Goal: Task Accomplishment & Management: Use online tool/utility

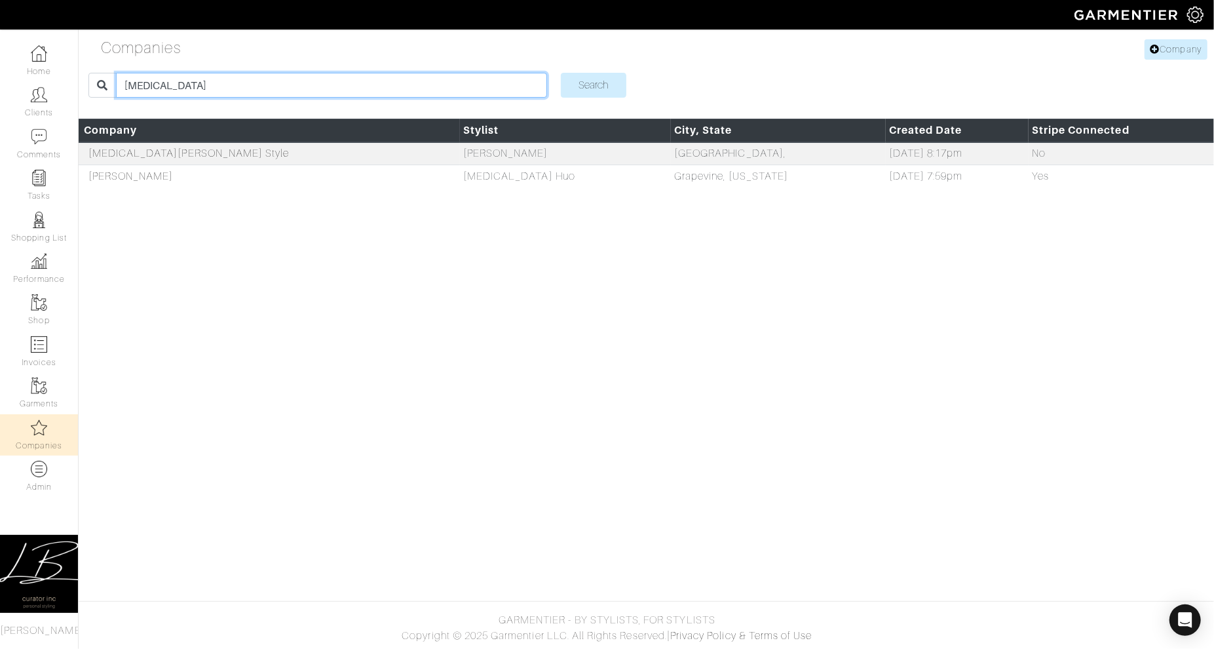
drag, startPoint x: 286, startPoint y: 85, endPoint x: 287, endPoint y: 58, distance: 26.2
click at [287, 58] on div "Companies Company alli Search Company Stylist City, State Created Date Stripe C…" at bounding box center [607, 117] width 1214 height 162
type input "guinevere"
click at [561, 73] on input "Search" at bounding box center [594, 85] width 66 height 25
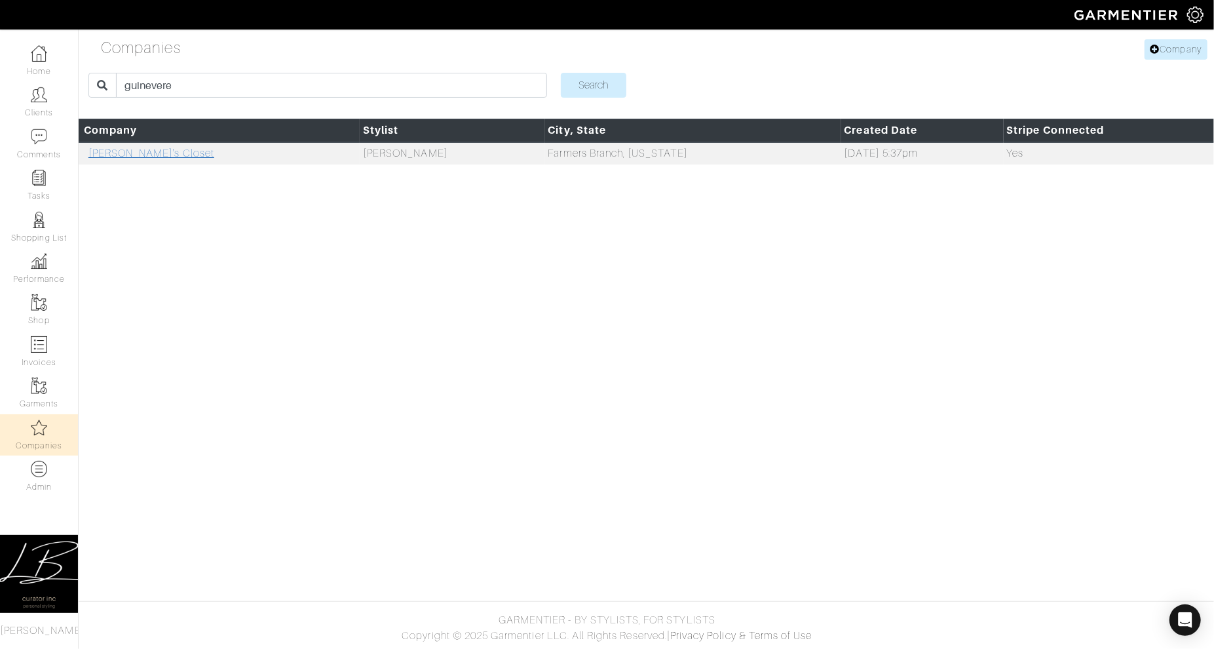
click at [150, 158] on link "Guinevere's Closet" at bounding box center [151, 153] width 126 height 12
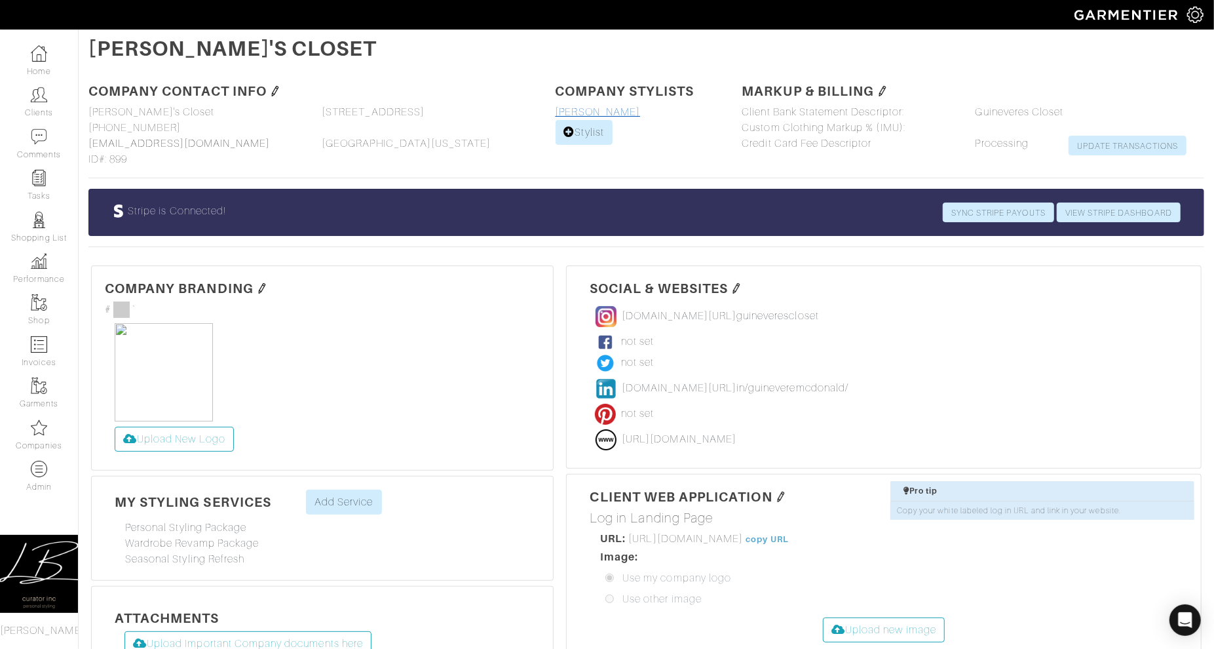
click at [593, 110] on link "[PERSON_NAME]" at bounding box center [598, 112] width 85 height 12
select select
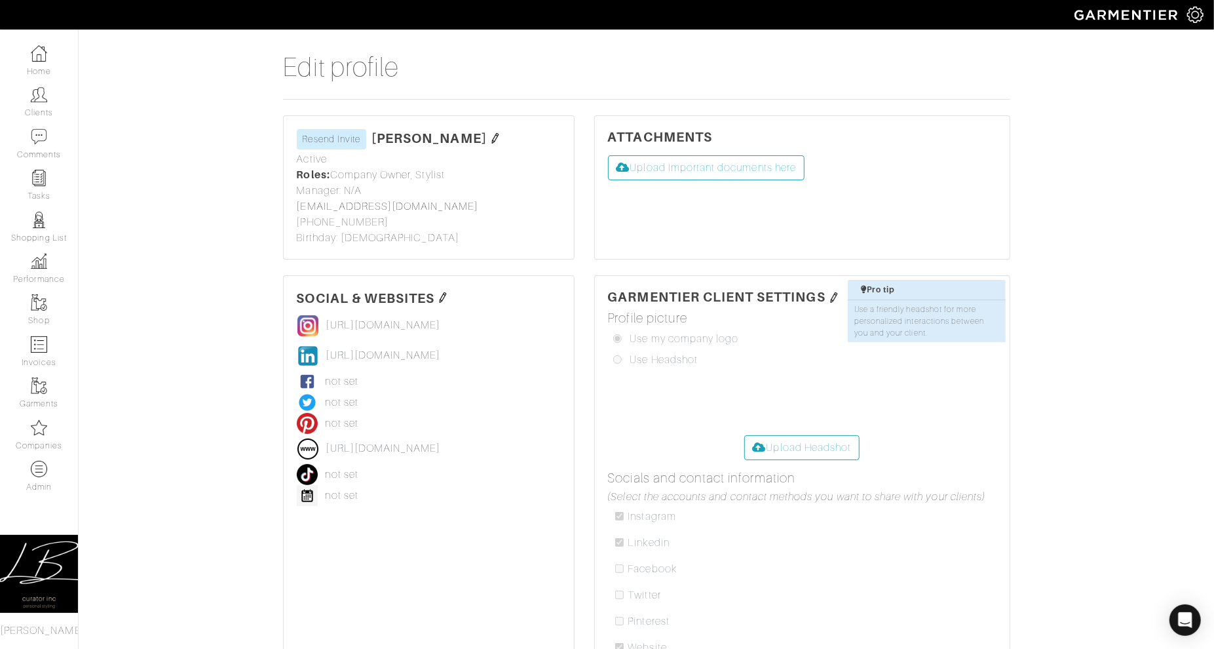
click at [501, 136] on img at bounding box center [495, 138] width 10 height 10
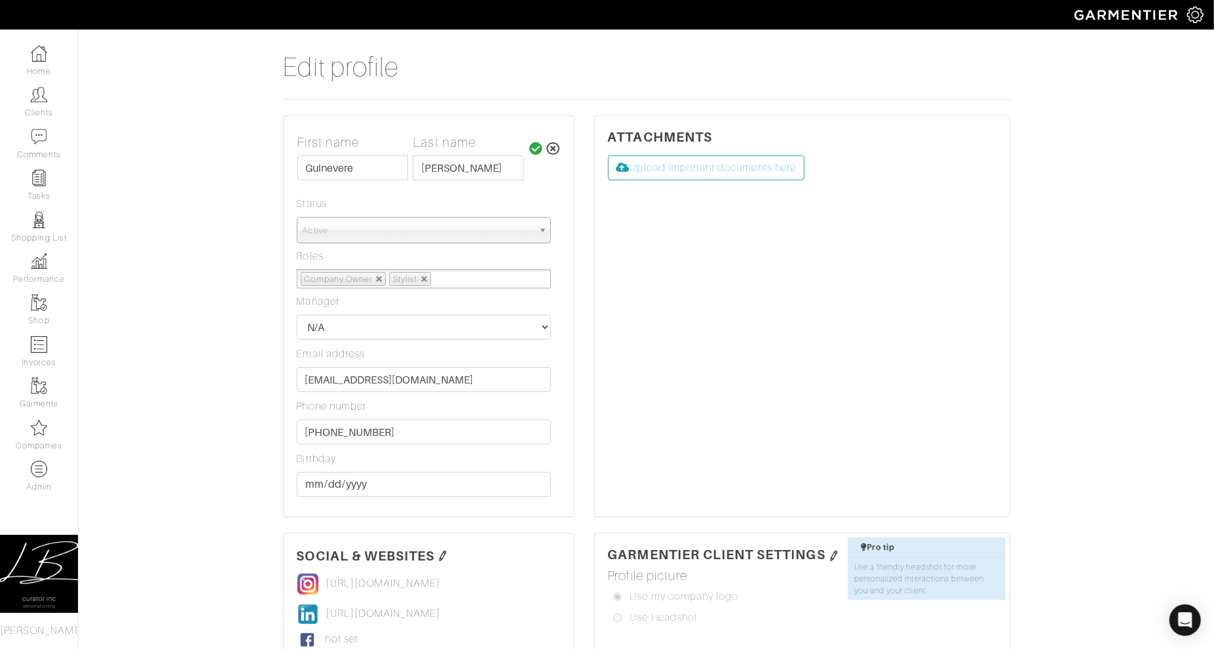
click at [463, 233] on span "Active" at bounding box center [418, 231] width 231 height 26
click at [449, 283] on li "Inactive" at bounding box center [424, 288] width 248 height 16
select select "Inactive"
click at [427, 277] on link at bounding box center [425, 279] width 8 height 8
click at [413, 278] on ul "Company Owner" at bounding box center [424, 278] width 254 height 19
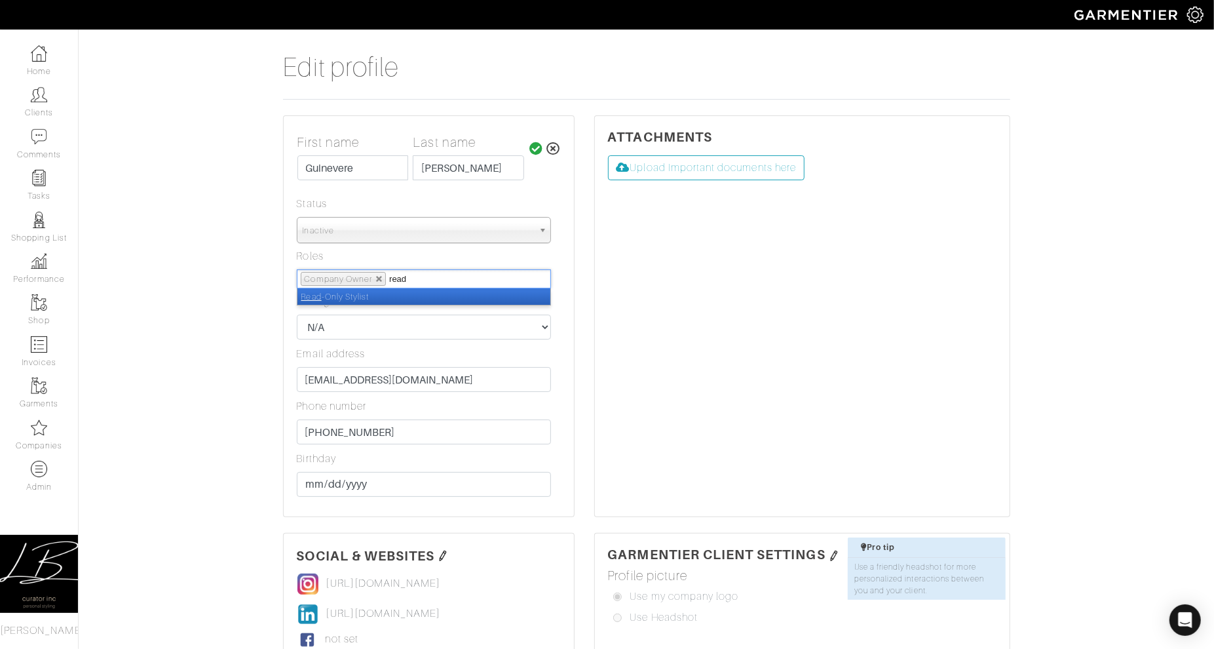
type input "read"
click at [407, 295] on li "Read -Only Stylist" at bounding box center [423, 296] width 253 height 16
click at [533, 146] on icon at bounding box center [536, 148] width 14 height 13
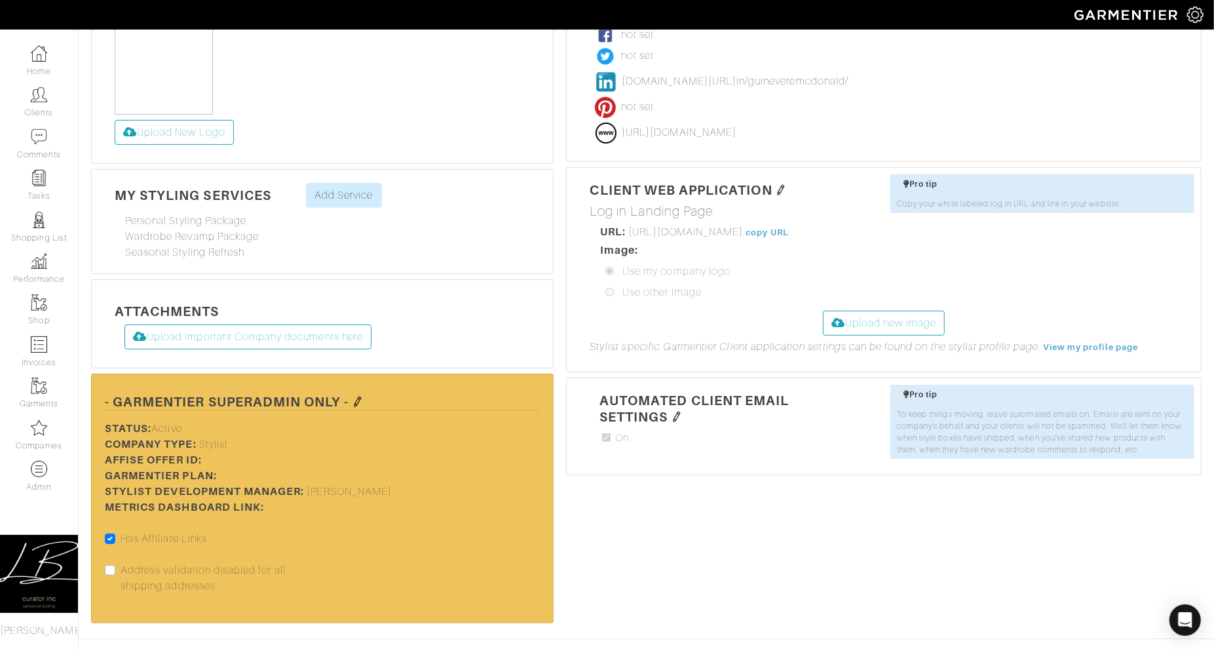
scroll to position [343, 0]
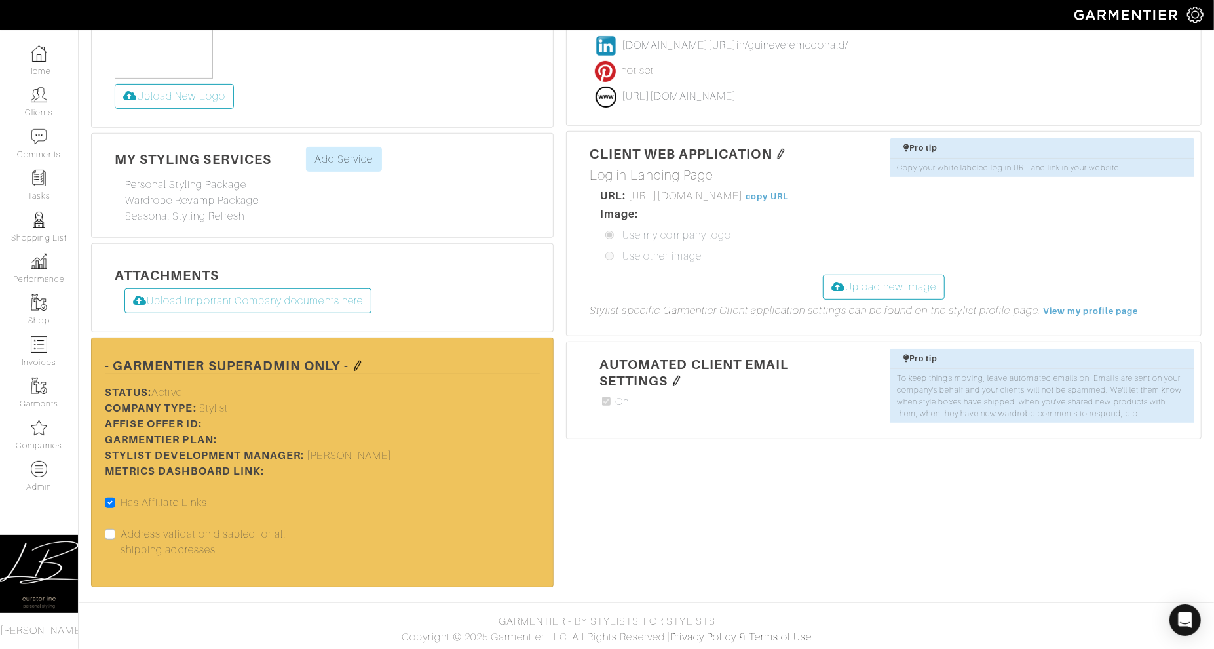
click at [350, 362] on h5 "- Garmentier SuperAdmin only -" at bounding box center [322, 365] width 435 height 18
click at [356, 360] on img at bounding box center [358, 365] width 10 height 10
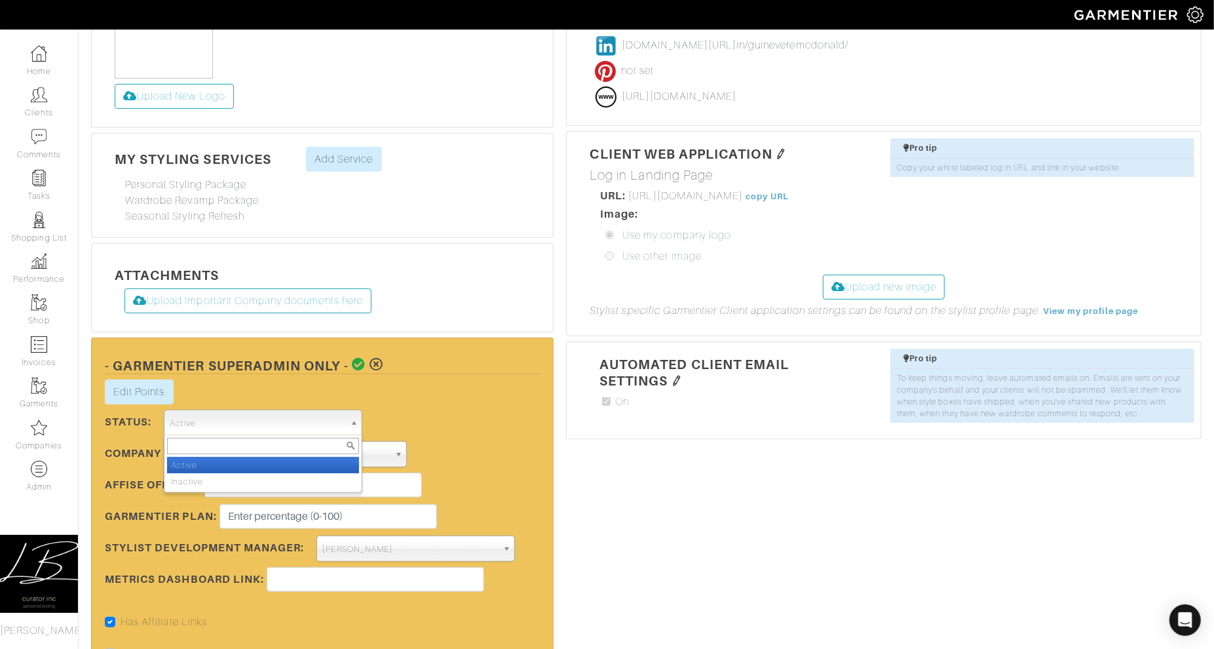
click at [240, 417] on span "Active" at bounding box center [257, 423] width 174 height 26
drag, startPoint x: 232, startPoint y: 476, endPoint x: 250, endPoint y: 460, distance: 24.2
click at [232, 476] on li "Inactive" at bounding box center [262, 481] width 191 height 16
select select "Inactive"
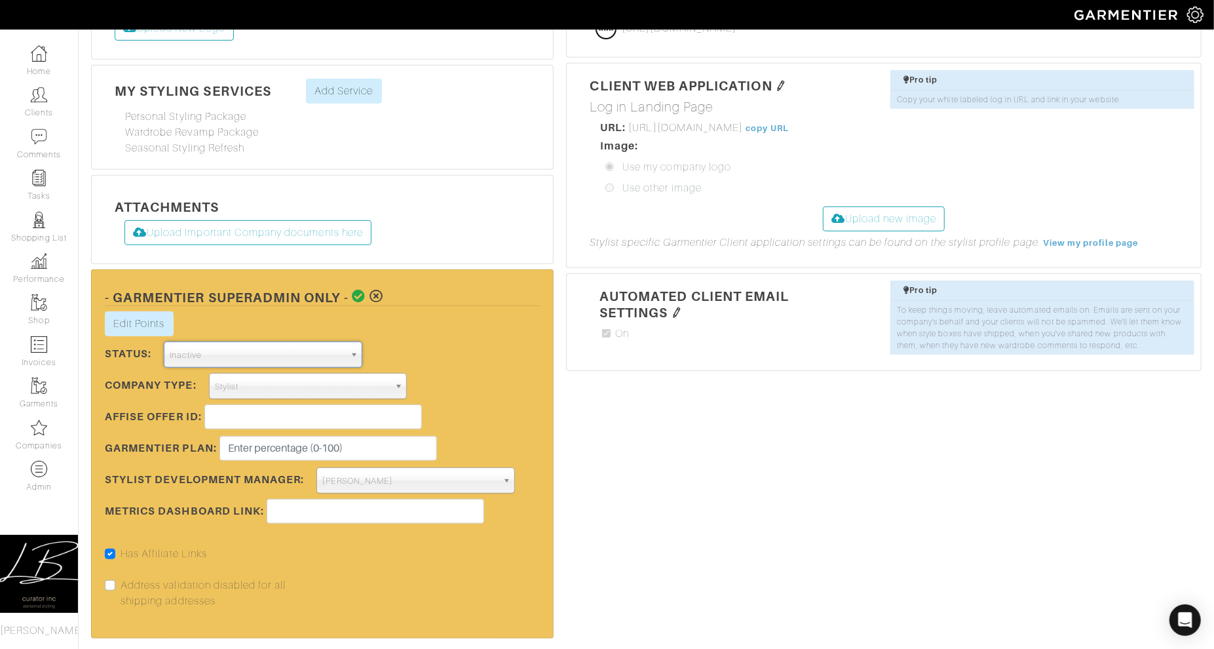
scroll to position [417, 0]
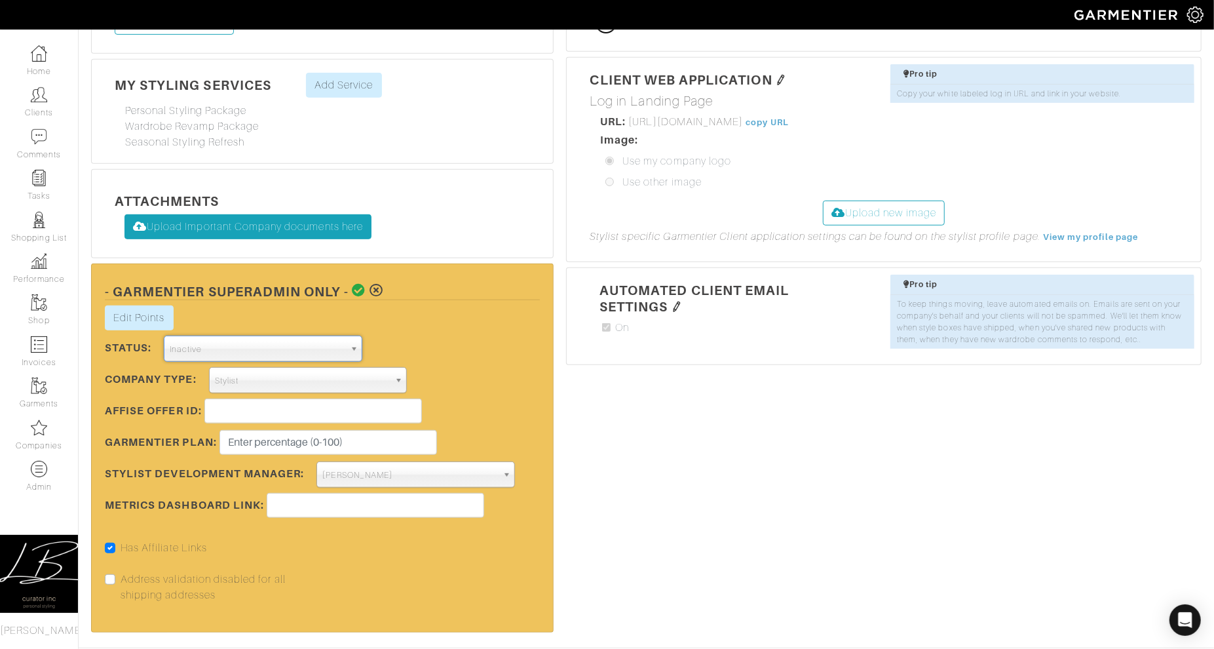
click at [360, 287] on icon at bounding box center [360, 290] width 14 height 13
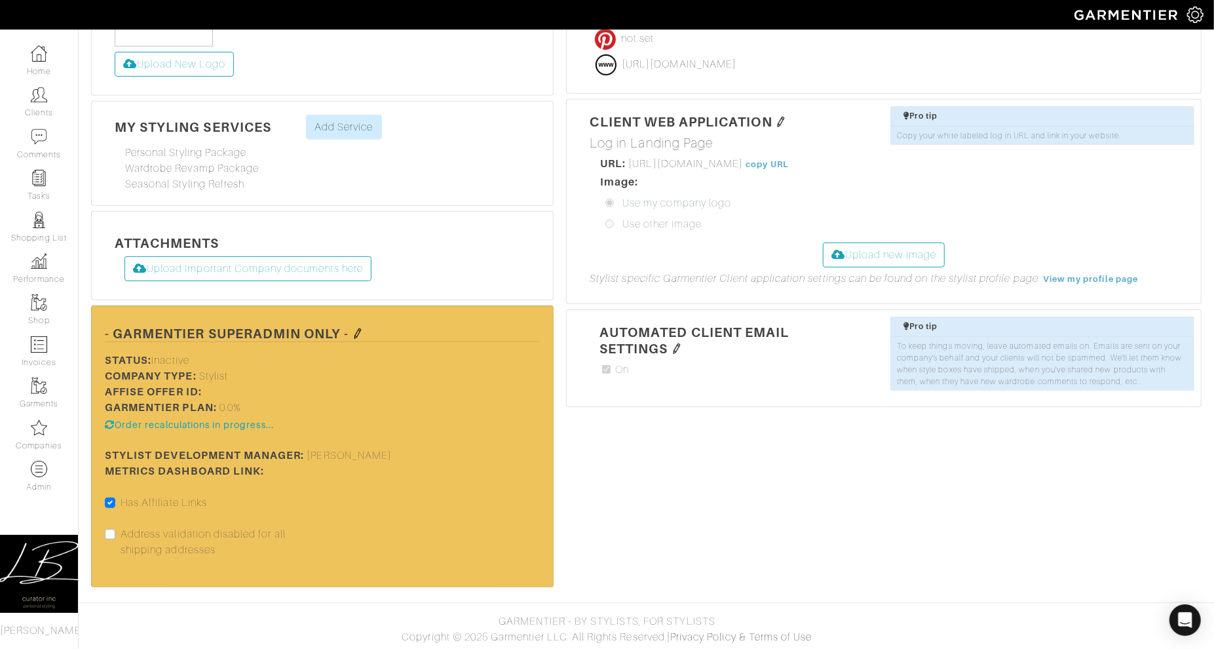
scroll to position [0, 0]
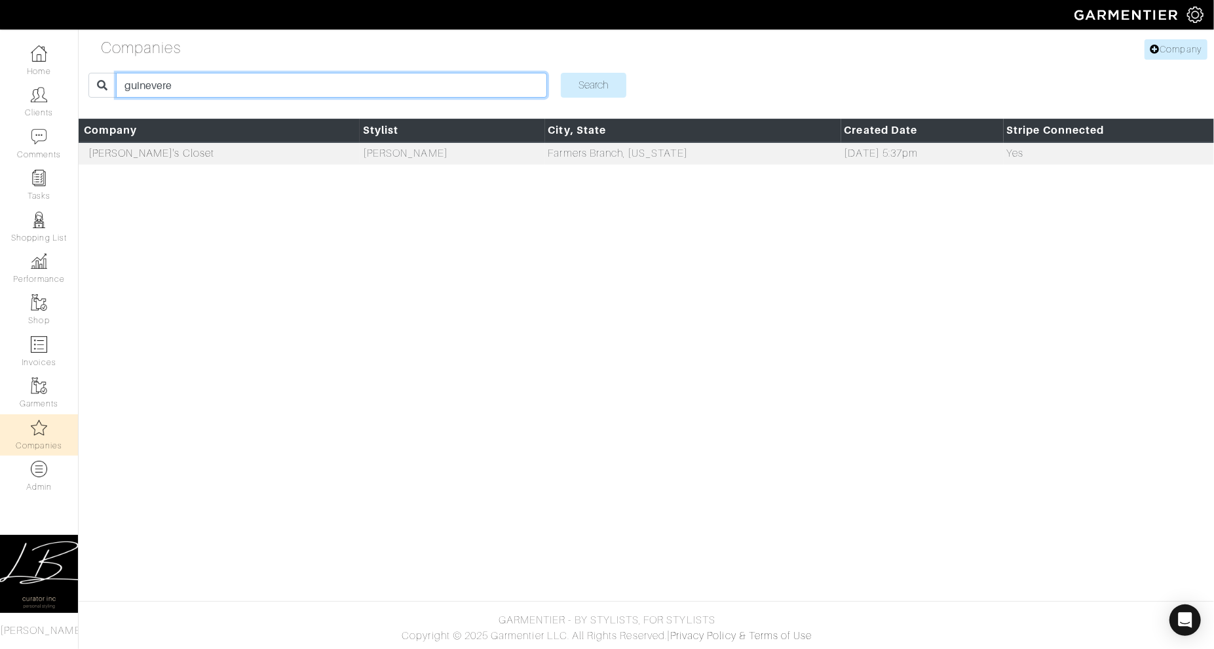
drag, startPoint x: 231, startPoint y: 88, endPoint x: 233, endPoint y: 70, distance: 18.5
click at [233, 70] on form "guinevere Search" at bounding box center [646, 84] width 1116 height 35
type input "rob"
click at [561, 73] on input "Search" at bounding box center [594, 85] width 66 height 25
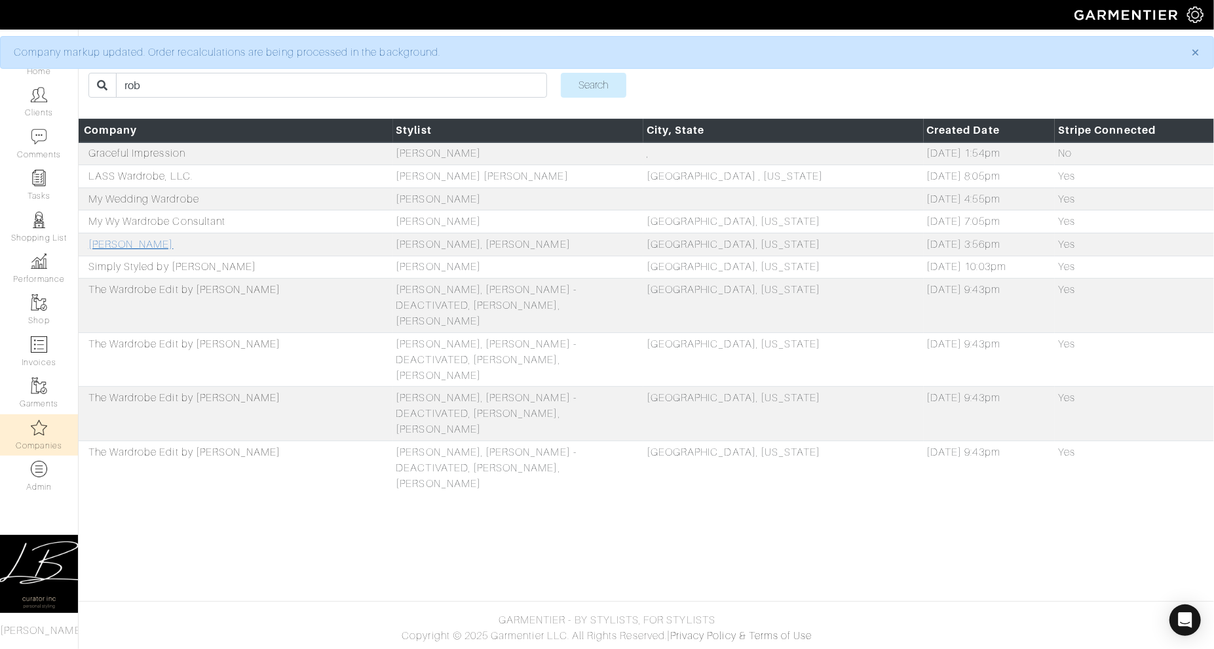
click at [161, 242] on link "Nicholas Michael Clothiers" at bounding box center [130, 245] width 85 height 12
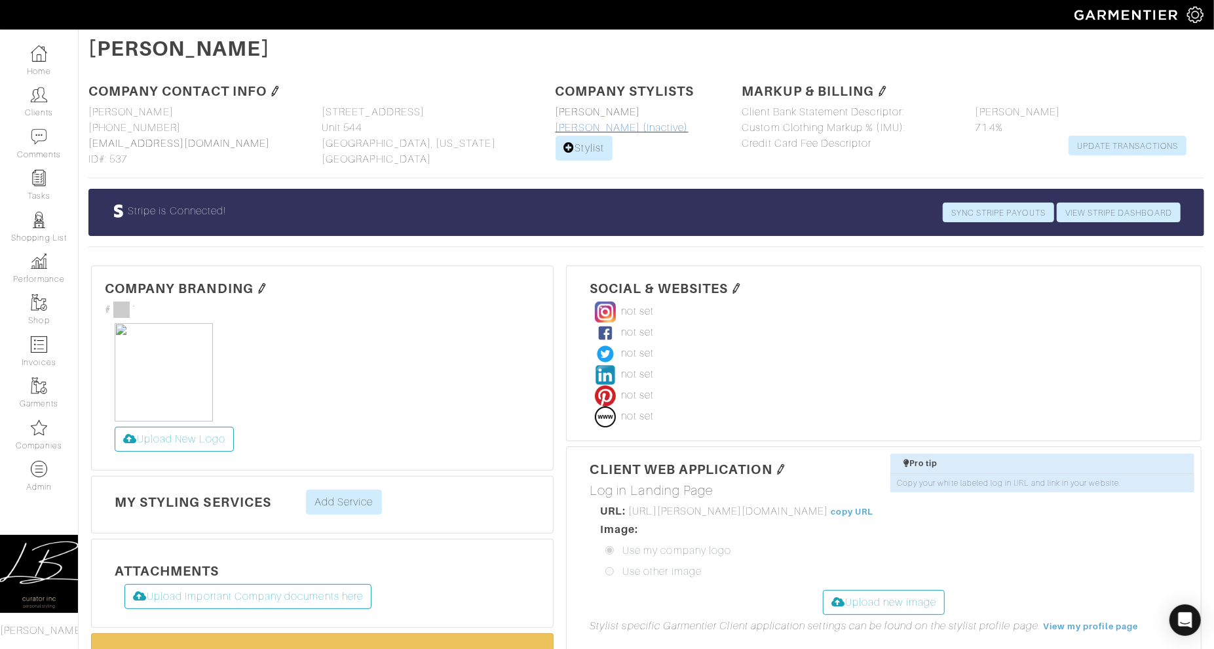
click at [617, 125] on link "Rob Amore (Inactive)" at bounding box center [622, 128] width 133 height 12
select select
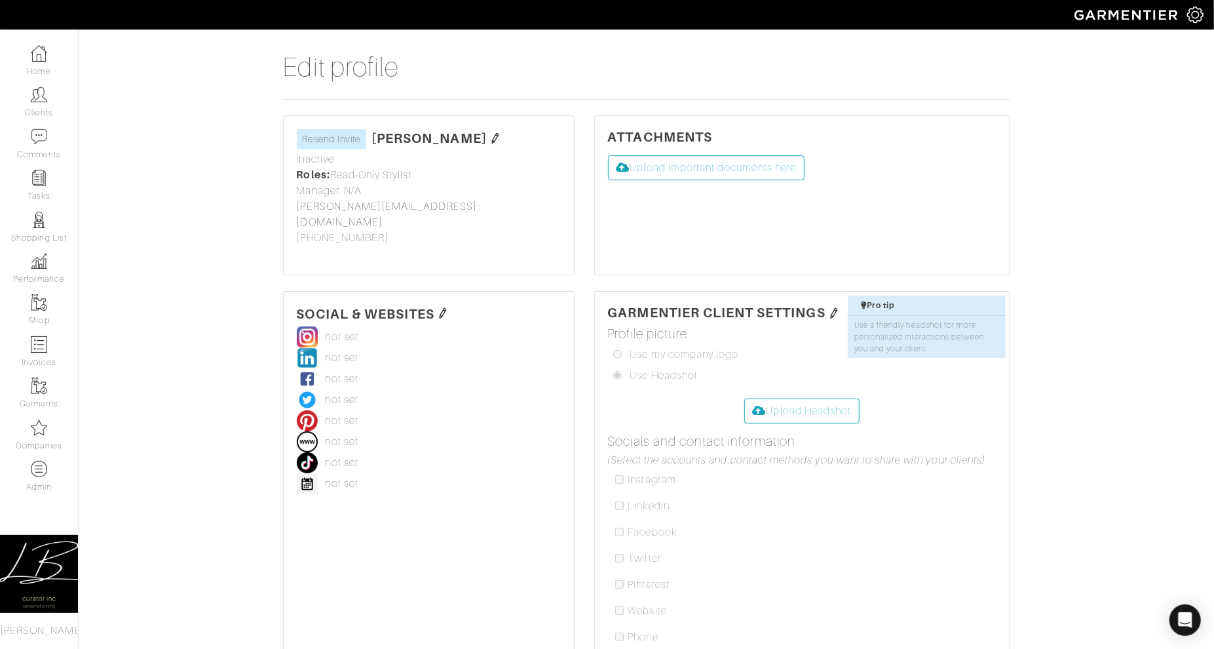
click at [490, 138] on img at bounding box center [495, 138] width 10 height 10
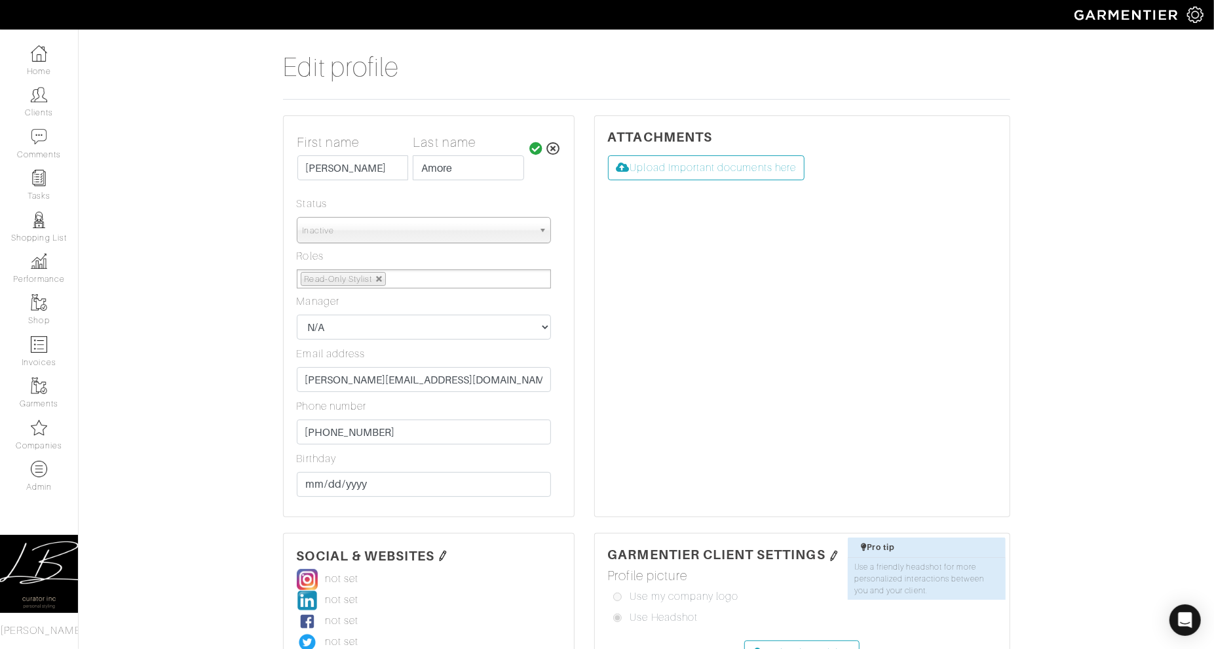
click at [381, 279] on link at bounding box center [379, 279] width 8 height 8
select select
type input "Select Some Options"
click at [537, 147] on icon at bounding box center [536, 148] width 14 height 13
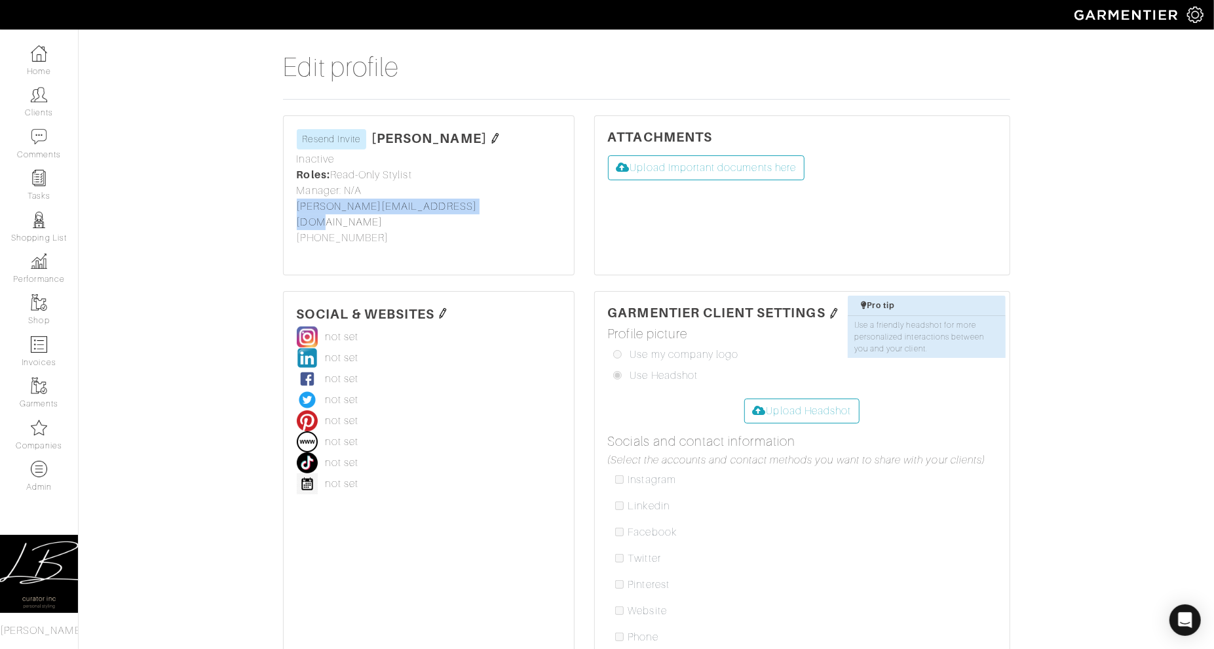
drag, startPoint x: 489, startPoint y: 204, endPoint x: 292, endPoint y: 210, distance: 197.3
click at [292, 210] on div "Rob Amore Resend Invite First name Last name Rob Amore Status Inactive Active I…" at bounding box center [429, 195] width 290 height 159
copy link "rob@nicholasmichaelclothiers.com"
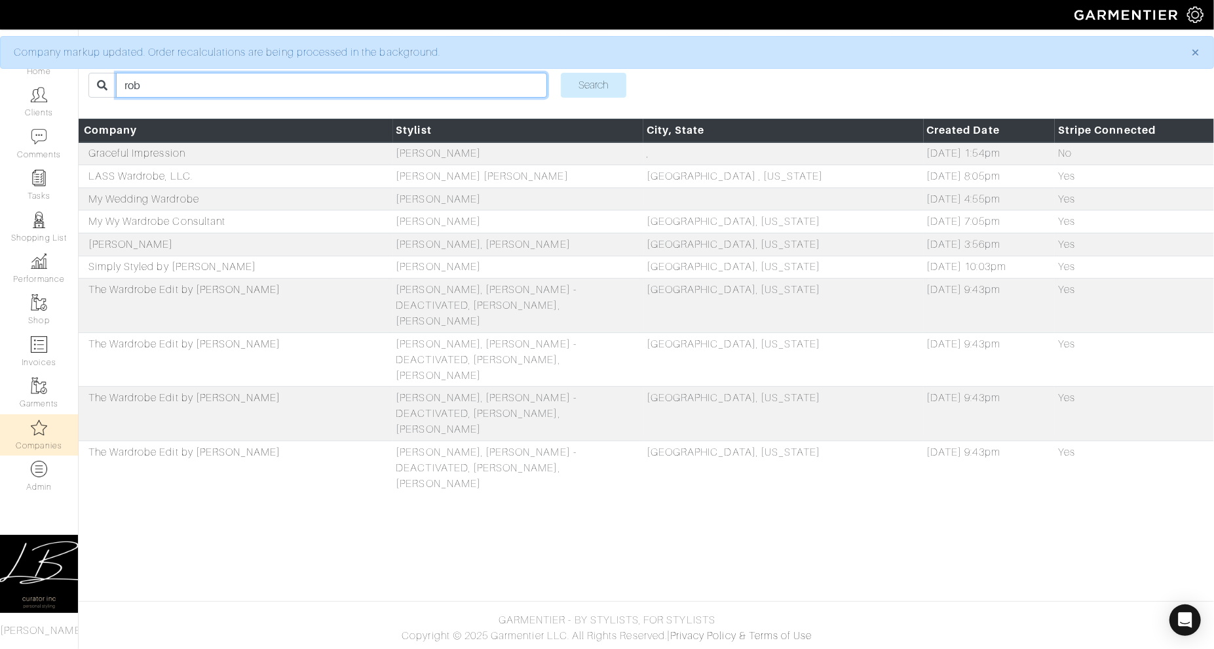
drag, startPoint x: 161, startPoint y: 90, endPoint x: 161, endPoint y: 75, distance: 14.4
click at [161, 75] on input "rob" at bounding box center [331, 85] width 431 height 25
type input "kelsea"
click at [561, 73] on input "Search" at bounding box center [594, 85] width 66 height 25
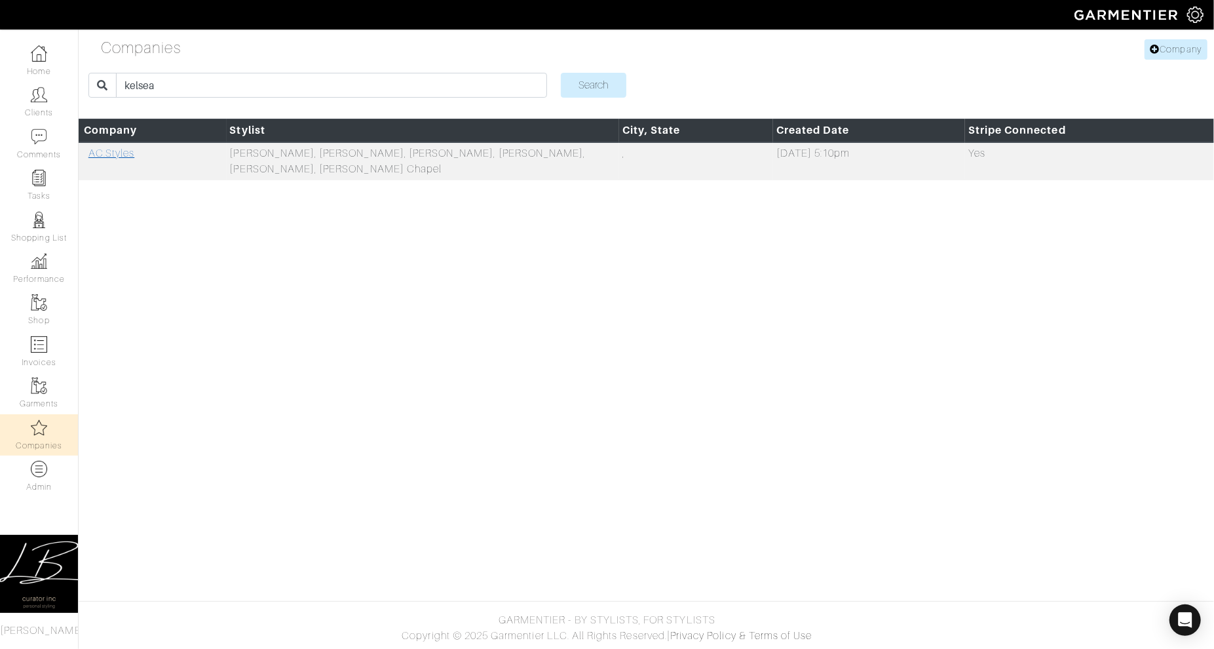
click at [123, 156] on link "AC.Styles" at bounding box center [111, 153] width 46 height 12
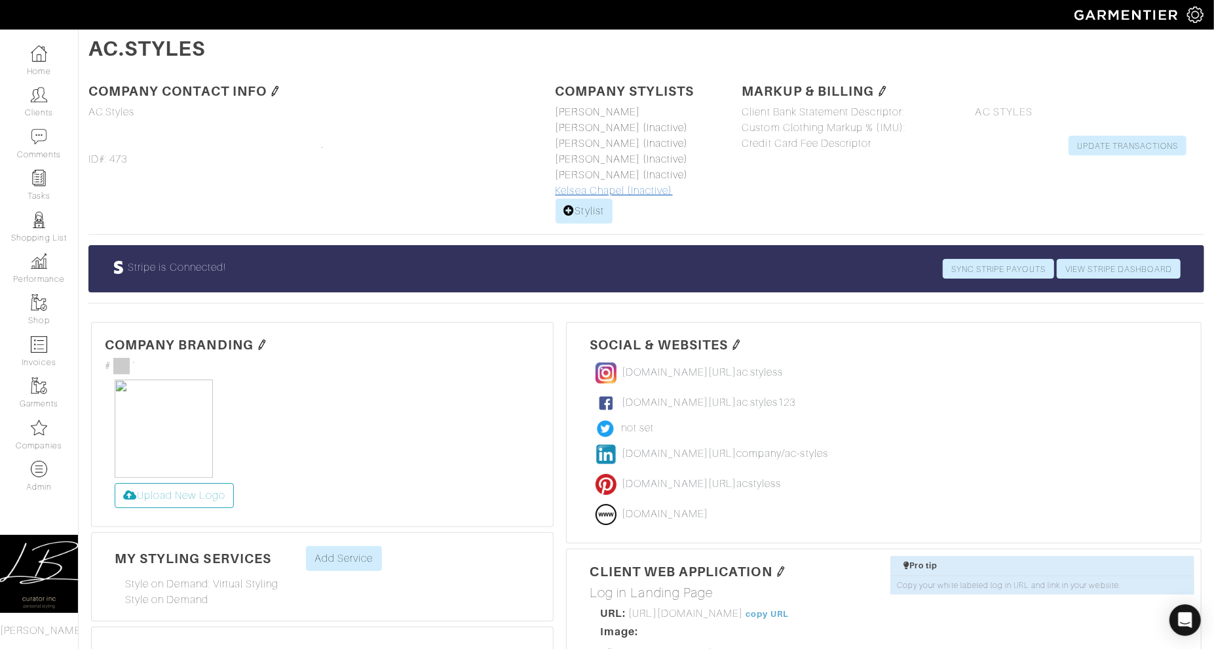
click at [606, 185] on link "Kelsea Chapel (Inactive)" at bounding box center [614, 191] width 117 height 12
select select
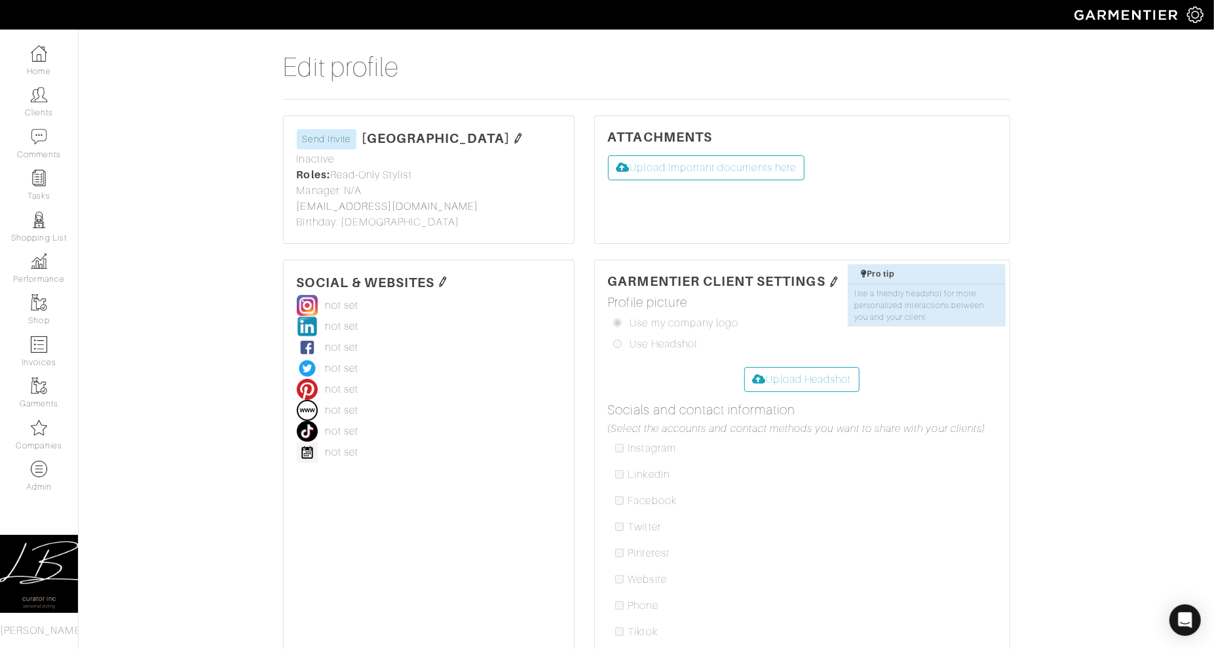
click at [513, 138] on img at bounding box center [518, 138] width 10 height 10
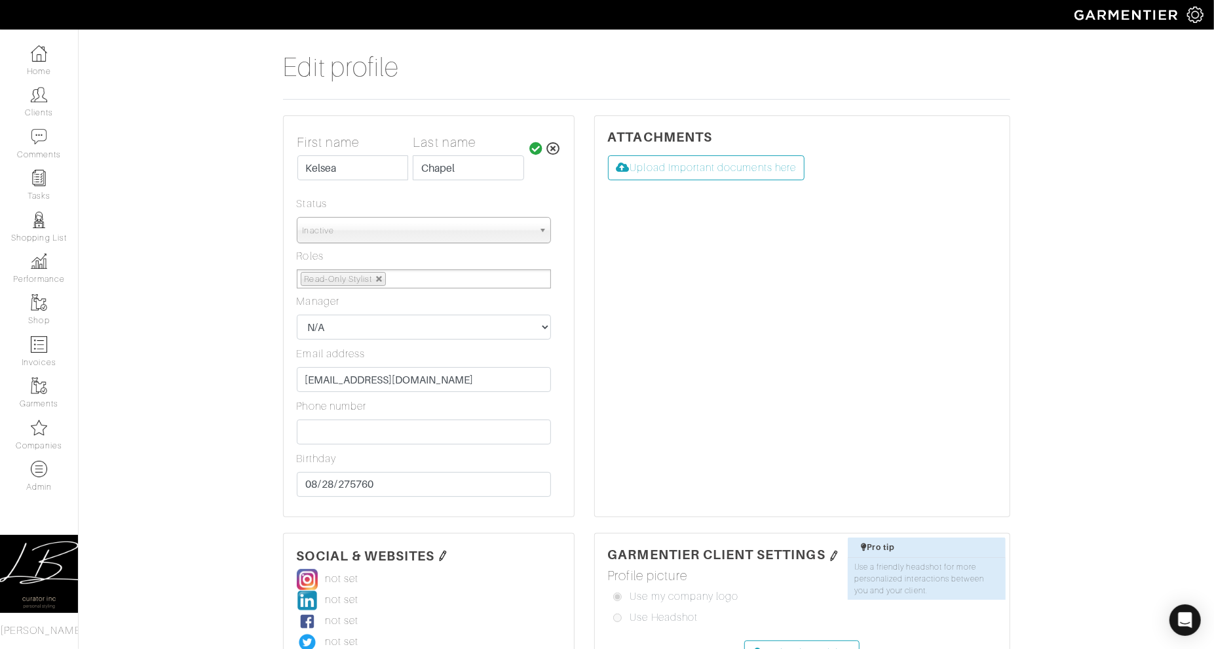
drag, startPoint x: 381, startPoint y: 278, endPoint x: 418, endPoint y: 259, distance: 41.3
click at [382, 277] on link at bounding box center [379, 279] width 8 height 8
select select
type input "Select Some Options"
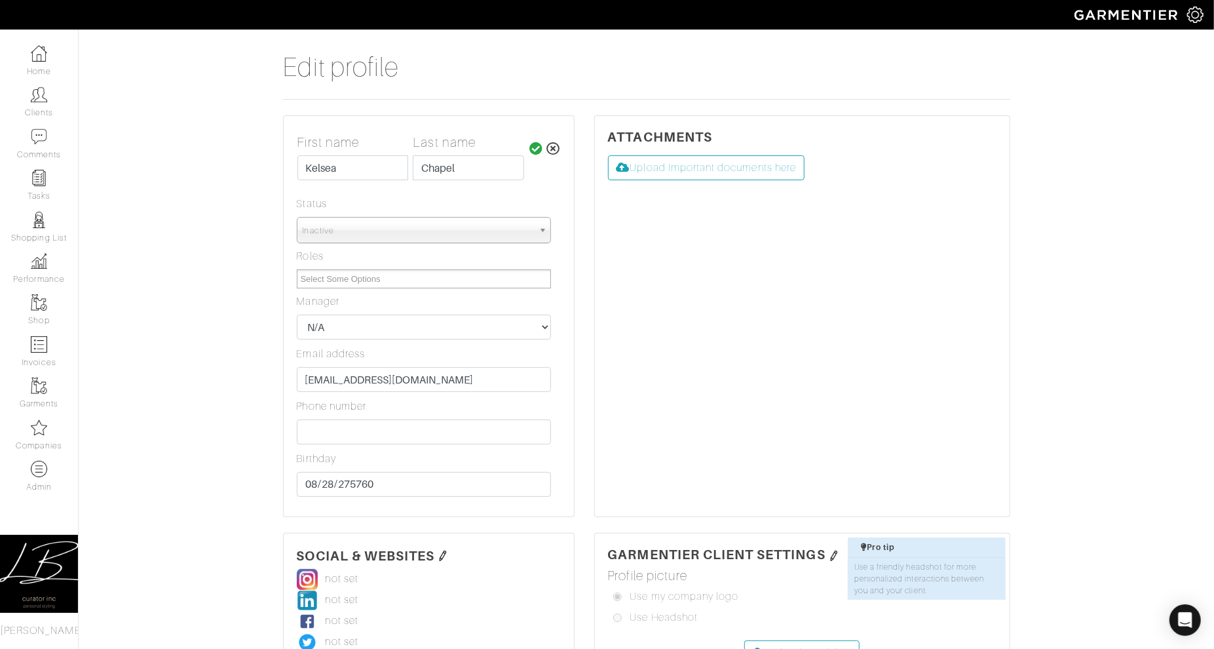
click at [531, 149] on icon at bounding box center [536, 148] width 14 height 13
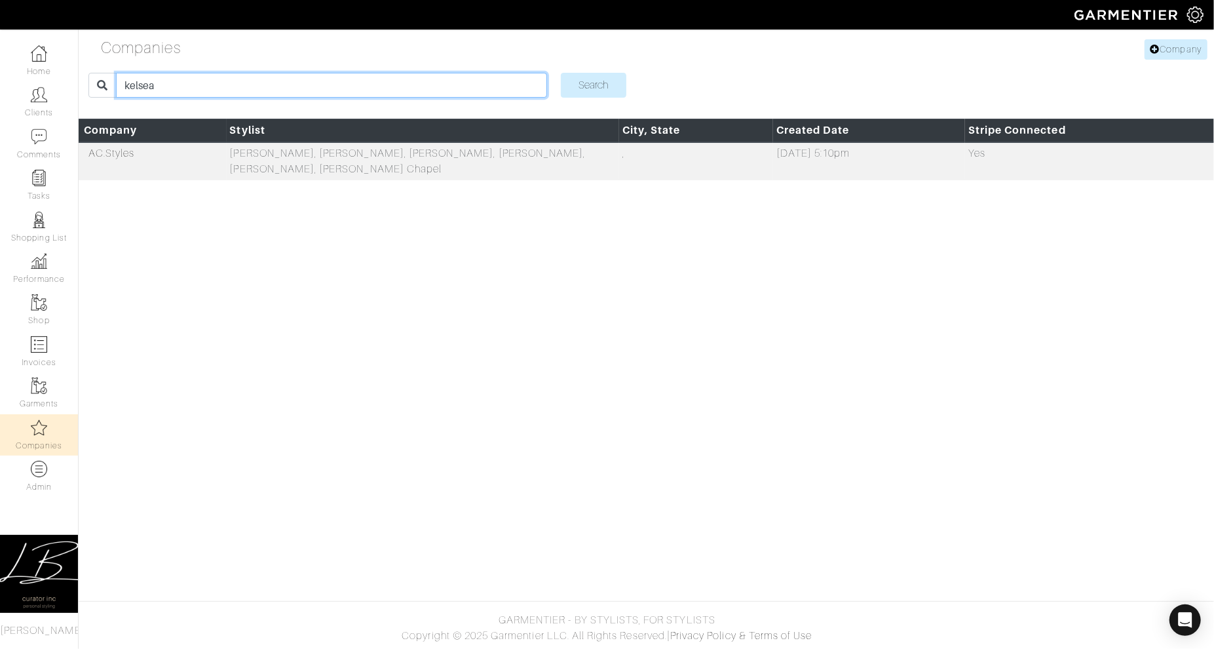
drag, startPoint x: 223, startPoint y: 82, endPoint x: 227, endPoint y: 69, distance: 13.7
click at [225, 69] on form "kelsea Search" at bounding box center [646, 84] width 1116 height 35
type input "kenisha"
click at [561, 73] on input "Search" at bounding box center [594, 85] width 66 height 25
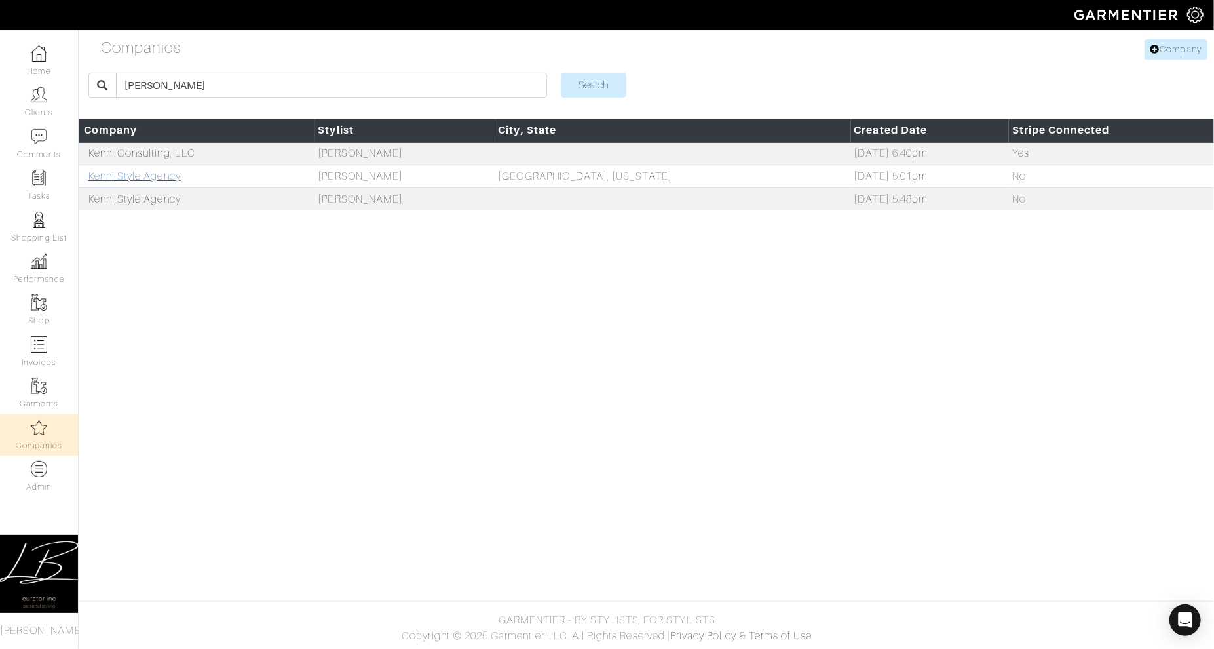
click at [158, 170] on link "Kenni Style Agency" at bounding box center [134, 176] width 92 height 12
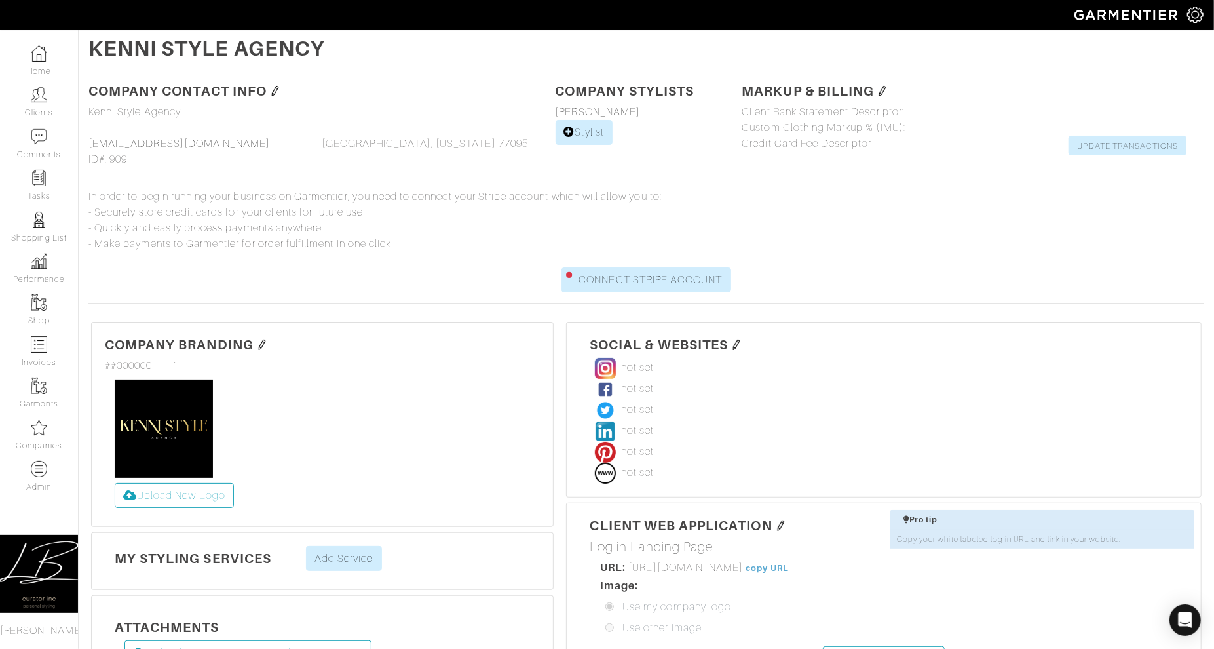
scroll to position [351, 0]
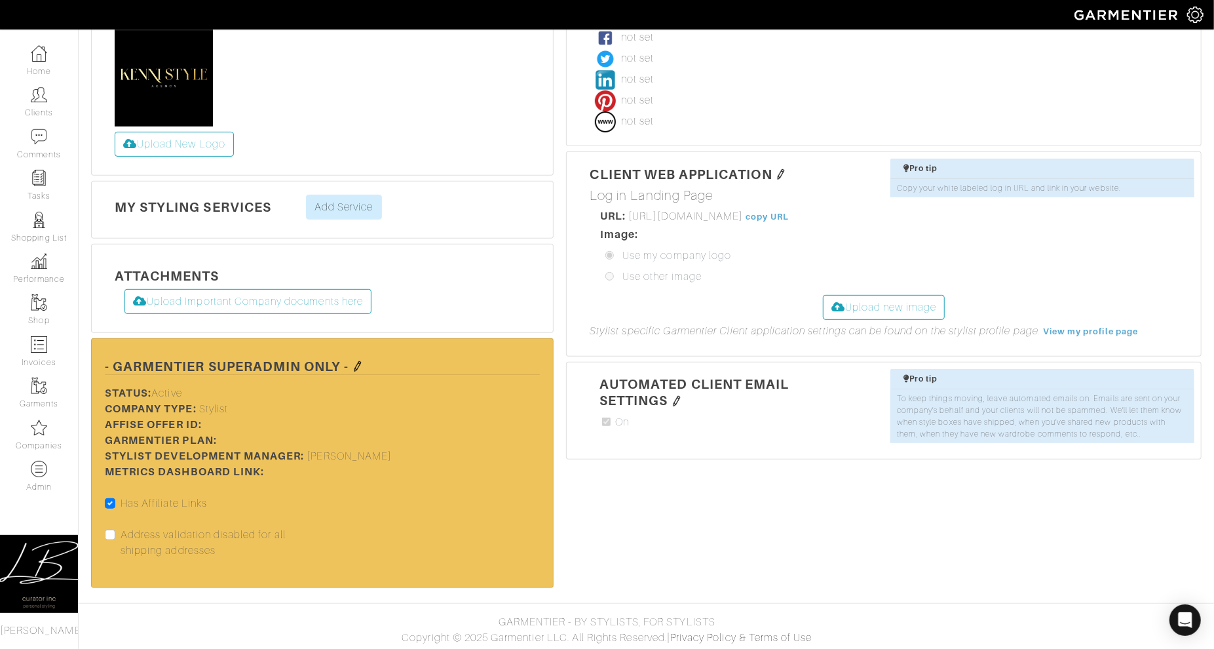
click at [359, 361] on img at bounding box center [358, 366] width 10 height 10
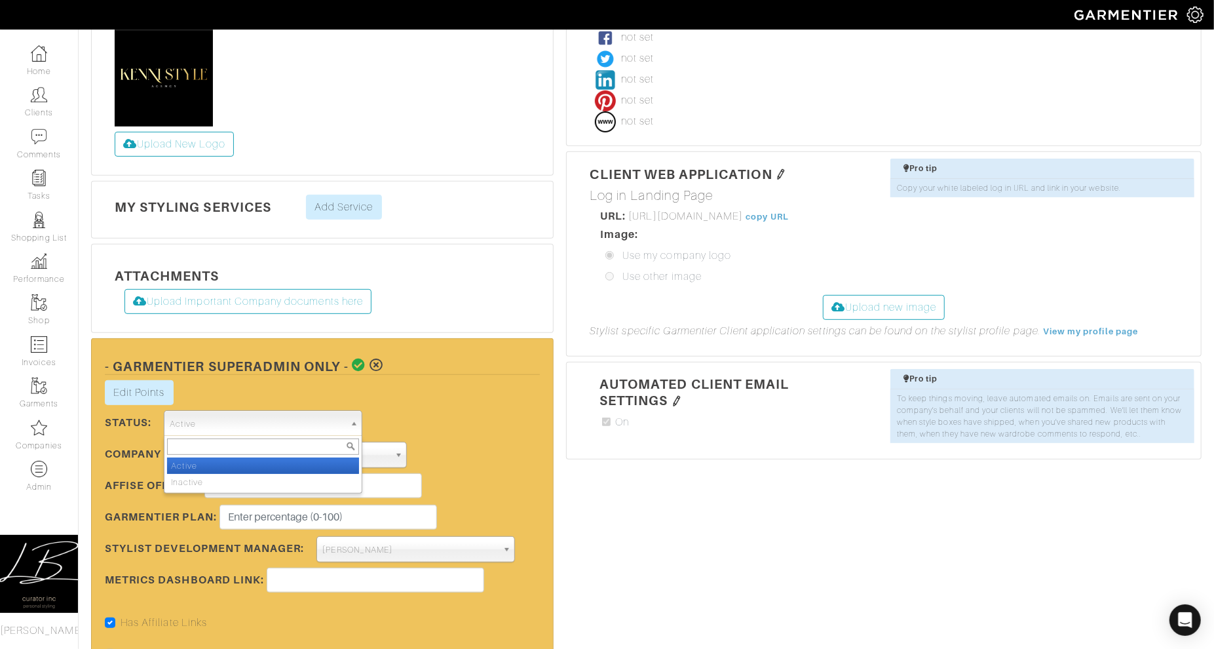
click at [323, 425] on span "Active" at bounding box center [257, 424] width 174 height 26
click at [288, 478] on li "Inactive" at bounding box center [262, 482] width 191 height 16
select select "Inactive"
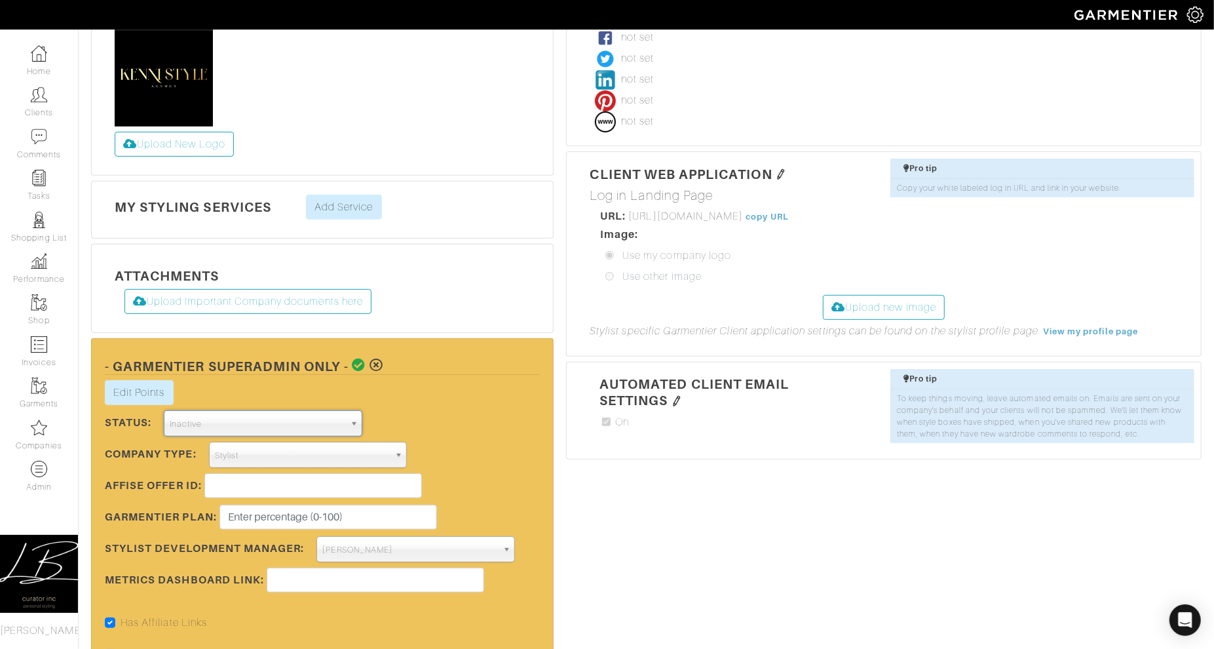
click at [359, 362] on icon at bounding box center [360, 364] width 14 height 13
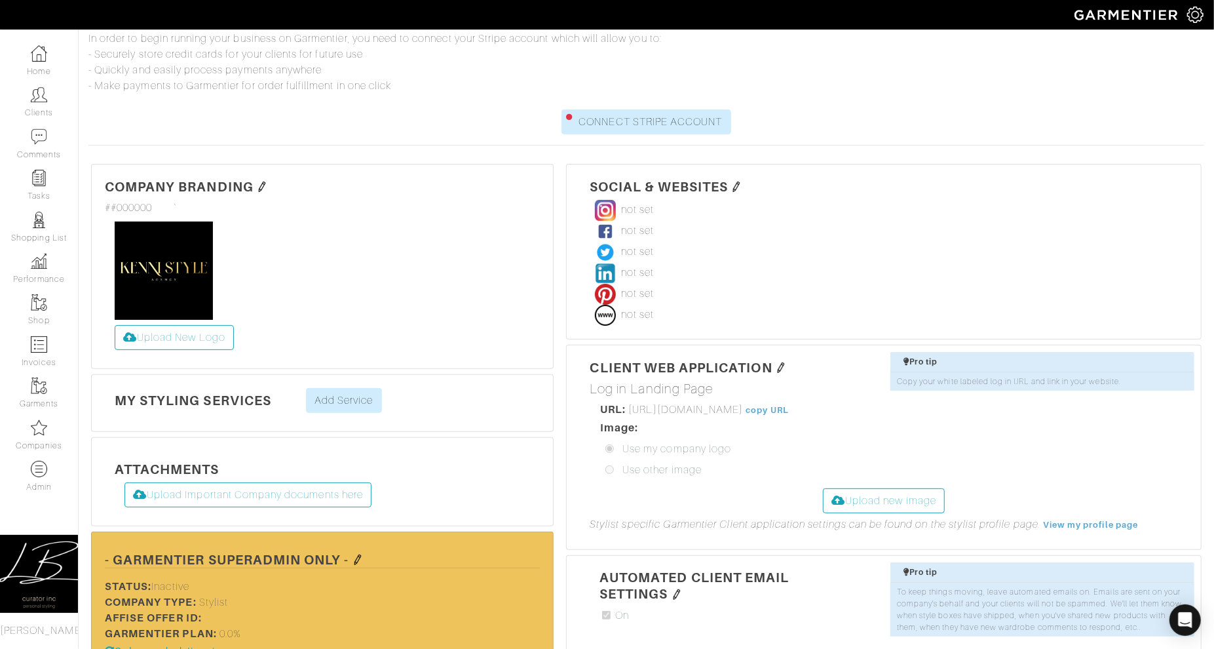
scroll to position [0, 0]
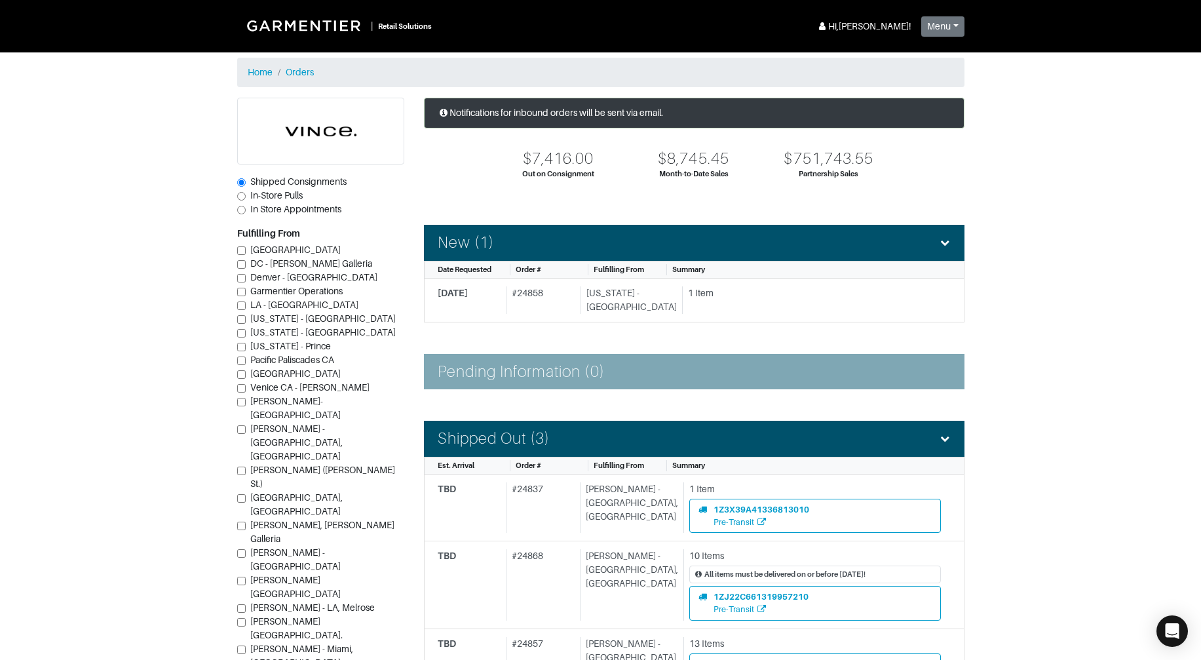
scroll to position [185, 0]
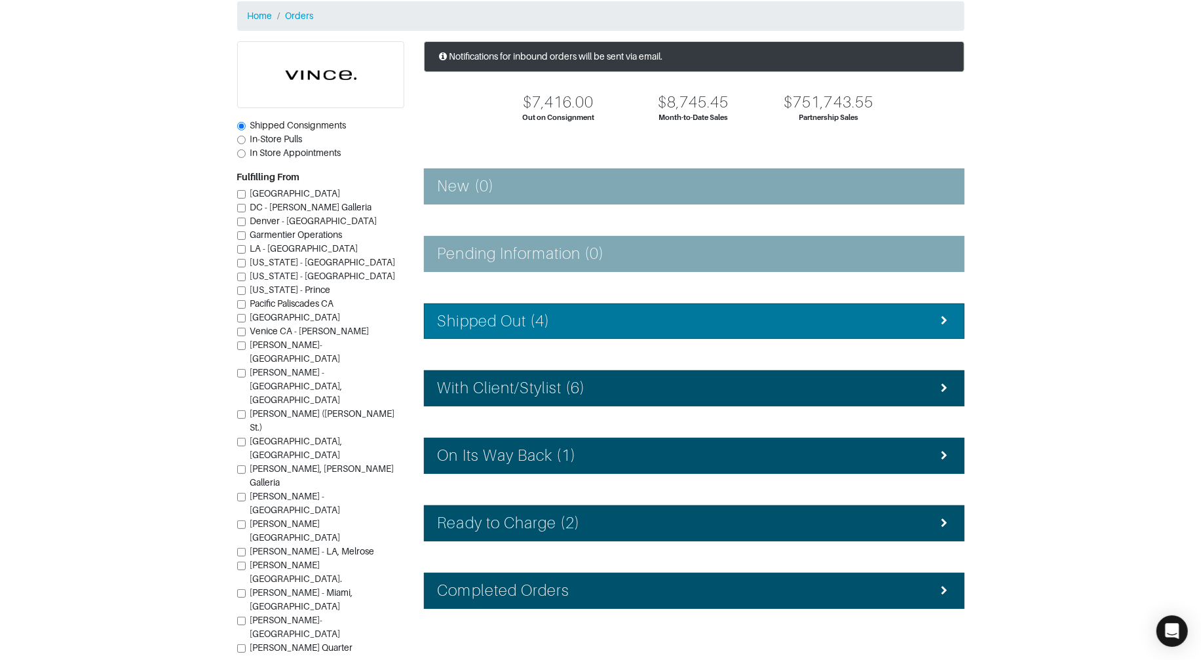
click at [525, 322] on h4 "Shipped Out (4)" at bounding box center [494, 321] width 113 height 19
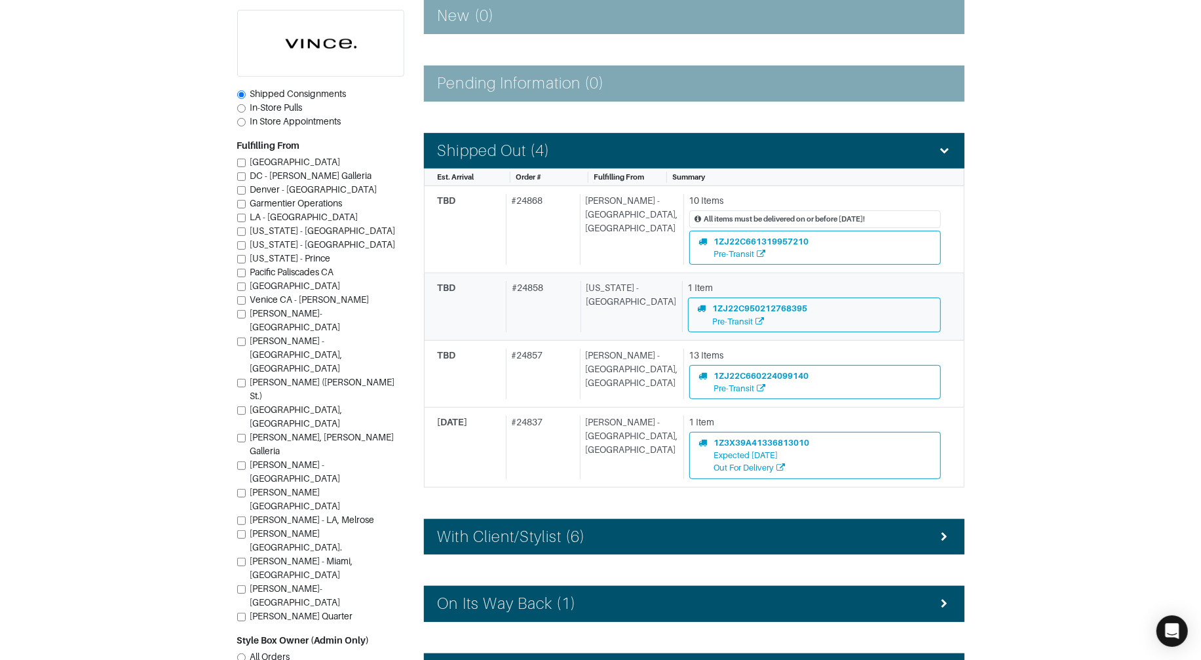
scroll to position [231, 0]
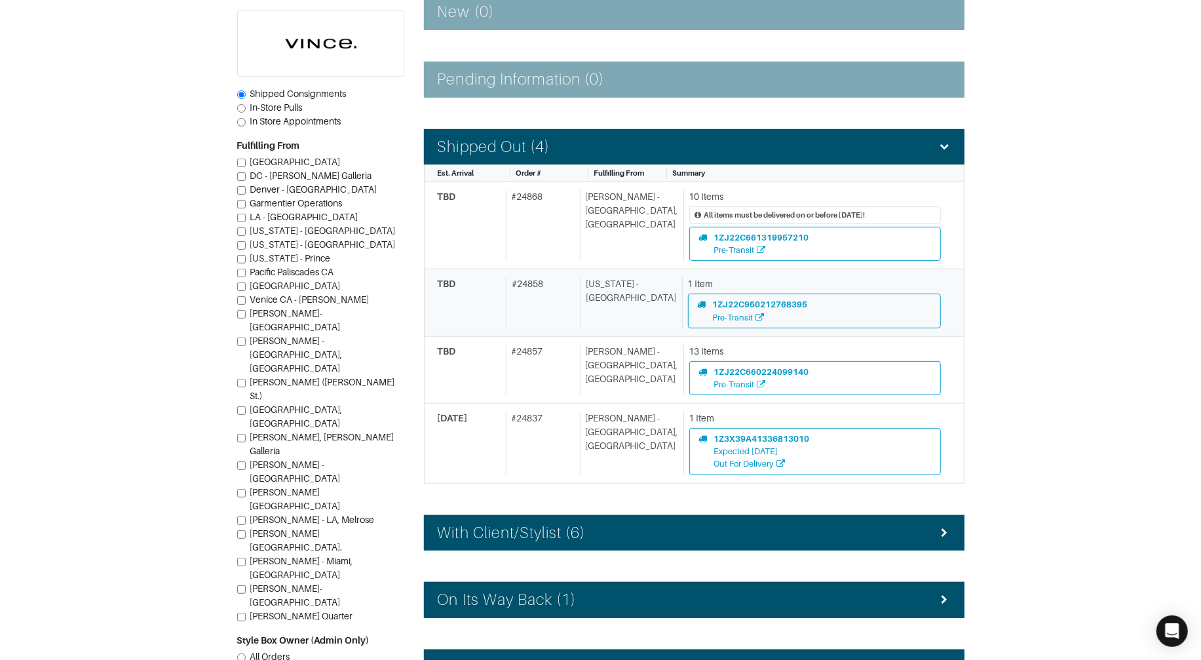
click at [525, 307] on div "# 24858" at bounding box center [540, 302] width 69 height 50
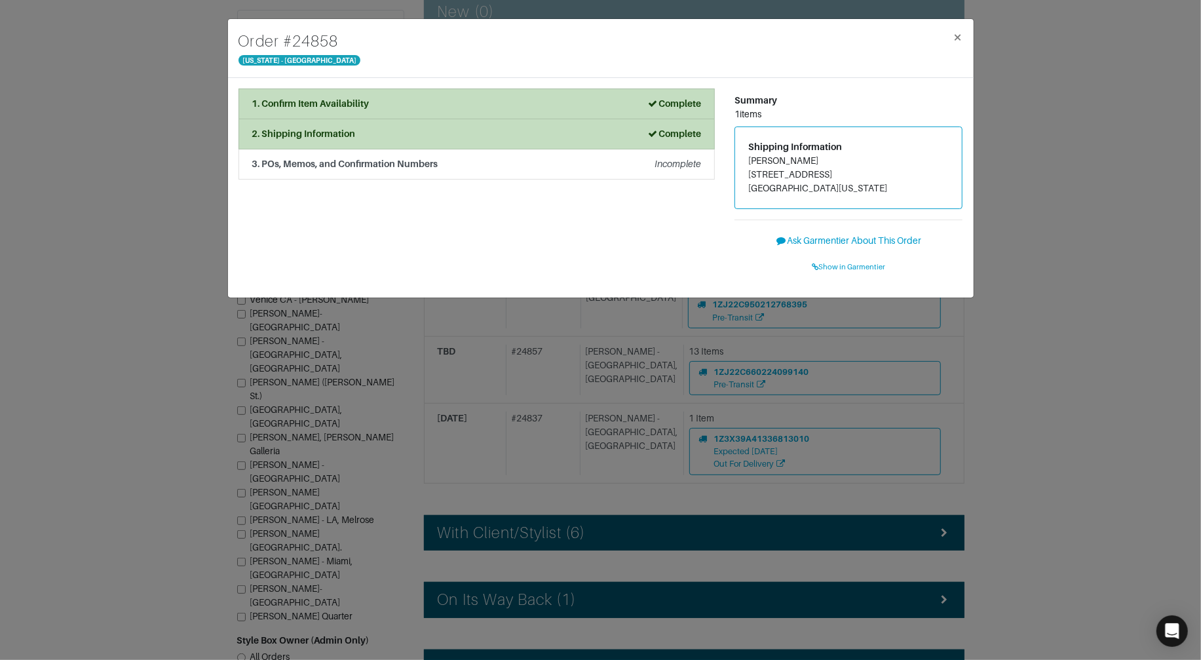
click at [459, 180] on div "1. Confirm Item Availability Complete Confirm Item Availability Total: $0.00 V0…" at bounding box center [477, 187] width 496 height 199
click at [436, 166] on strong "3. POs, Memos, and Confirmation Numbers" at bounding box center [345, 164] width 186 height 10
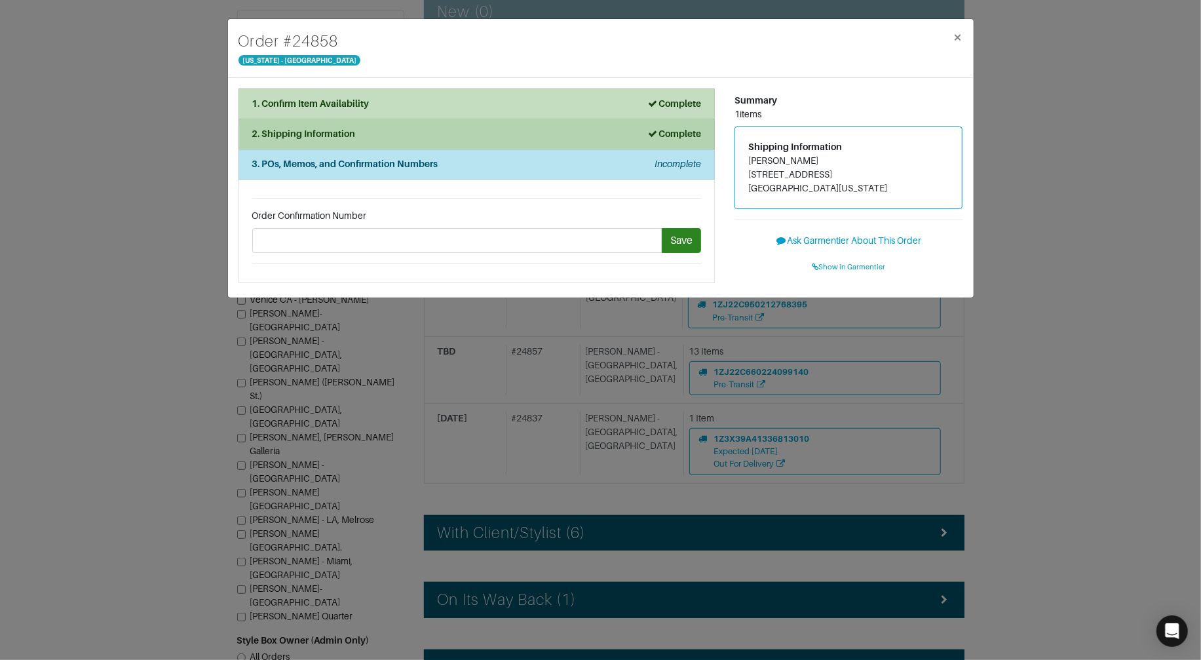
click at [341, 138] on strong "2. Shipping Information" at bounding box center [304, 133] width 104 height 10
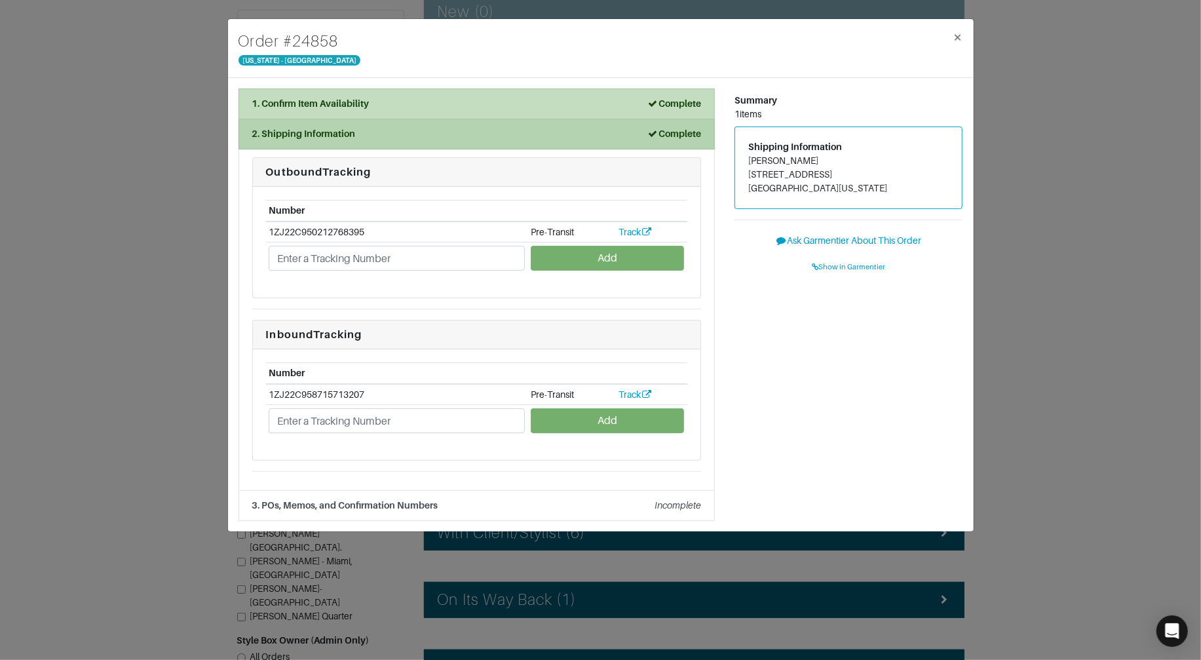
click at [374, 140] on div "2. Shipping Information Complete" at bounding box center [476, 134] width 449 height 14
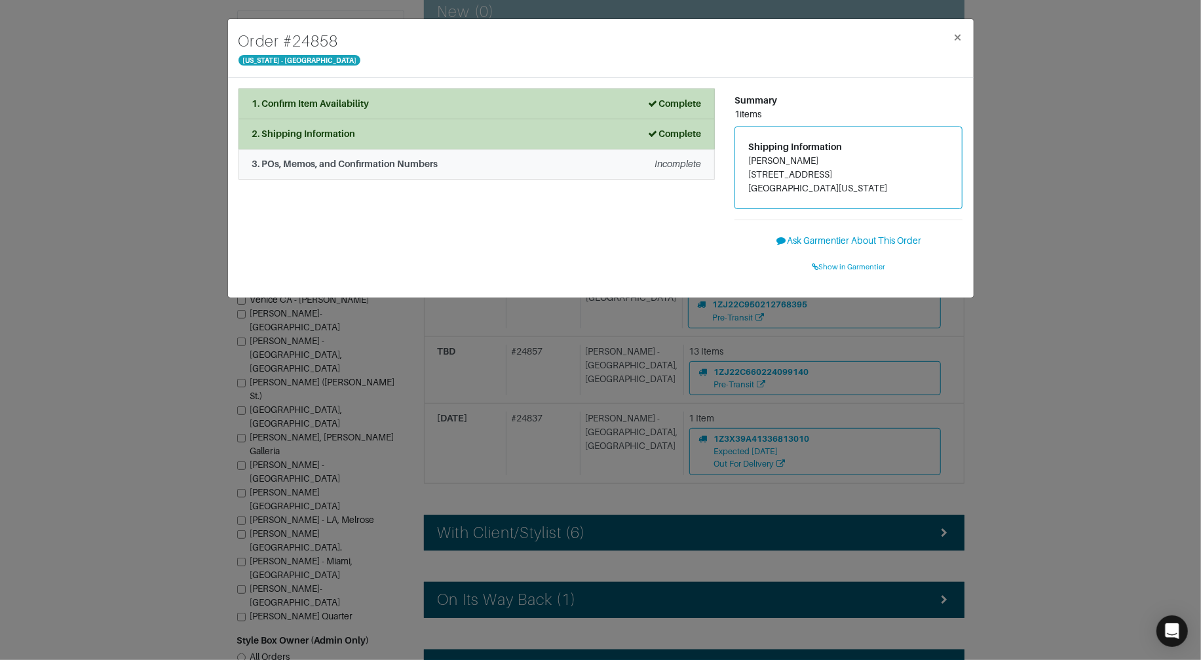
click at [377, 163] on strong "3. POs, Memos, and Confirmation Numbers" at bounding box center [345, 164] width 186 height 10
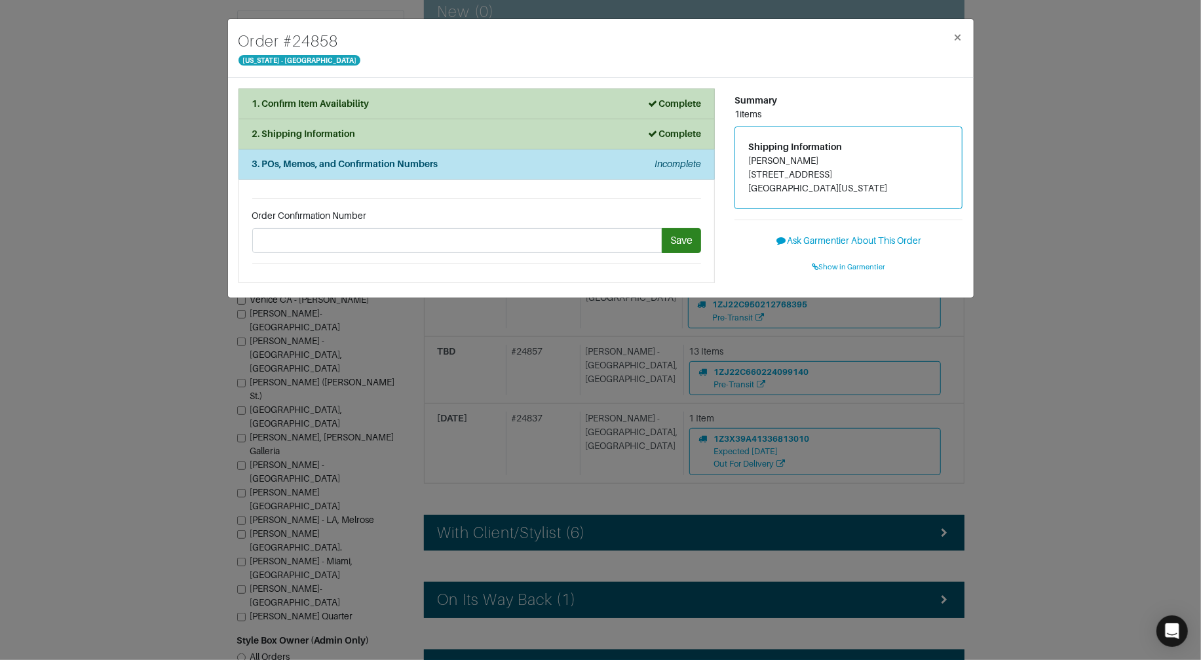
click at [147, 180] on div "Order # 24858 New York - 5th Avenue × 1. Confirm Item Availability Complete Con…" at bounding box center [600, 330] width 1201 height 660
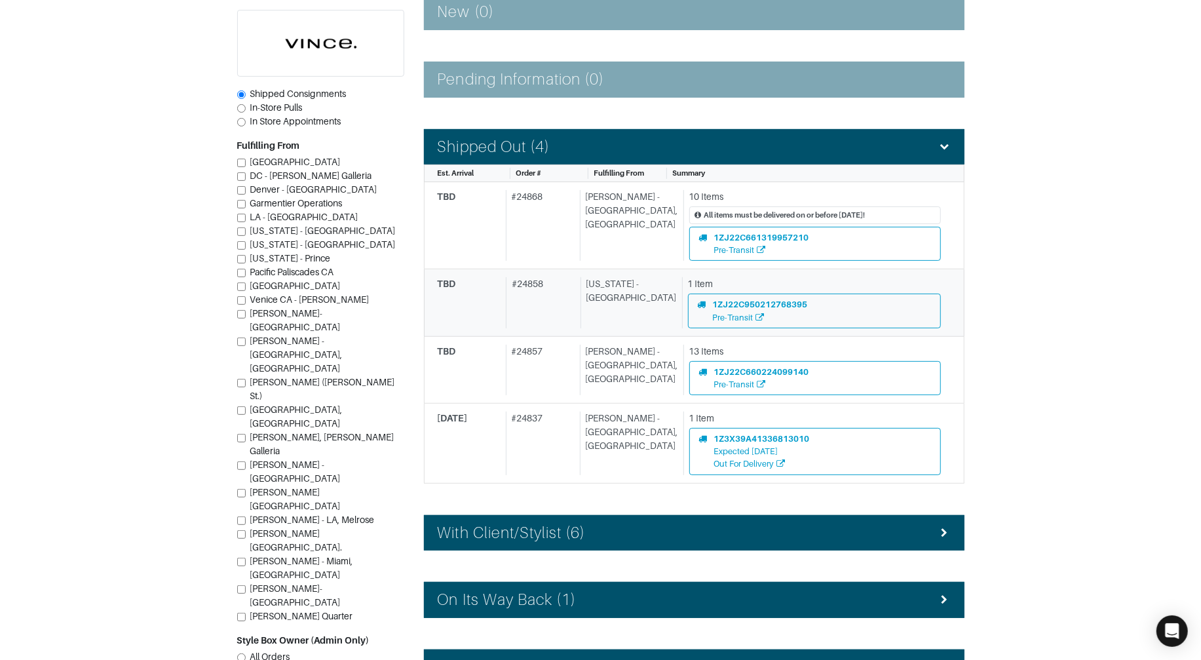
click at [555, 292] on div "# 24858" at bounding box center [540, 302] width 69 height 50
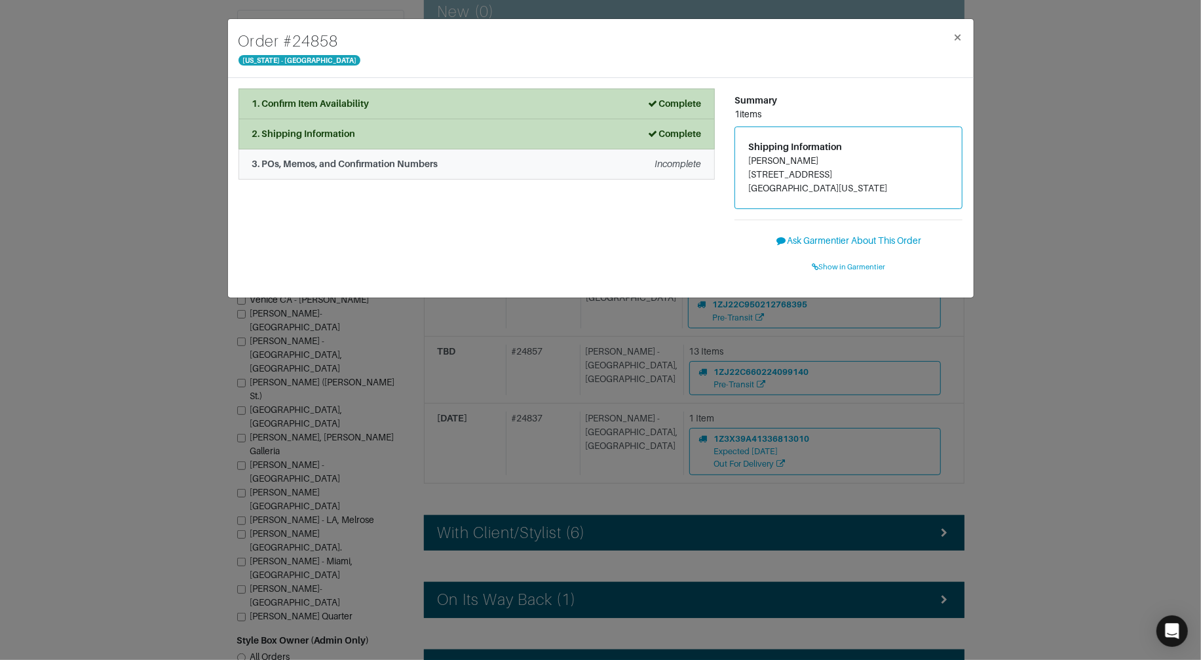
click at [373, 159] on strong "3. POs, Memos, and Confirmation Numbers" at bounding box center [345, 164] width 186 height 10
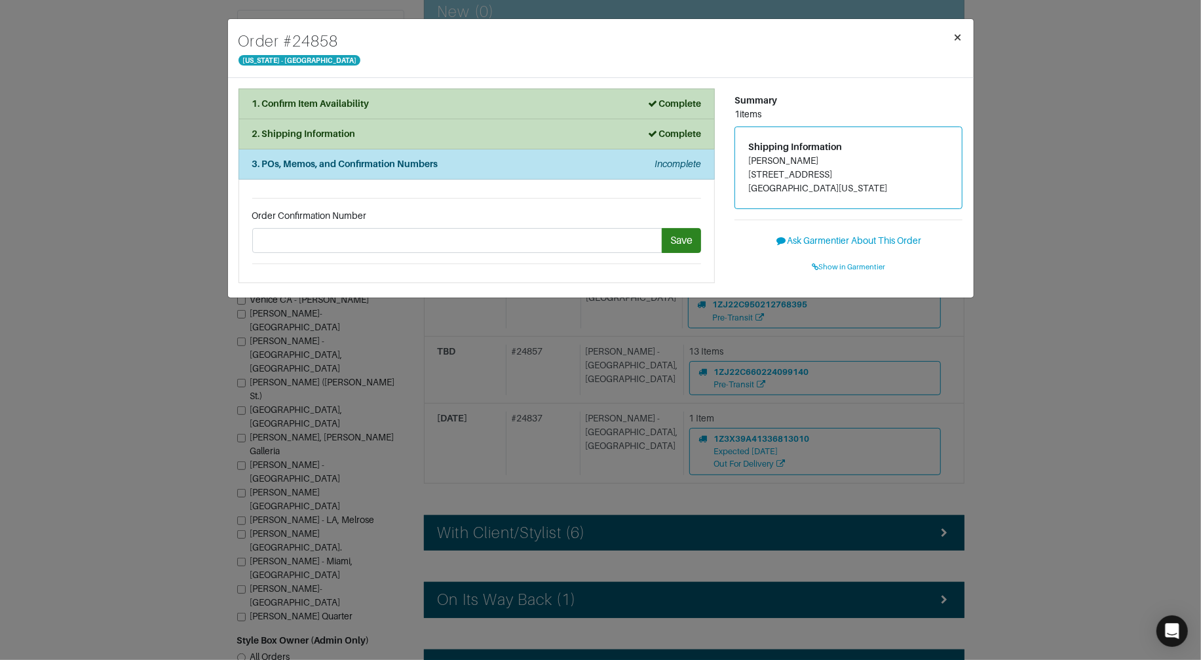
click at [959, 29] on span "×" at bounding box center [958, 37] width 10 height 18
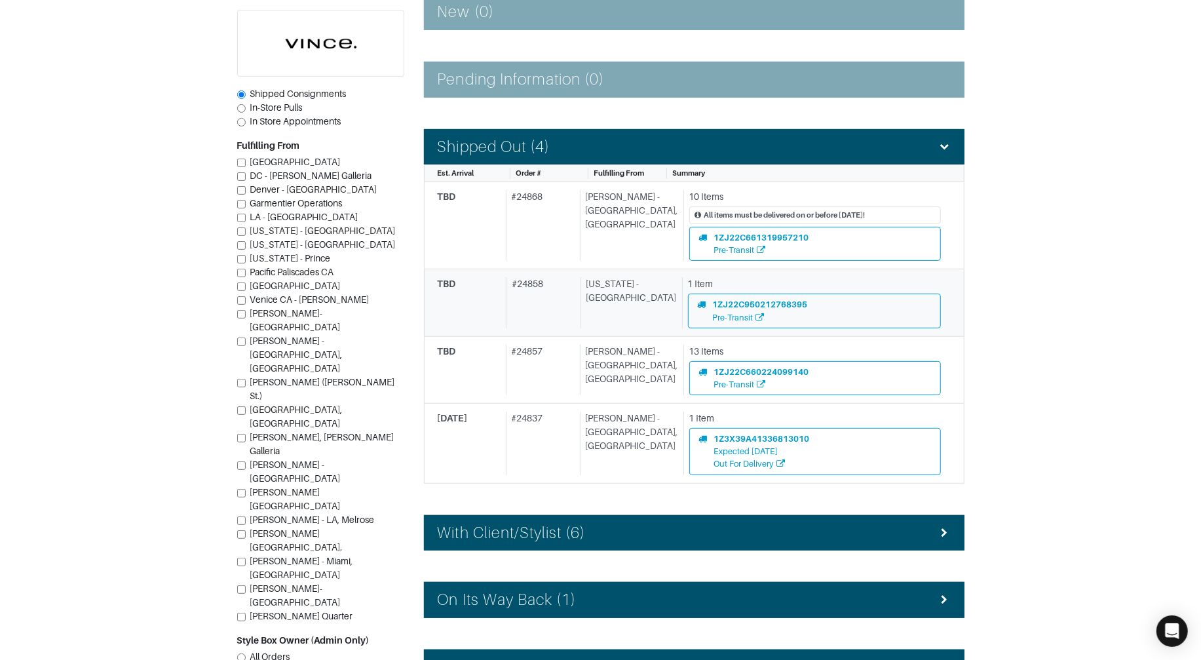
click at [548, 298] on div "# 24858" at bounding box center [540, 302] width 69 height 50
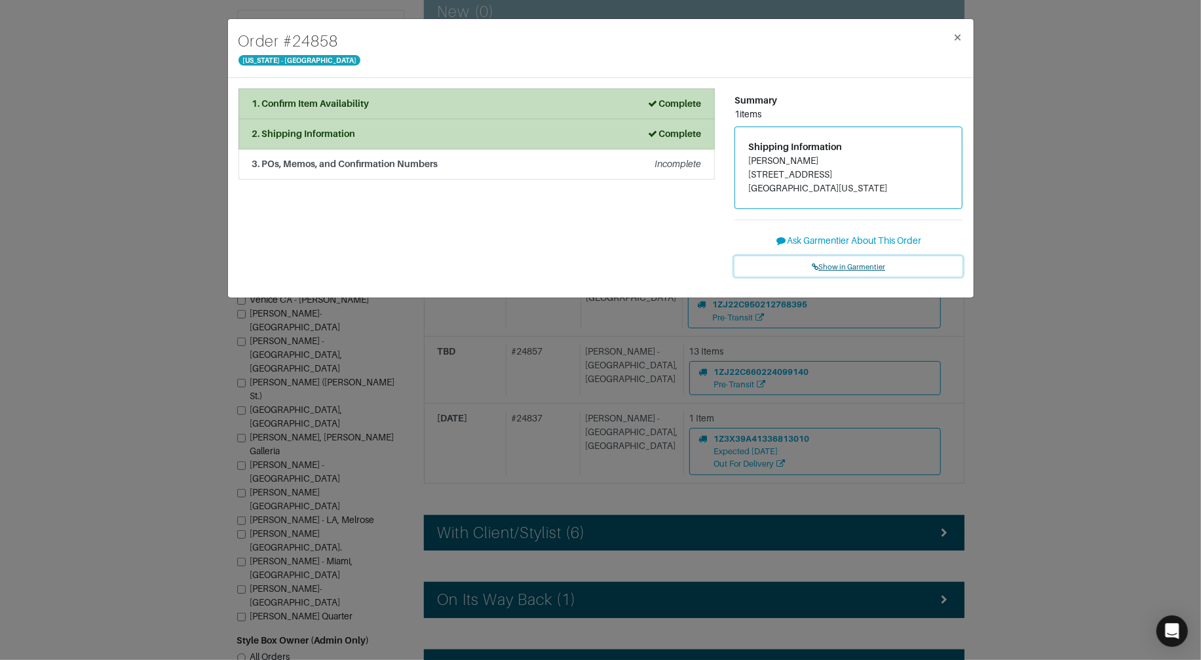
click at [822, 266] on span "Show in Garmentier" at bounding box center [848, 267] width 73 height 8
click at [170, 54] on div "Order # 24858 New York - 5th Avenue × 1. Confirm Item Availability Complete Con…" at bounding box center [600, 330] width 1201 height 660
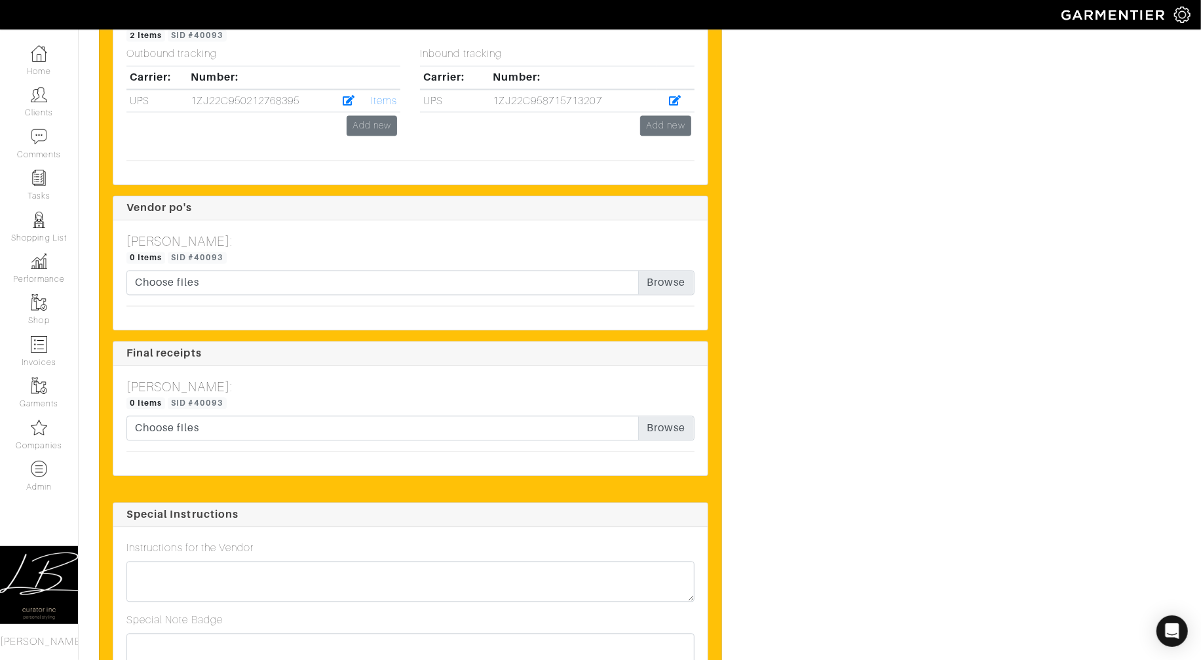
scroll to position [2014, 0]
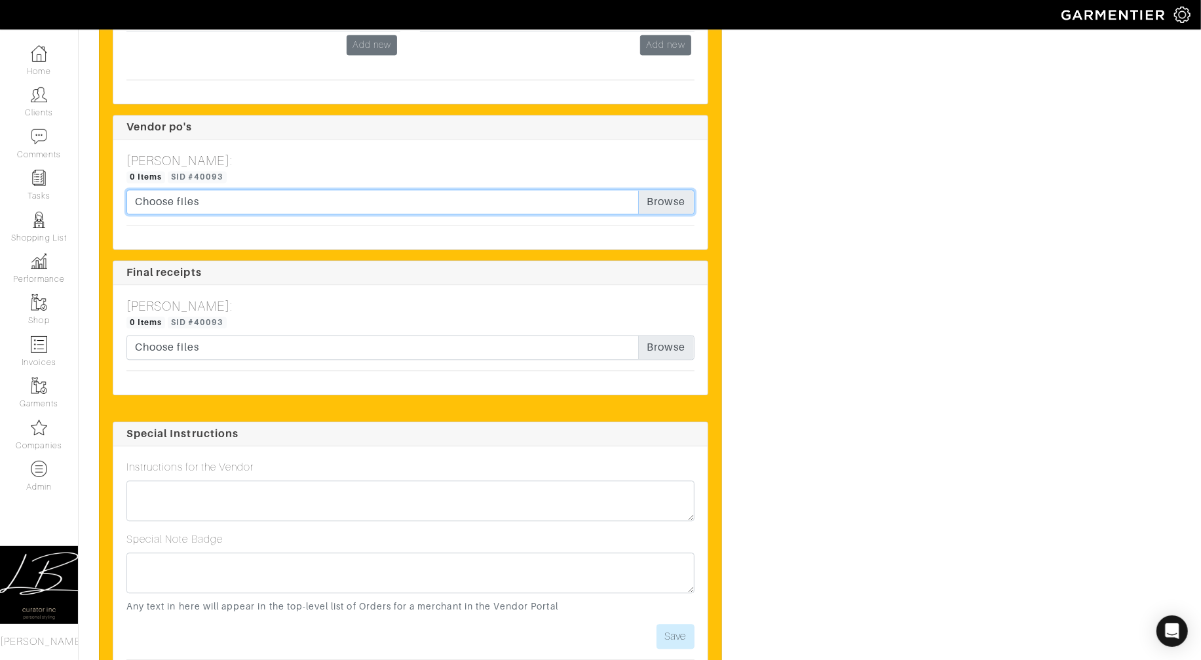
click at [660, 210] on input "Choose files" at bounding box center [410, 201] width 568 height 25
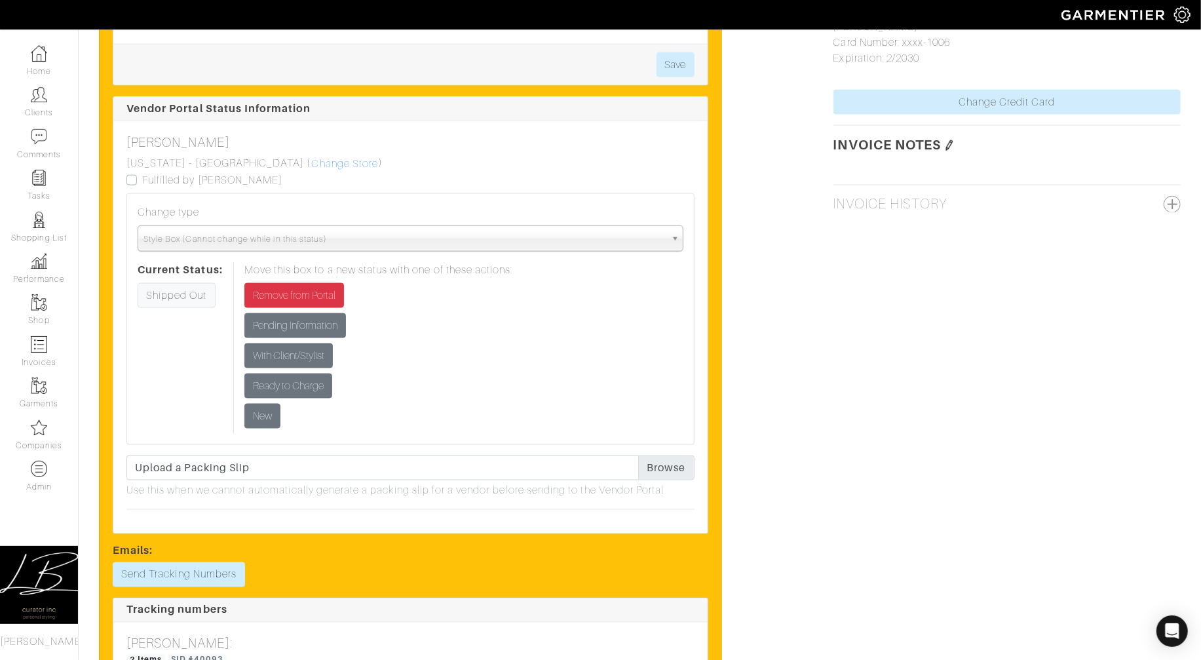
scroll to position [1321, 0]
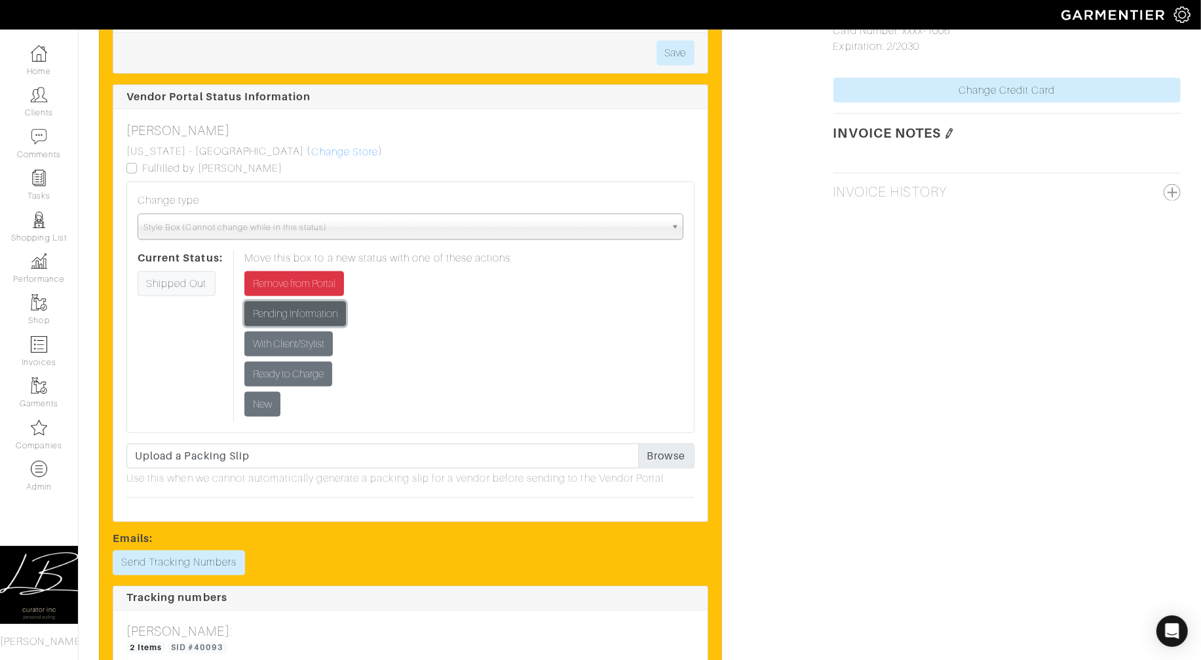
click at [305, 316] on input "Pending Information" at bounding box center [295, 313] width 102 height 25
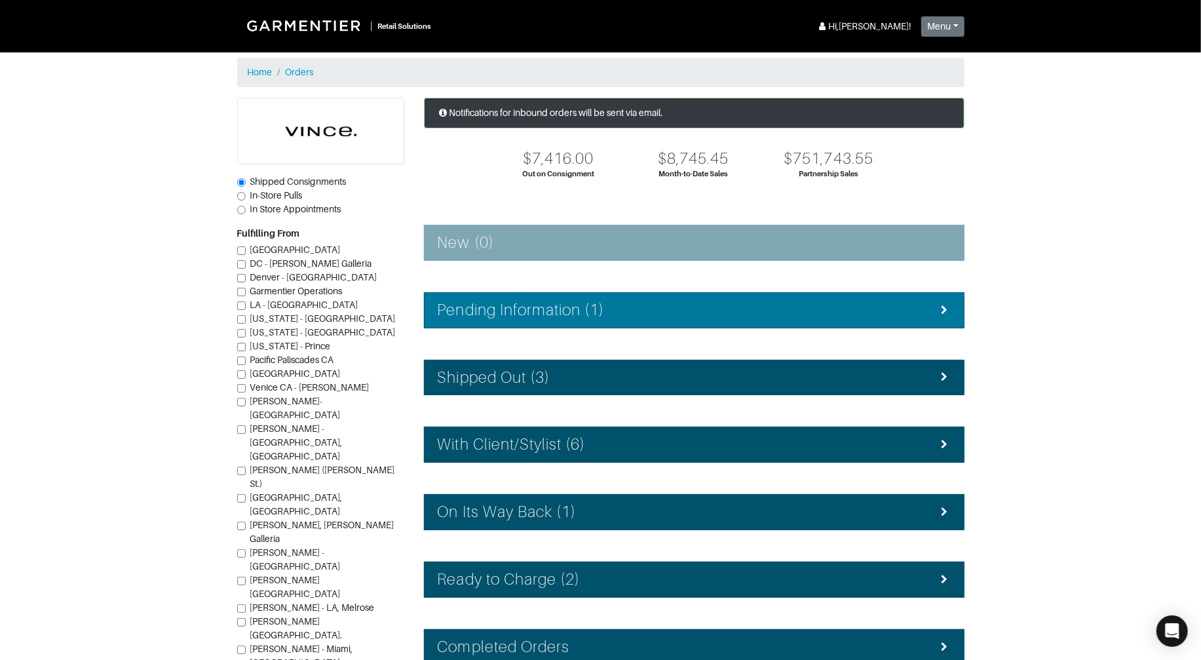
click at [581, 301] on h4 "Pending Information (1)" at bounding box center [521, 310] width 167 height 19
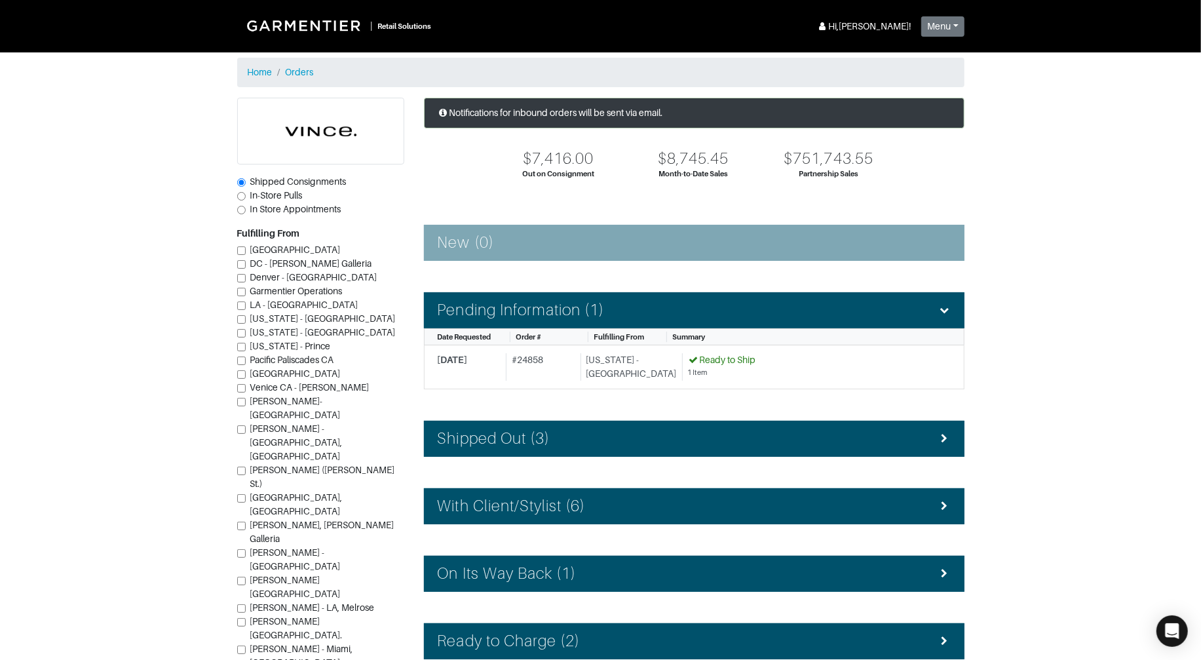
scroll to position [149, 0]
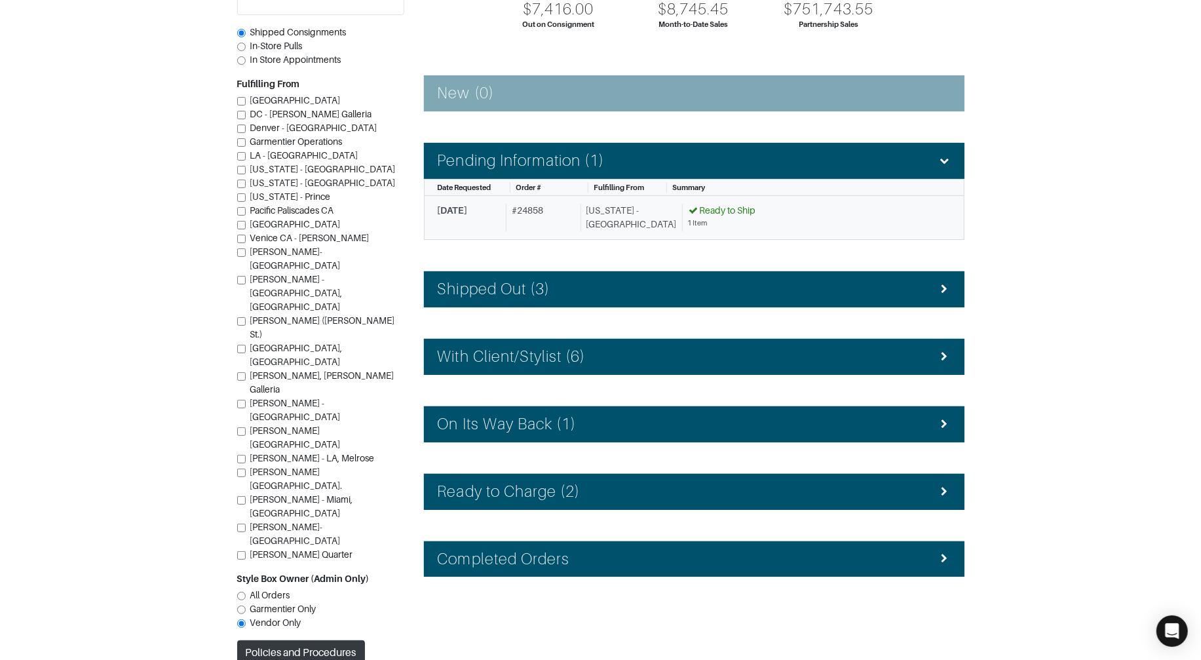
click at [554, 212] on div "# 24858" at bounding box center [540, 218] width 69 height 28
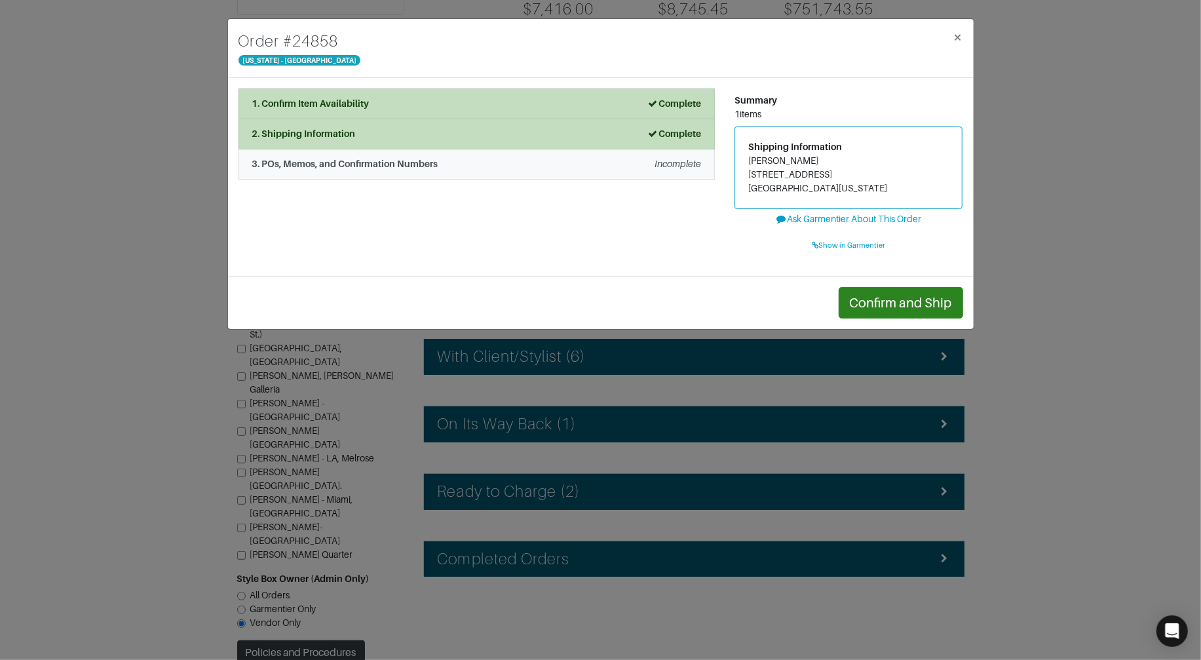
click at [433, 170] on div "3. POs, Memos, and Confirmation Numbers" at bounding box center [345, 164] width 186 height 14
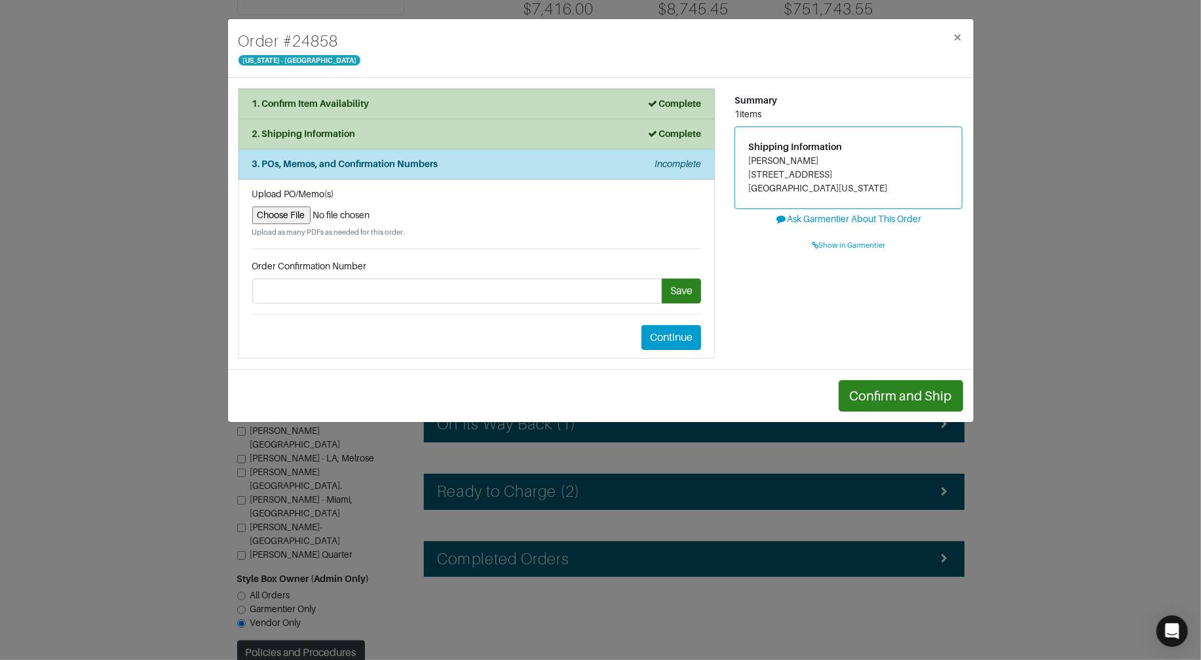
click at [300, 219] on input "file" at bounding box center [476, 215] width 449 height 18
type input "C:\fakepath\Return Label #24858 PDF.pdf"
click at [275, 216] on input "file" at bounding box center [476, 215] width 449 height 18
type input "C:\fakepath\Return Label #24858 PDF.pdf"
click at [655, 336] on button "Continue" at bounding box center [671, 337] width 60 height 25
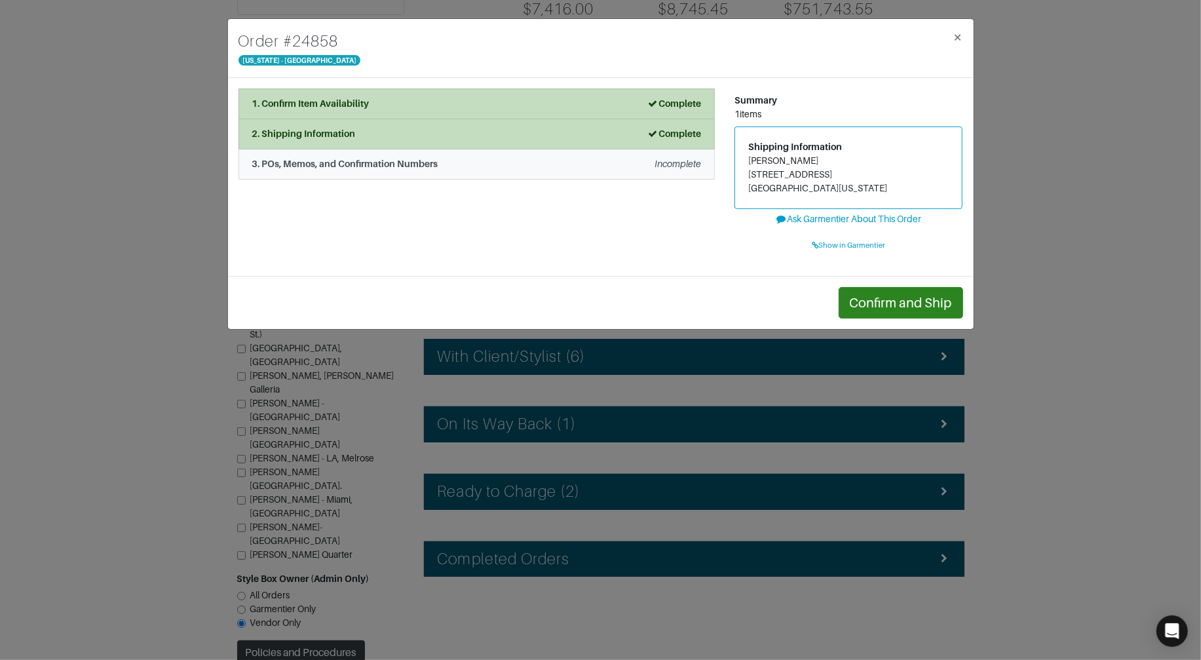
click at [446, 174] on li "3. POs, Memos, and Confirmation Numbers Incomplete" at bounding box center [477, 164] width 476 height 30
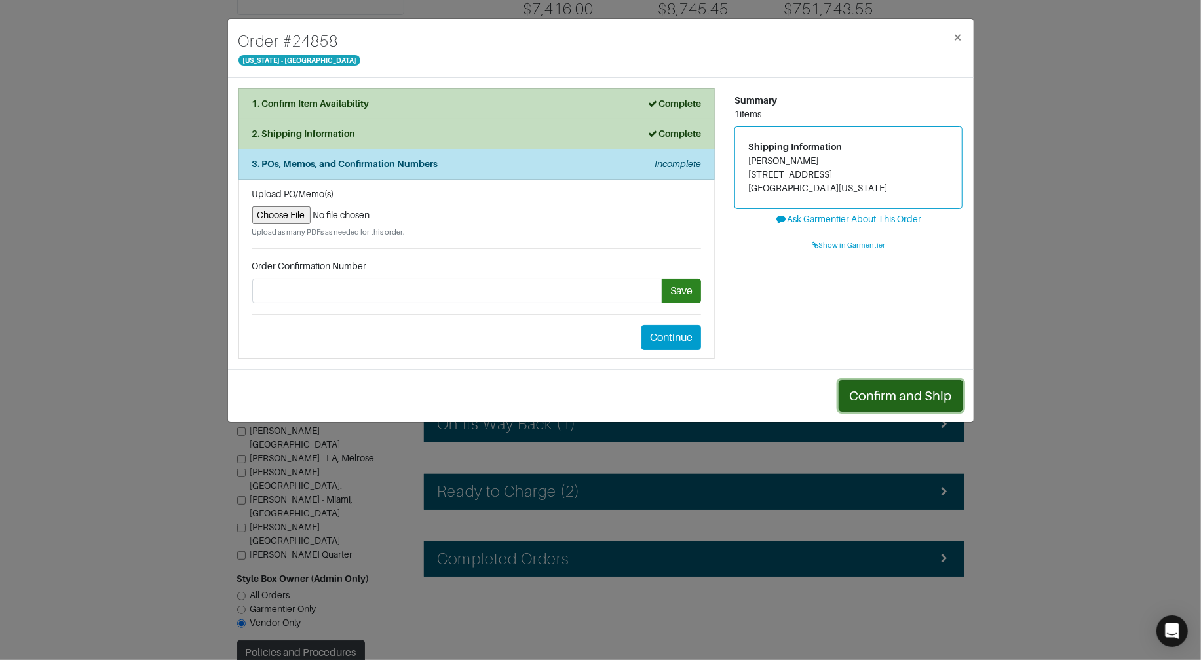
click at [860, 390] on button "Confirm and Ship" at bounding box center [901, 395] width 124 height 31
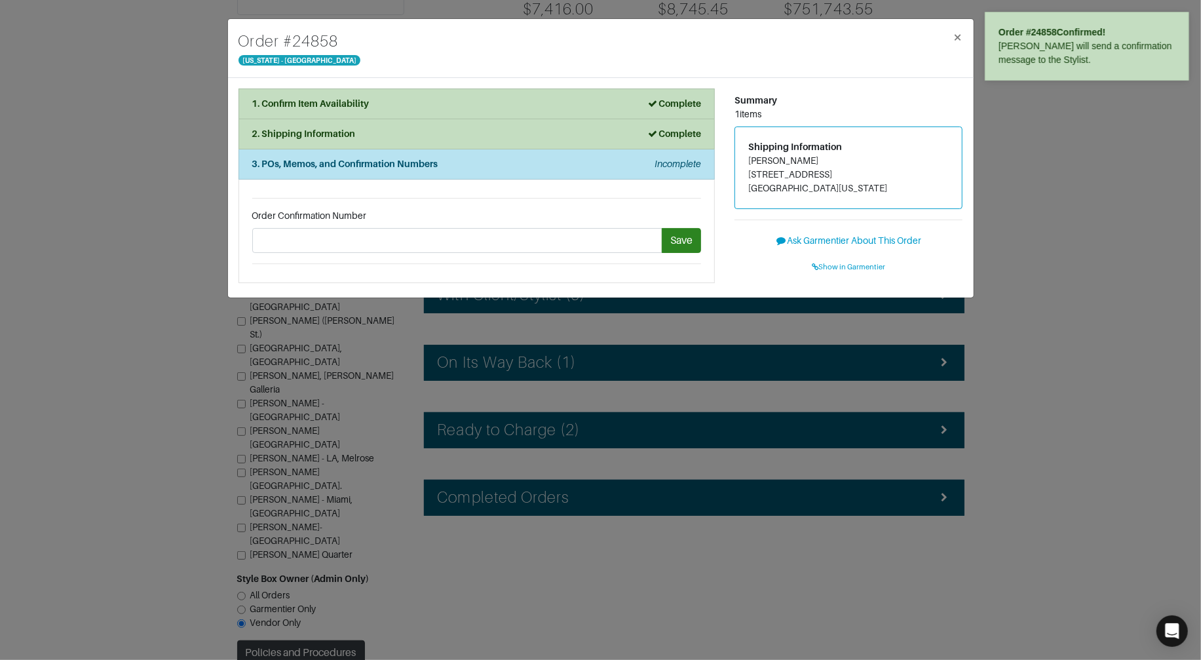
scroll to position [88, 0]
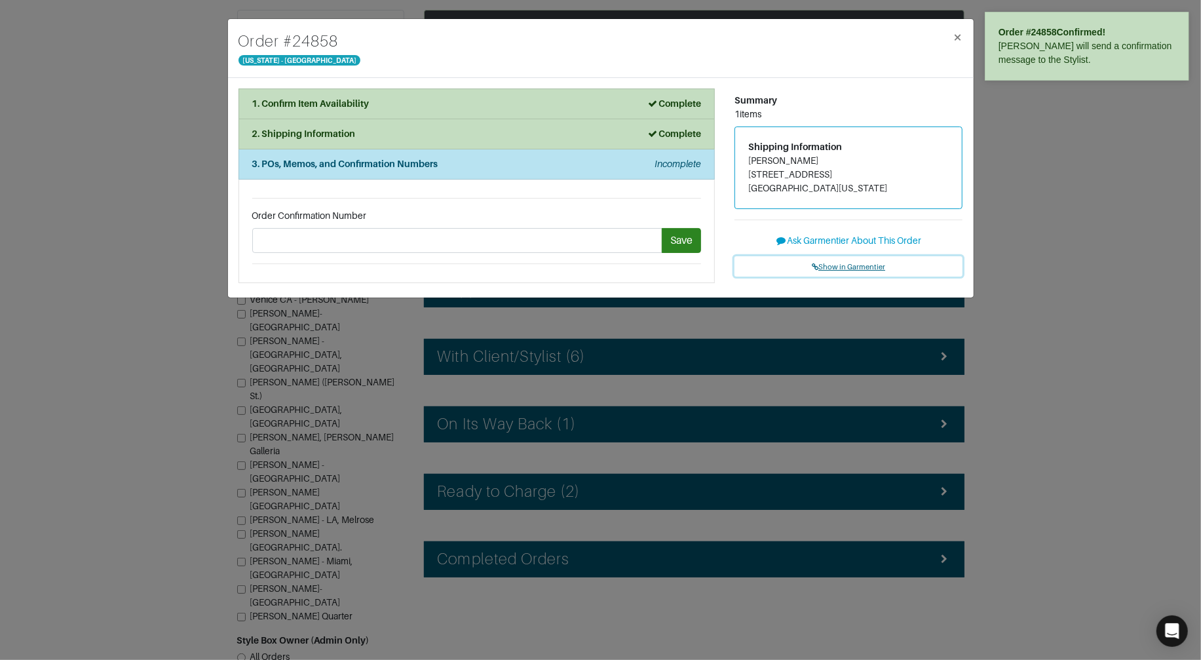
click at [862, 265] on span "Show in Garmentier" at bounding box center [848, 267] width 73 height 8
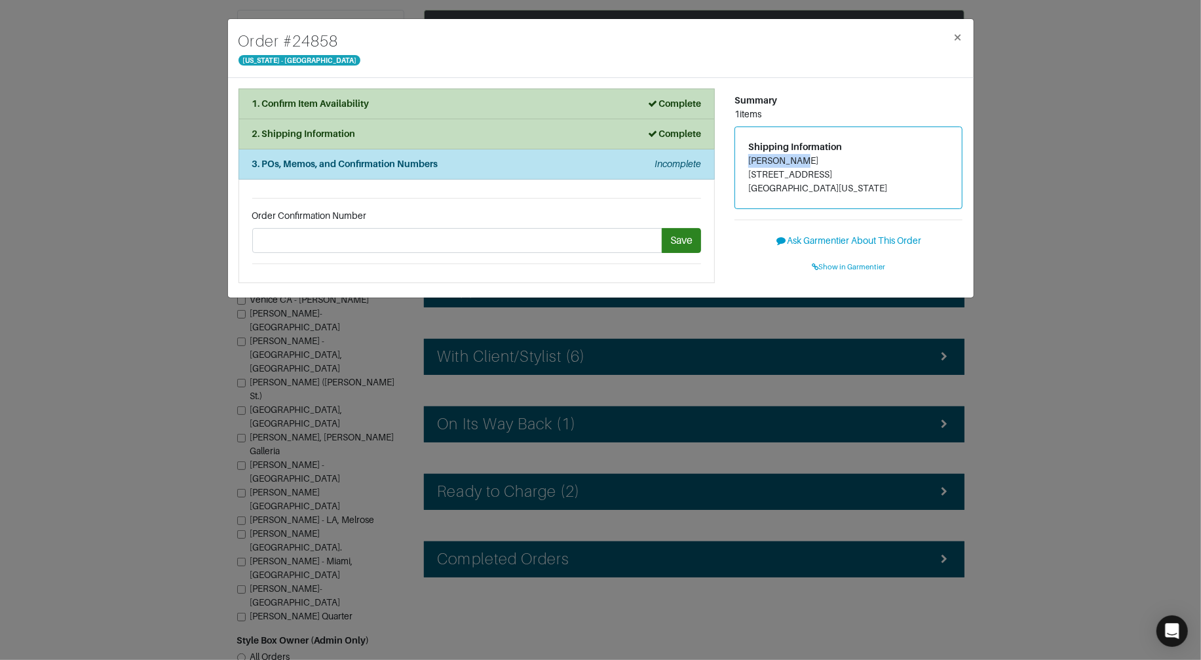
drag, startPoint x: 803, startPoint y: 161, endPoint x: 737, endPoint y: 166, distance: 66.4
click at [732, 164] on div "Summary 1 items Shipping Information Kate Marks 203 N View Terrace Alexandria, …" at bounding box center [849, 187] width 248 height 199
copy address "Kate Marks"
click at [859, 267] on span "Show in Garmentier" at bounding box center [848, 267] width 73 height 8
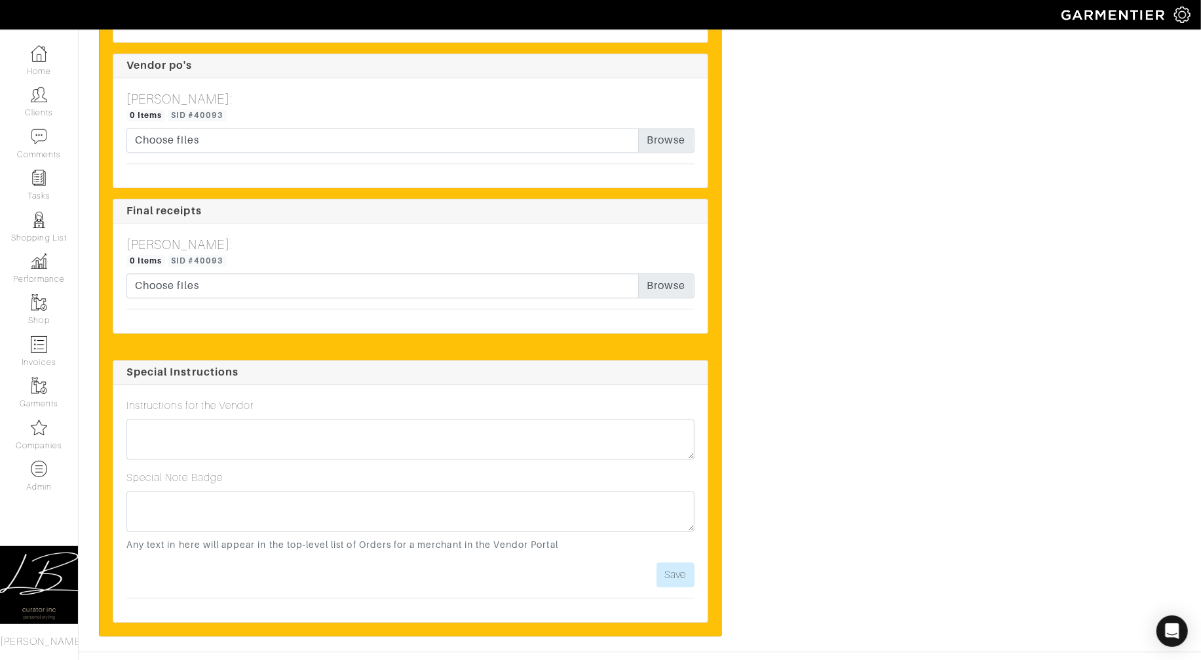
scroll to position [2069, 0]
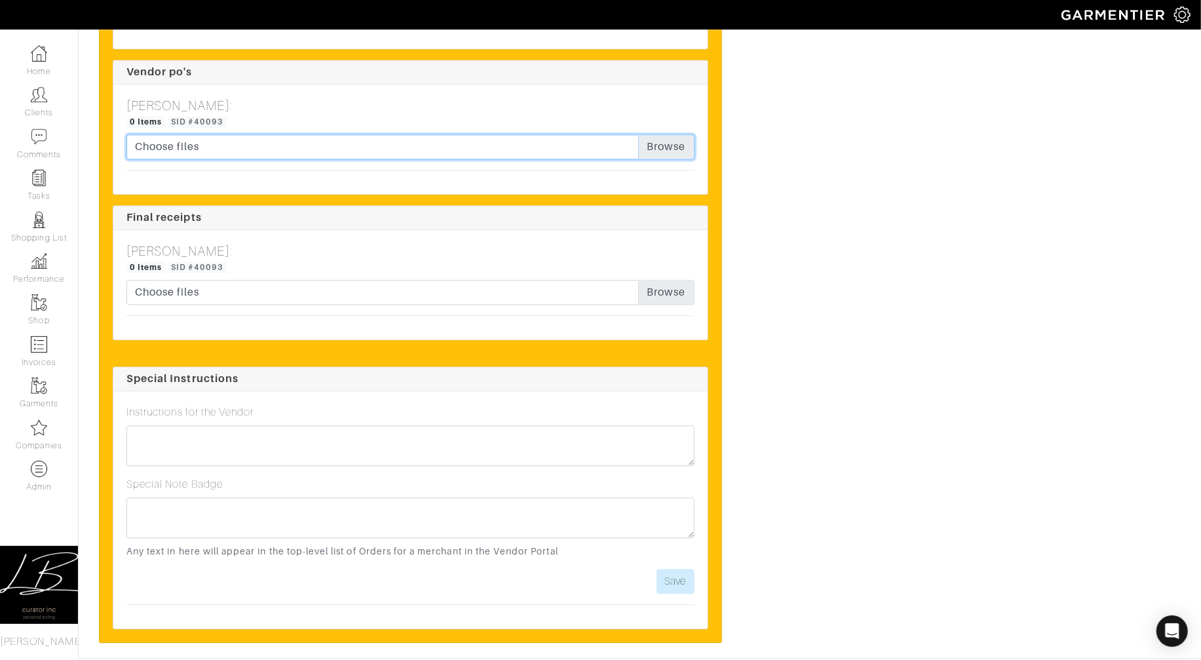
click at [659, 159] on input "Choose files" at bounding box center [410, 146] width 568 height 25
type input "C:\fakepath\Return Label #24858 PDF.pdf"
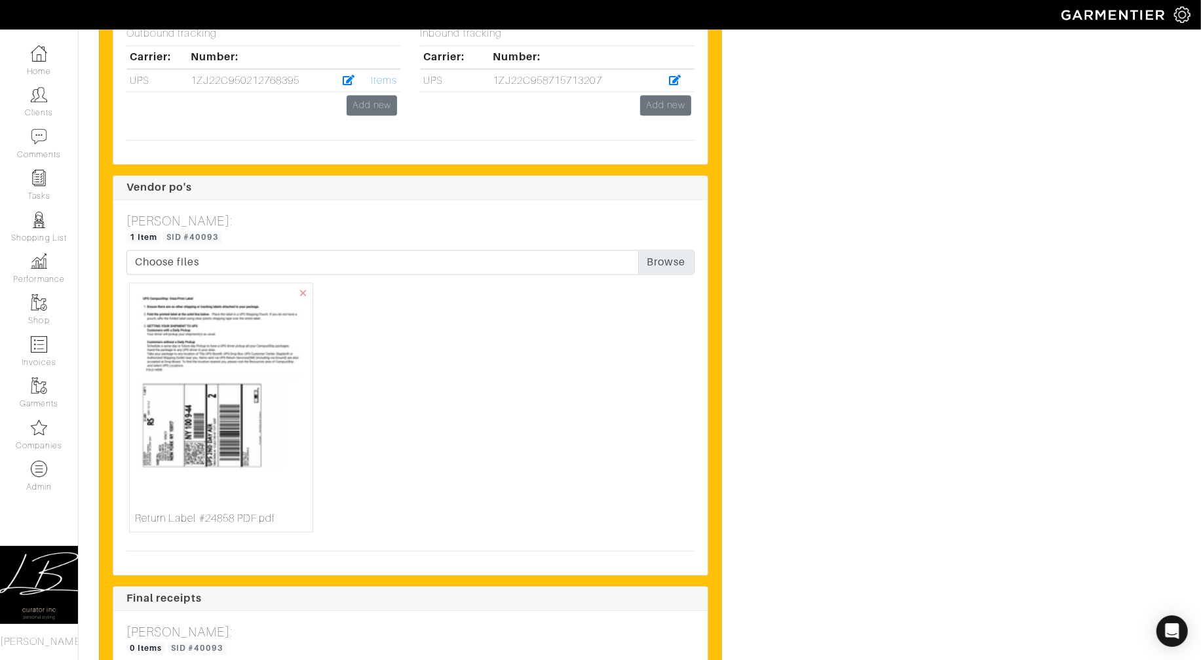
scroll to position [1947, 0]
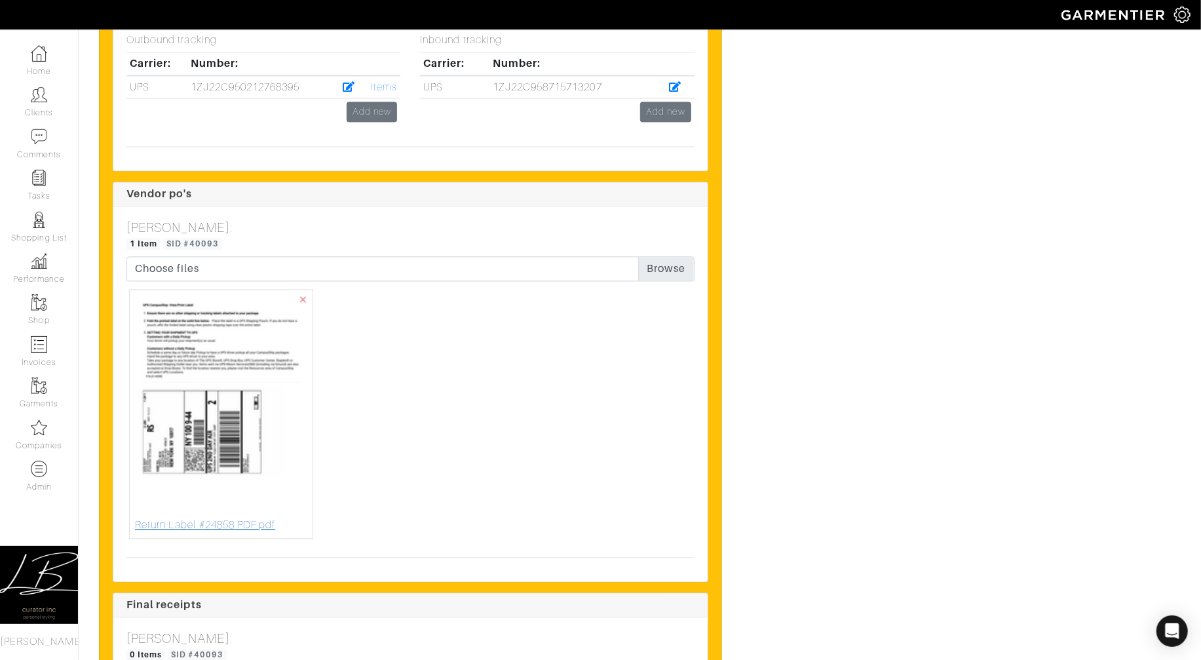
click at [258, 417] on img at bounding box center [221, 406] width 172 height 222
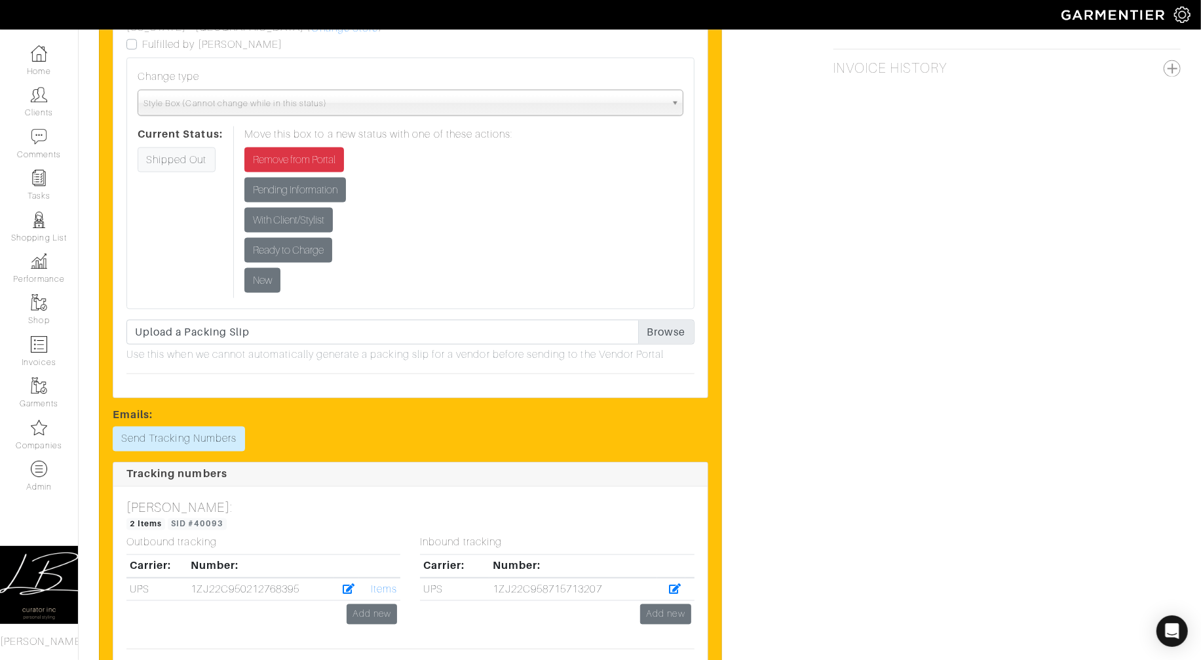
scroll to position [1545, 0]
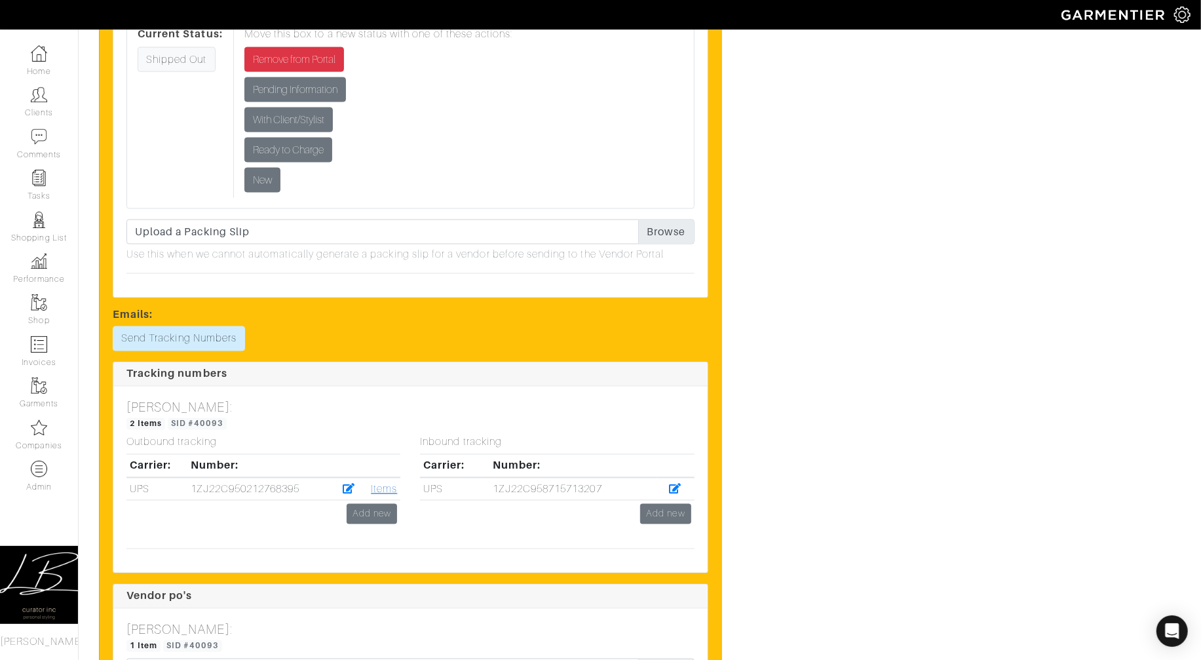
click at [375, 485] on link "Items" at bounding box center [384, 490] width 26 height 12
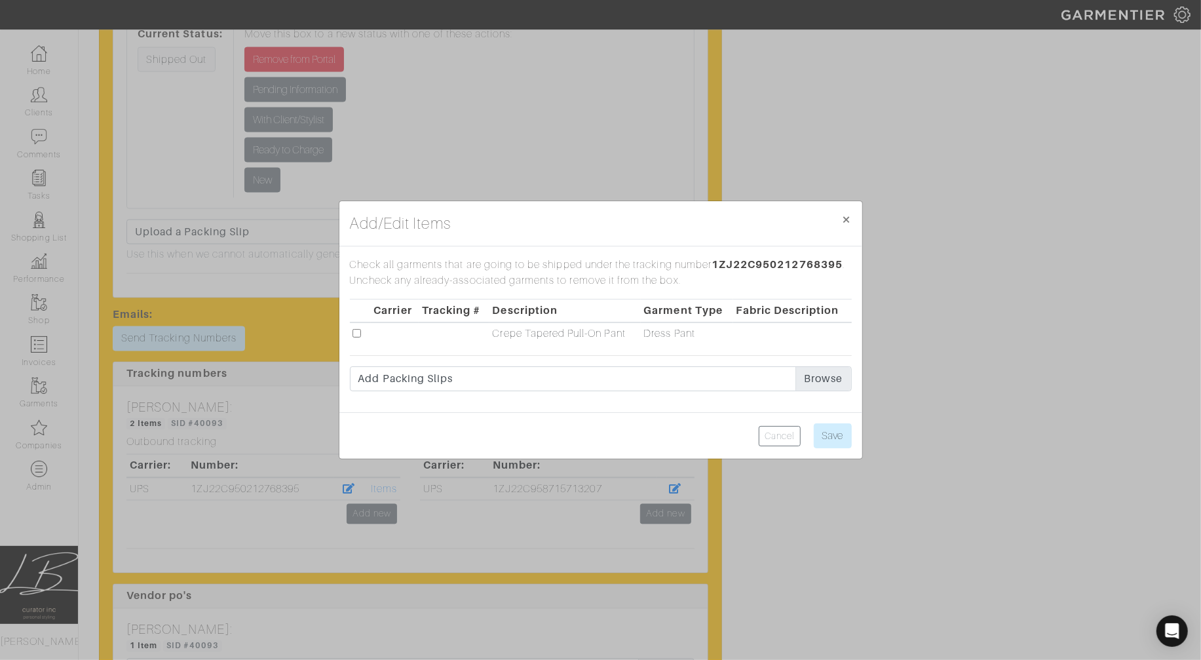
click at [356, 331] on input "checkbox" at bounding box center [357, 333] width 9 height 9
checkbox input "true"
click at [839, 437] on input "Save" at bounding box center [833, 435] width 38 height 25
type input "Save"
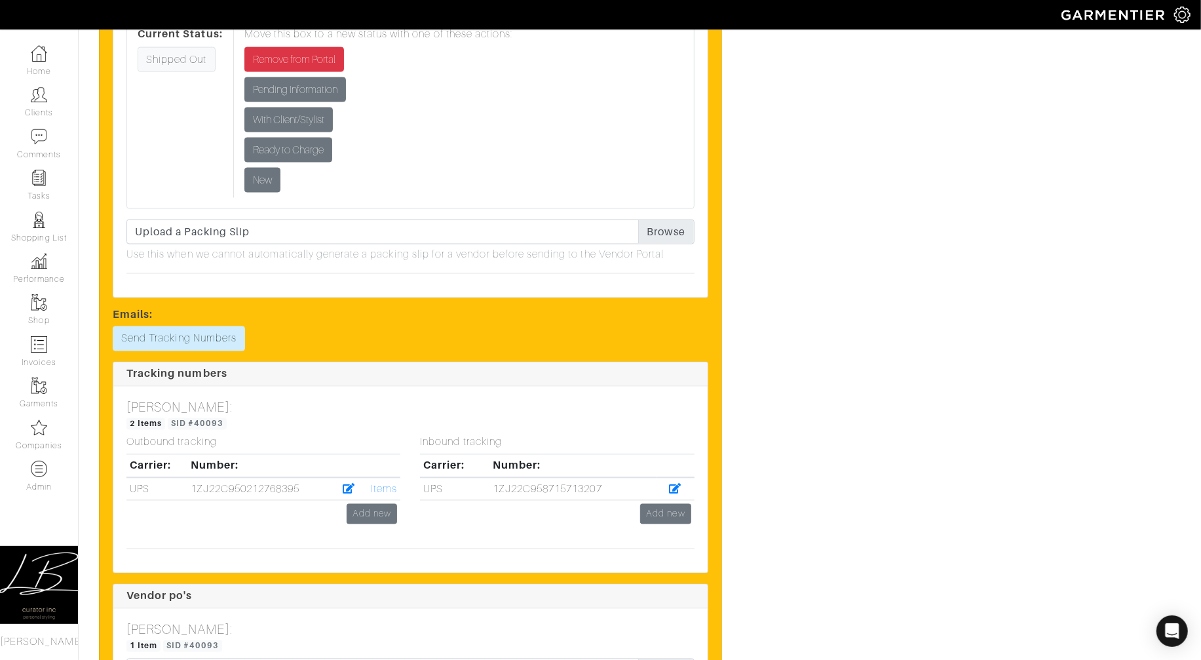
scroll to position [0, 0]
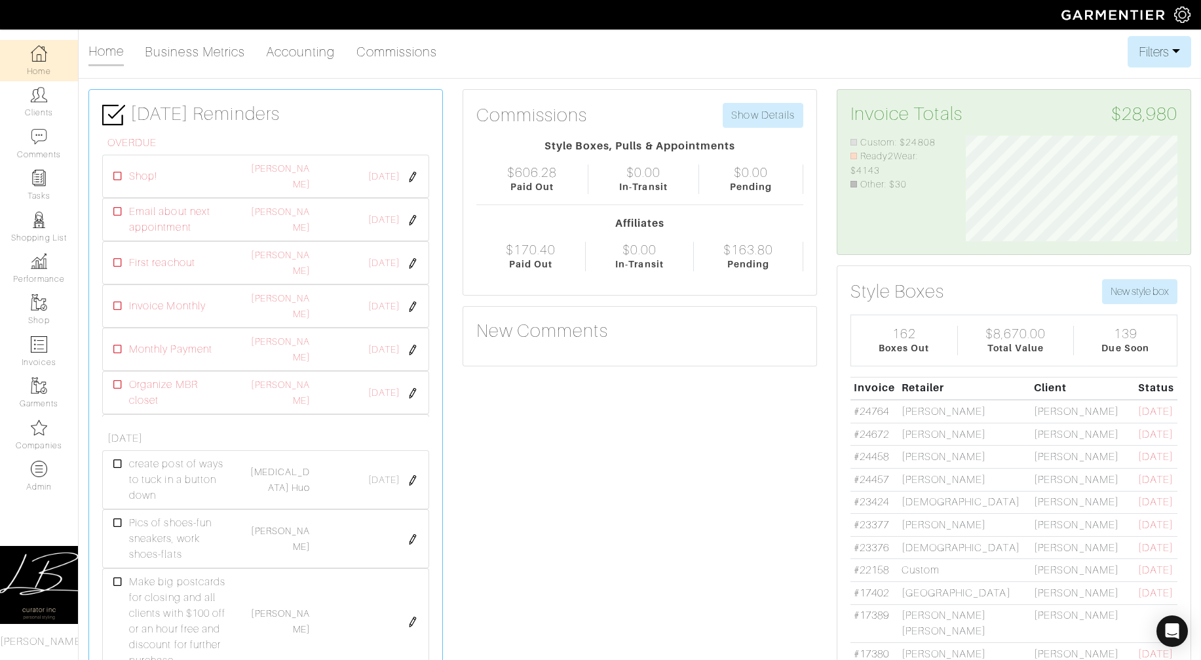
select select
select select "754"
click at [1164, 51] on button "Filters" at bounding box center [1160, 51] width 64 height 31
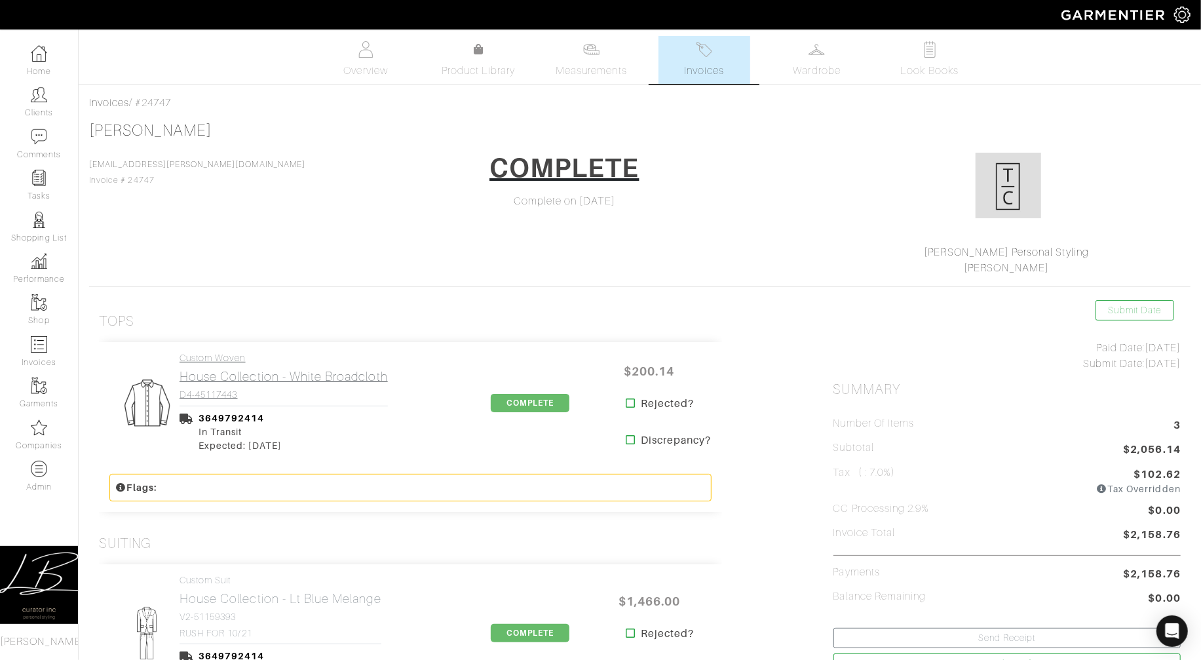
click at [221, 369] on h2 "House Collection - White Broadcloth" at bounding box center [284, 376] width 208 height 15
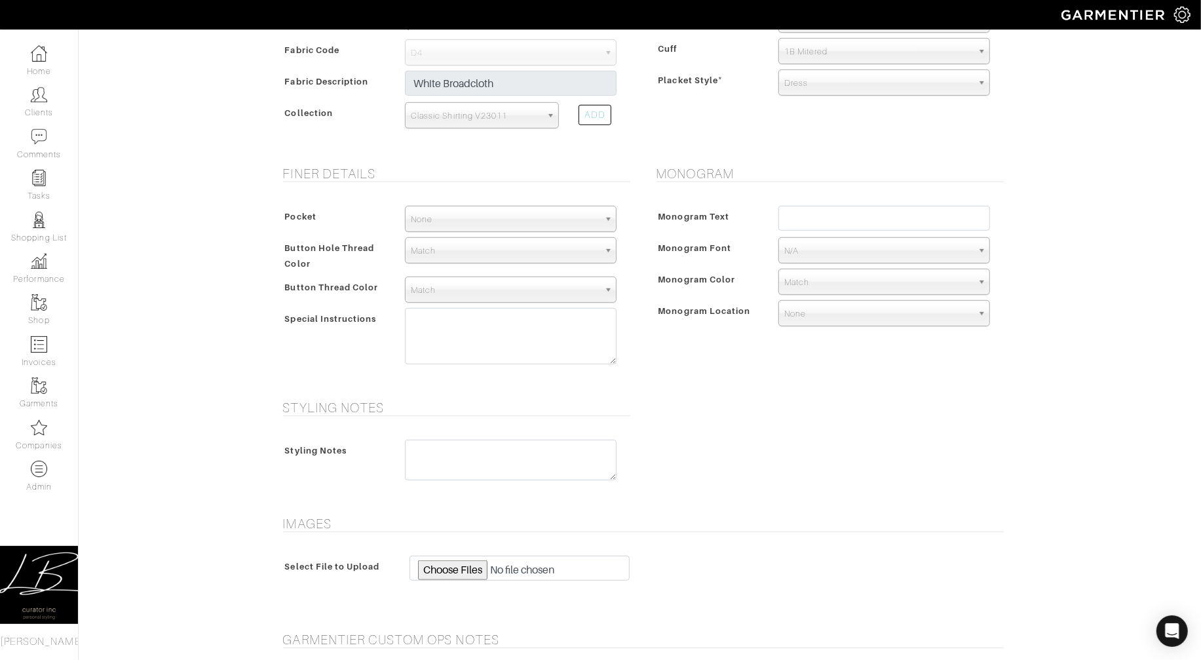
scroll to position [561, 0]
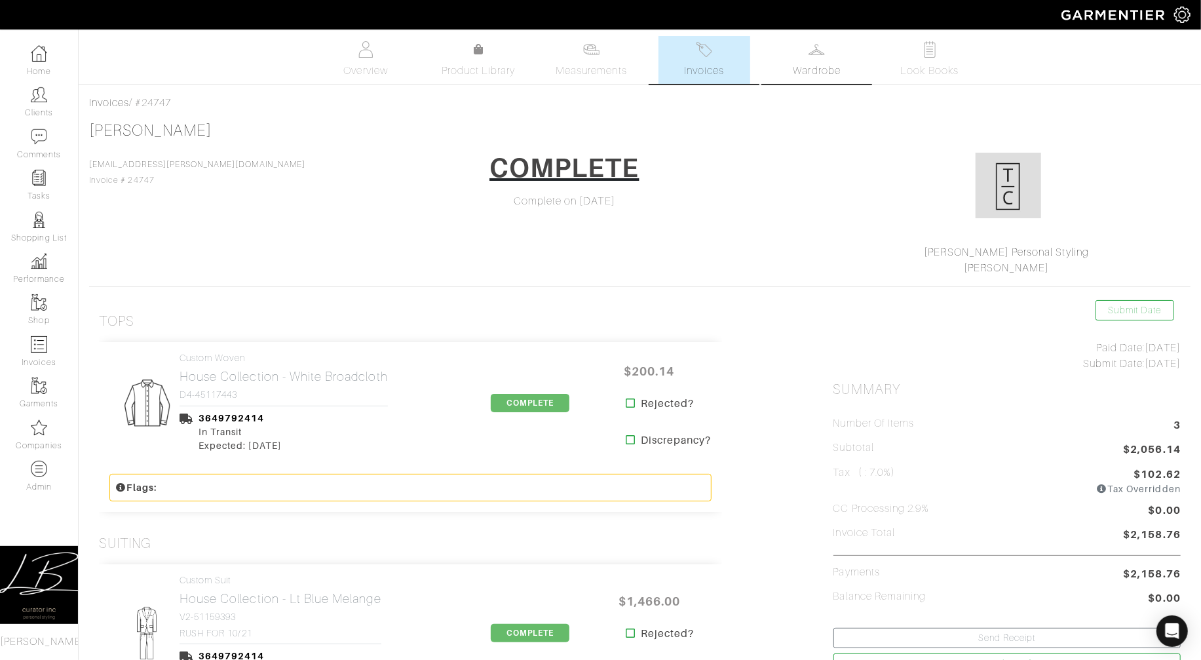
click at [826, 64] on span "Wardrobe" at bounding box center [816, 71] width 47 height 16
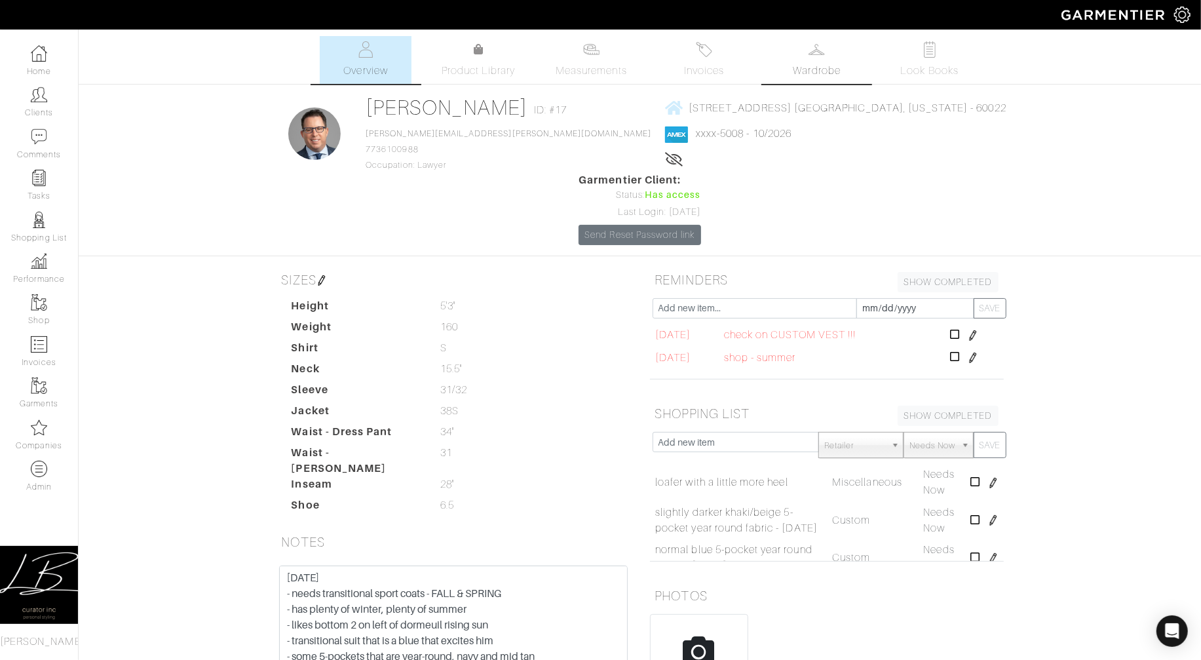
click at [812, 58] on link "Wardrobe" at bounding box center [817, 60] width 92 height 48
click at [704, 55] on img at bounding box center [704, 49] width 16 height 16
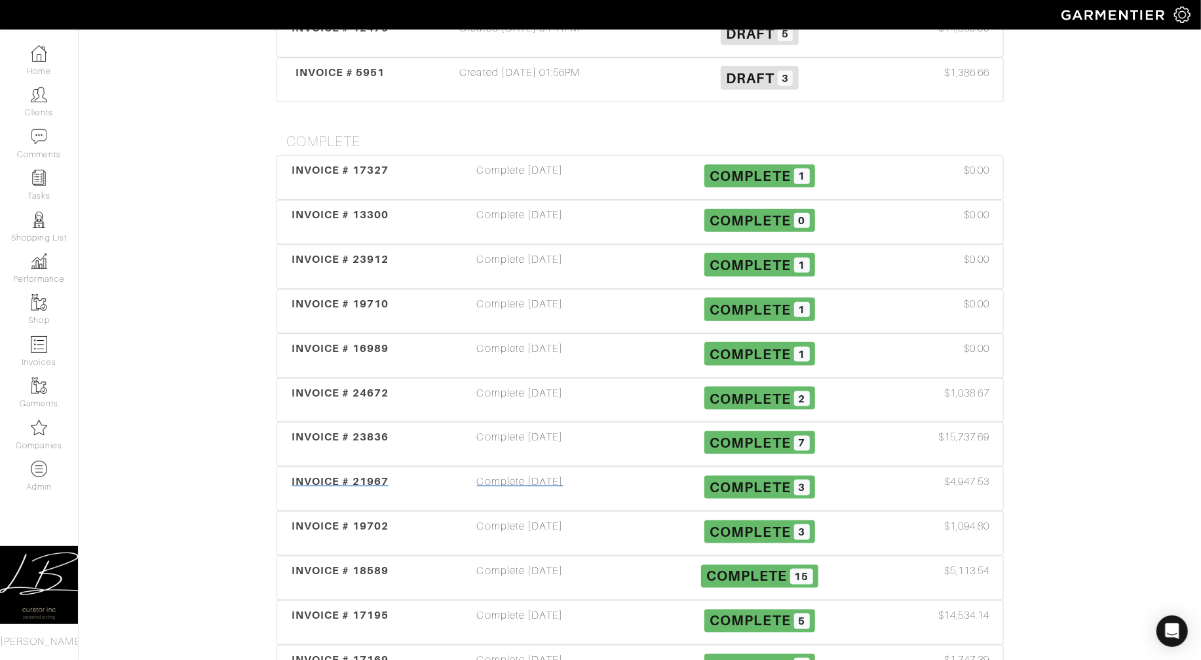
scroll to position [1000, 0]
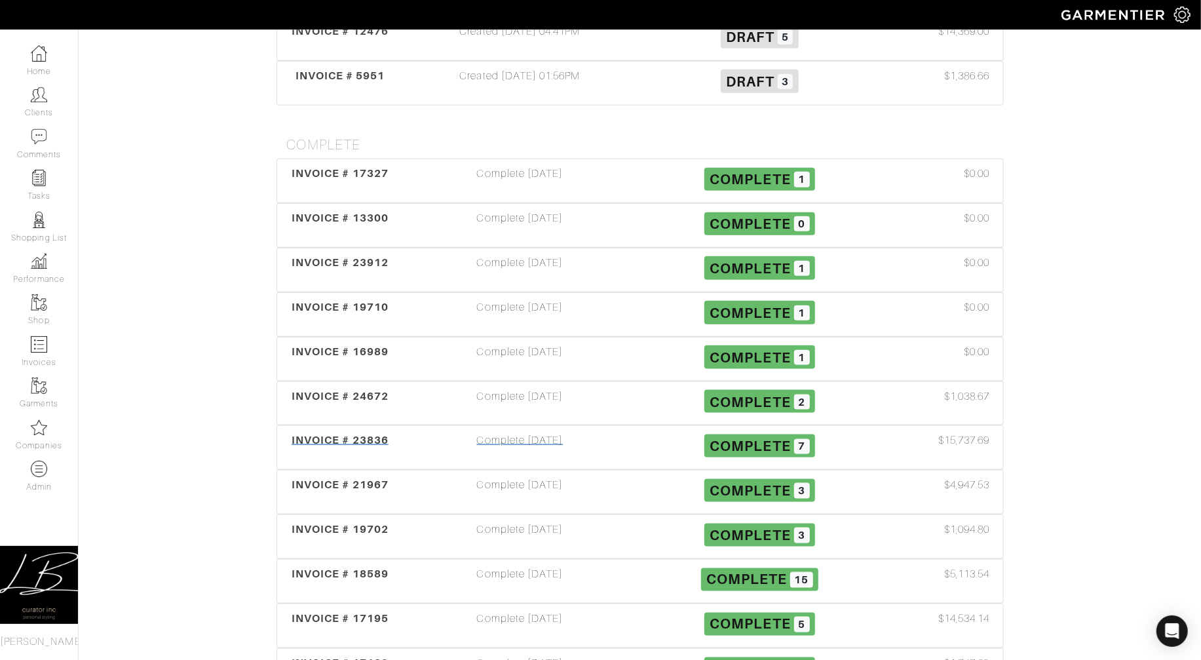
click at [563, 432] on div "Complete 10/01/25" at bounding box center [520, 447] width 240 height 30
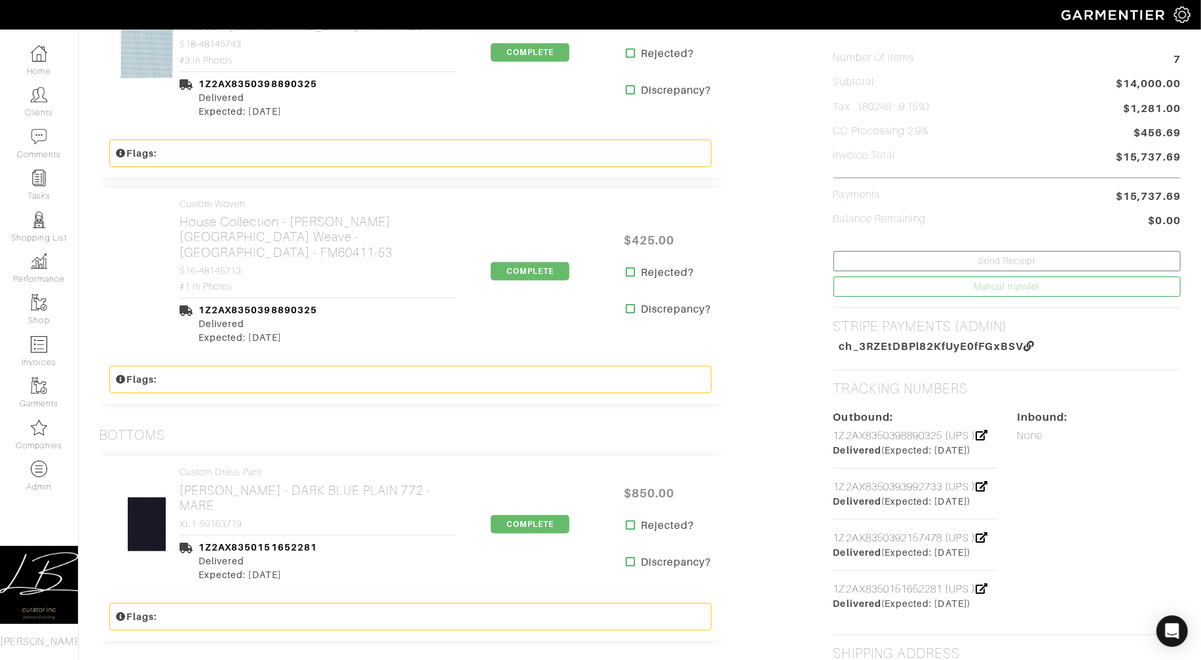
scroll to position [415, 0]
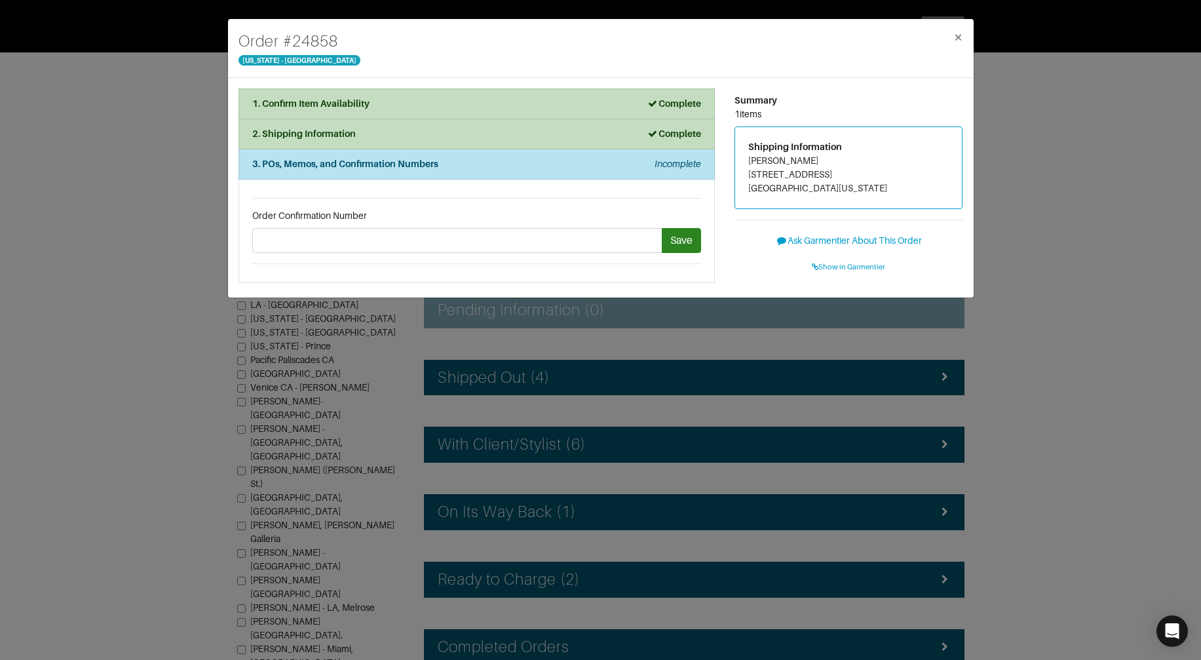
scroll to position [88, 0]
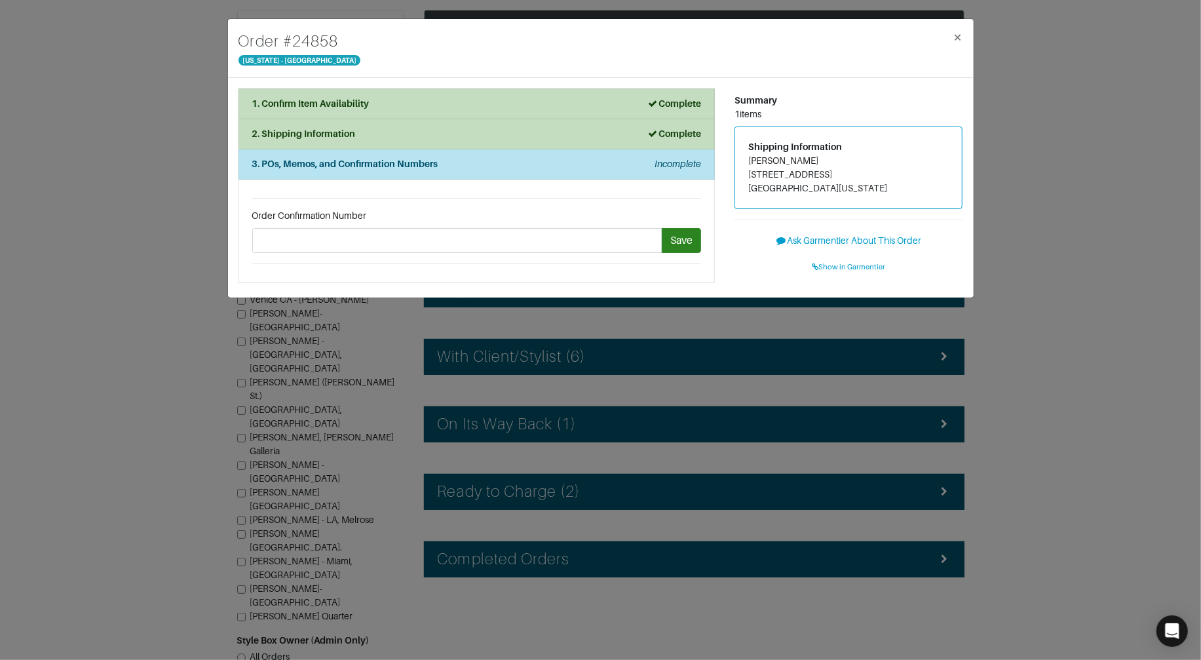
click at [845, 70] on div "Order # 24858 New York - 5th Avenue ×" at bounding box center [601, 48] width 746 height 59
click at [957, 39] on span "×" at bounding box center [958, 37] width 10 height 18
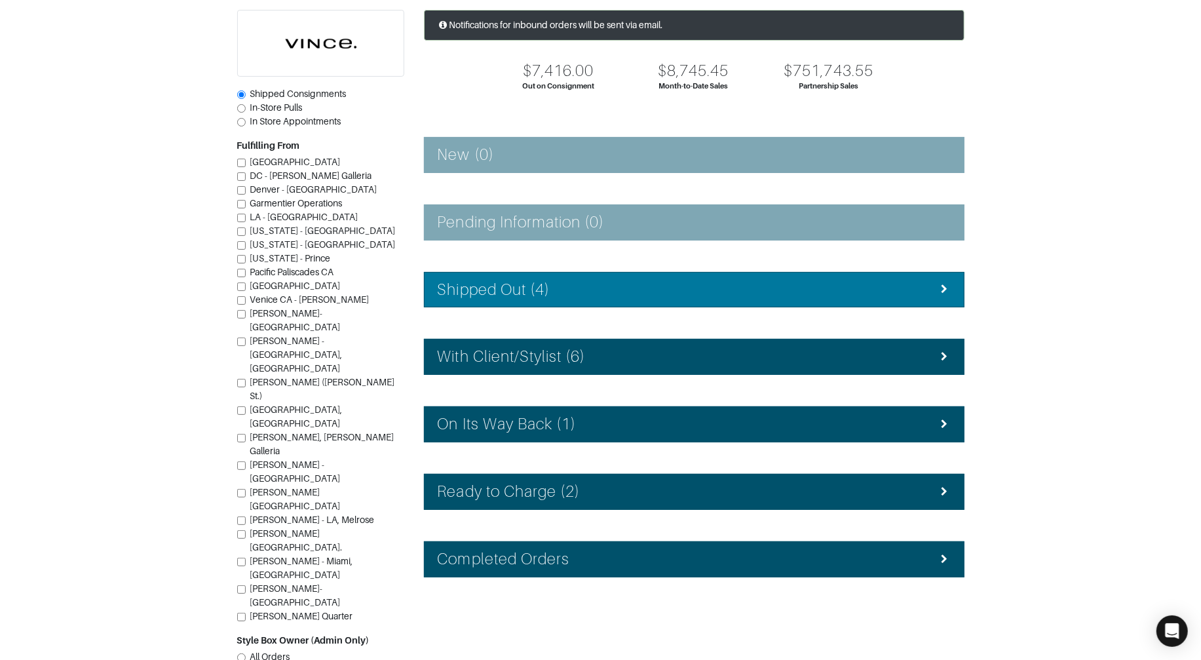
click at [588, 278] on li "Shipped Out (4)" at bounding box center [694, 290] width 541 height 36
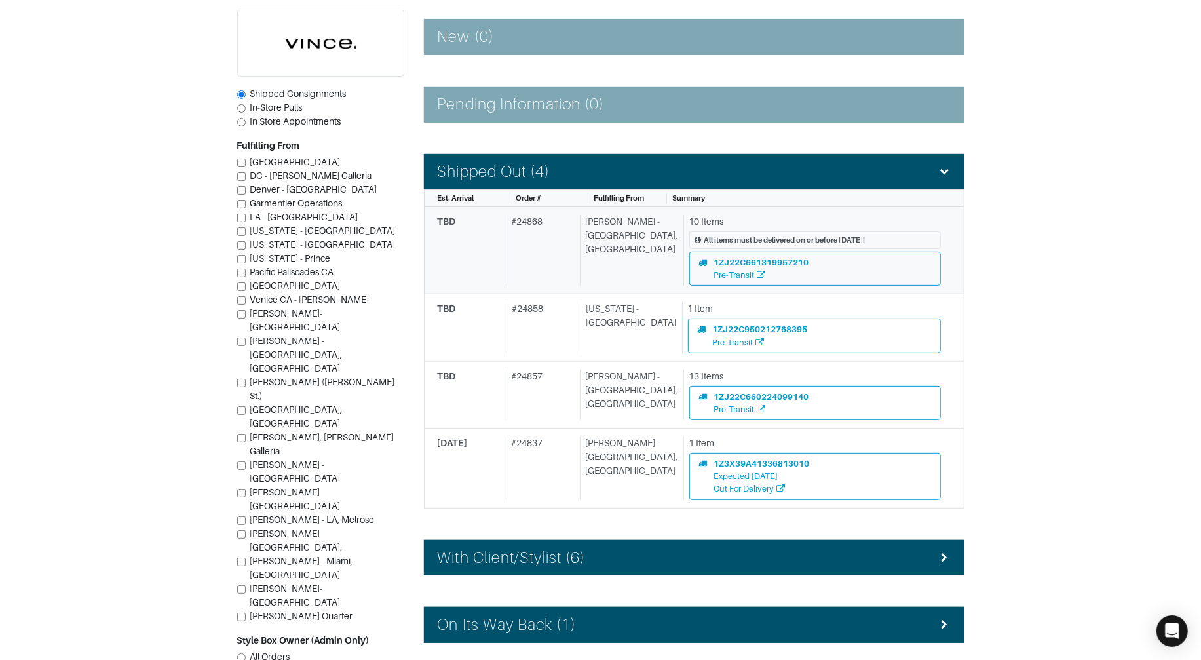
scroll to position [212, 0]
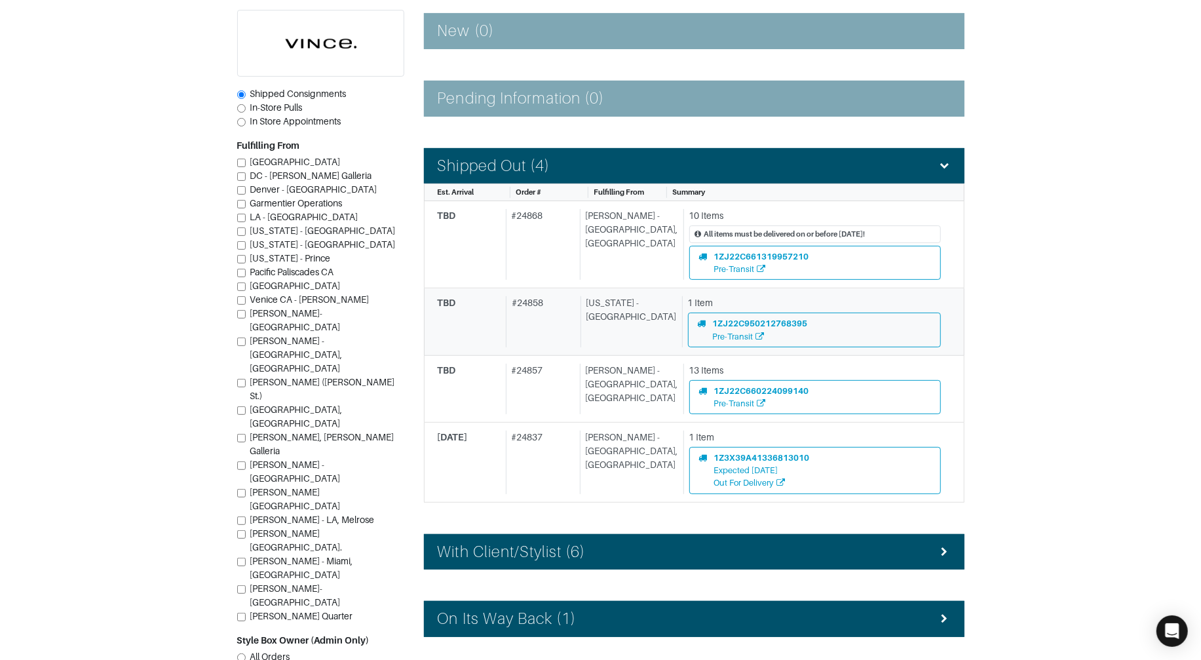
click at [550, 341] on div "# 24858" at bounding box center [540, 321] width 69 height 50
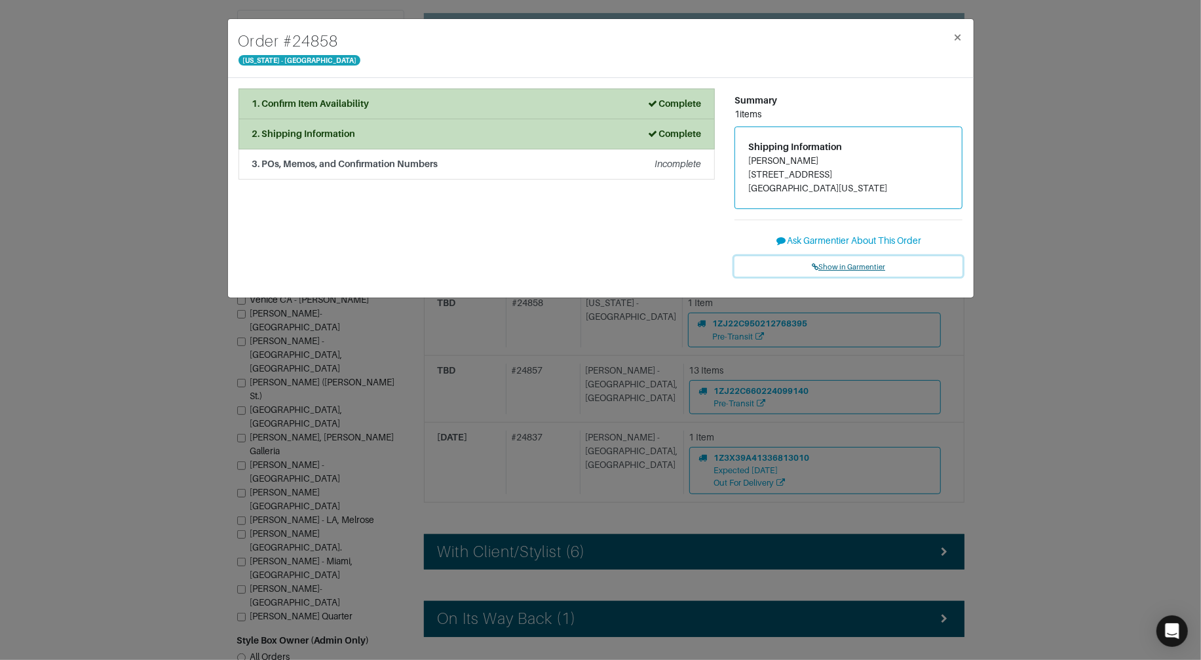
click at [840, 266] on span "Show in Garmentier" at bounding box center [848, 267] width 73 height 8
drag, startPoint x: 98, startPoint y: 66, endPoint x: 95, endPoint y: 59, distance: 7.3
click at [97, 63] on div "Order # 24858 New York - 5th Avenue × 1. Confirm Item Availability Complete Con…" at bounding box center [600, 330] width 1201 height 660
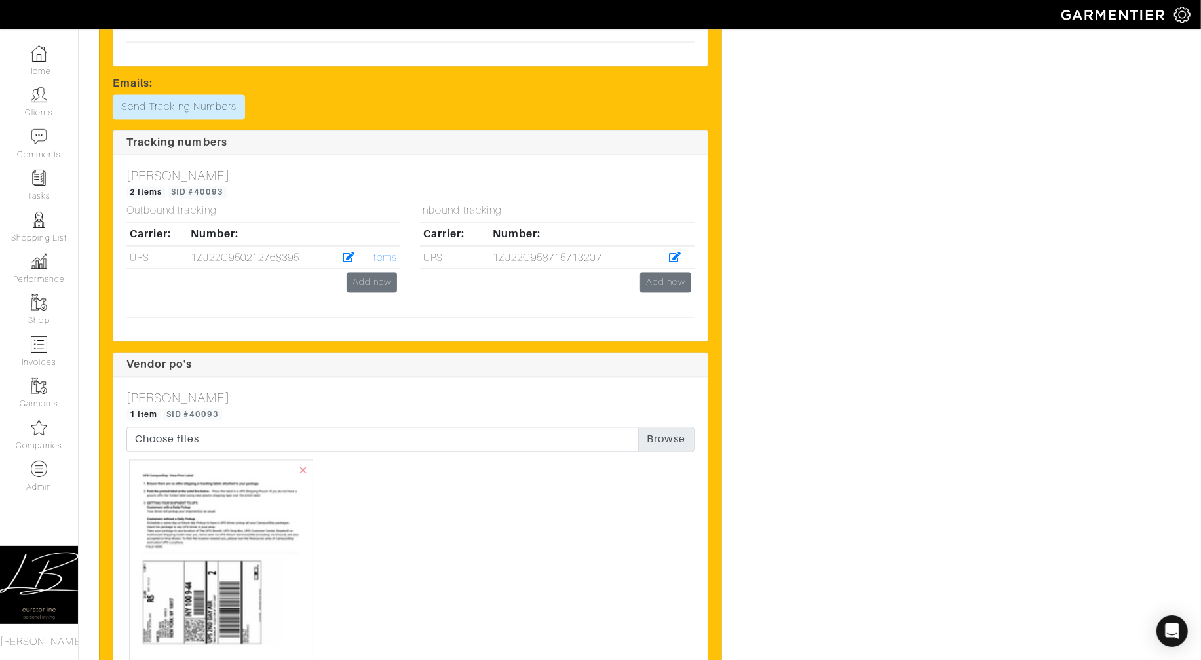
scroll to position [1521, 0]
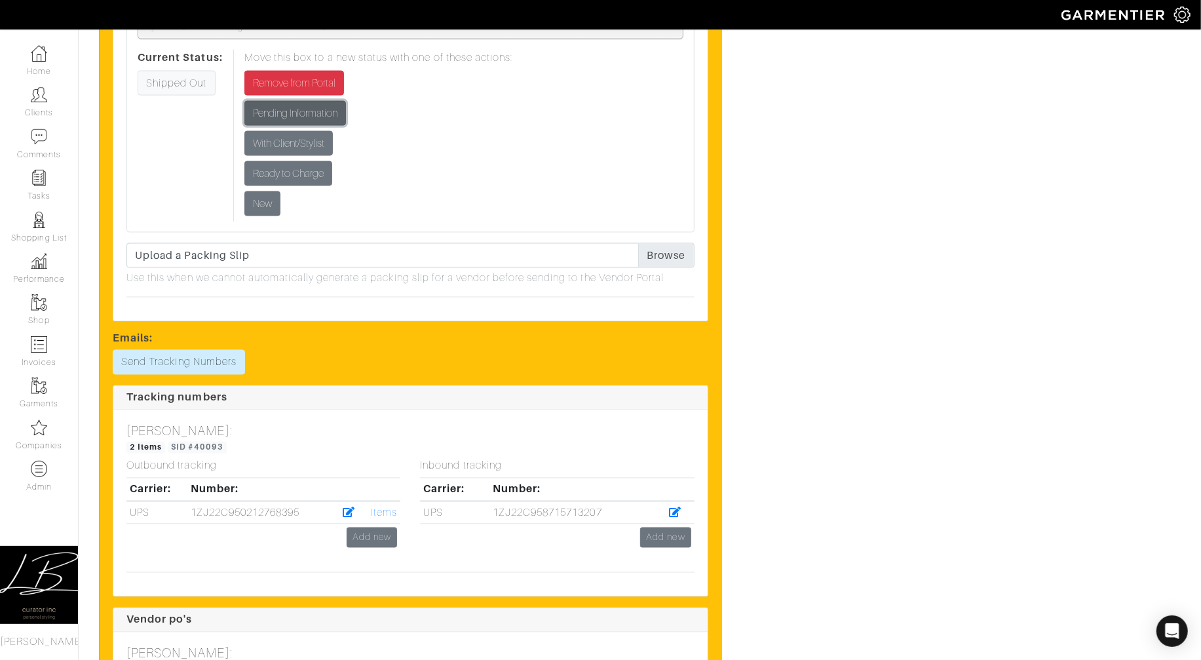
click at [296, 115] on input "Pending Information" at bounding box center [295, 113] width 102 height 25
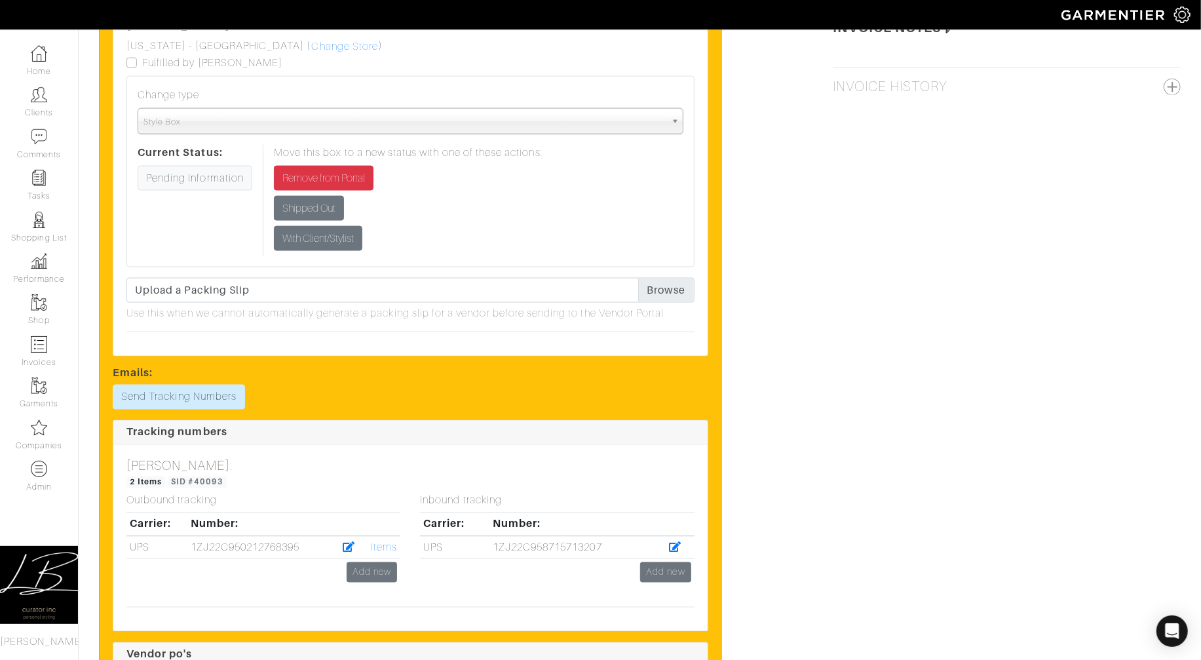
scroll to position [1418, 0]
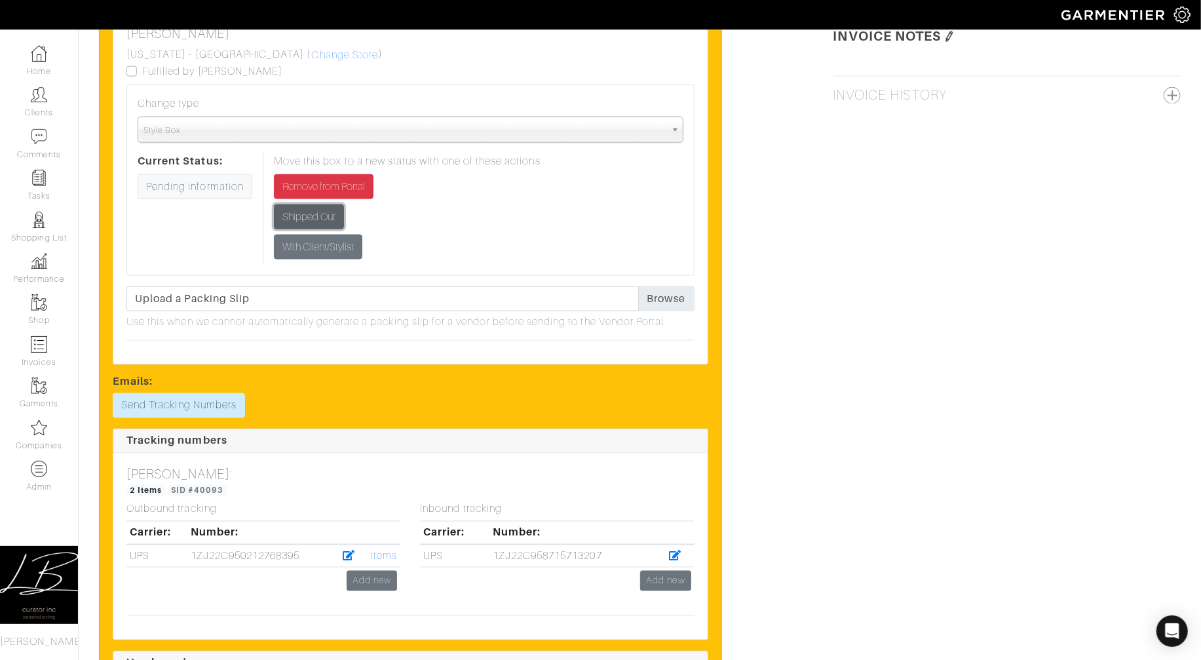
click at [299, 219] on input "Shipped Out" at bounding box center [309, 216] width 70 height 25
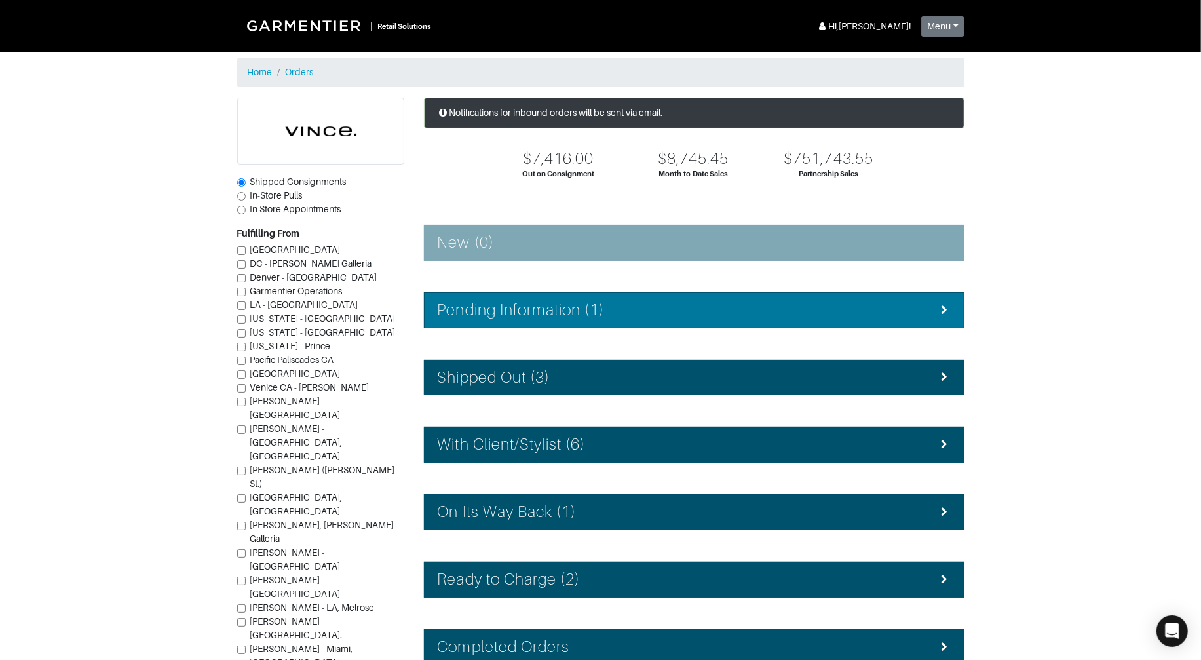
click at [581, 314] on h4 "Pending Information (1)" at bounding box center [521, 310] width 167 height 19
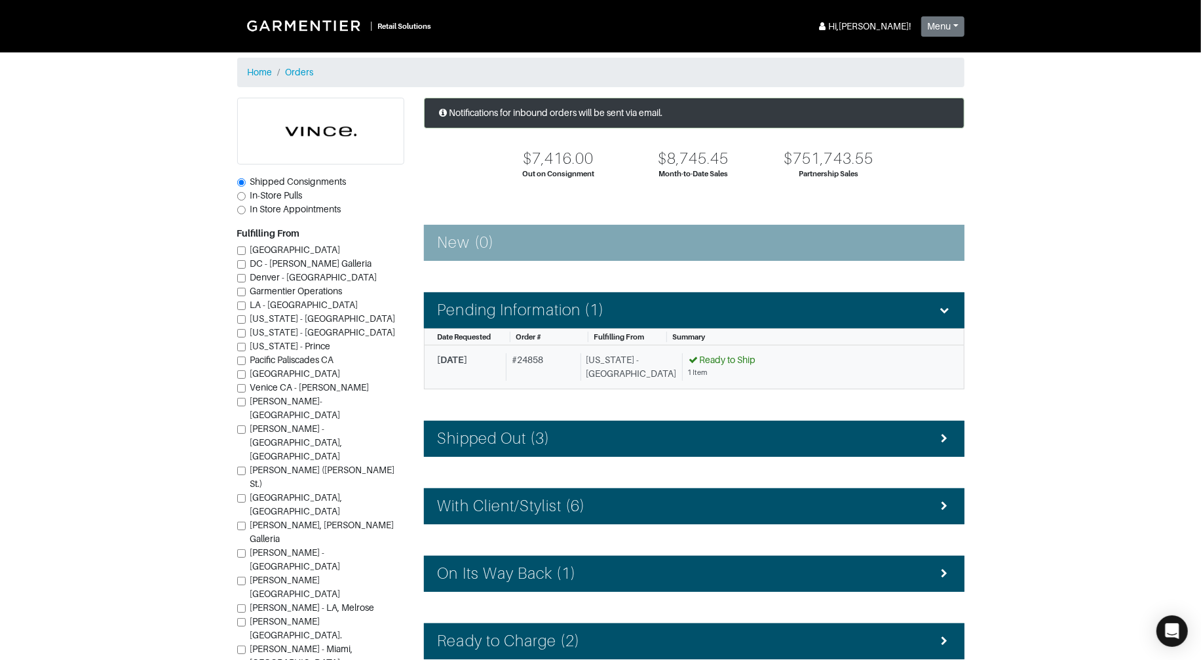
click at [591, 360] on div "[US_STATE] - [GEOGRAPHIC_DATA]" at bounding box center [629, 367] width 96 height 28
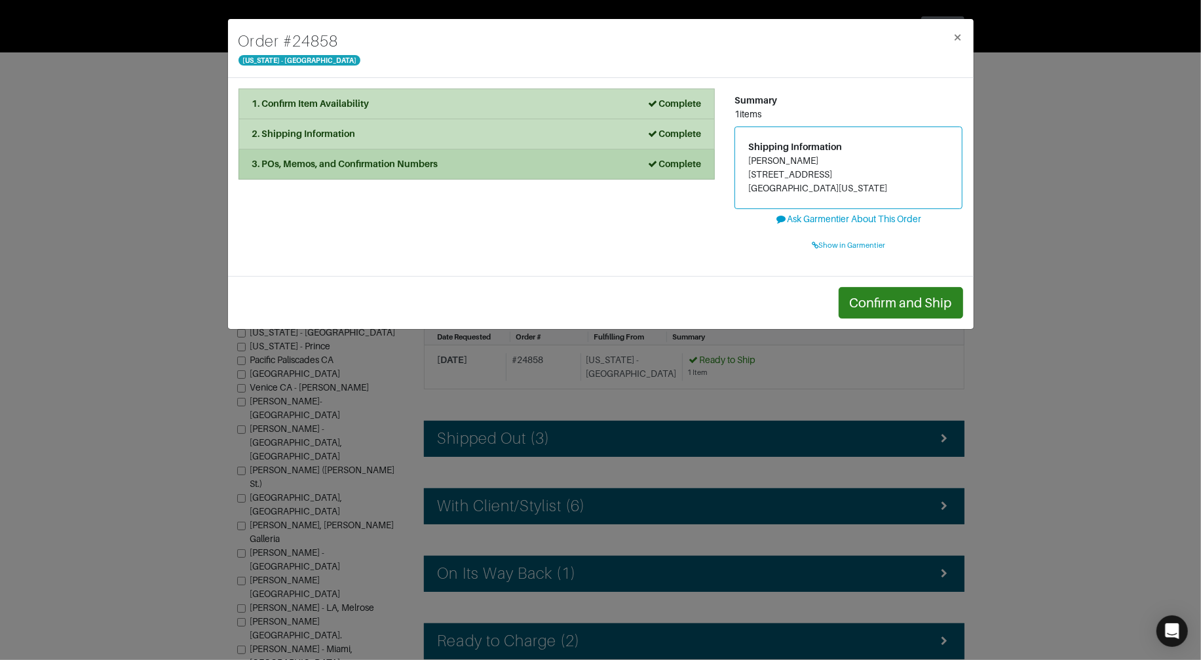
click at [430, 176] on li "3. POs, Memos, and Confirmation Numbers Complete" at bounding box center [477, 164] width 476 height 30
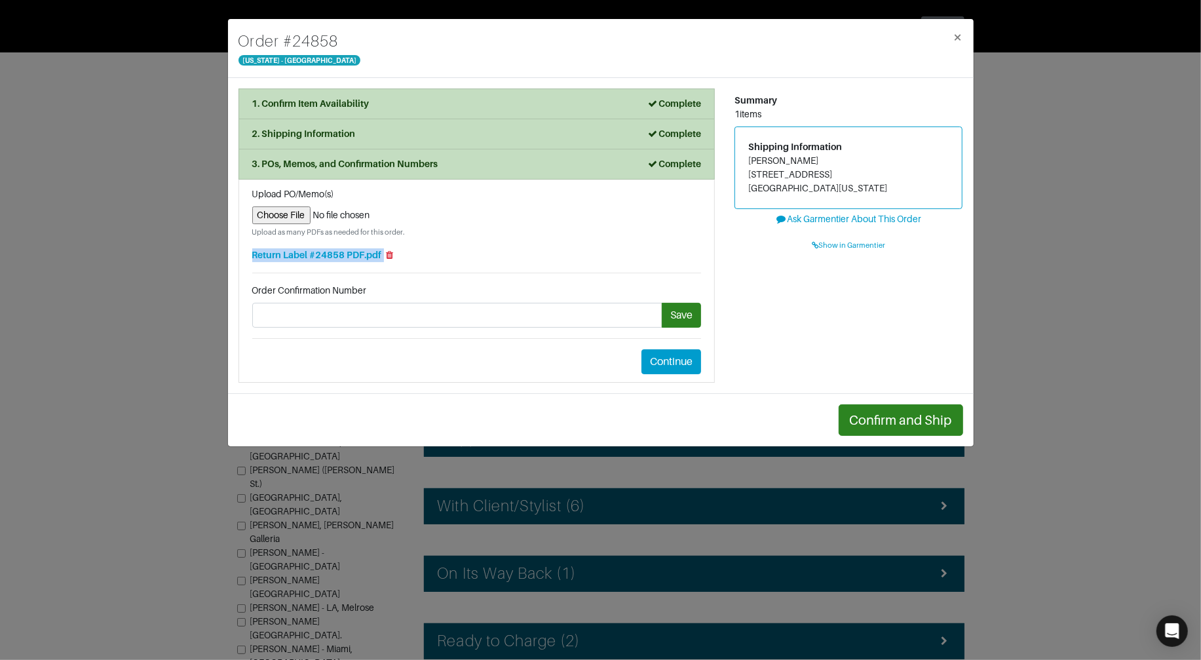
drag, startPoint x: 410, startPoint y: 256, endPoint x: 243, endPoint y: 256, distance: 166.4
click at [243, 257] on li "Upload PO/Memo(s) Upload as many PDFs as needed for this order. Return Label #2…" at bounding box center [477, 281] width 476 height 203
click at [243, 256] on li "Upload PO/Memo(s) Upload as many PDFs as needed for this order. Return Label #2…" at bounding box center [477, 281] width 476 height 203
click at [296, 215] on input "file" at bounding box center [476, 215] width 449 height 18
type input "C:\fakepath\Return Label #24858, Kate Marks, Vince.pdf"
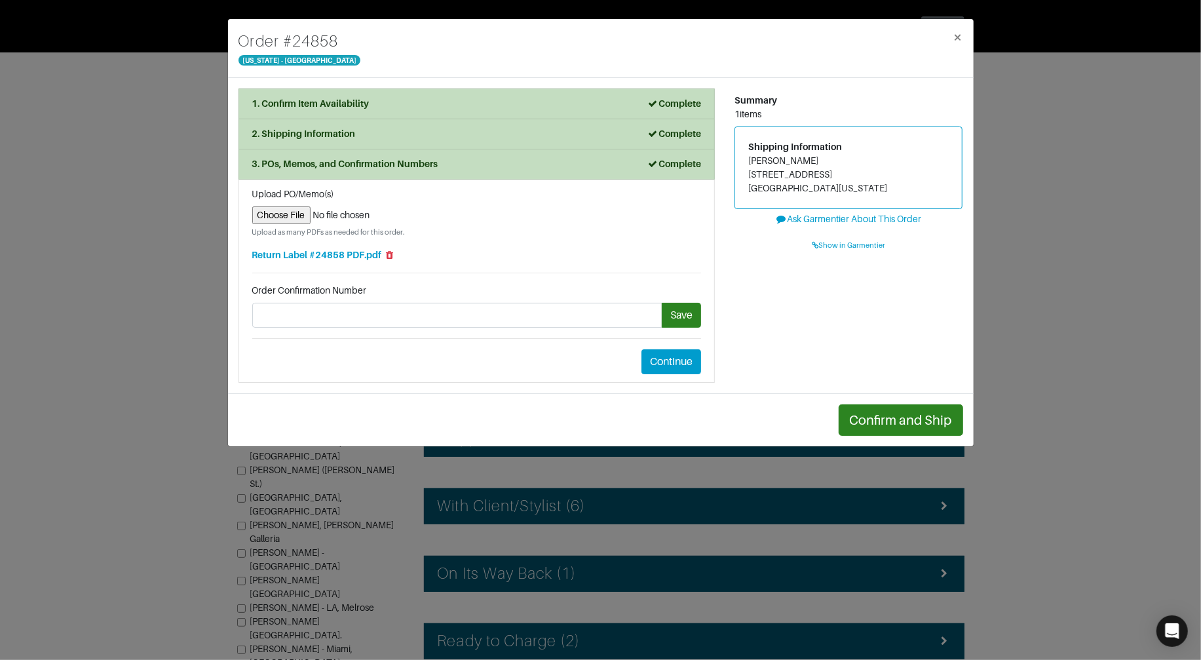
click at [168, 186] on div "Order # 24858 New York - 5th Avenue × 1. Confirm Item Availability Complete Con…" at bounding box center [600, 330] width 1201 height 660
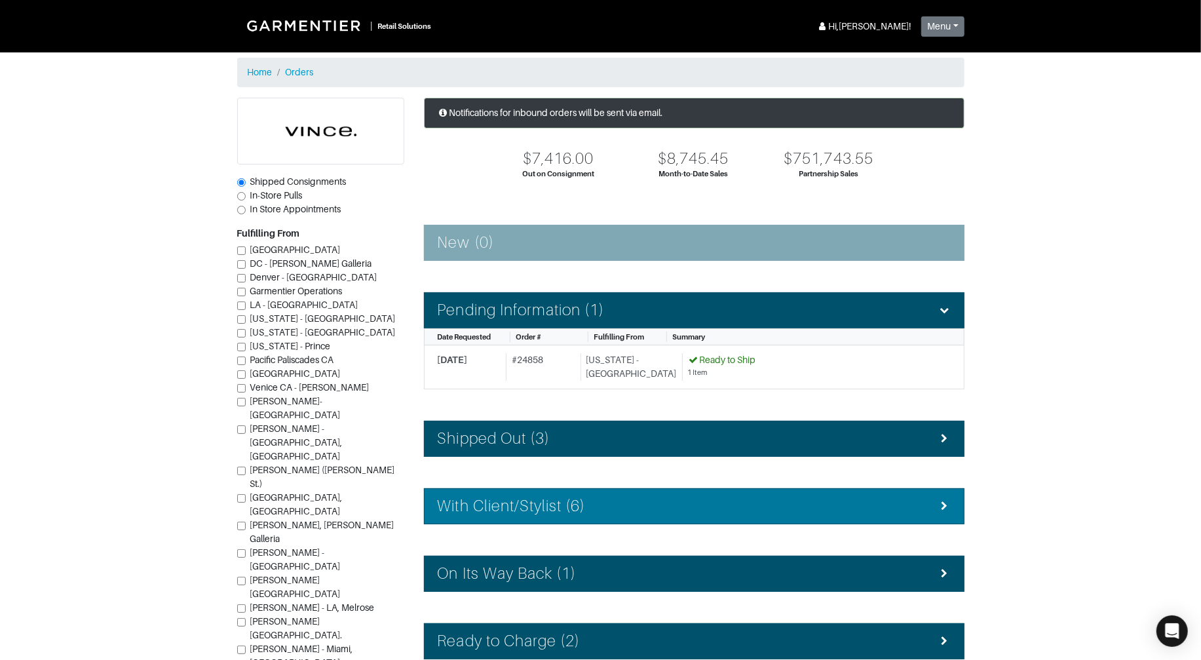
click at [562, 520] on li "With Client/Stylist (6)" at bounding box center [694, 506] width 541 height 36
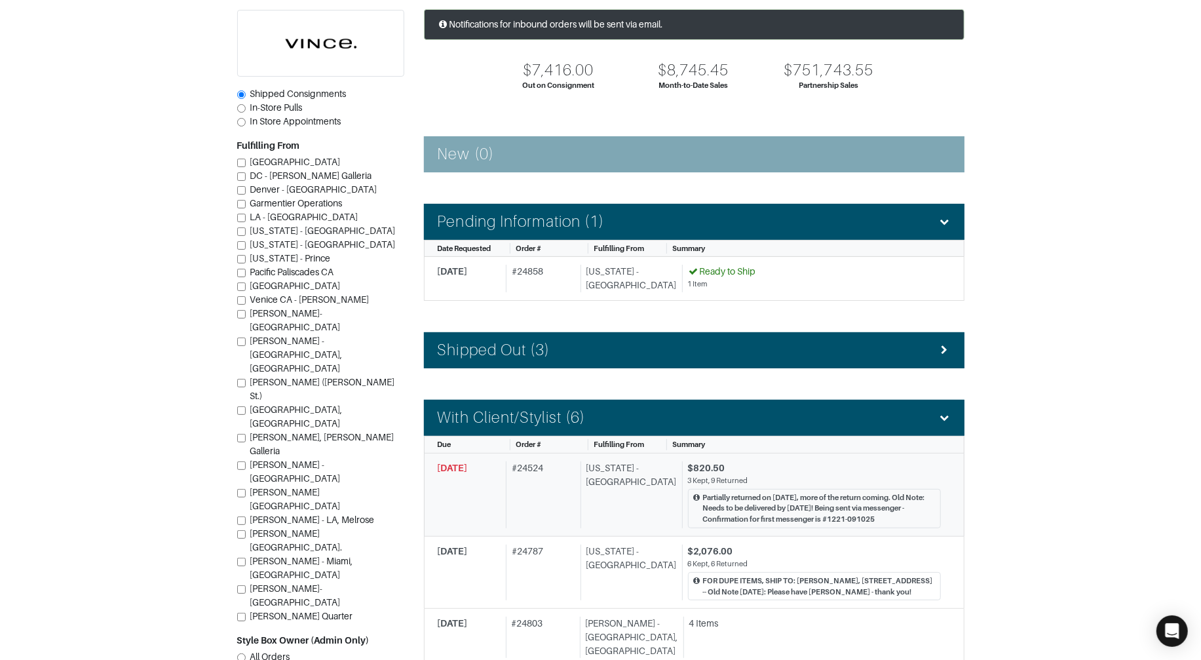
scroll to position [90, 0]
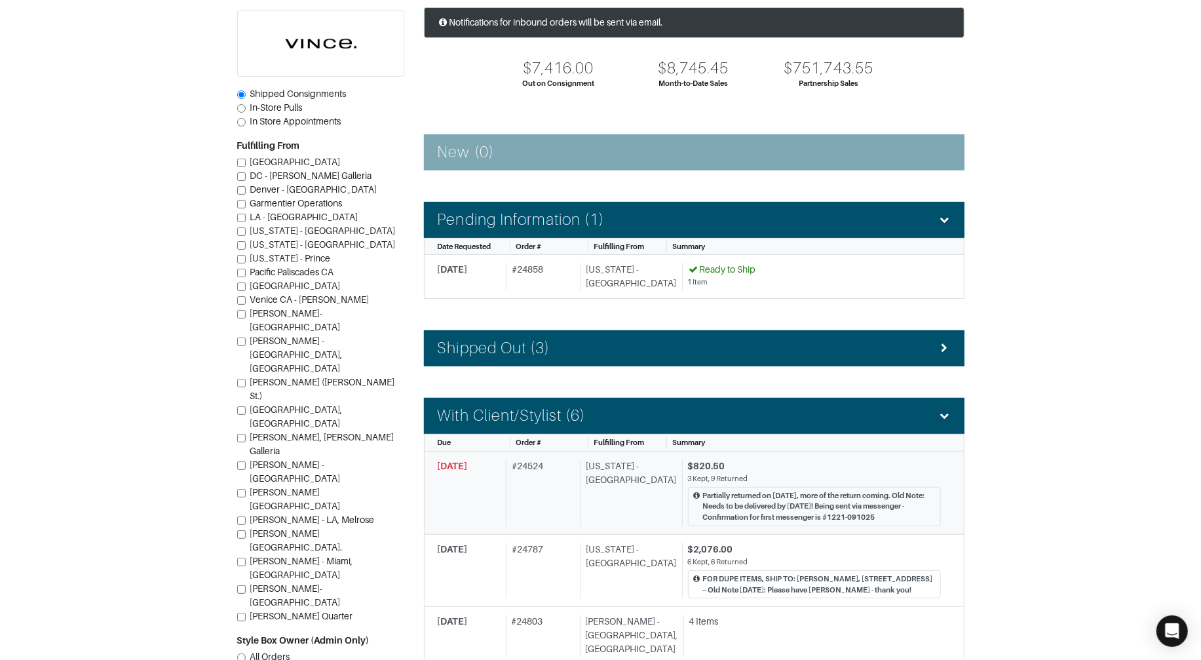
click at [565, 519] on div "# 24524" at bounding box center [540, 492] width 69 height 67
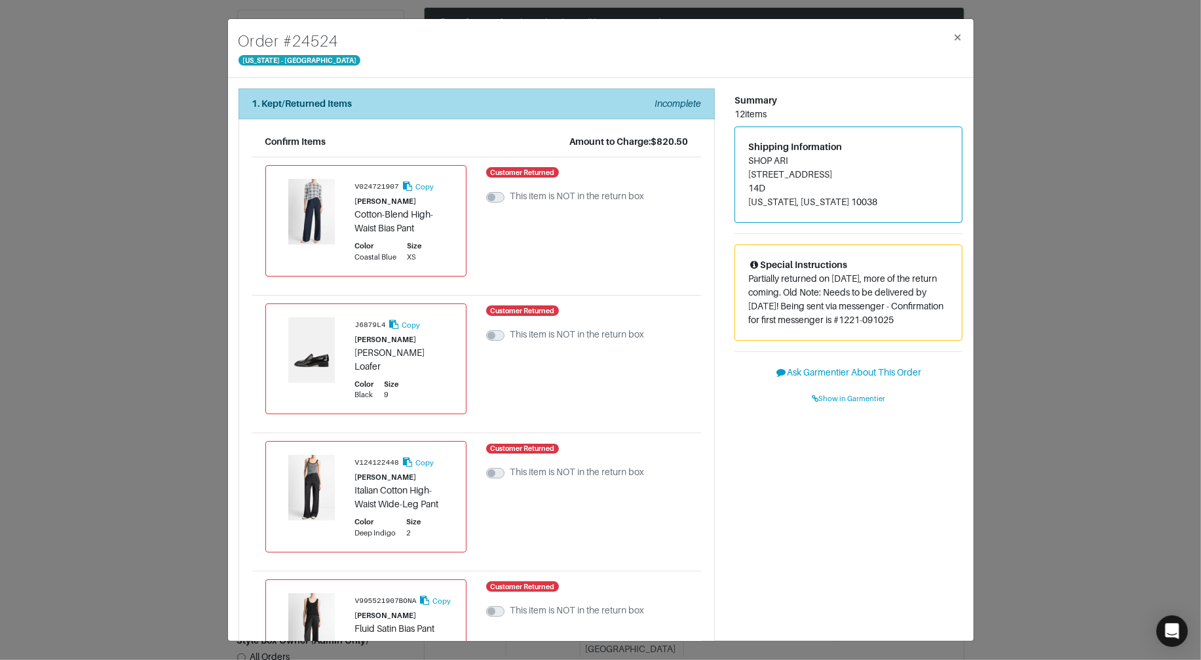
click at [491, 108] on div "1. Kept/Returned Items Incomplete" at bounding box center [476, 104] width 449 height 14
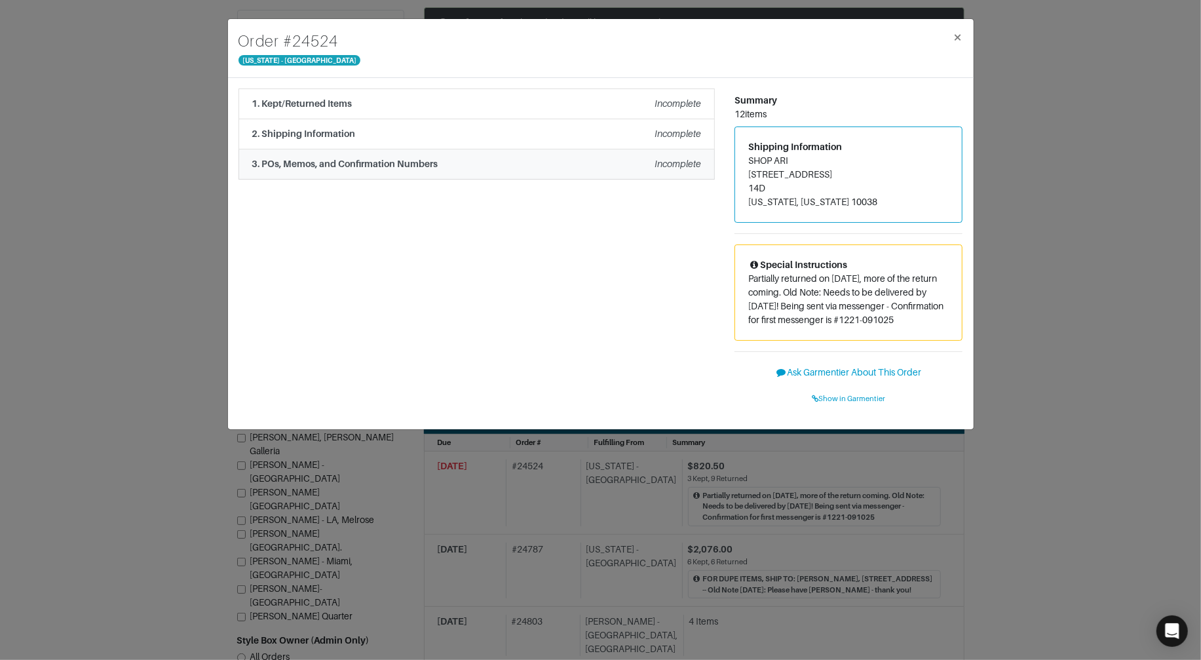
click at [484, 172] on li "3. POs, Memos, and Confirmation Numbers Incomplete" at bounding box center [477, 164] width 476 height 30
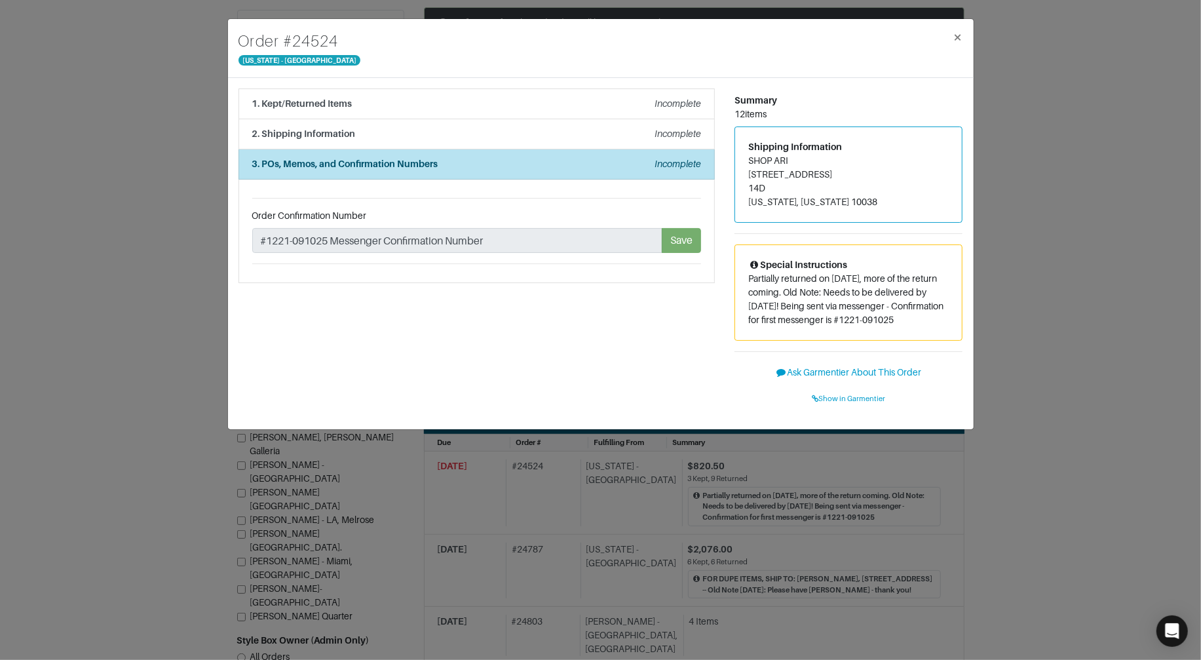
click at [130, 185] on div "Order # 24524 New York - 5th Avenue × 1. Kept/Returned Items Incomplete Confirm…" at bounding box center [600, 330] width 1201 height 660
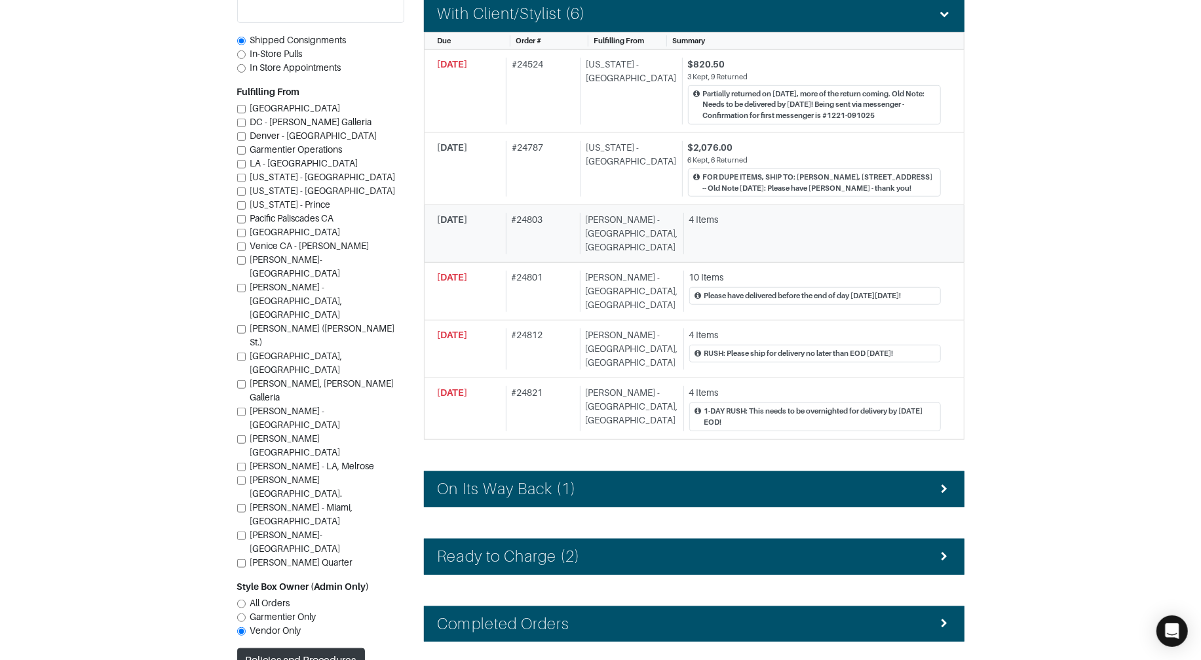
scroll to position [541, 0]
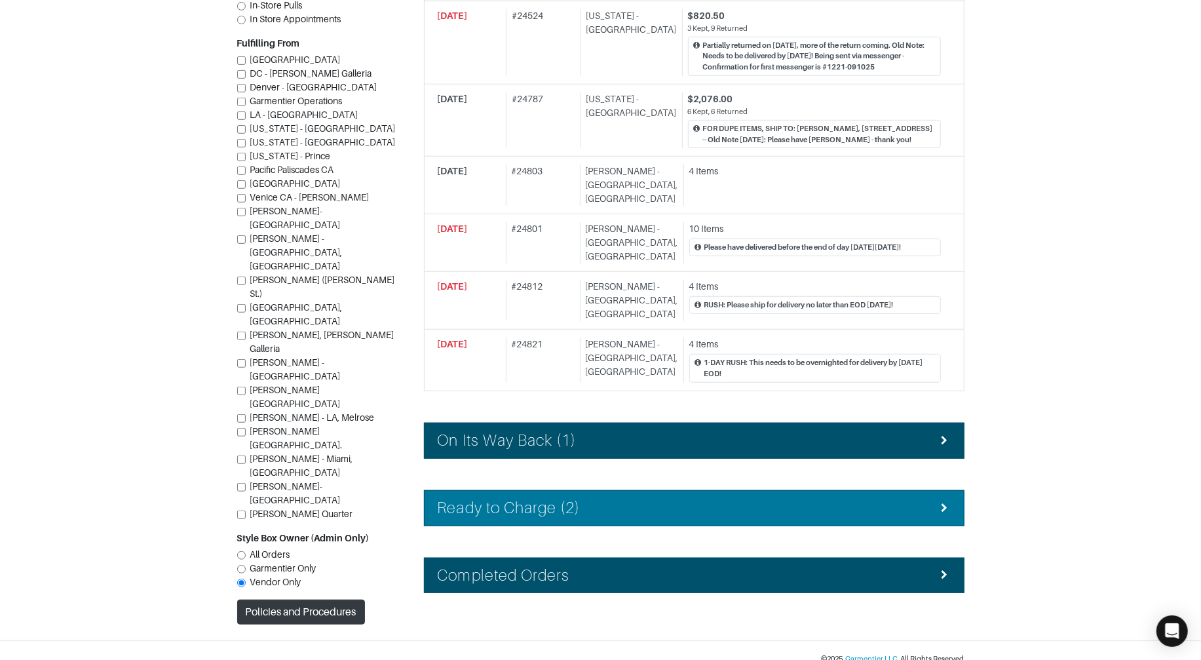
click at [587, 490] on li "Ready to Charge (2)" at bounding box center [694, 508] width 541 height 36
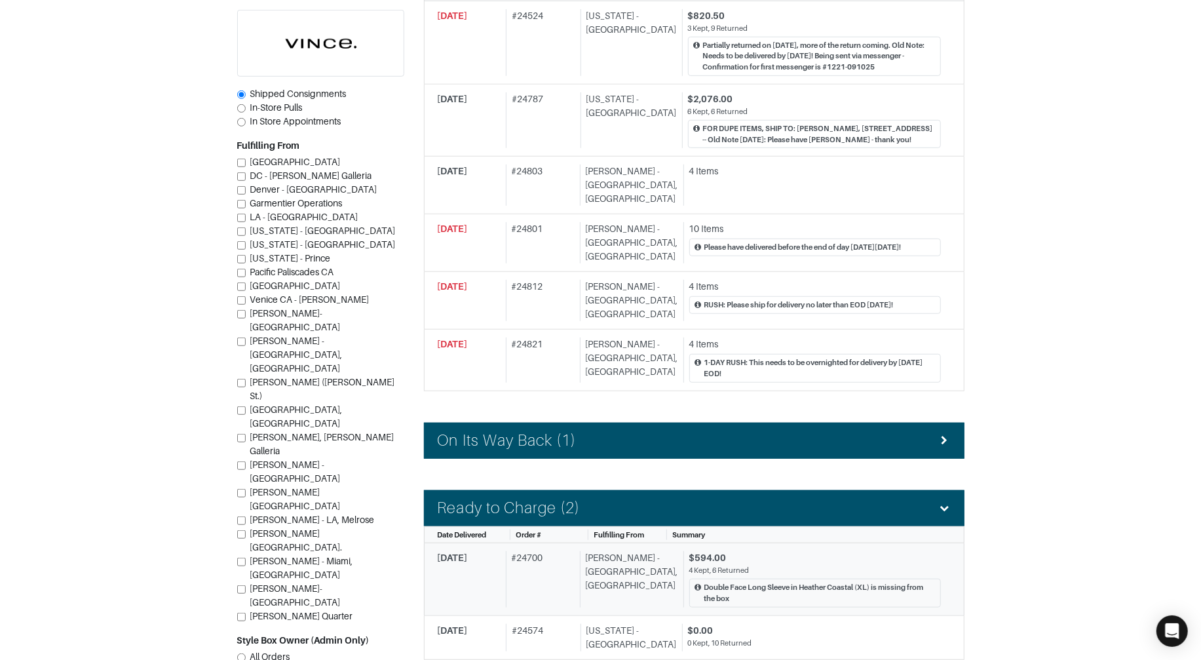
scroll to position [676, 0]
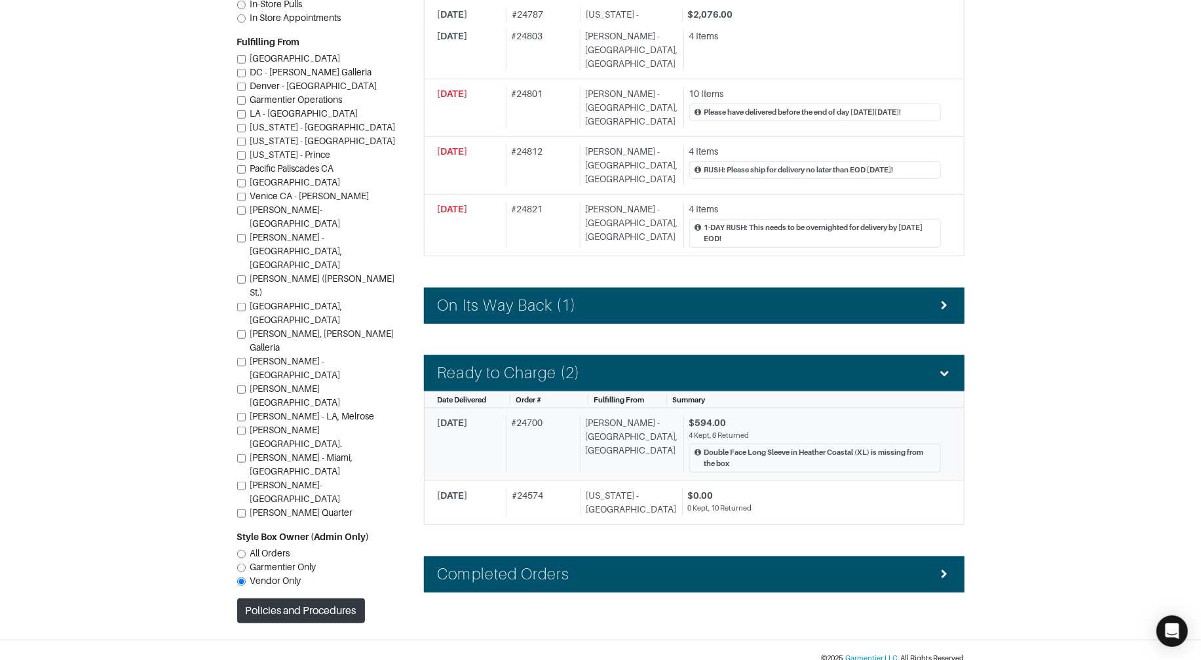
click at [603, 416] on div "[PERSON_NAME] - [GEOGRAPHIC_DATA], [GEOGRAPHIC_DATA]" at bounding box center [629, 444] width 98 height 56
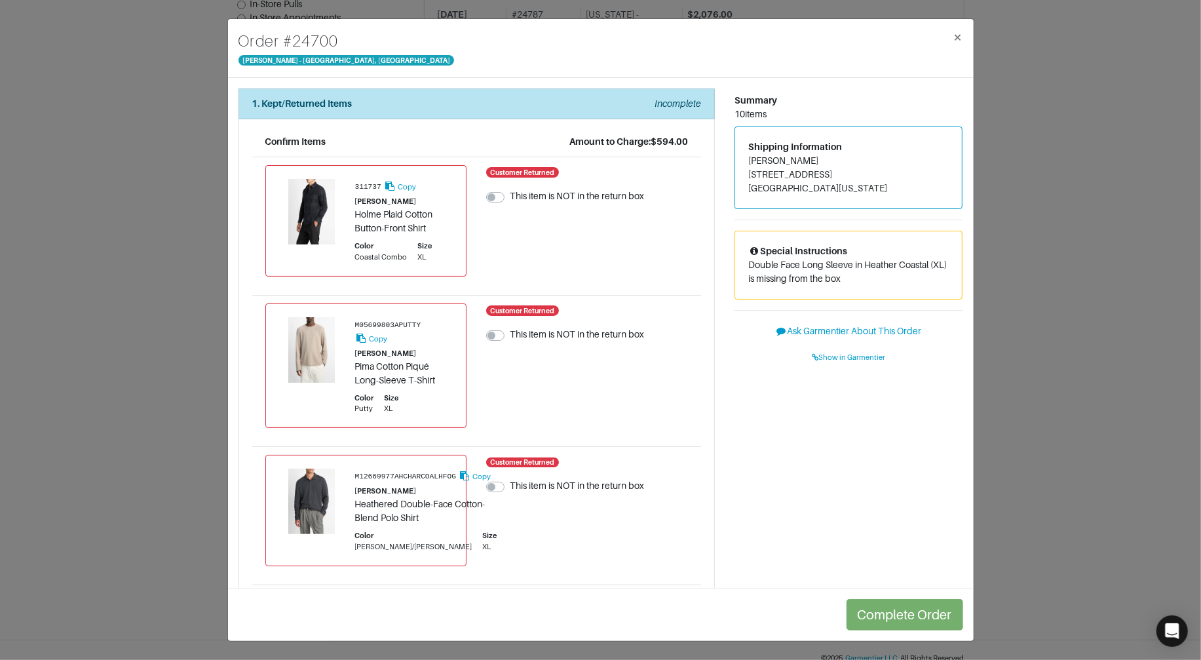
scroll to position [1145, 0]
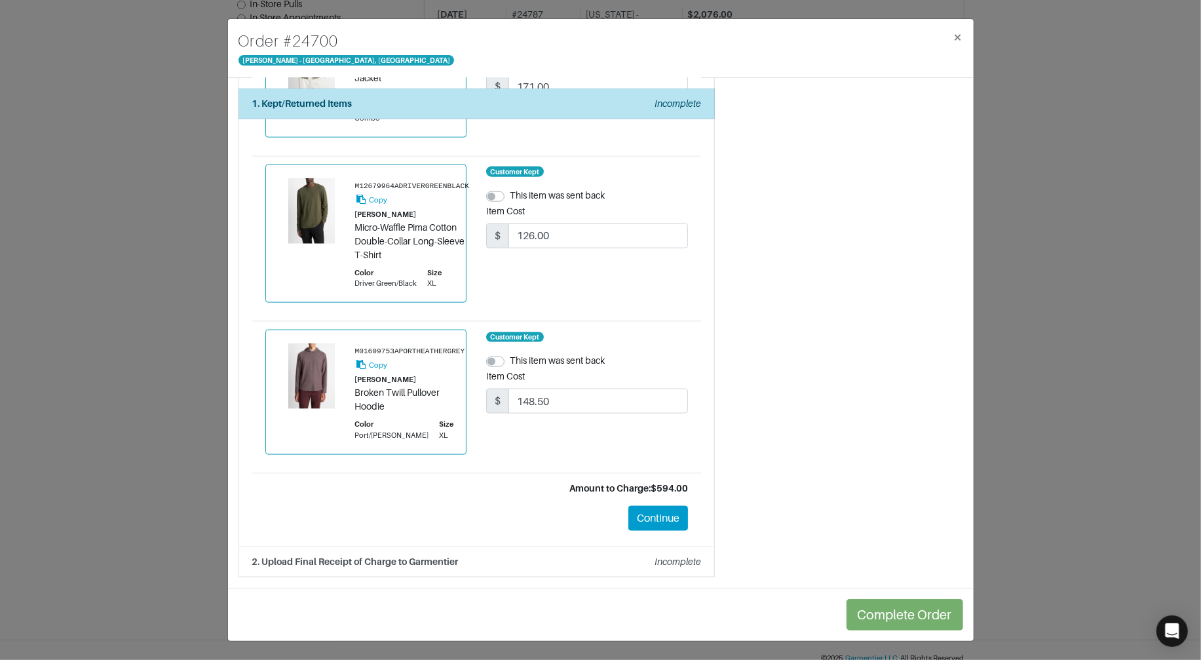
click at [417, 558] on strong "2. Upload Final Receipt of Charge to Garmentier" at bounding box center [355, 561] width 206 height 10
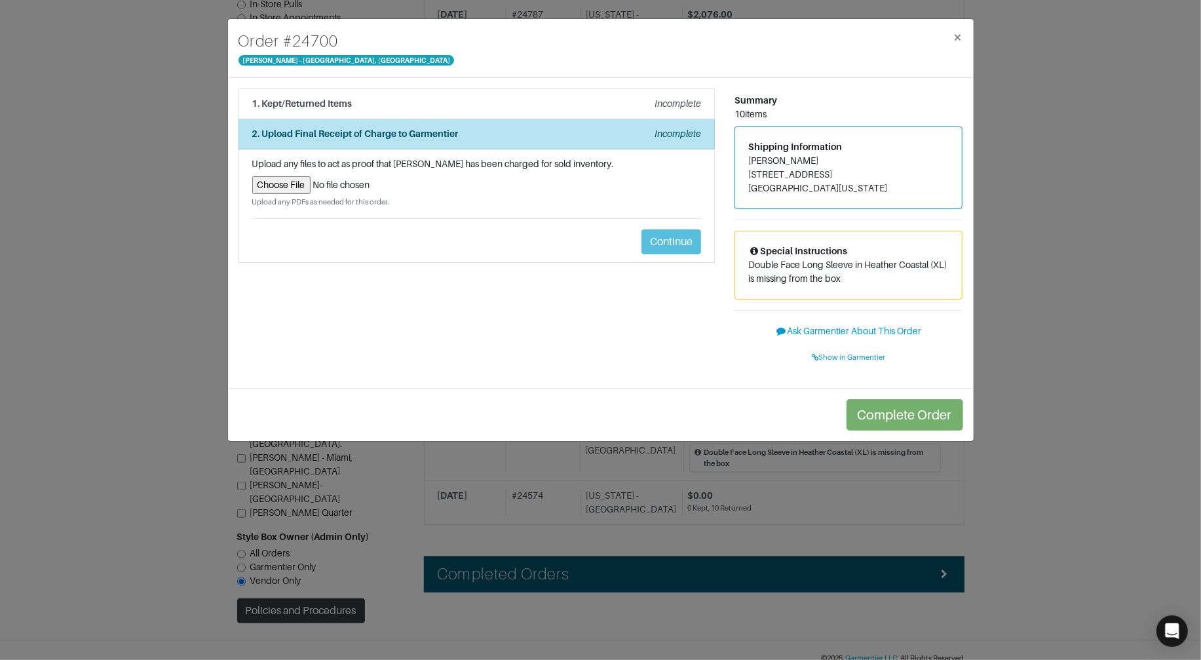
click at [281, 185] on input "file" at bounding box center [476, 185] width 449 height 18
type input "C:\fakepath\Return Label #24858, Kate Marks, Vince.pdf"
click at [152, 100] on div "Order # 24700 Vince - Chicago, Oak Street × 1. Kept/Returned Items Incomplete C…" at bounding box center [600, 330] width 1201 height 660
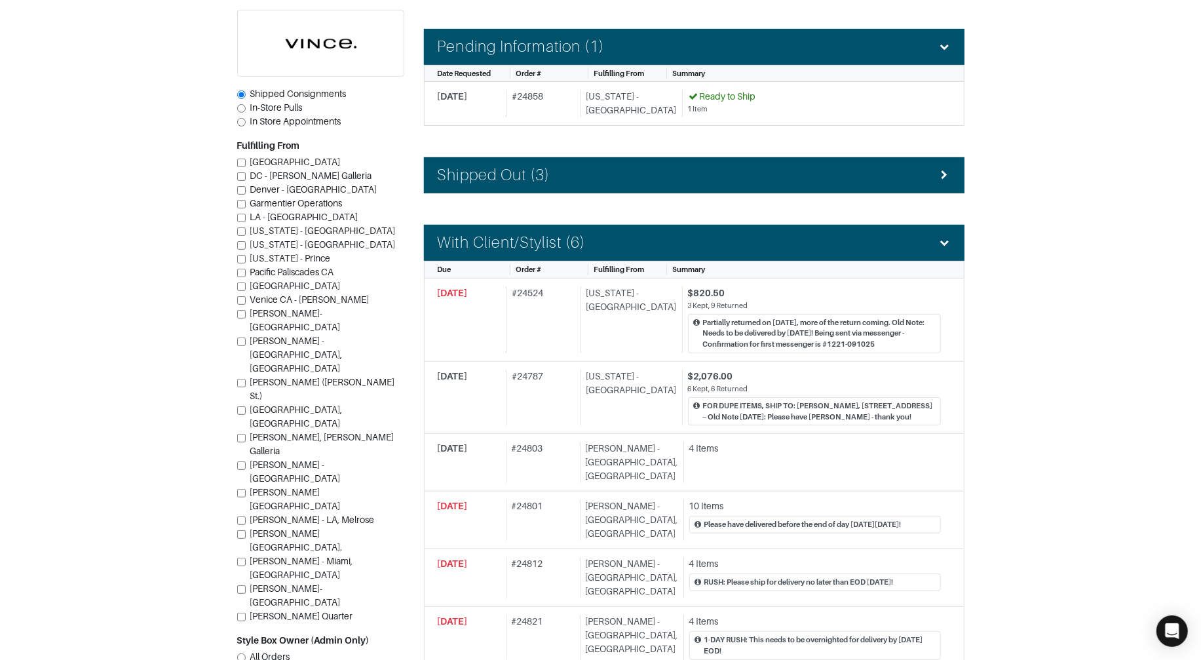
scroll to position [258, 0]
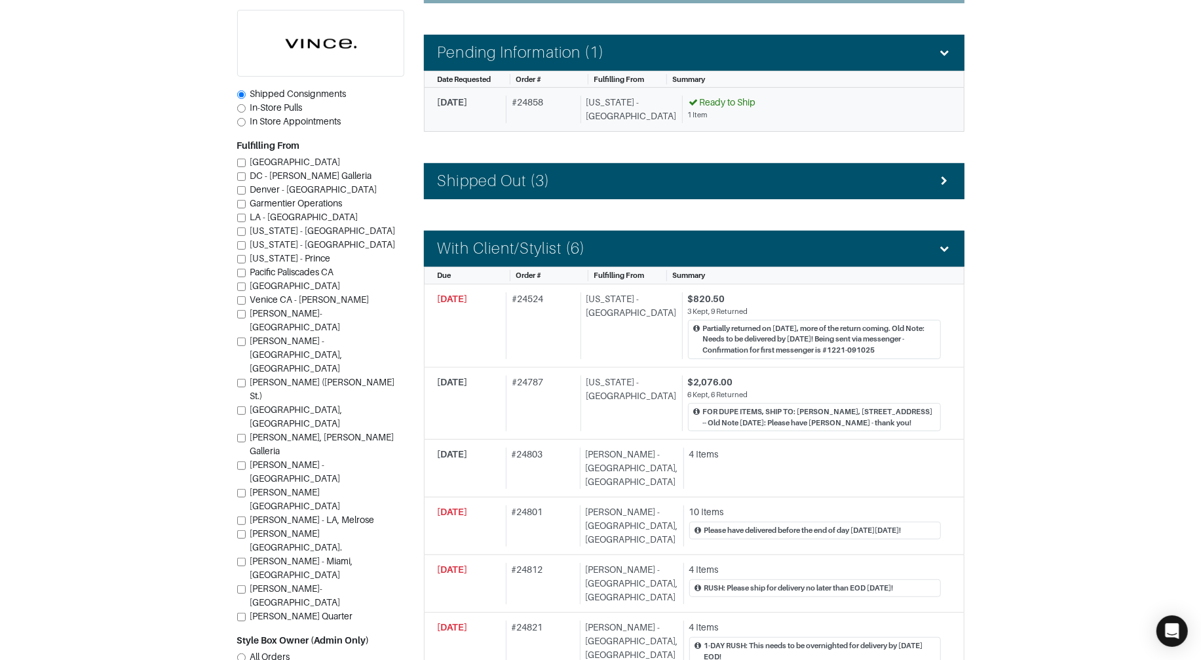
click at [568, 129] on link "10/13/2025 # 24858 New York - 5th Avenue Ready to Ship 1 Item" at bounding box center [694, 110] width 541 height 44
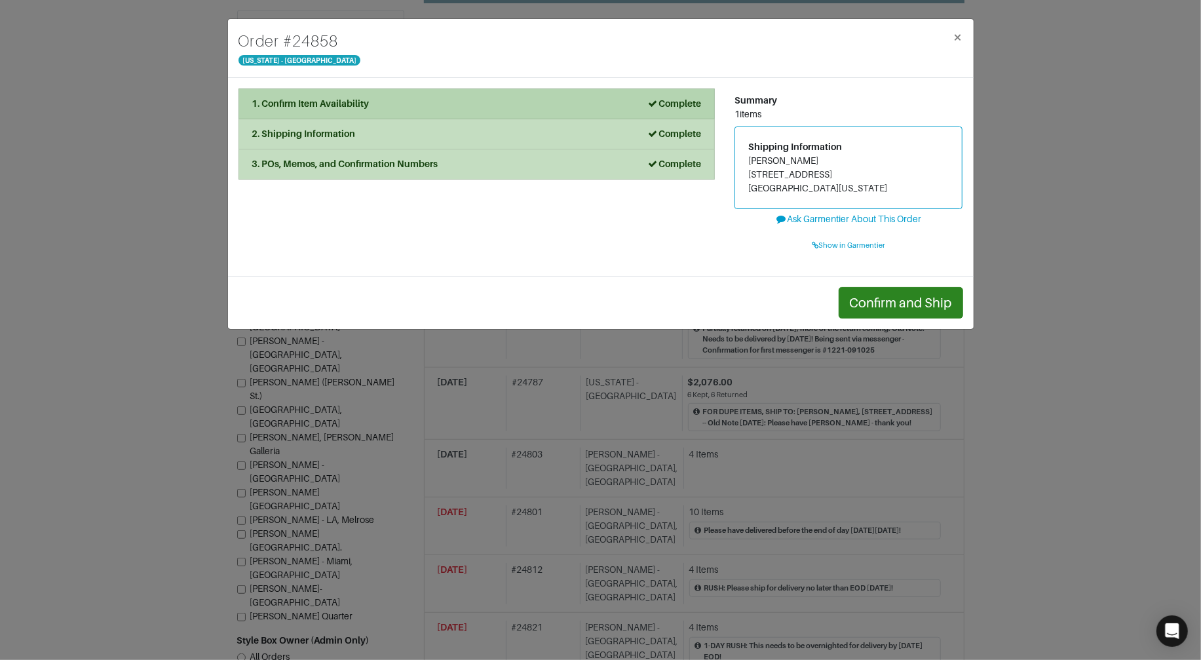
click at [465, 100] on div "1. Confirm Item Availability Complete" at bounding box center [476, 104] width 449 height 14
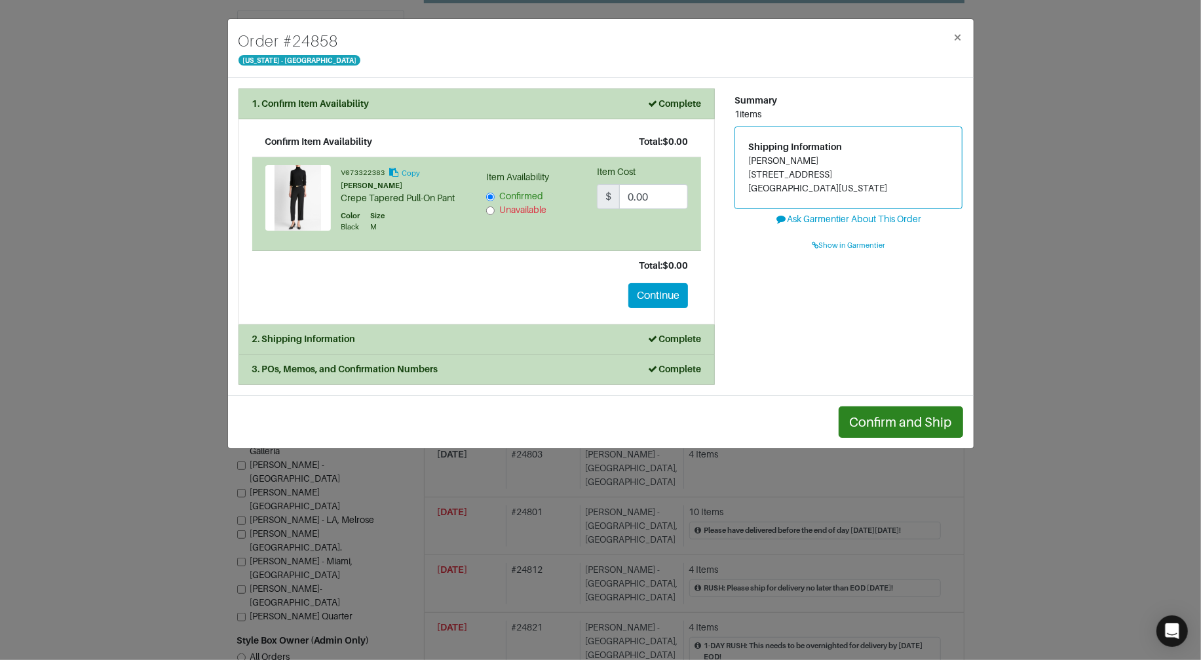
click at [124, 105] on div "Order # 24858 New York - 5th Avenue × 1. Confirm Item Availability Complete Con…" at bounding box center [600, 330] width 1201 height 660
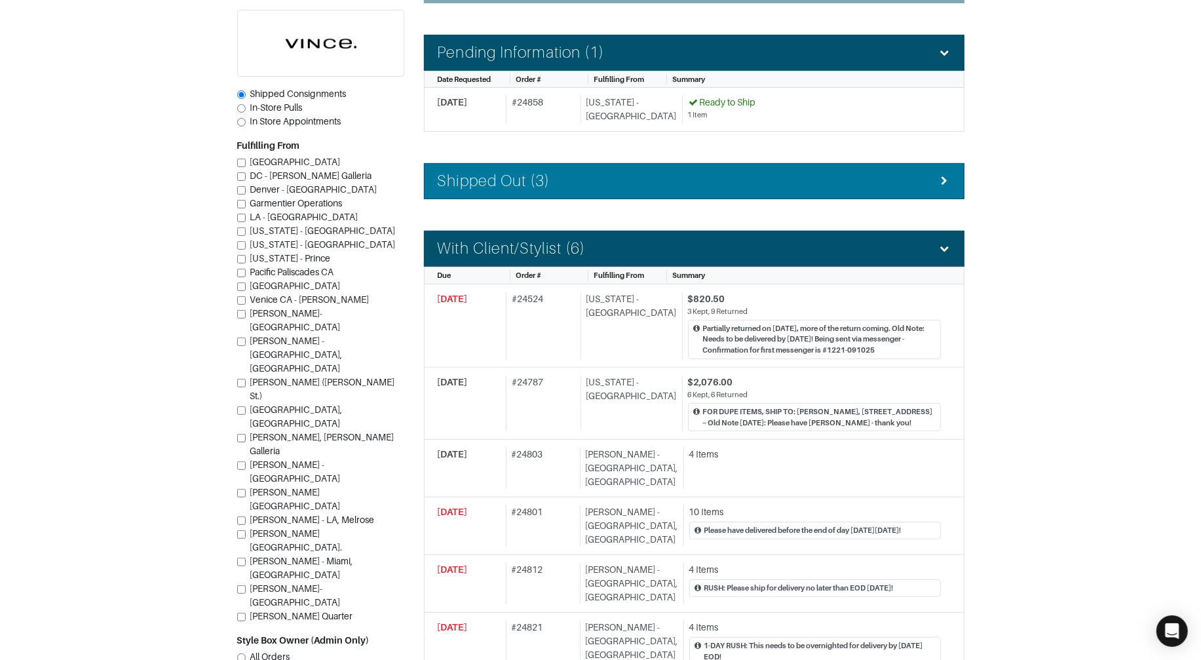
click at [552, 188] on div "Shipped Out (3)" at bounding box center [694, 181] width 513 height 19
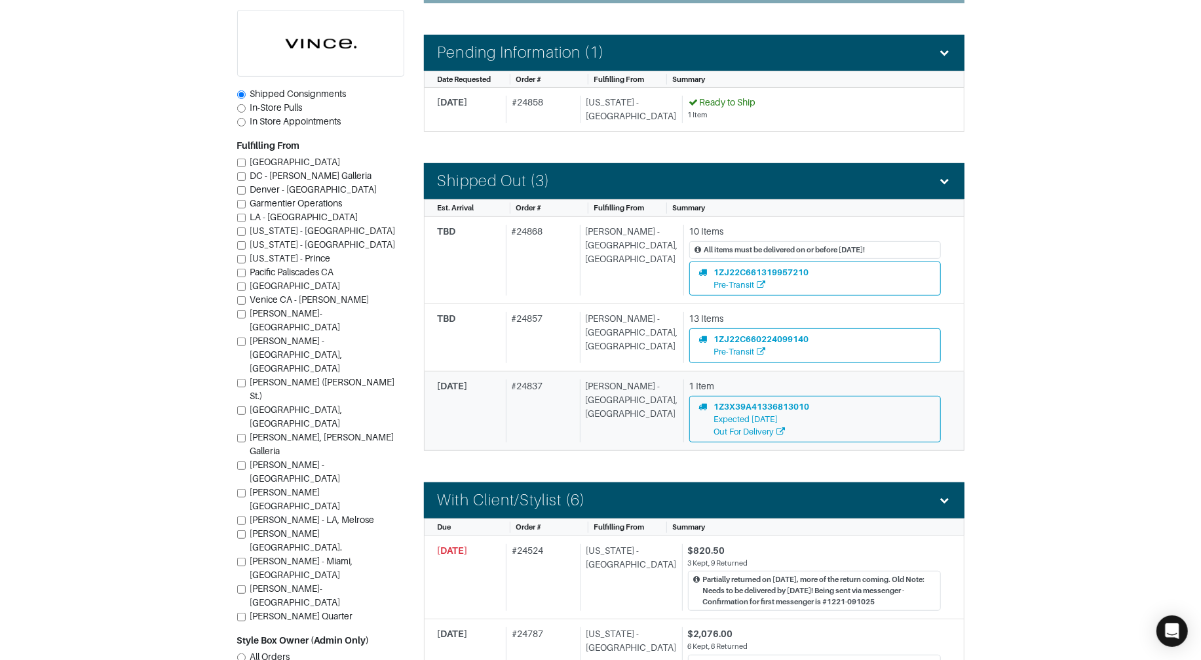
click at [541, 398] on div "# 24837" at bounding box center [540, 411] width 69 height 64
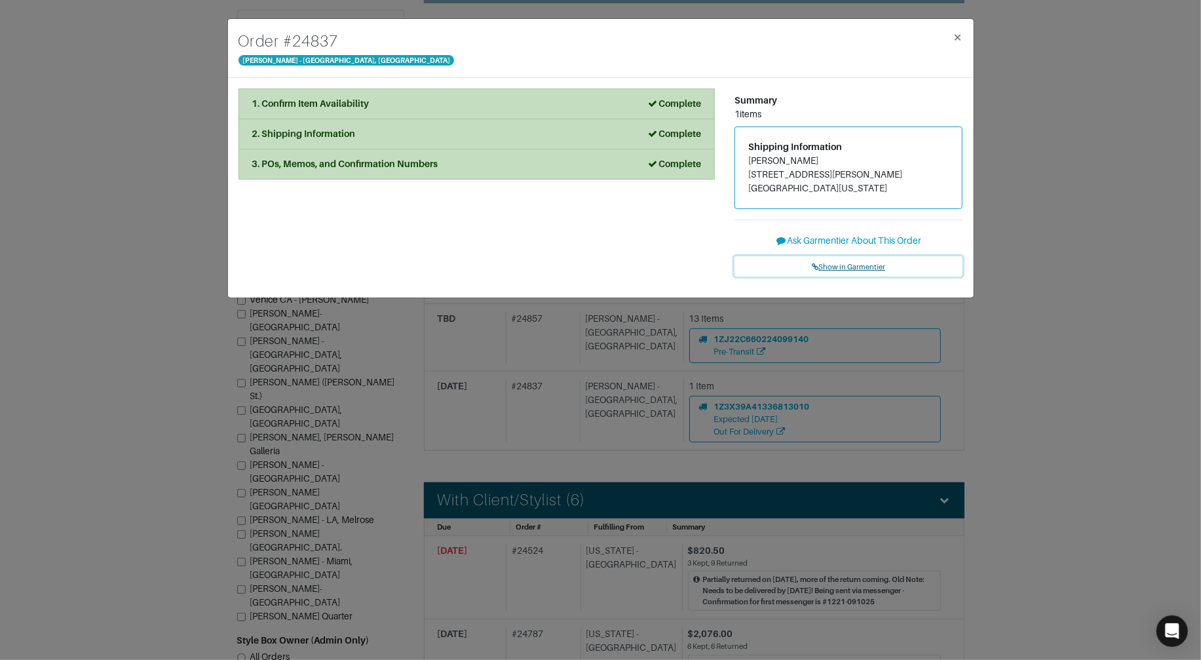
click at [844, 263] on span "Show in Garmentier" at bounding box center [848, 267] width 73 height 8
click at [172, 90] on div "Order # 24837 Vince - Chicago, Oak Street × 1. Confirm Item Availability Comple…" at bounding box center [600, 330] width 1201 height 660
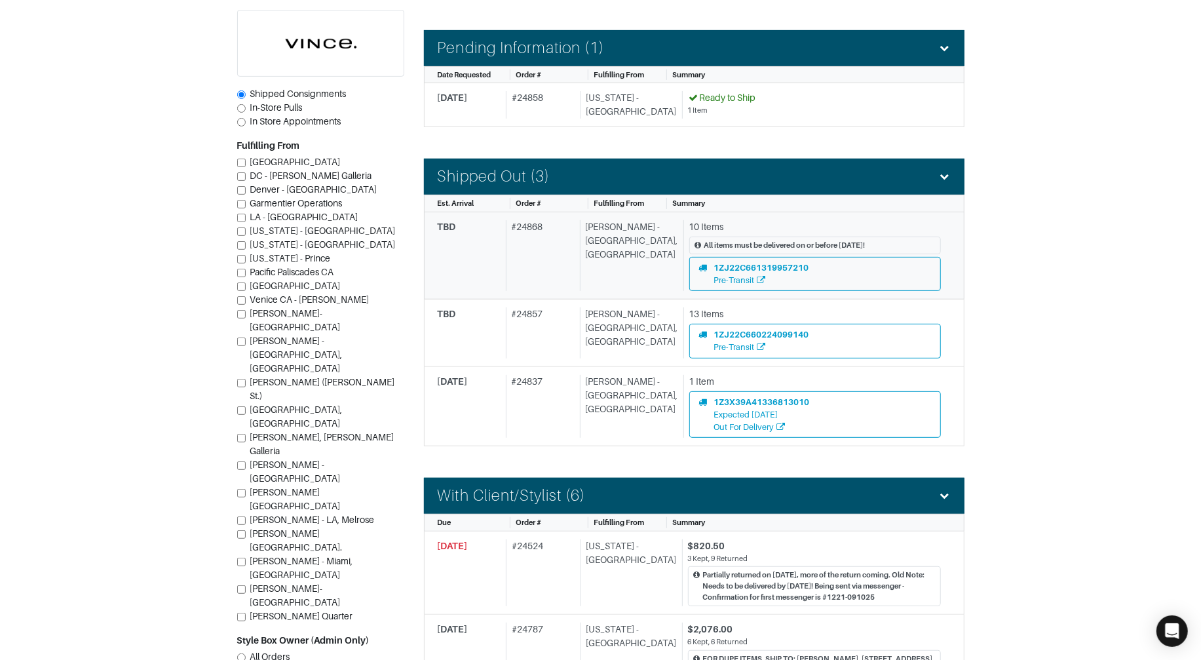
click at [559, 266] on div "# 24868" at bounding box center [540, 255] width 69 height 71
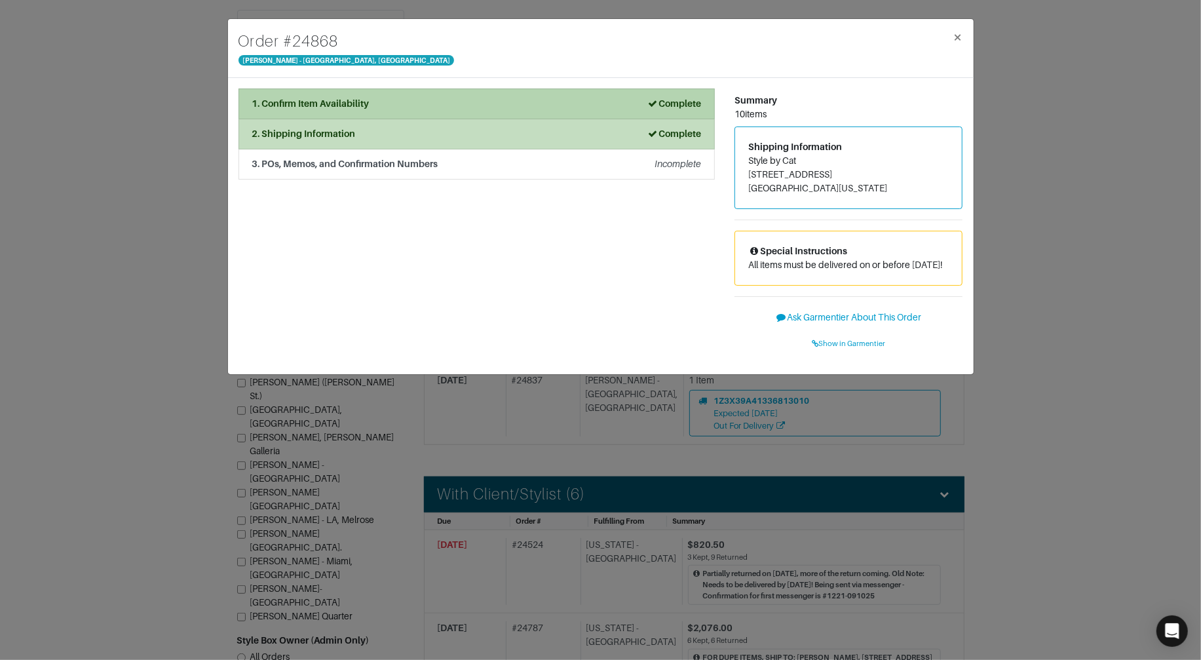
click at [451, 90] on li "1. Confirm Item Availability Complete" at bounding box center [477, 103] width 476 height 31
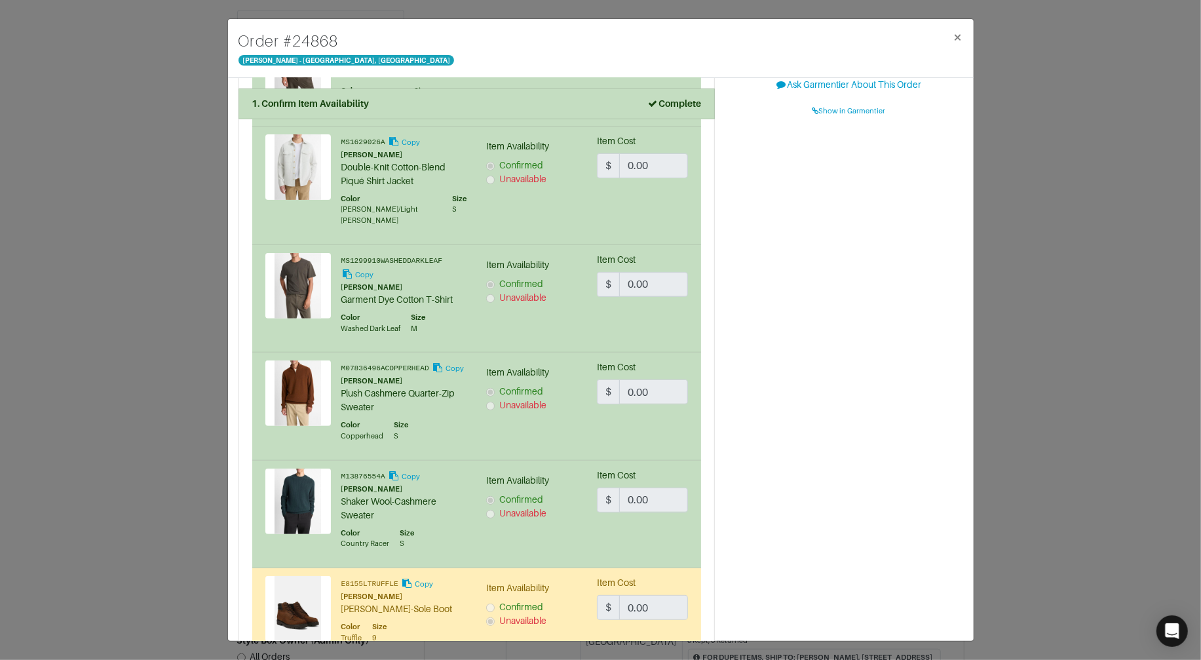
scroll to position [278, 0]
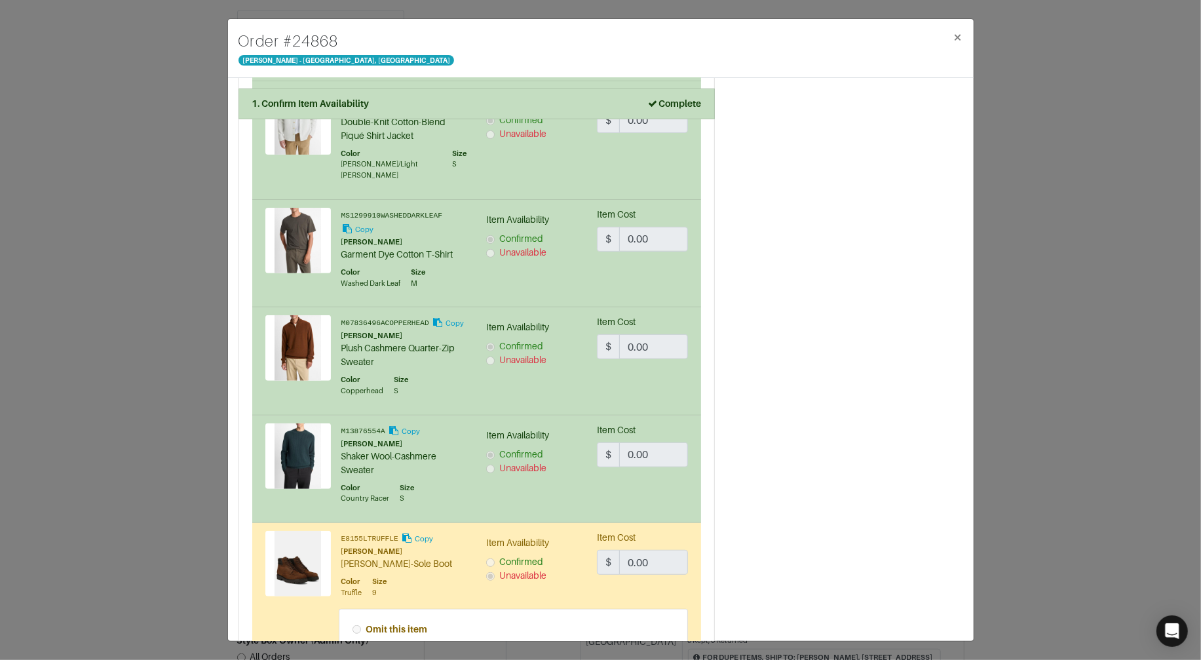
click at [1041, 182] on div "Order # 24868 Vince - Chicago, Oak Street × 1. Confirm Item Availability Comple…" at bounding box center [600, 330] width 1201 height 660
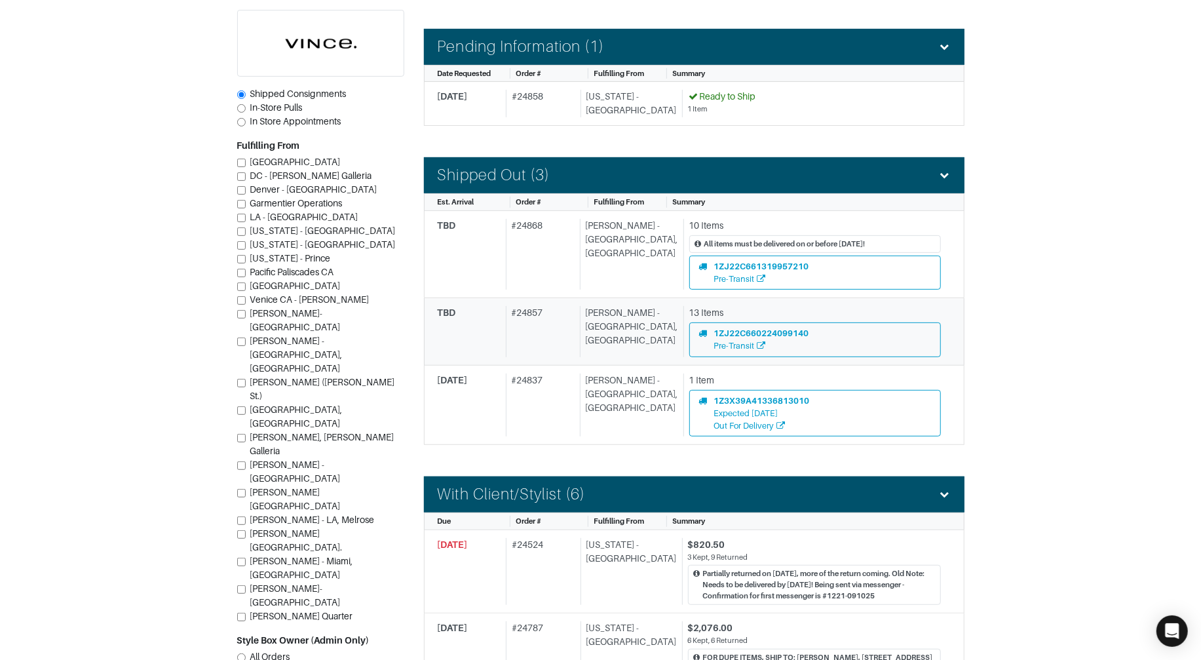
click at [558, 318] on div "# 24857" at bounding box center [540, 331] width 69 height 50
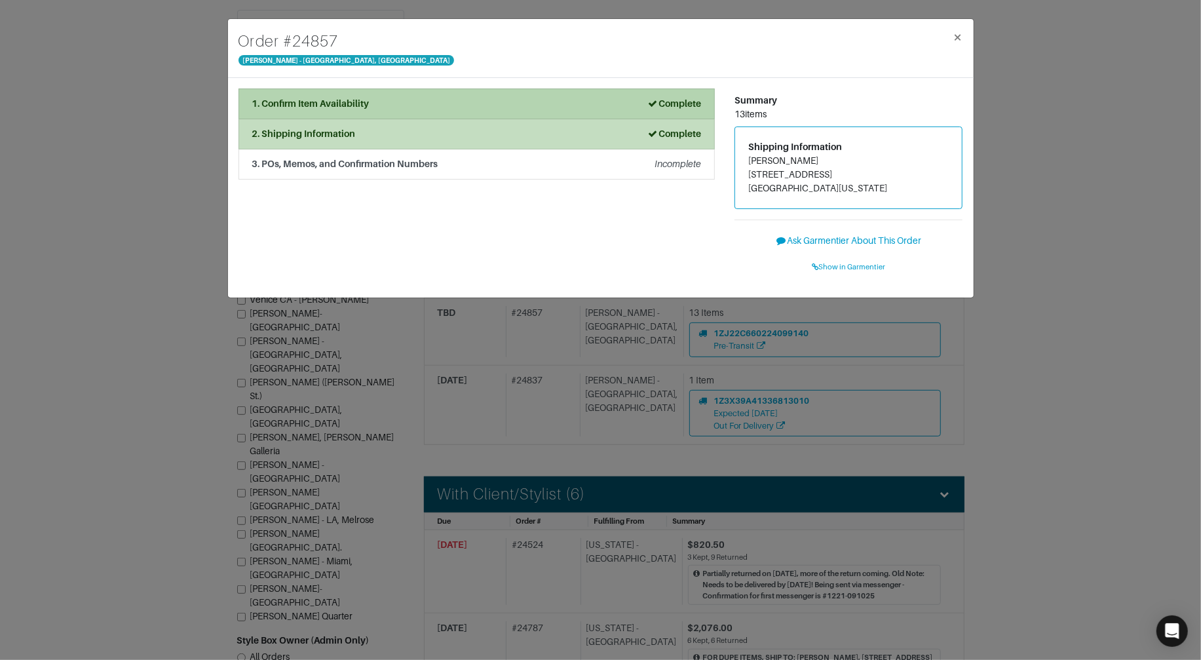
click at [408, 98] on div "1. Confirm Item Availability Complete" at bounding box center [476, 104] width 449 height 14
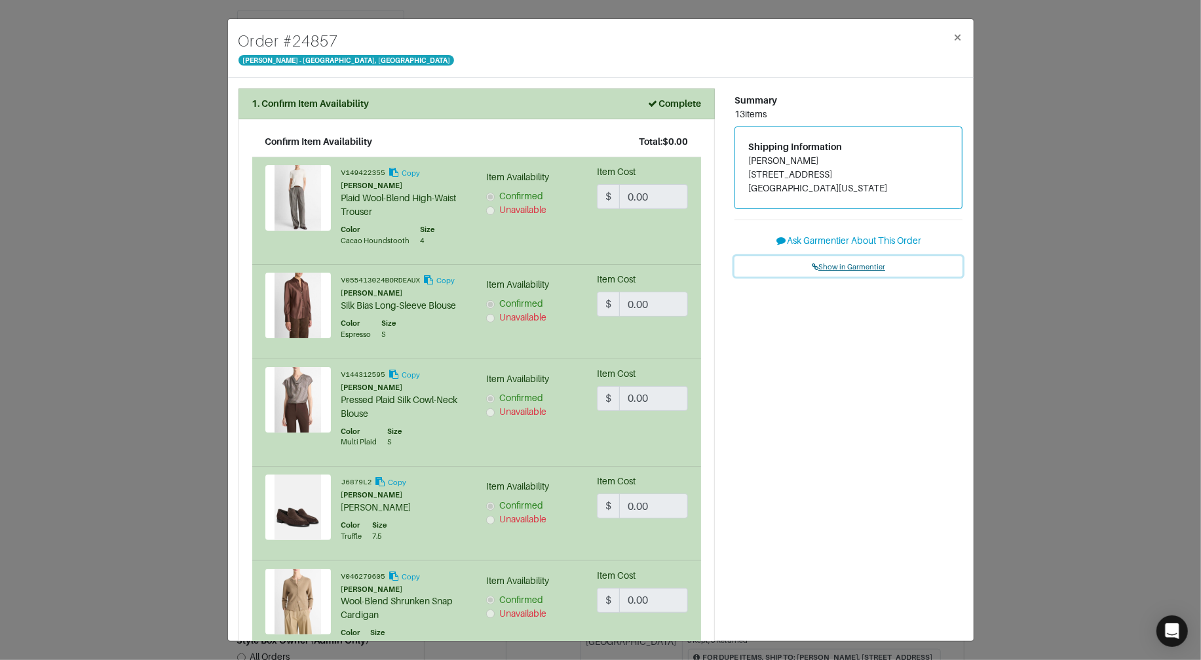
click at [835, 263] on span "Show in Garmentier" at bounding box center [848, 267] width 73 height 8
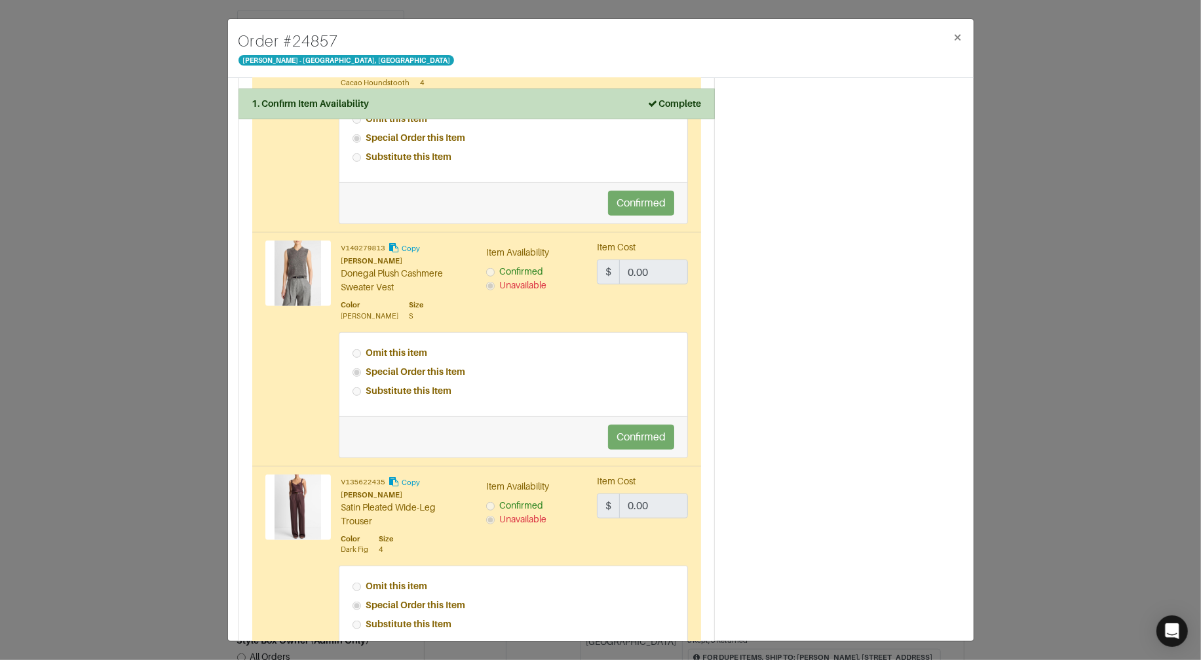
scroll to position [666, 0]
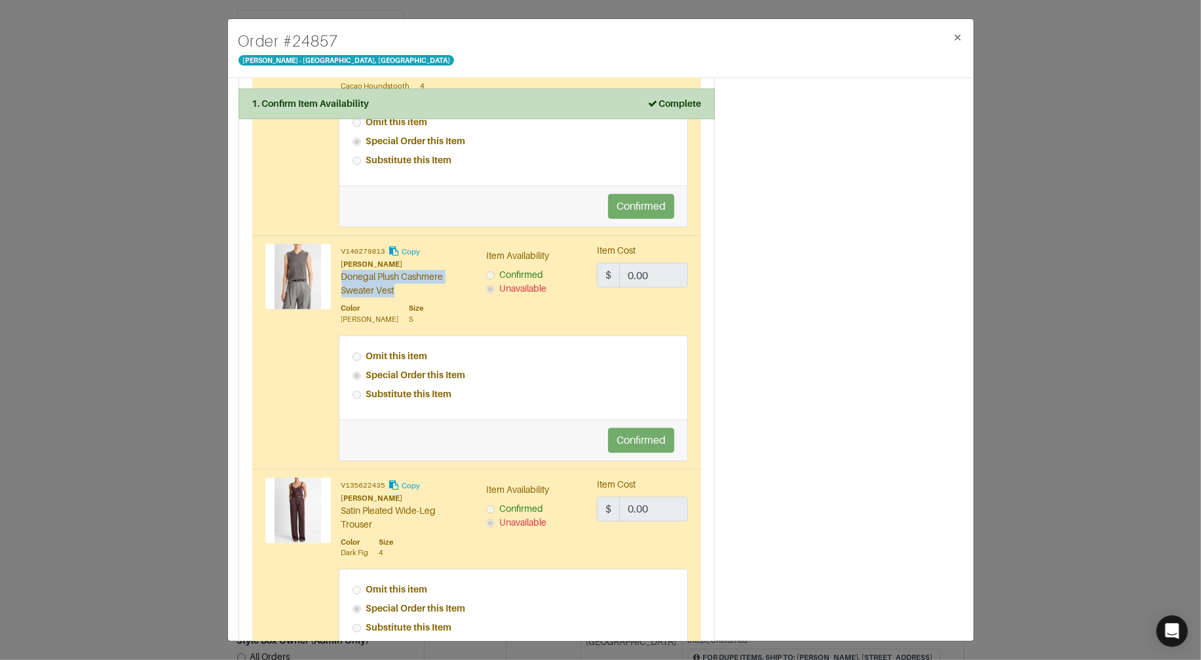
drag, startPoint x: 417, startPoint y: 292, endPoint x: 342, endPoint y: 276, distance: 76.3
click at [342, 276] on div "Donegal Plush Cashmere Sweater Vest" at bounding box center [404, 284] width 126 height 28
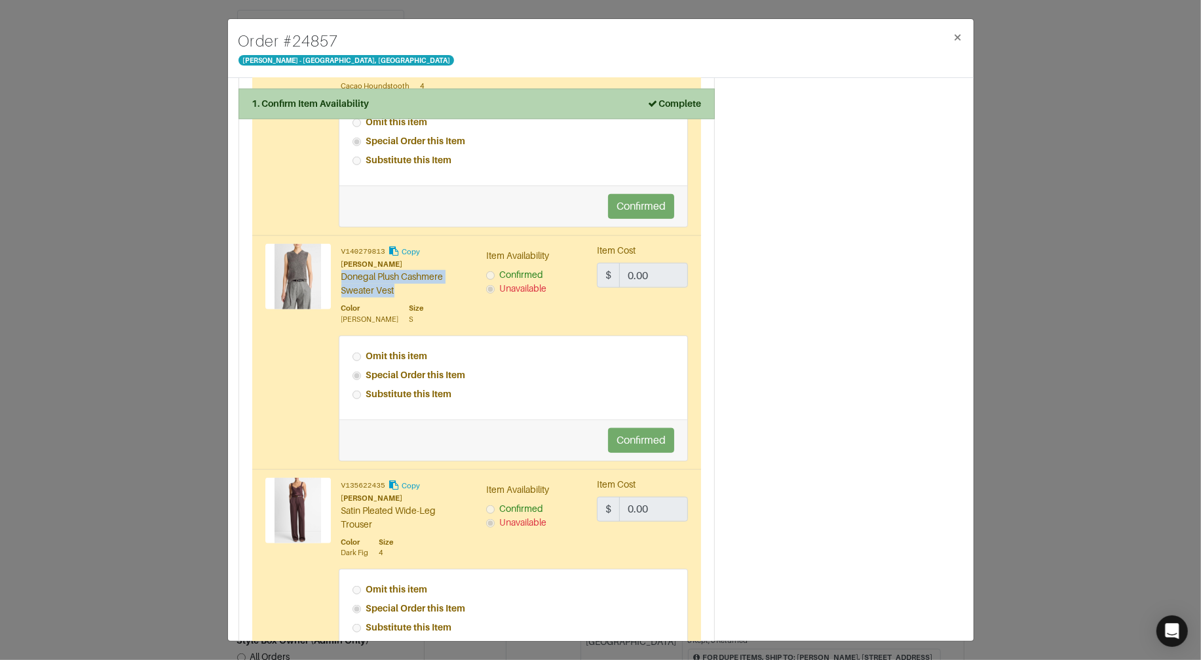
copy div "Donegal Plush Cashmere Sweater Vest"
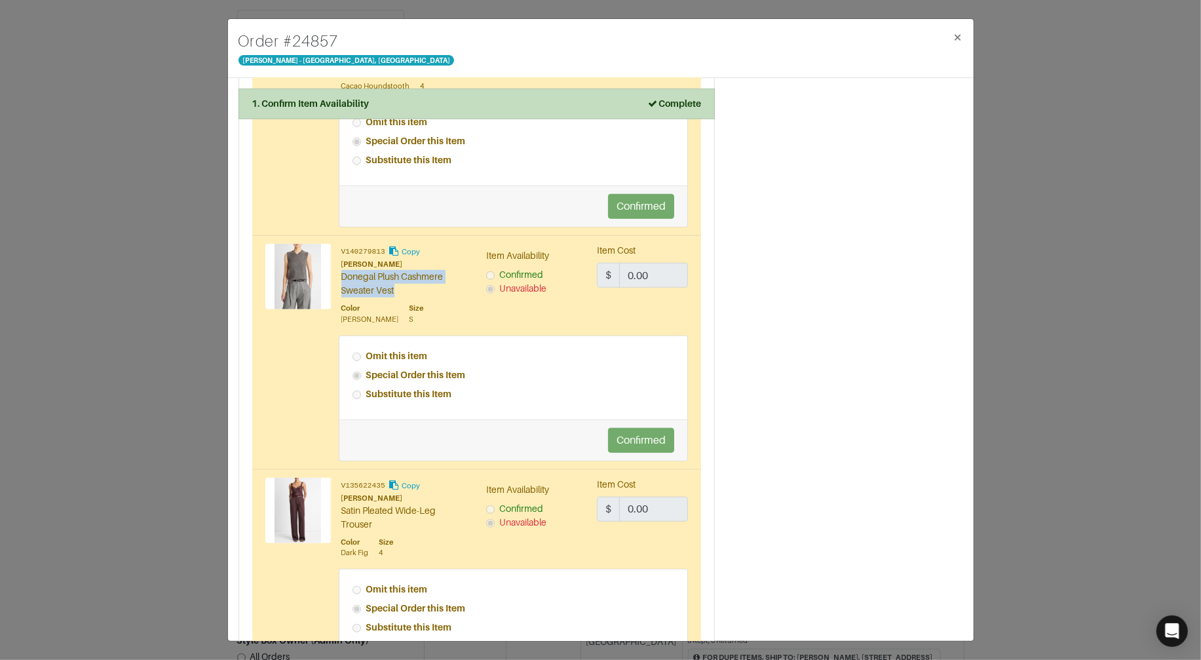
scroll to position [0, 0]
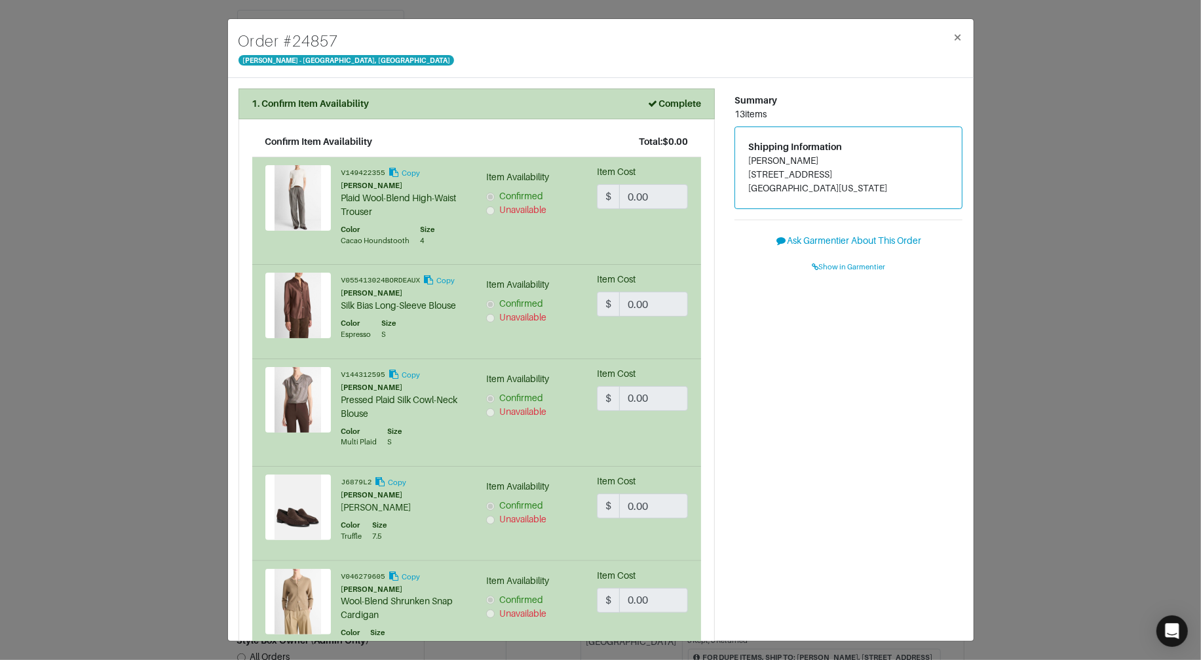
drag, startPoint x: 833, startPoint y: 309, endPoint x: 887, endPoint y: 221, distance: 102.0
click at [961, 35] on span "×" at bounding box center [958, 37] width 10 height 18
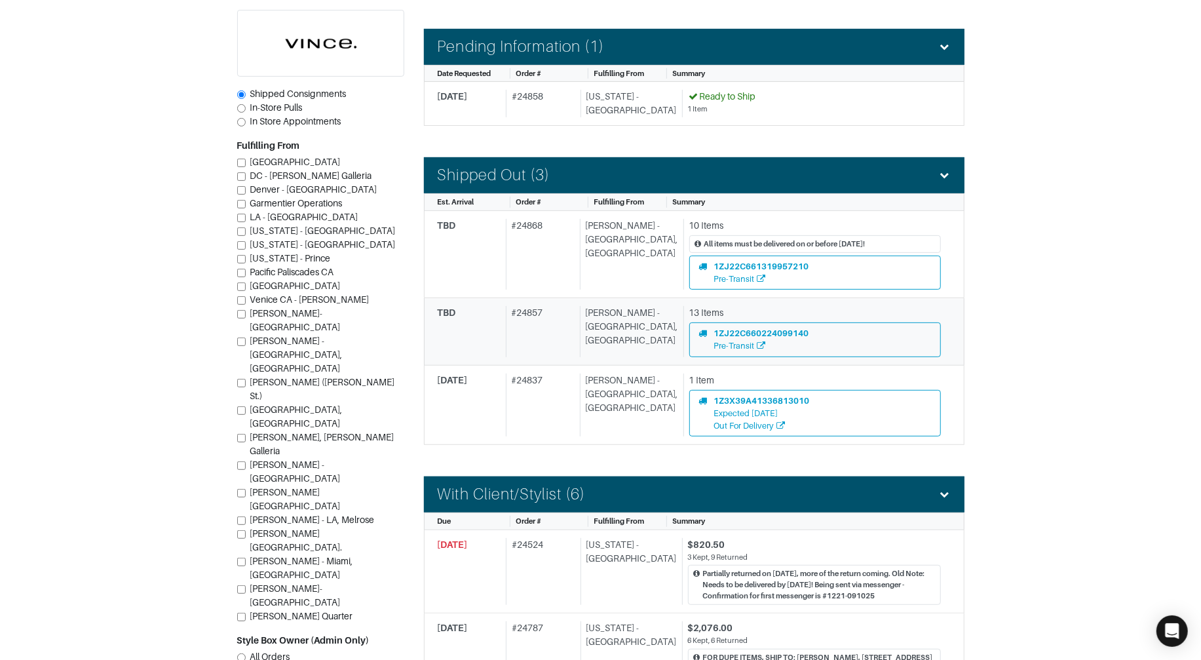
click at [557, 333] on div "# 24857" at bounding box center [540, 331] width 69 height 50
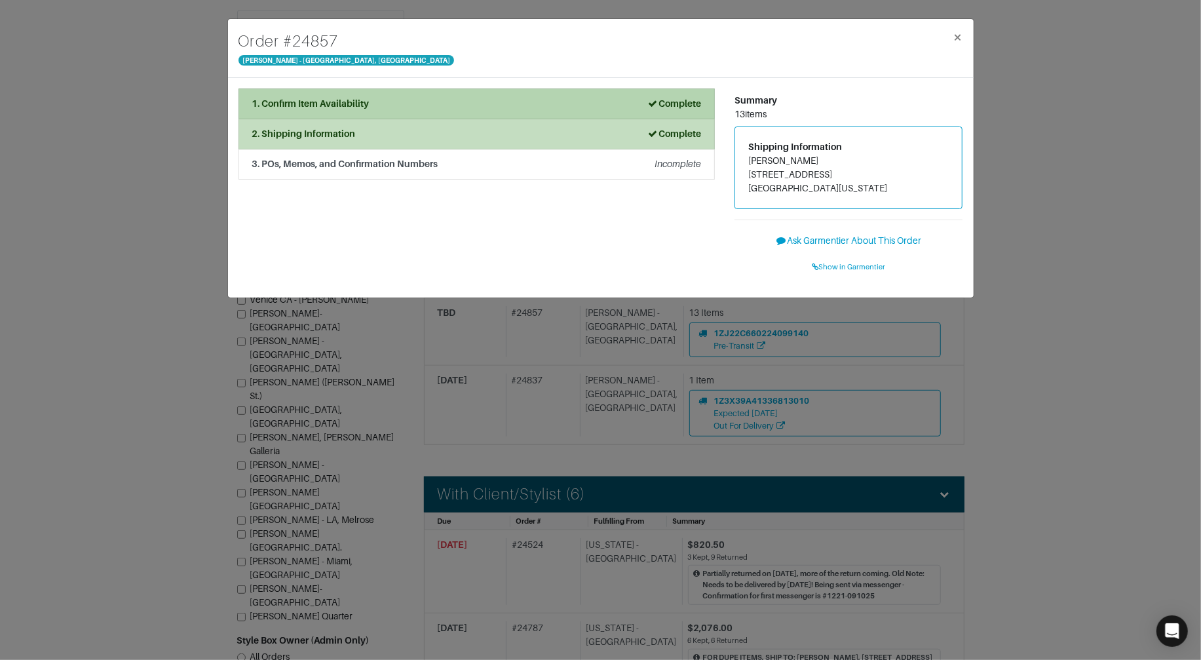
click at [539, 107] on div "1. Confirm Item Availability Complete" at bounding box center [476, 104] width 449 height 14
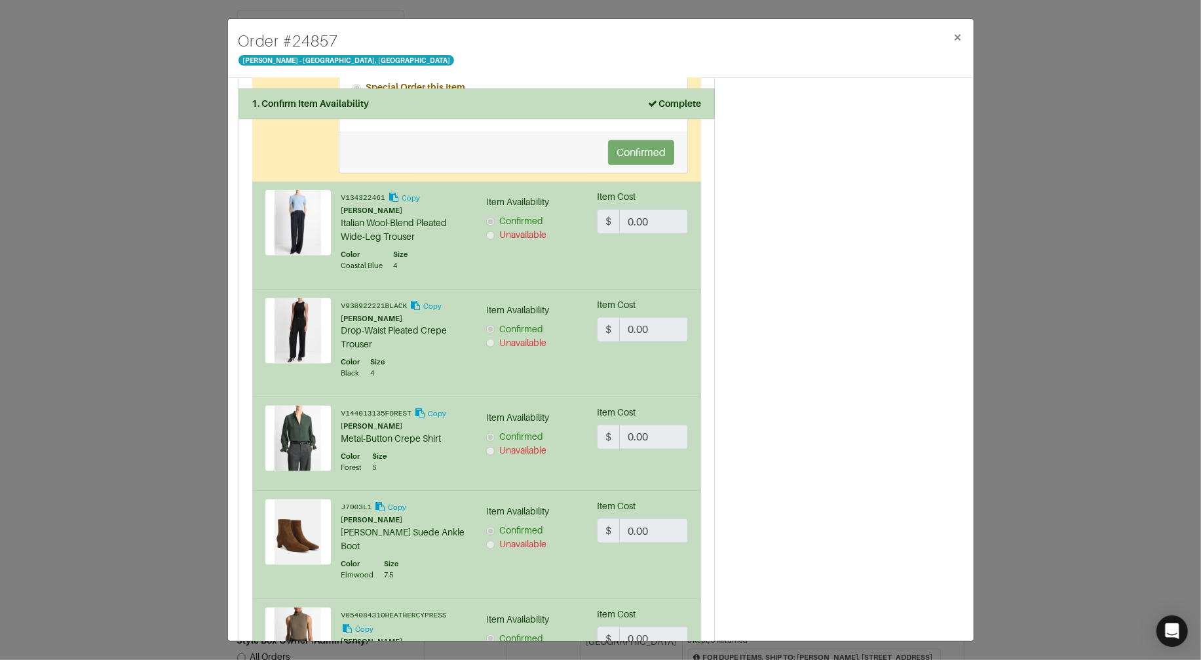
scroll to position [1350, 0]
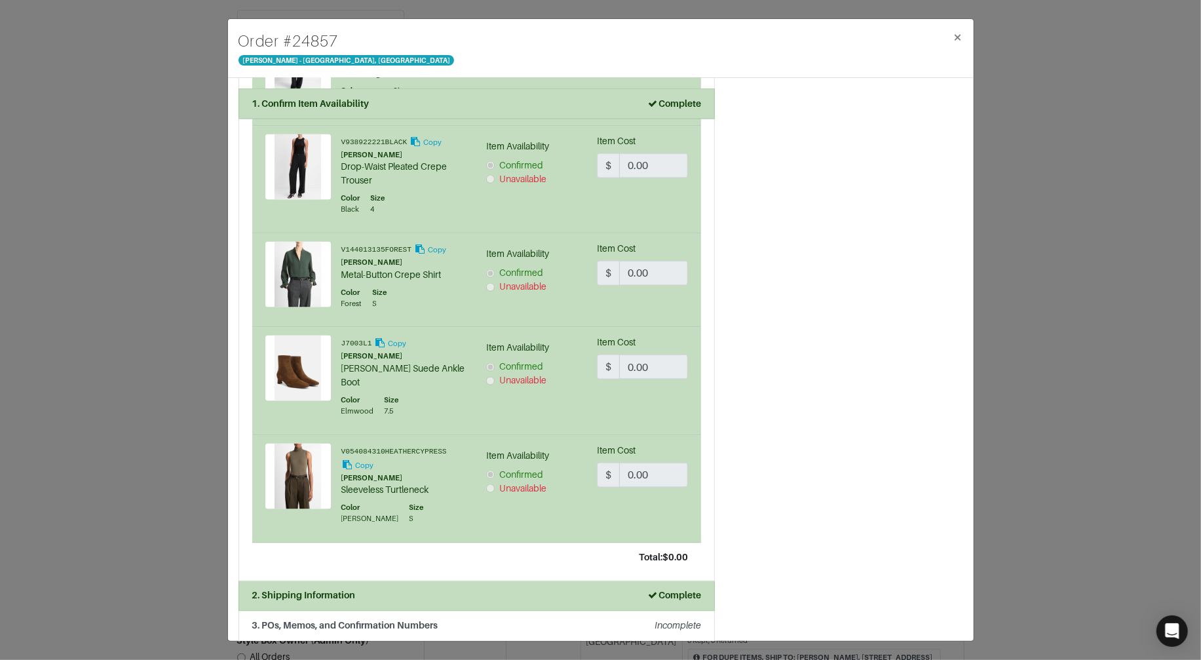
drag, startPoint x: 1001, startPoint y: 334, endPoint x: 994, endPoint y: 334, distance: 7.2
click at [1001, 334] on div "Order # 24857 Vince - Chicago, Oak Street × 1. Confirm Item Availability Comple…" at bounding box center [600, 330] width 1201 height 660
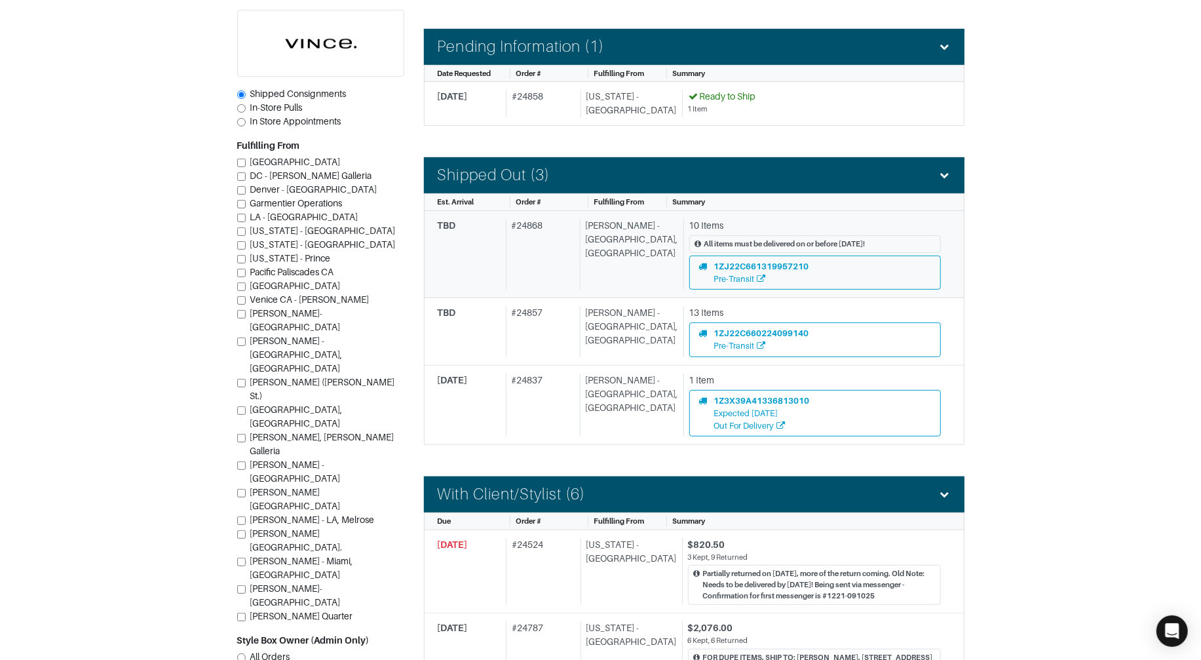
click at [586, 274] on div "TBD # 24868 Vince - Chicago, Oak Street 10 Items All items must be delivered on…" at bounding box center [689, 254] width 503 height 71
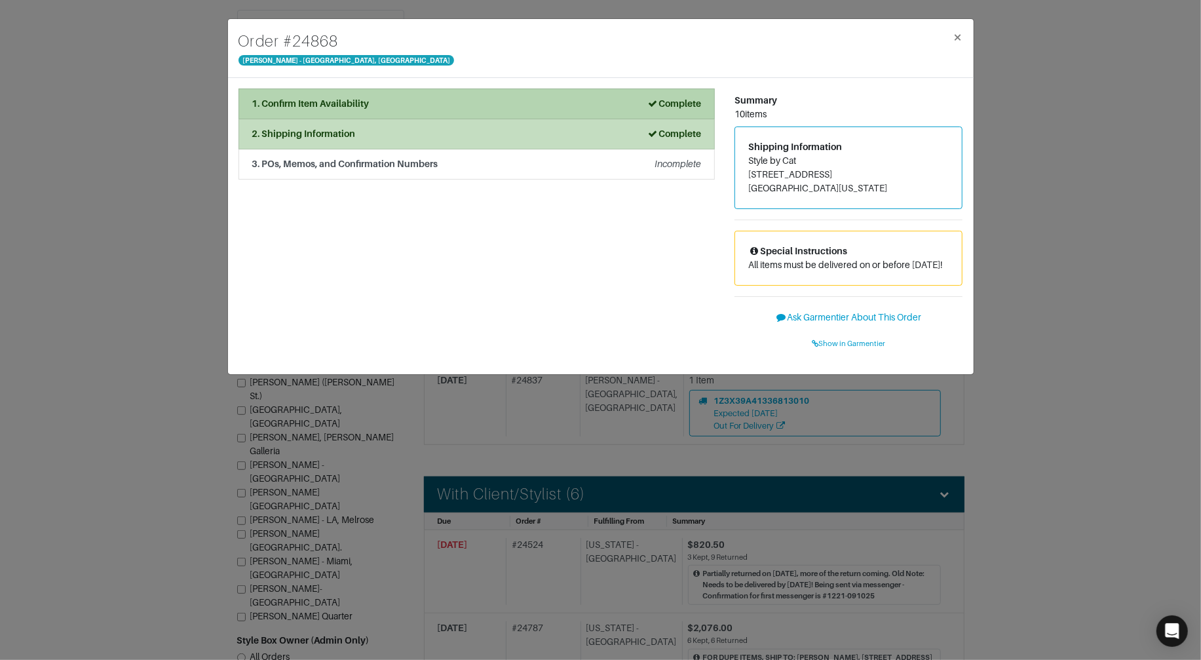
drag, startPoint x: 427, startPoint y: 104, endPoint x: 442, endPoint y: 109, distance: 16.8
click at [426, 104] on div "1. Confirm Item Availability Complete" at bounding box center [476, 104] width 449 height 14
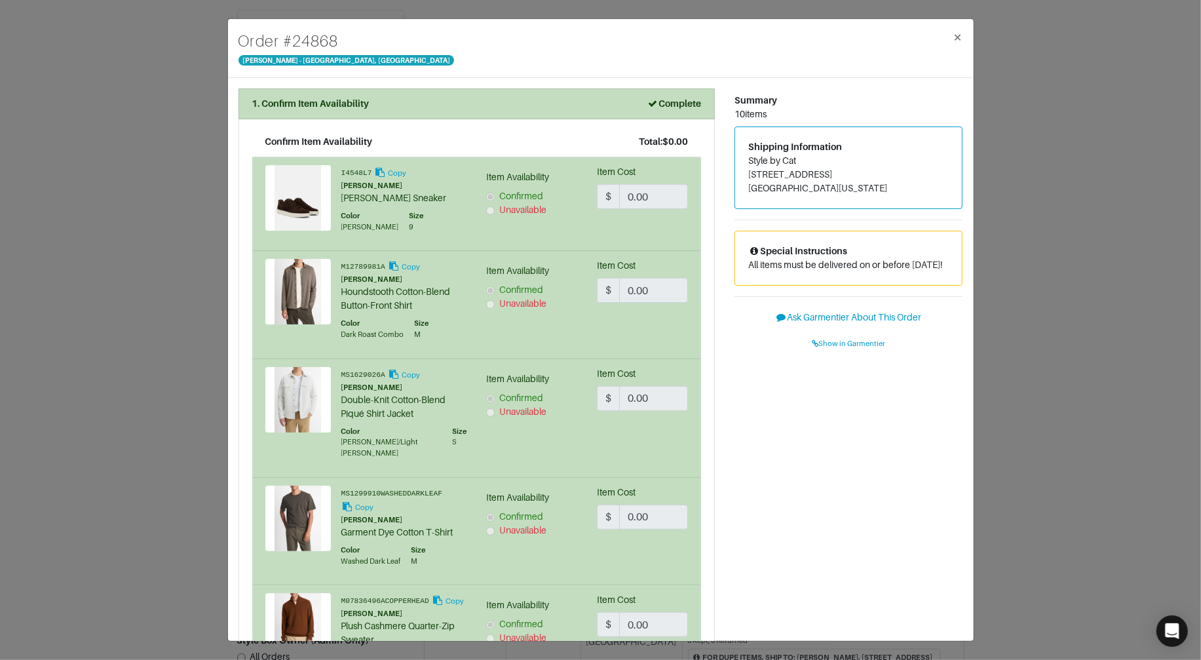
click at [1145, 372] on div "Order # 24868 Vince - Chicago, Oak Street × 1. Confirm Item Availability Comple…" at bounding box center [600, 330] width 1201 height 660
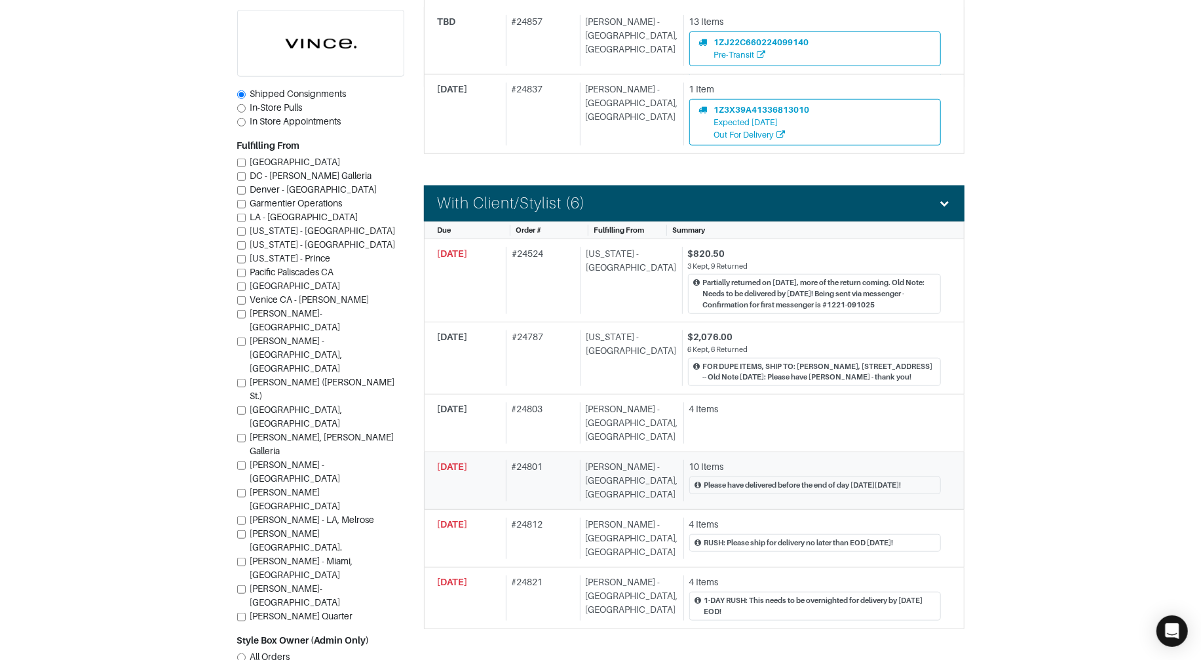
scroll to position [558, 0]
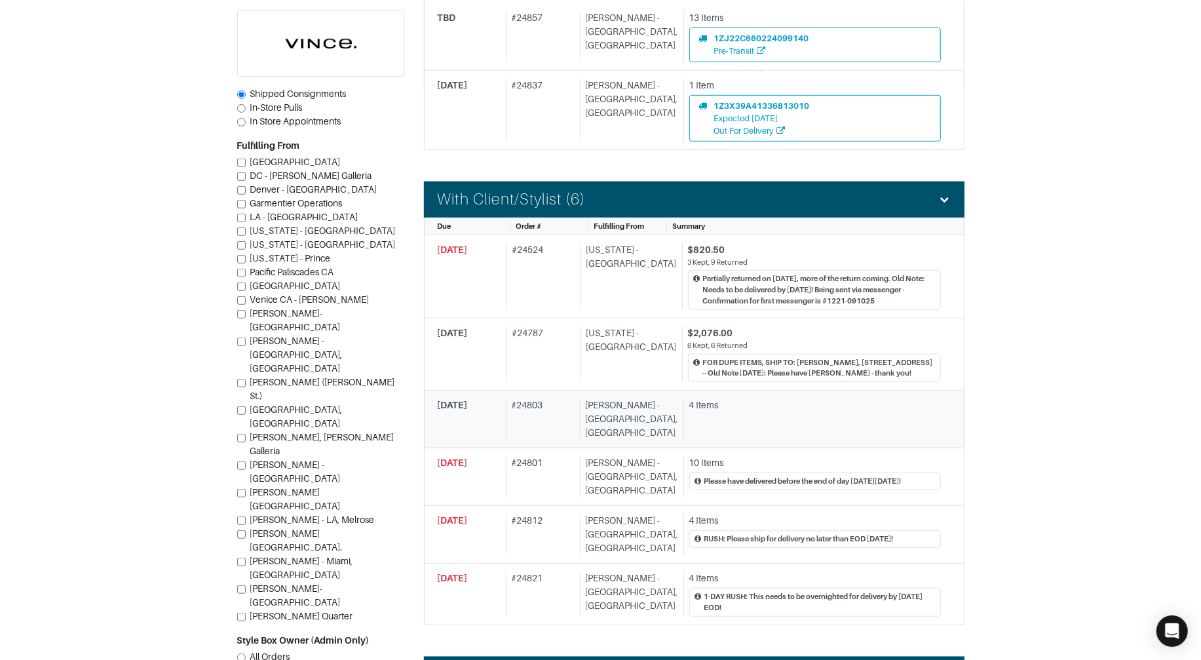
click at [592, 430] on div "Vince - Chicago, Oak Street" at bounding box center [629, 418] width 98 height 41
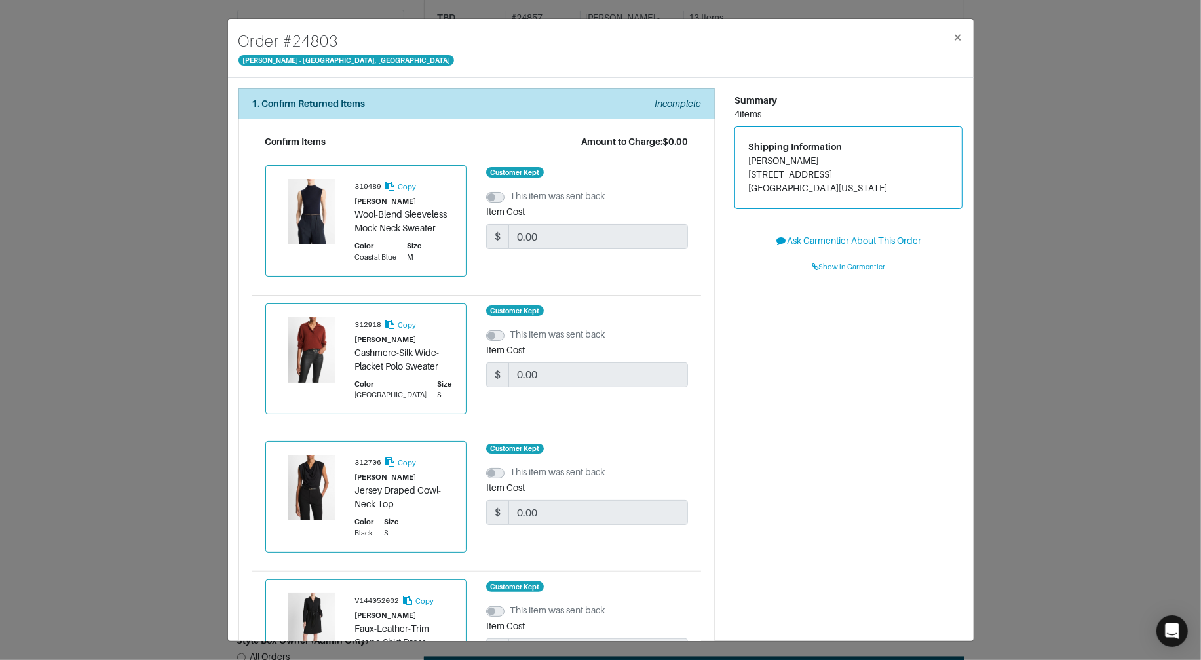
click at [1054, 388] on div "Order # 24803 Vince - Chicago, Oak Street × 1. Confirm Returned Items Incomplet…" at bounding box center [600, 330] width 1201 height 660
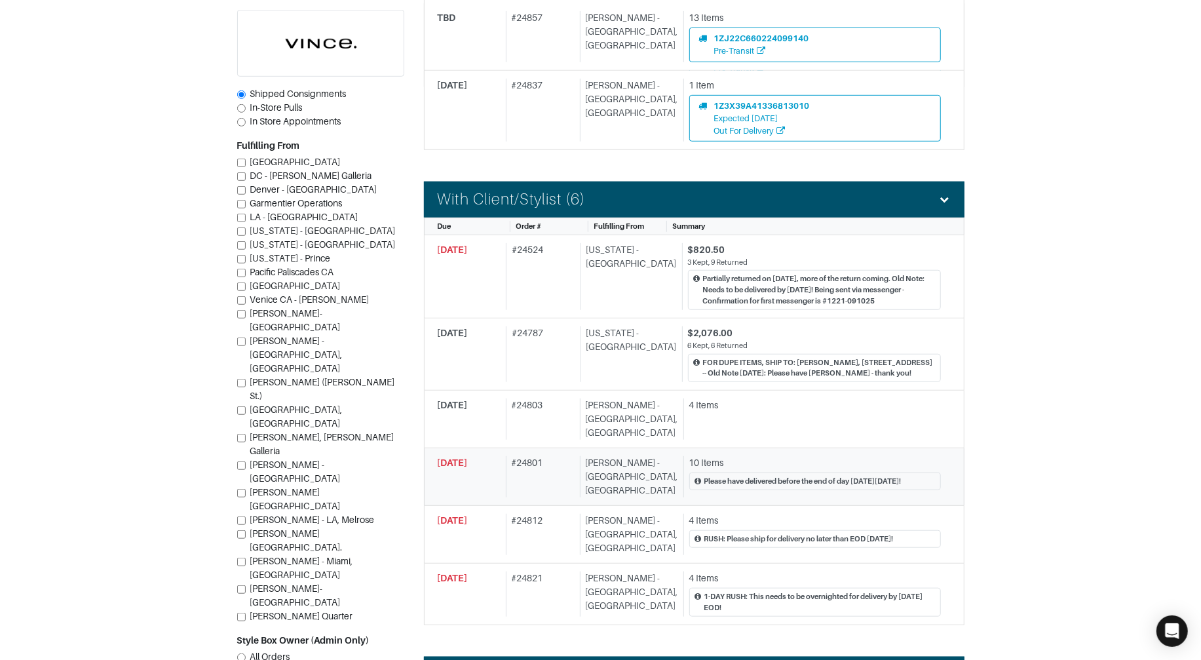
click at [587, 474] on div "Vince - Chicago, Oak Street" at bounding box center [629, 476] width 98 height 41
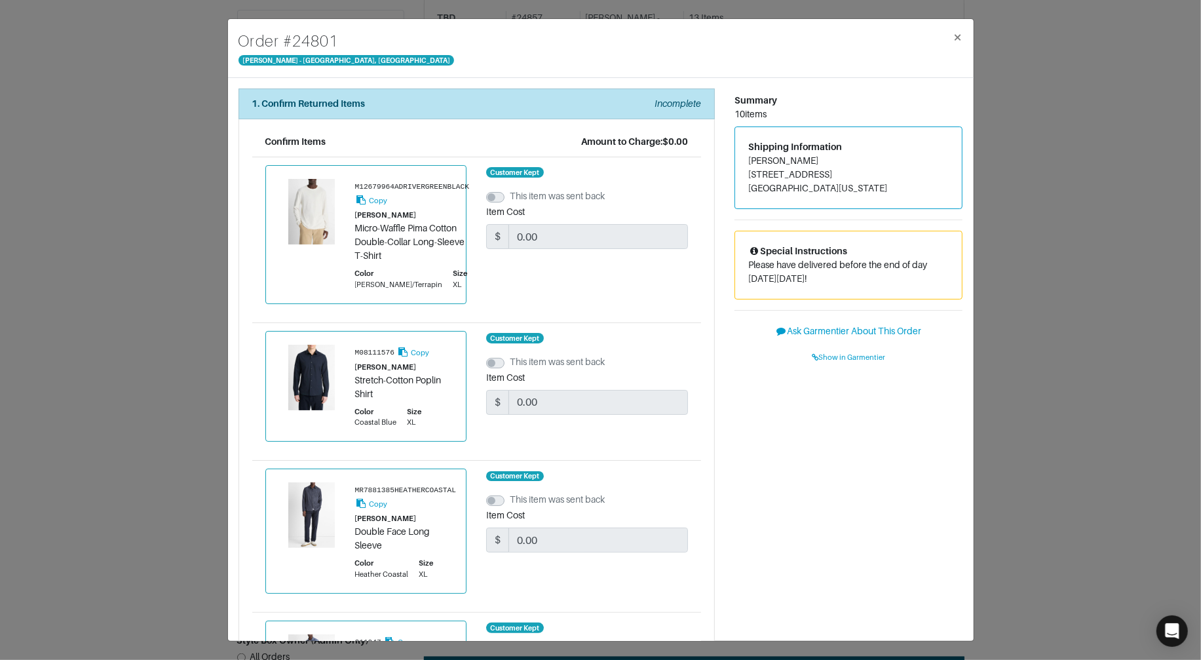
click at [1020, 423] on div "Order # 24801 Vince - Chicago, Oak Street × 1. Confirm Returned Items Incomplet…" at bounding box center [600, 330] width 1201 height 660
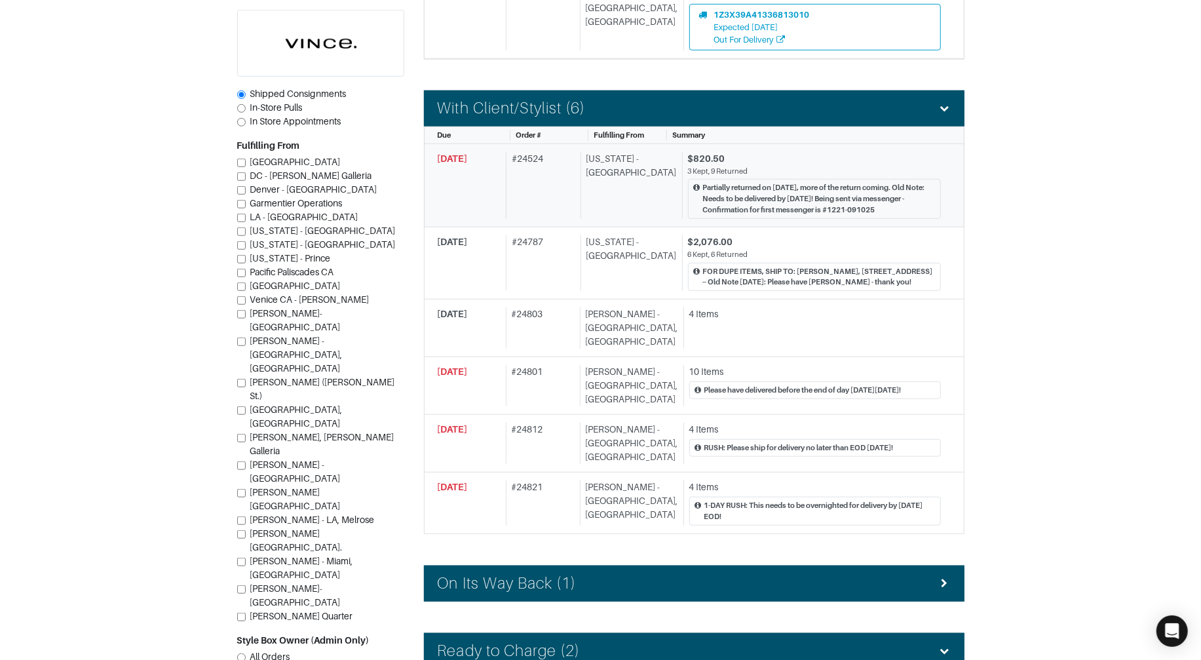
scroll to position [651, 0]
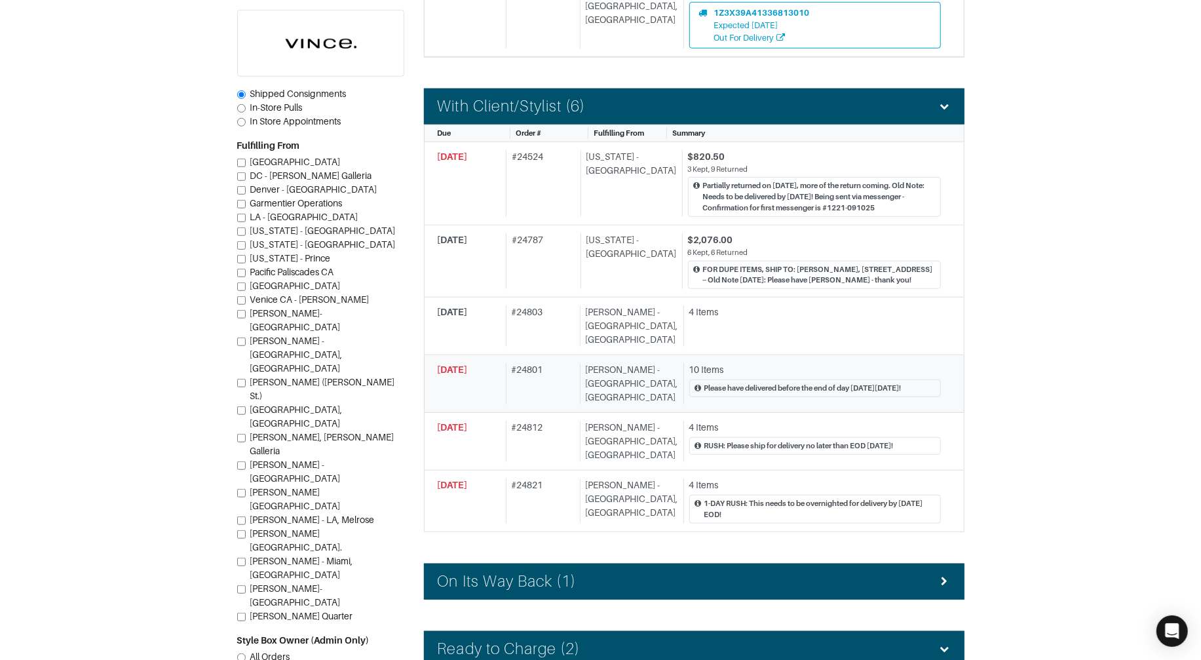
click at [543, 373] on div "# 24801" at bounding box center [540, 383] width 69 height 41
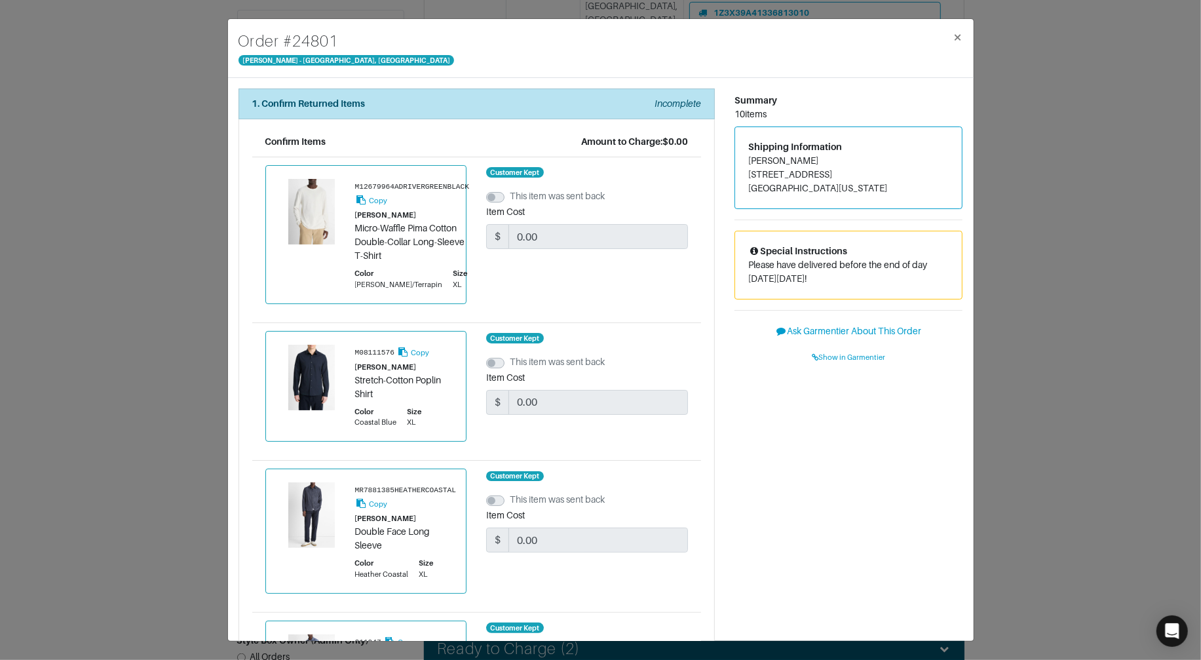
click at [1014, 295] on div "Order # 24801 Vince - Chicago, Oak Street × 1. Confirm Returned Items Incomplet…" at bounding box center [600, 330] width 1201 height 660
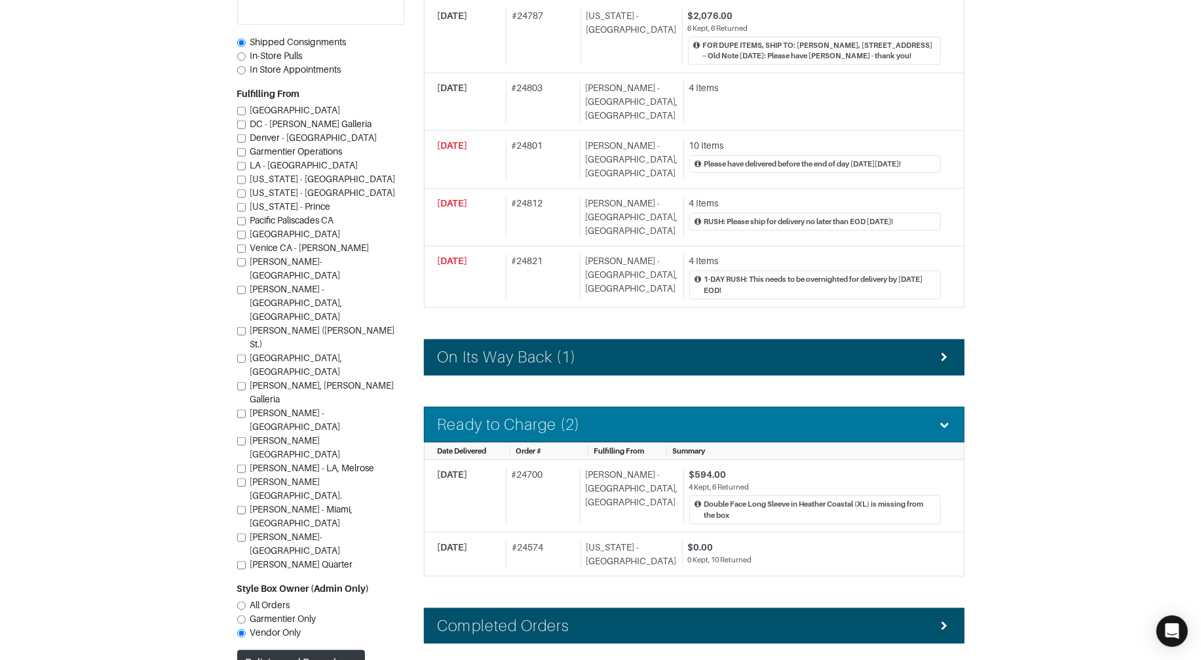
scroll to position [889, 0]
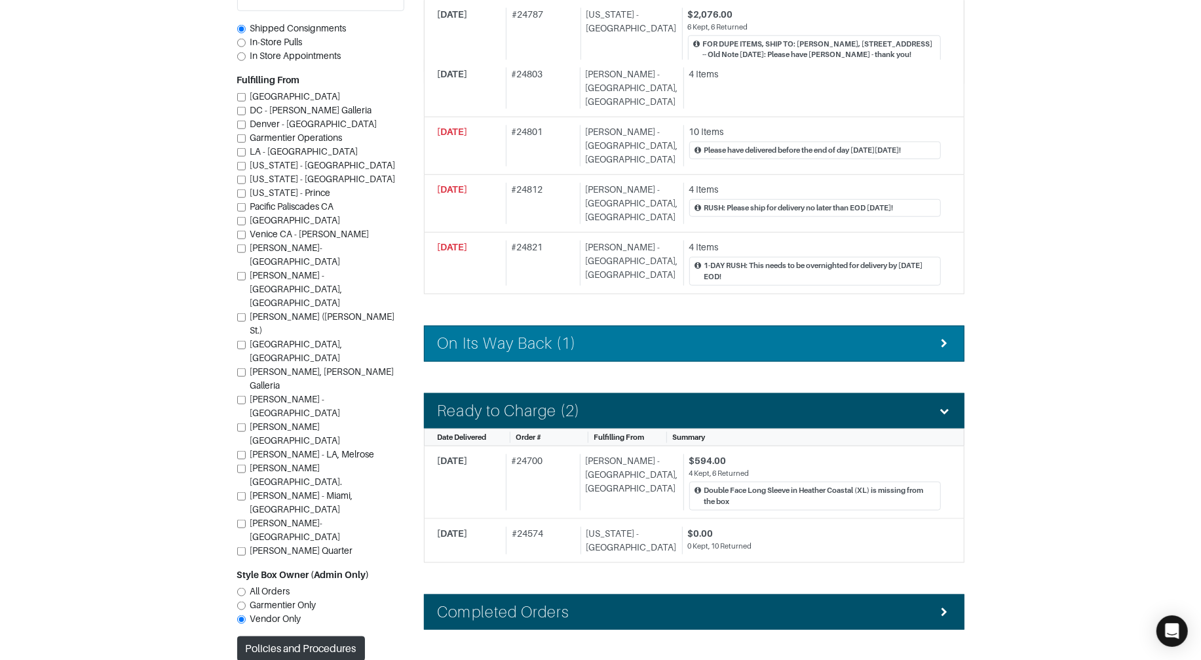
click at [548, 334] on h4 "On Its Way Back (1)" at bounding box center [507, 343] width 139 height 19
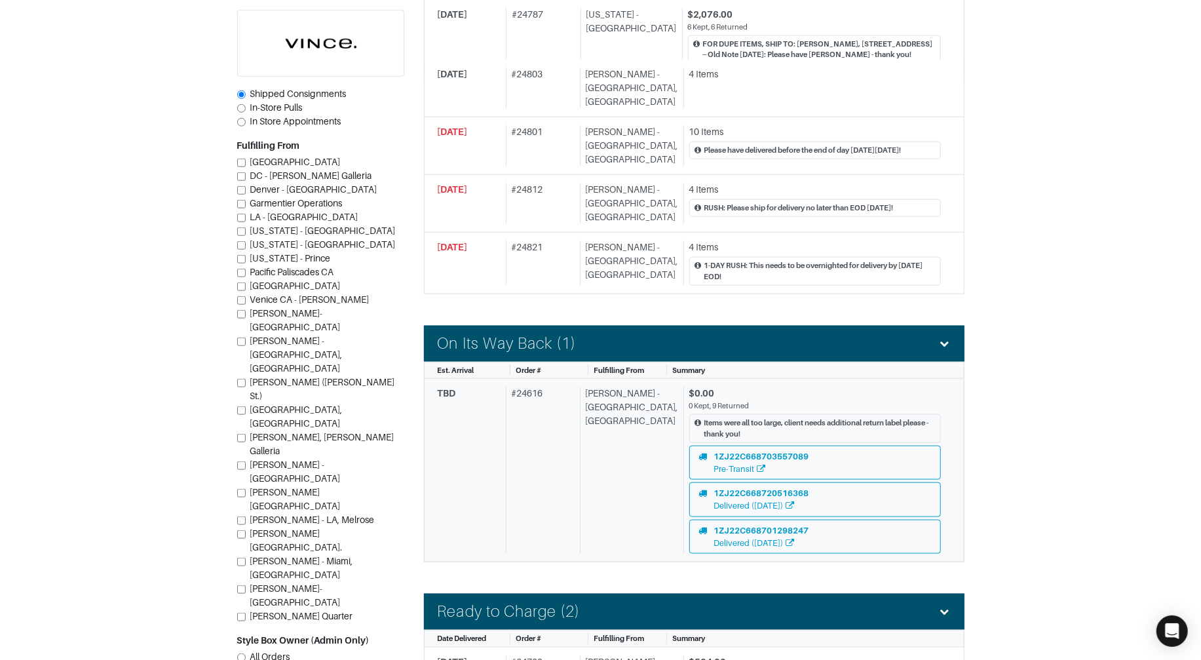
click at [563, 387] on div "# 24616" at bounding box center [540, 470] width 69 height 167
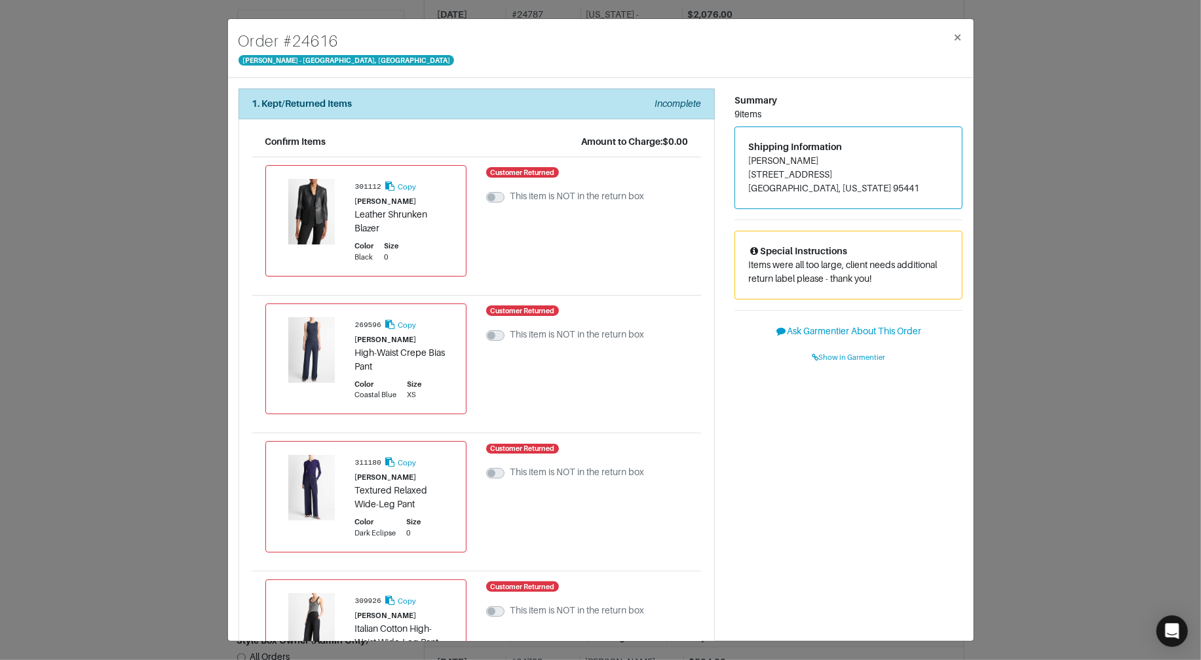
click at [1040, 341] on div "Order # 24616 Vince - Chicago, Oak Street × 1. Kept/Returned Items Incomplete C…" at bounding box center [600, 330] width 1201 height 660
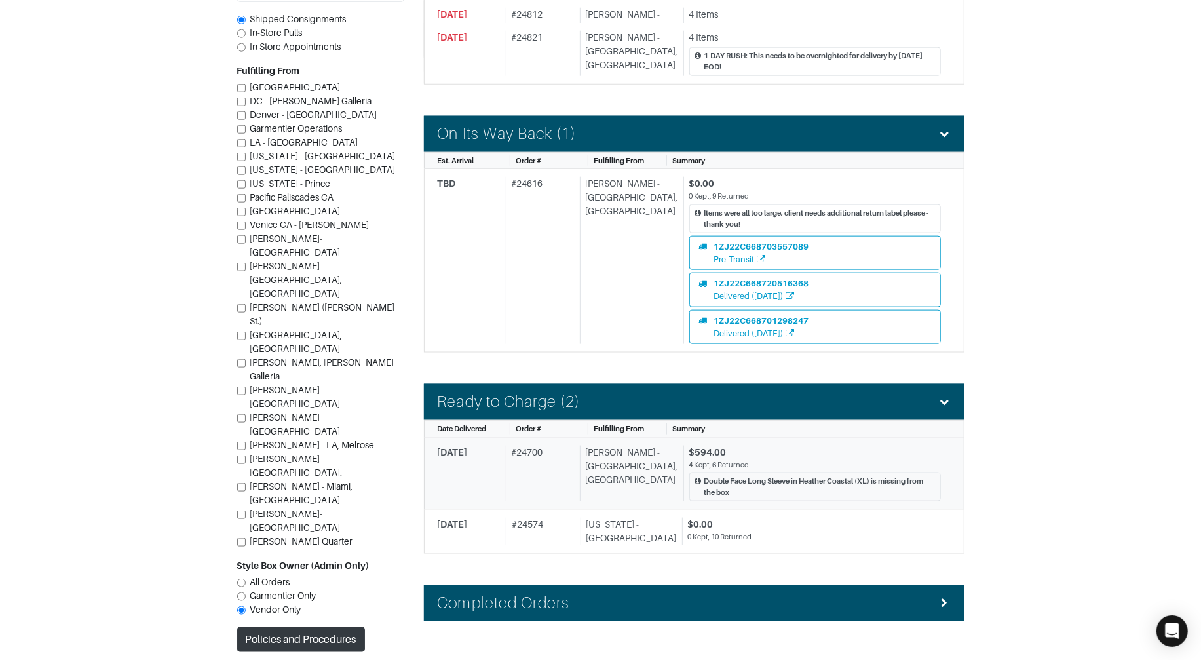
scroll to position [1129, 0]
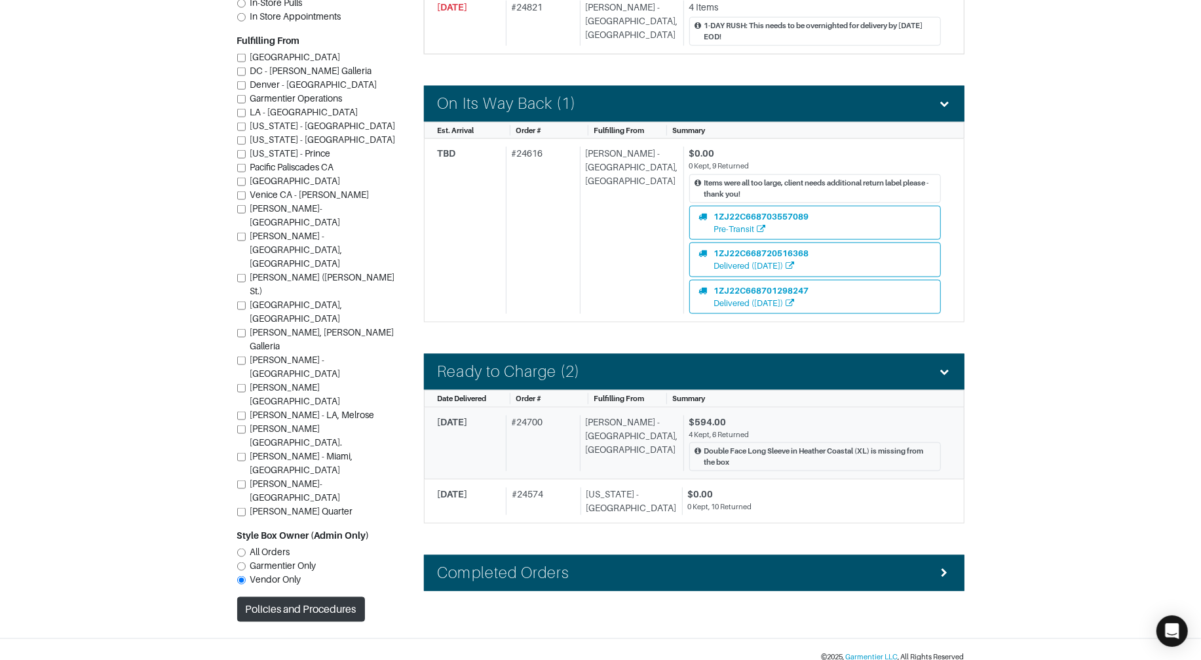
click at [757, 415] on div "$594.00" at bounding box center [815, 422] width 252 height 14
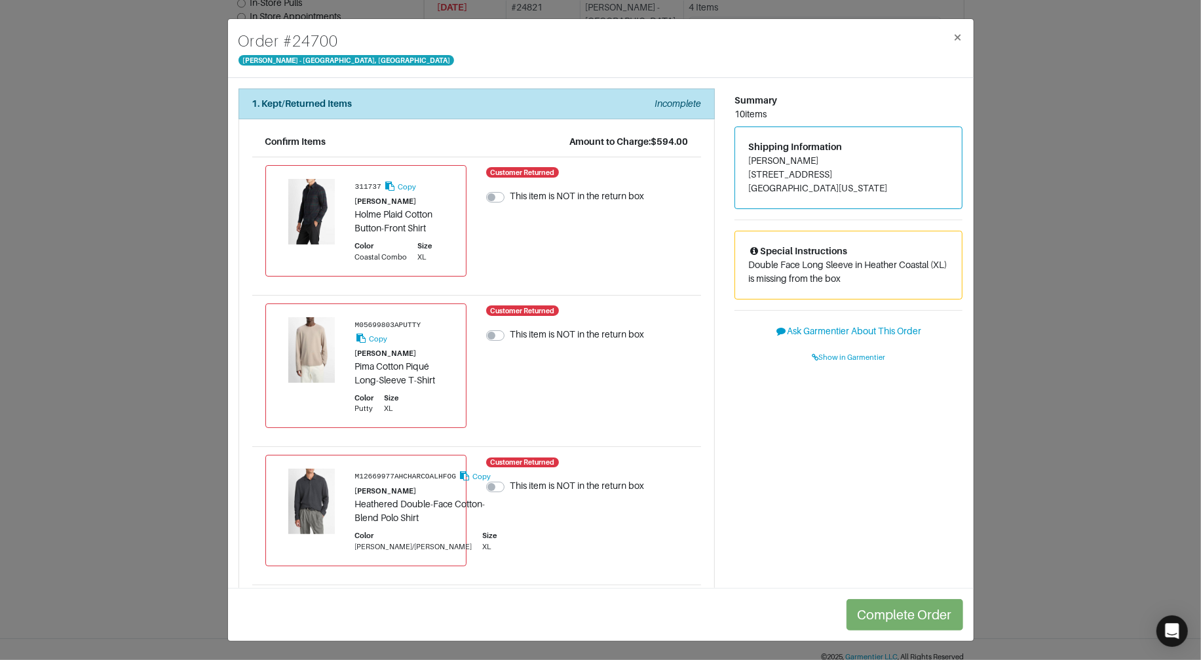
click at [1048, 398] on div "Order # 24700 Vince - Chicago, Oak Street × 1. Kept/Returned Items Incomplete C…" at bounding box center [600, 330] width 1201 height 660
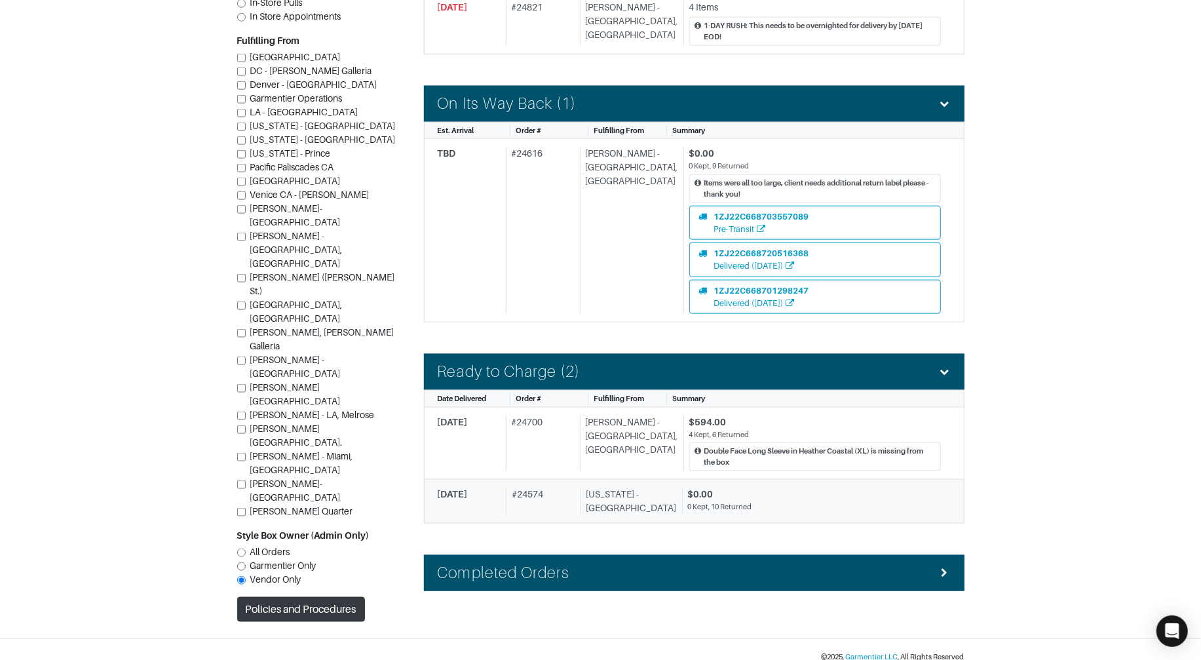
click at [625, 490] on div "New York - 5th Avenue" at bounding box center [629, 501] width 96 height 28
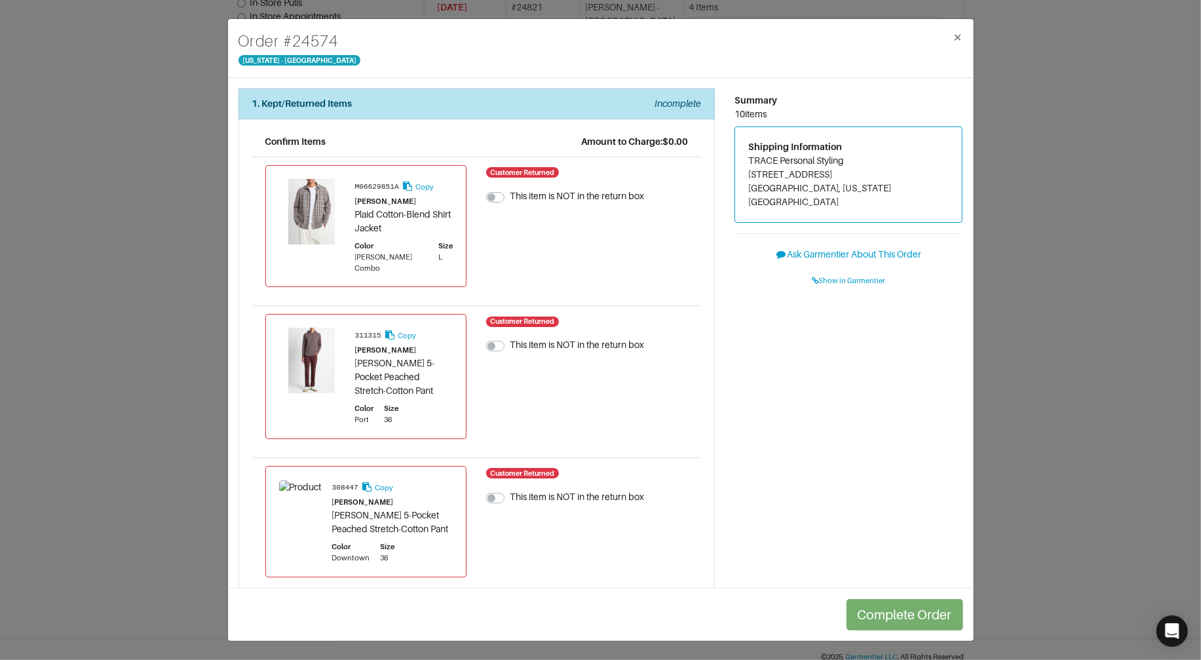
click at [1025, 418] on div "Order # 24574 New York - 5th Avenue × 1. Kept/Returned Items Incomplete Confirm…" at bounding box center [600, 330] width 1201 height 660
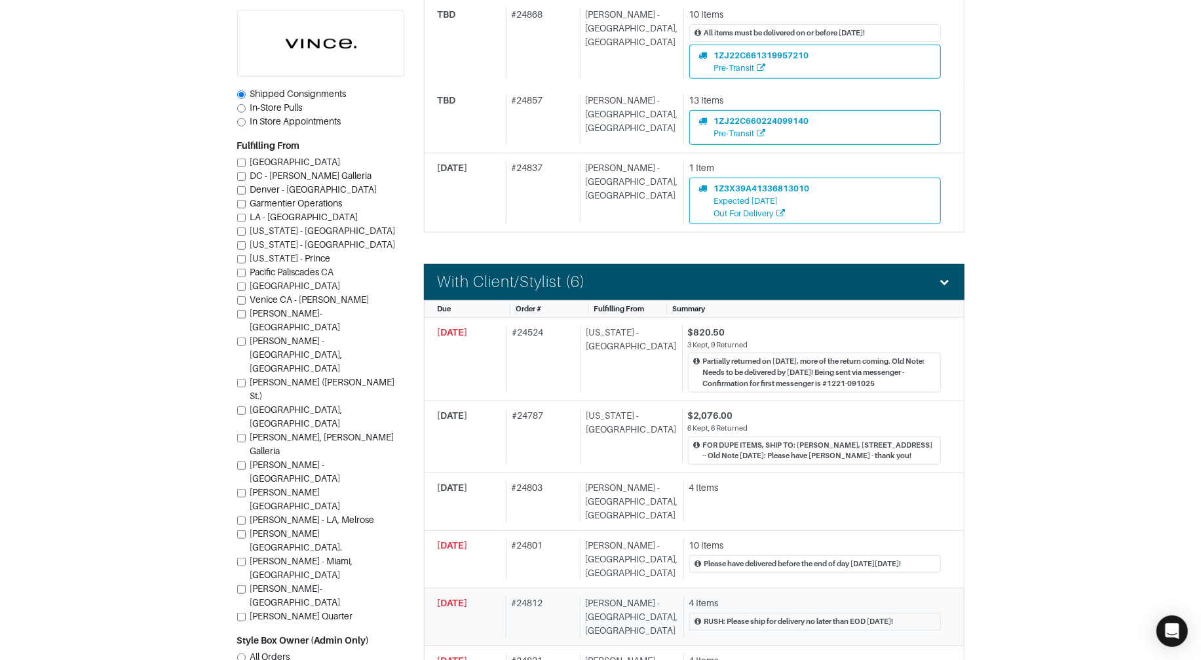
scroll to position [467, 0]
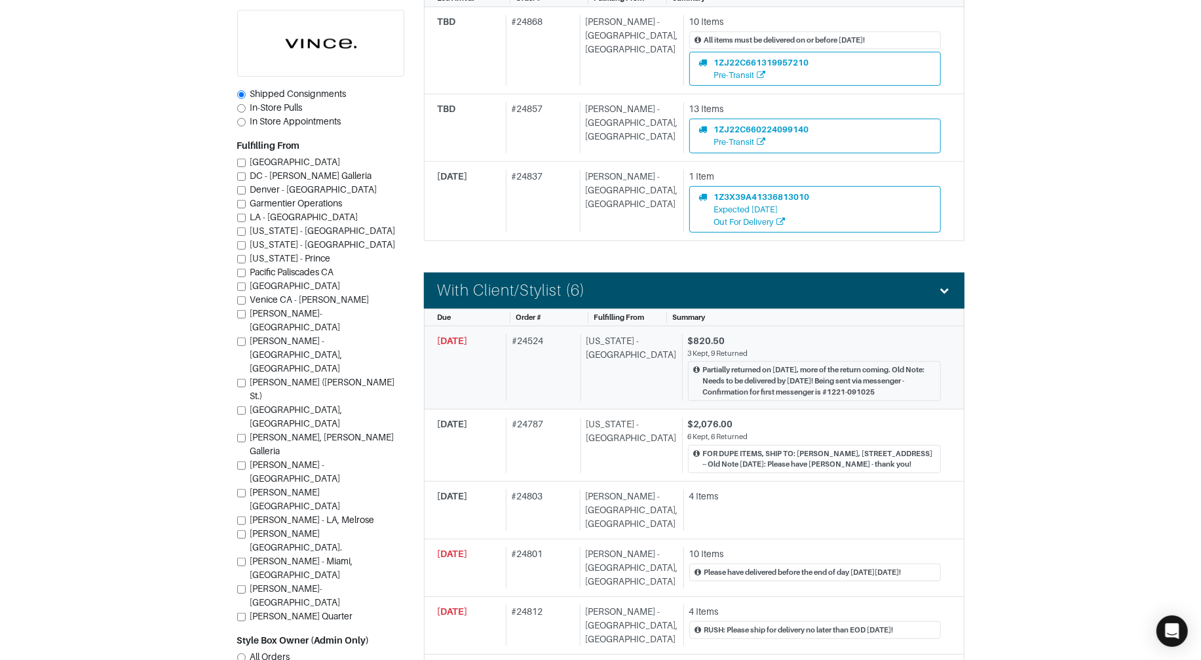
click at [565, 380] on div "# 24524" at bounding box center [540, 367] width 69 height 67
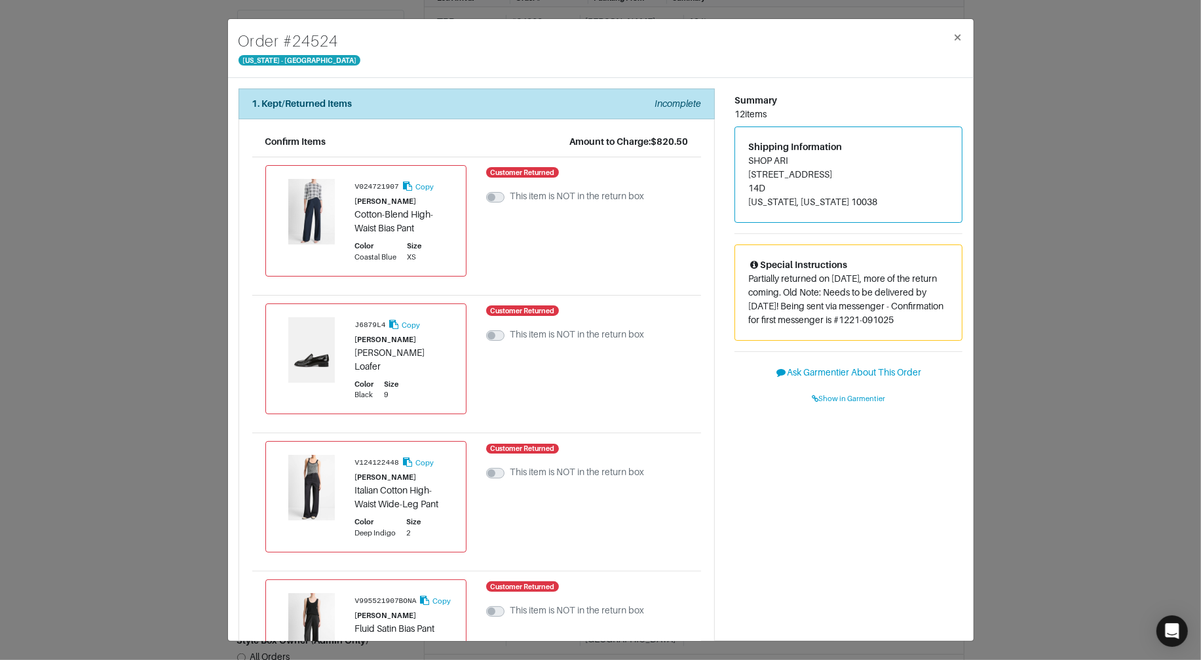
click at [1036, 379] on div "Order # 24524 New York - 5th Avenue × 1. Kept/Returned Items Incomplete Confirm…" at bounding box center [600, 330] width 1201 height 660
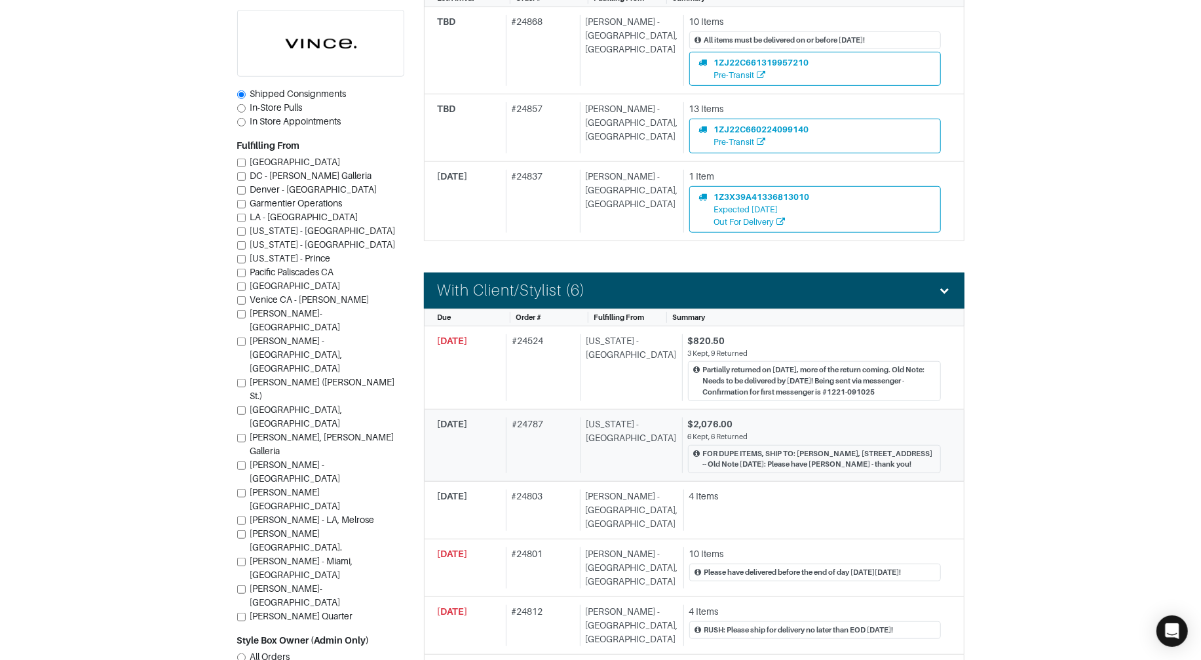
click at [604, 455] on div "New York - 5th Avenue" at bounding box center [629, 445] width 96 height 56
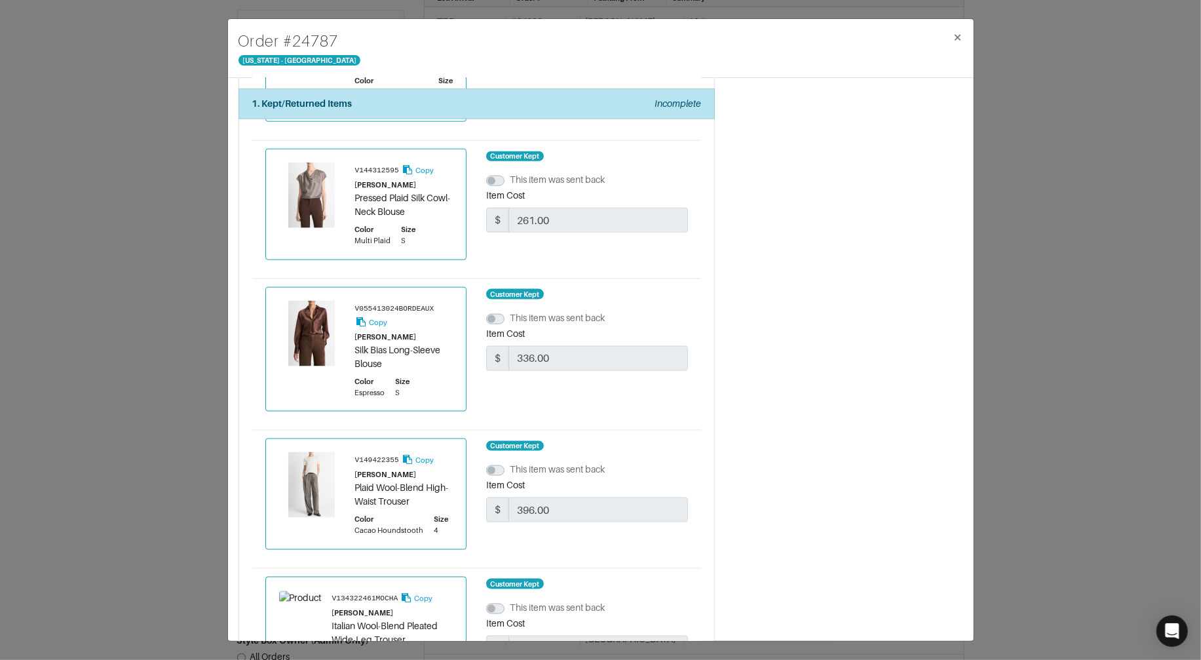
scroll to position [1426, 0]
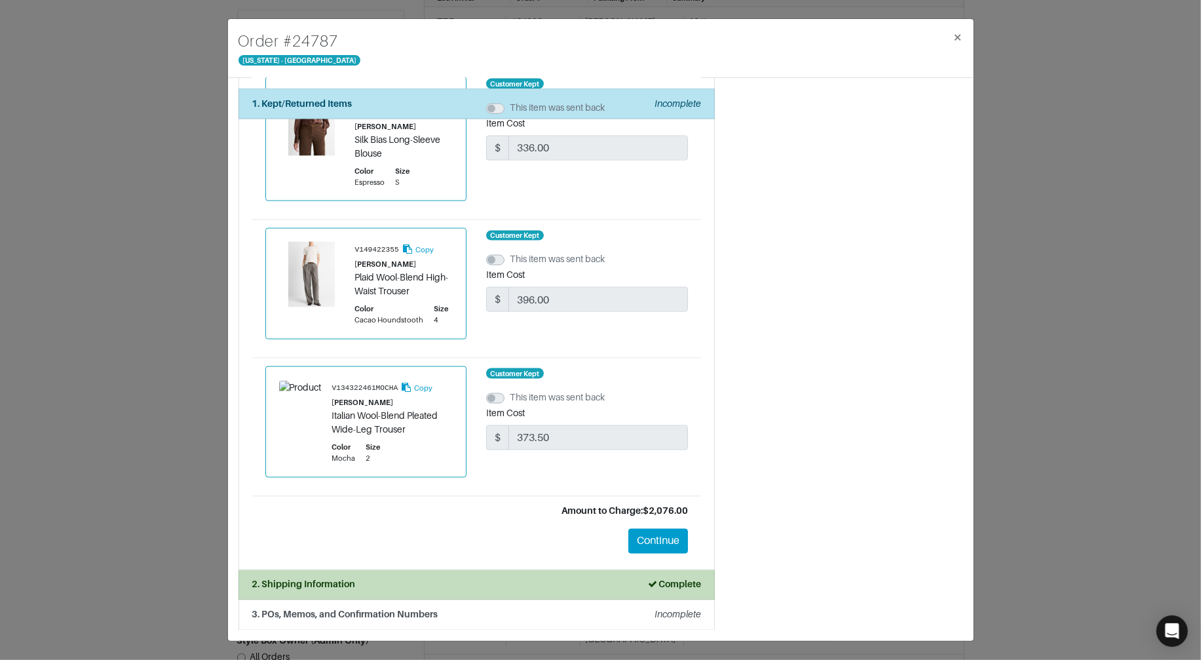
click at [550, 587] on div "2. Shipping Information Complete" at bounding box center [476, 585] width 449 height 14
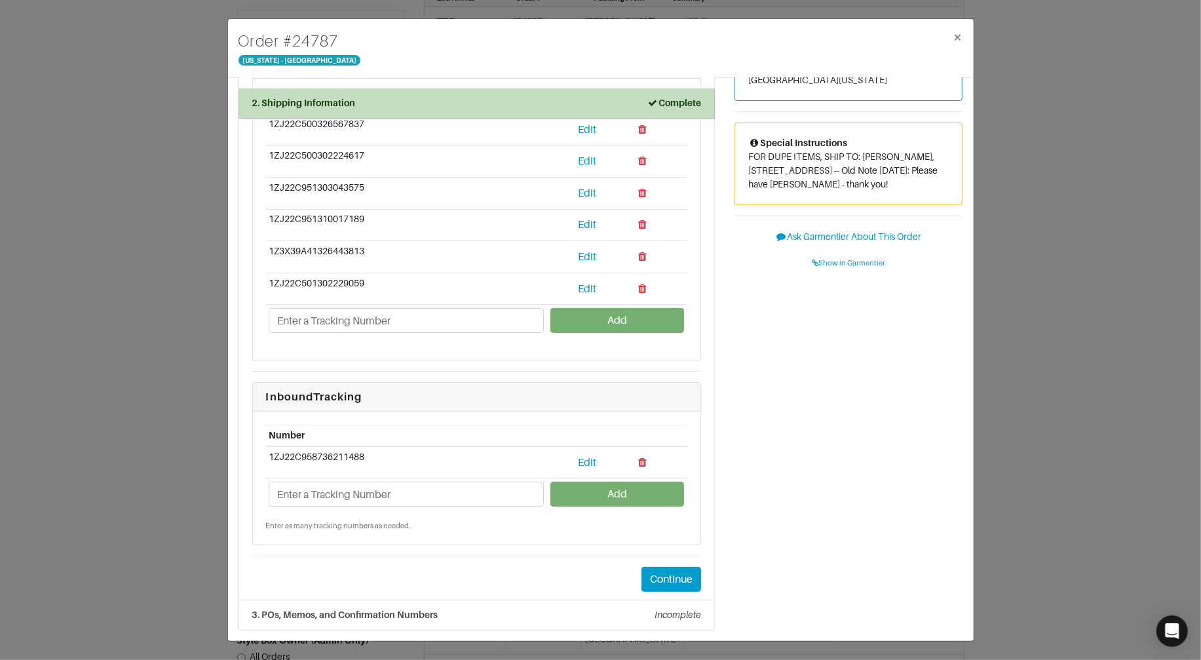
click at [142, 114] on div "Order # 24787 New York - 5th Avenue × 1. Kept/Returned Items Incomplete Confirm…" at bounding box center [600, 330] width 1201 height 660
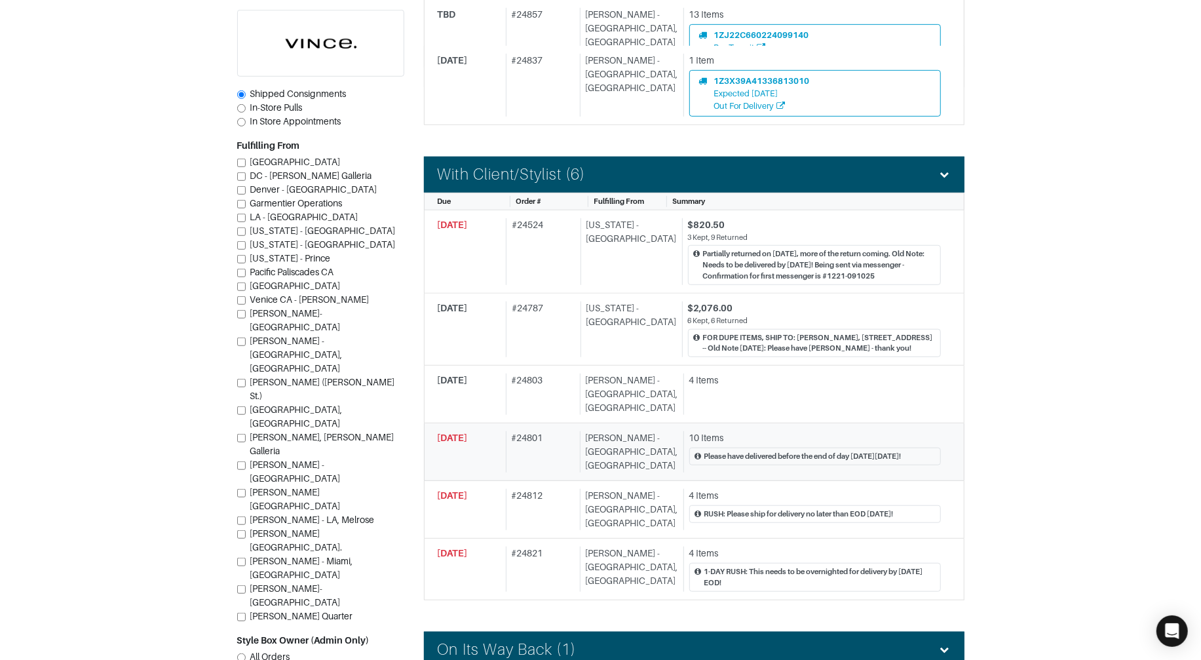
scroll to position [584, 0]
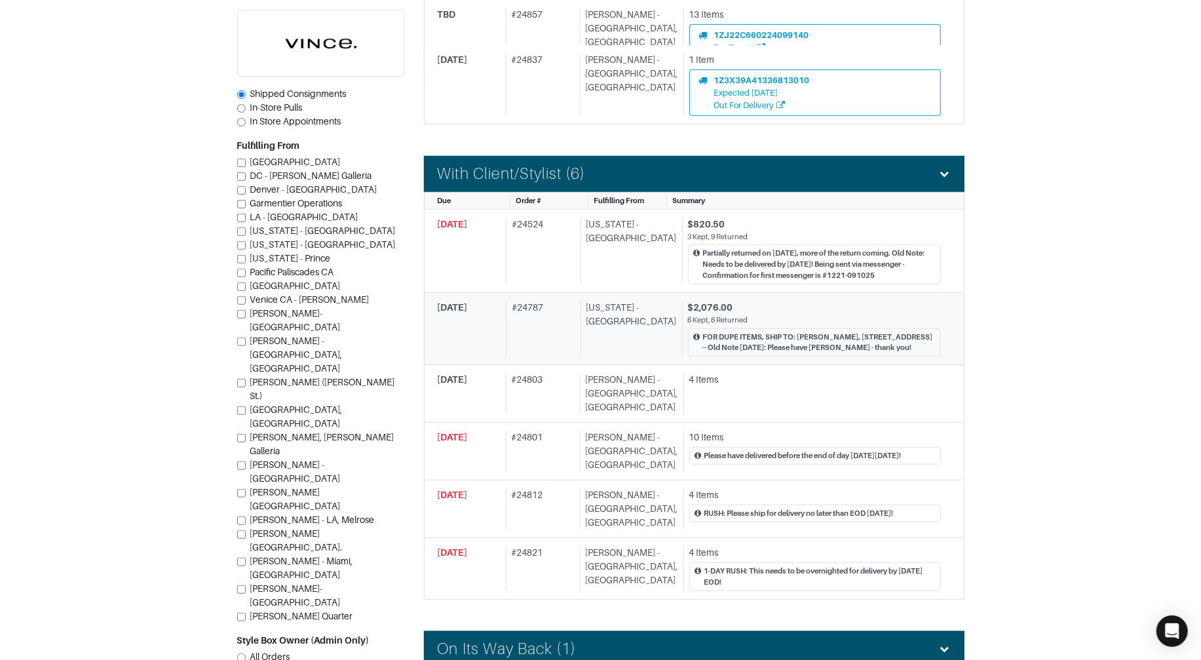
click at [595, 331] on div "New York - 5th Avenue" at bounding box center [629, 329] width 96 height 56
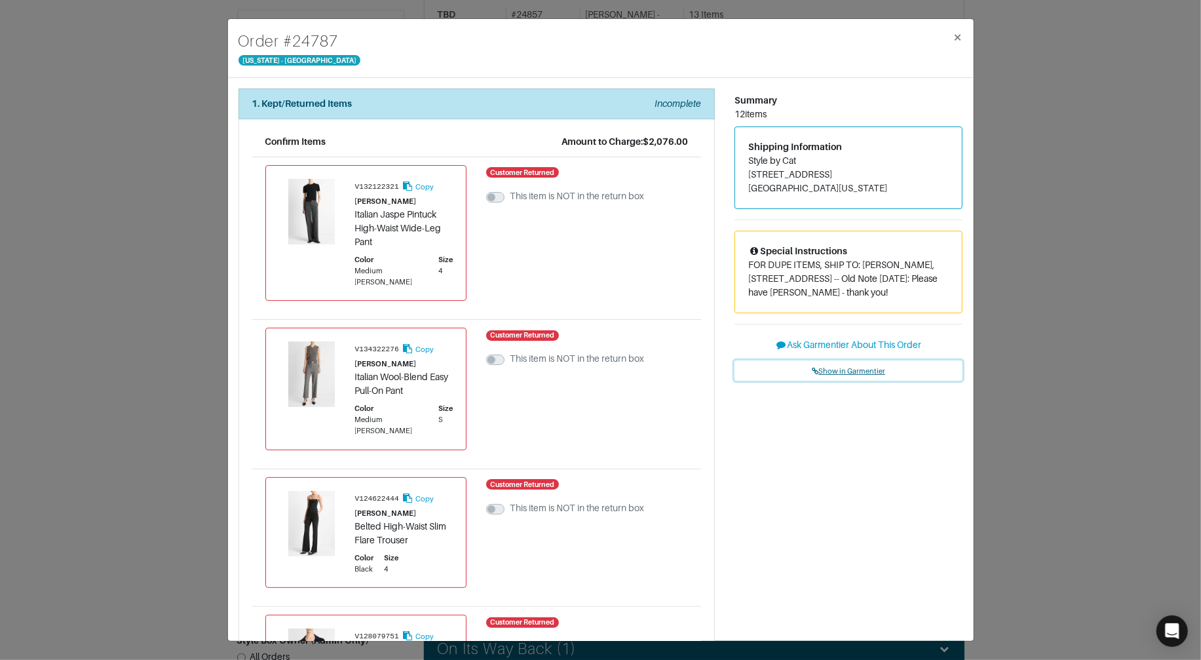
click at [851, 379] on link "Show in Garmentier" at bounding box center [849, 370] width 229 height 20
click at [164, 139] on div "Order # 24787 New York - 5th Avenue × 1. Kept/Returned Items Incomplete Confirm…" at bounding box center [600, 330] width 1201 height 660
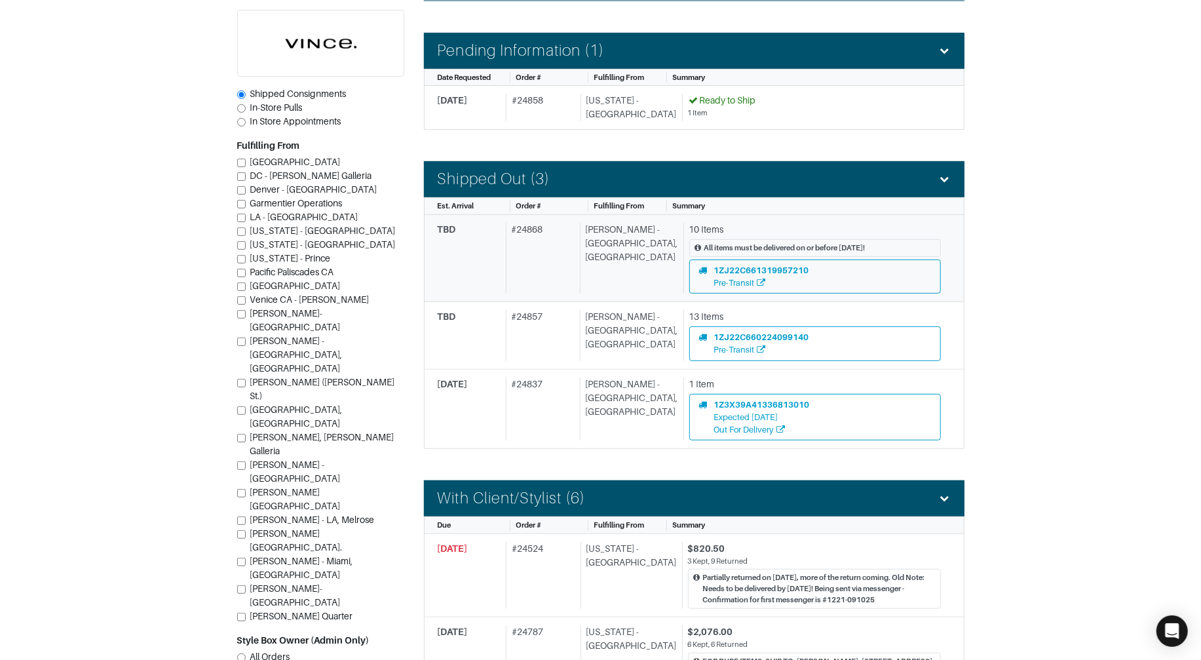
scroll to position [250, 0]
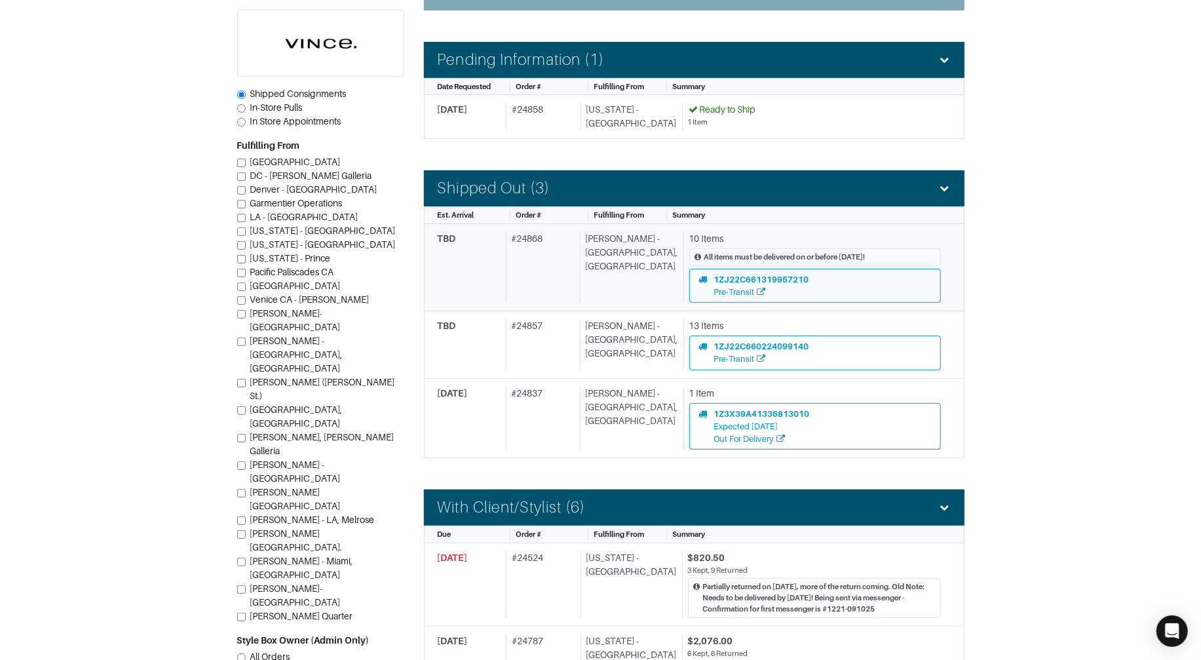
click at [557, 279] on div "# 24868" at bounding box center [540, 267] width 69 height 71
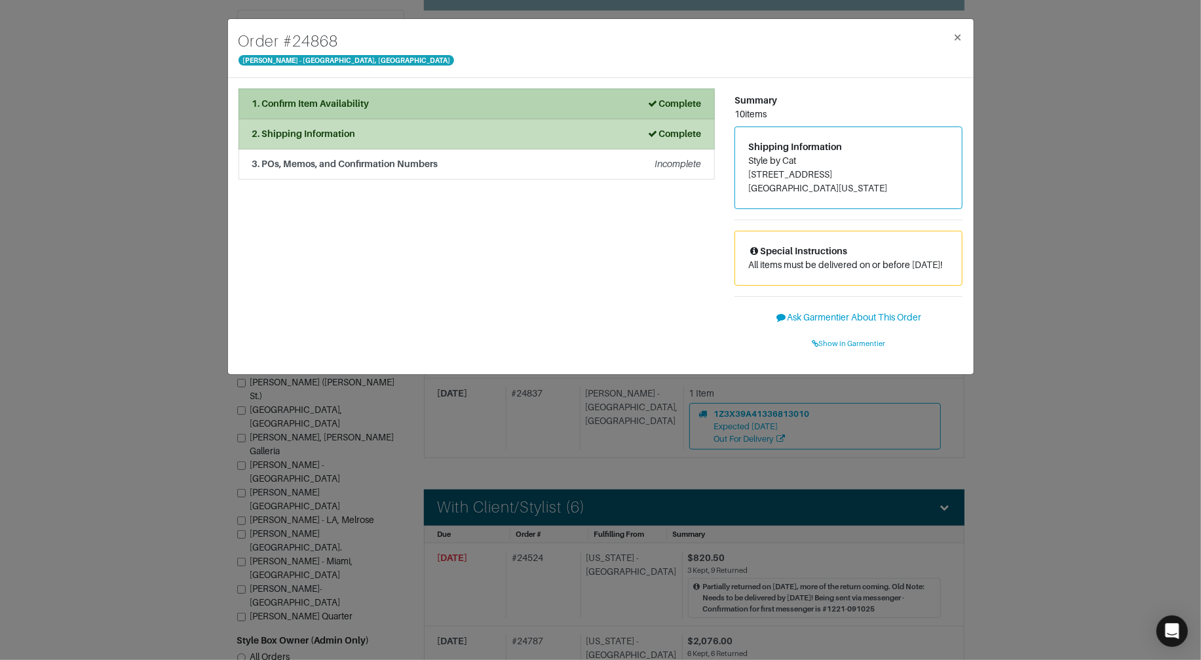
click at [426, 98] on div "1. Confirm Item Availability Complete" at bounding box center [476, 104] width 449 height 14
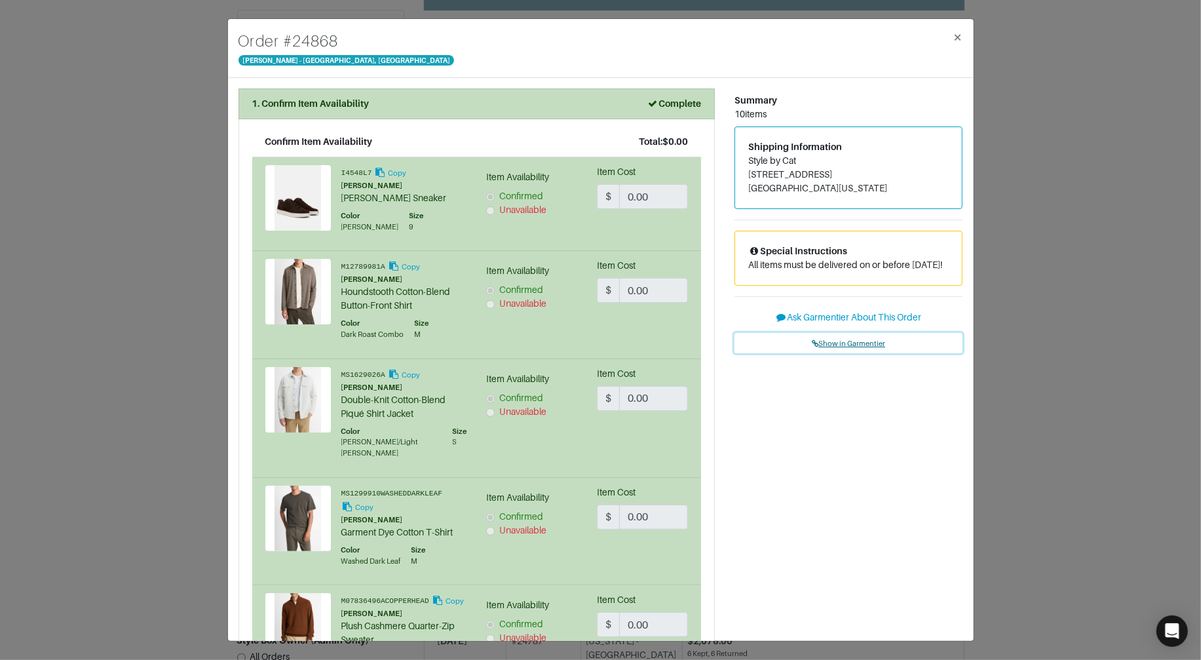
click at [849, 347] on span "Show in Garmentier" at bounding box center [848, 343] width 73 height 8
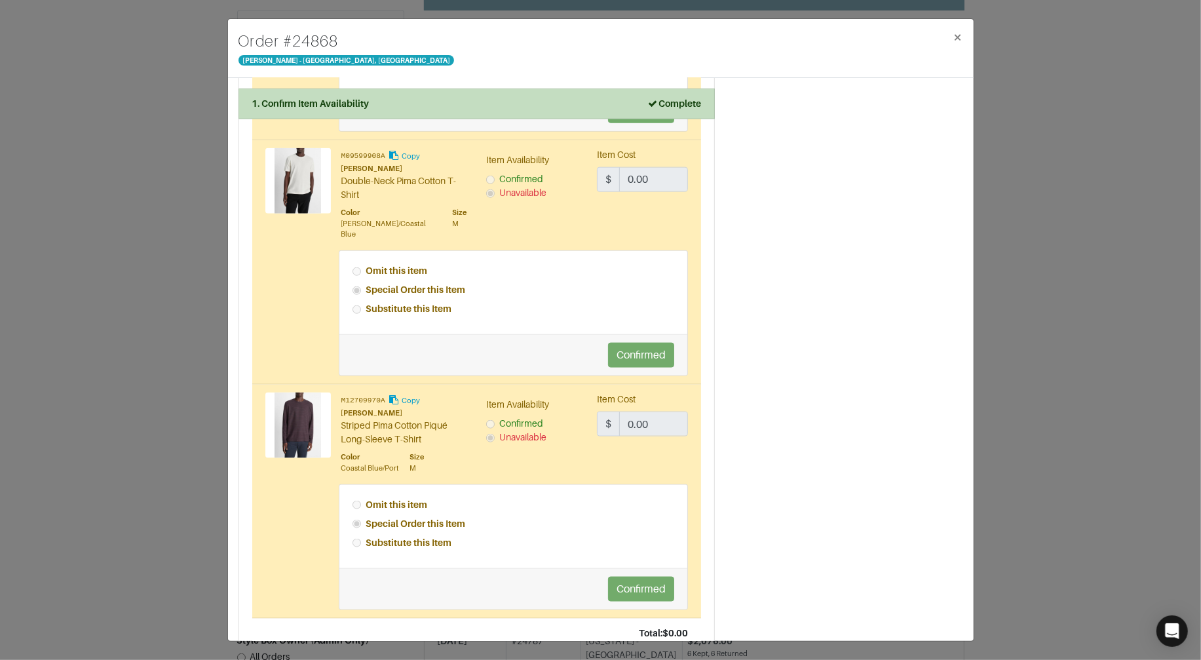
scroll to position [1191, 0]
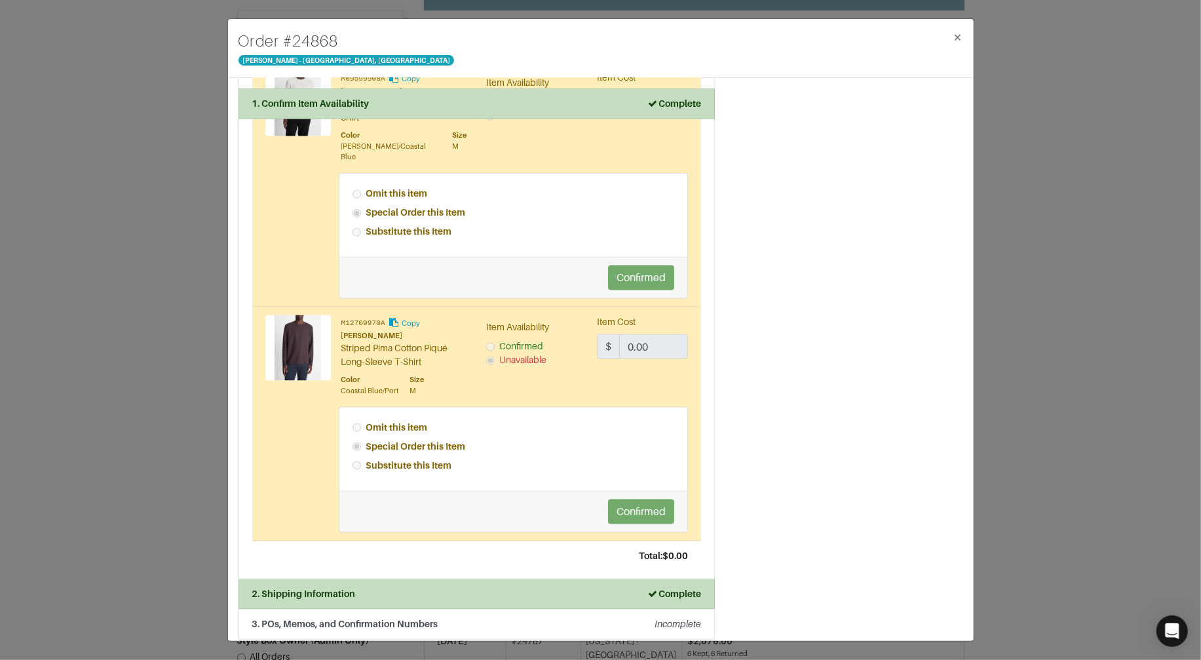
click at [162, 157] on div "Order # 24868 Vince - Chicago, Oak Street × 1. Confirm Item Availability Comple…" at bounding box center [600, 330] width 1201 height 660
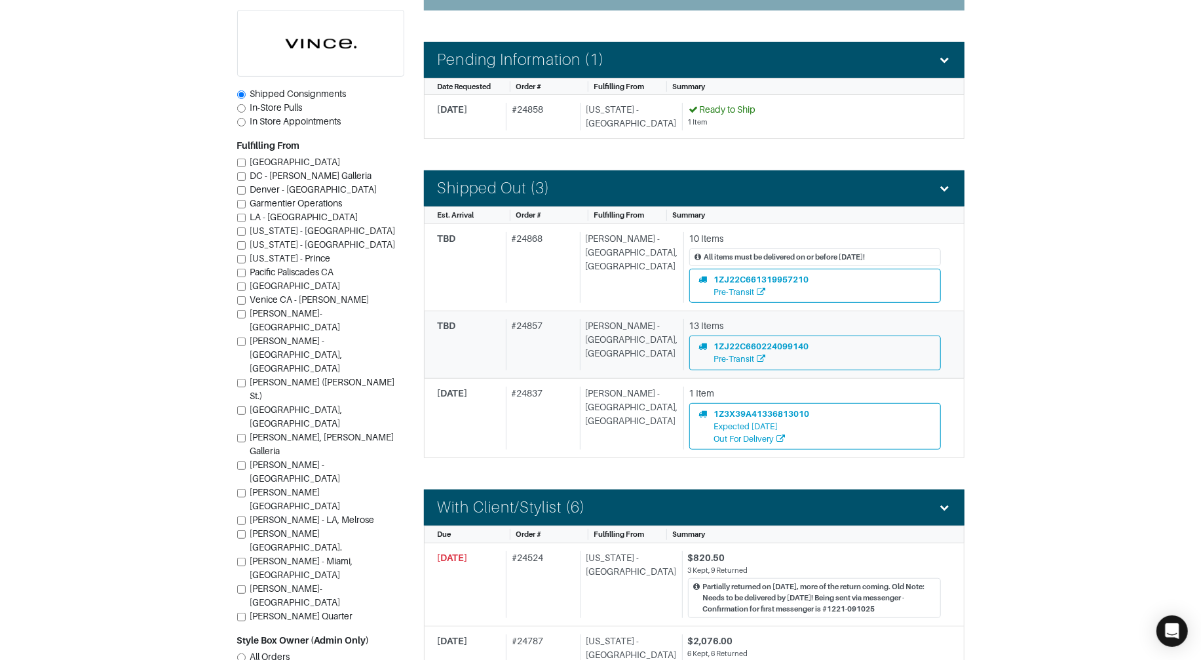
click at [530, 356] on div "# 24857" at bounding box center [540, 344] width 69 height 50
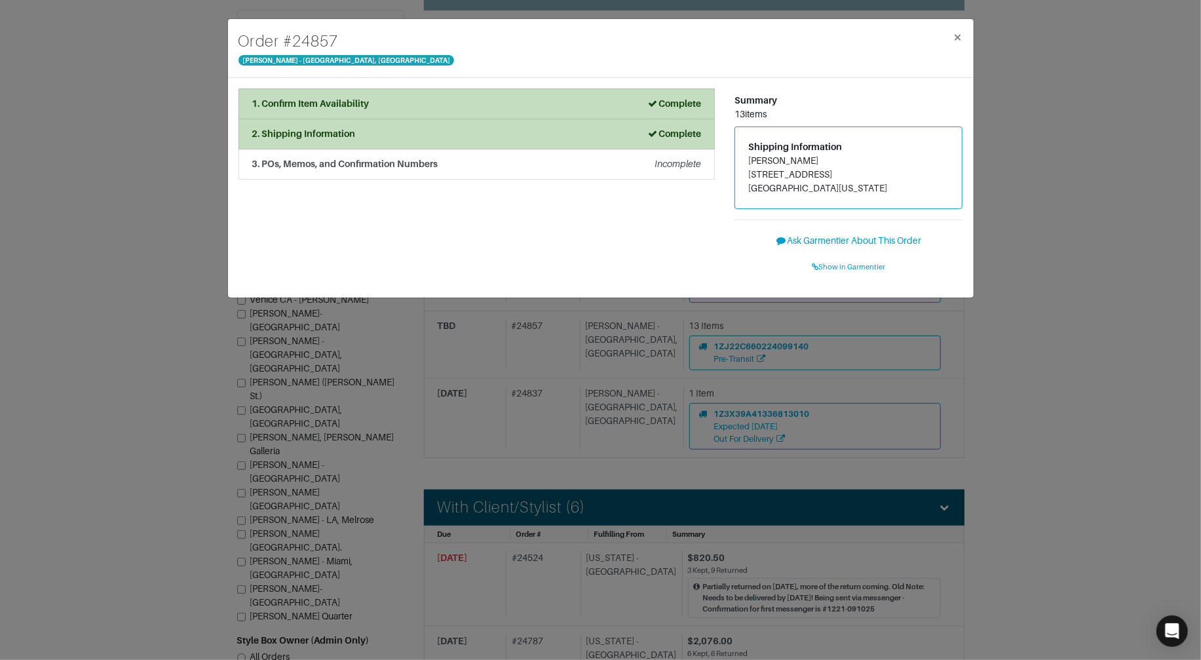
click at [1084, 360] on div "Order # 24857 Vince - Chicago, Oak Street × 1. Confirm Item Availability Comple…" at bounding box center [600, 330] width 1201 height 660
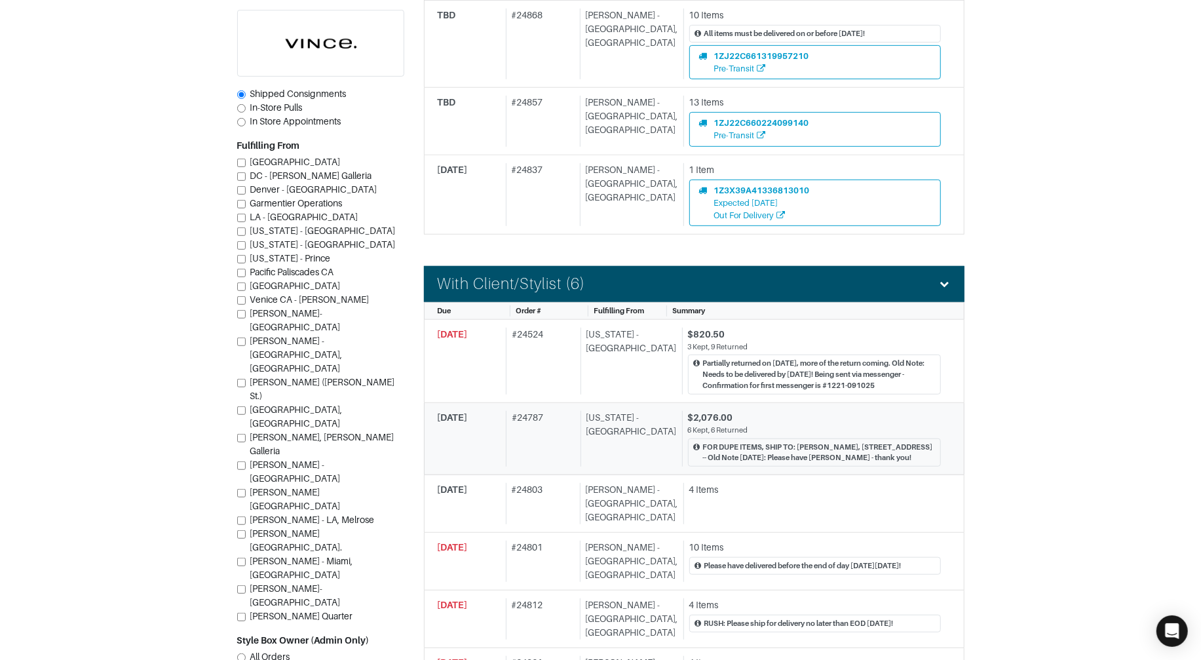
scroll to position [475, 0]
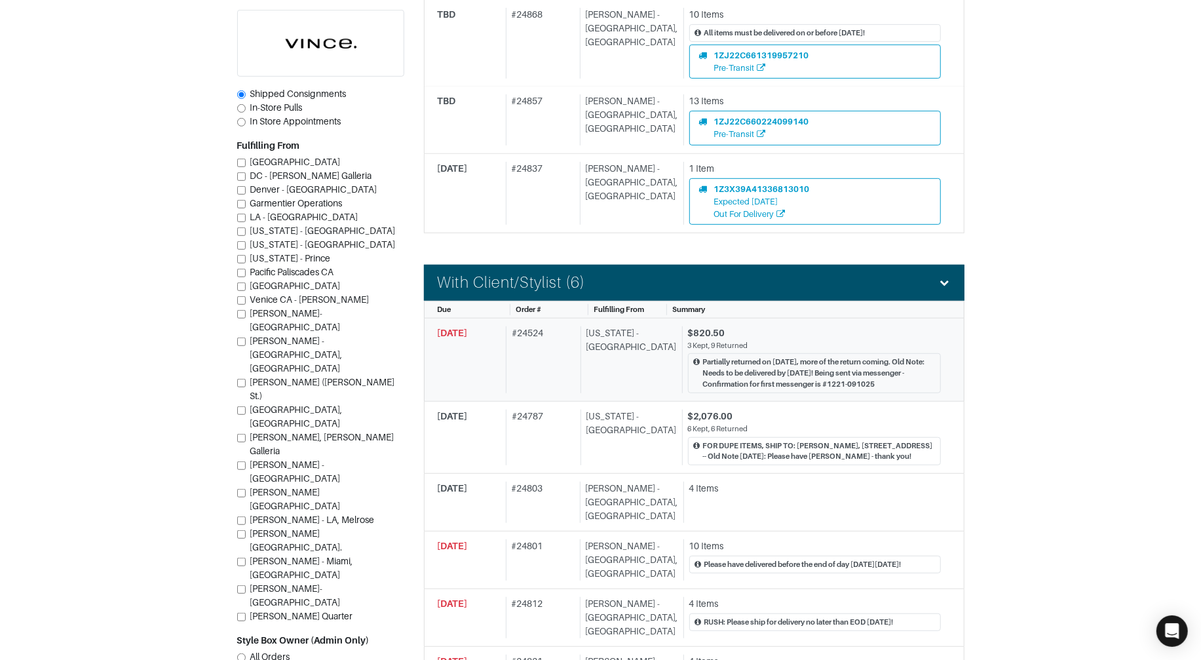
click at [584, 388] on div "09/26/2025 # 24524 New York - 5th Avenue $820.50 3 Kept, 9 Returned Partially r…" at bounding box center [689, 359] width 503 height 67
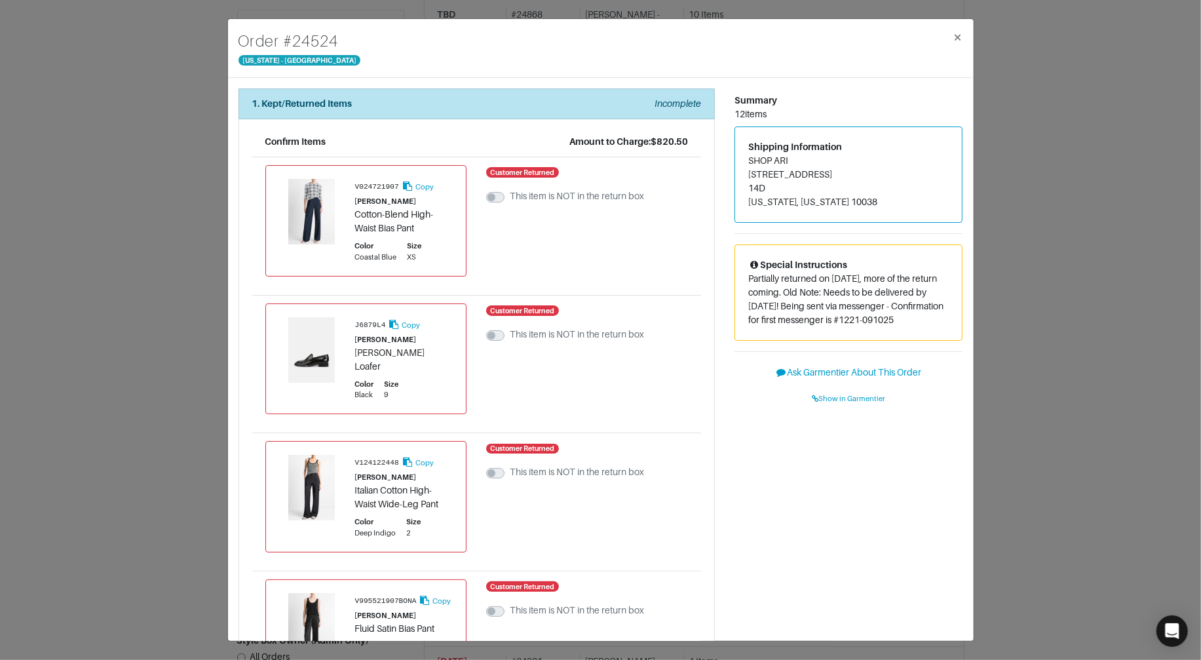
click at [1041, 357] on div "Order # 24524 New York - 5th Avenue × 1. Kept/Returned Items Incomplete Confirm…" at bounding box center [600, 330] width 1201 height 660
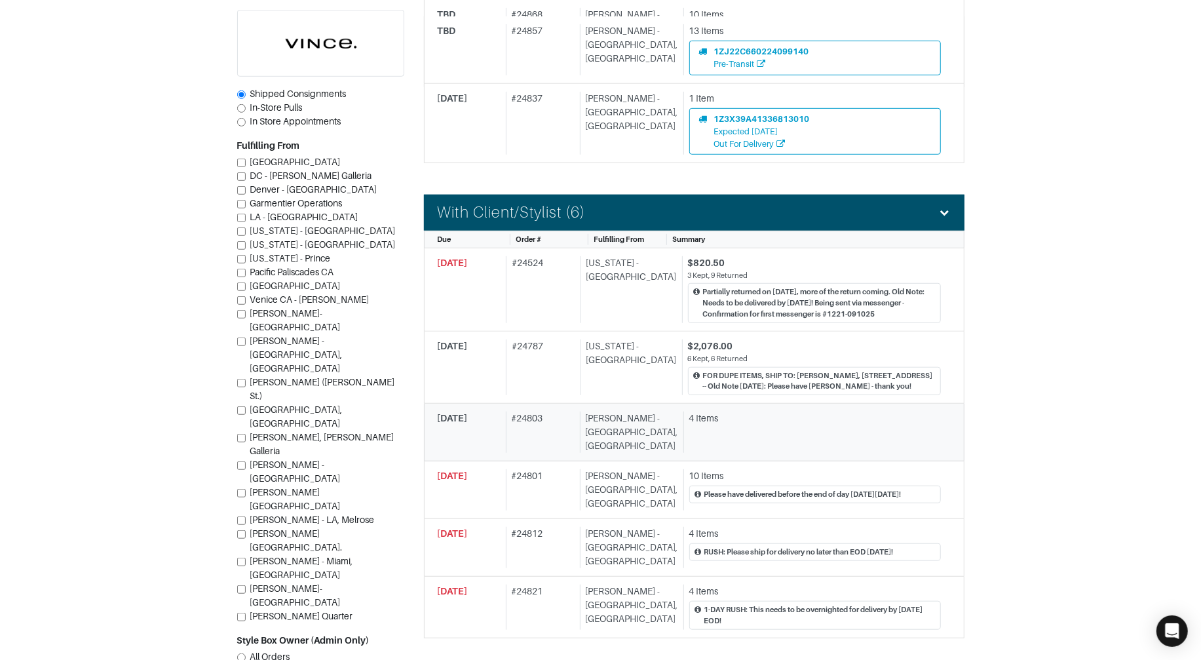
scroll to position [560, 0]
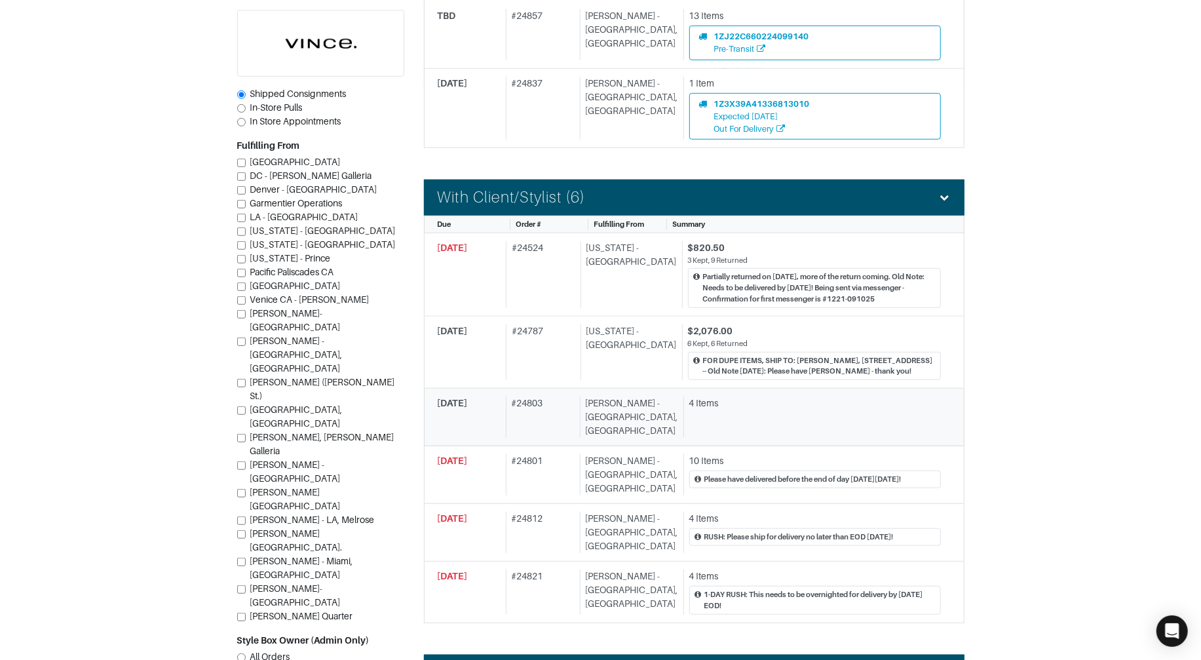
click at [622, 429] on div "Vince - Chicago, Oak Street" at bounding box center [629, 416] width 98 height 41
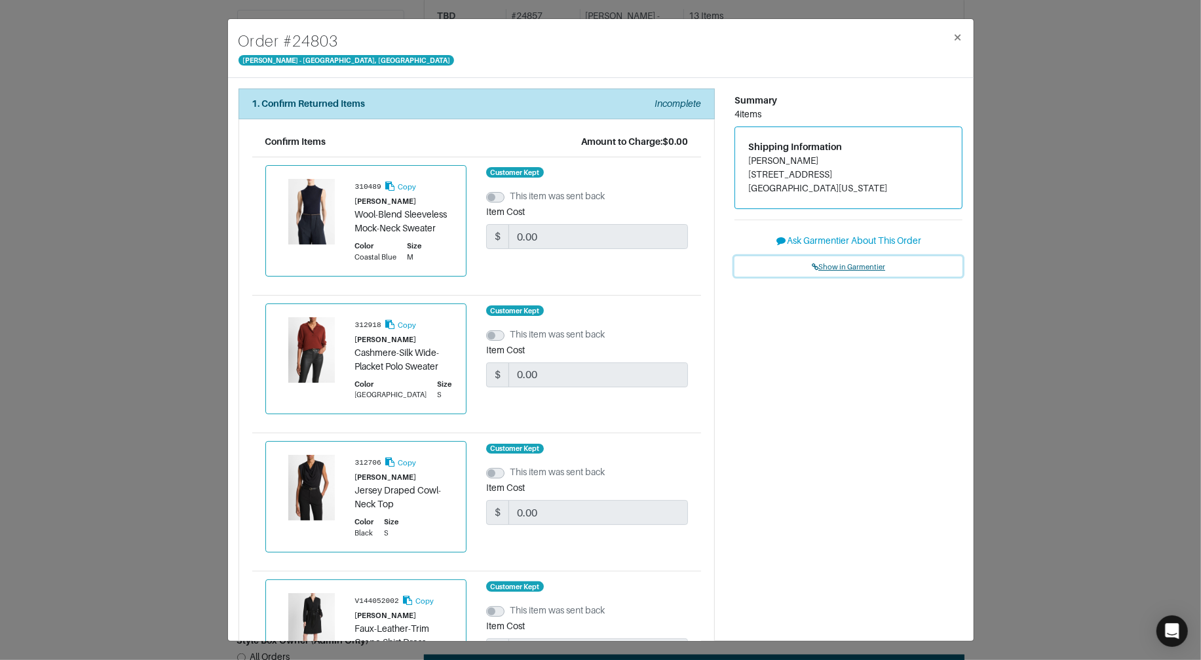
click at [835, 265] on span "Show in Garmentier" at bounding box center [848, 267] width 73 height 8
click at [212, 183] on div "Order # 24803 Vince - Chicago, Oak Street × 1. Confirm Returned Items Incomplet…" at bounding box center [600, 330] width 1201 height 660
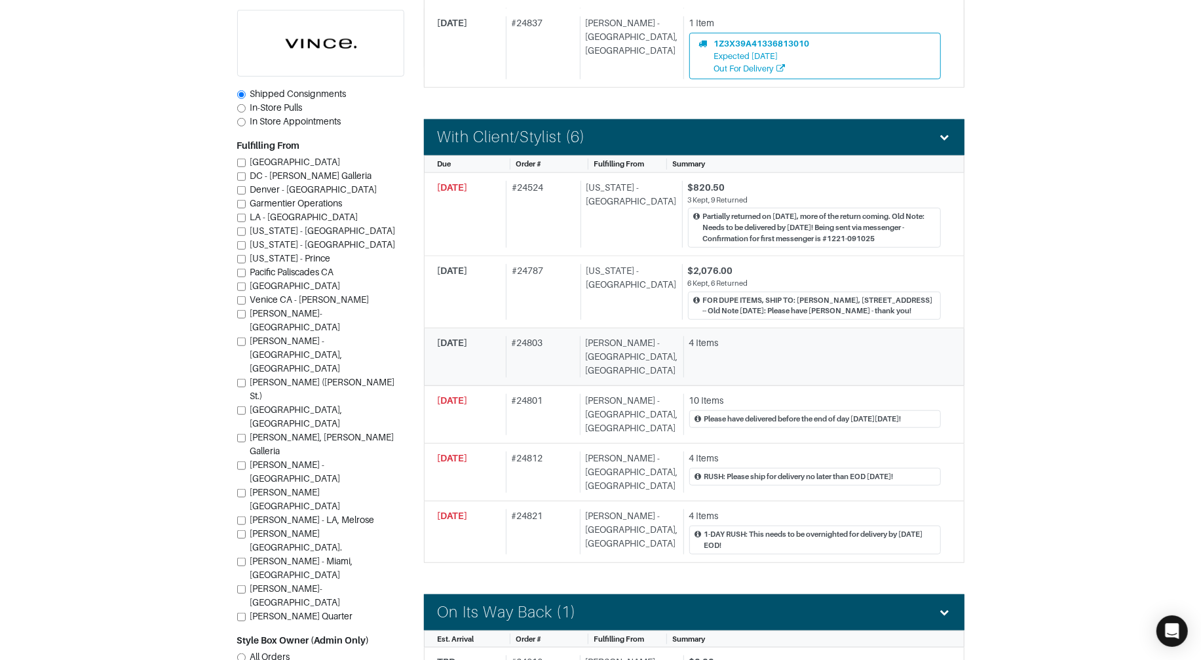
scroll to position [630, 0]
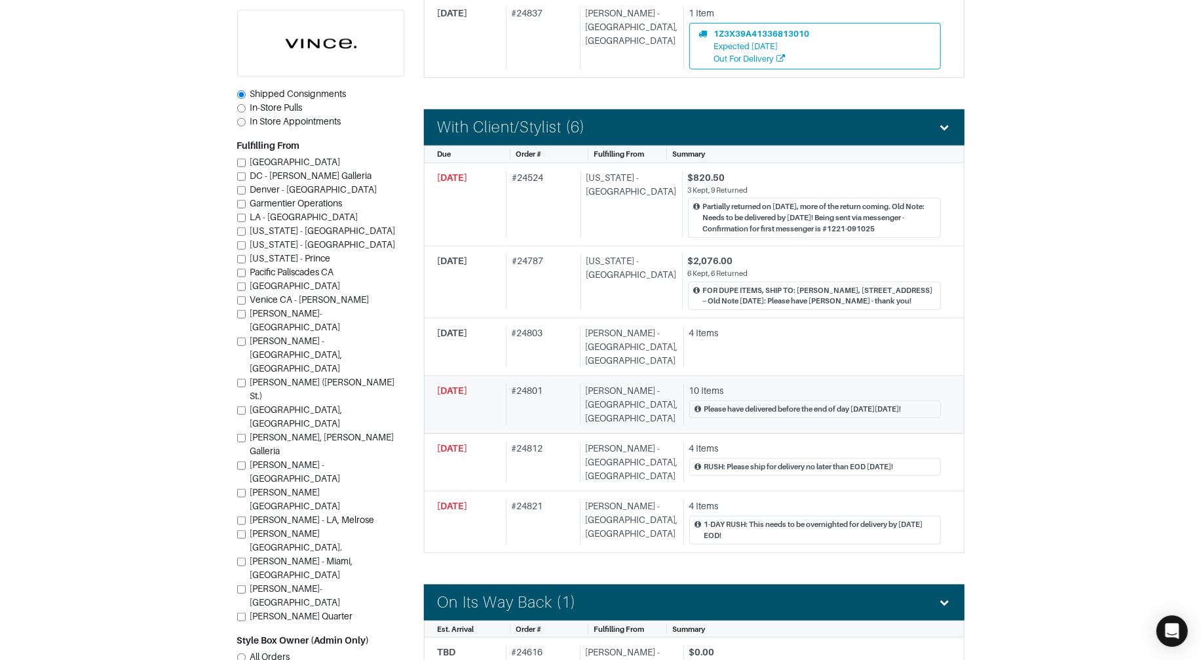
click at [634, 411] on div "Vince - Chicago, Oak Street" at bounding box center [629, 404] width 98 height 41
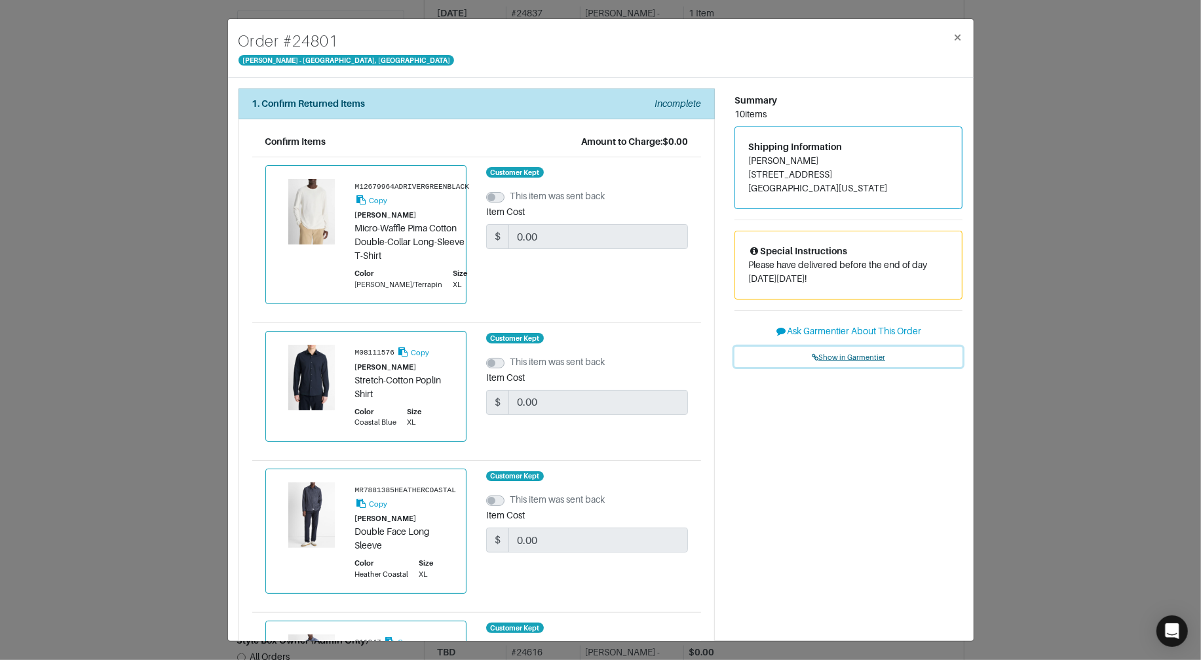
click at [845, 361] on link "Show in Garmentier" at bounding box center [849, 357] width 229 height 20
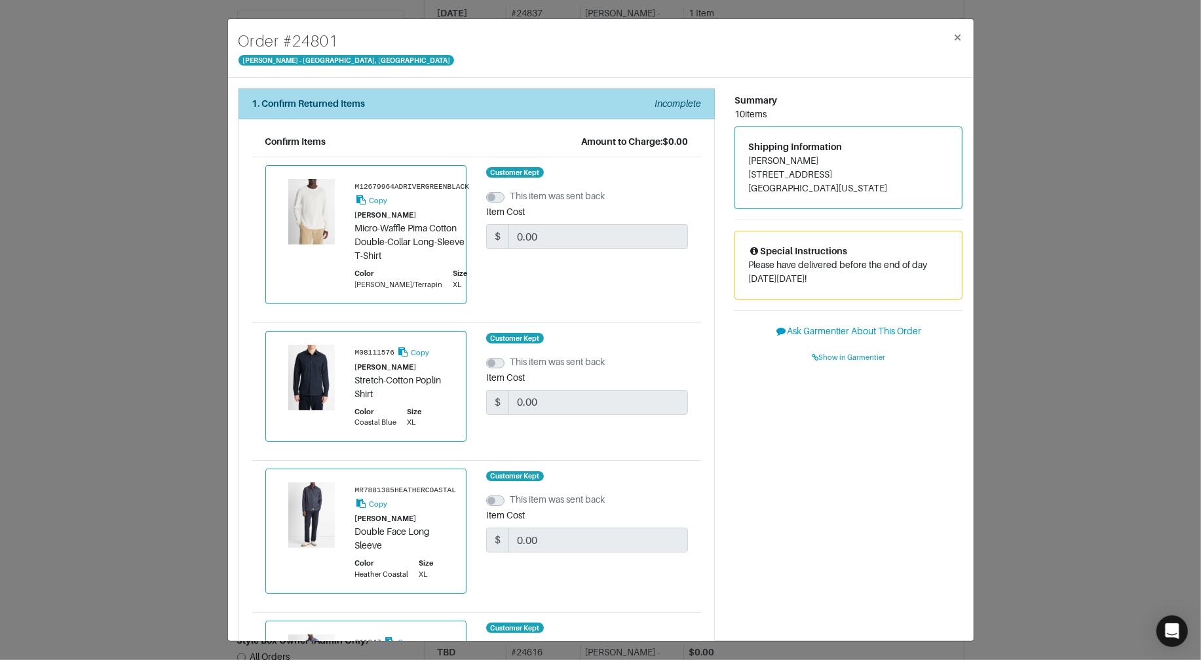
click at [421, 104] on div "1. Confirm Returned Items Incomplete" at bounding box center [476, 104] width 449 height 14
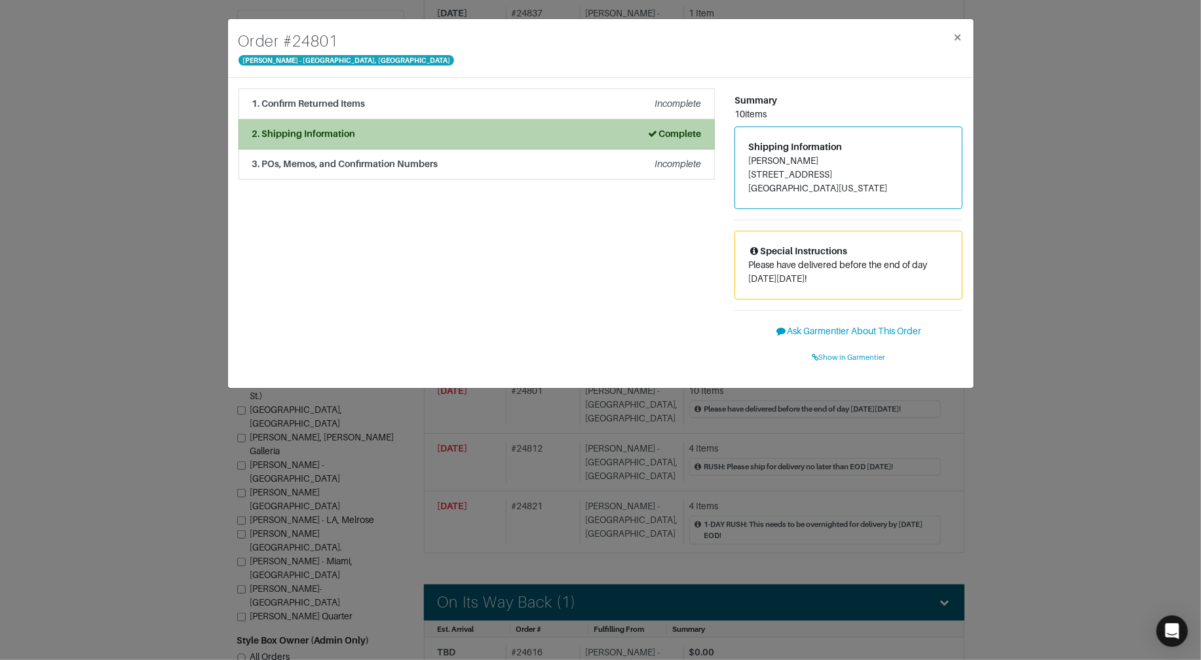
click at [421, 142] on li "2. Shipping Information Complete" at bounding box center [477, 134] width 476 height 30
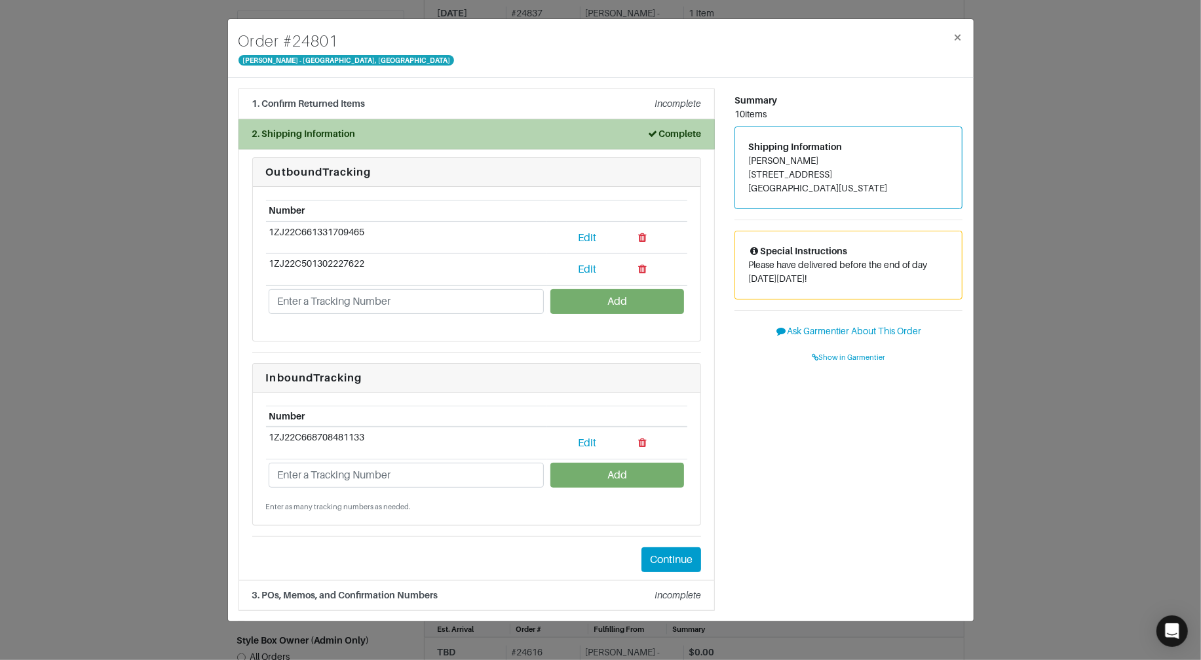
click at [421, 142] on li "2. Shipping Information Complete" at bounding box center [477, 134] width 476 height 30
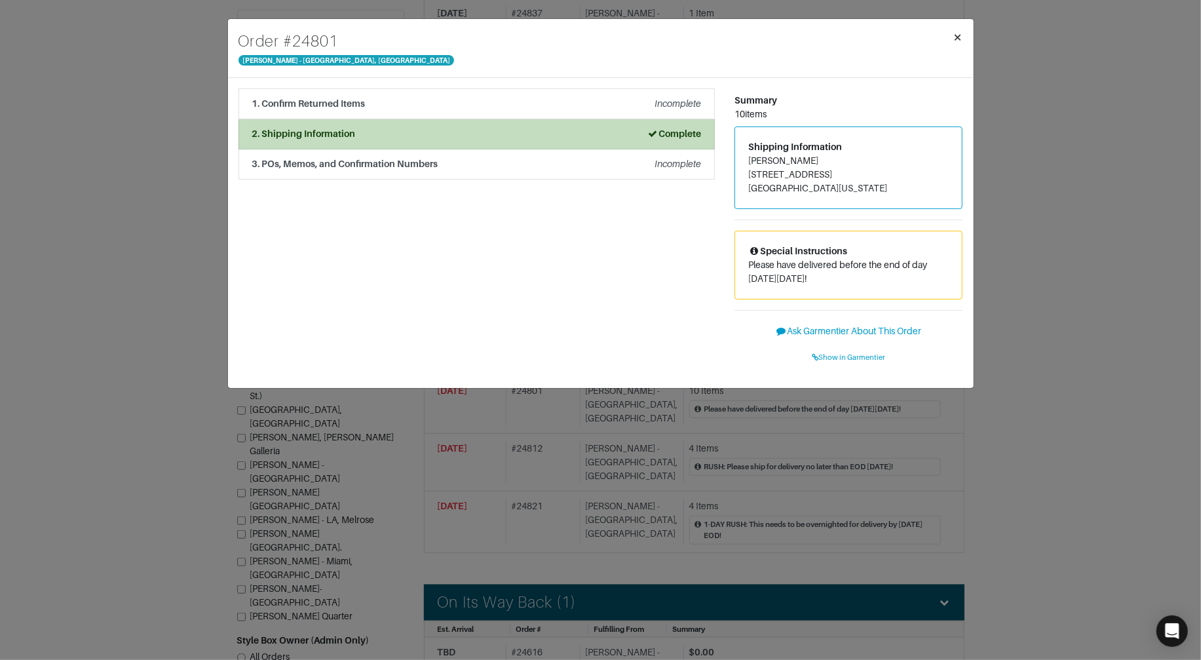
click at [948, 37] on button "×" at bounding box center [958, 37] width 31 height 37
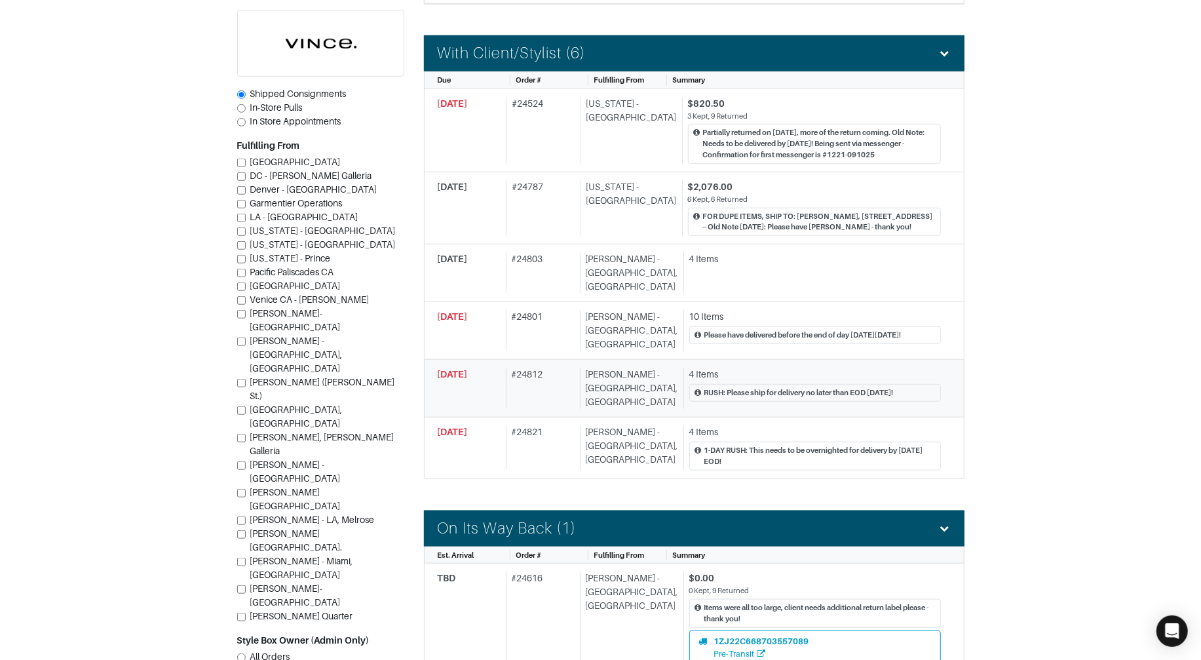
scroll to position [710, 0]
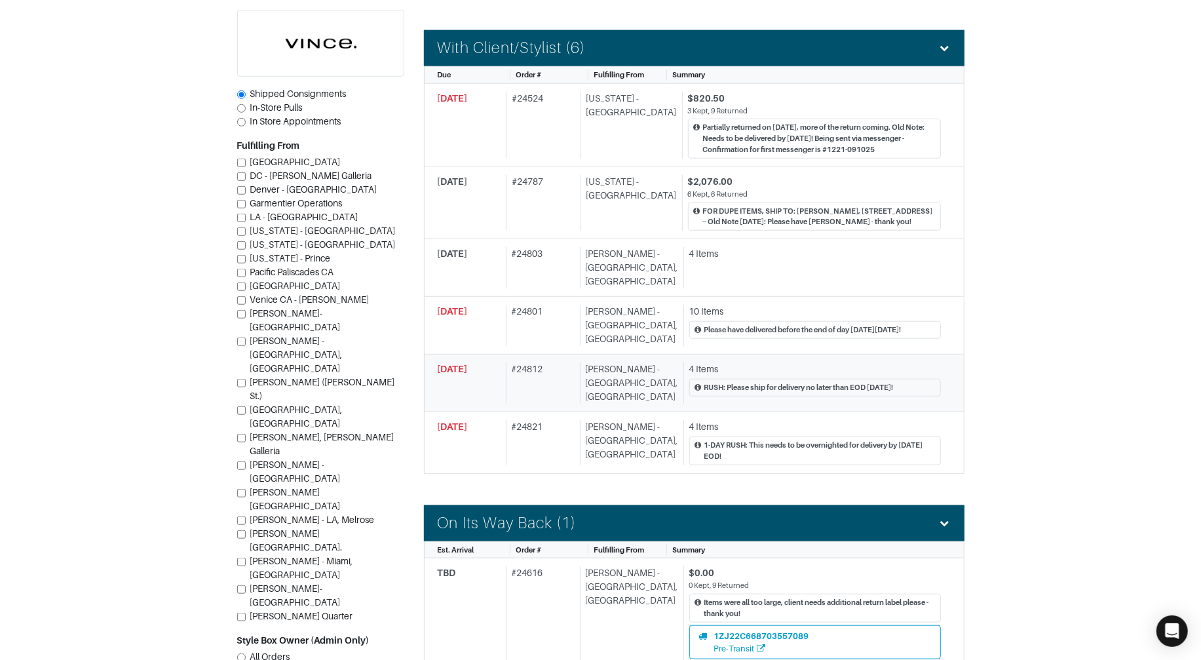
click at [584, 364] on div "10/14/2025 # 24812 Vince - Chicago, Oak Street 4 Items RUSH: Please ship for de…" at bounding box center [689, 382] width 503 height 41
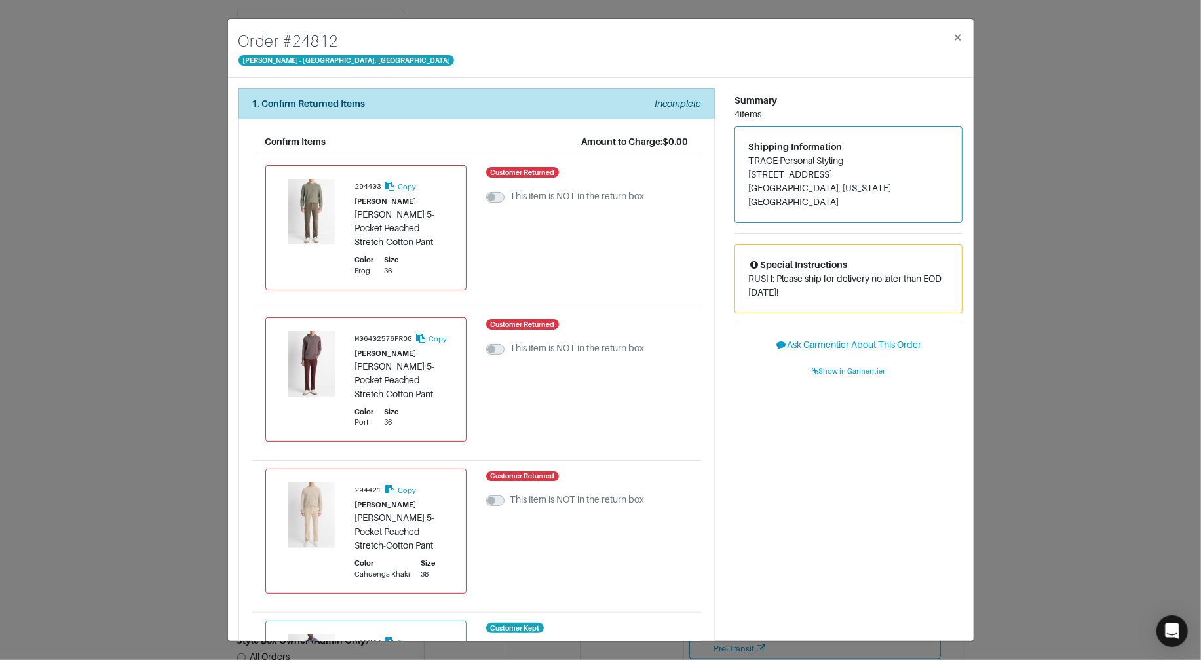
scroll to position [254, 0]
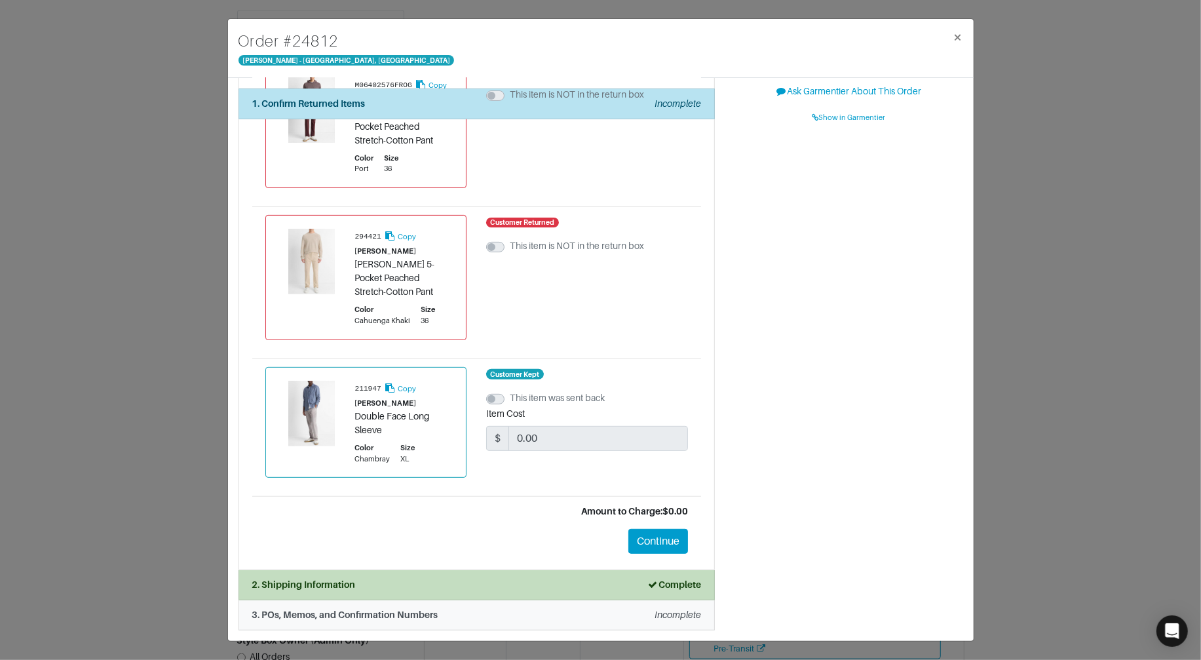
click at [517, 581] on div "2. Shipping Information Complete" at bounding box center [476, 585] width 449 height 14
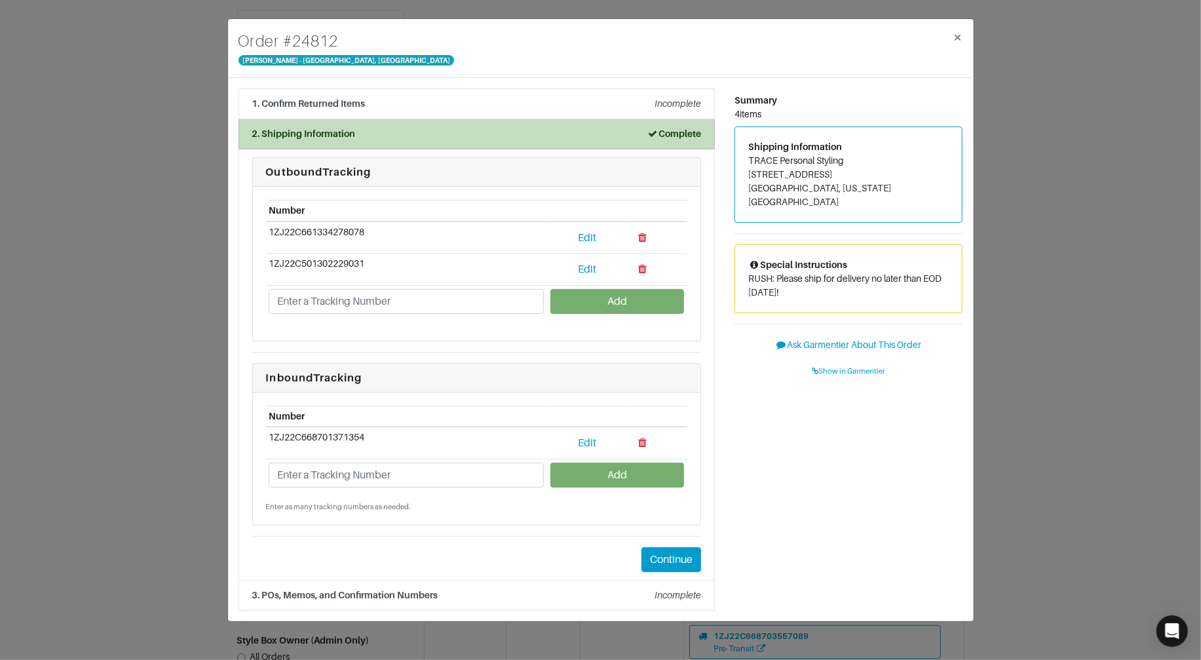
scroll to position [0, 0]
click at [178, 126] on div "Order # 24812 Vince - Chicago, Oak Street × 1. Confirm Returned Items Incomplet…" at bounding box center [600, 330] width 1201 height 660
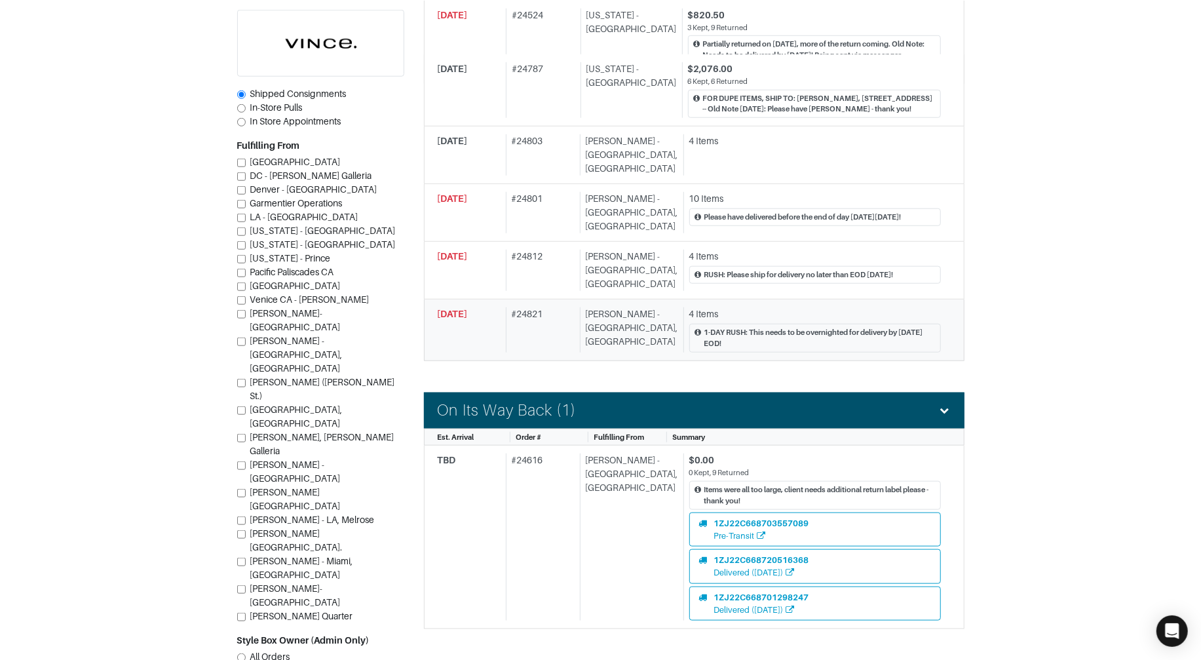
scroll to position [811, 0]
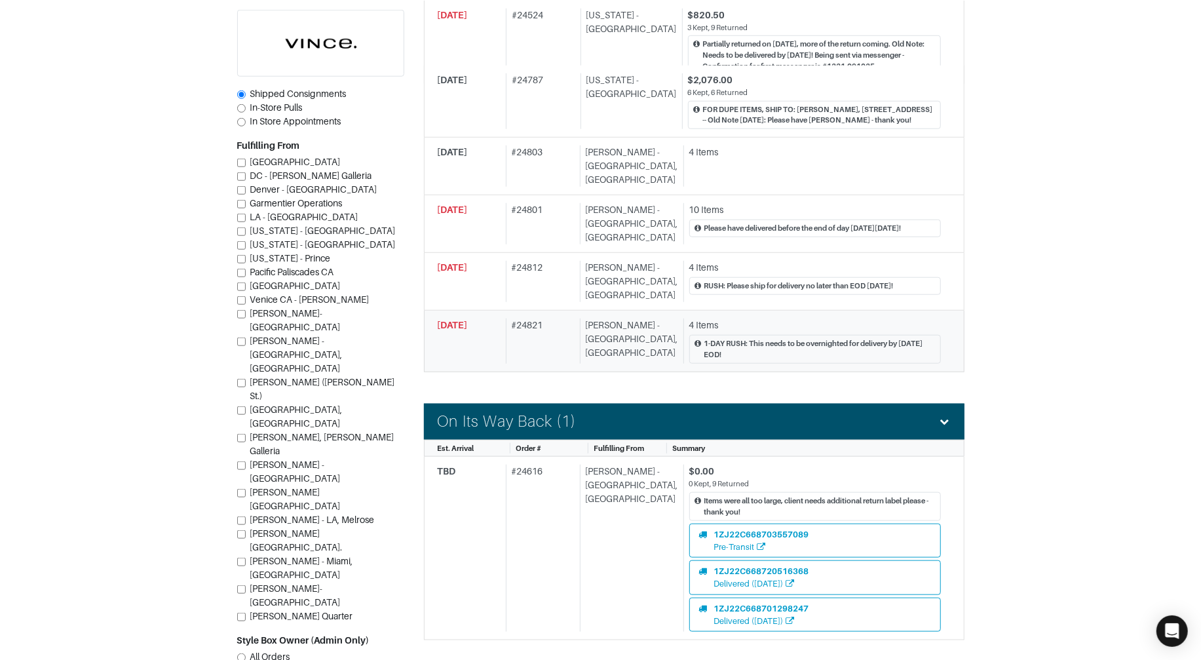
click at [592, 324] on div "Vince - Chicago, Oak Street" at bounding box center [629, 340] width 98 height 45
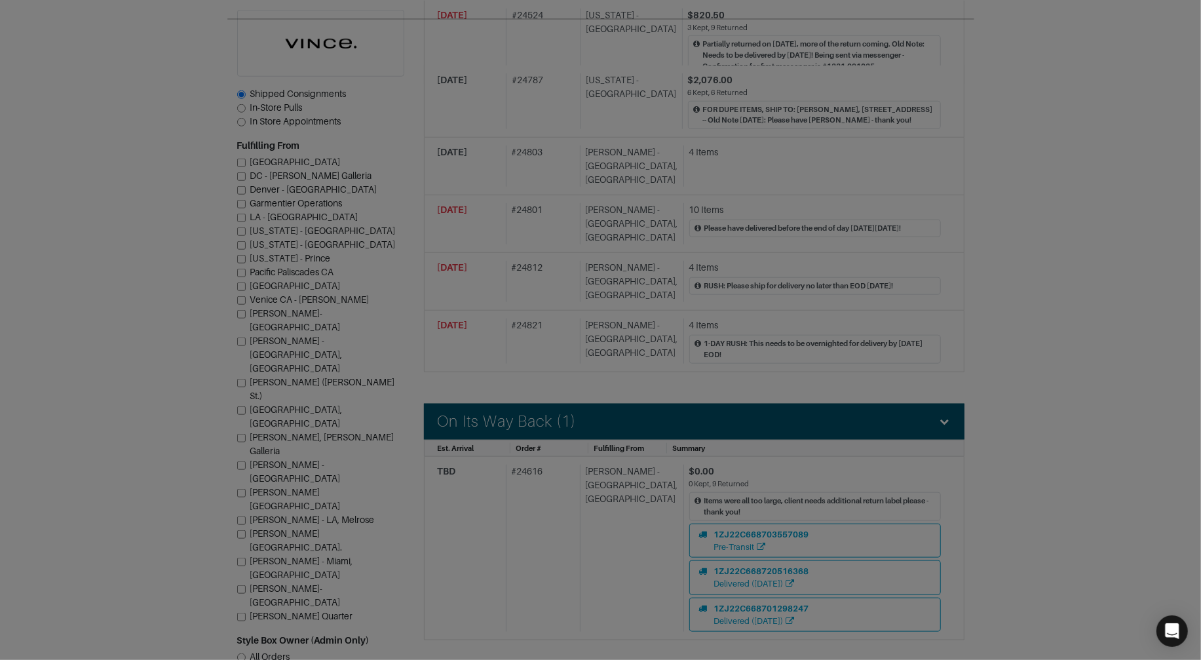
click at [112, 43] on div at bounding box center [600, 330] width 1201 height 660
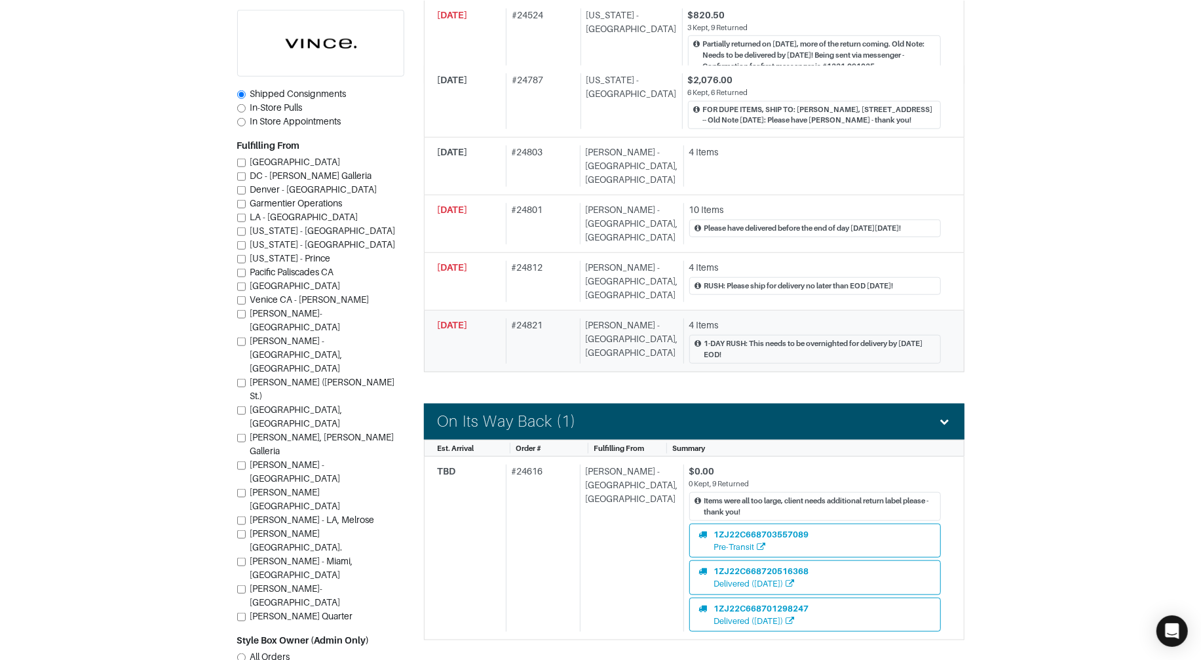
click at [589, 318] on div "Vince - Chicago, Oak Street" at bounding box center [629, 340] width 98 height 45
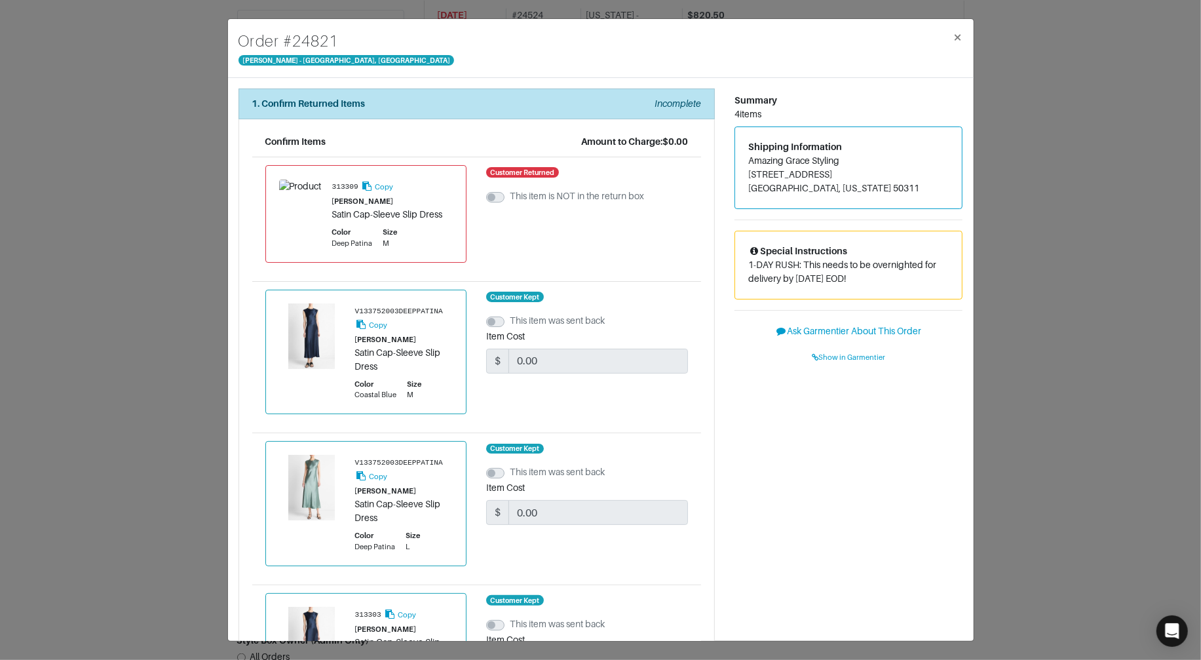
click at [115, 291] on div "Order # 24821 Vince - Chicago, Oak Street × 1. Confirm Returned Items Incomplet…" at bounding box center [600, 330] width 1201 height 660
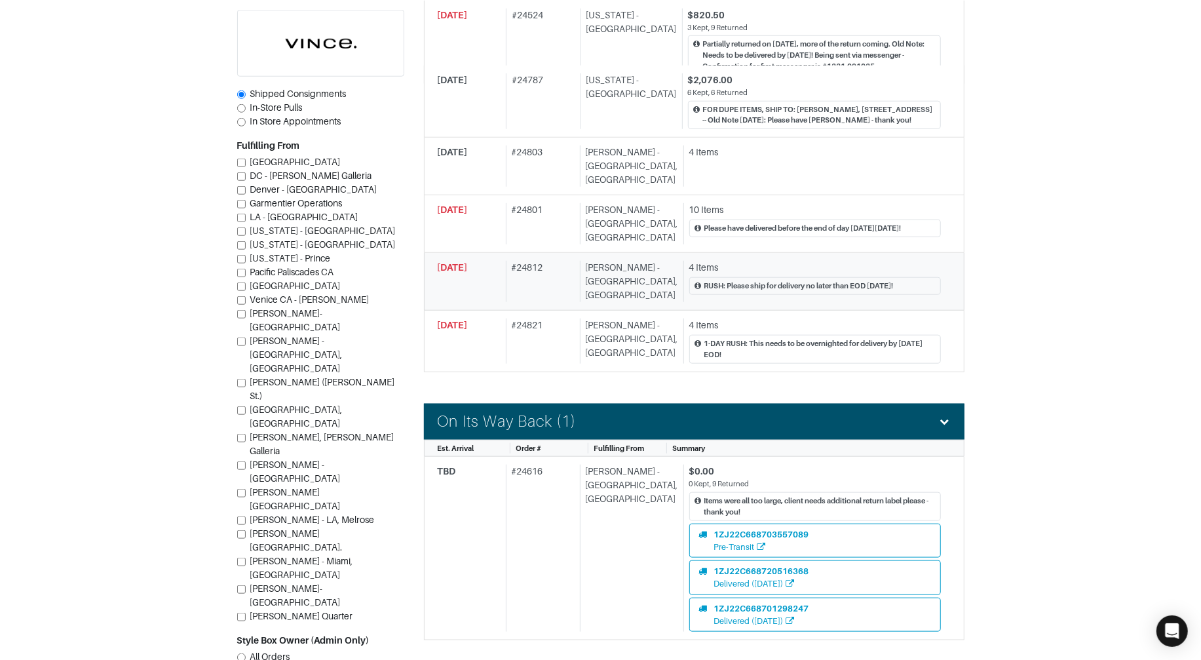
click at [575, 271] on div "# 24812" at bounding box center [540, 281] width 69 height 41
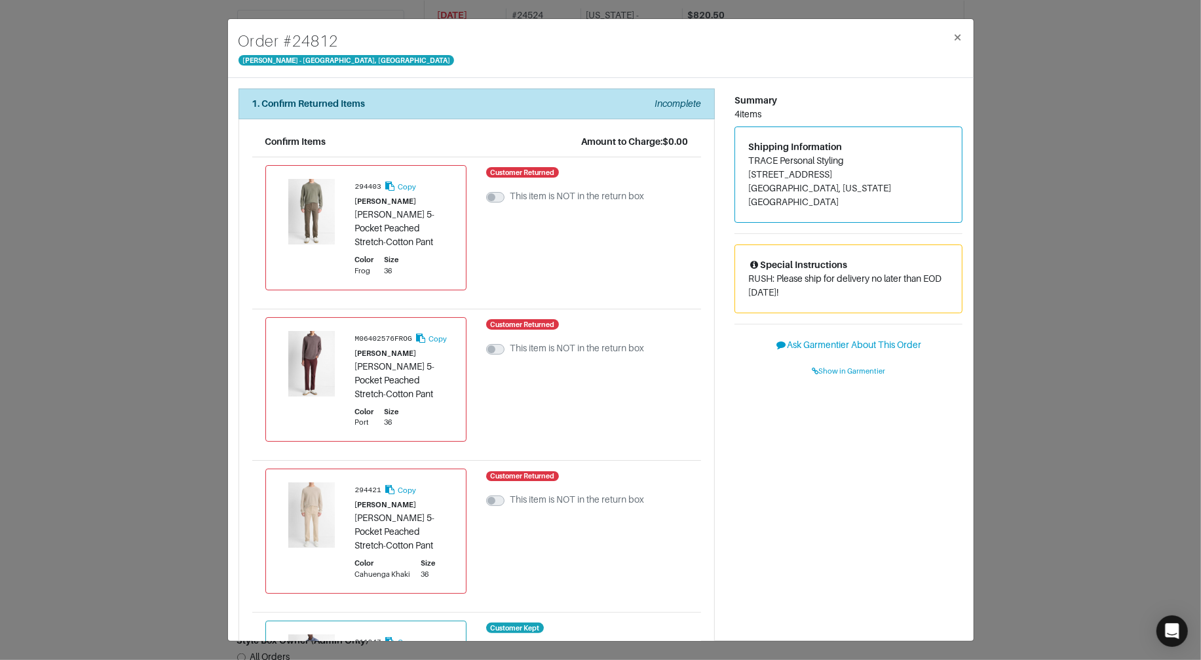
scroll to position [254, 0]
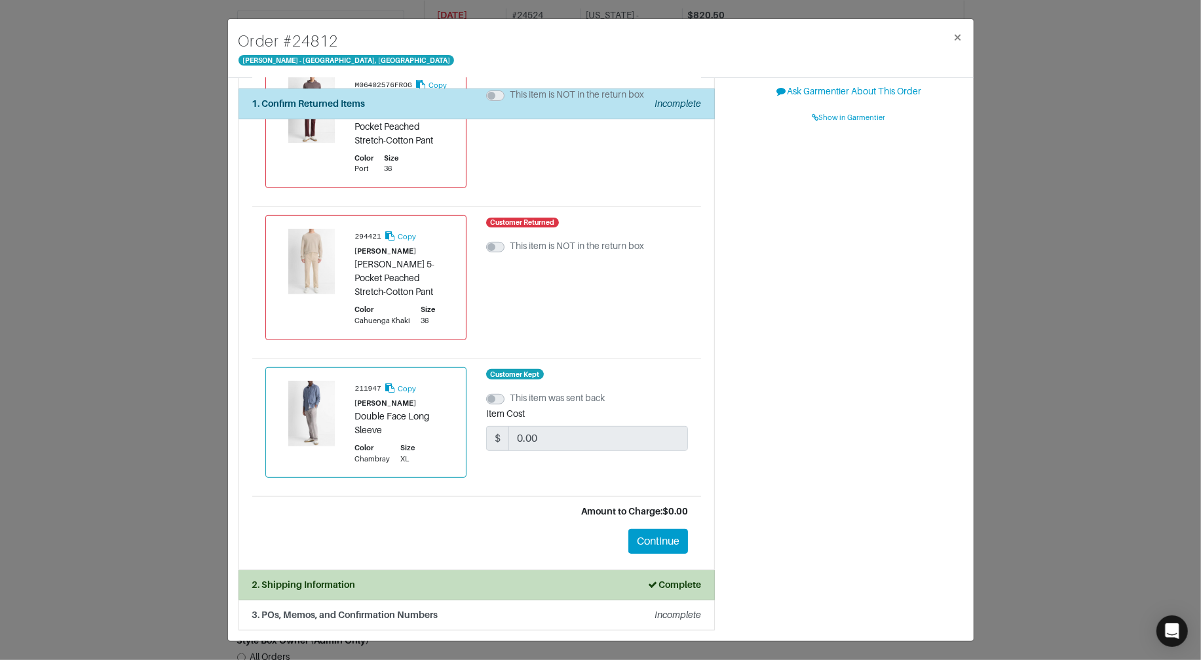
click at [415, 577] on li "2. Shipping Information Complete" at bounding box center [477, 585] width 476 height 30
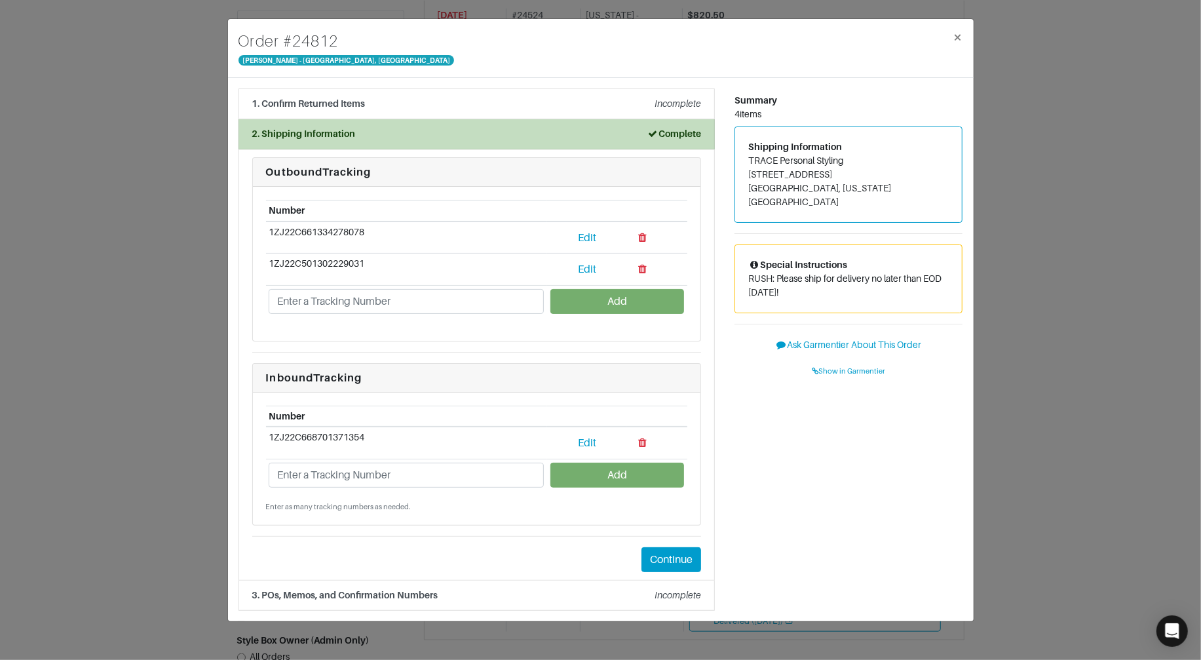
scroll to position [0, 0]
click at [131, 339] on div "Order # 24812 Vince - Chicago, Oak Street × 1. Confirm Returned Items Incomplet…" at bounding box center [600, 330] width 1201 height 660
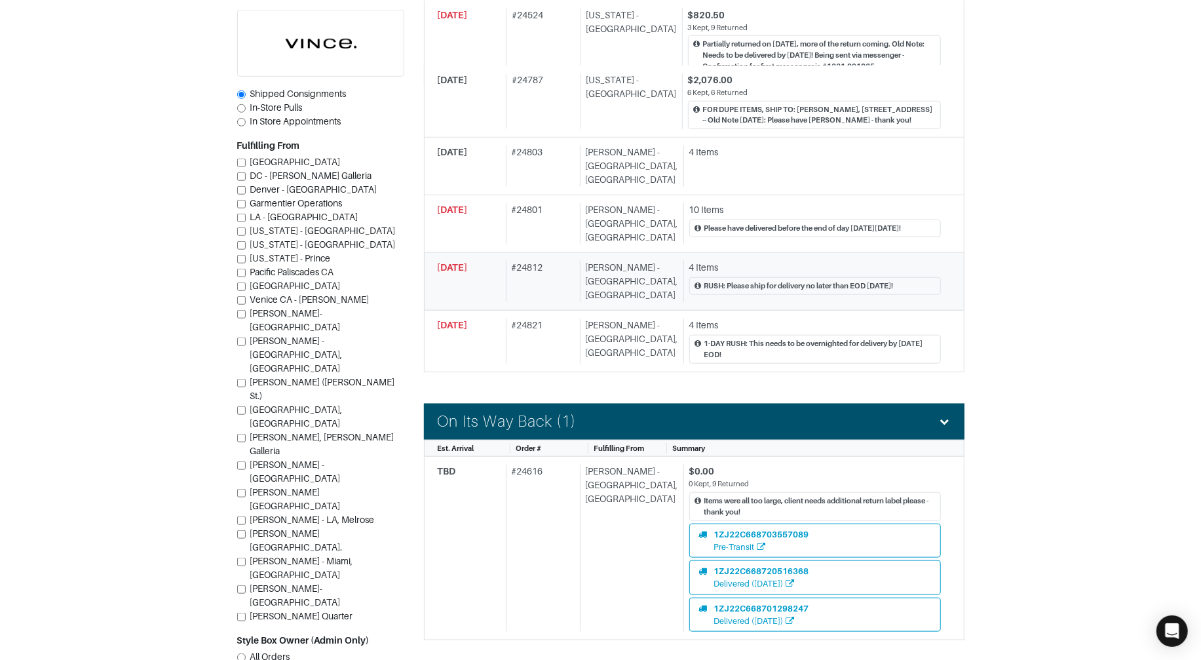
click at [522, 275] on div "# 24812" at bounding box center [540, 281] width 69 height 41
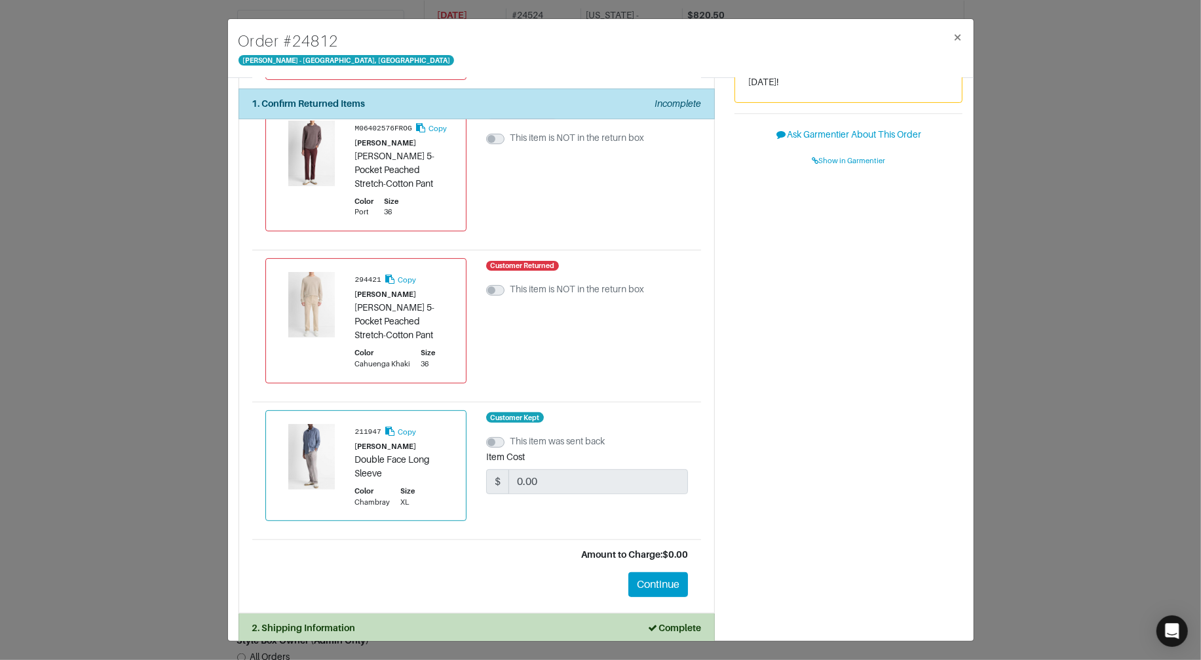
scroll to position [254, 0]
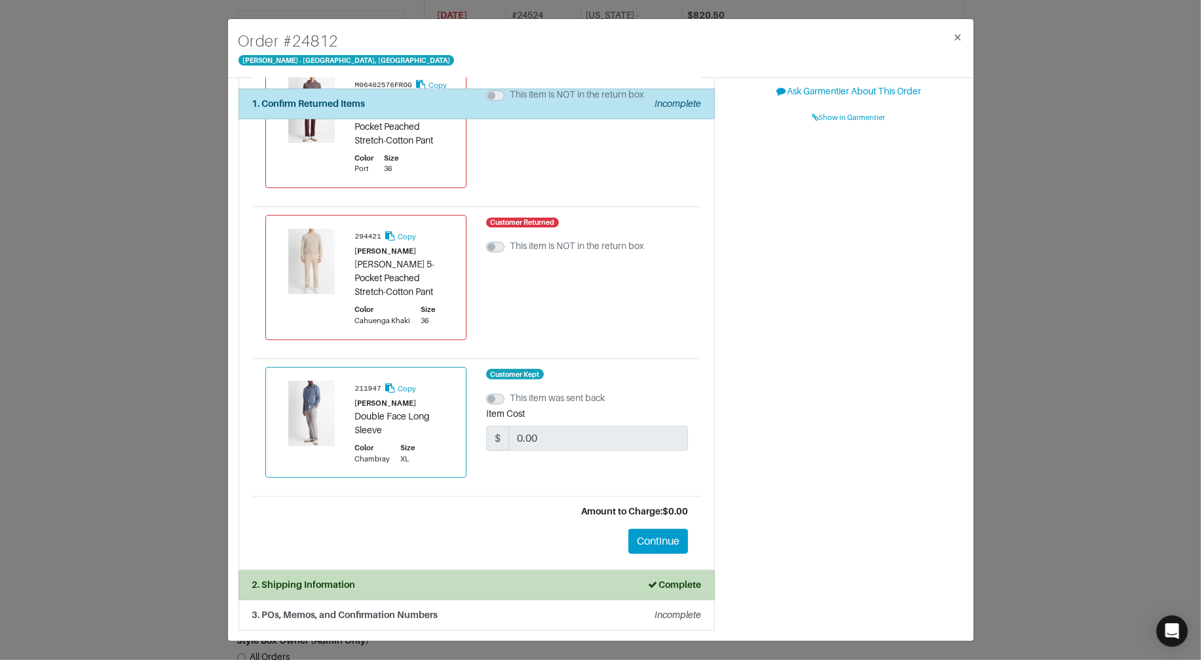
click at [195, 290] on div "Order # 24812 Vince - Chicago, Oak Street × 1. Confirm Returned Items Incomplet…" at bounding box center [600, 330] width 1201 height 660
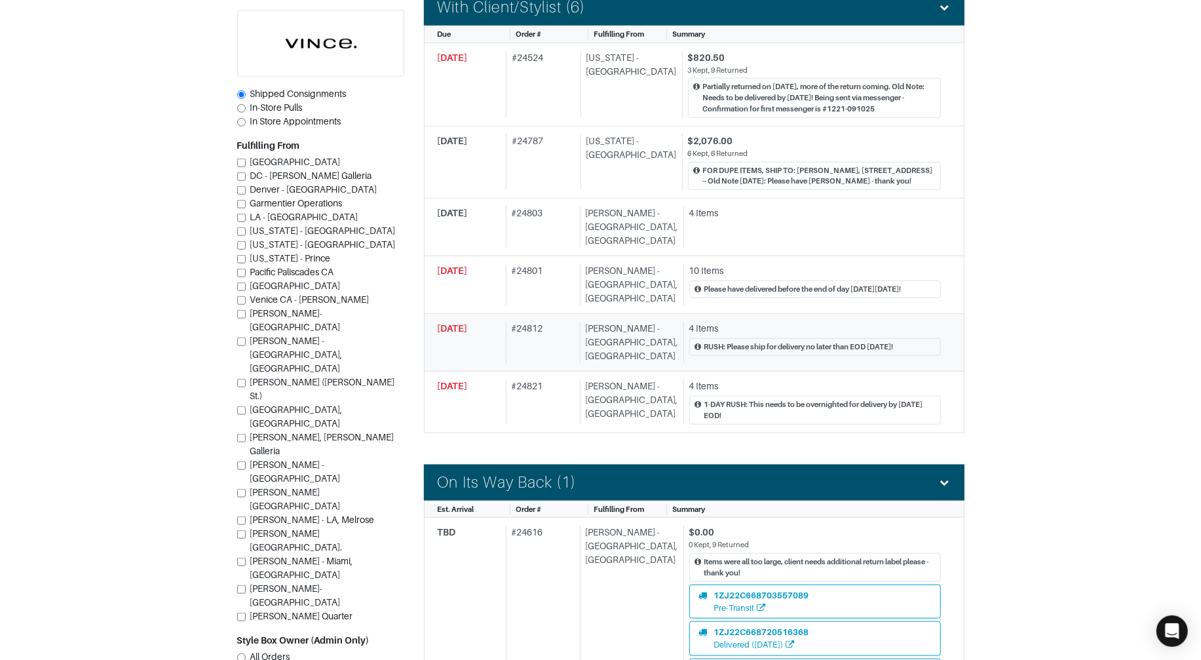
scroll to position [750, 0]
click at [529, 279] on div "# 24801" at bounding box center [540, 285] width 69 height 41
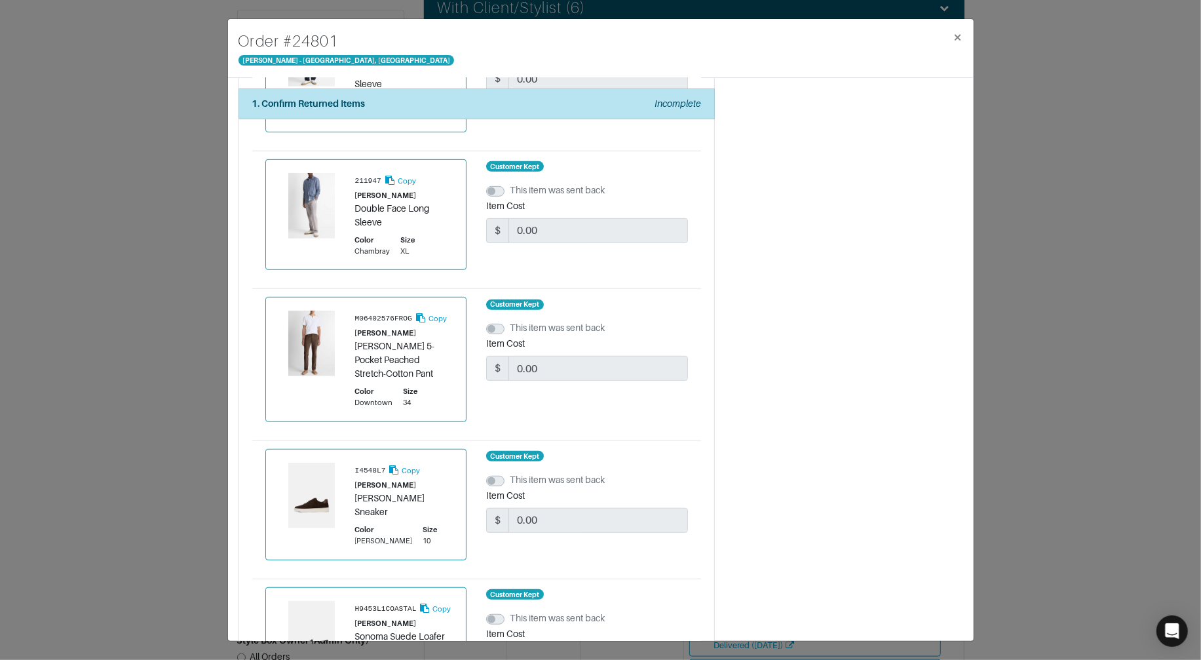
scroll to position [1084, 0]
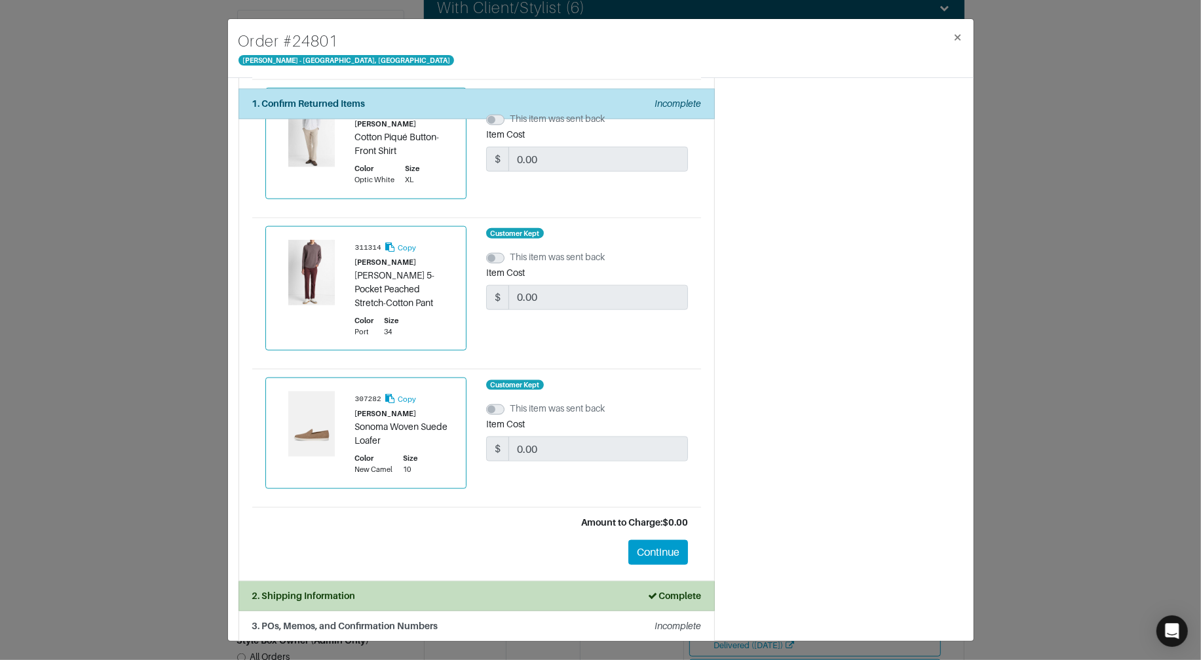
click at [463, 581] on li "2. Shipping Information Complete" at bounding box center [477, 596] width 476 height 30
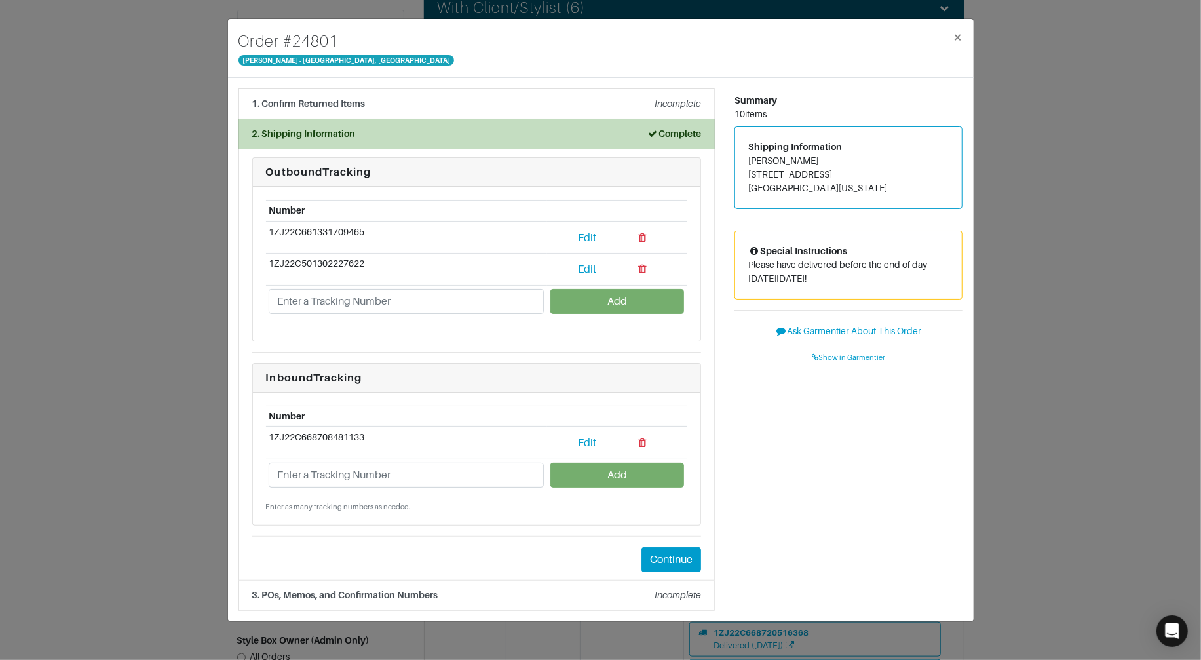
scroll to position [0, 0]
click at [130, 188] on div "Order # 24801 Vince - Chicago, Oak Street × 1. Confirm Returned Items Incomplet…" at bounding box center [600, 330] width 1201 height 660
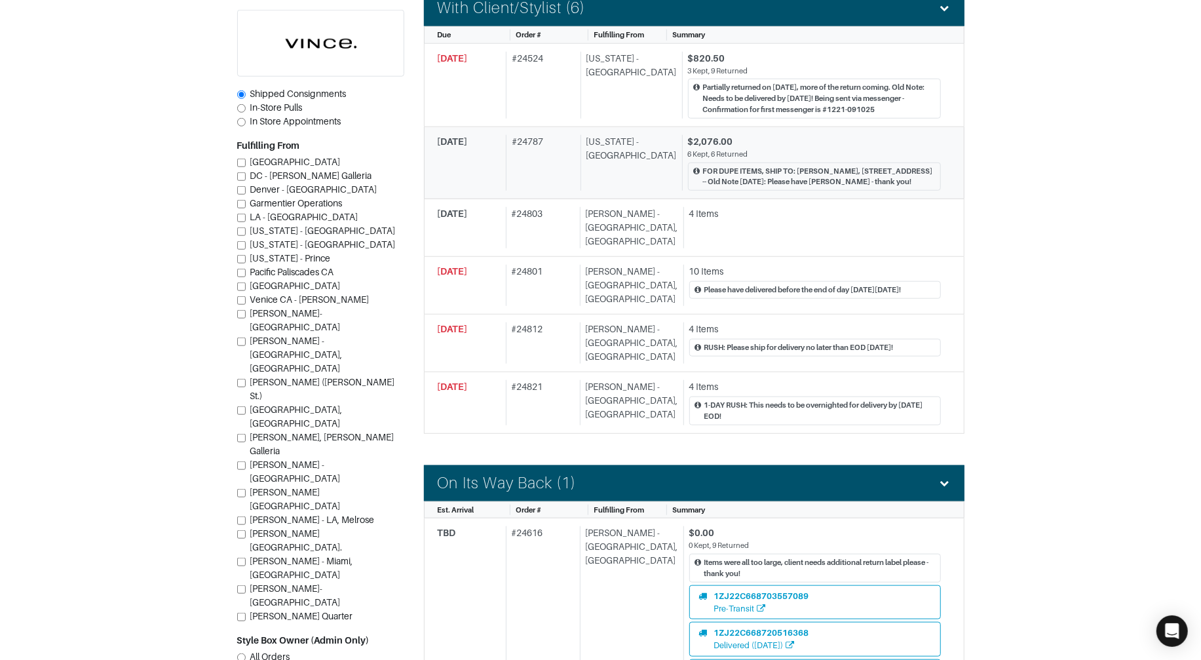
click at [753, 159] on div "6 Kept, 6 Returned" at bounding box center [814, 154] width 253 height 11
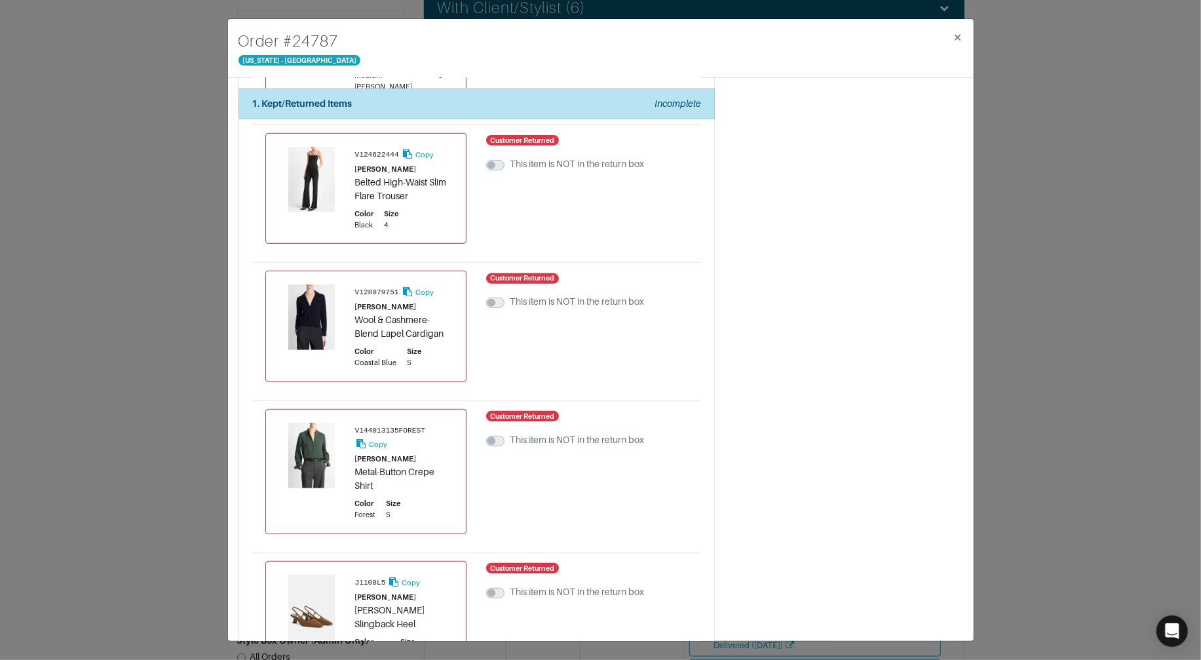
scroll to position [346, 0]
click at [162, 168] on div "Order # 24787 New York - 5th Avenue × 1. Kept/Returned Items Incomplete Confirm…" at bounding box center [600, 330] width 1201 height 660
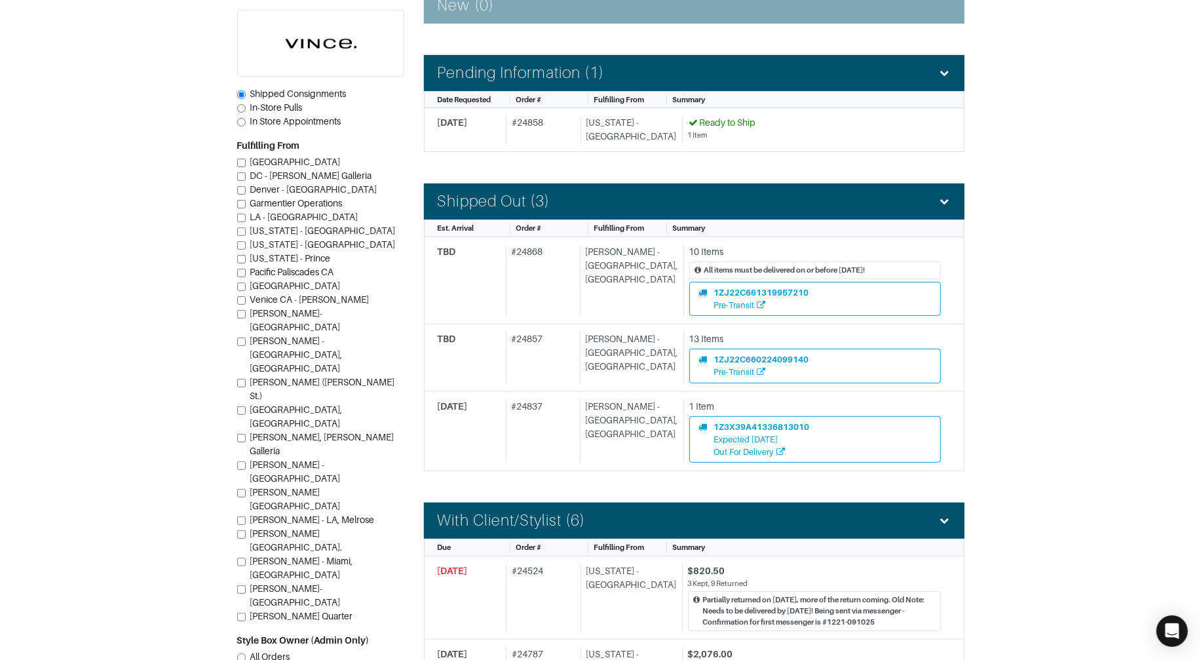
scroll to position [239, 0]
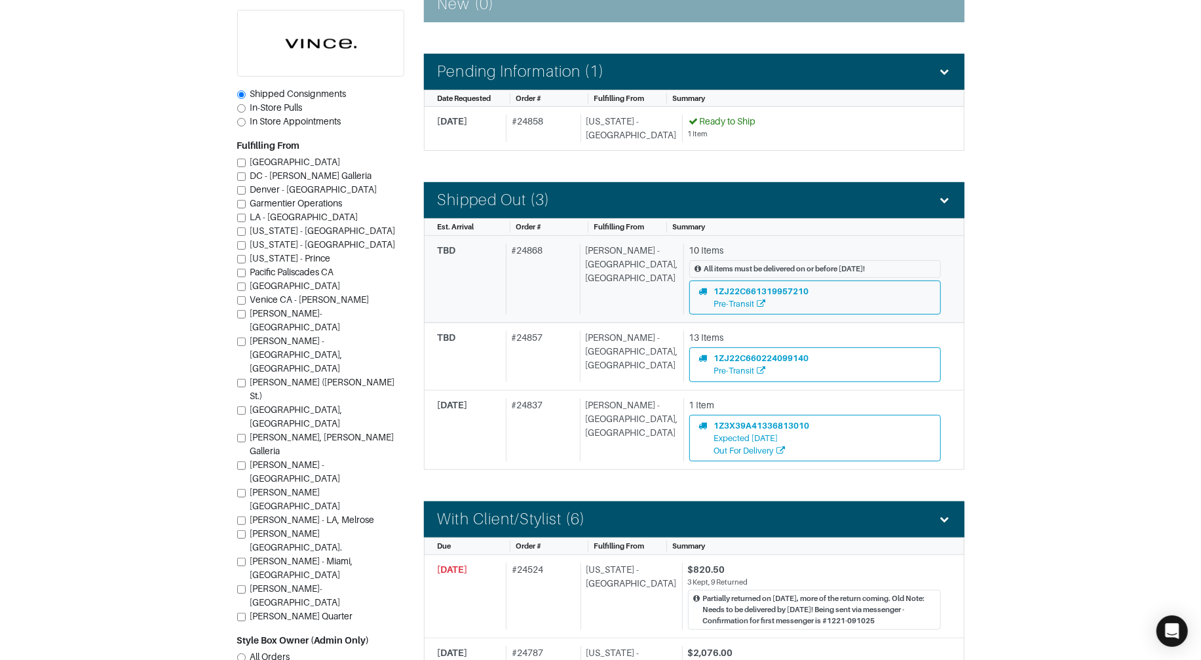
click at [481, 262] on div "TBD" at bounding box center [469, 279] width 63 height 71
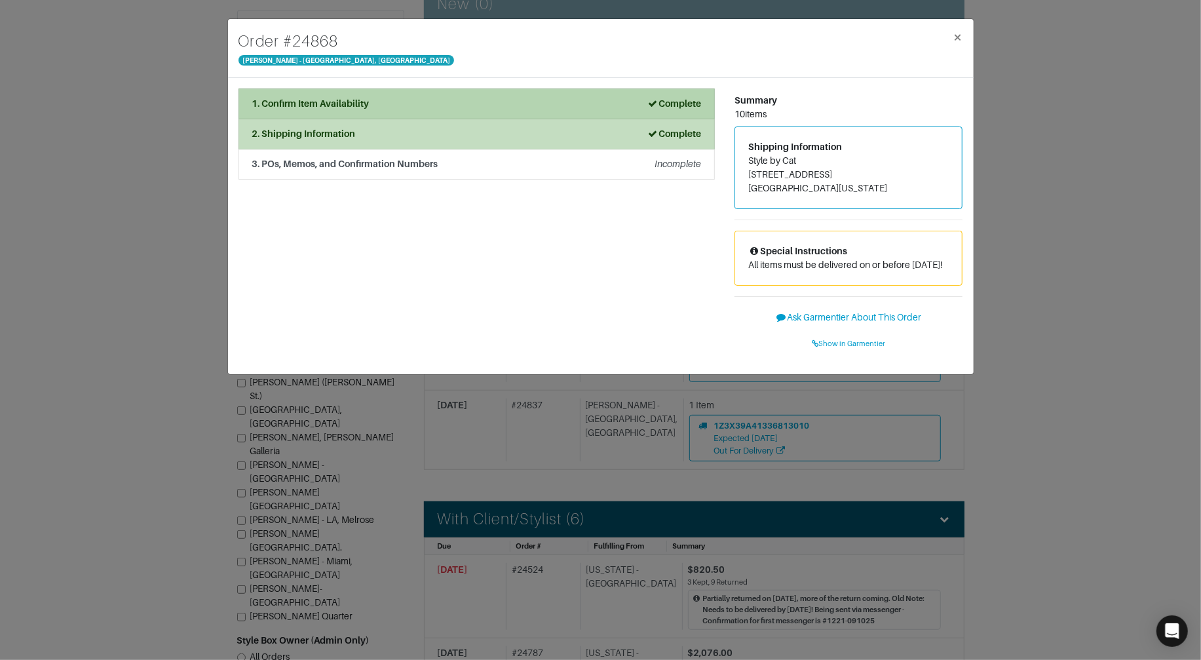
click at [383, 98] on div "1. Confirm Item Availability Complete" at bounding box center [476, 104] width 449 height 14
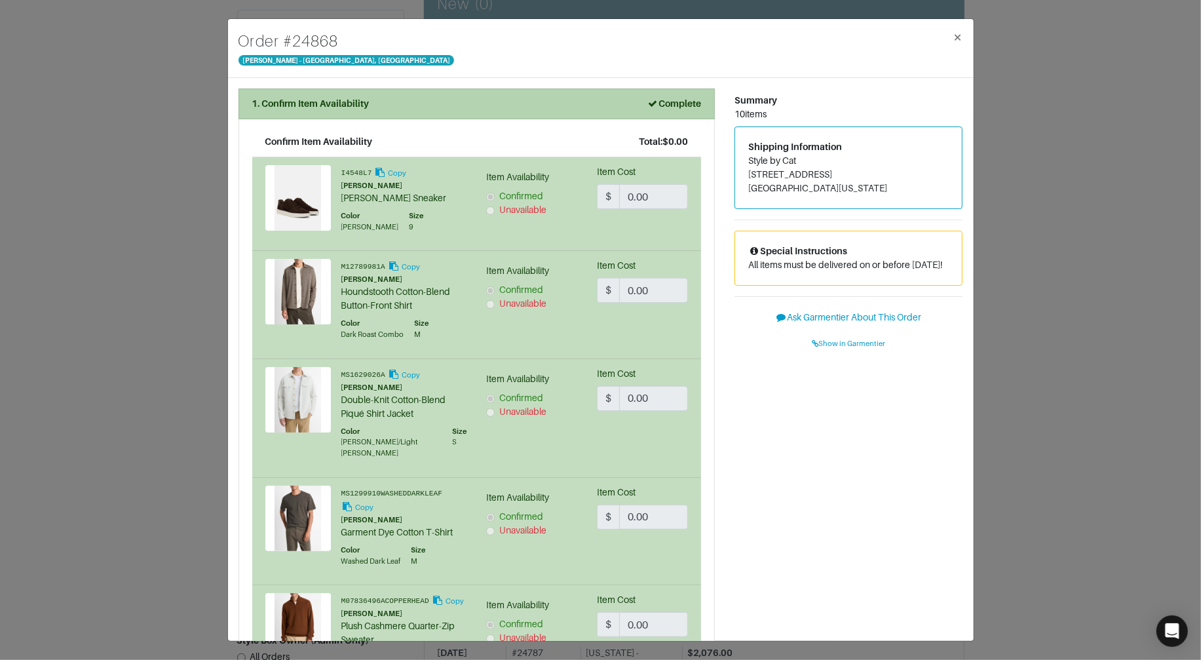
click at [383, 98] on div "1. Confirm Item Availability Complete" at bounding box center [476, 104] width 449 height 14
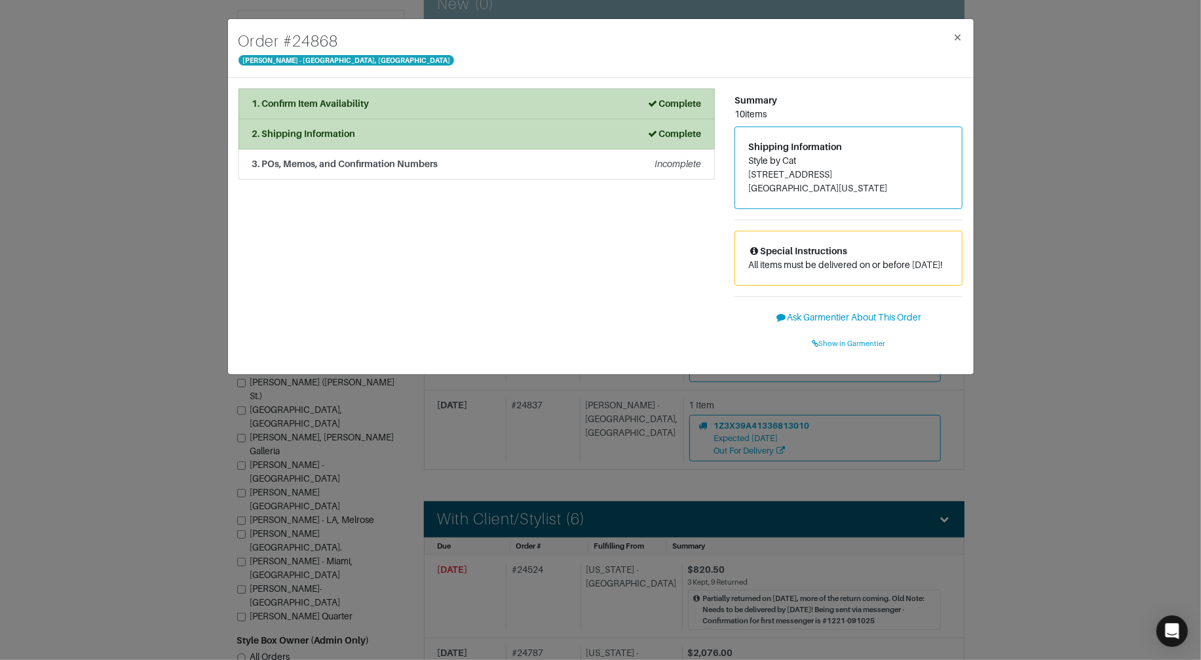
click at [194, 130] on div "Order # 24868 Vince - Chicago, Oak Street × 1. Confirm Item Availability Comple…" at bounding box center [600, 330] width 1201 height 660
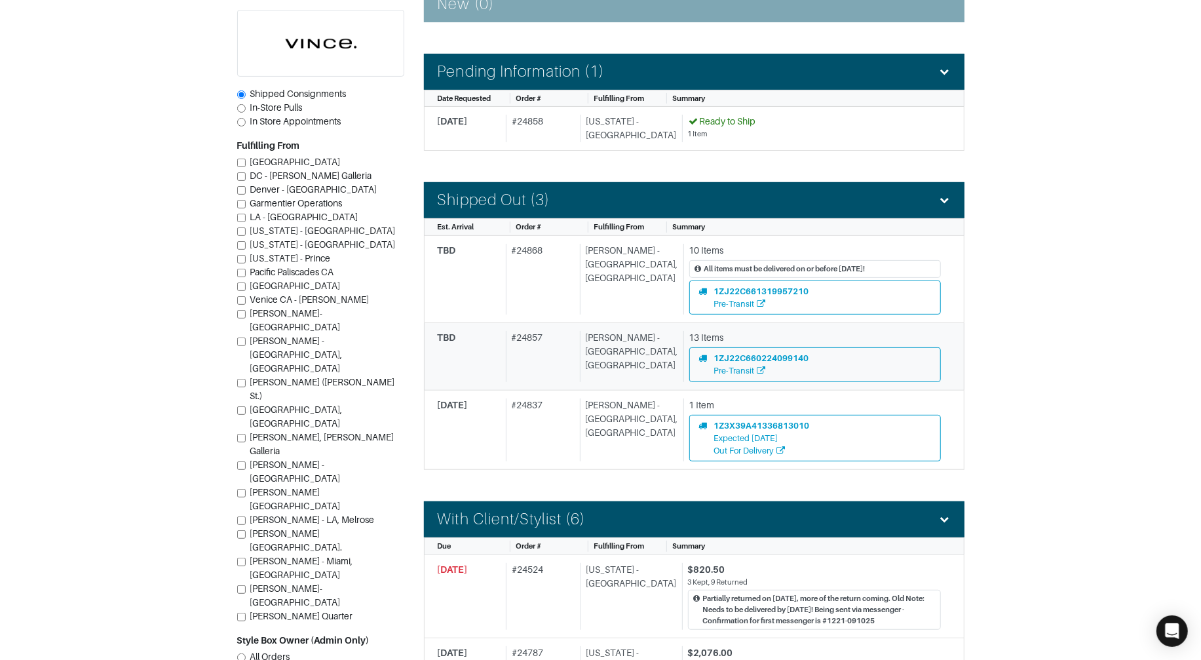
click at [556, 356] on div "# 24857" at bounding box center [540, 356] width 69 height 50
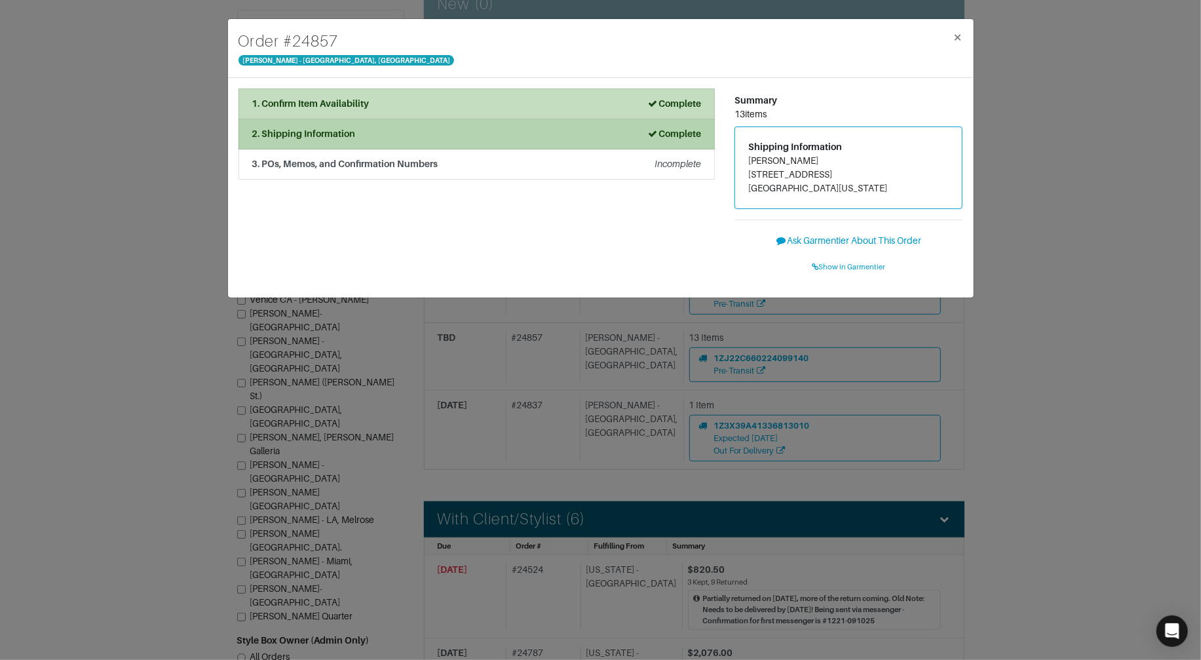
click at [514, 140] on div "2. Shipping Information Complete" at bounding box center [476, 134] width 449 height 14
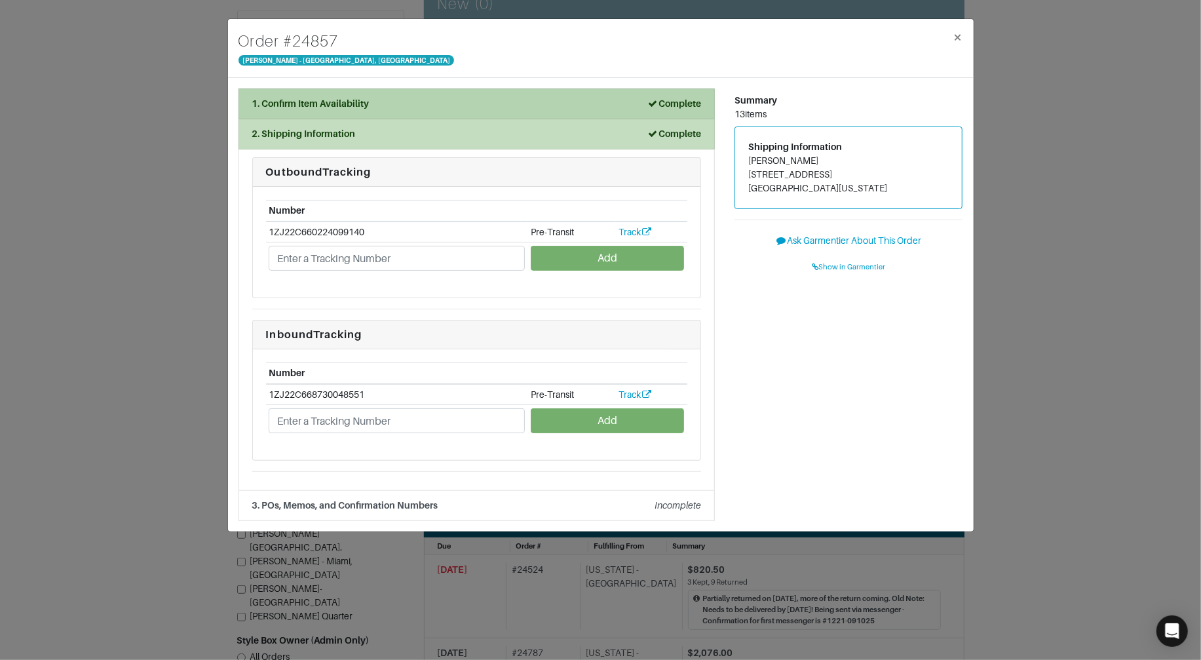
click at [495, 108] on div "1. Confirm Item Availability Complete" at bounding box center [476, 104] width 449 height 14
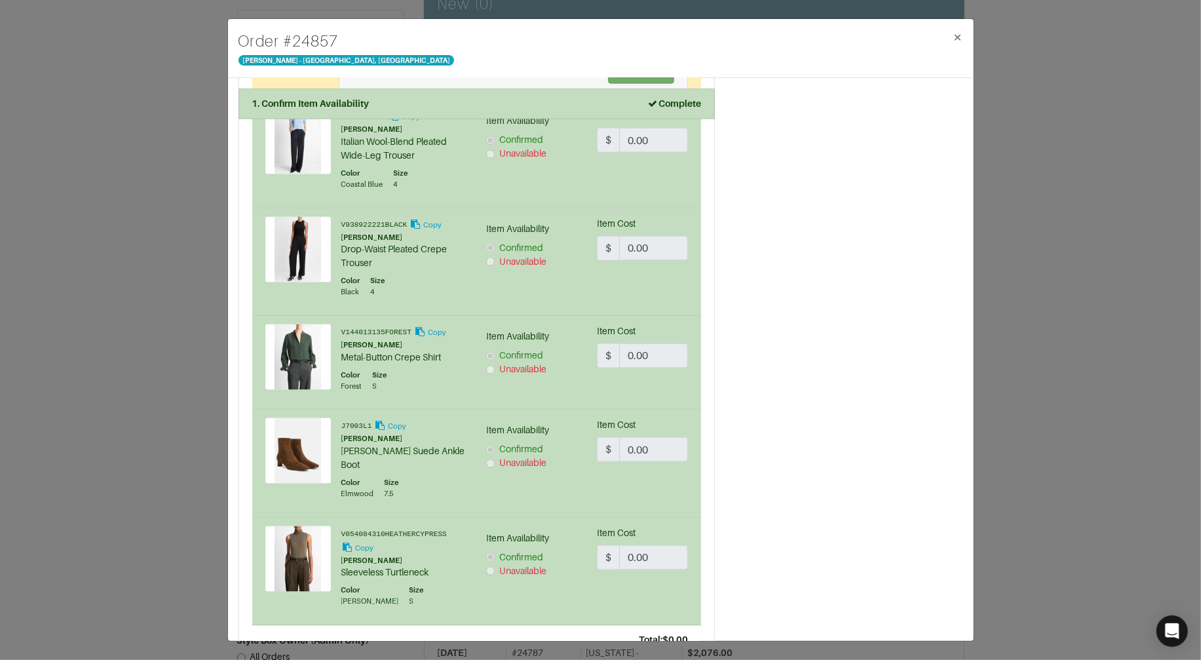
scroll to position [1270, 0]
click at [115, 156] on div "Order # 24857 Vince - Chicago, Oak Street × 1. Confirm Item Availability Comple…" at bounding box center [600, 330] width 1201 height 660
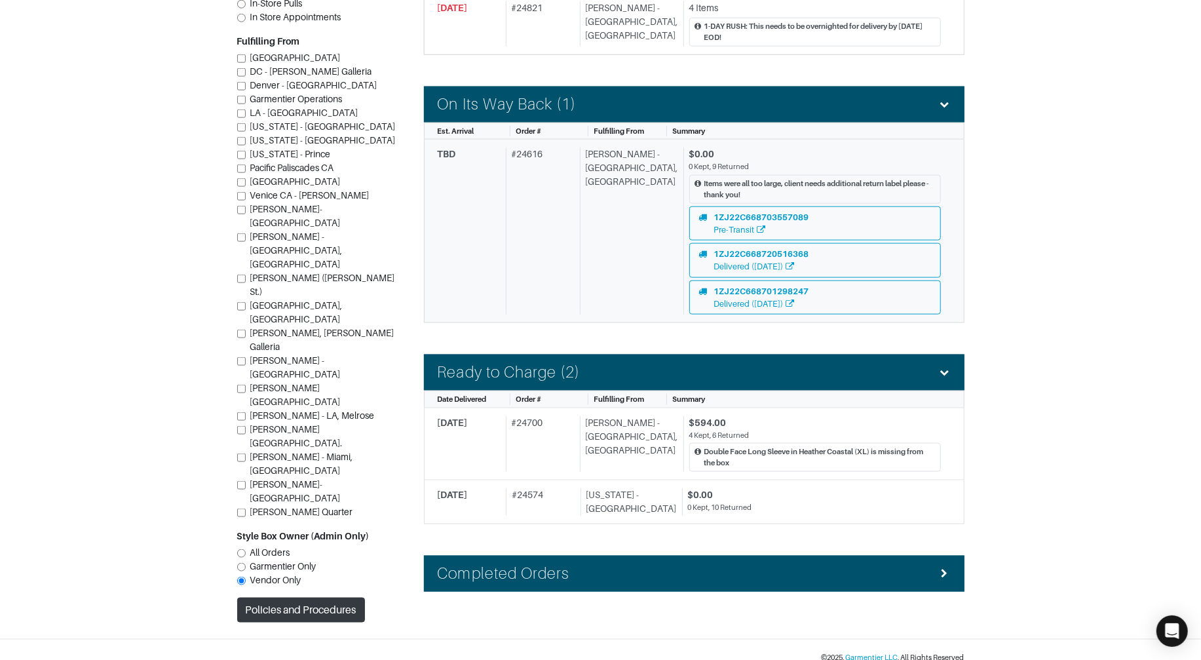
scroll to position [1129, 0]
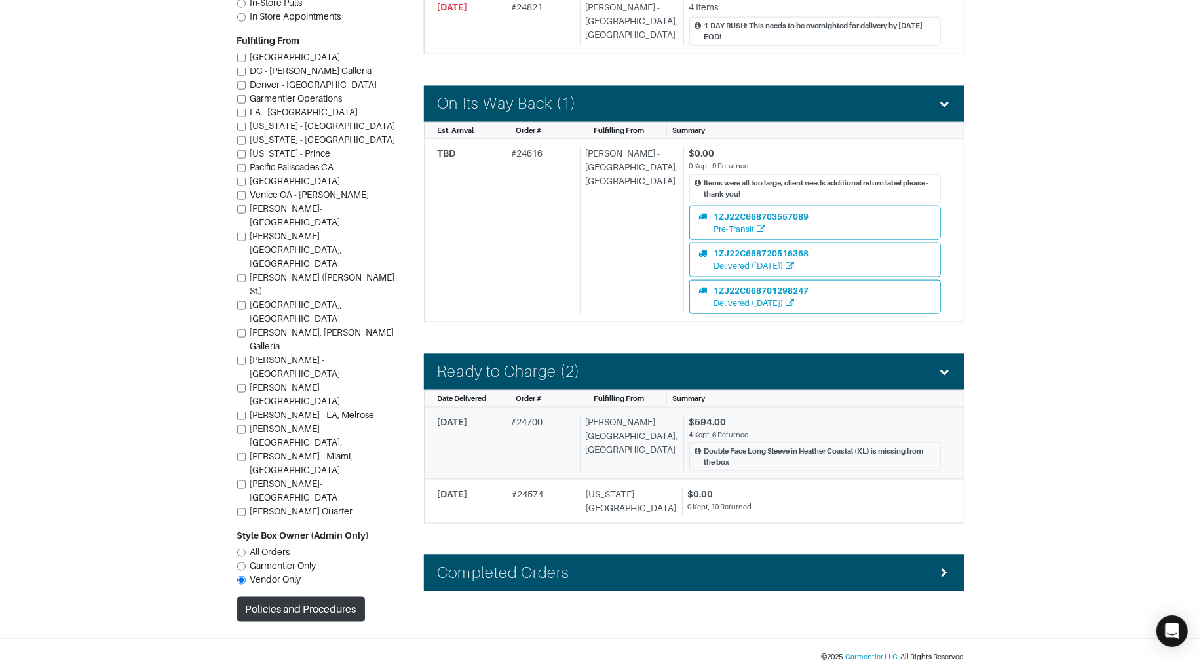
click at [558, 449] on div "# 24700" at bounding box center [540, 443] width 69 height 56
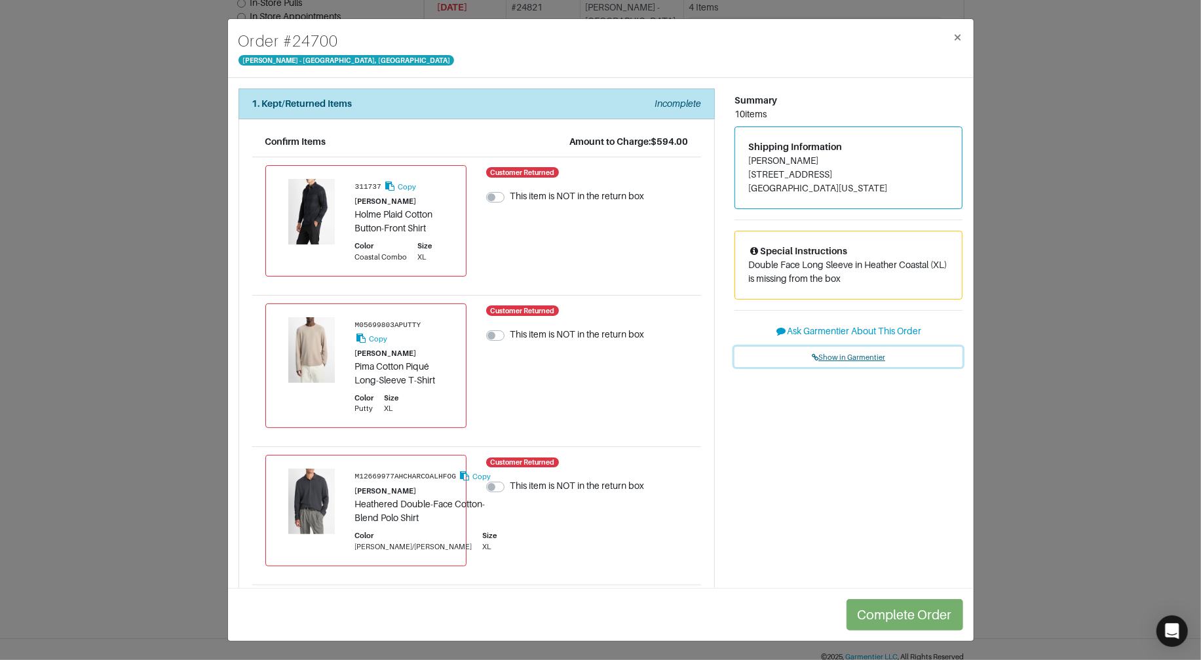
click at [835, 355] on span "Show in Garmentier" at bounding box center [848, 357] width 73 height 8
click at [185, 73] on div "Order # 24700 Vince - Chicago, Oak Street × 1. Kept/Returned Items Incomplete C…" at bounding box center [600, 330] width 1201 height 660
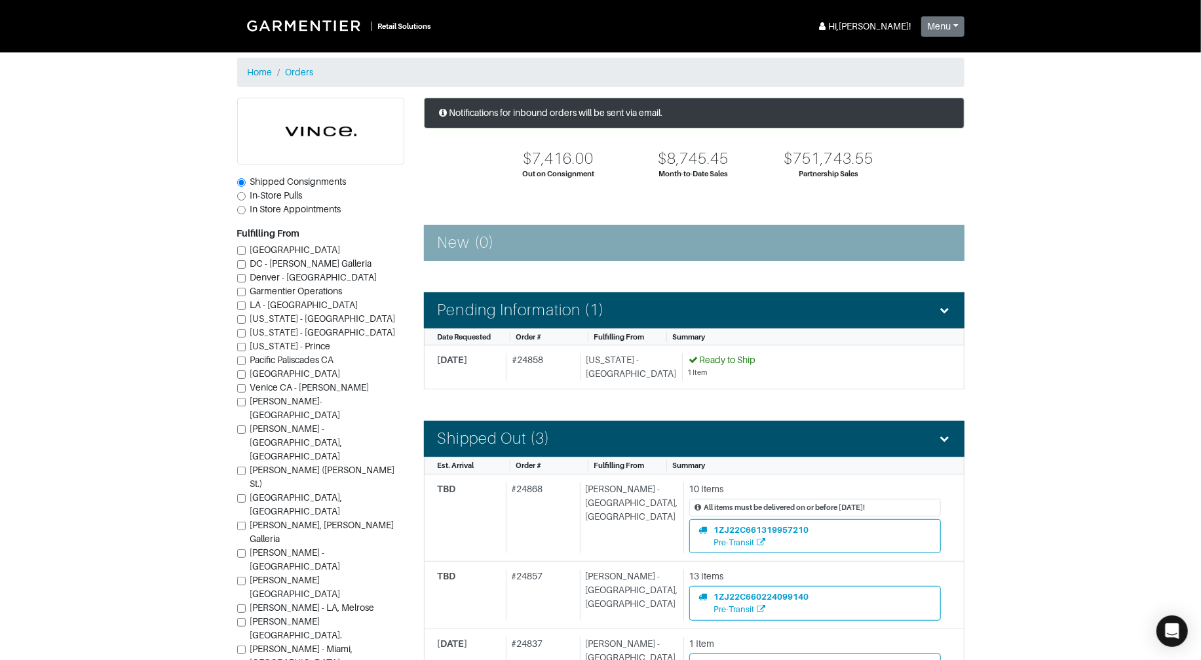
click at [296, 195] on span "In-Store Pulls" at bounding box center [276, 195] width 52 height 10
click at [246, 195] on input "In-Store Pulls" at bounding box center [241, 196] width 9 height 9
radio input "true"
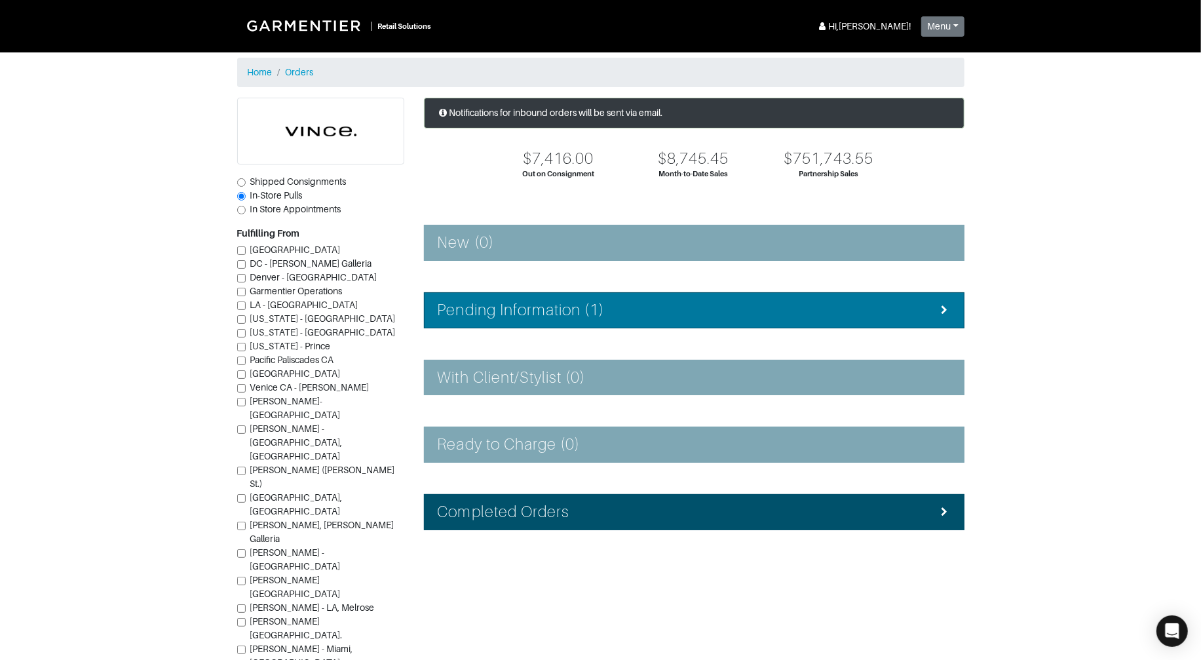
click at [590, 321] on li "Pending Information (1)" at bounding box center [694, 310] width 541 height 36
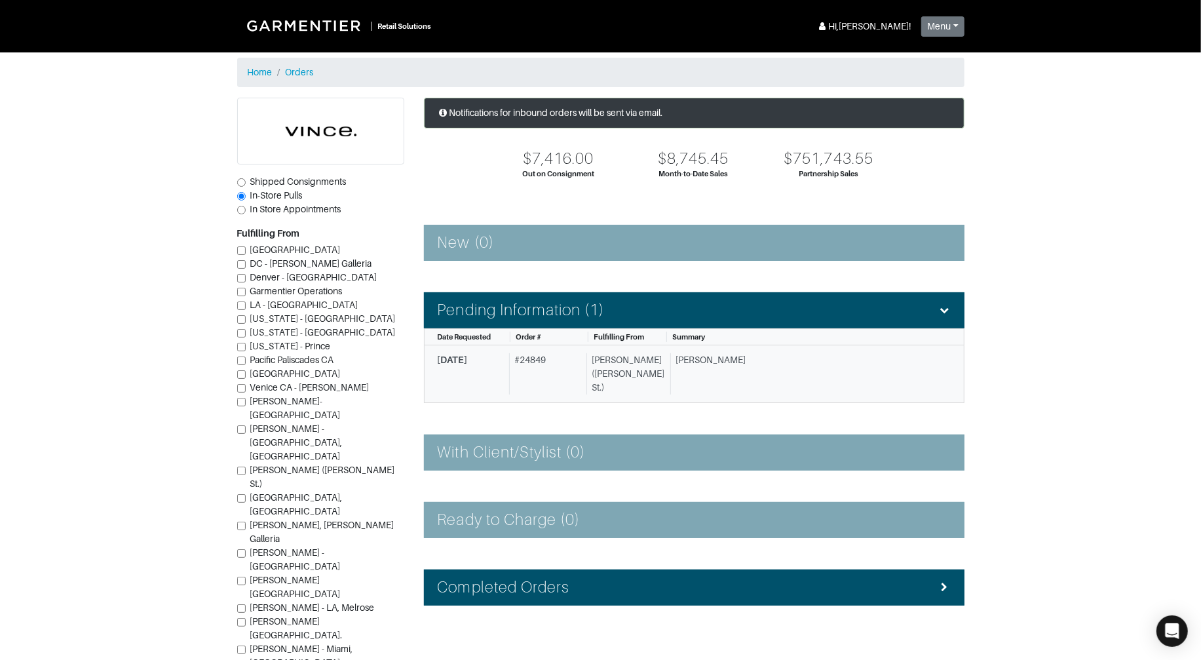
click at [643, 366] on div "Vince - Dallas (Knox St.)" at bounding box center [625, 373] width 79 height 41
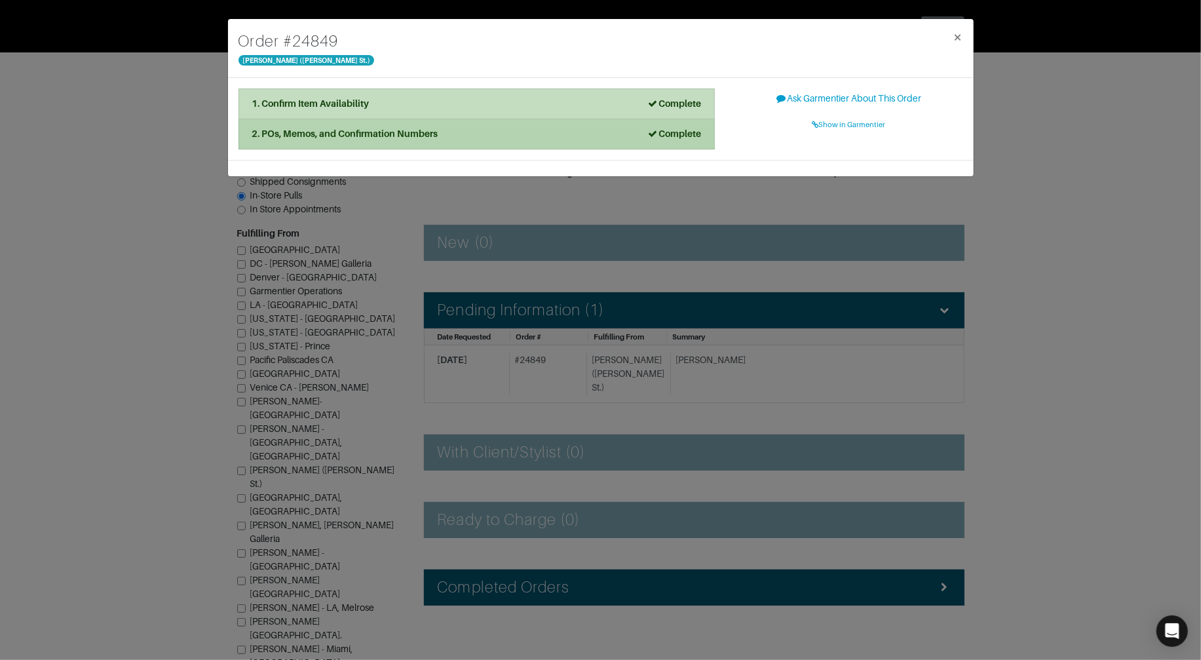
click at [419, 137] on strong "2. POs, Memos, and Confirmation Numbers" at bounding box center [345, 133] width 186 height 10
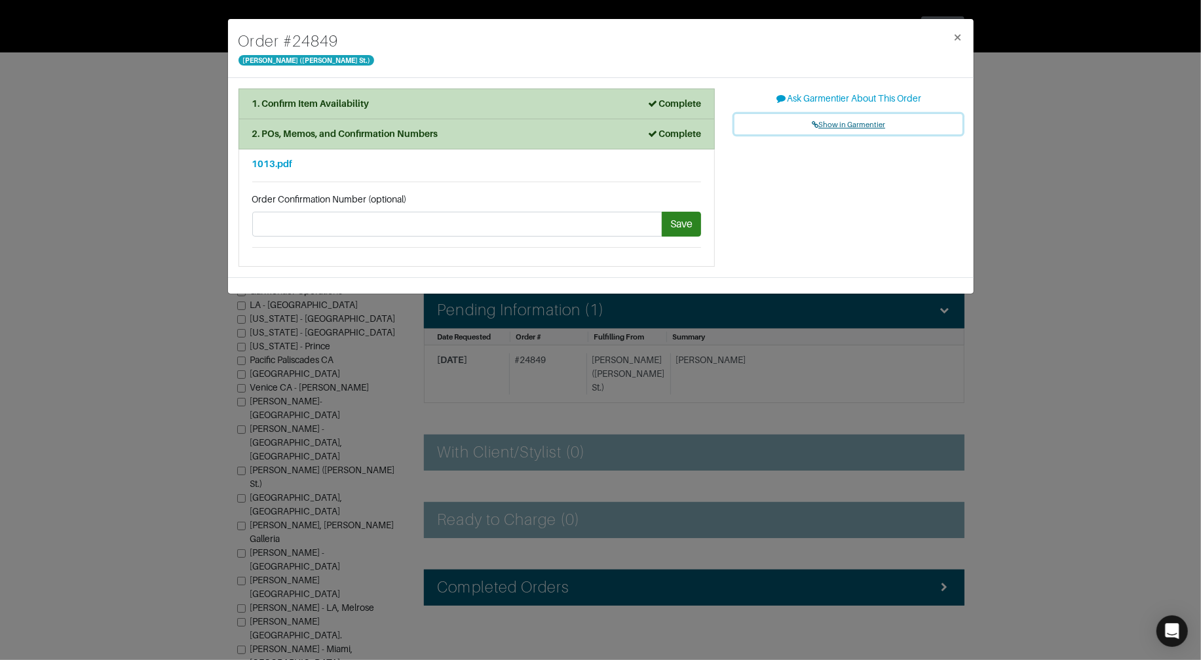
click at [844, 119] on link "Show in Garmentier" at bounding box center [849, 124] width 229 height 20
click at [199, 134] on div "Order # 24849 Vince - Dallas (Knox St.) × 1. Confirm Item Availability Complete…" at bounding box center [600, 330] width 1201 height 660
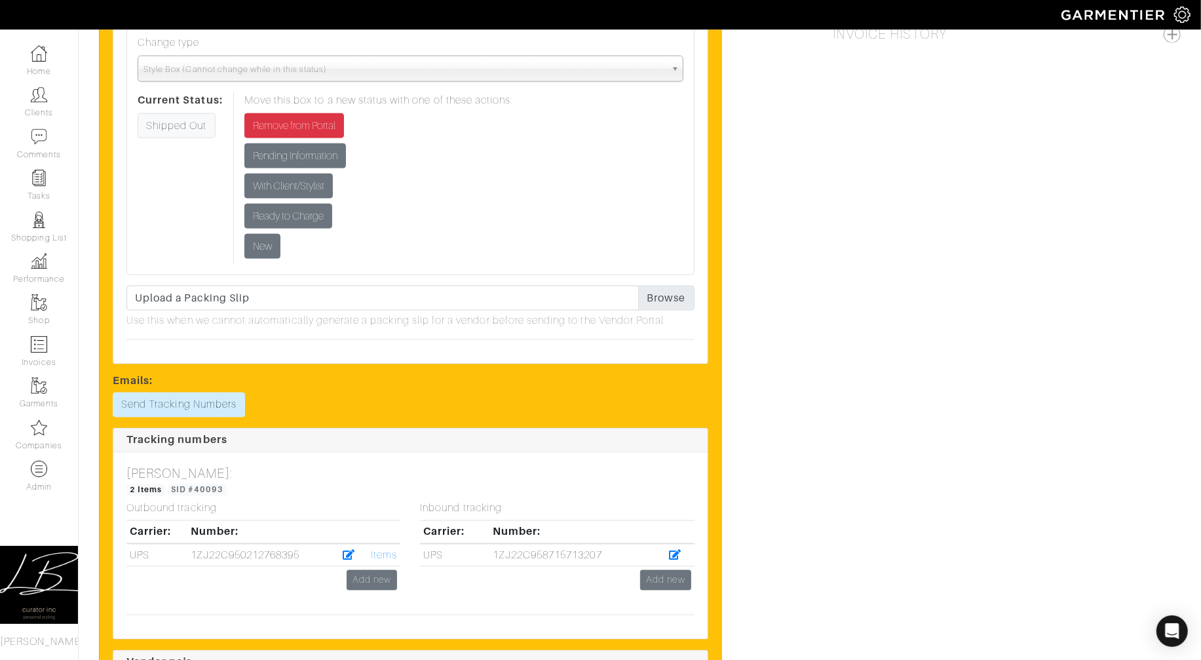
scroll to position [1434, 0]
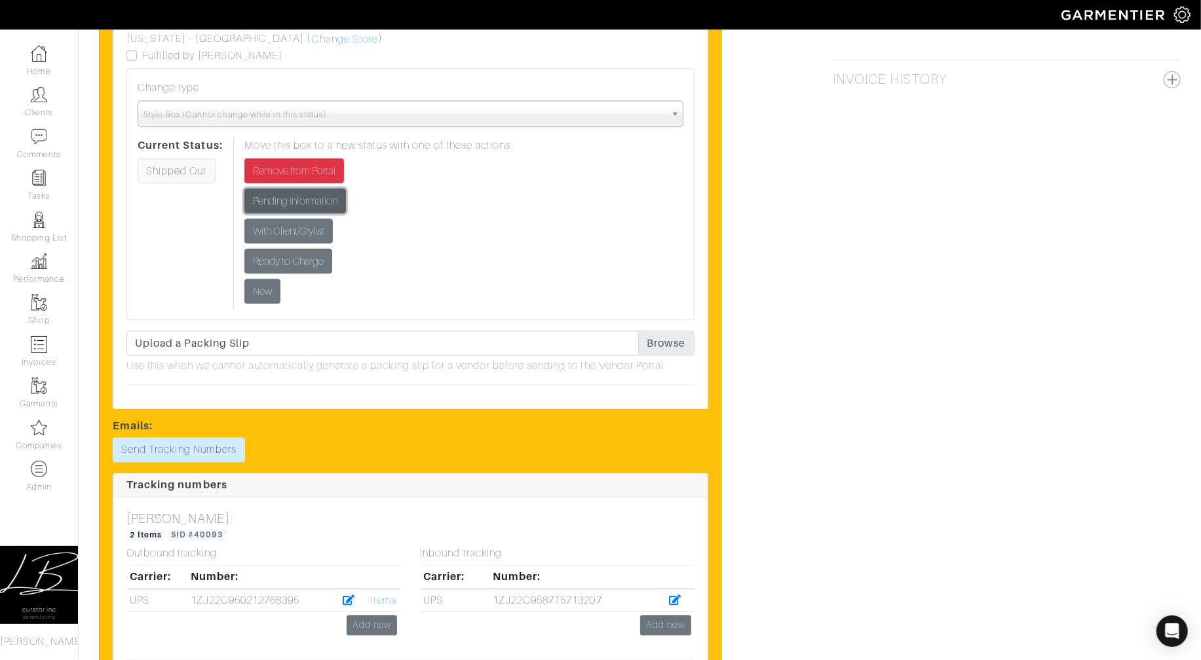
click at [304, 201] on input "Pending Information" at bounding box center [295, 201] width 102 height 25
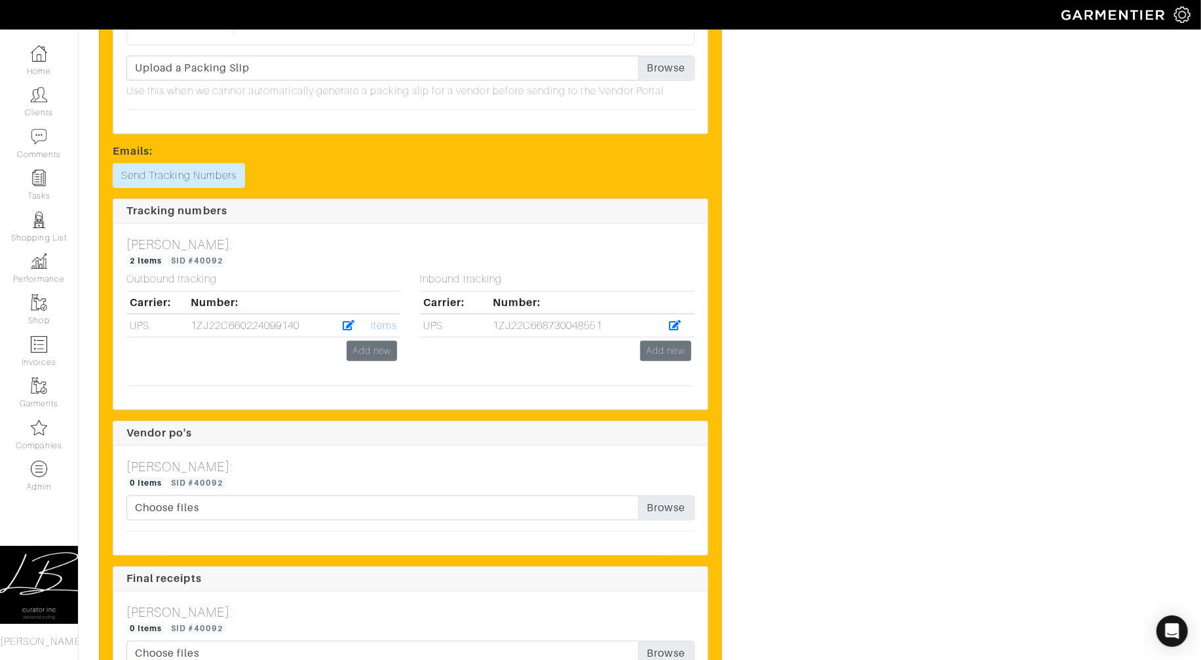
scroll to position [4235, 0]
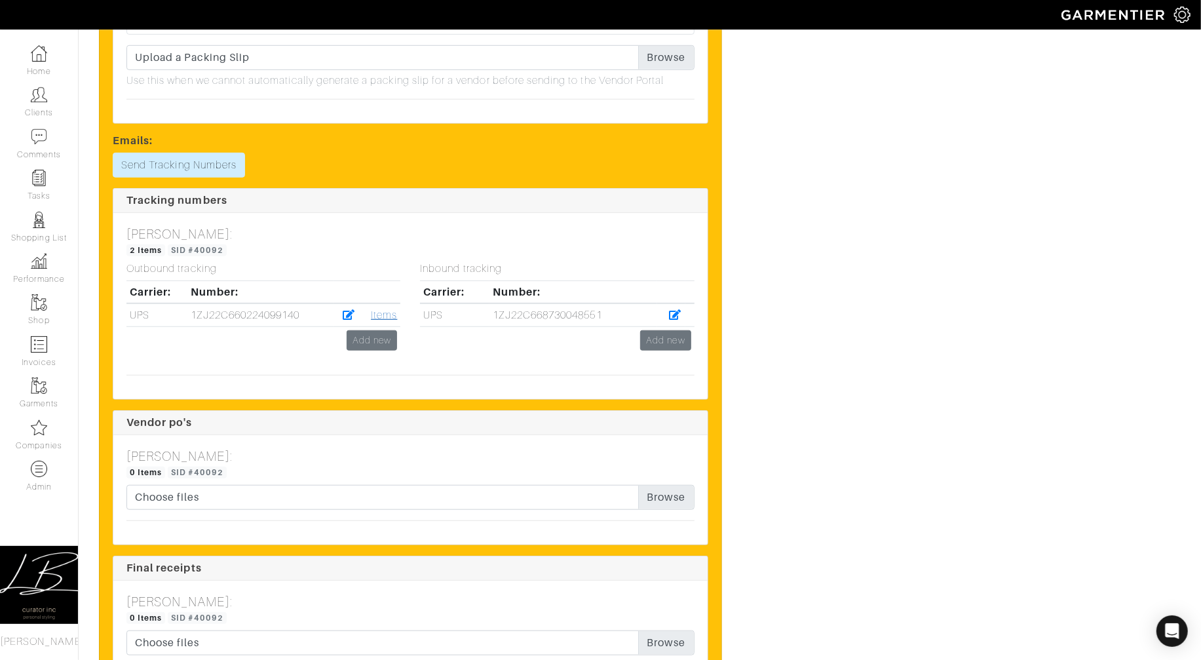
click at [383, 321] on link "Items" at bounding box center [384, 315] width 26 height 12
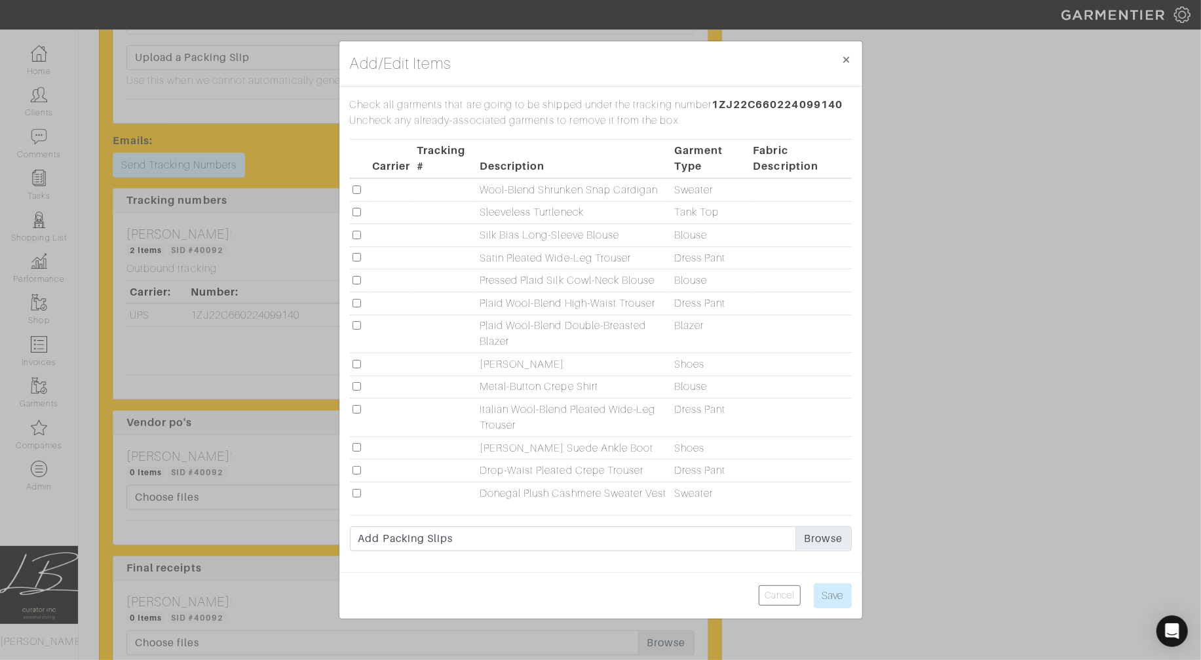
drag, startPoint x: 357, startPoint y: 294, endPoint x: 366, endPoint y: 284, distance: 13.9
click at [357, 299] on input "checkbox" at bounding box center [357, 303] width 9 height 9
checkbox input "true"
click at [356, 231] on input "checkbox" at bounding box center [357, 235] width 9 height 9
checkbox input "true"
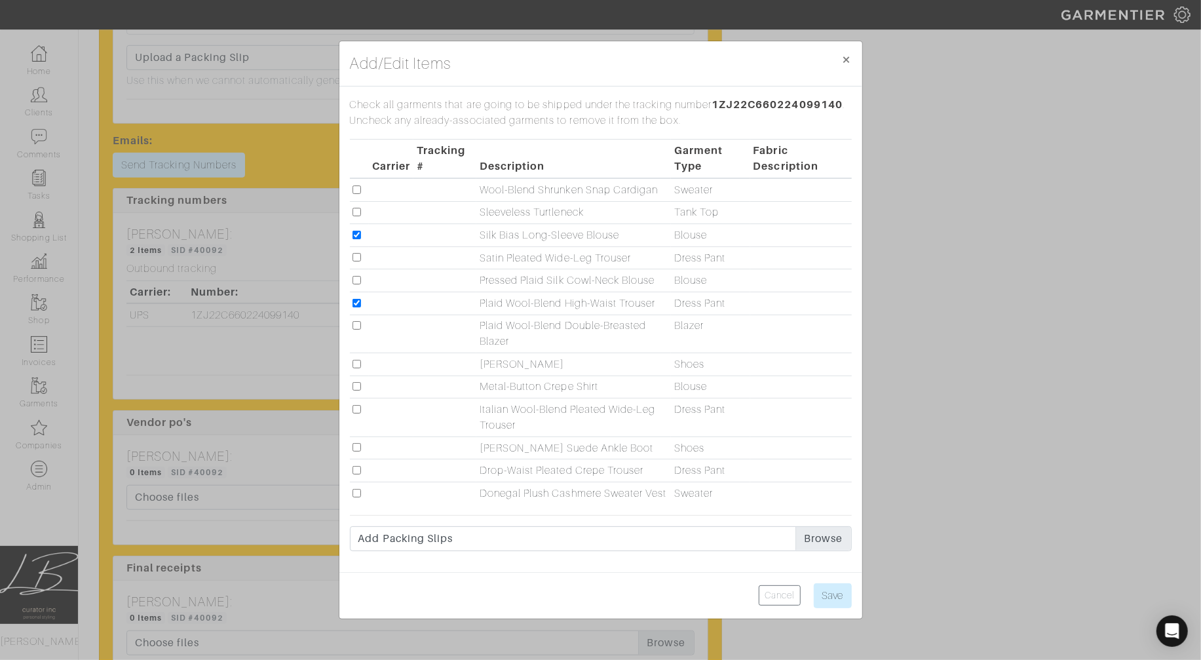
click at [361, 276] on input "checkbox" at bounding box center [357, 280] width 9 height 9
checkbox input "true"
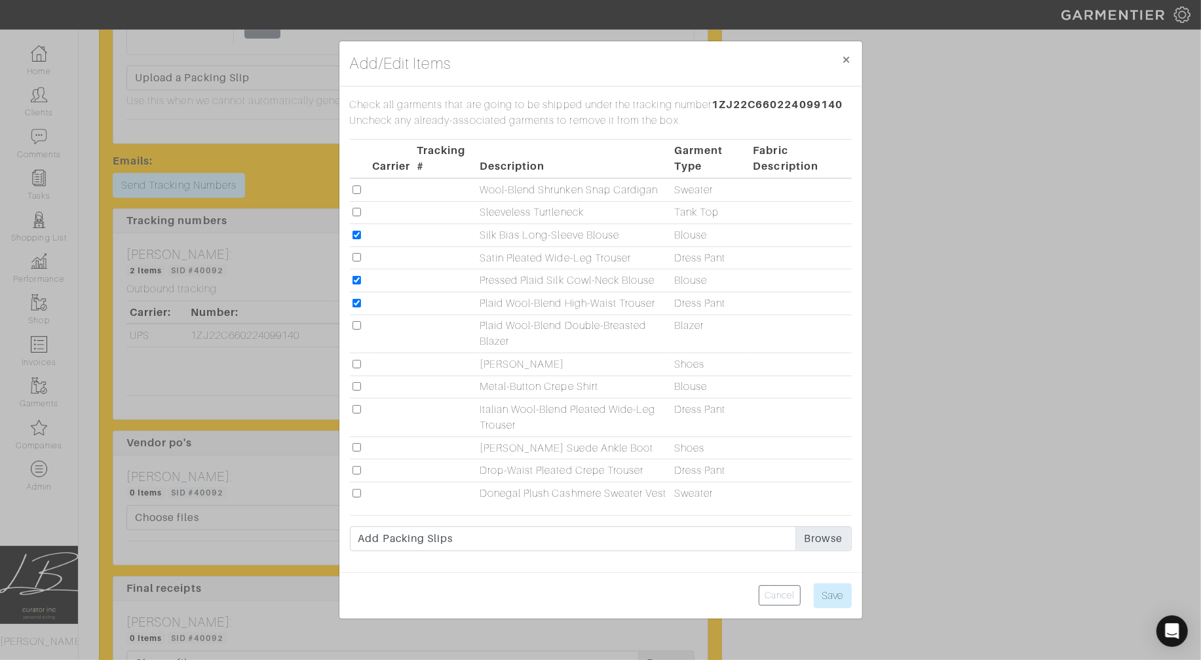
click at [356, 360] on input "checkbox" at bounding box center [357, 364] width 9 height 9
checkbox input "true"
click at [358, 185] on input "checkbox" at bounding box center [357, 189] width 9 height 9
checkbox input "true"
click at [356, 466] on input "checkbox" at bounding box center [357, 470] width 9 height 9
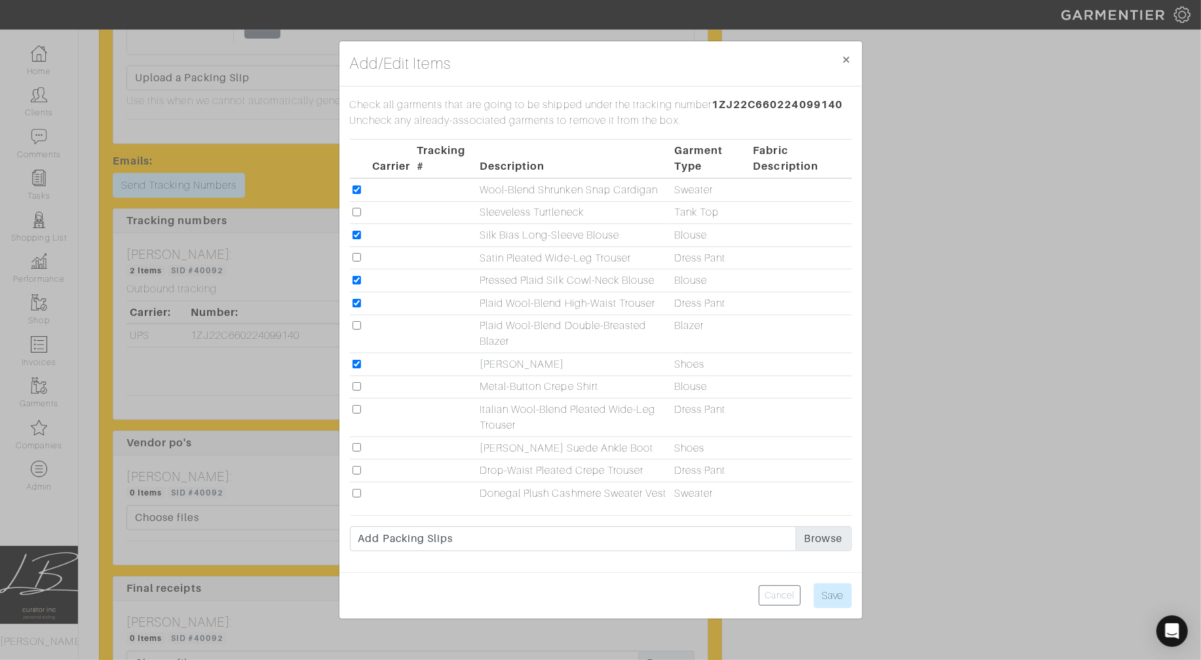
checkbox input "true"
drag, startPoint x: 358, startPoint y: 398, endPoint x: 366, endPoint y: 399, distance: 7.2
click at [358, 405] on input "checkbox" at bounding box center [357, 409] width 9 height 9
checkbox input "true"
click at [355, 443] on input "checkbox" at bounding box center [357, 447] width 9 height 9
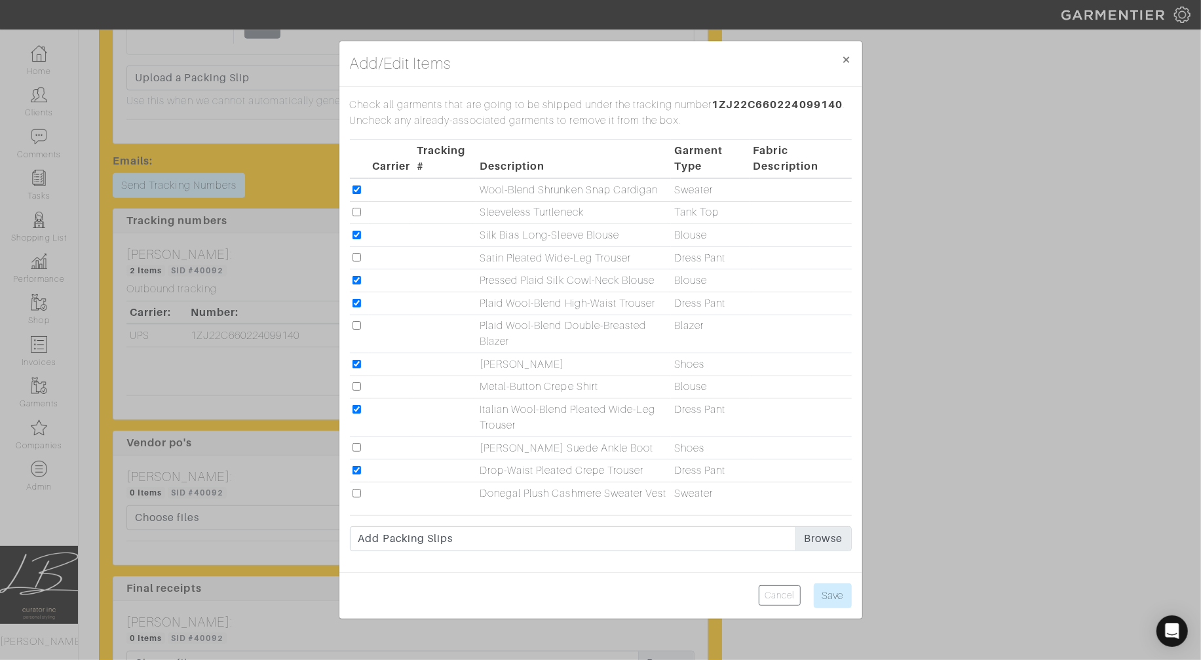
checkbox input "true"
drag, startPoint x: 358, startPoint y: 377, endPoint x: 370, endPoint y: 389, distance: 17.6
click at [358, 382] on input "checkbox" at bounding box center [357, 386] width 9 height 9
checkbox input "true"
click at [357, 208] on input "checkbox" at bounding box center [357, 212] width 9 height 9
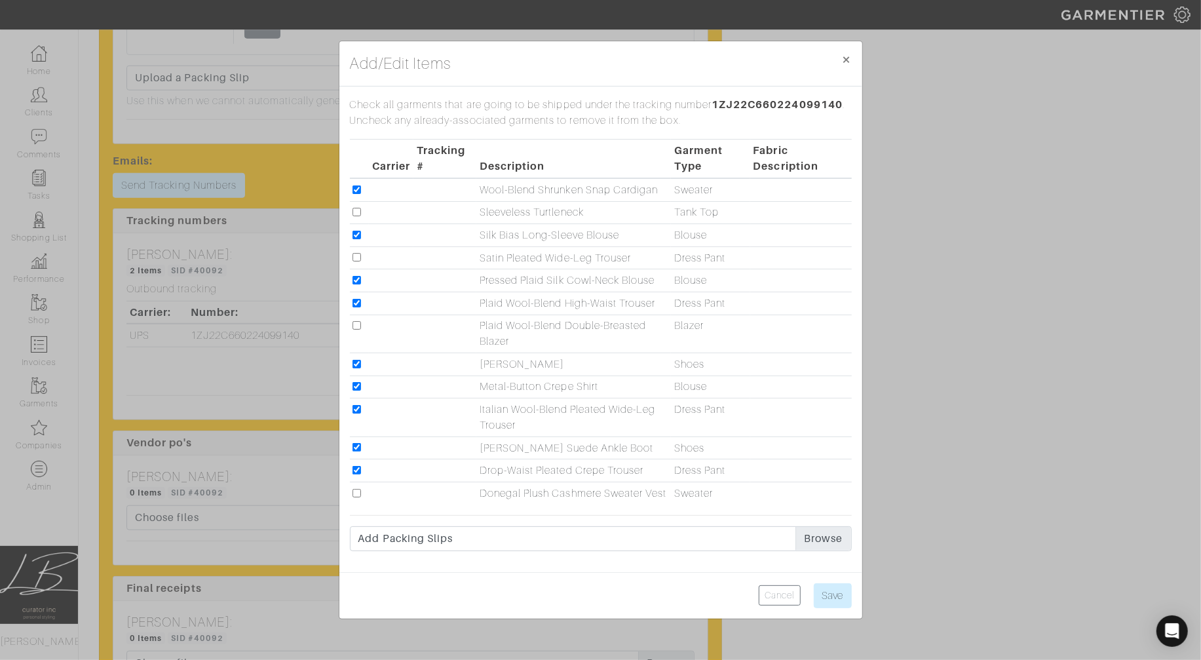
checkbox input "true"
click at [830, 606] on input "Save" at bounding box center [833, 595] width 38 height 25
type input "Save"
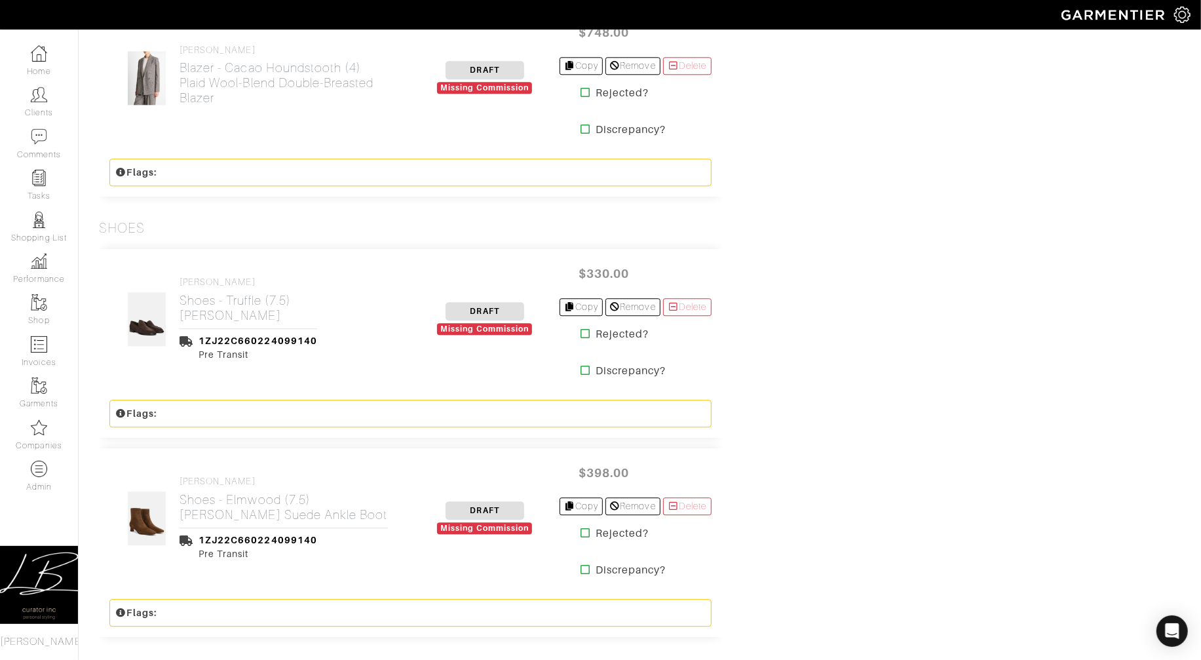
scroll to position [2401, 0]
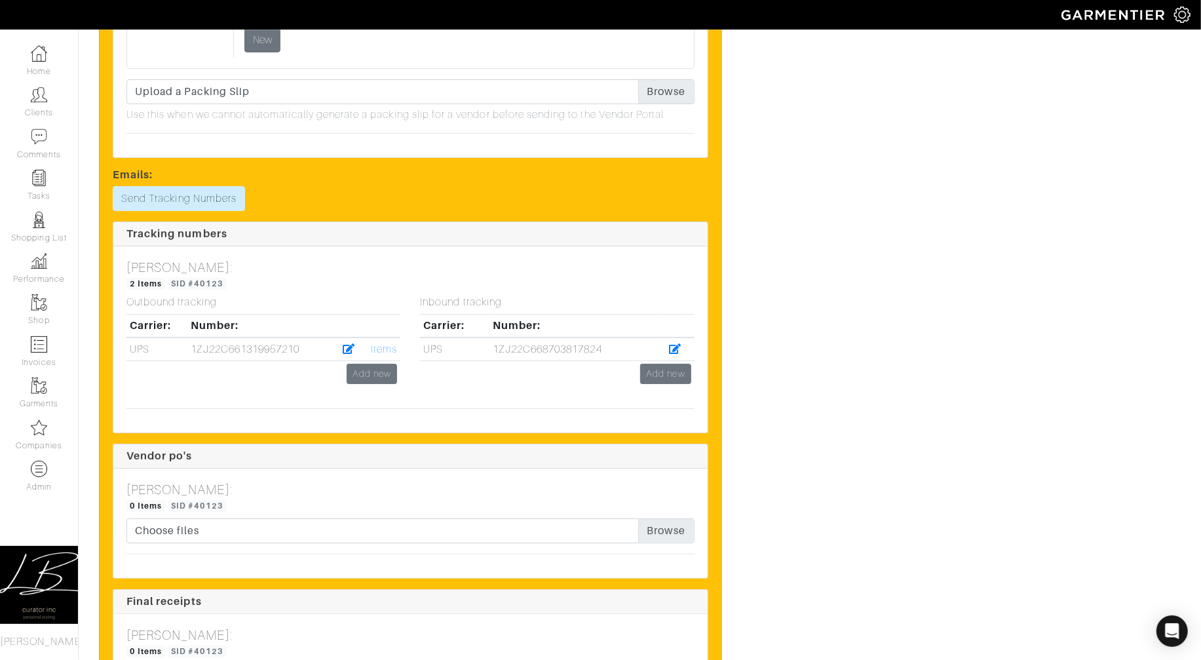
scroll to position [3521, 0]
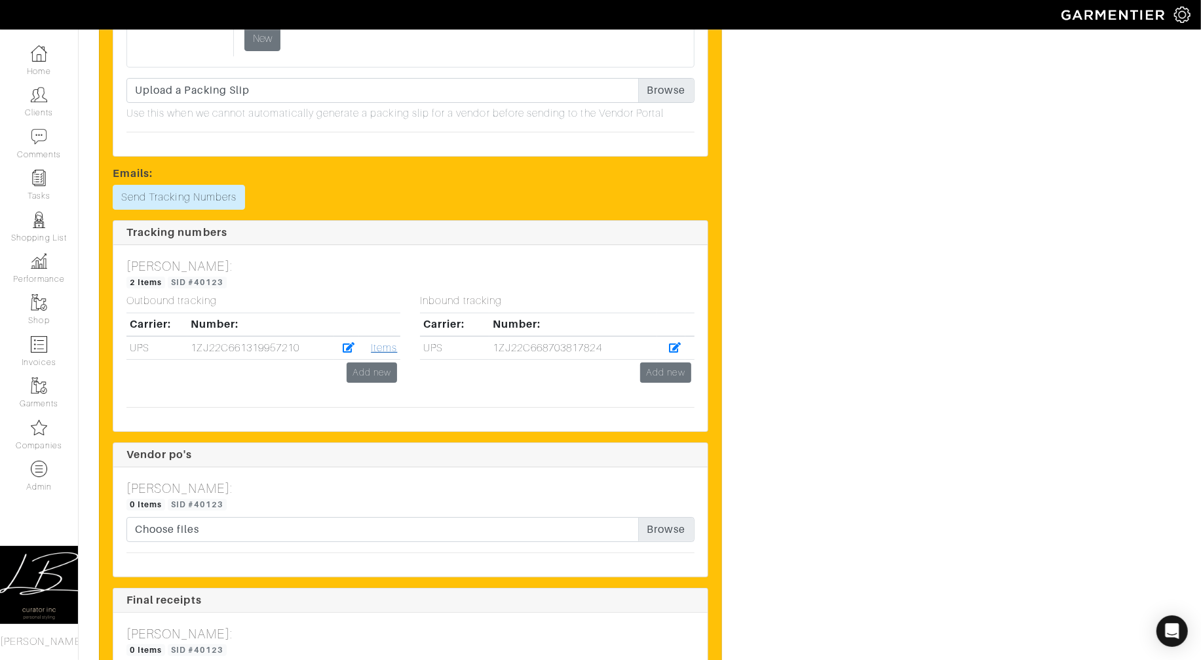
click at [384, 348] on link "Items" at bounding box center [384, 348] width 26 height 12
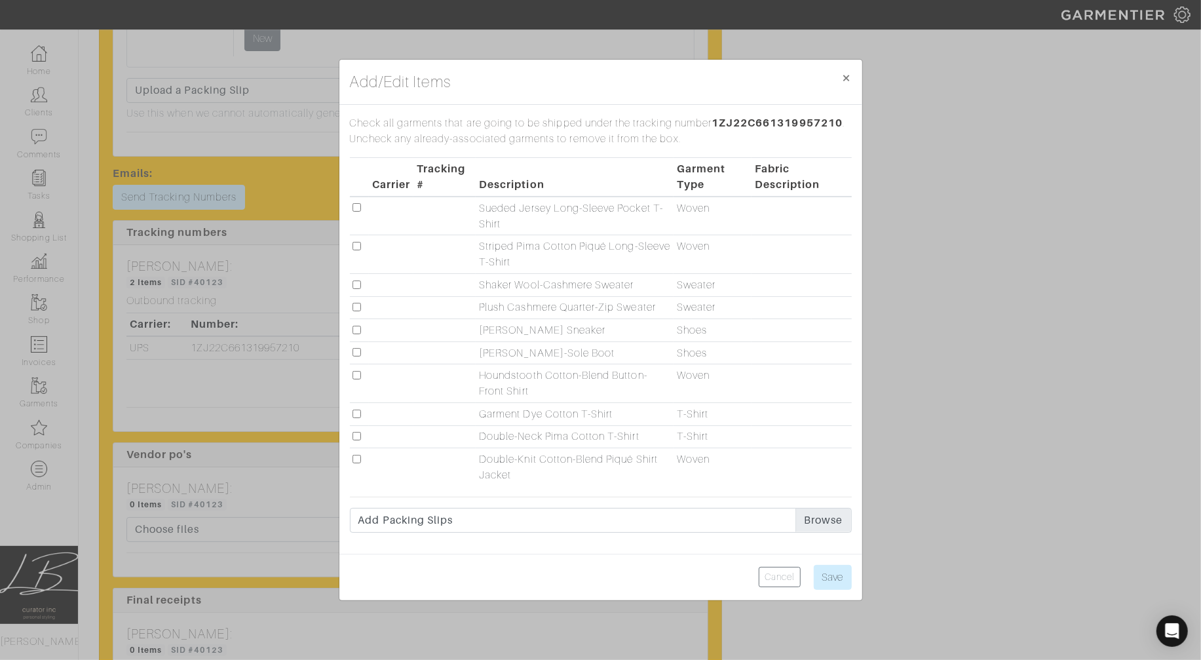
click at [357, 373] on input "checkbox" at bounding box center [357, 375] width 9 height 9
checkbox input "true"
click at [358, 332] on input "checkbox" at bounding box center [357, 330] width 9 height 9
checkbox input "true"
click at [360, 461] on input "checkbox" at bounding box center [357, 459] width 9 height 9
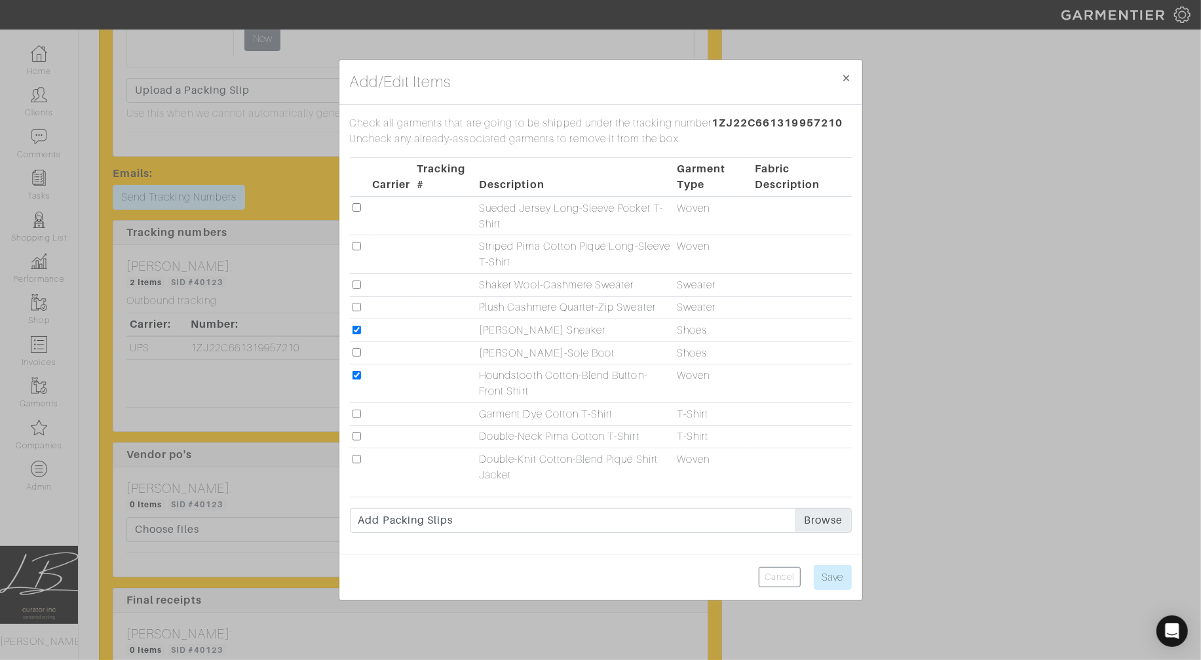
checkbox input "true"
click at [357, 414] on input "checkbox" at bounding box center [357, 414] width 9 height 9
checkbox input "true"
click at [355, 309] on input "checkbox" at bounding box center [357, 307] width 9 height 9
checkbox input "true"
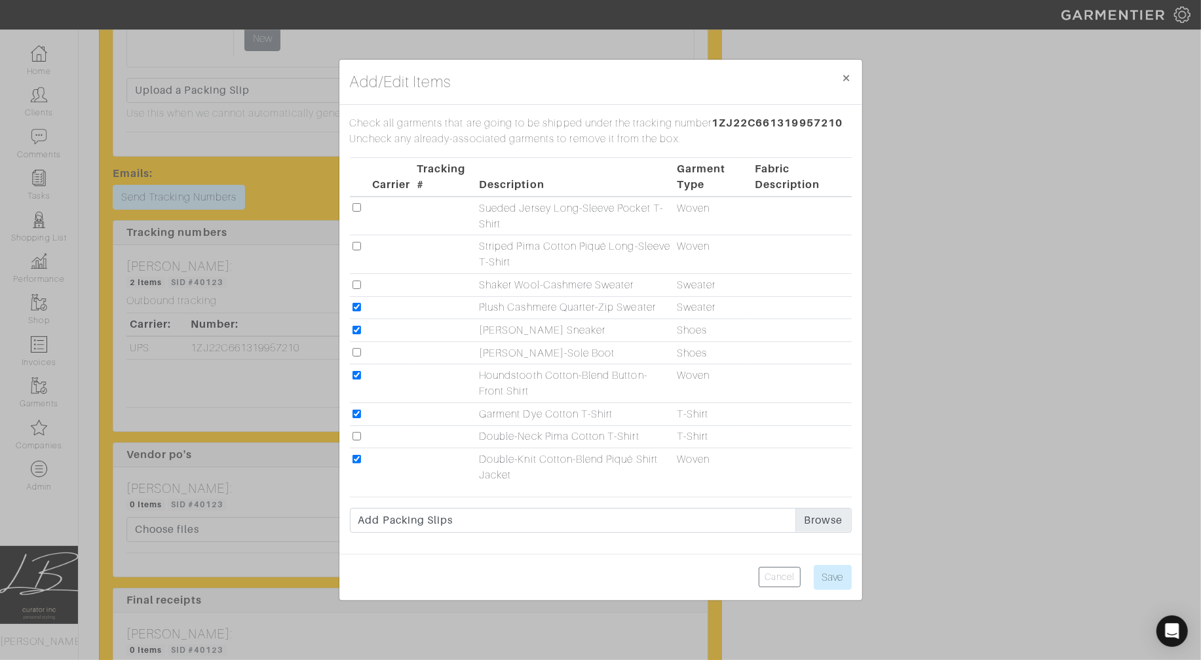
click at [358, 282] on input "checkbox" at bounding box center [357, 284] width 9 height 9
checkbox input "true"
click at [824, 569] on input "Save" at bounding box center [833, 577] width 38 height 25
type input "Save"
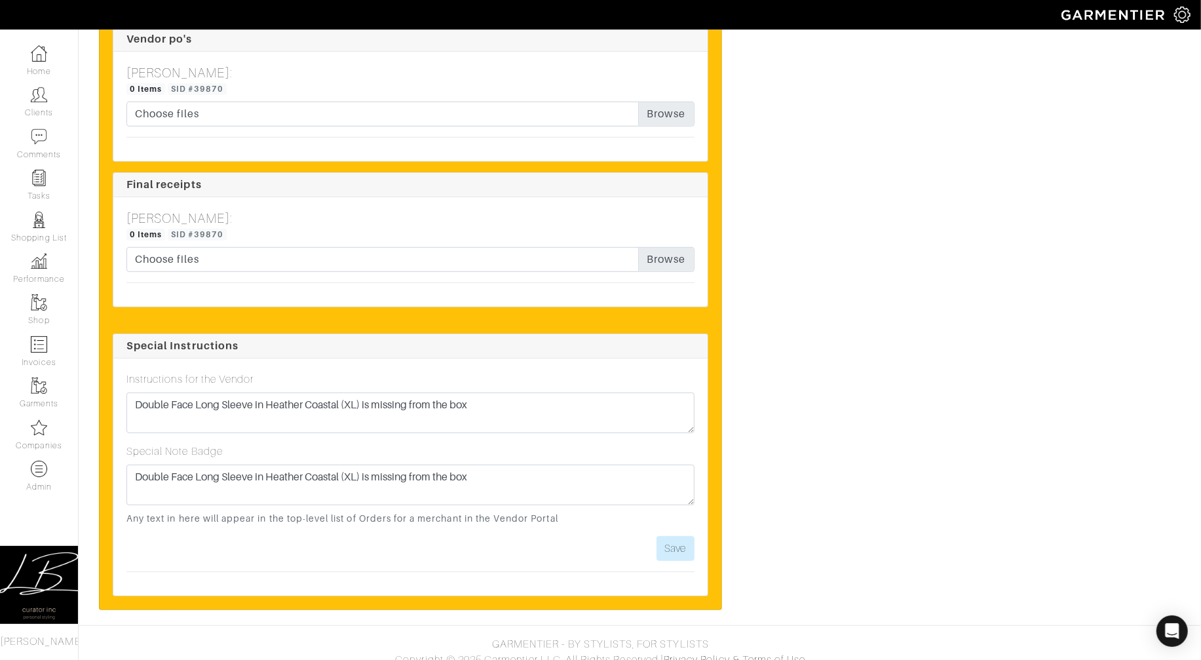
scroll to position [4030, 0]
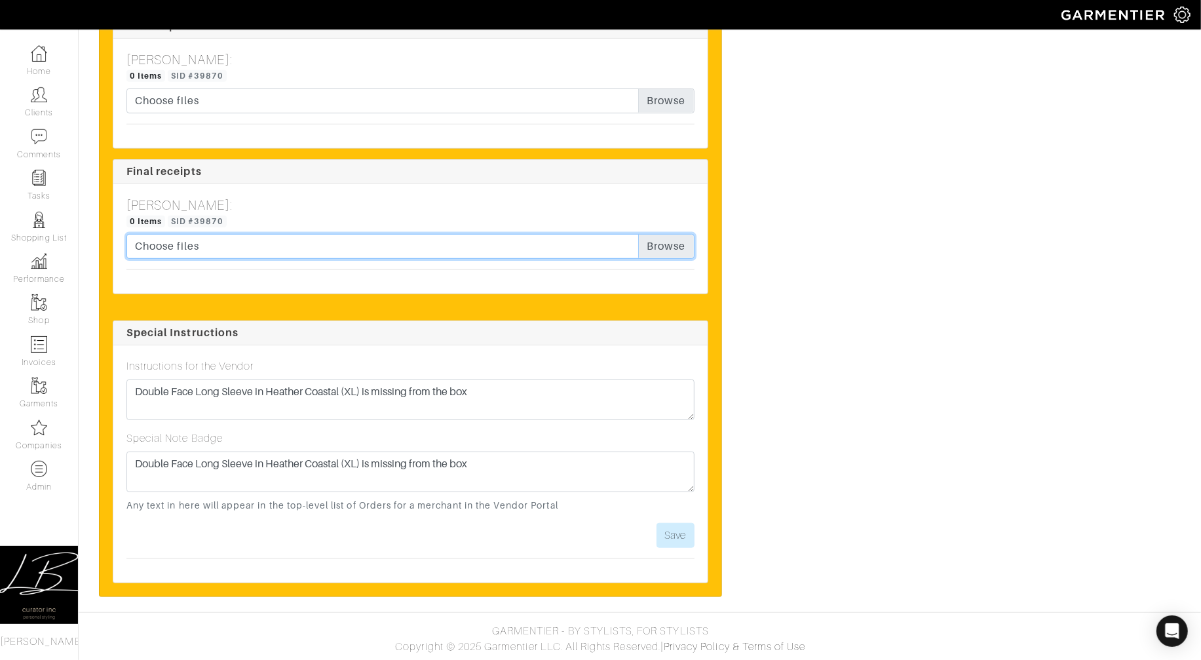
click at [664, 250] on input "Choose files" at bounding box center [410, 246] width 568 height 25
type input "C:\fakepath\Garmentier Order 24700.pdf"
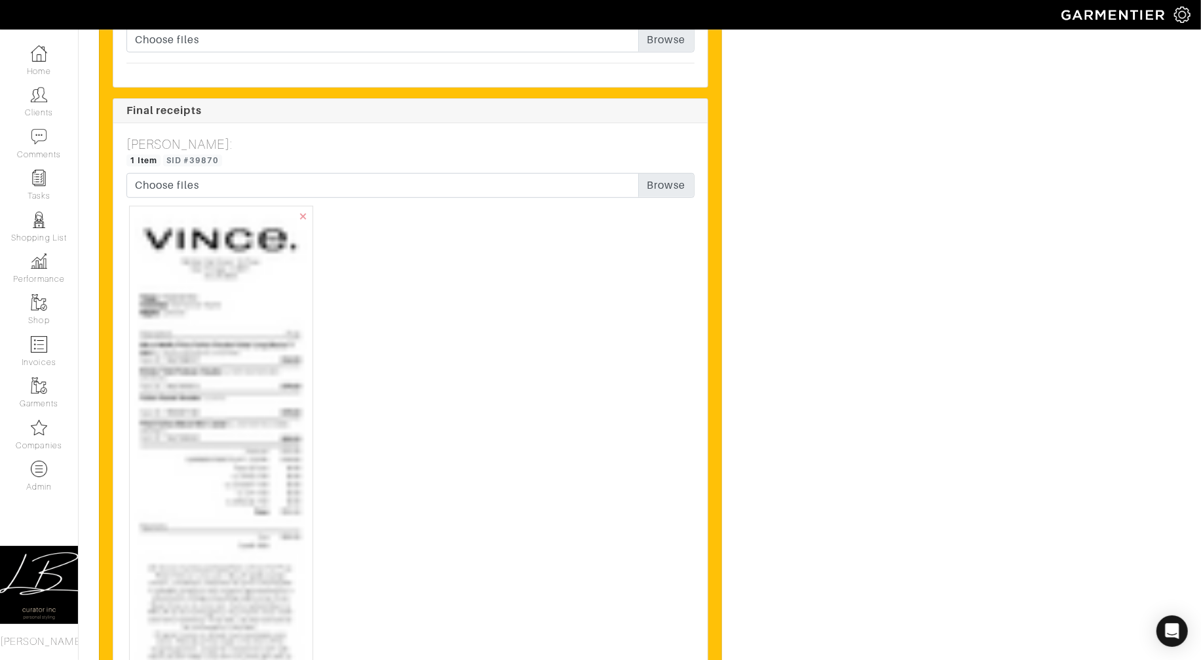
scroll to position [4092, 0]
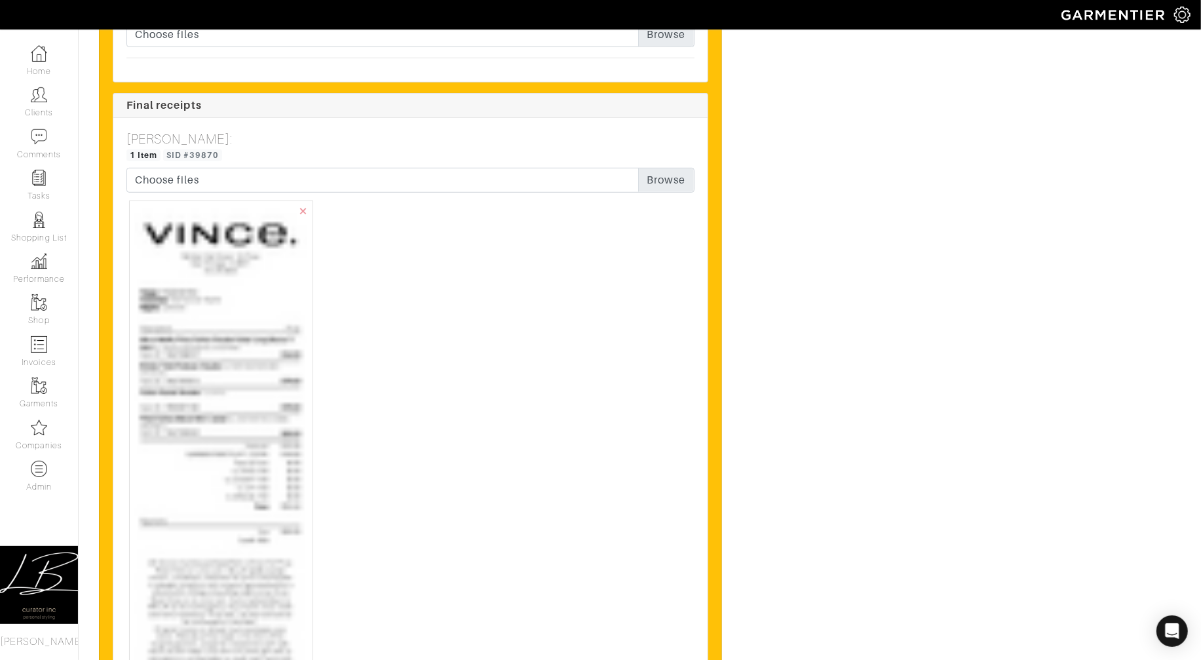
click at [213, 321] on img at bounding box center [221, 616] width 172 height 820
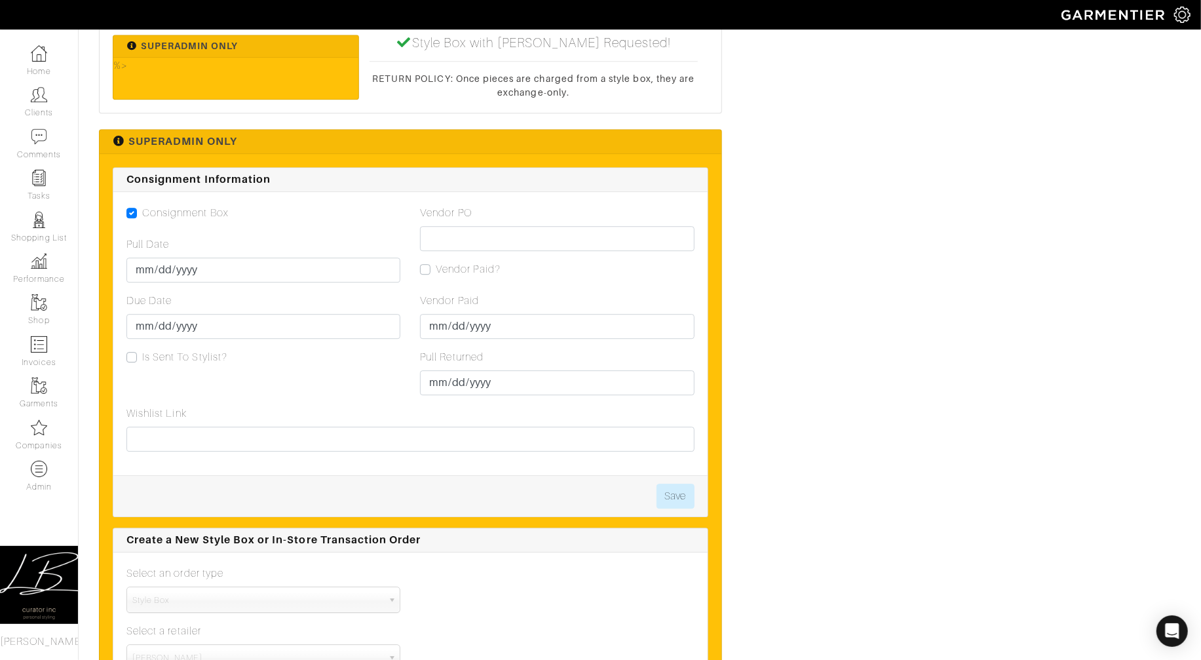
scroll to position [2576, 0]
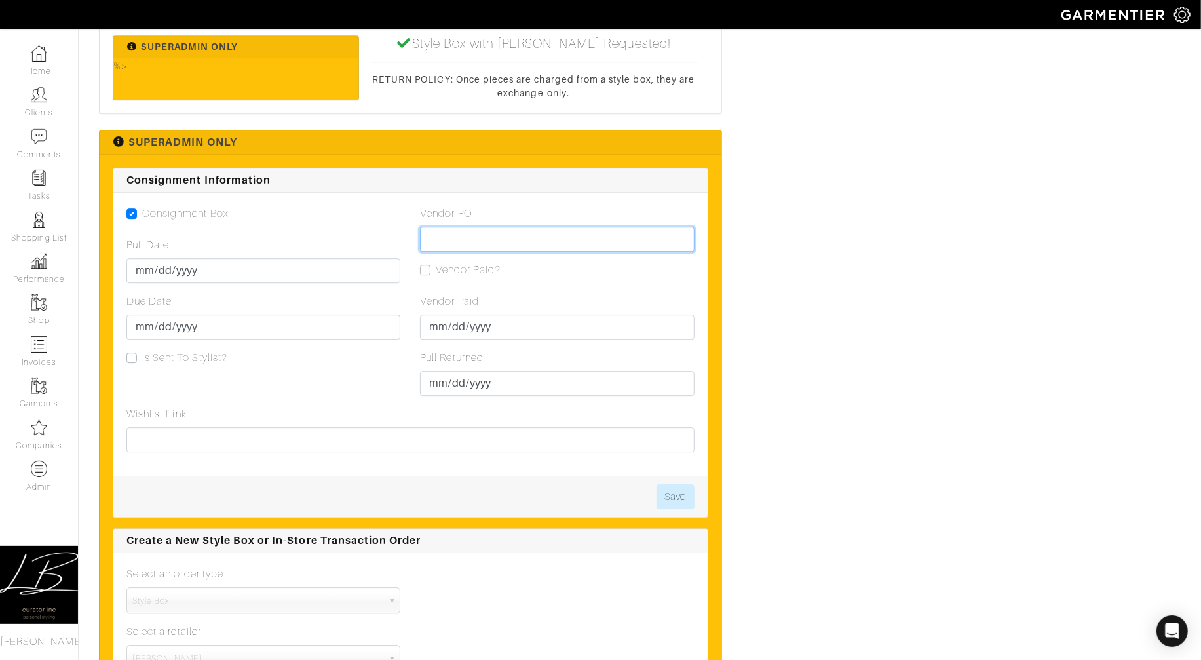
click at [488, 237] on input "Vendor PO" at bounding box center [557, 239] width 274 height 25
paste input "VN0003457853"
type input "VN0003457853"
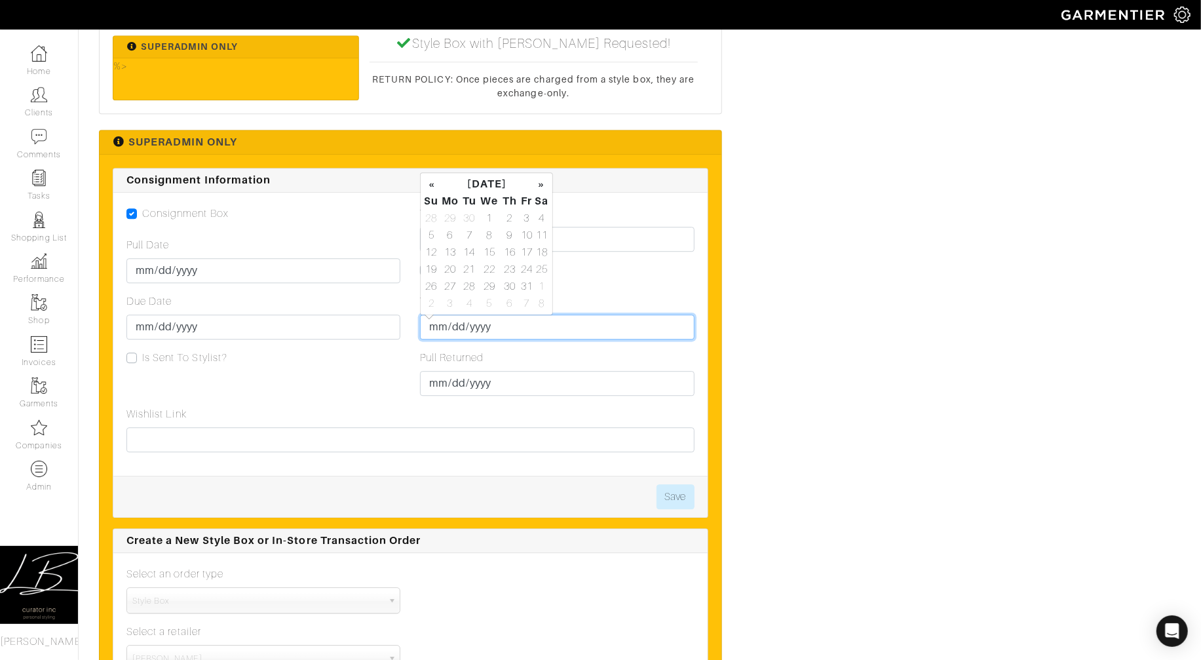
click at [436, 332] on input "Vendor Paid" at bounding box center [557, 327] width 274 height 25
click at [476, 248] on td "14" at bounding box center [470, 252] width 18 height 17
type input "[DATE]"
click at [845, 277] on div "Submit Date Style Box Actions View Tracking Ready to Charge? Due (10/05/2025) T…" at bounding box center [1007, 315] width 367 height 5188
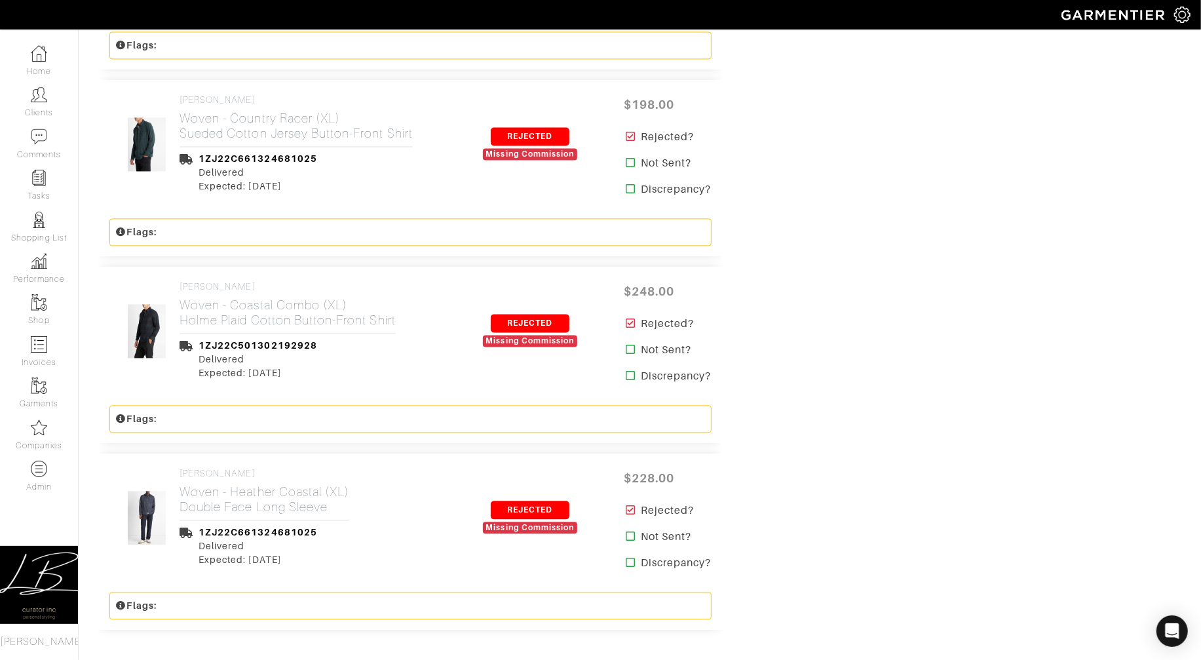
scroll to position [2568, 0]
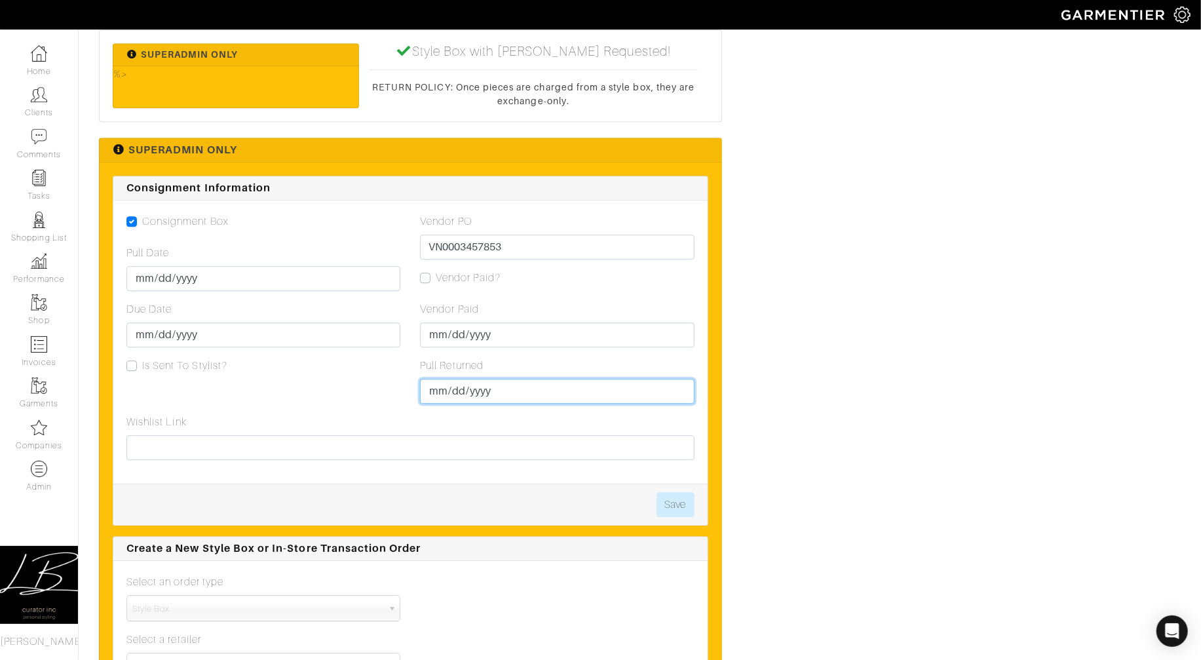
click at [438, 394] on input "Pull Returned" at bounding box center [557, 391] width 274 height 25
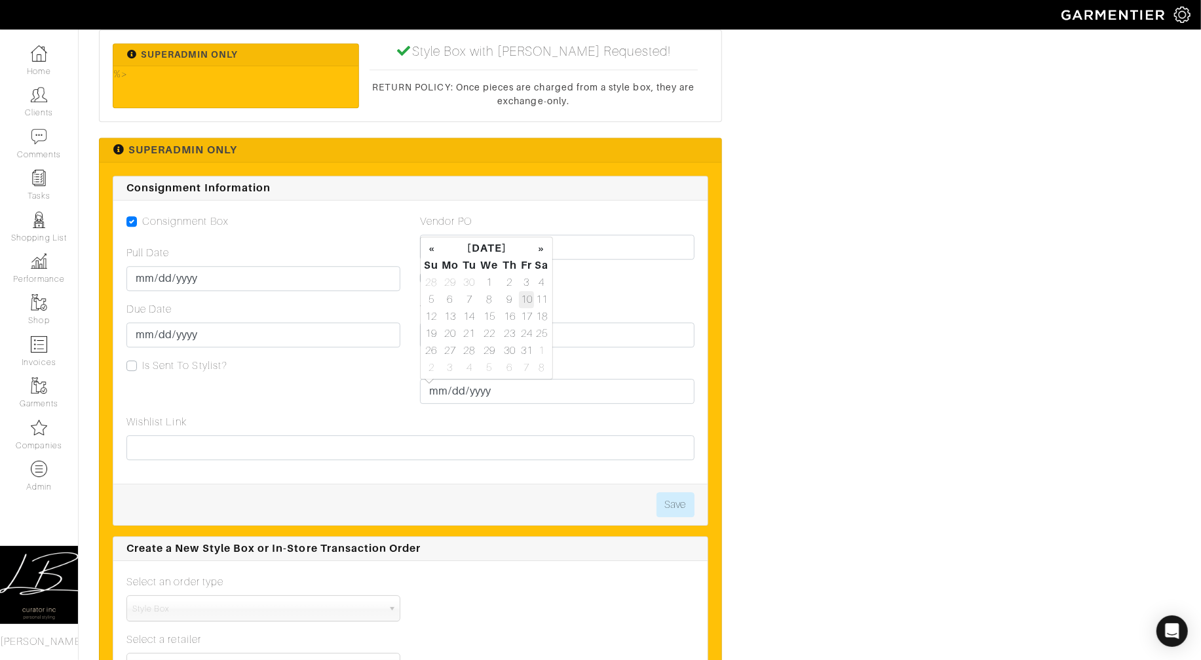
click at [531, 295] on td "10" at bounding box center [526, 299] width 15 height 17
type input "2025-10-10"
drag, startPoint x: 675, startPoint y: 366, endPoint x: 671, endPoint y: 423, distance: 57.1
click at [675, 366] on div "Pull Returned 2025-10-10" at bounding box center [557, 381] width 274 height 46
click at [673, 498] on button "Save" at bounding box center [676, 504] width 38 height 25
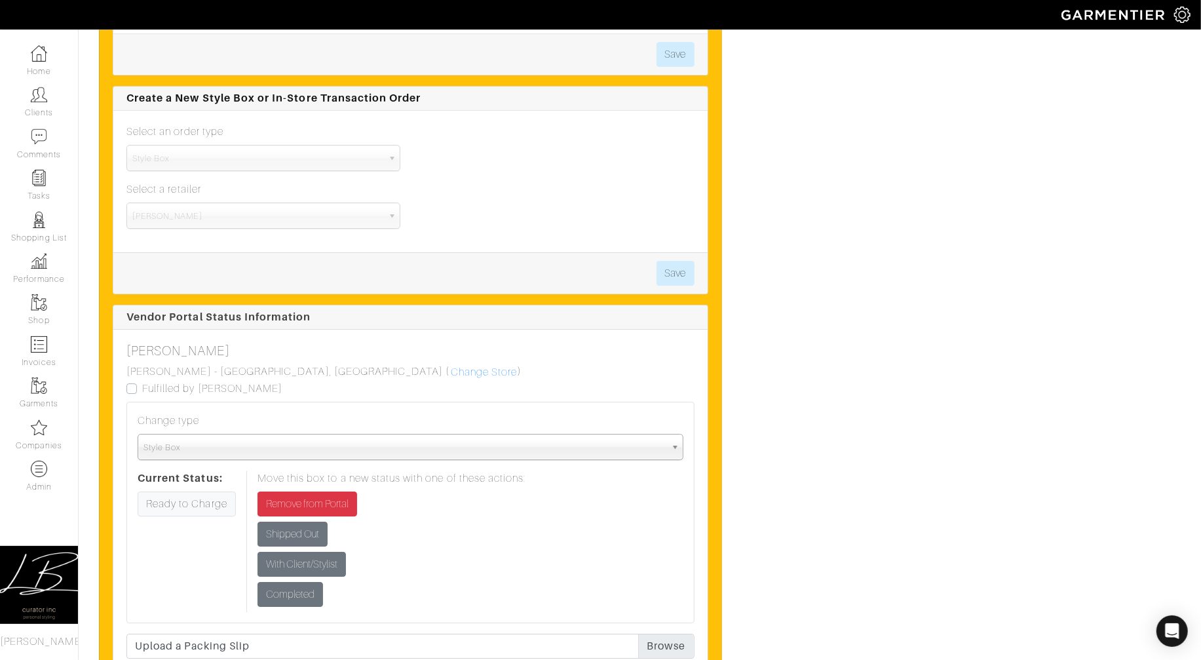
scroll to position [3150, 0]
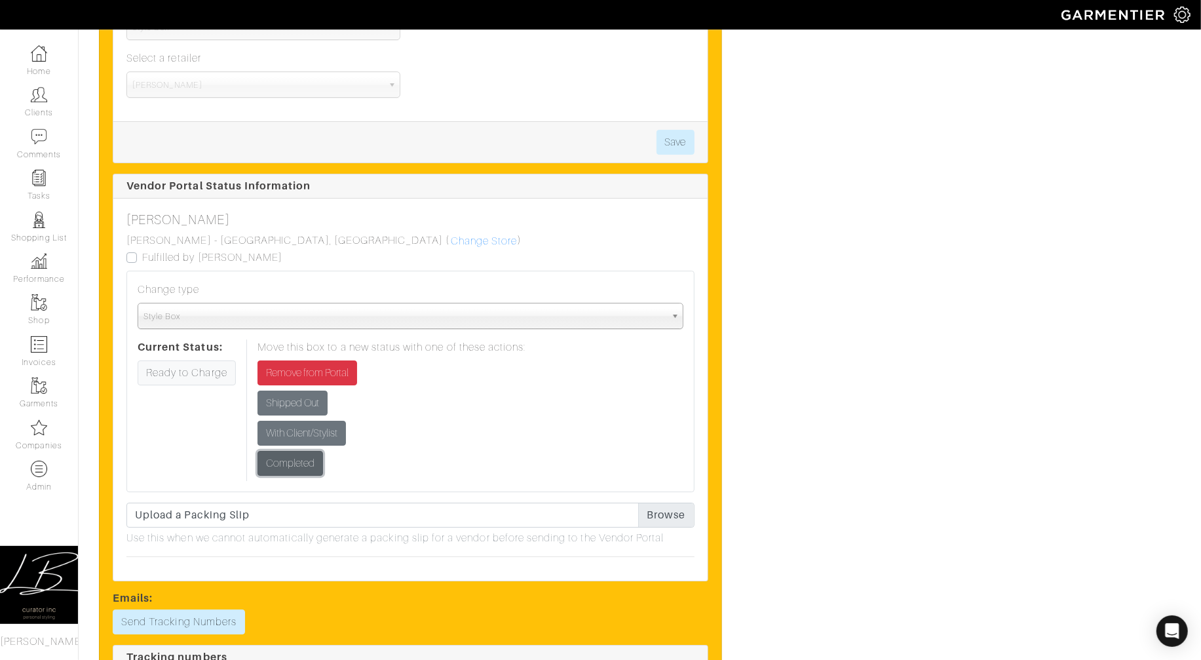
click at [303, 465] on input "Completed" at bounding box center [291, 463] width 66 height 25
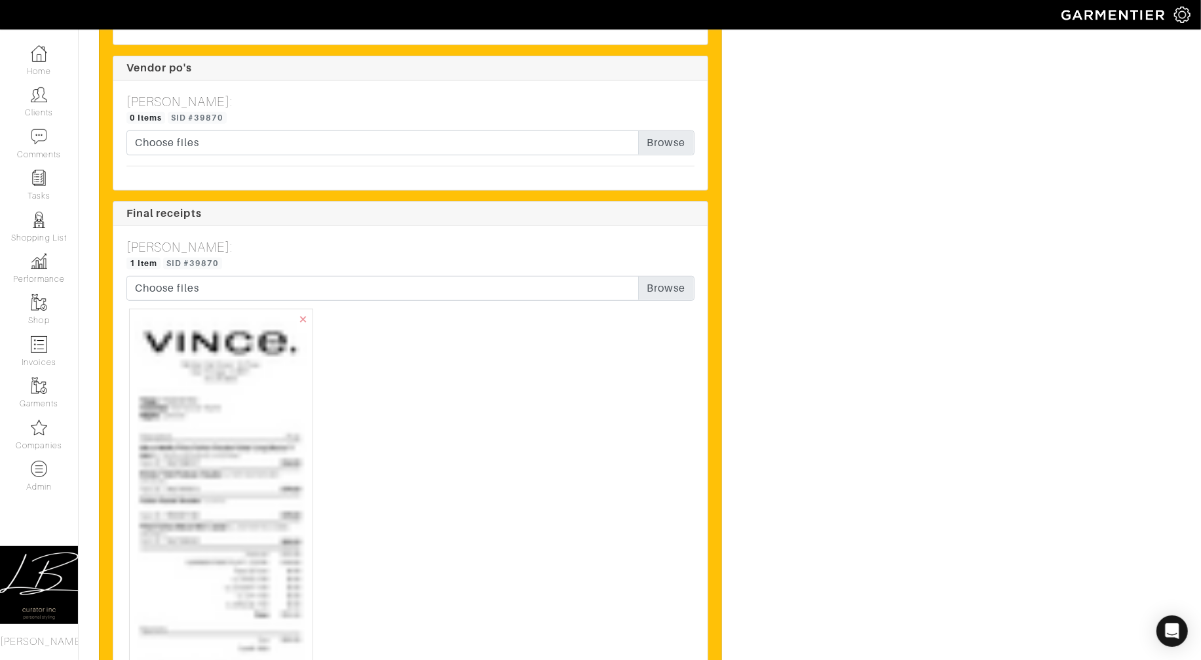
scroll to position [4157, 0]
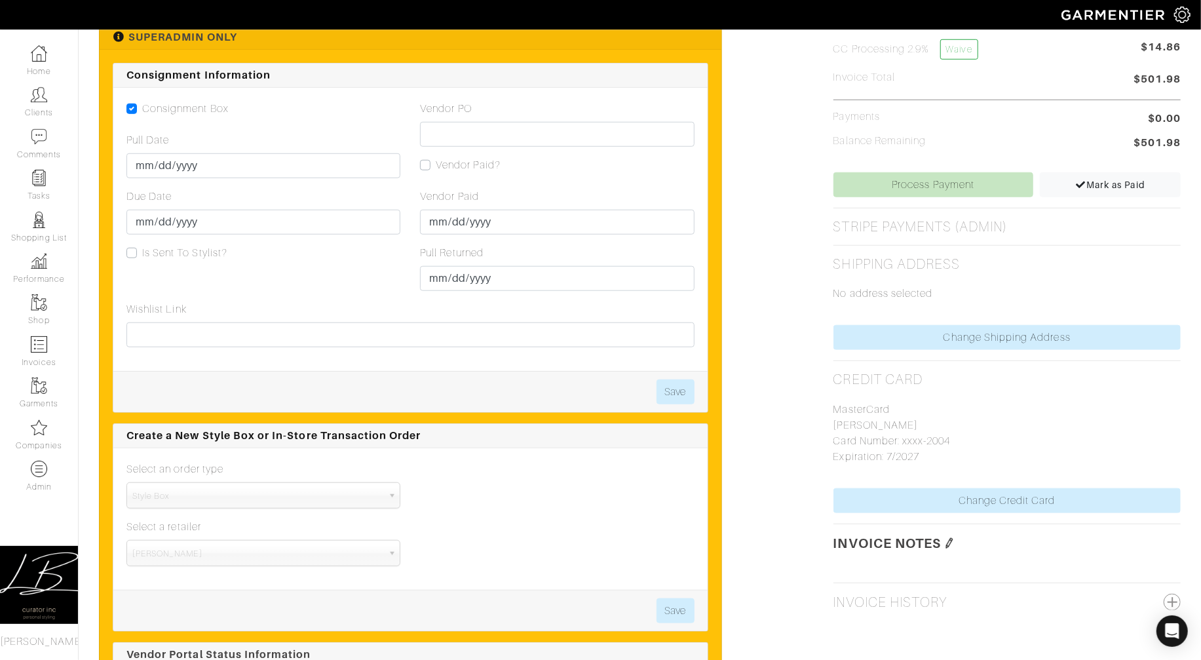
scroll to position [762, 0]
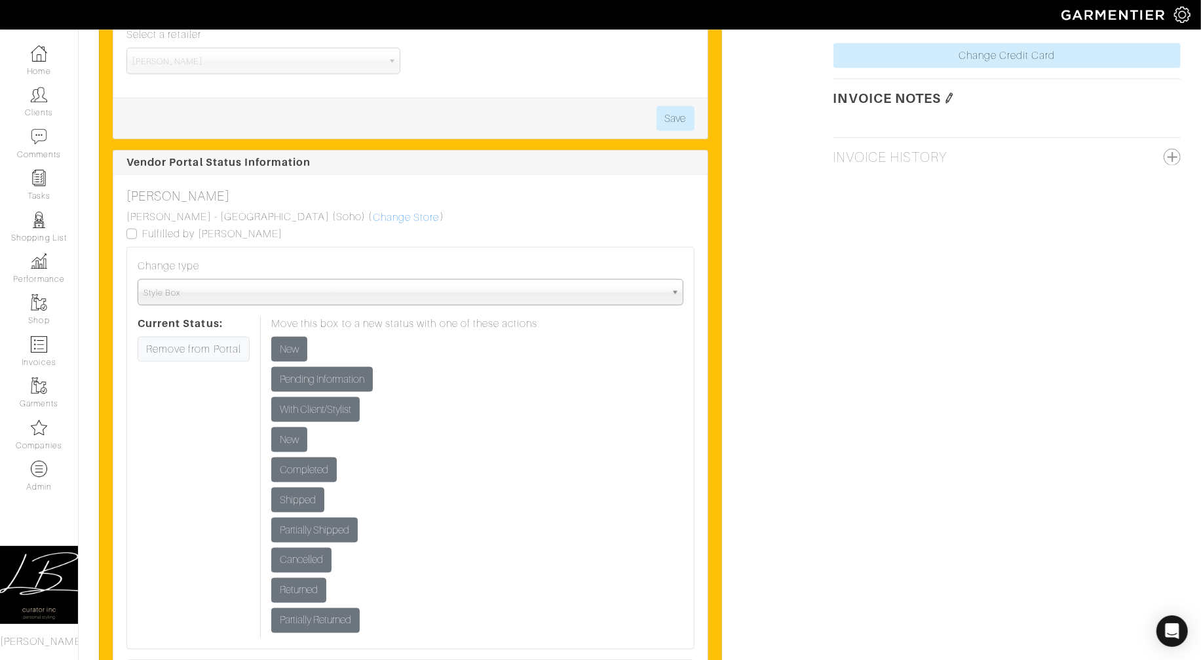
scroll to position [1256, 0]
click at [292, 339] on input "New" at bounding box center [289, 348] width 36 height 25
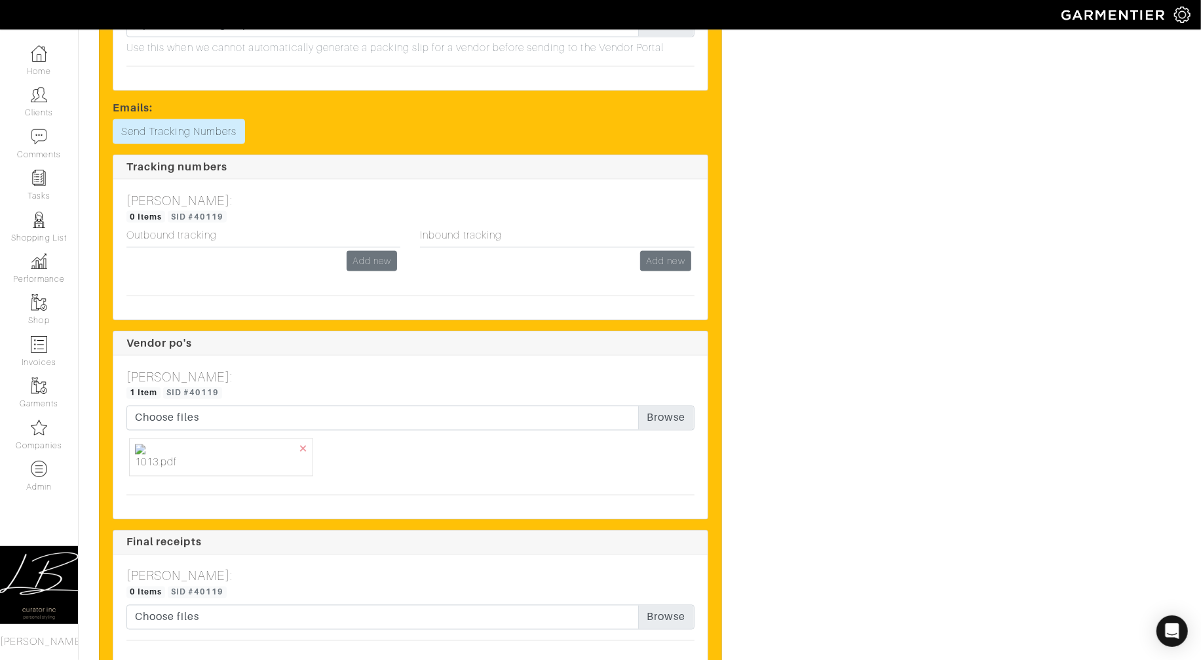
scroll to position [1426, 0]
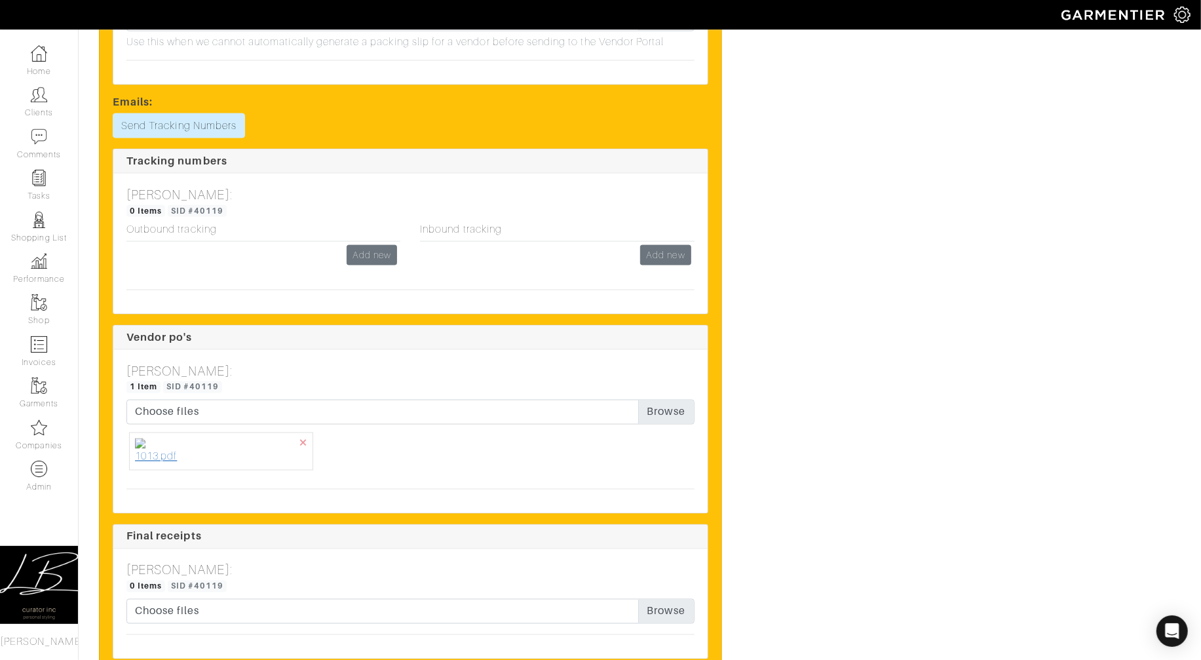
click at [170, 456] on span "1013.pdf" at bounding box center [221, 457] width 172 height 16
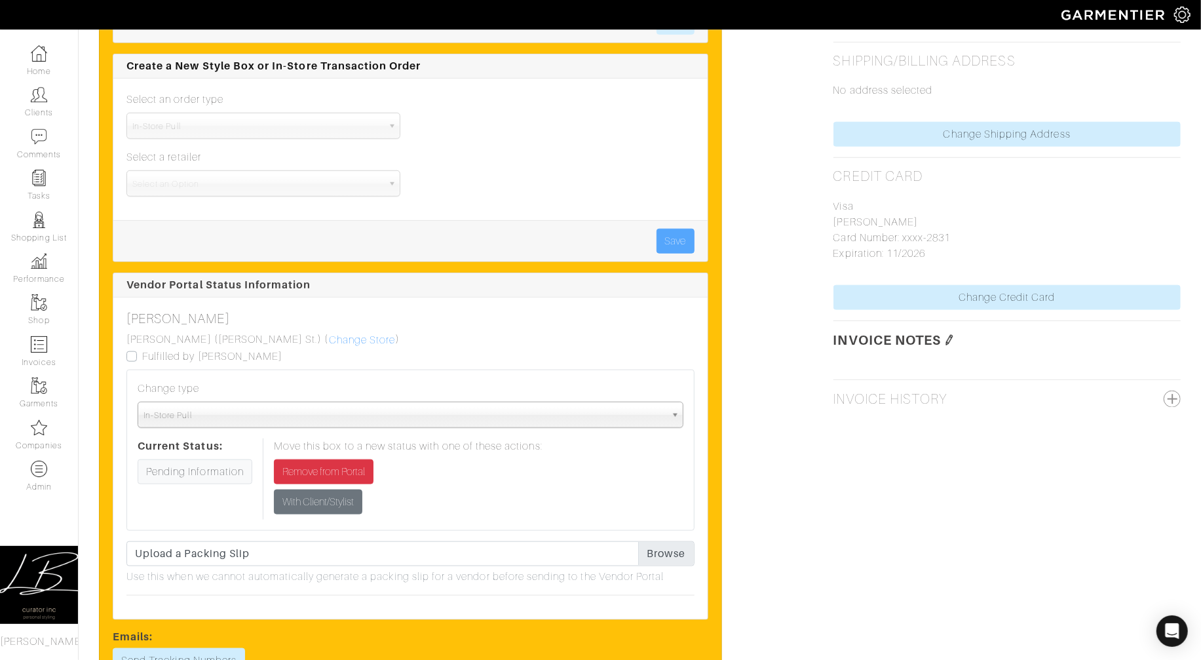
scroll to position [0, 0]
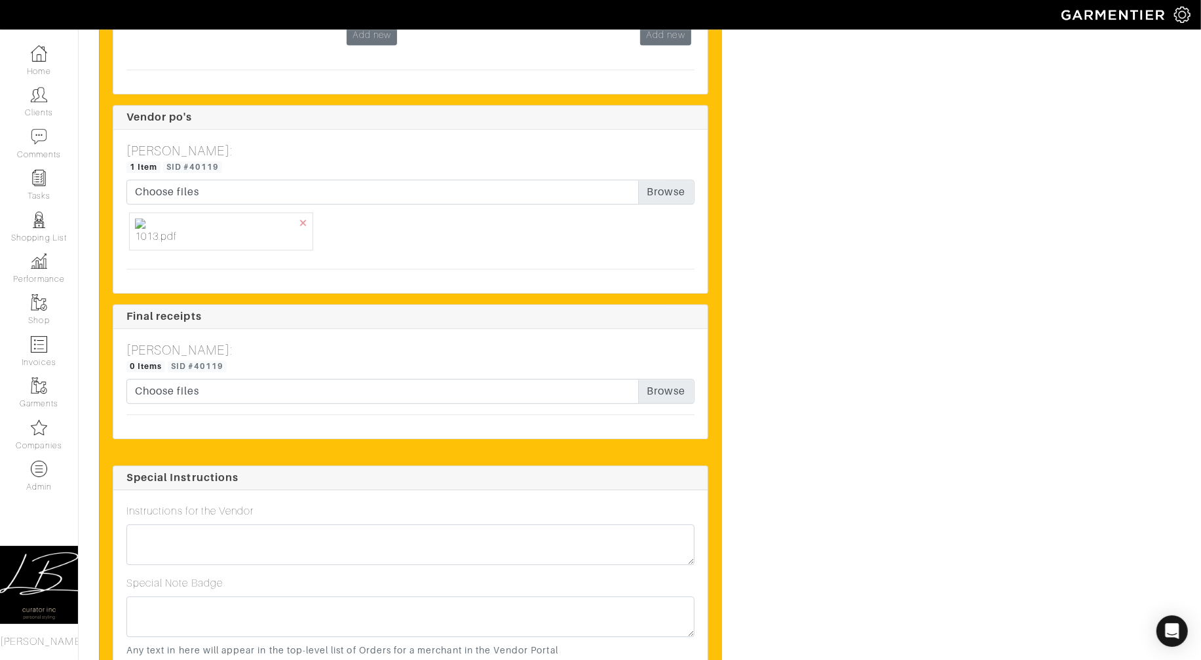
scroll to position [2706, 0]
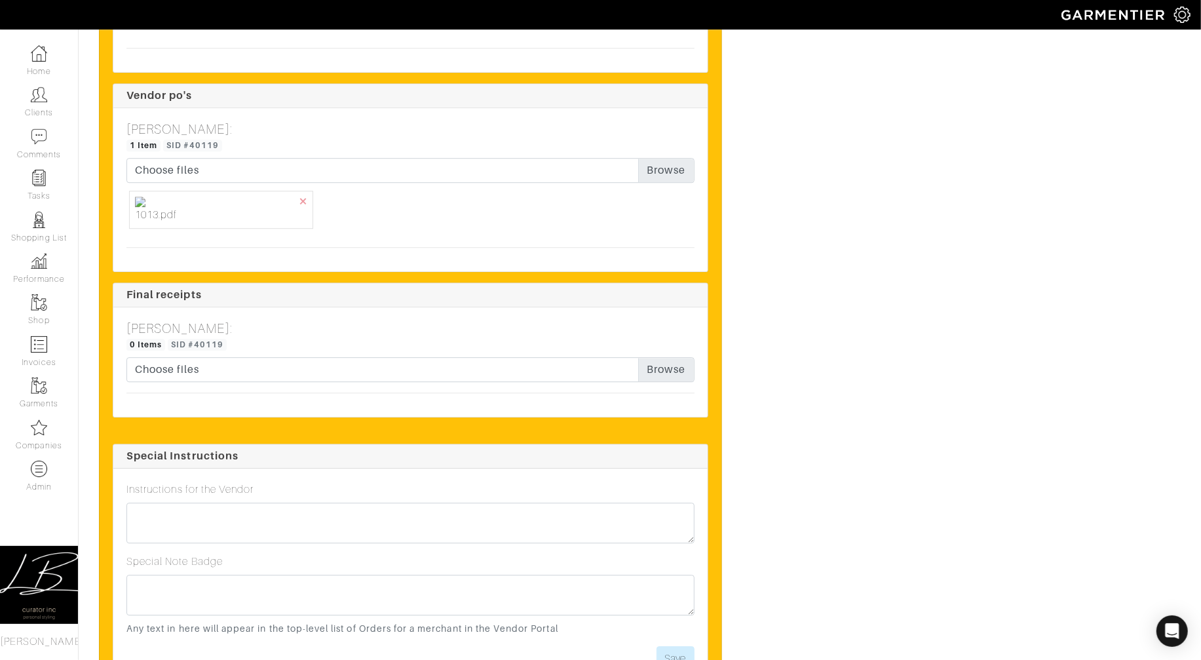
click at [425, 148] on div "1 Item SID #40119" at bounding box center [410, 145] width 568 height 16
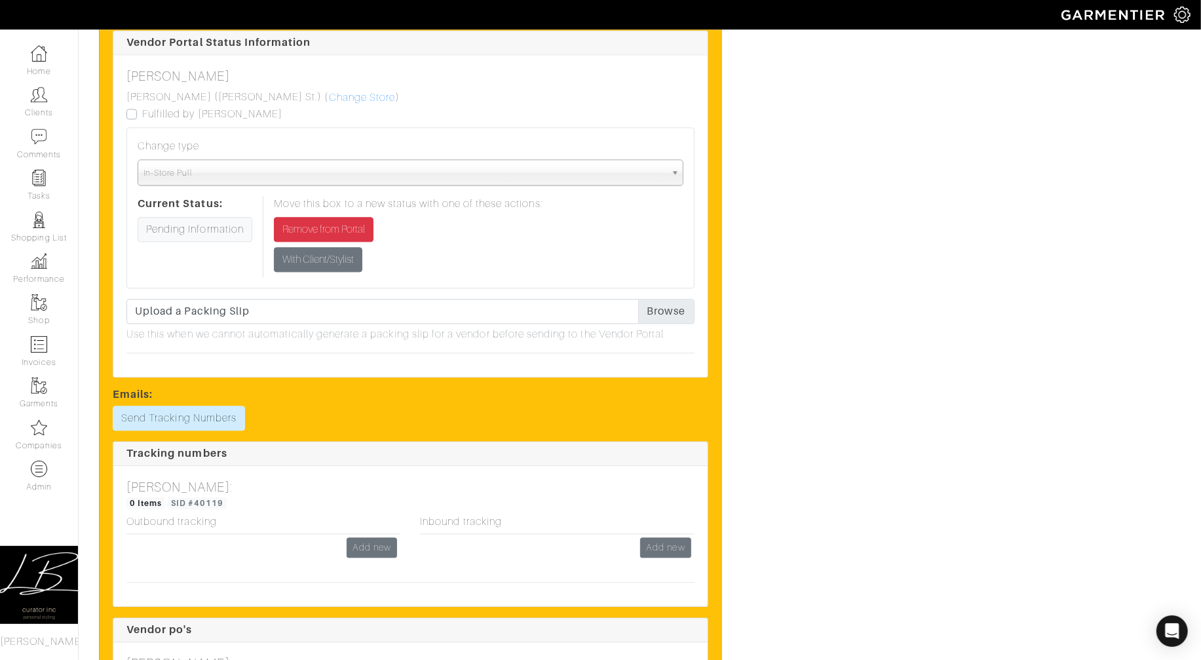
scroll to position [2158, 0]
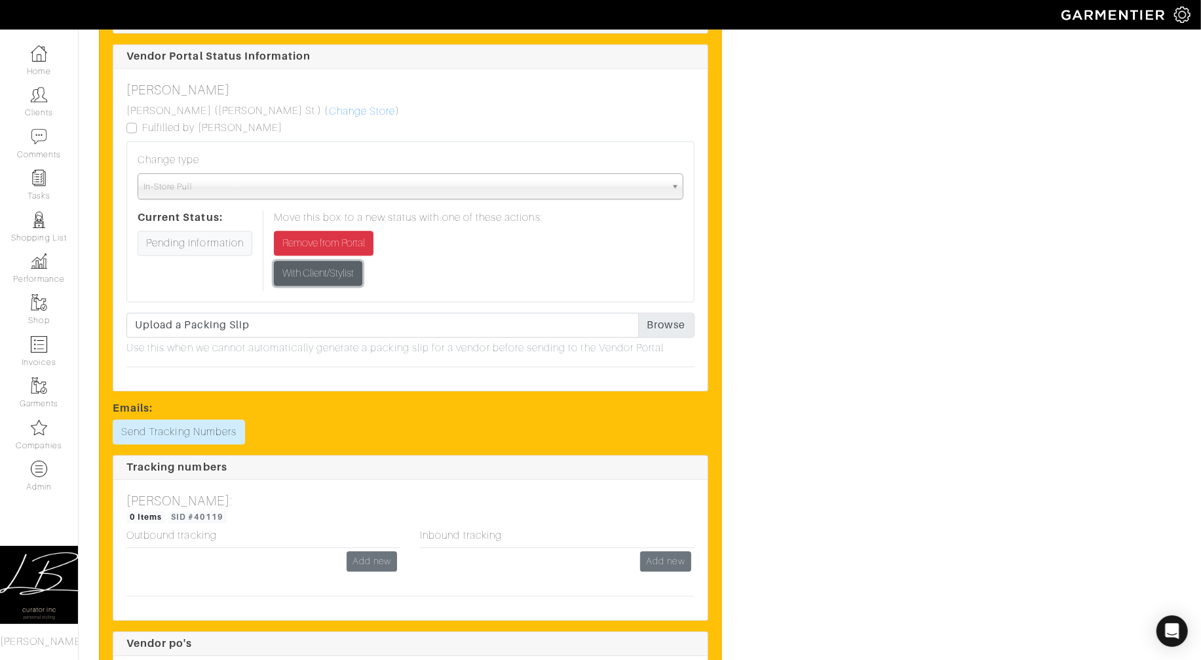
click at [342, 273] on input "With Client/Stylist" at bounding box center [318, 273] width 88 height 25
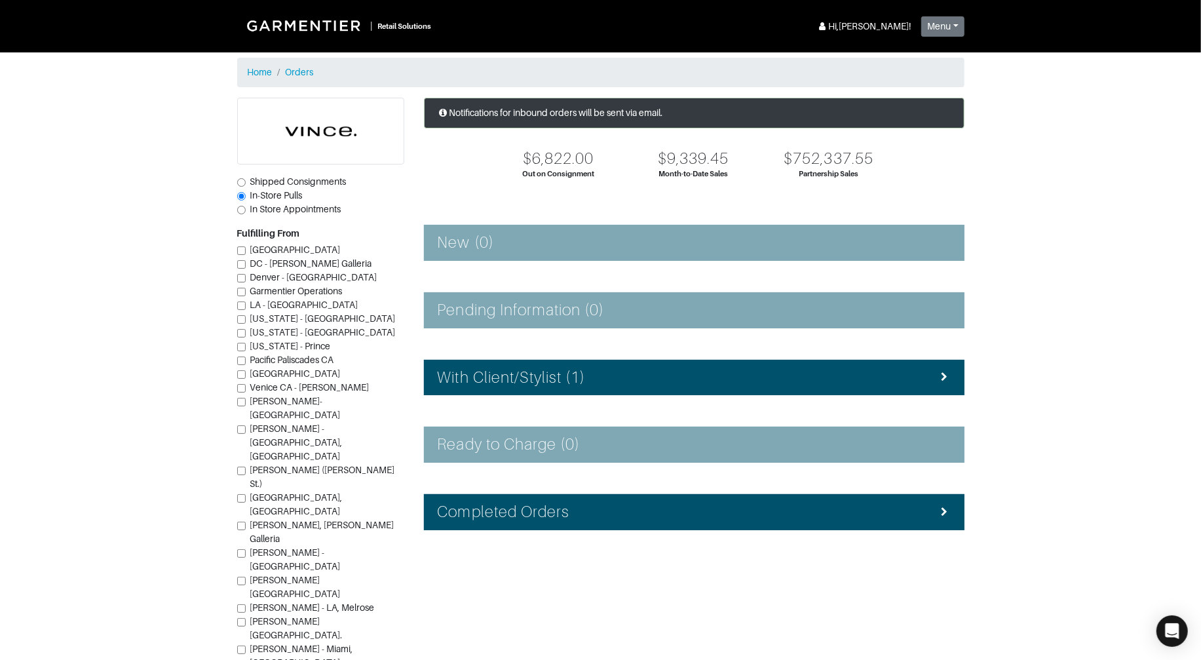
click at [316, 185] on span "Shipped Consignments" at bounding box center [298, 181] width 96 height 10
click at [246, 185] on input "Shipped Consignments" at bounding box center [241, 182] width 9 height 9
radio input "true"
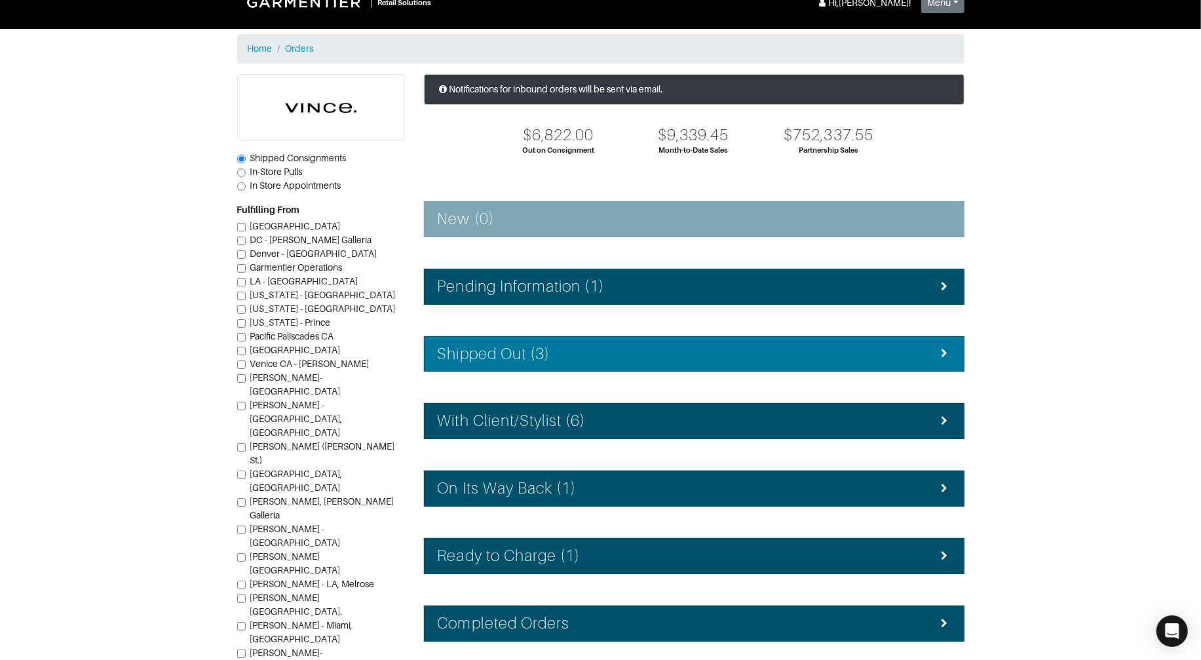
scroll to position [88, 0]
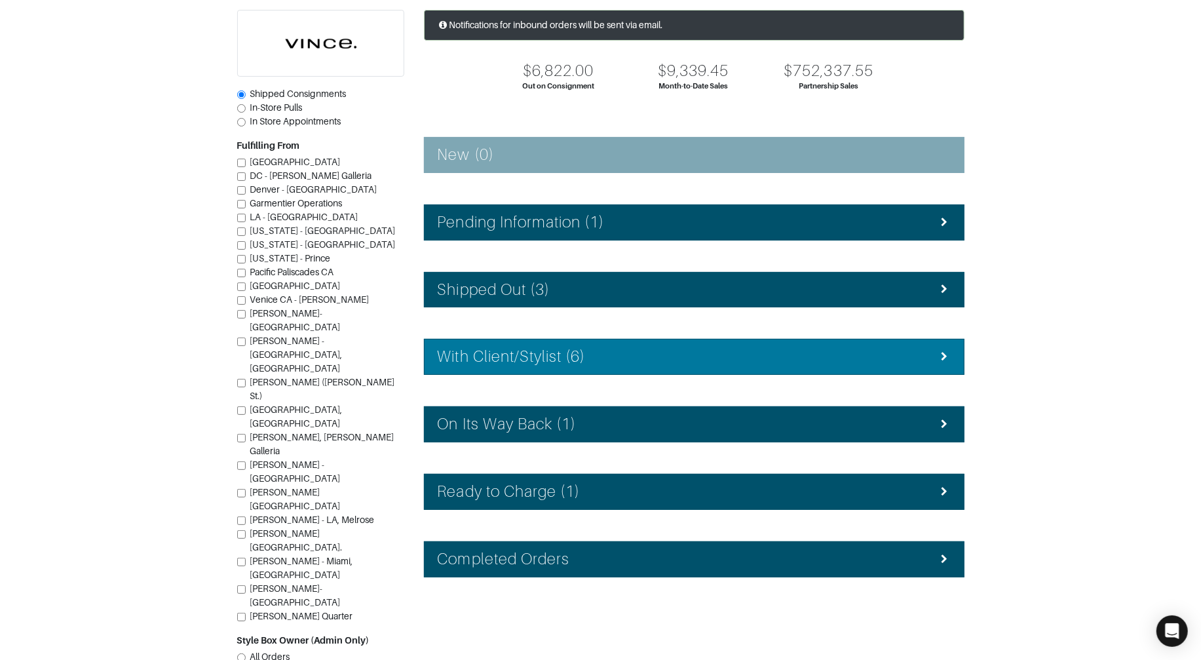
click at [558, 348] on h4 "With Client/Stylist (6)" at bounding box center [512, 356] width 148 height 19
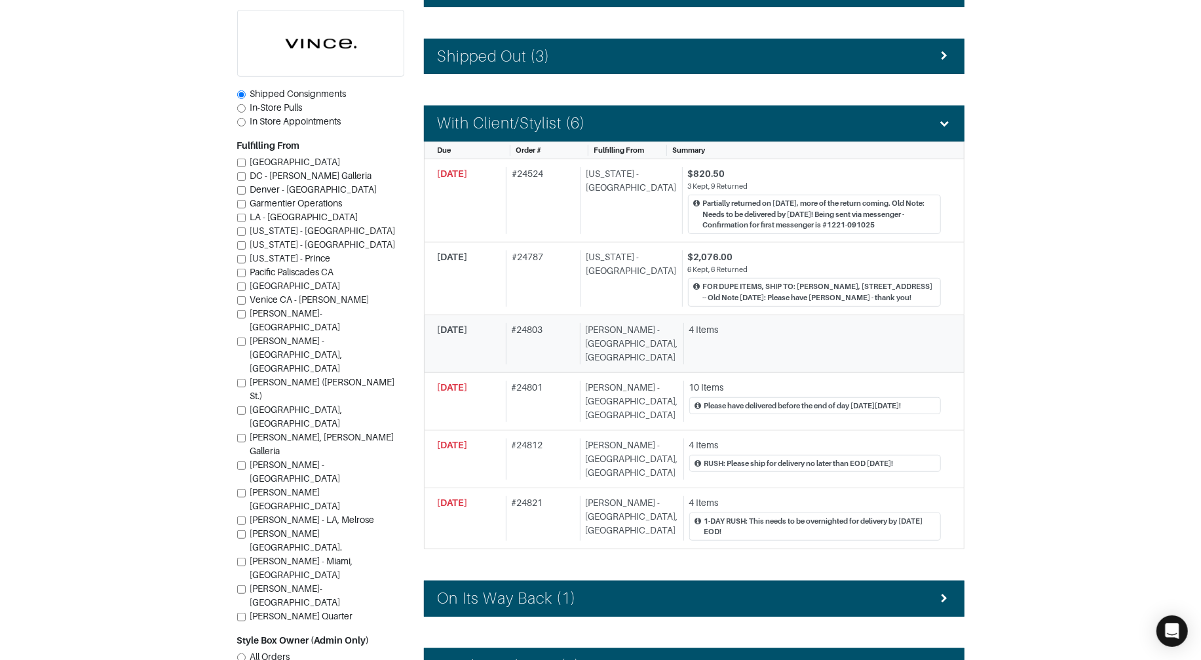
scroll to position [324, 0]
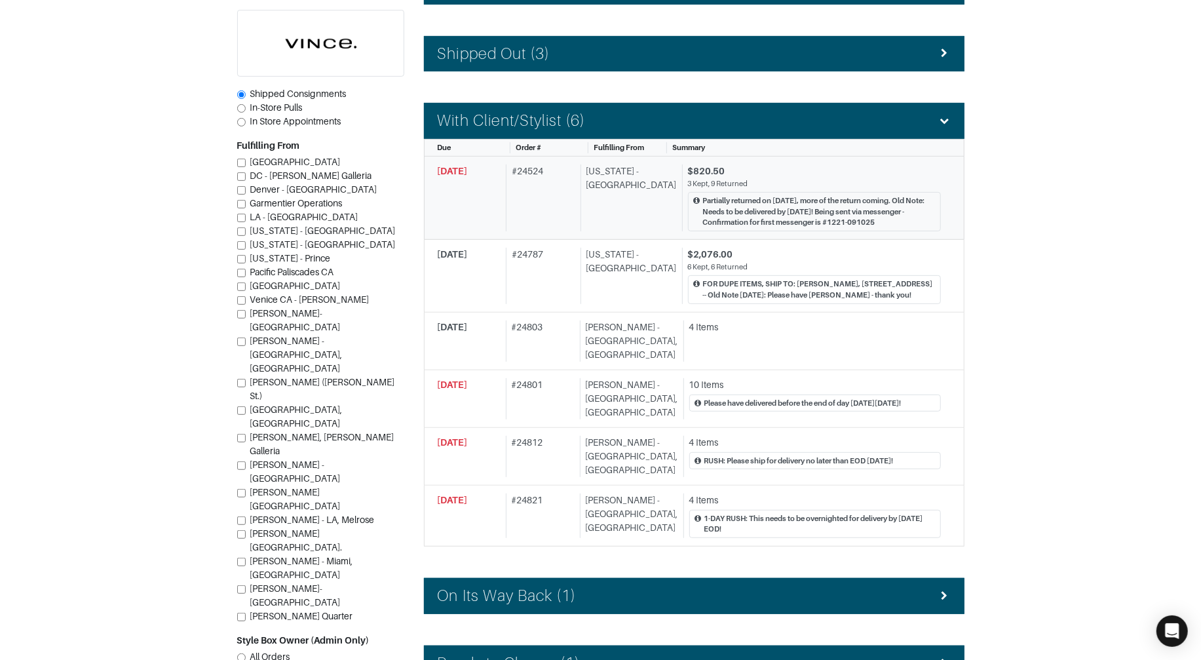
click at [556, 196] on div "# 24524" at bounding box center [540, 197] width 69 height 67
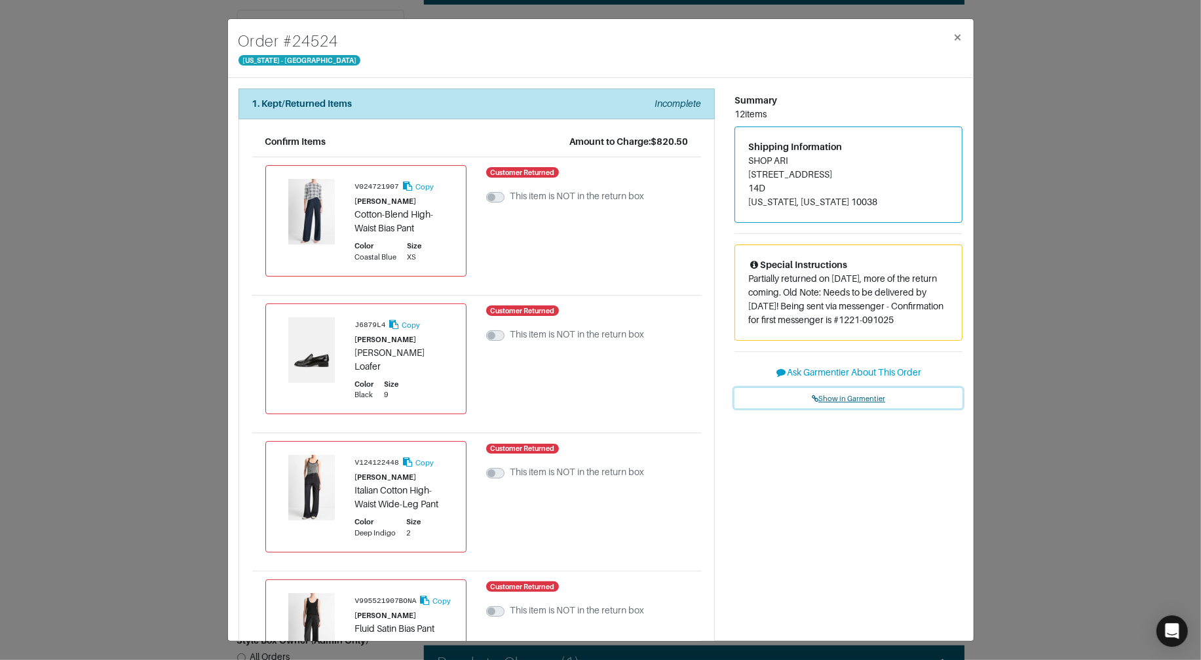
click at [832, 402] on span "Show in Garmentier" at bounding box center [848, 398] width 73 height 8
click at [178, 119] on div "Order # 24524 New York - 5th Avenue × 1. Kept/Returned Items Incomplete Confirm…" at bounding box center [600, 330] width 1201 height 660
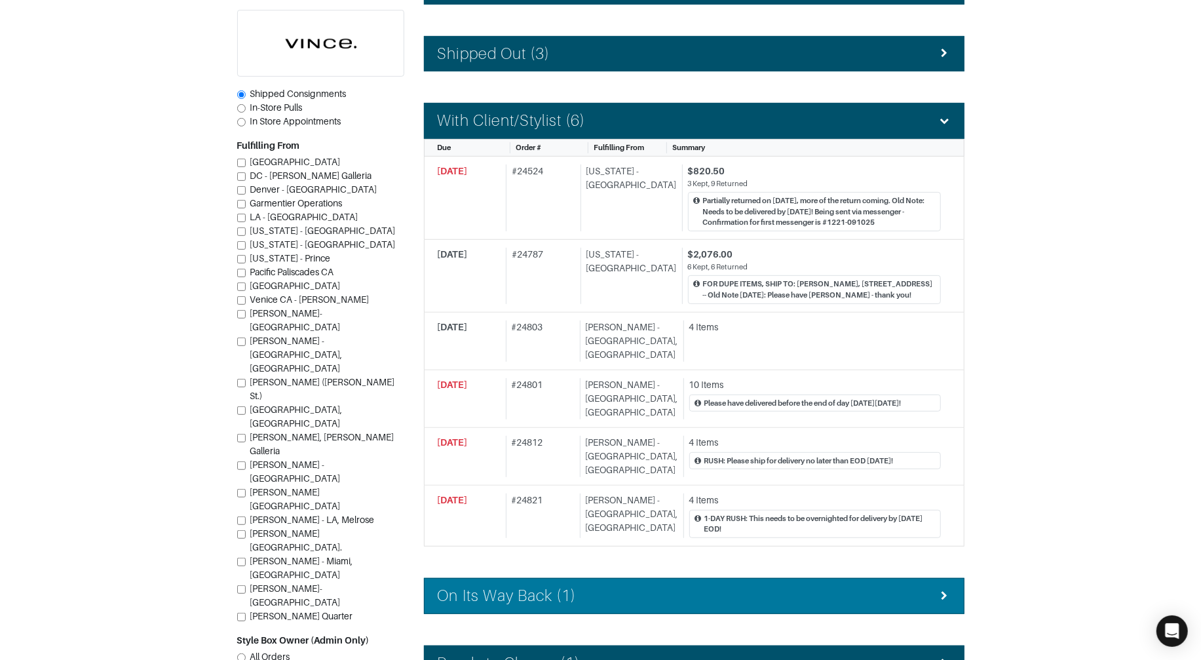
click at [639, 586] on div "On Its Way Back (1)" at bounding box center [694, 595] width 513 height 19
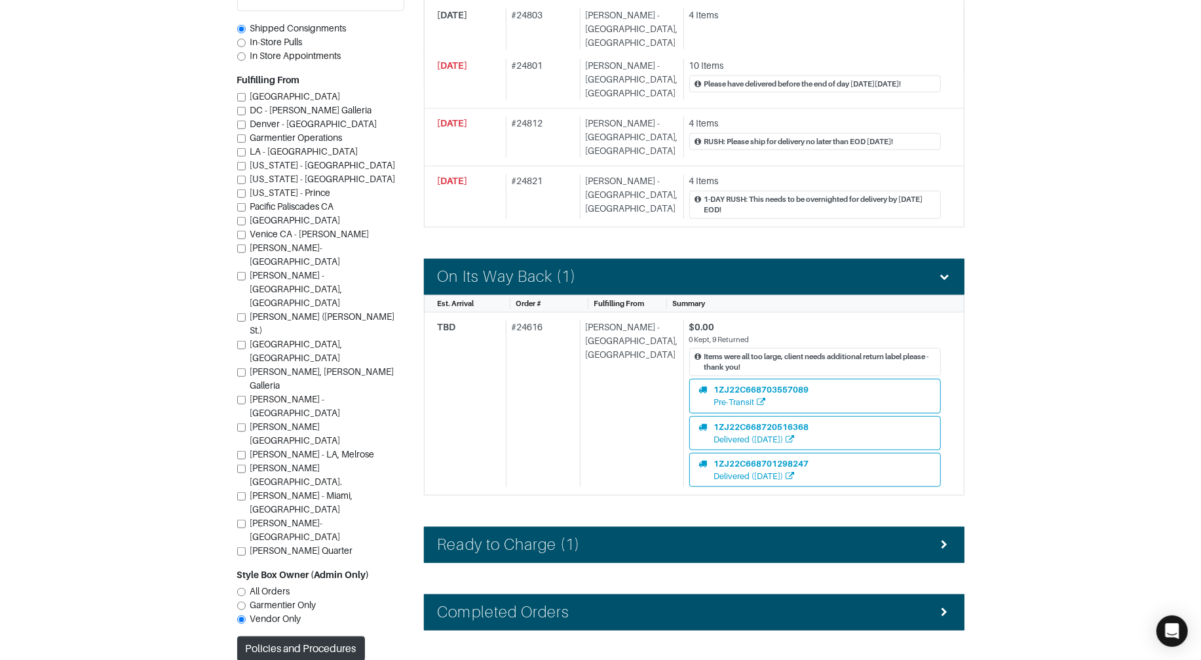
scroll to position [680, 0]
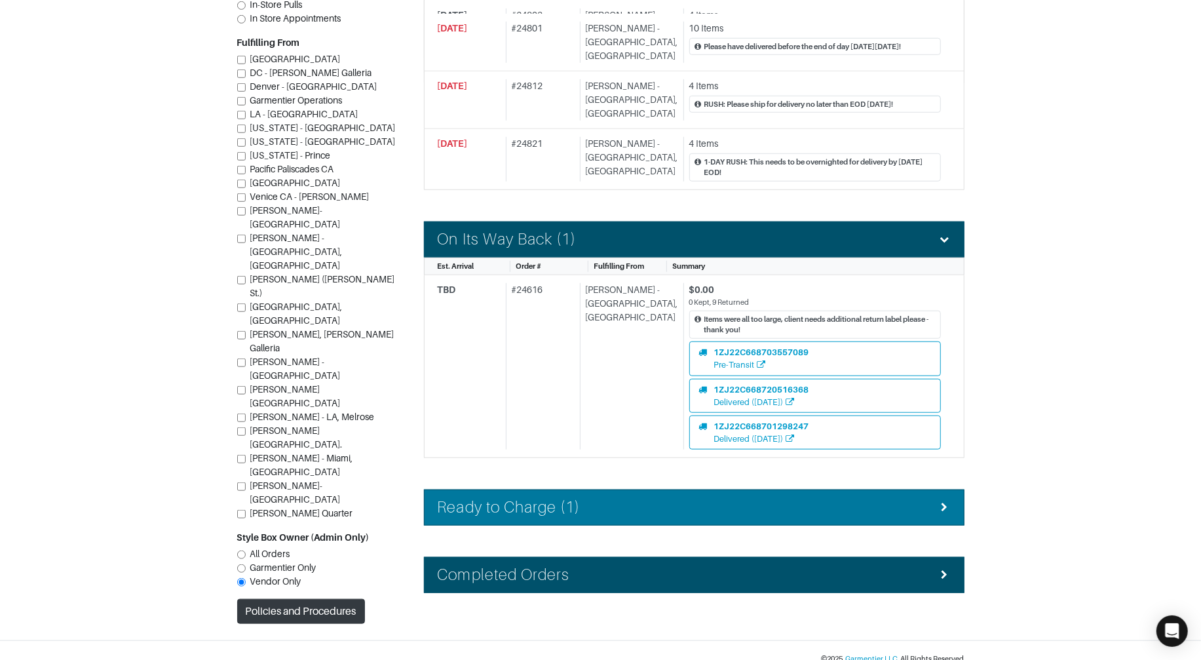
click at [611, 498] on div "Ready to Charge (1)" at bounding box center [694, 507] width 513 height 19
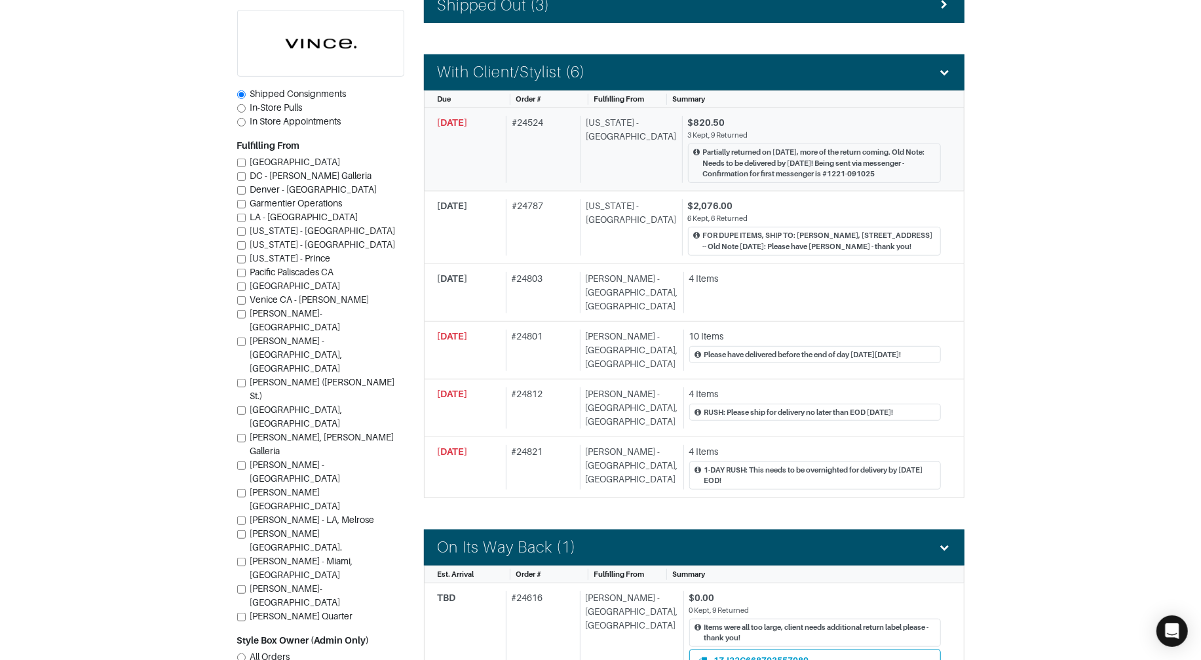
scroll to position [374, 0]
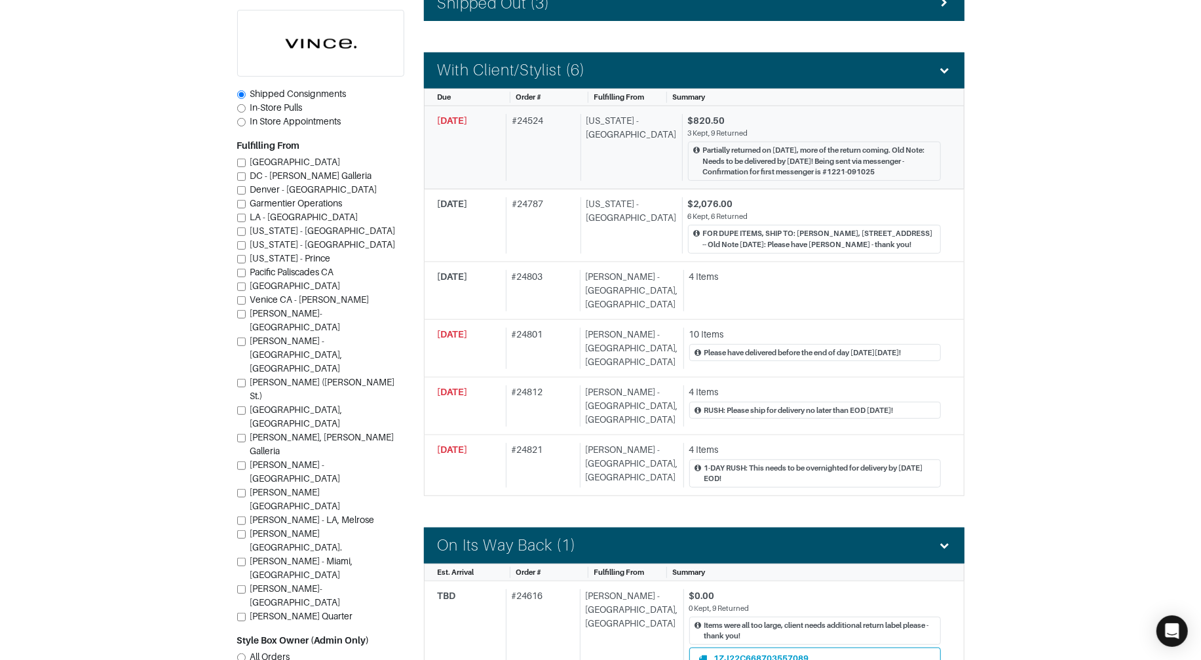
click at [529, 162] on div "# 24524" at bounding box center [540, 147] width 69 height 67
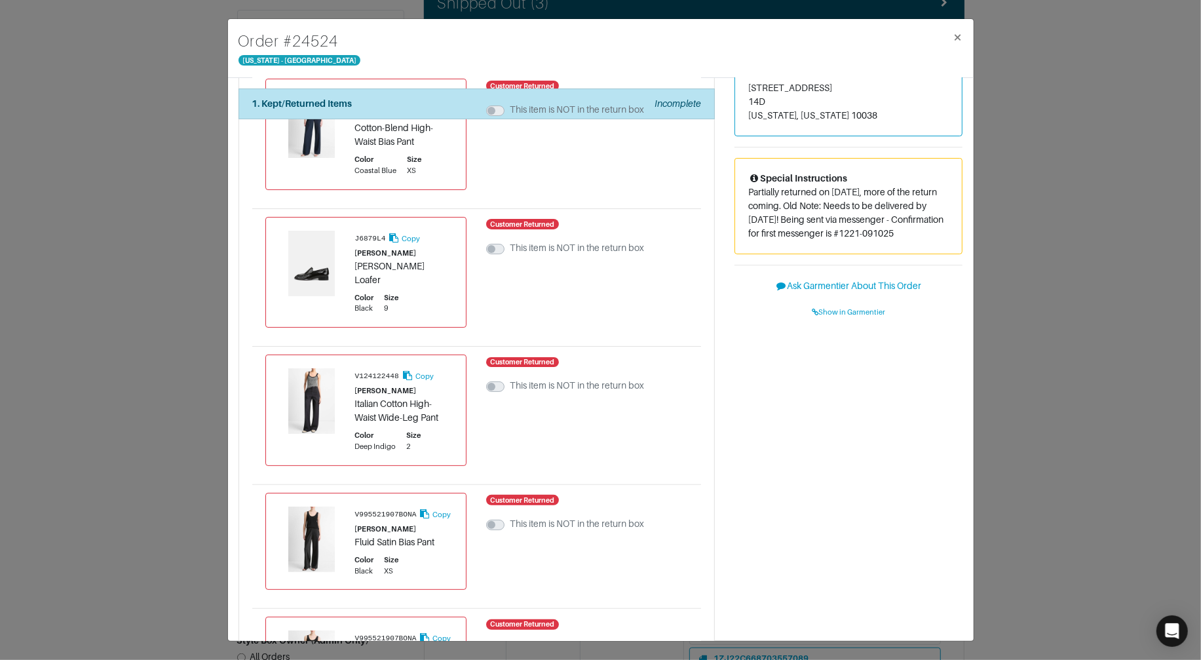
scroll to position [115, 0]
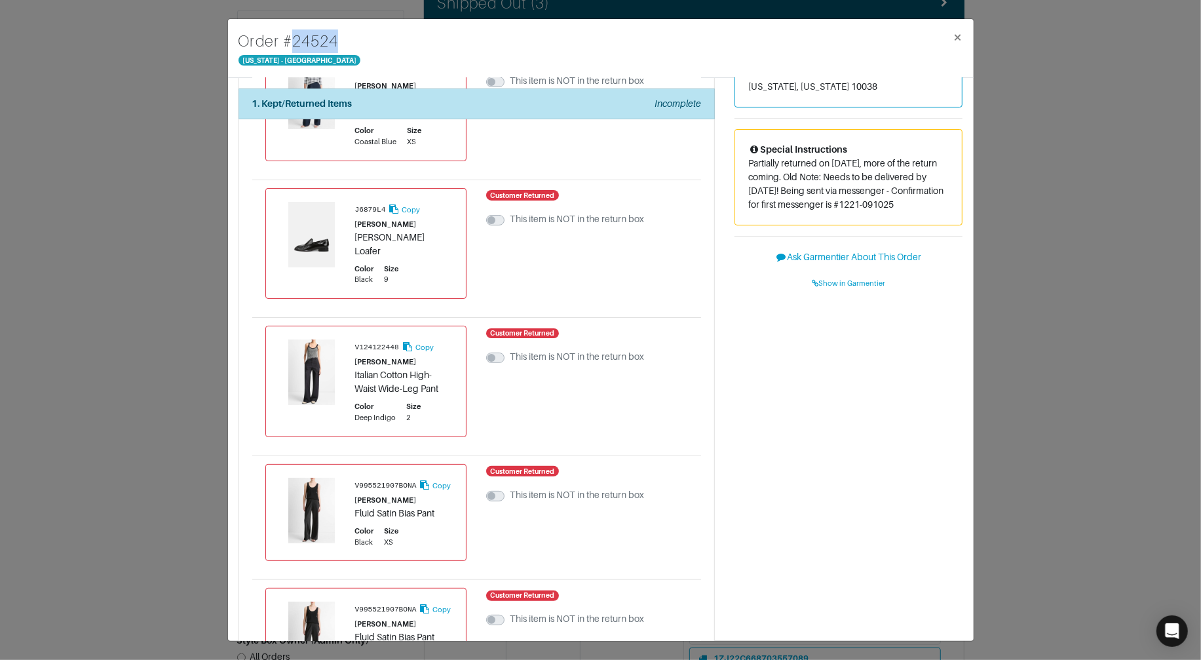
drag, startPoint x: 286, startPoint y: 42, endPoint x: 346, endPoint y: 34, distance: 60.1
click at [352, 38] on div "Order # 24524 New York - 5th Avenue ×" at bounding box center [601, 48] width 746 height 59
copy h4 "# 24524"
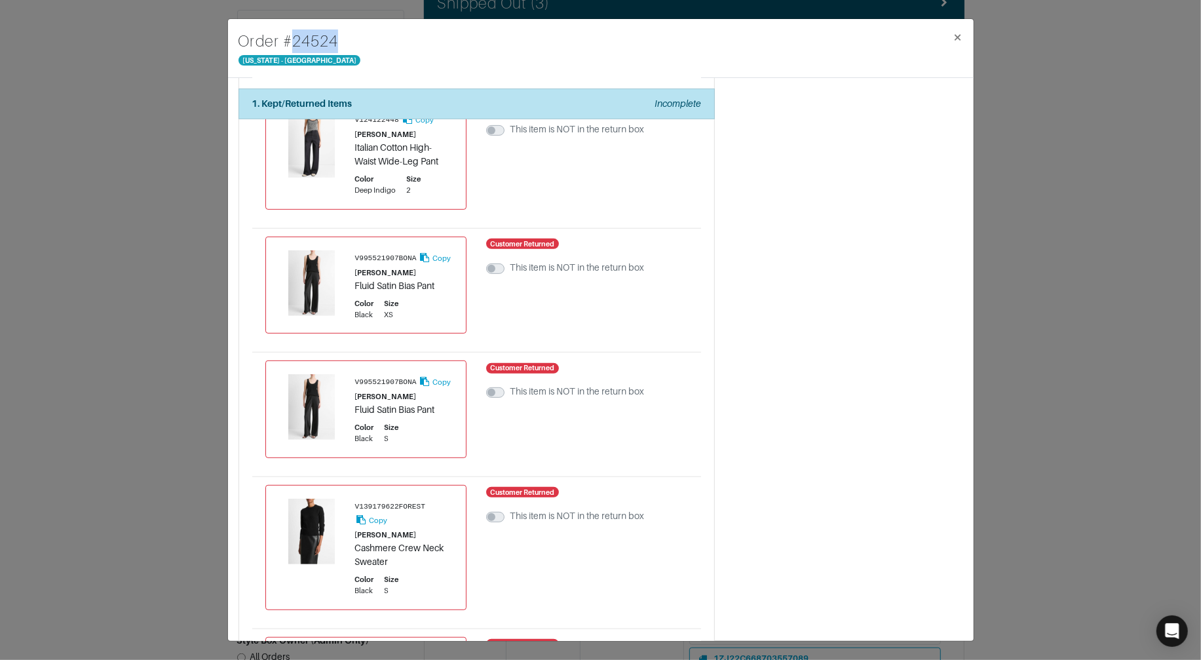
scroll to position [1347, 0]
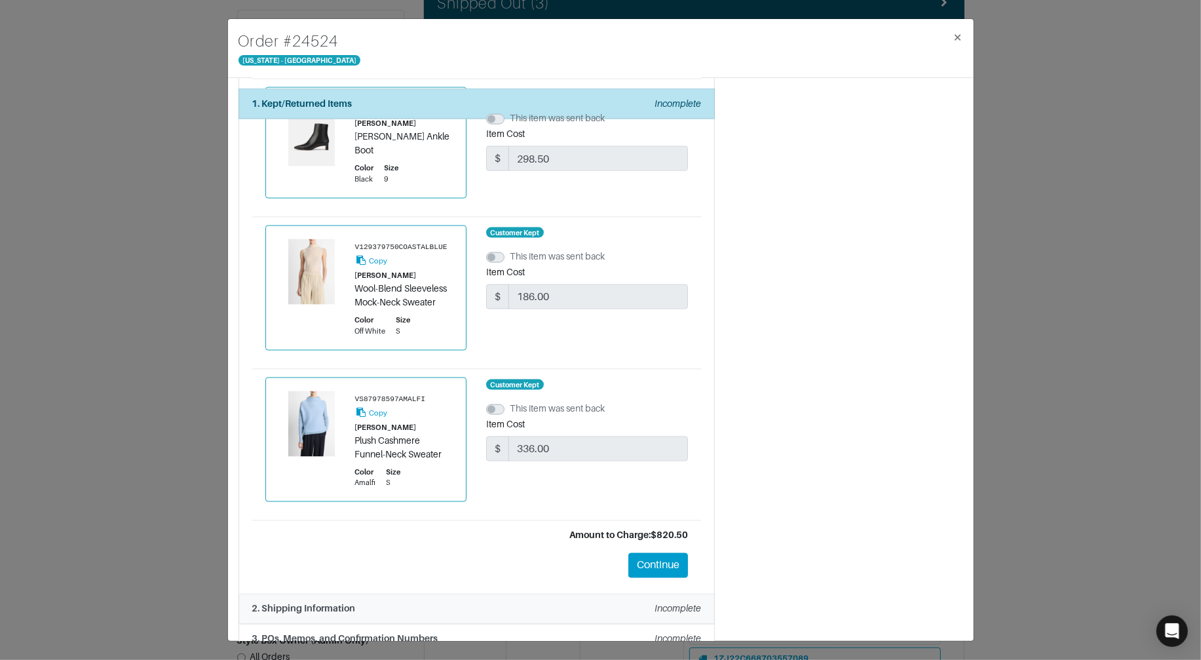
click at [439, 602] on div "2. Shipping Information Incomplete" at bounding box center [476, 609] width 449 height 14
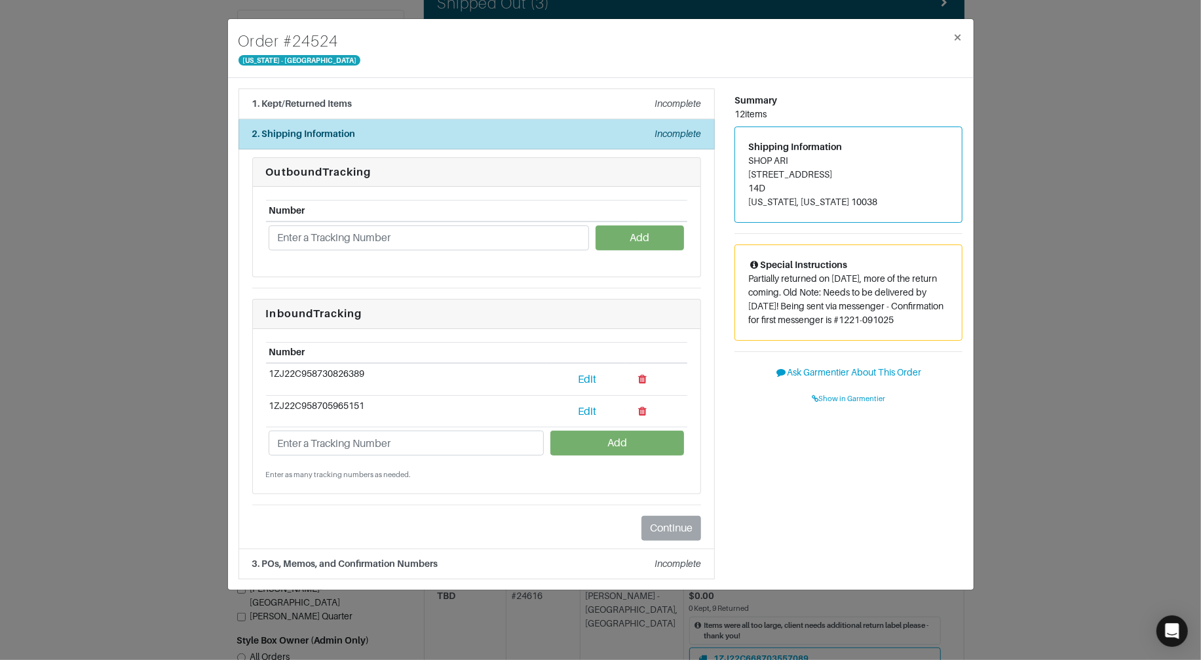
click at [189, 142] on div "Order # 24524 New York - 5th Avenue × 1. Kept/Returned Items Incomplete Confirm…" at bounding box center [600, 330] width 1201 height 660
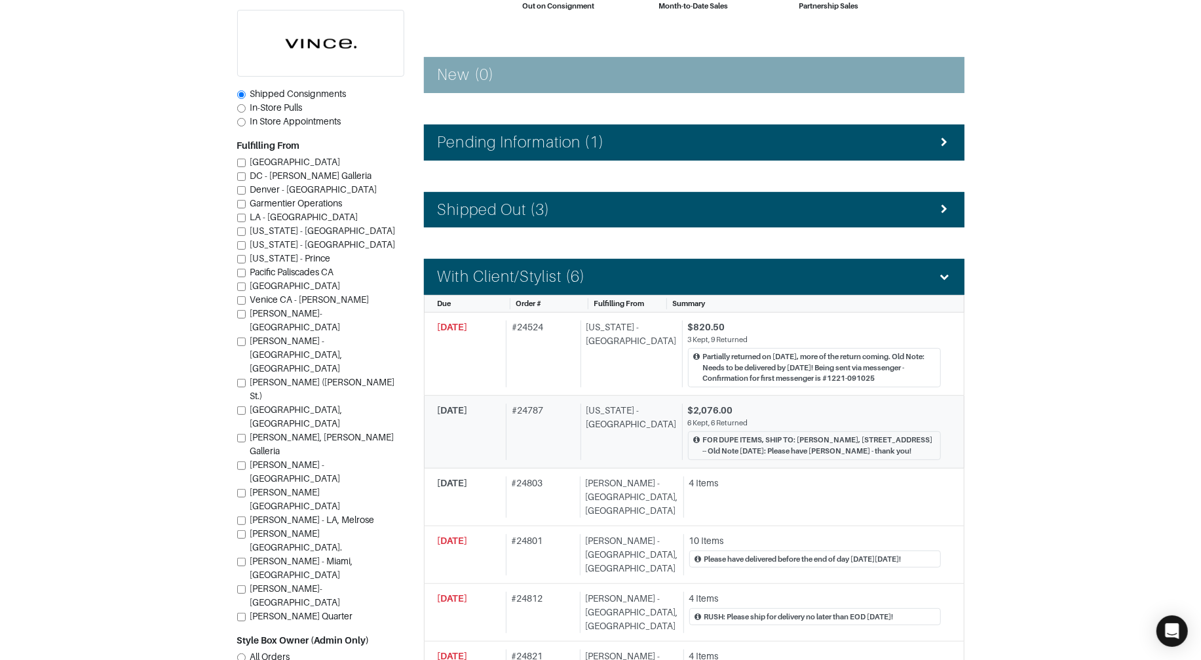
scroll to position [177, 0]
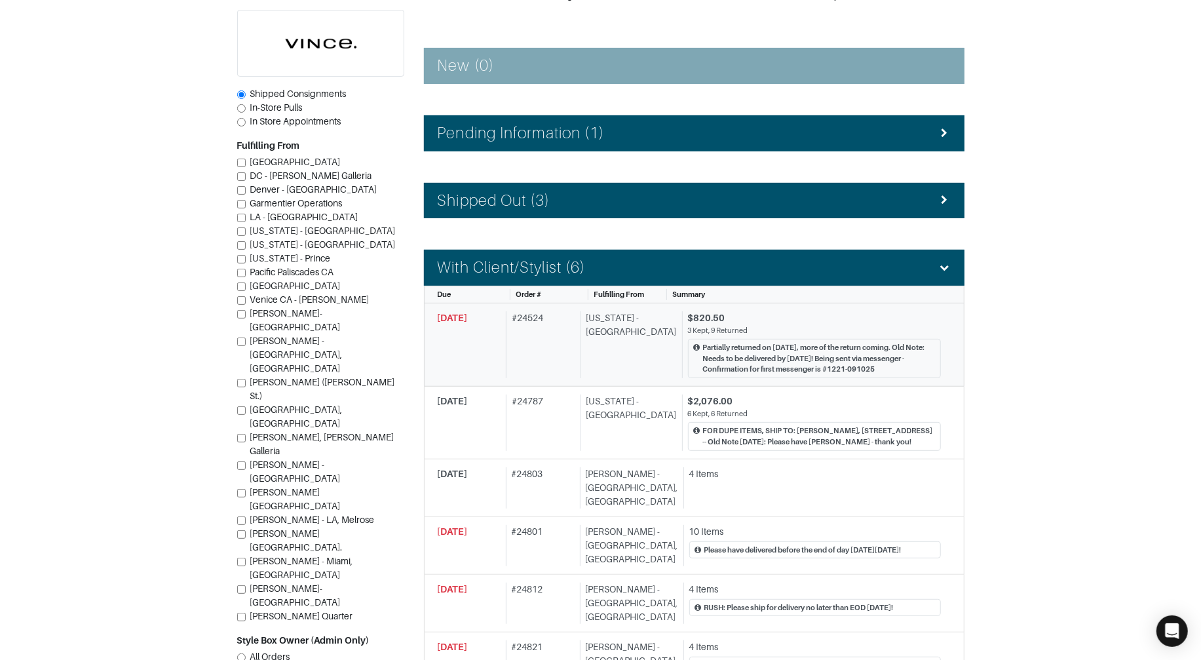
click at [550, 319] on div "# 24524" at bounding box center [540, 344] width 69 height 67
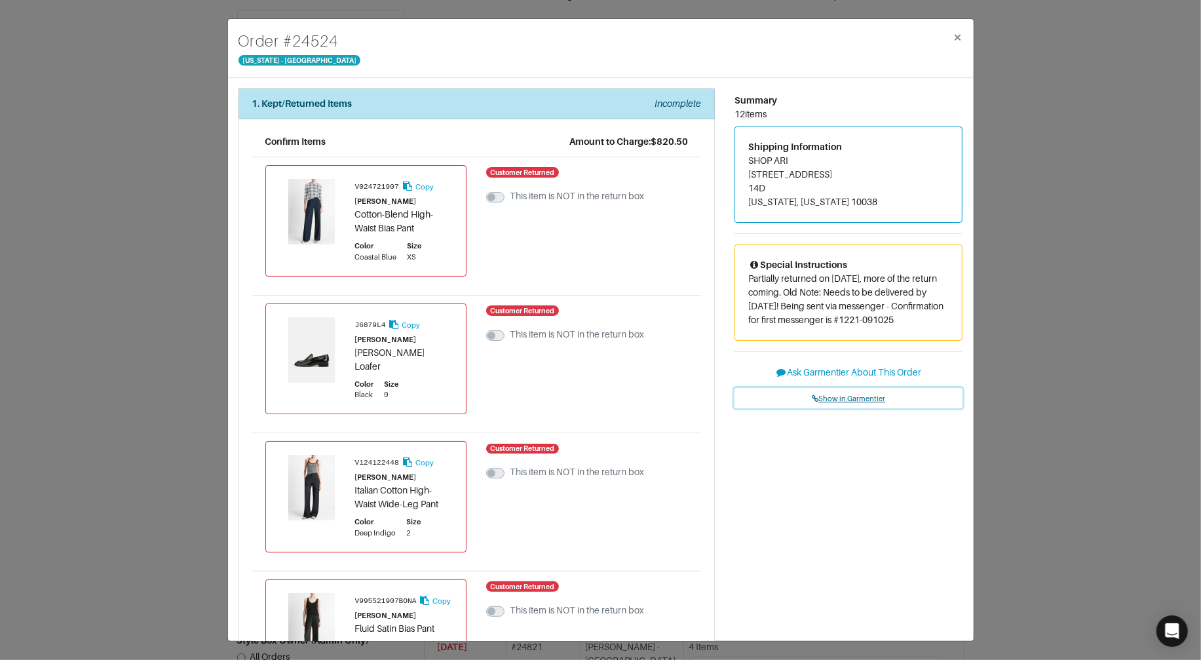
click at [853, 406] on link "Show in Garmentier" at bounding box center [849, 398] width 229 height 20
drag, startPoint x: 354, startPoint y: 216, endPoint x: 436, endPoint y: 228, distance: 83.4
click at [437, 228] on div "Cotton-Blend High-Waist Bias Pant" at bounding box center [404, 222] width 98 height 28
drag, startPoint x: 434, startPoint y: 228, endPoint x: 360, endPoint y: 211, distance: 76.6
click at [355, 214] on div "Cotton-Blend High-Waist Bias Pant" at bounding box center [404, 222] width 98 height 28
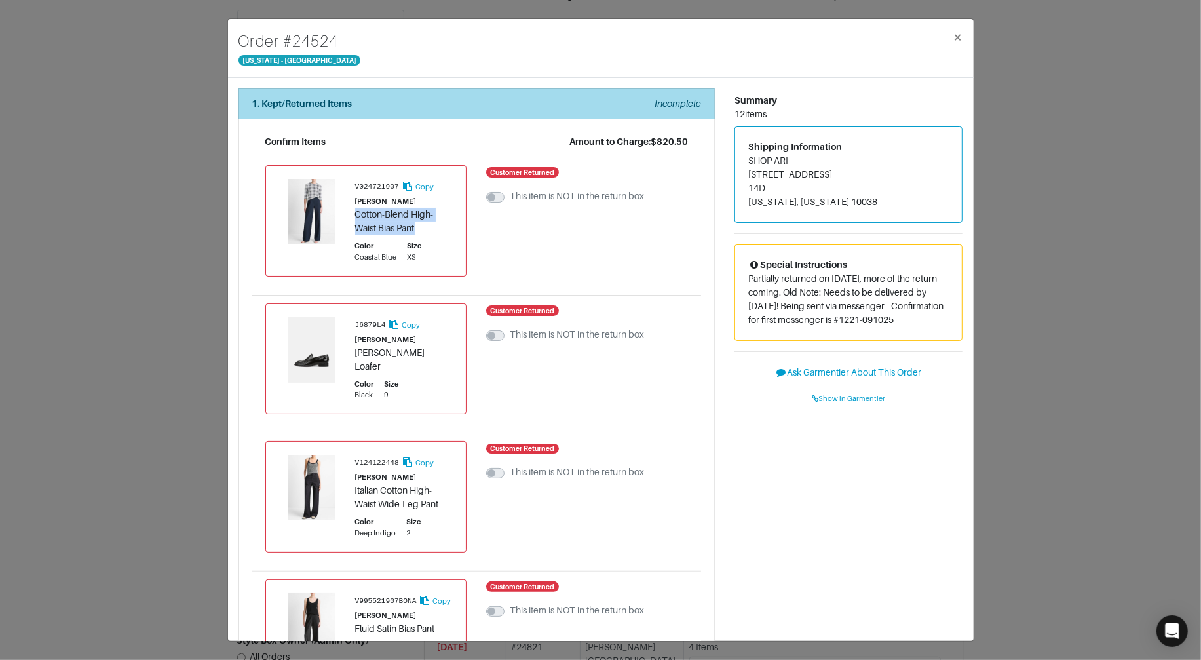
copy div "Cotton-Blend High-Waist Bias Pant"
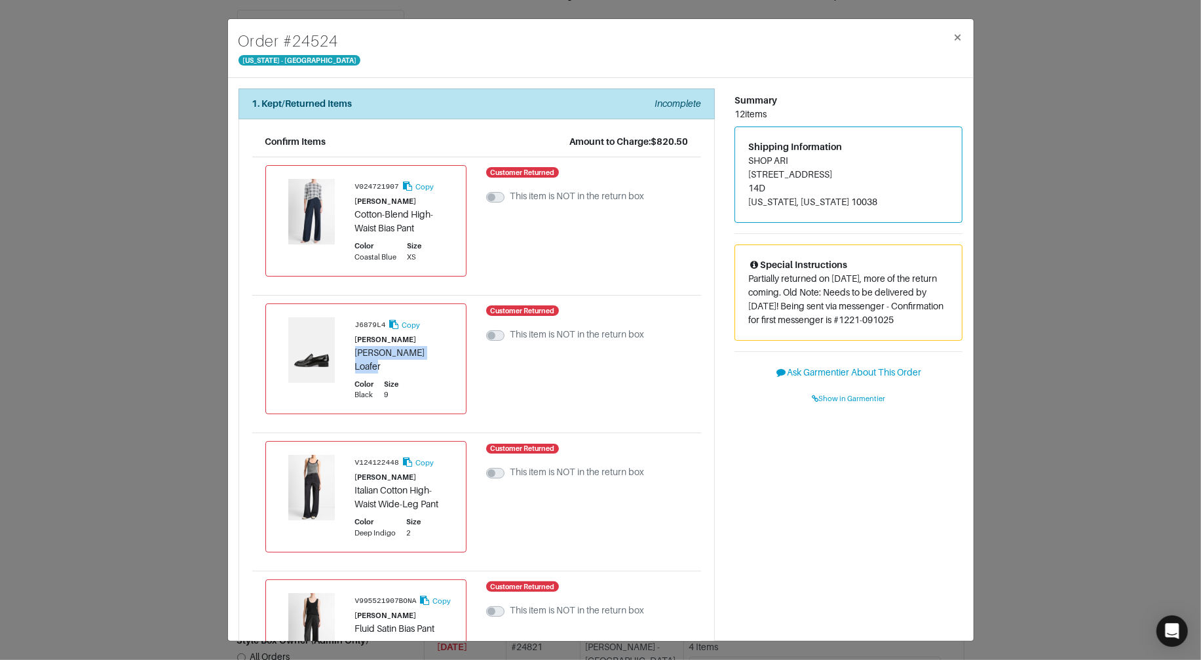
drag, startPoint x: 355, startPoint y: 354, endPoint x: 447, endPoint y: 357, distance: 91.8
click at [447, 357] on div "Nora Leather Loafer" at bounding box center [404, 360] width 98 height 28
copy div "Nora Leather Loafer"
drag, startPoint x: 364, startPoint y: 480, endPoint x: 452, endPoint y: 489, distance: 88.9
click at [451, 489] on div "Italian Cotton High-Waist Wide-Leg Pant" at bounding box center [404, 498] width 98 height 28
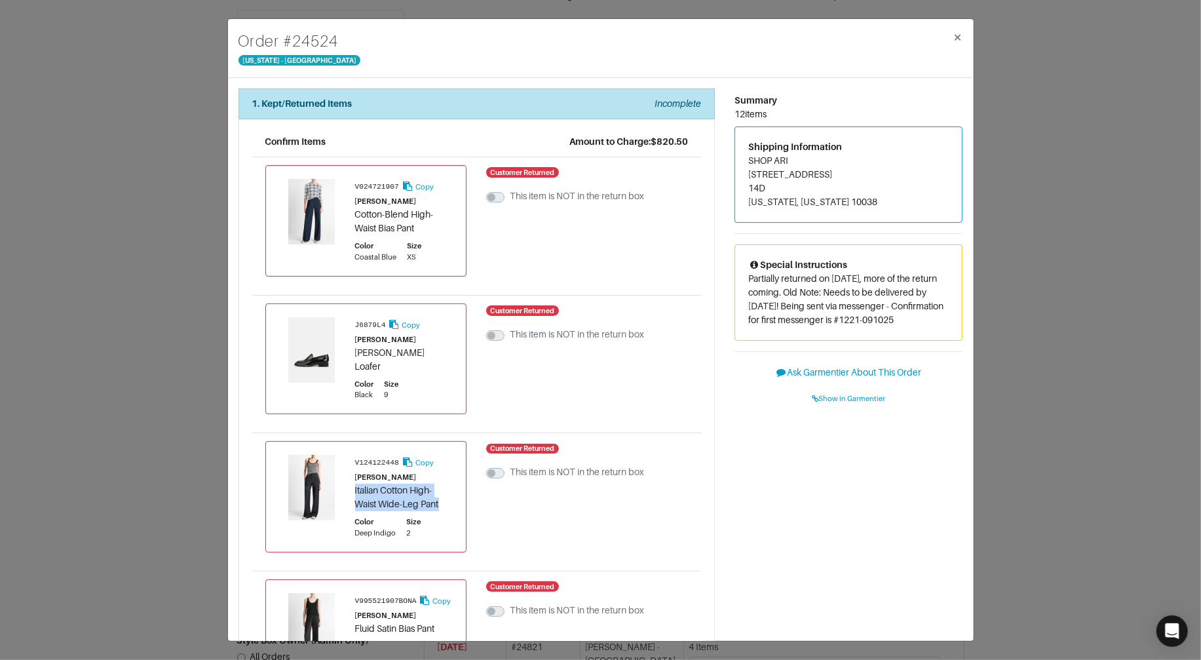
copy div "Italian Cotton High-Waist Wide-Leg Pant"
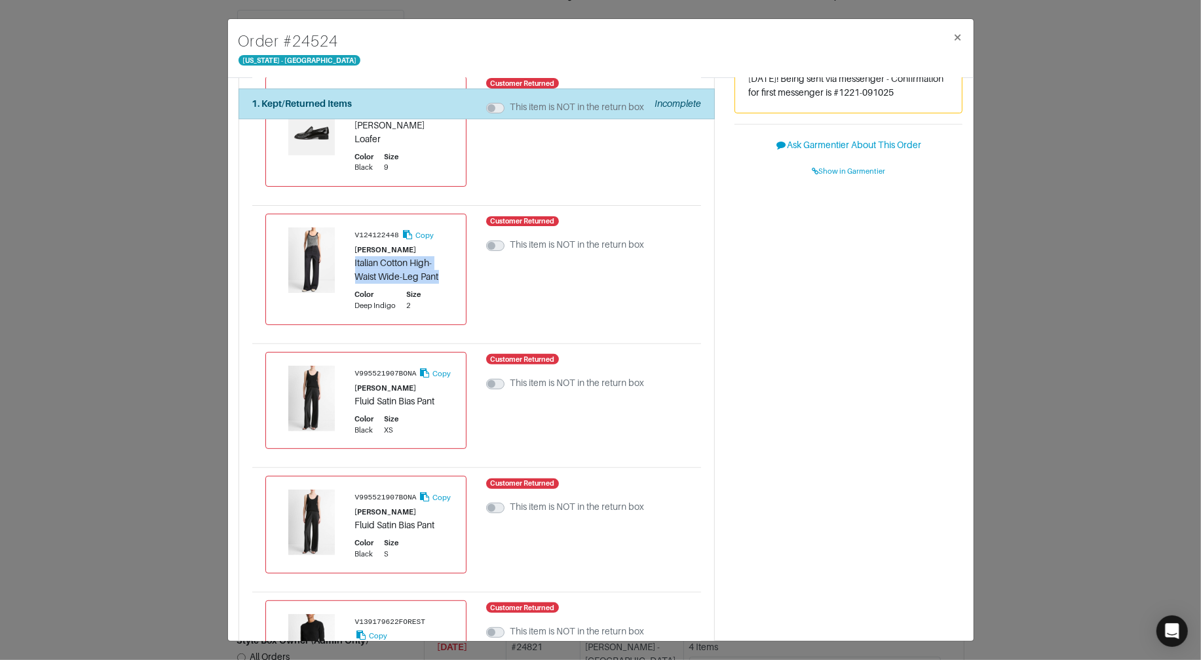
scroll to position [231, 0]
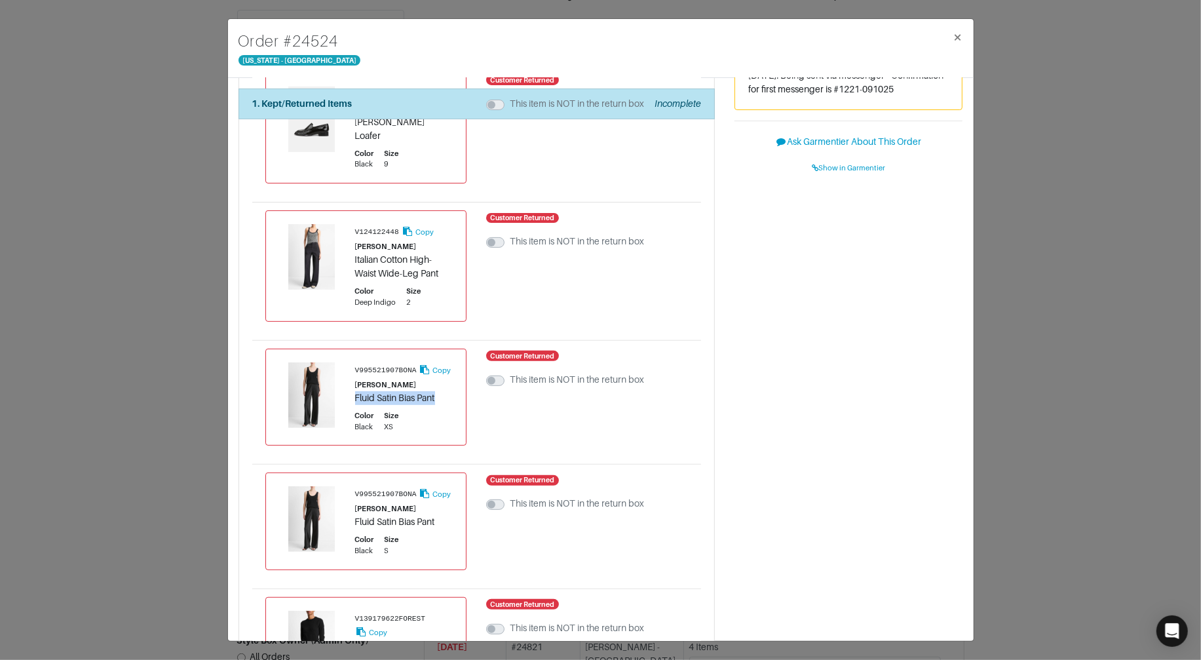
drag, startPoint x: 355, startPoint y: 383, endPoint x: 448, endPoint y: 389, distance: 93.2
click at [448, 391] on div "Fluid Satin Bias Pant" at bounding box center [404, 398] width 98 height 14
copy div "Fluid Satin Bias Pant"
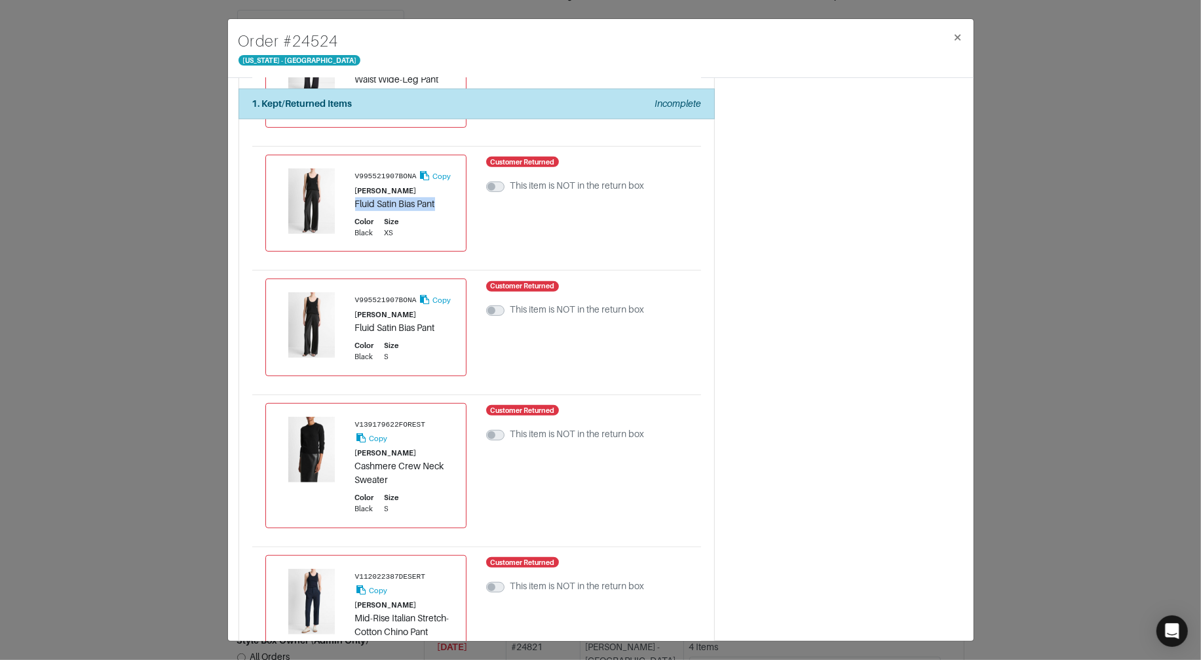
scroll to position [430, 0]
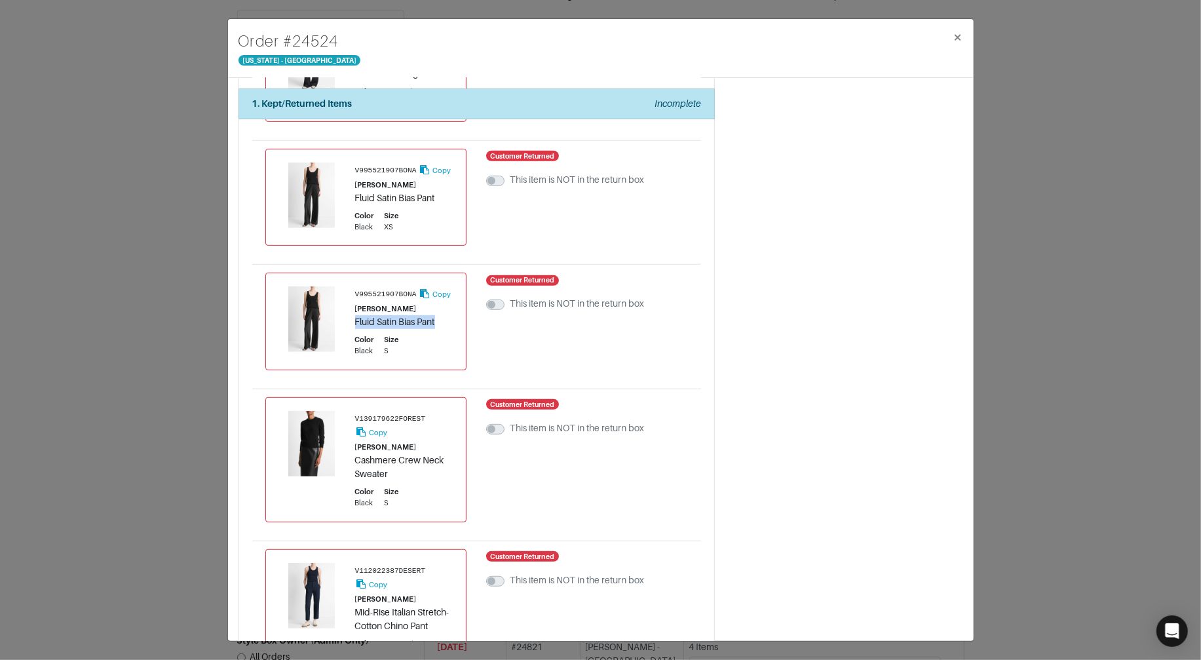
drag, startPoint x: 356, startPoint y: 305, endPoint x: 440, endPoint y: 306, distance: 84.5
click at [440, 315] on div "Fluid Satin Bias Pant" at bounding box center [404, 322] width 98 height 14
copy div "Fluid Satin Bias Pant"
drag, startPoint x: 356, startPoint y: 447, endPoint x: 423, endPoint y: 457, distance: 66.9
click at [424, 456] on div "Cashmere Crew Neck Sweater" at bounding box center [404, 467] width 98 height 28
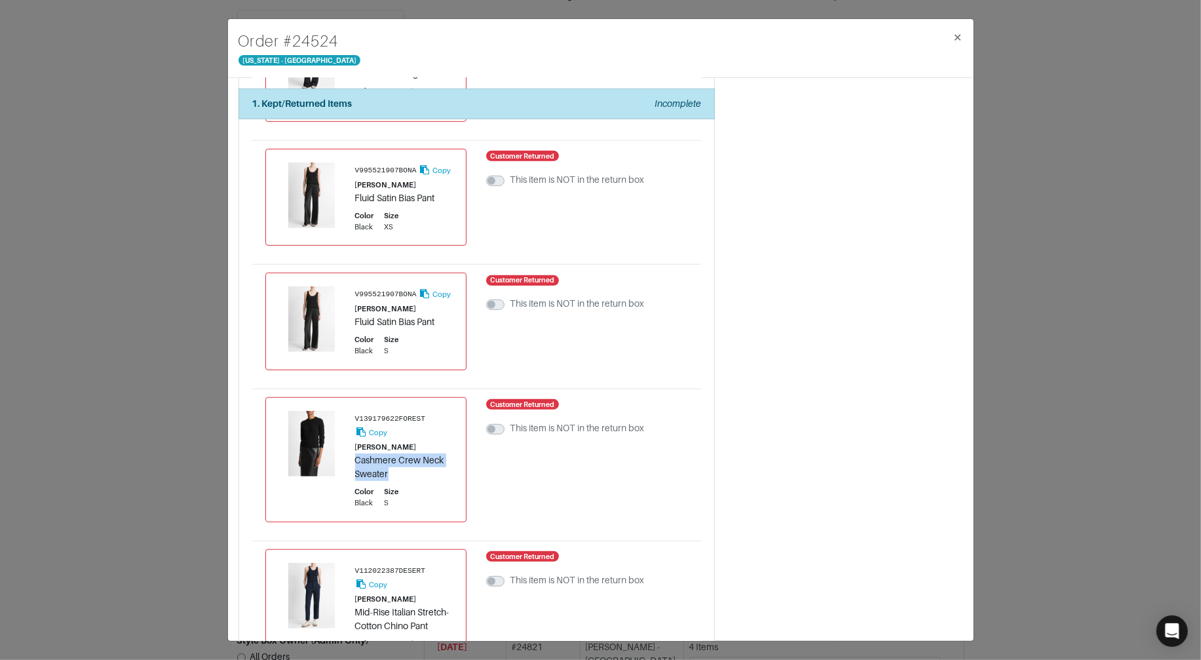
copy div "Cashmere Crew Neck Sweater"
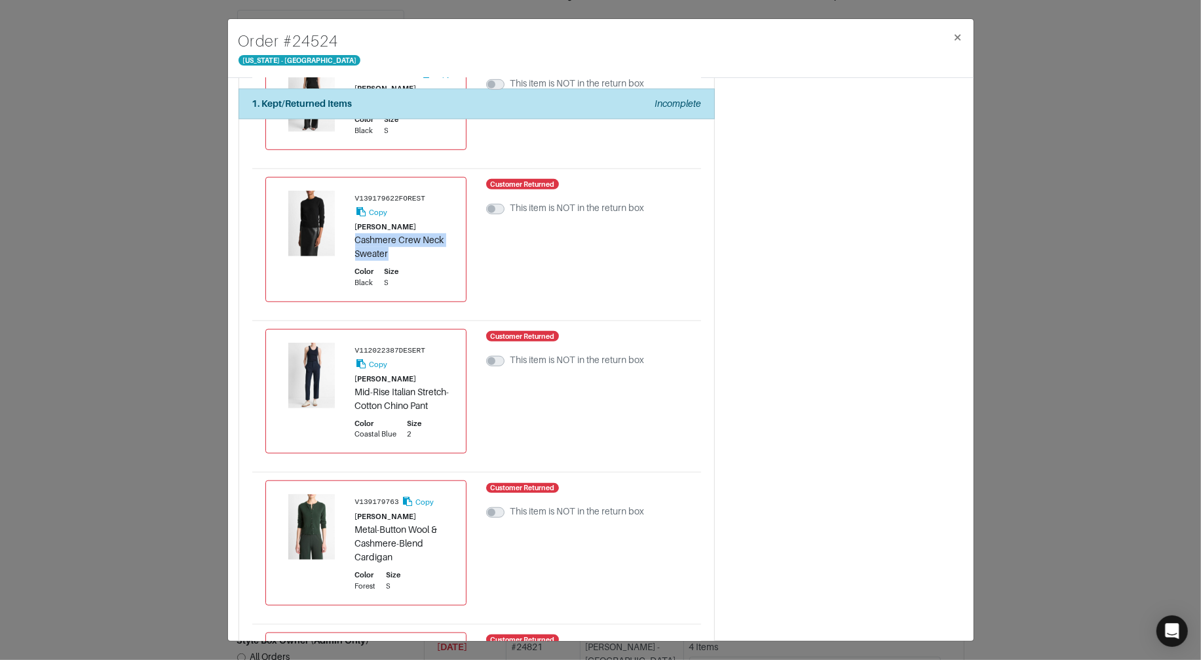
scroll to position [652, 0]
drag, startPoint x: 356, startPoint y: 377, endPoint x: 448, endPoint y: 390, distance: 93.3
click at [451, 390] on div "Mid-Rise Italian Stretch-Cotton Chino Pant" at bounding box center [404, 398] width 98 height 28
copy div "Mid-Rise Italian Stretch-Cotton Chino Pant"
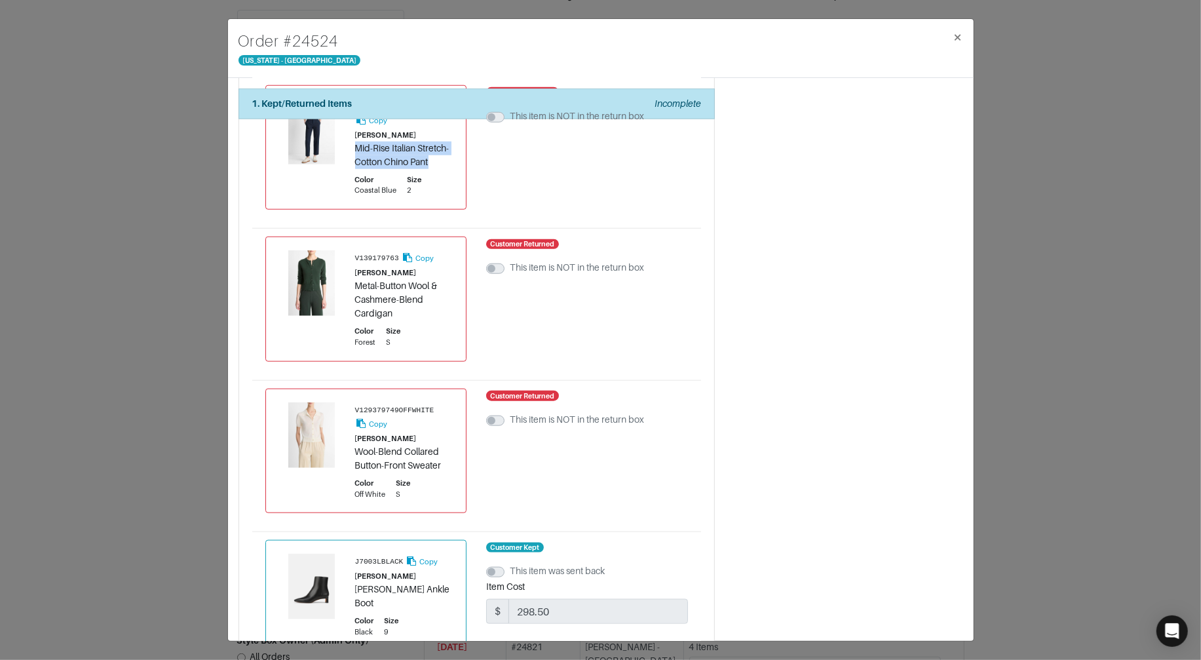
scroll to position [902, 0]
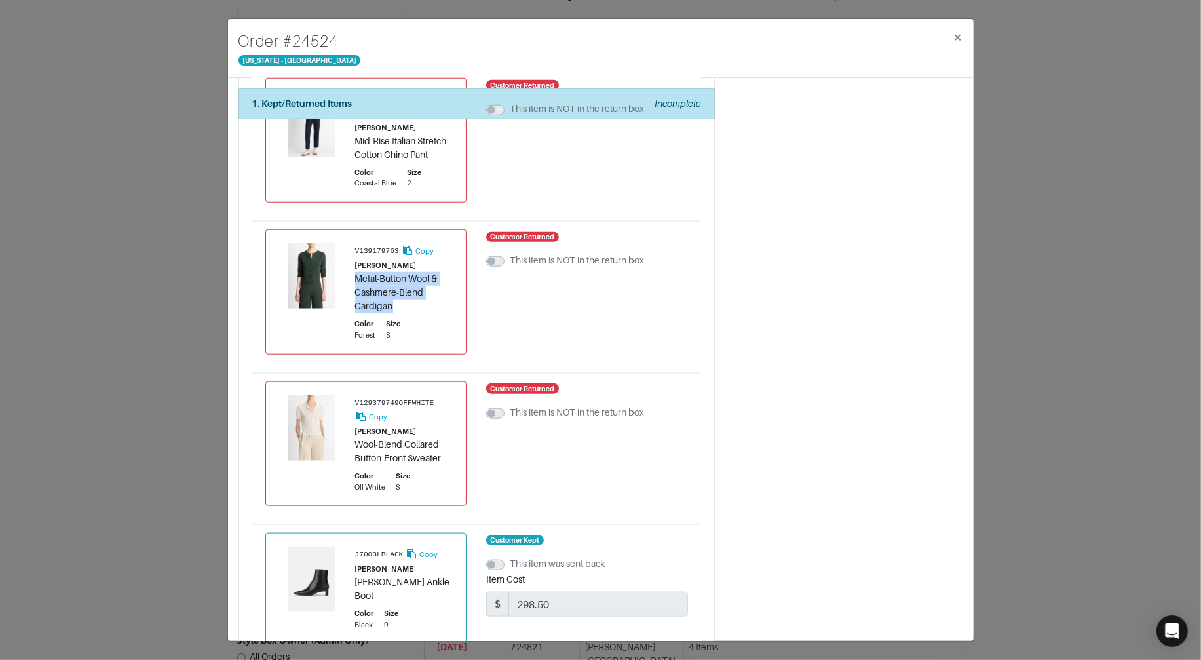
drag, startPoint x: 355, startPoint y: 269, endPoint x: 423, endPoint y: 292, distance: 71.9
click at [424, 292] on div "Metal-Button Wool & Cashmere-Blend Cardigan" at bounding box center [404, 292] width 98 height 41
copy div "Metal-Button Wool & Cashmere-Blend Cardigan"
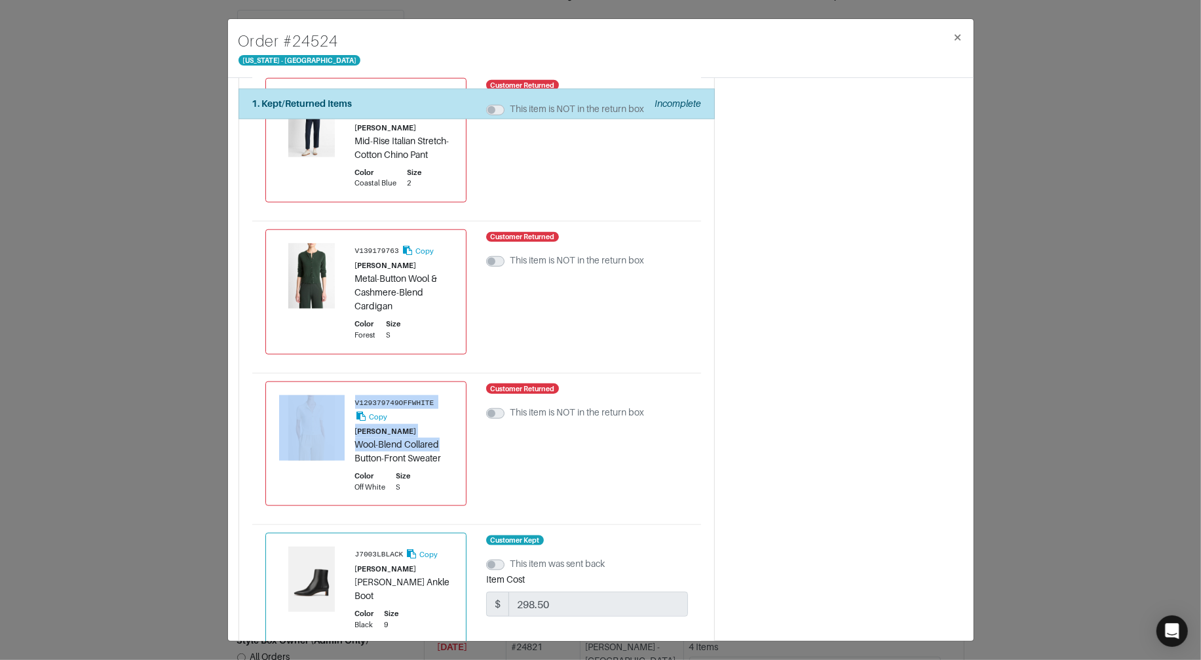
drag, startPoint x: 354, startPoint y: 430, endPoint x: 451, endPoint y: 438, distance: 97.9
click at [451, 438] on div "V129379749OFFWHITE Copy VINCE Wool-Blend Collared Button-Front Sweater Color Of…" at bounding box center [366, 444] width 174 height 98
click at [451, 438] on div "Wool-Blend Collared Button-Front Sweater" at bounding box center [404, 452] width 98 height 28
drag, startPoint x: 360, startPoint y: 431, endPoint x: 449, endPoint y: 441, distance: 90.3
click at [449, 441] on div "Wool-Blend Collared Button-Front Sweater" at bounding box center [404, 452] width 98 height 28
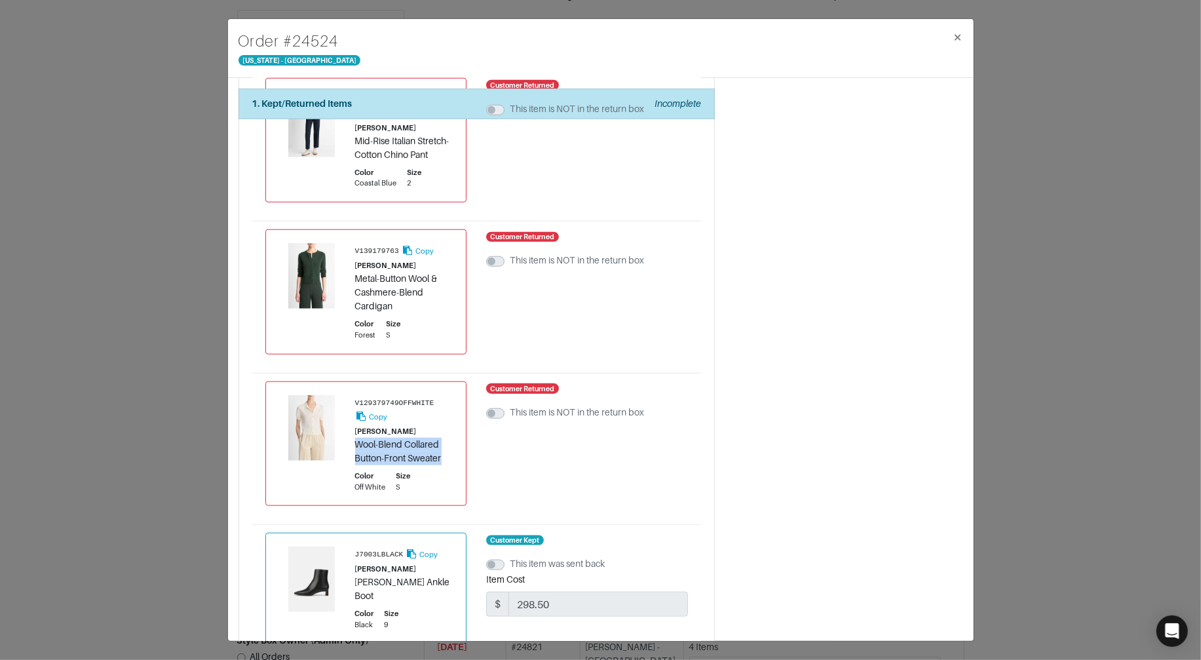
copy div "Wool-Blend Collared Button-Front Sweater"
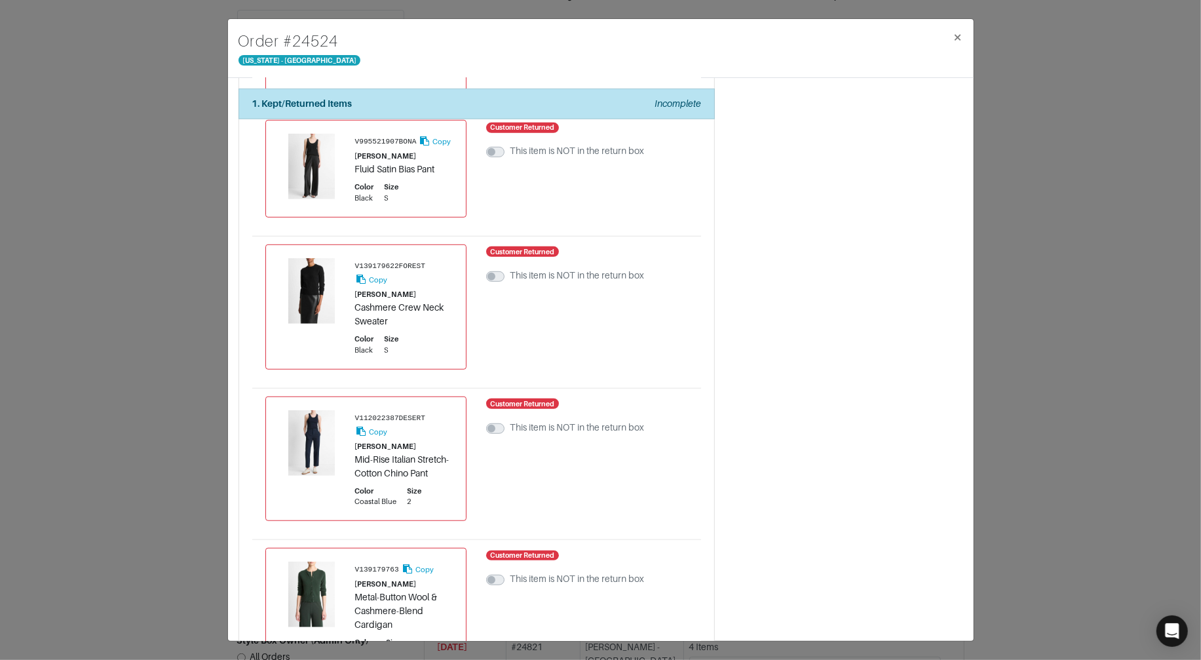
scroll to position [581, 0]
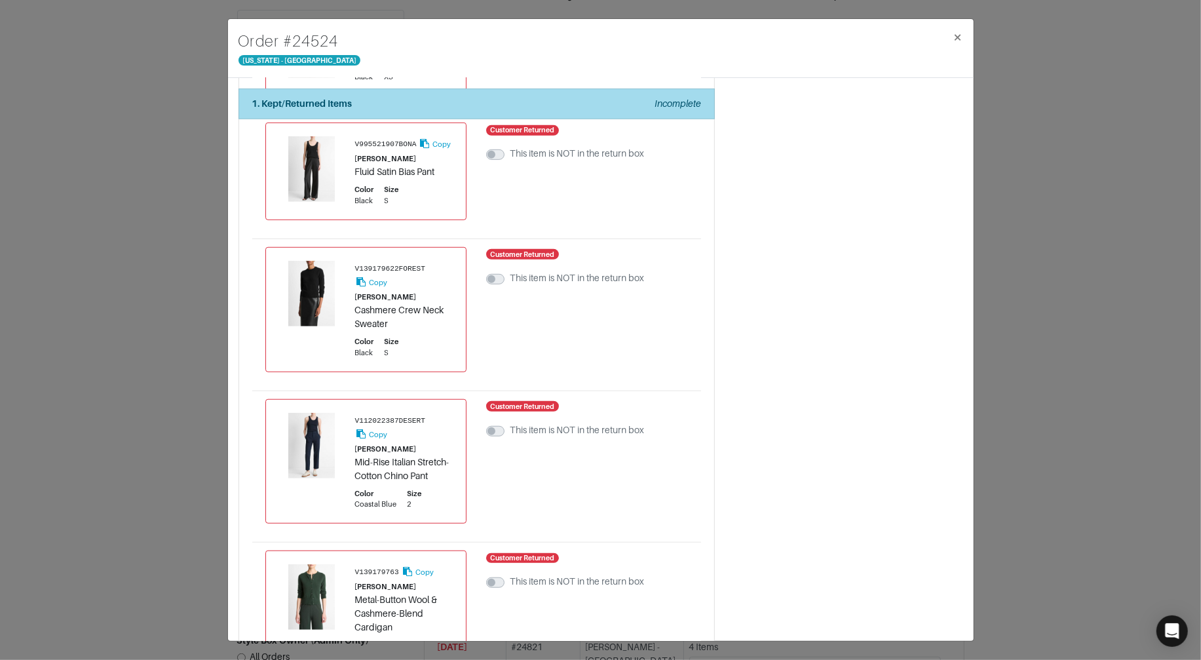
click at [370, 97] on div "1. Kept/Returned Items Incomplete" at bounding box center [476, 104] width 449 height 14
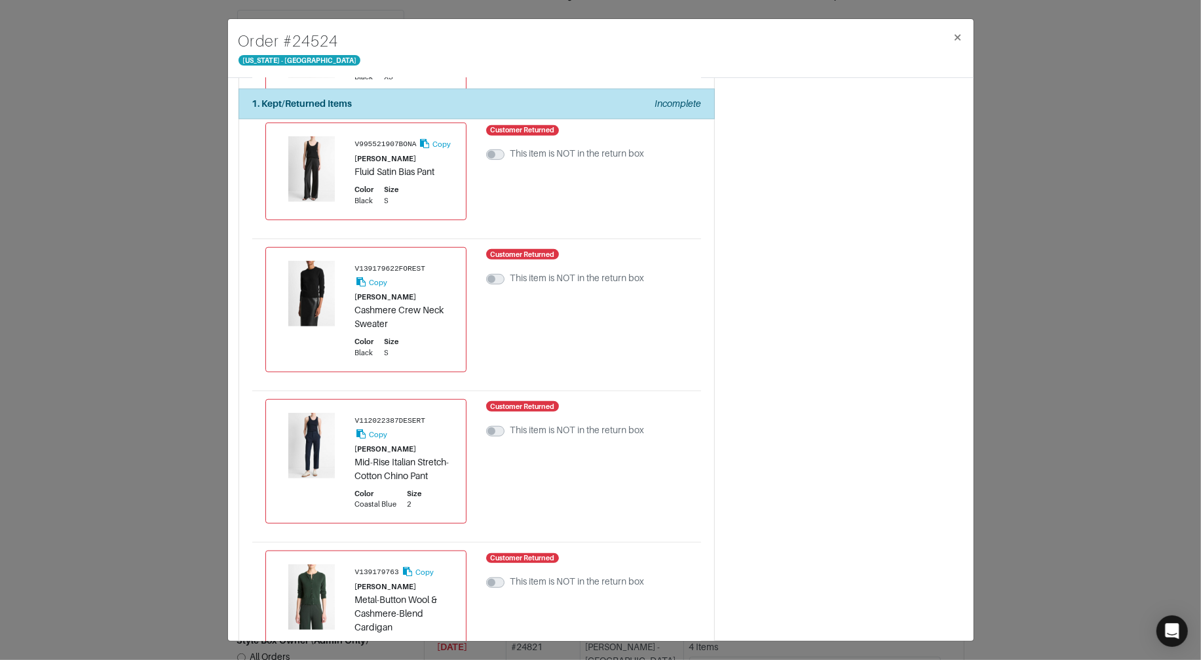
scroll to position [0, 0]
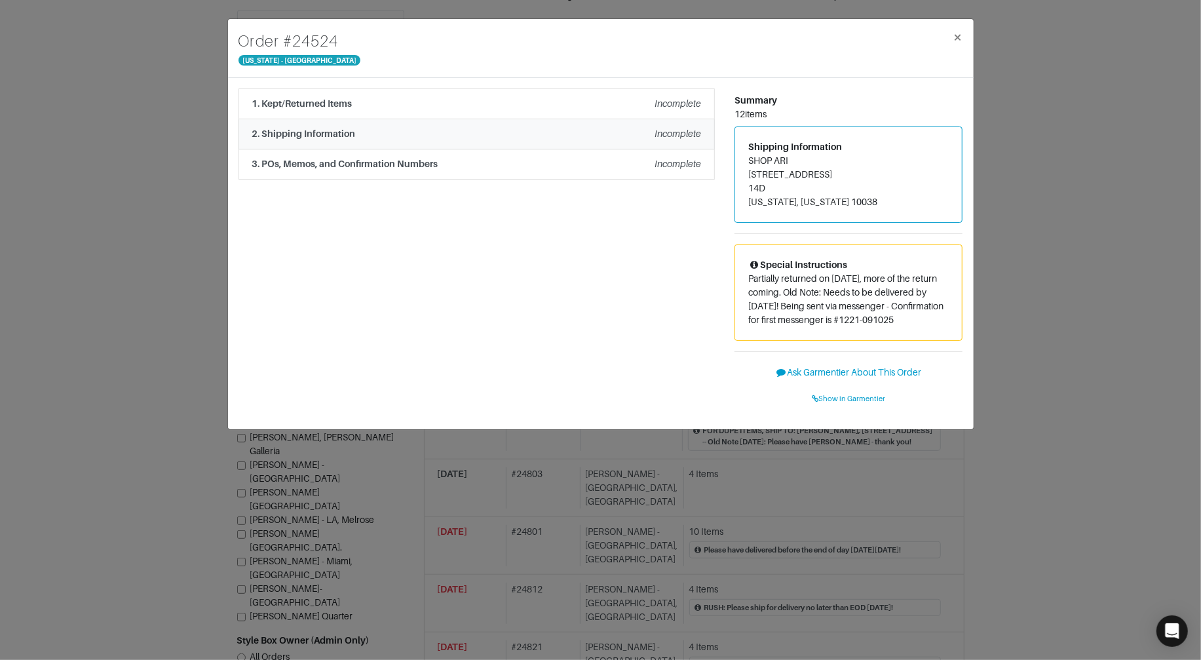
click at [349, 136] on strong "2. Shipping Information" at bounding box center [304, 133] width 104 height 10
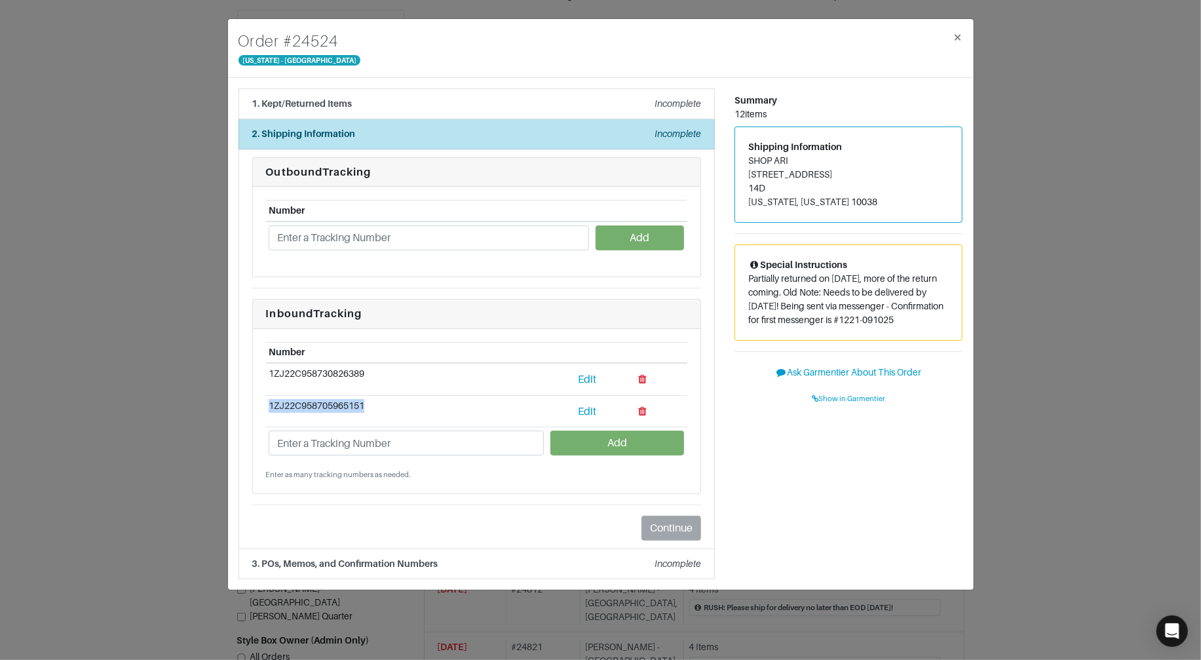
drag, startPoint x: 382, startPoint y: 402, endPoint x: 267, endPoint y: 400, distance: 114.7
click at [267, 400] on td "1ZJ22C958705965151" at bounding box center [407, 411] width 282 height 32
click at [465, 103] on div "1. Kept/Returned Items Incomplete" at bounding box center [476, 104] width 449 height 14
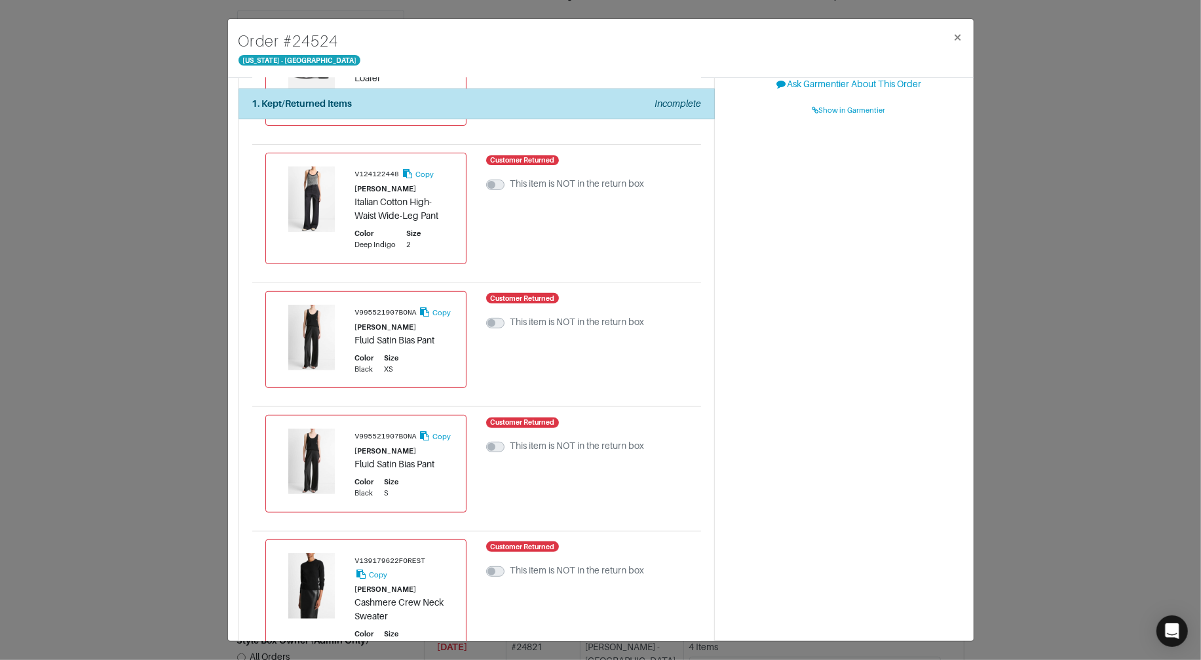
scroll to position [289, 0]
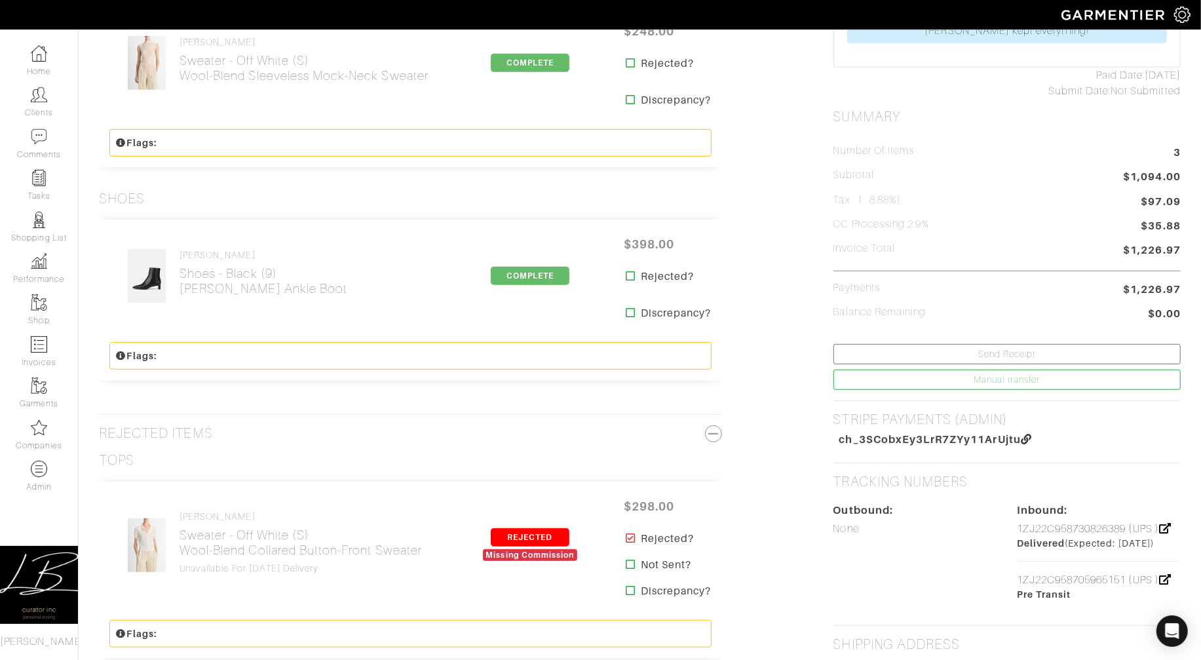
scroll to position [697, 0]
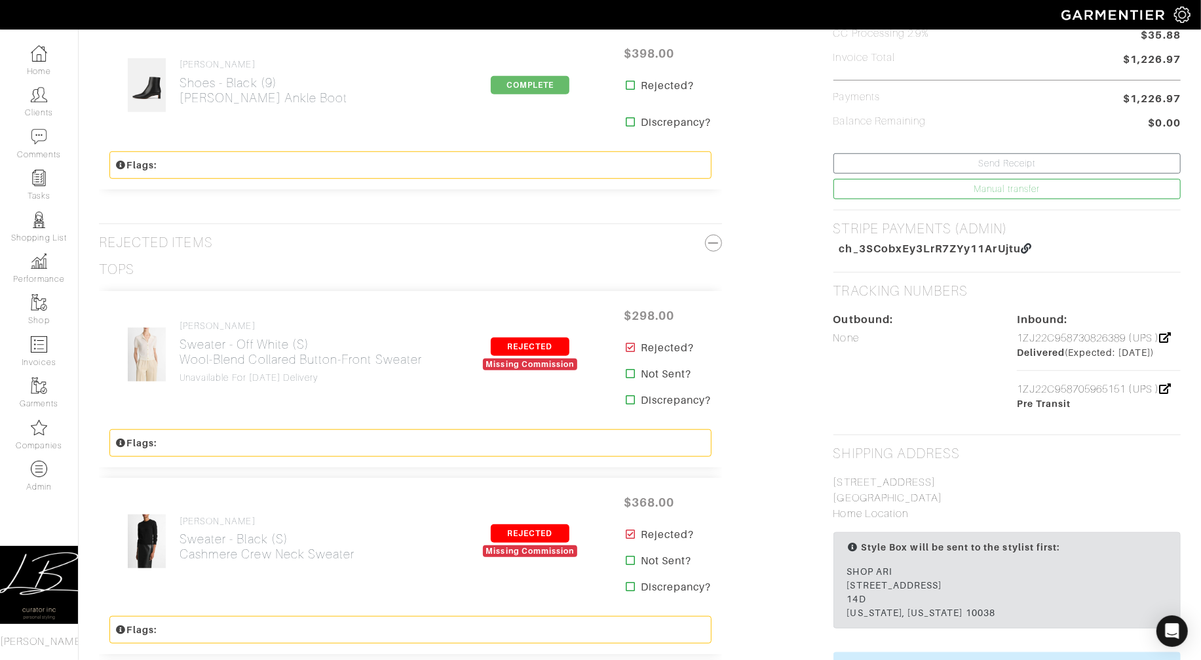
drag, startPoint x: 994, startPoint y: 389, endPoint x: 1149, endPoint y: 406, distance: 156.2
click at [1139, 392] on div "Outbound: None Inbound: 1ZJ22C958730826389 (UPS ) Delivered (Expected: [DATE]) …" at bounding box center [1007, 361] width 367 height 99
click at [1160, 413] on div "Outbound: None Inbound: 1ZJ22C958730826389 (UPS ) Delivered (Expected: 09/23/25…" at bounding box center [1006, 361] width 347 height 125
copy link "1ZJ22C958705965151 (UPS )"
click at [1059, 390] on link "1ZJ22C958705965151 (UPS )" at bounding box center [1094, 389] width 155 height 12
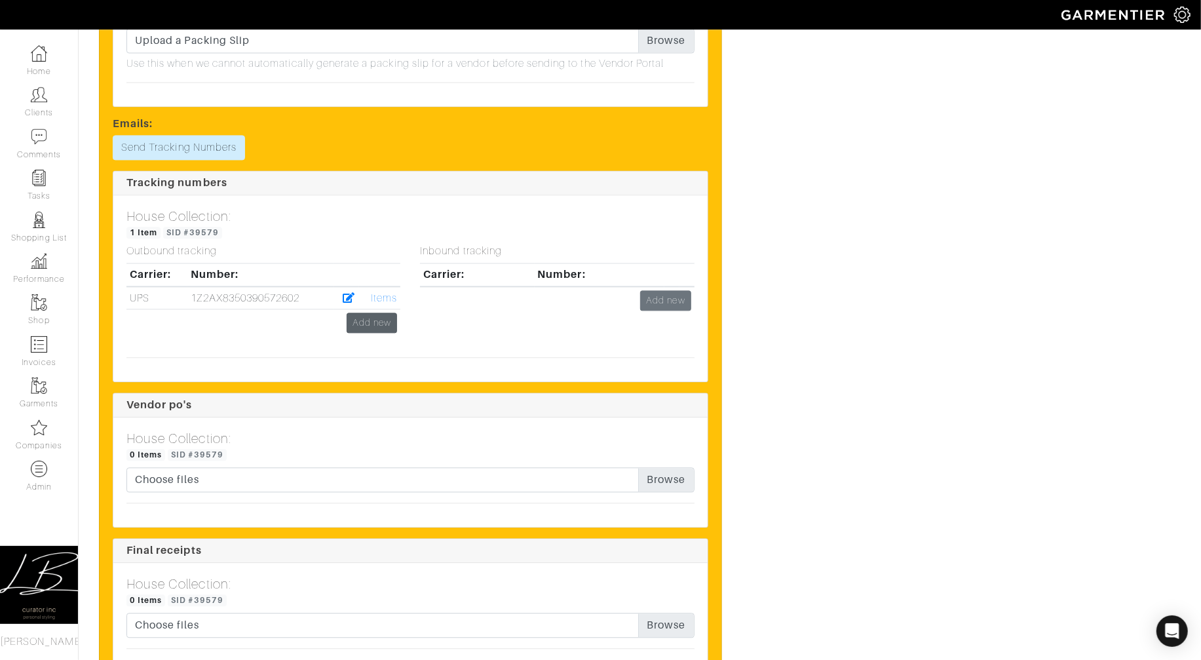
scroll to position [2018, 0]
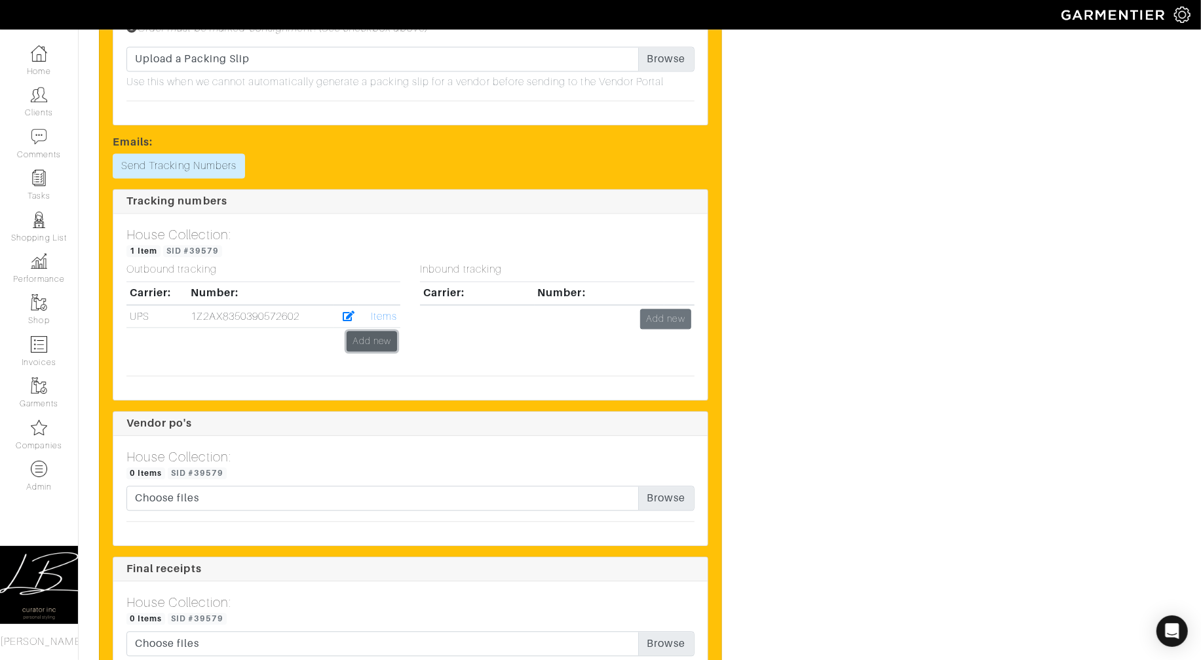
click at [378, 351] on link "Add new" at bounding box center [372, 341] width 50 height 20
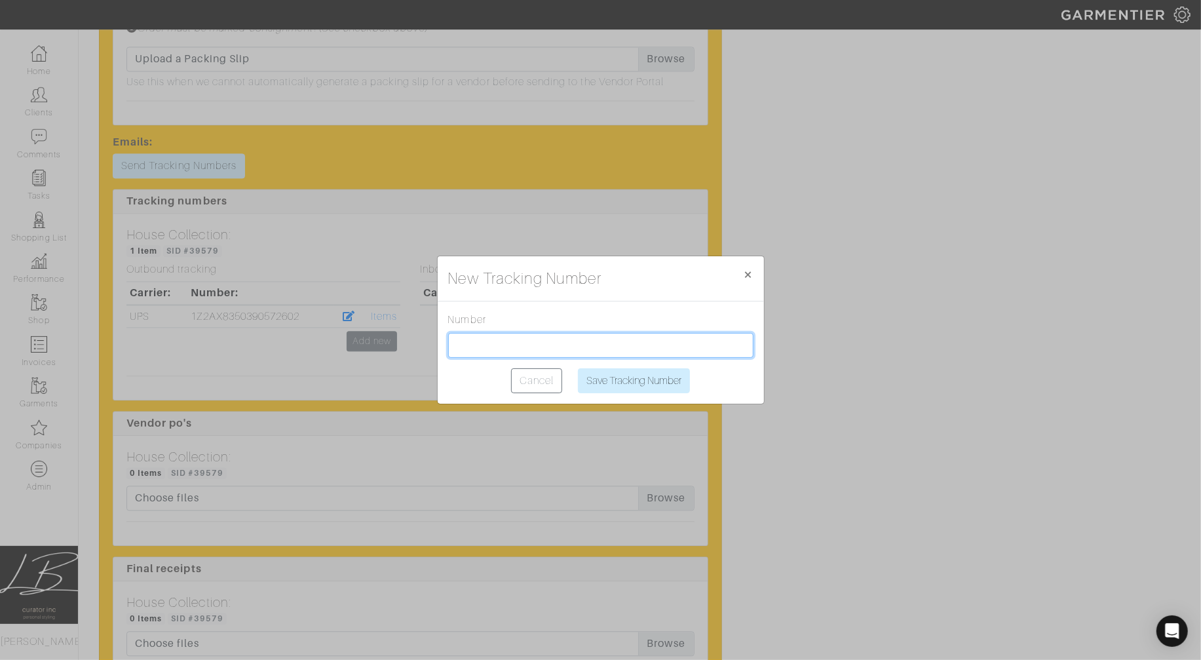
click at [454, 351] on input "text" at bounding box center [600, 345] width 305 height 25
paste input "1Z2AX8350390163045"
type input "1Z2AX8350390163045"
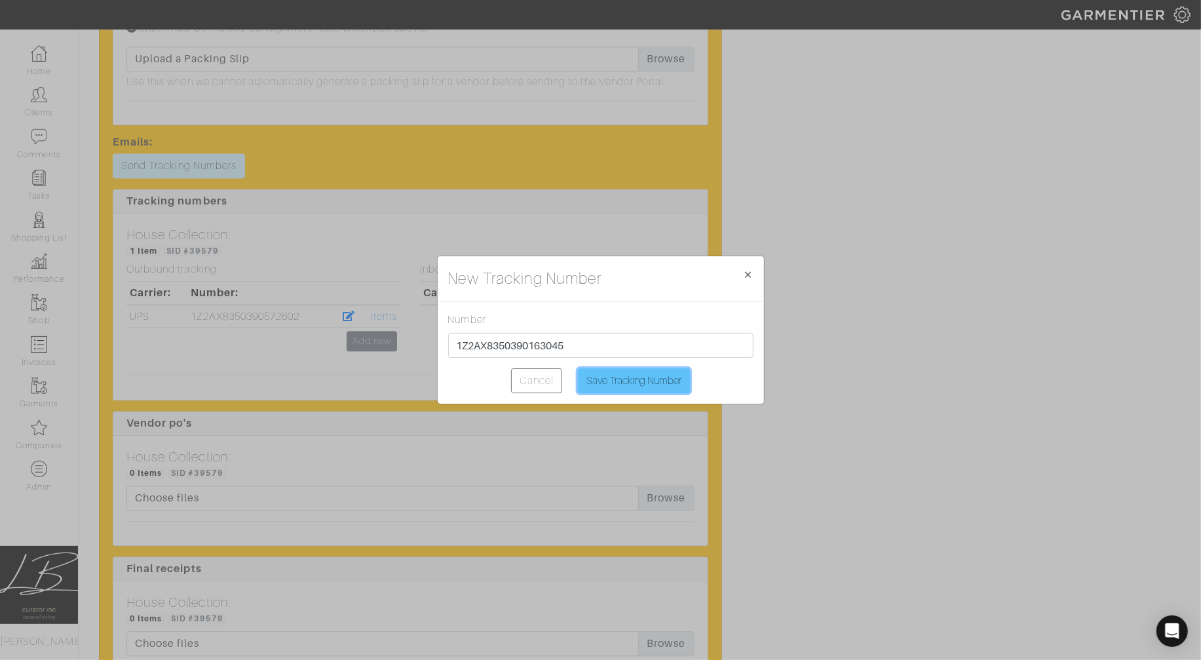
click at [682, 385] on input "Save Tracking Number" at bounding box center [634, 380] width 112 height 25
type input "Saving..."
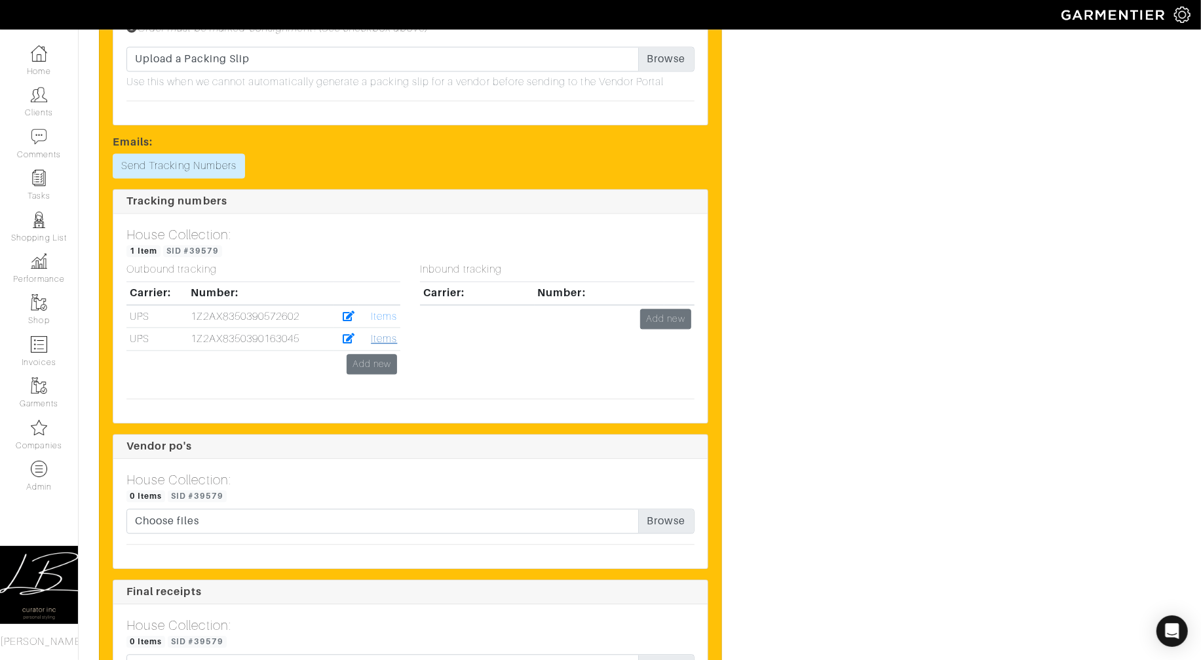
click at [386, 339] on link "Items" at bounding box center [384, 339] width 26 height 12
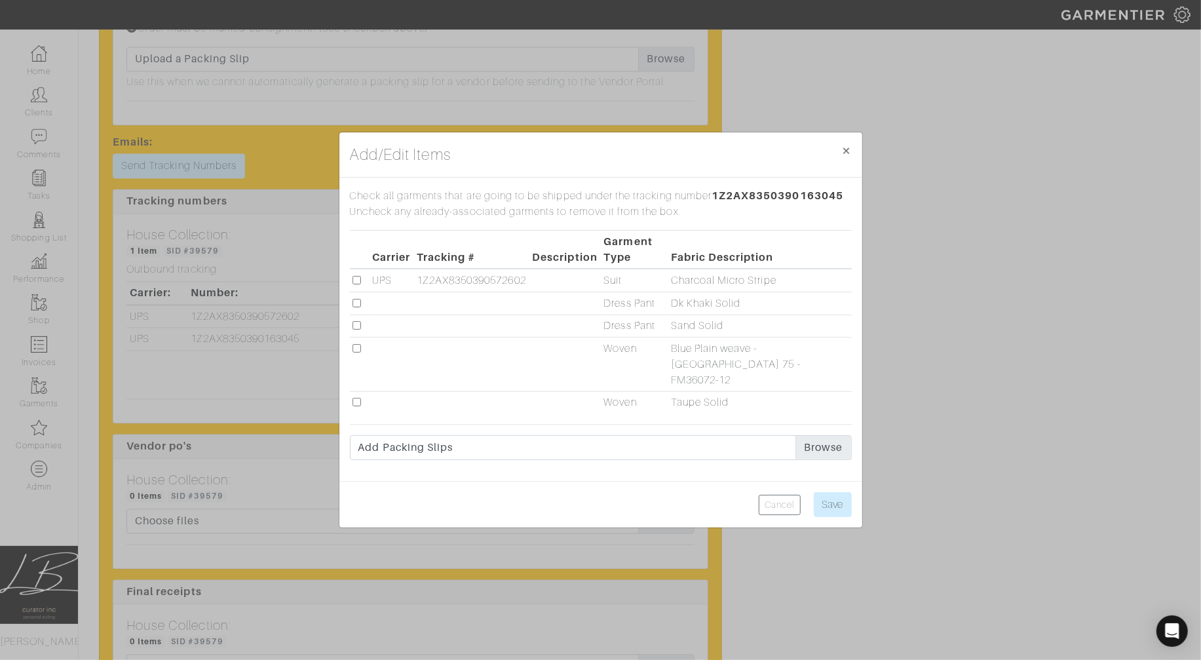
drag, startPoint x: 355, startPoint y: 311, endPoint x: 362, endPoint y: 320, distance: 11.3
click at [356, 307] on input "checkbox" at bounding box center [357, 303] width 9 height 9
checkbox input "true"
click at [360, 337] on td at bounding box center [360, 326] width 20 height 23
click at [358, 330] on input "checkbox" at bounding box center [357, 325] width 9 height 9
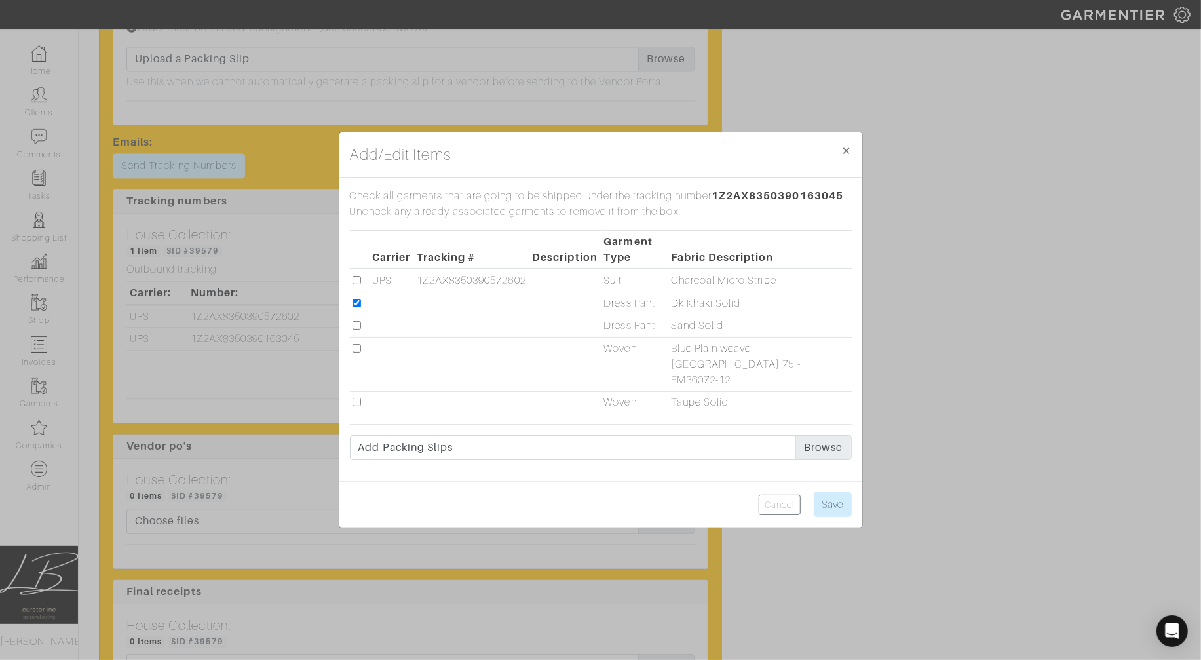
checkbox input "true"
drag, startPoint x: 858, startPoint y: 497, endPoint x: 848, endPoint y: 496, distance: 9.9
click at [858, 497] on div "Cancel Save" at bounding box center [600, 504] width 523 height 47
click at [826, 494] on input "Save" at bounding box center [833, 504] width 38 height 25
type input "Save"
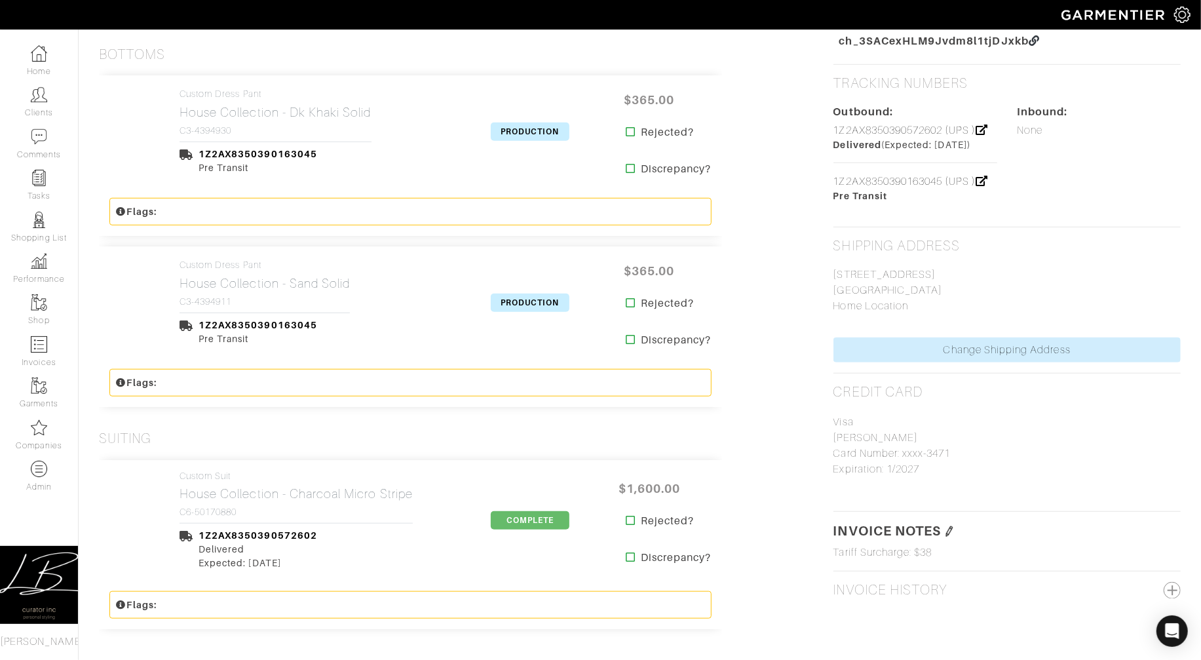
scroll to position [651, 0]
click at [528, 128] on span "PRODUCTION" at bounding box center [530, 131] width 79 height 18
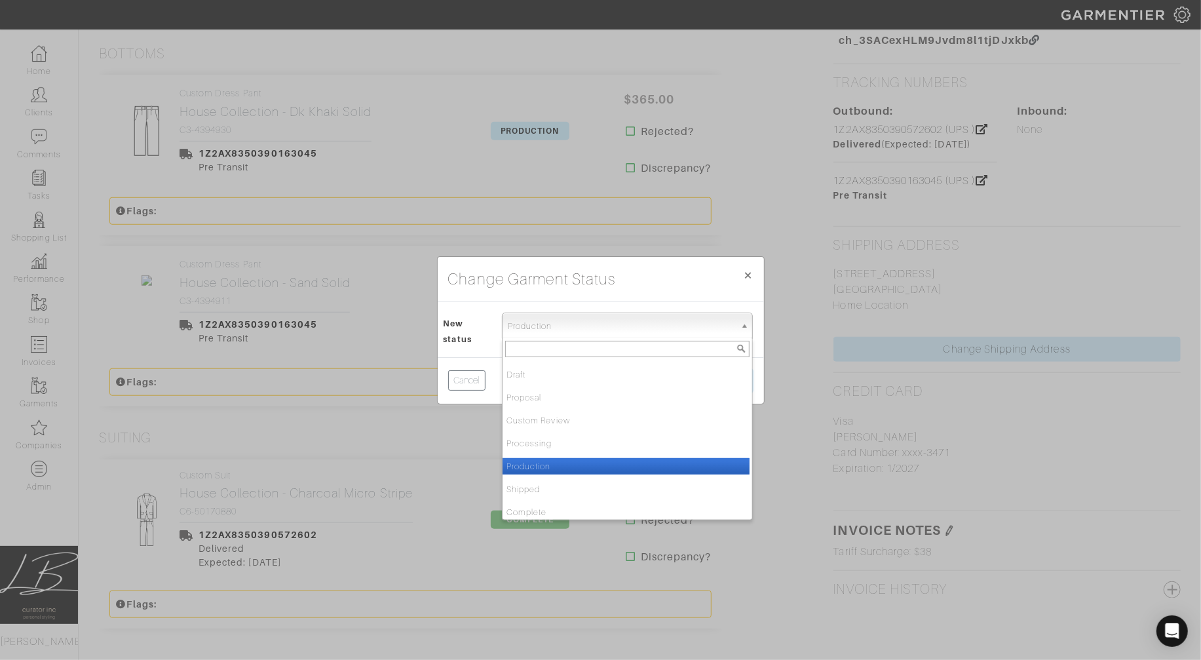
drag, startPoint x: 575, startPoint y: 319, endPoint x: 575, endPoint y: 332, distance: 12.5
click at [575, 319] on span "Production" at bounding box center [621, 326] width 227 height 26
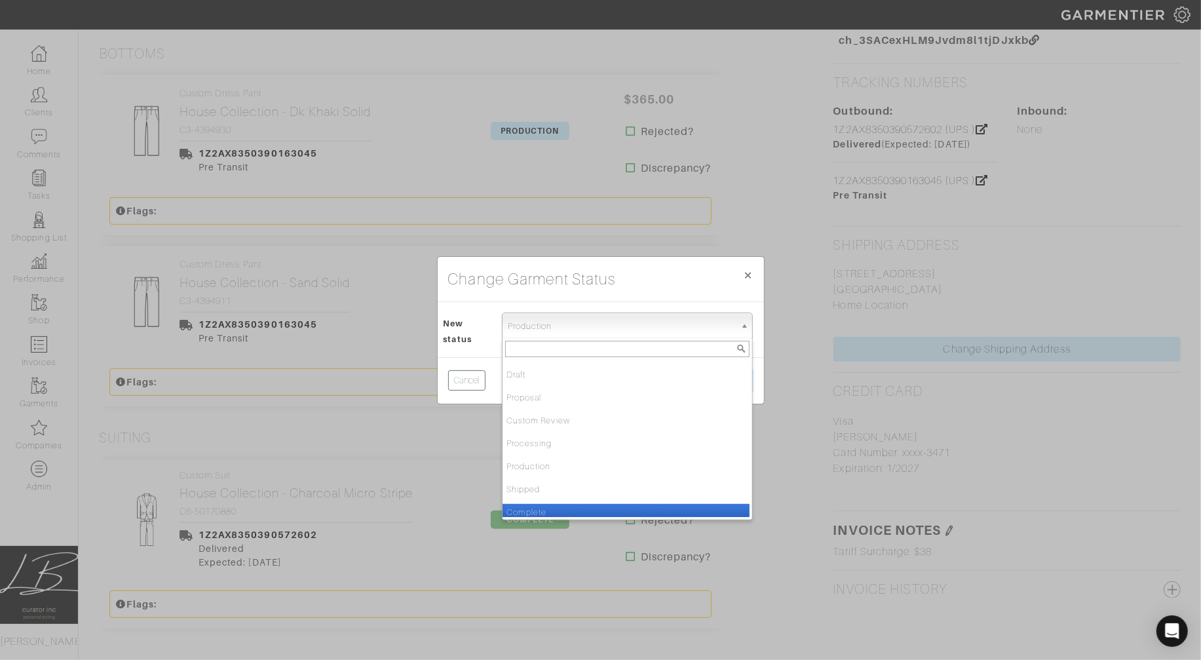
click at [569, 505] on li "Complete" at bounding box center [626, 512] width 247 height 16
select select "Complete"
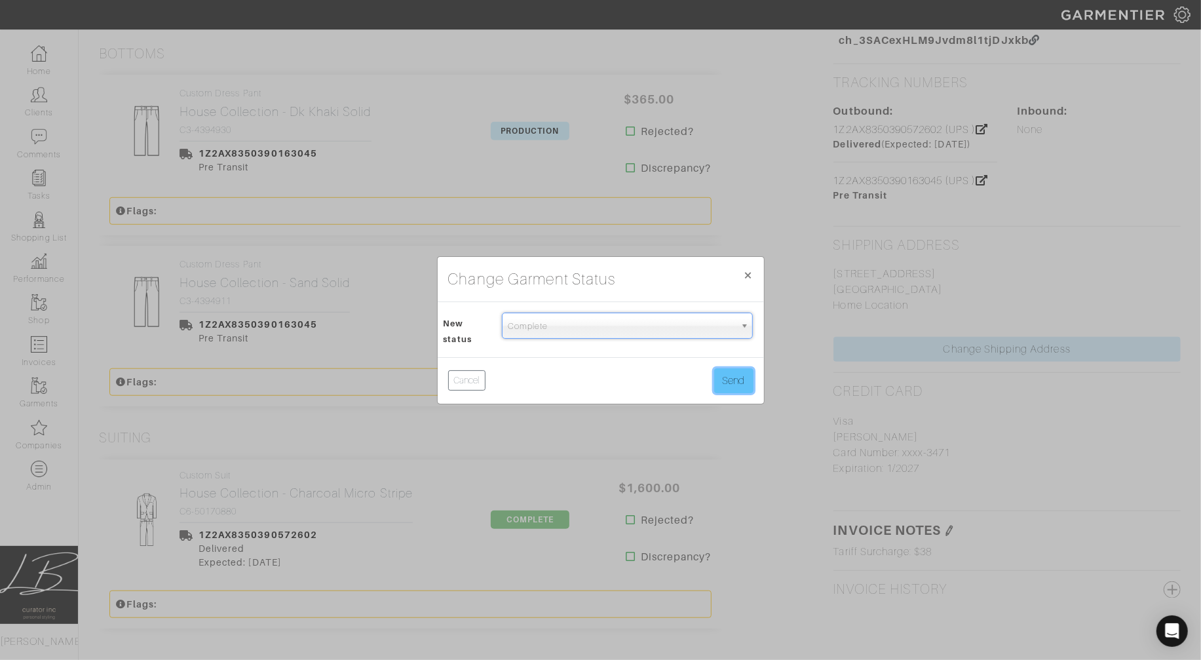
click at [731, 385] on button "Send" at bounding box center [733, 380] width 39 height 25
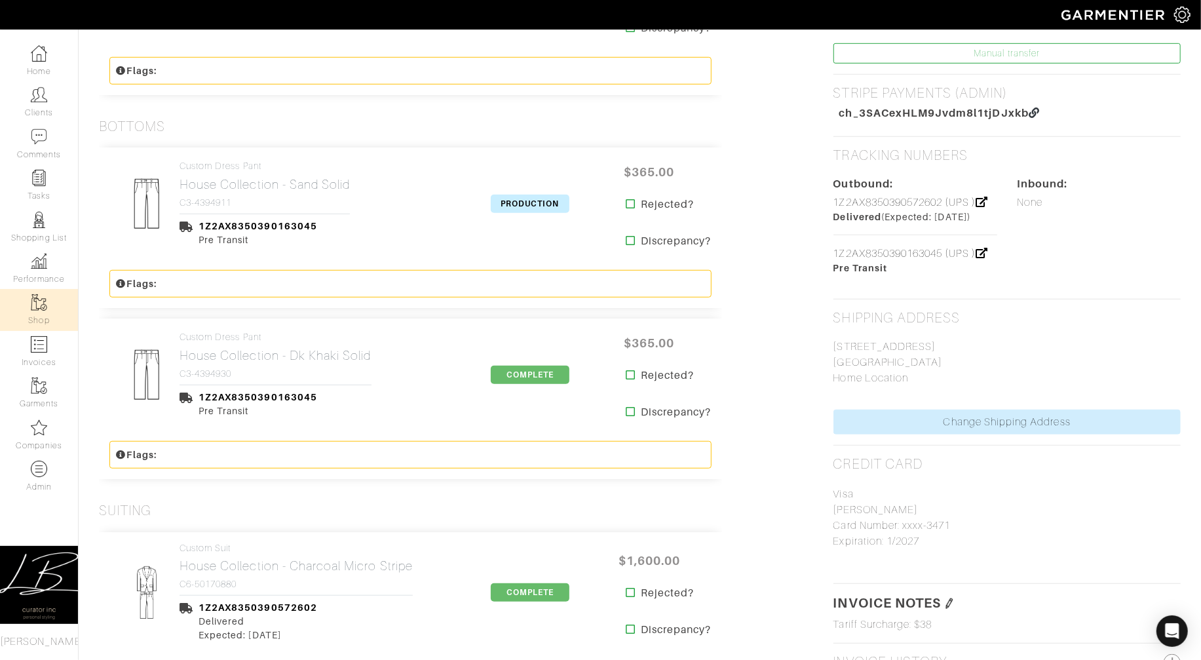
scroll to position [550, 0]
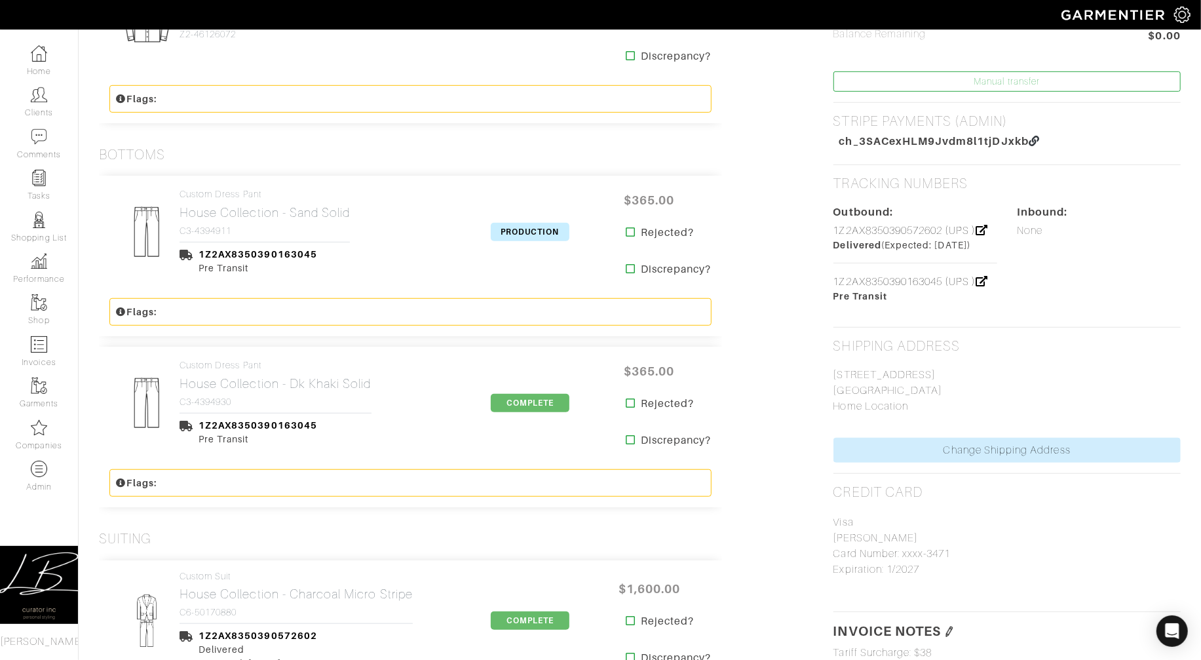
click at [508, 233] on span "PRODUCTION" at bounding box center [530, 232] width 79 height 18
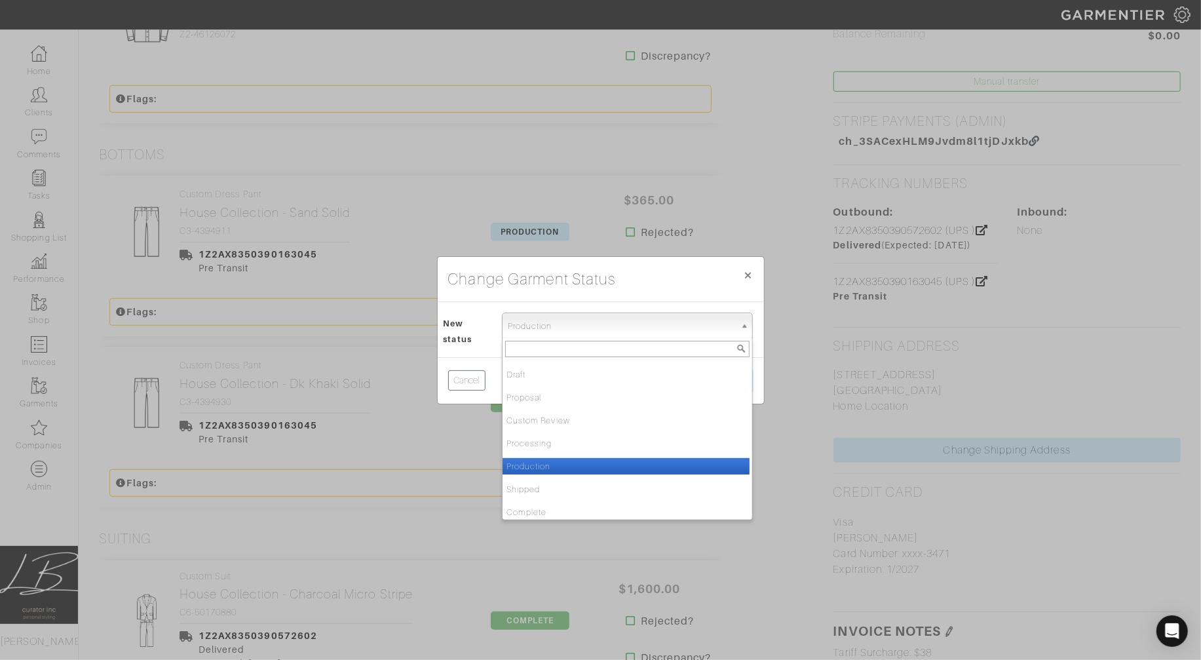
click at [539, 325] on span "Production" at bounding box center [621, 326] width 227 height 26
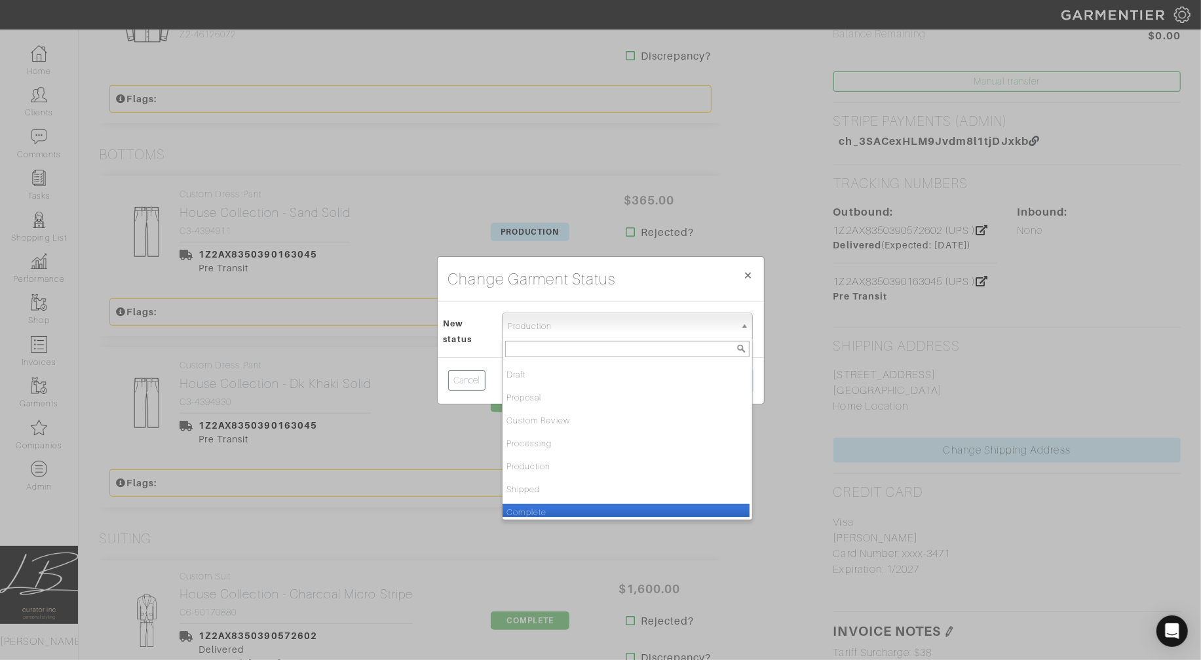
click at [544, 505] on li "Complete" at bounding box center [626, 512] width 247 height 16
select select "Complete"
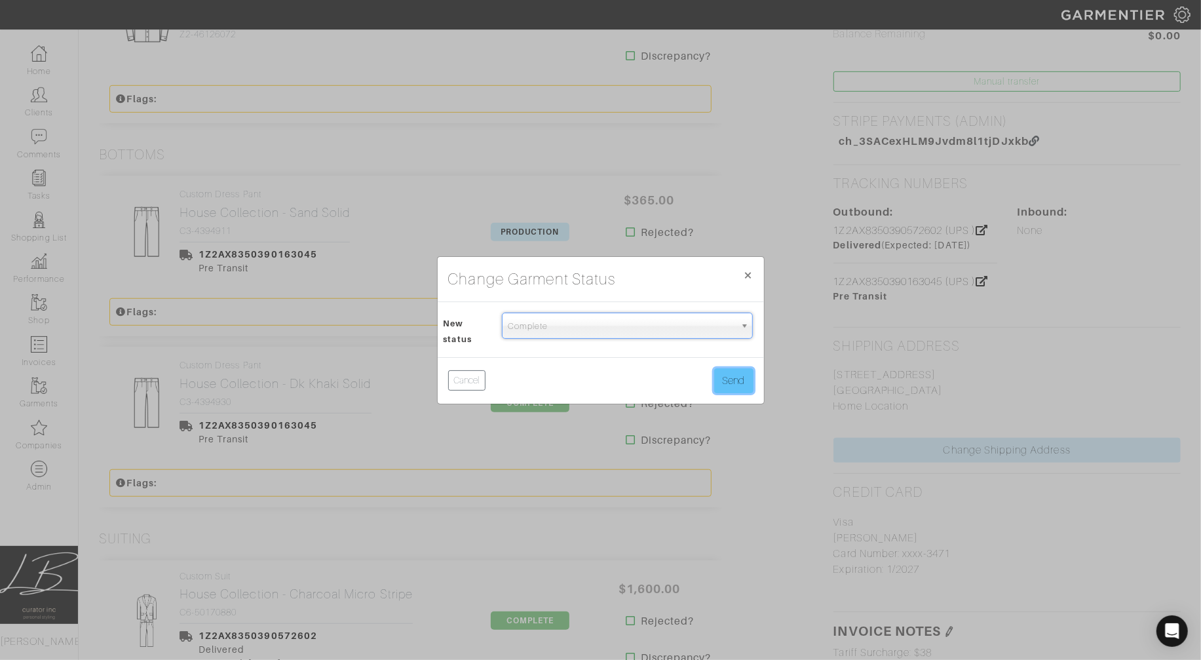
click at [731, 379] on button "Send" at bounding box center [733, 380] width 39 height 25
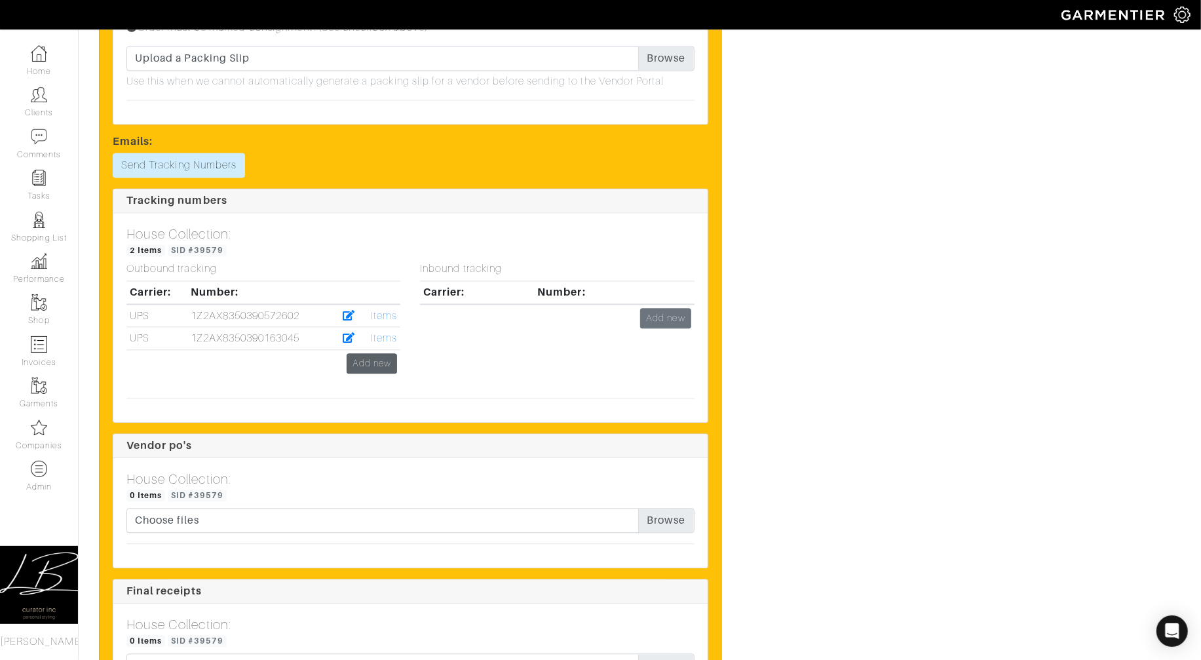
scroll to position [2021, 0]
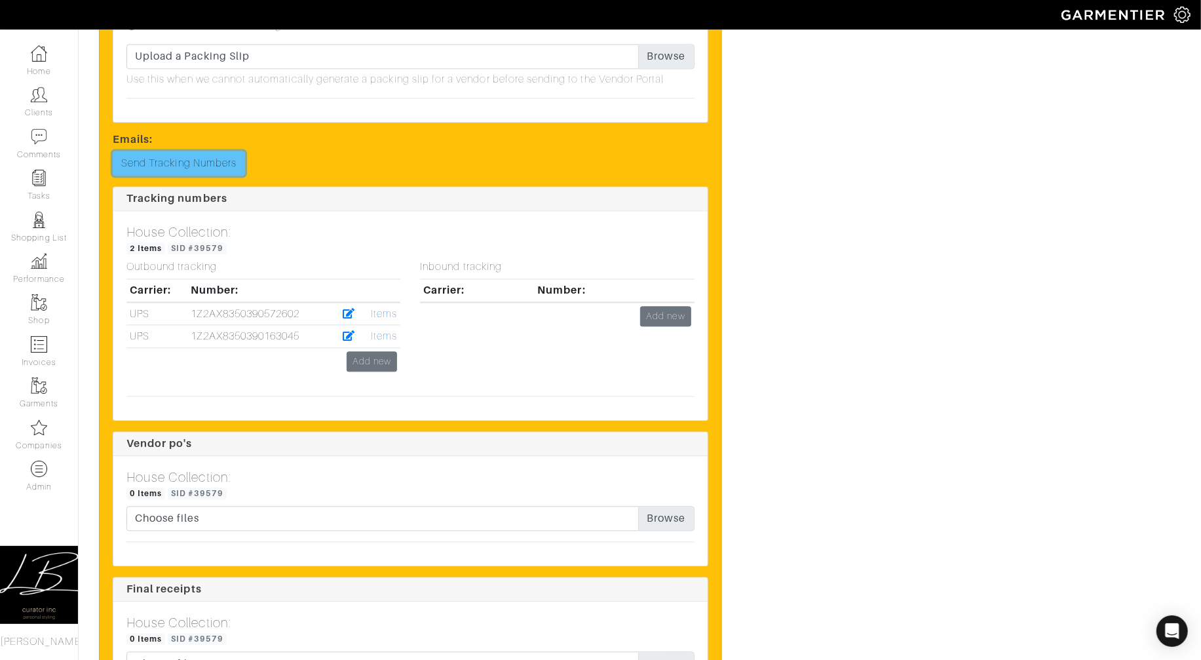
click at [184, 158] on link "Send Tracking Numbers" at bounding box center [179, 163] width 132 height 25
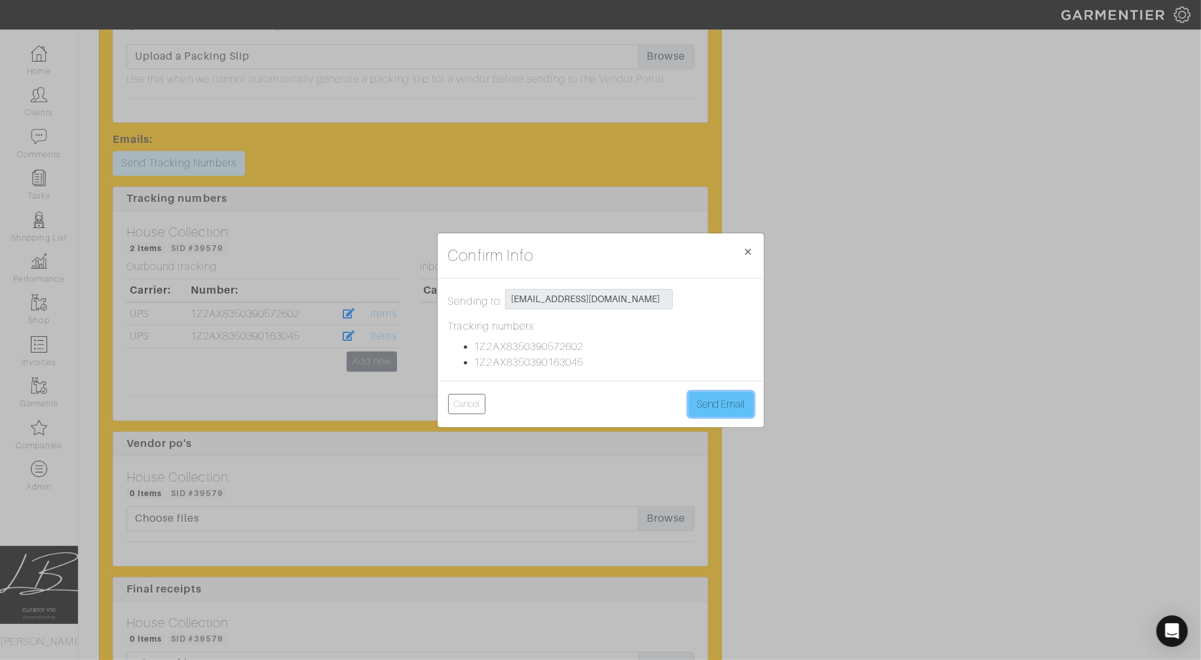
click at [717, 404] on button "Send Email" at bounding box center [721, 404] width 65 height 25
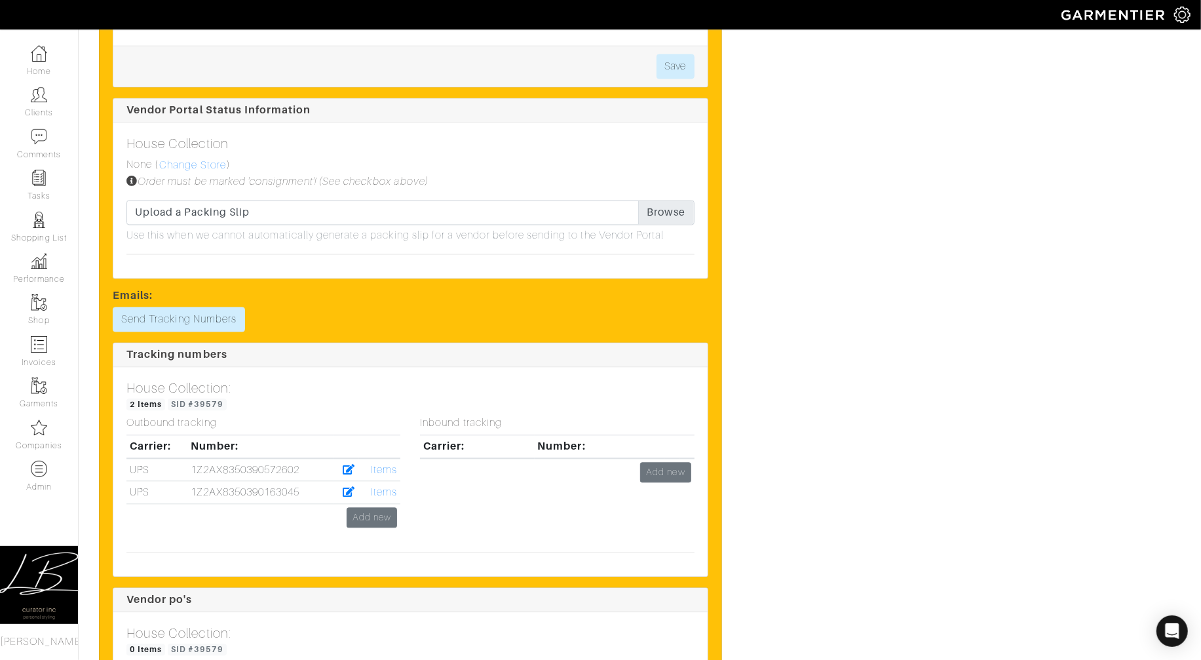
scroll to position [1865, 0]
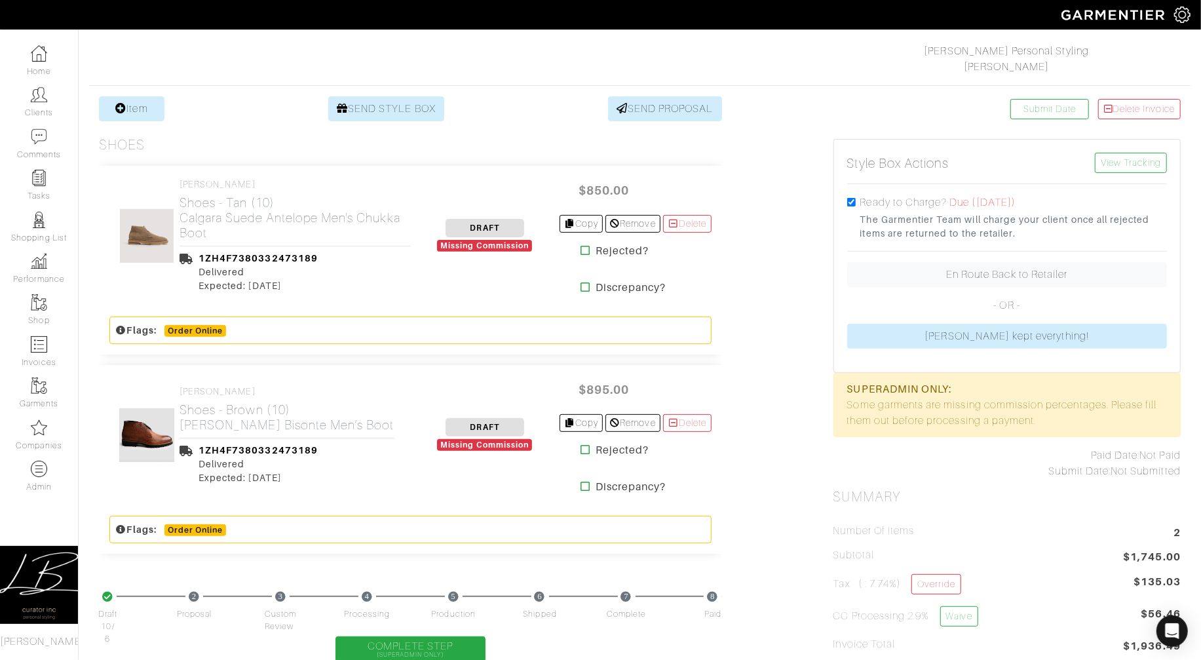
scroll to position [204, 0]
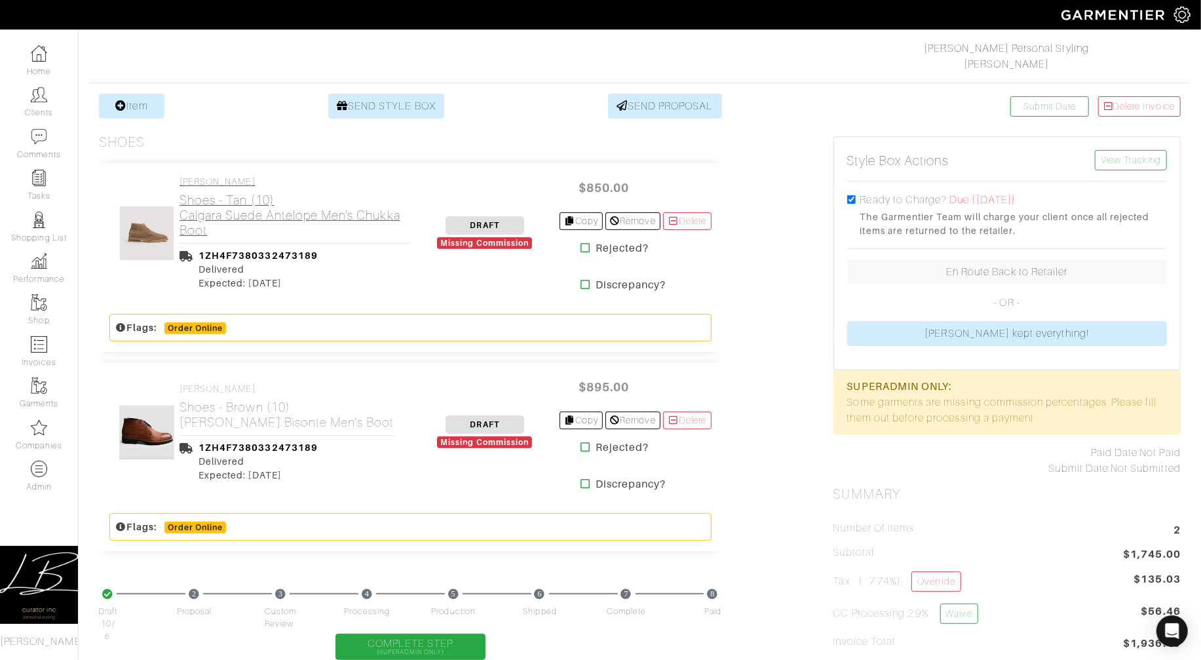
click at [232, 220] on h2 "Shoes - Tan (10) Calgara Suede Antelope Men's Chukka Boot" at bounding box center [295, 215] width 231 height 45
click at [244, 412] on h2 "Shoes - Brown (10) Alba Tabacco Bisonte Men’s Boot" at bounding box center [287, 415] width 215 height 30
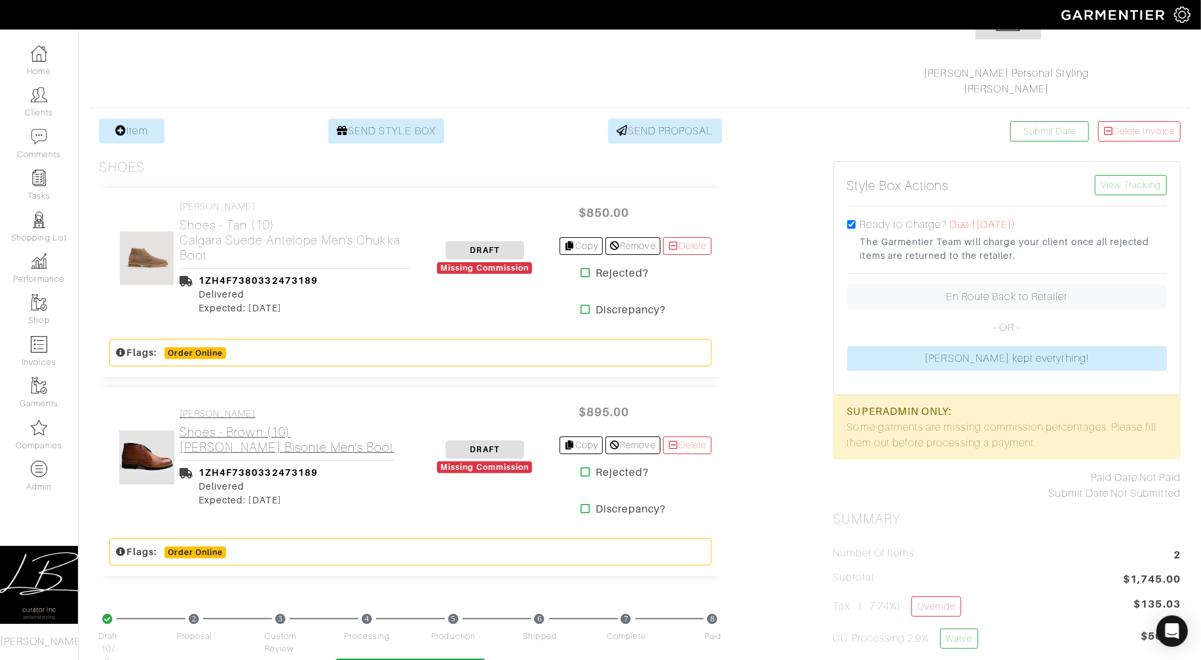
scroll to position [115, 0]
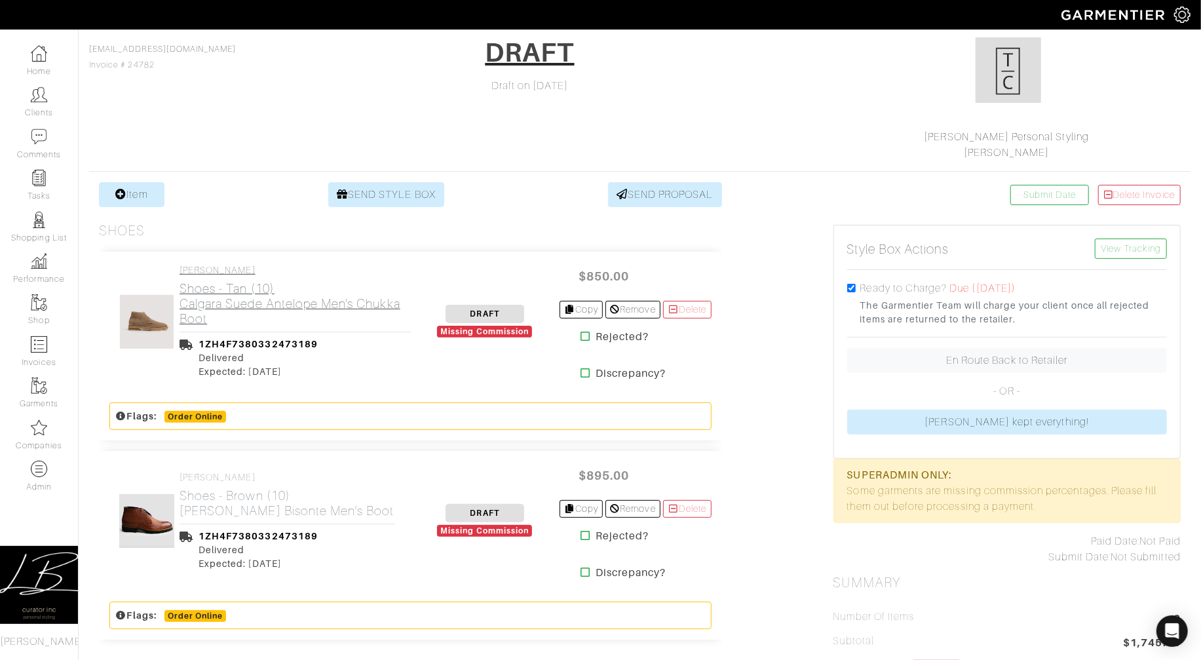
click at [295, 298] on h2 "Shoes - Tan (10) Calgara Suede Antelope Men's Chukka Boot" at bounding box center [295, 303] width 231 height 45
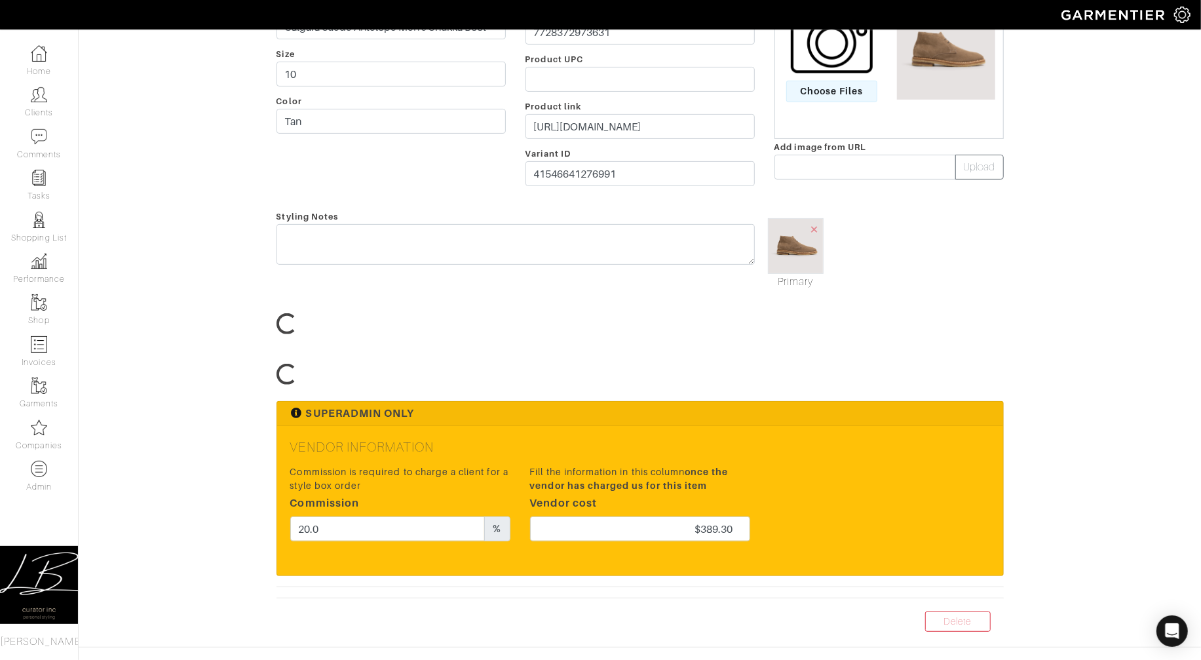
scroll to position [265, 0]
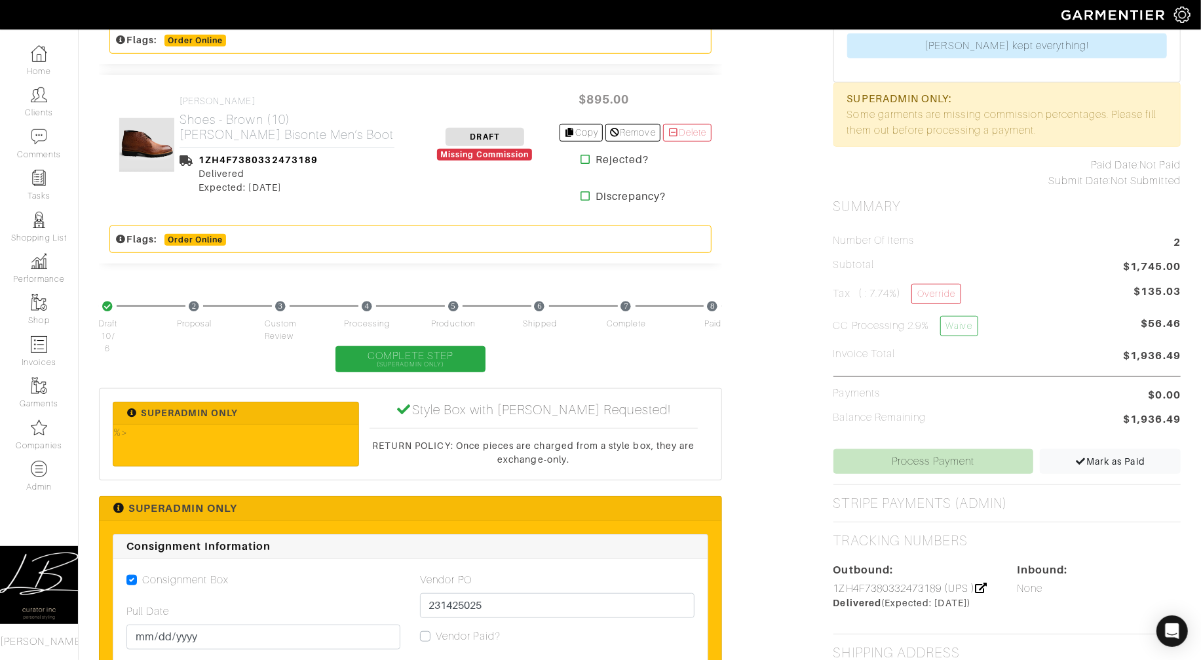
scroll to position [495, 0]
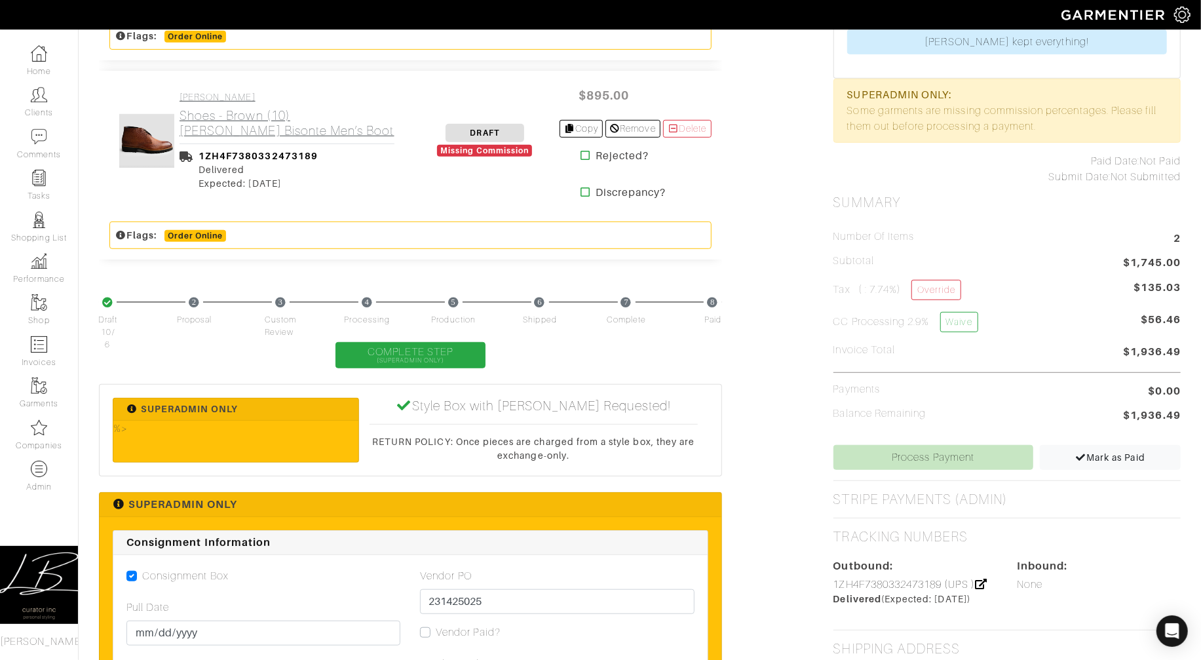
click at [227, 134] on h2 "Shoes - Brown (10) Alba Tabacco Bisonte Men’s Boot" at bounding box center [287, 123] width 215 height 30
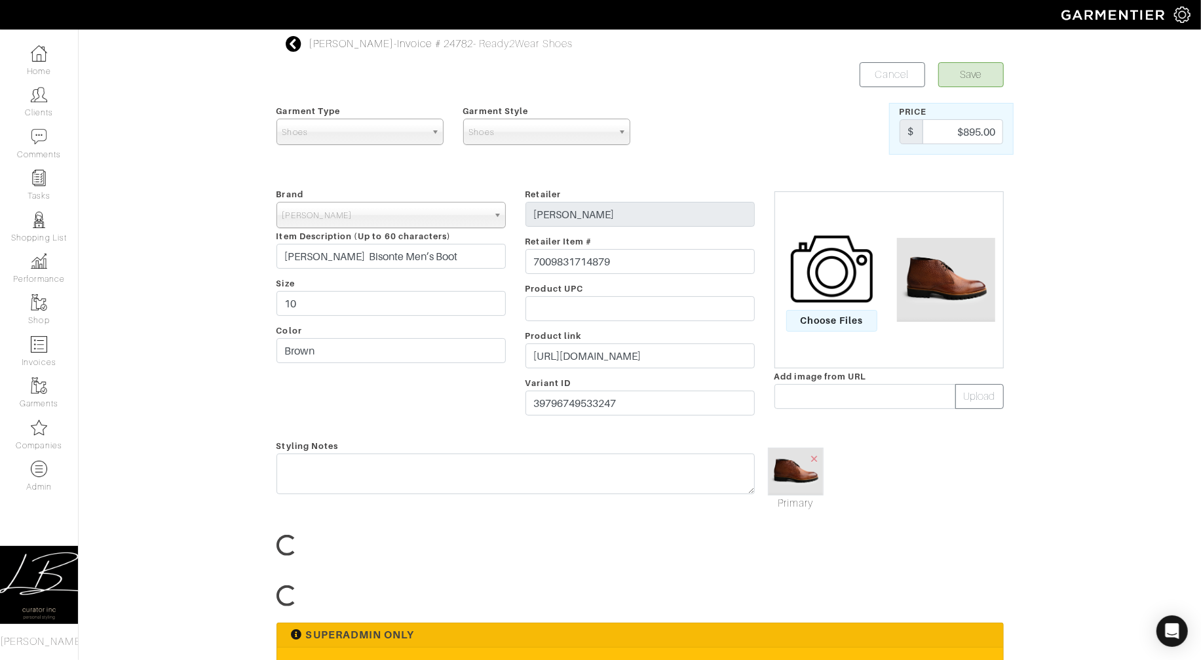
scroll to position [257, 0]
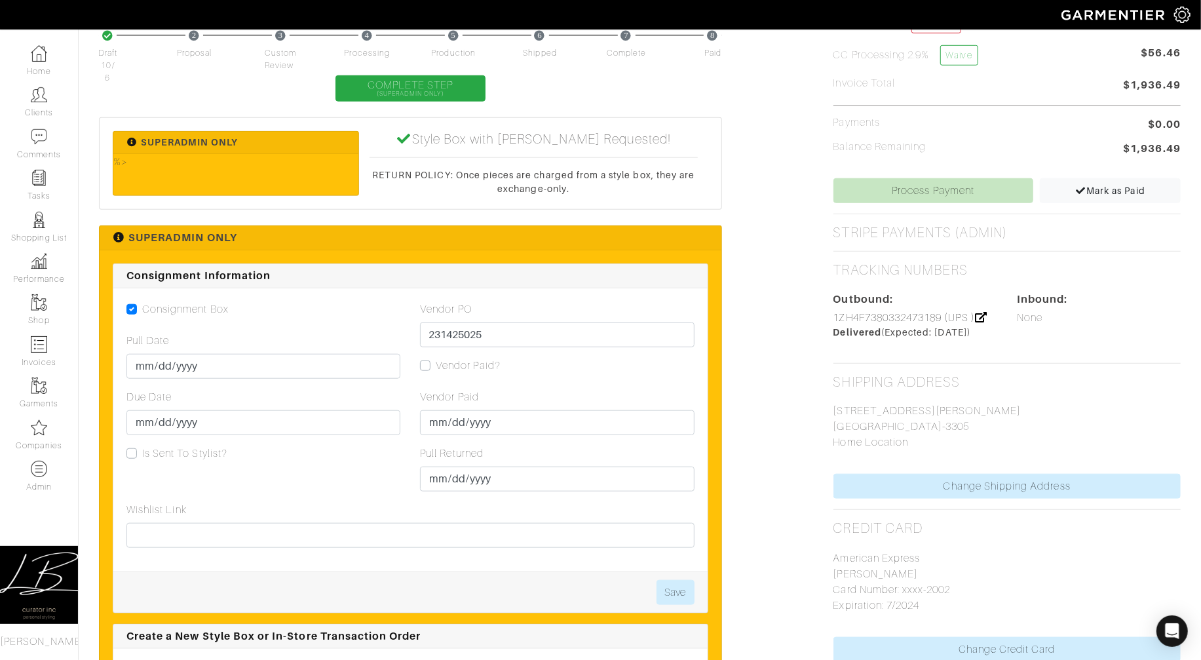
scroll to position [761, 0]
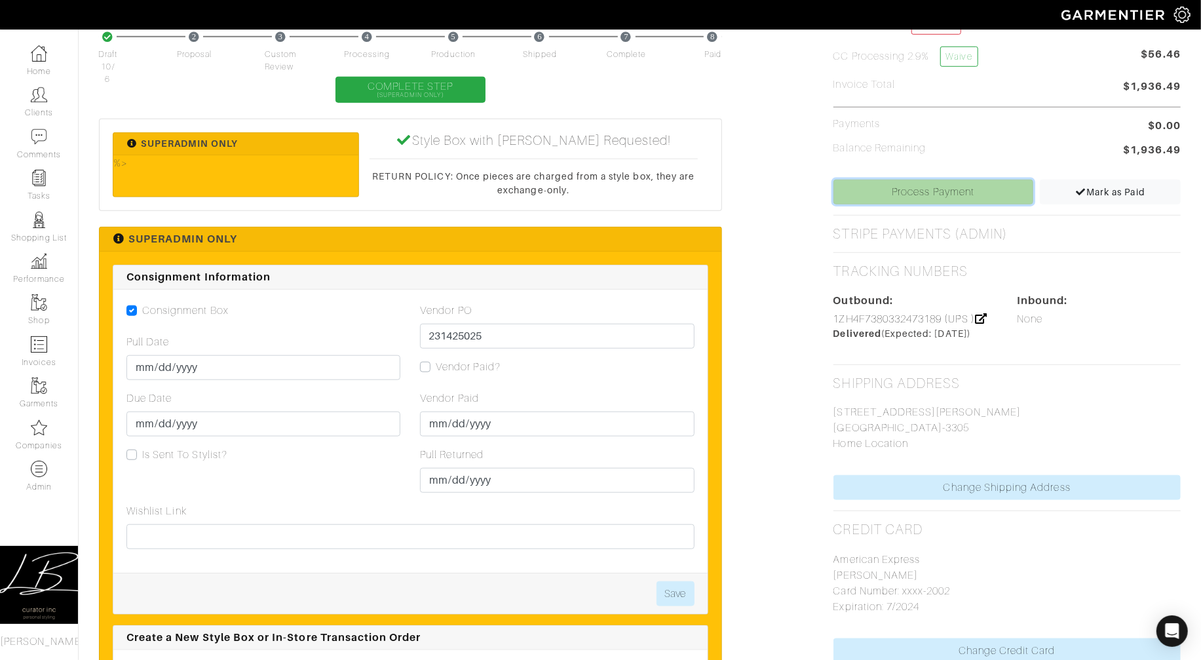
click at [926, 195] on link "Process Payment" at bounding box center [933, 192] width 200 height 25
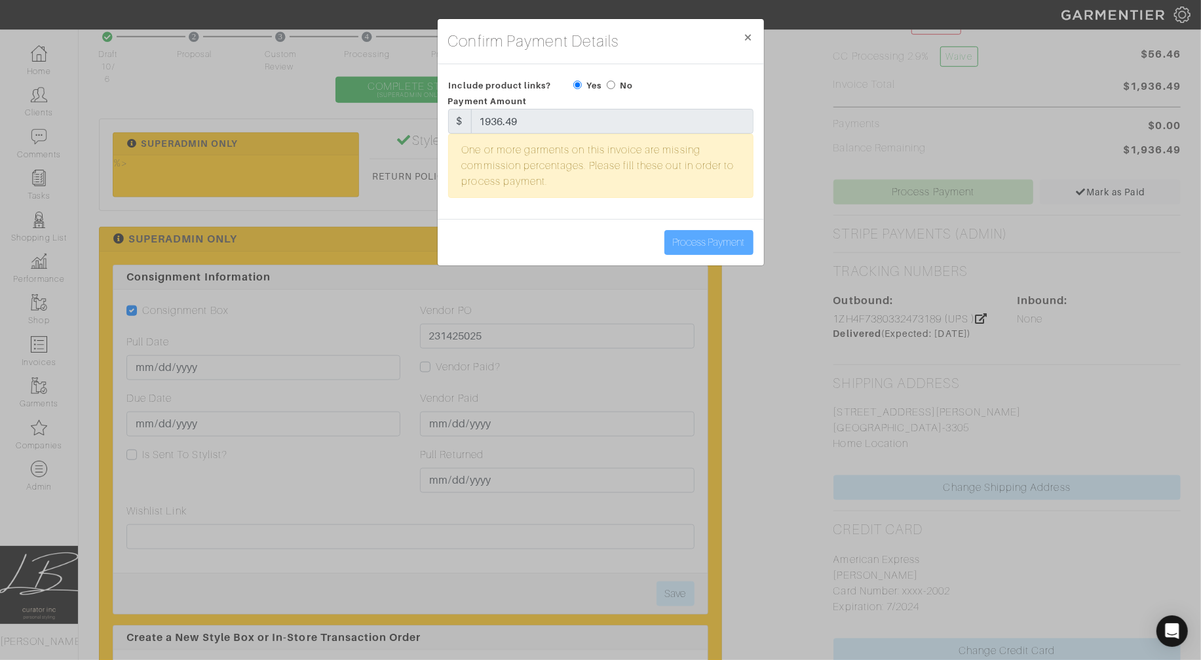
click at [826, 206] on div "Confirm Payment Details × Close Include product links? Yes No Payment Amount $ …" at bounding box center [600, 330] width 1201 height 660
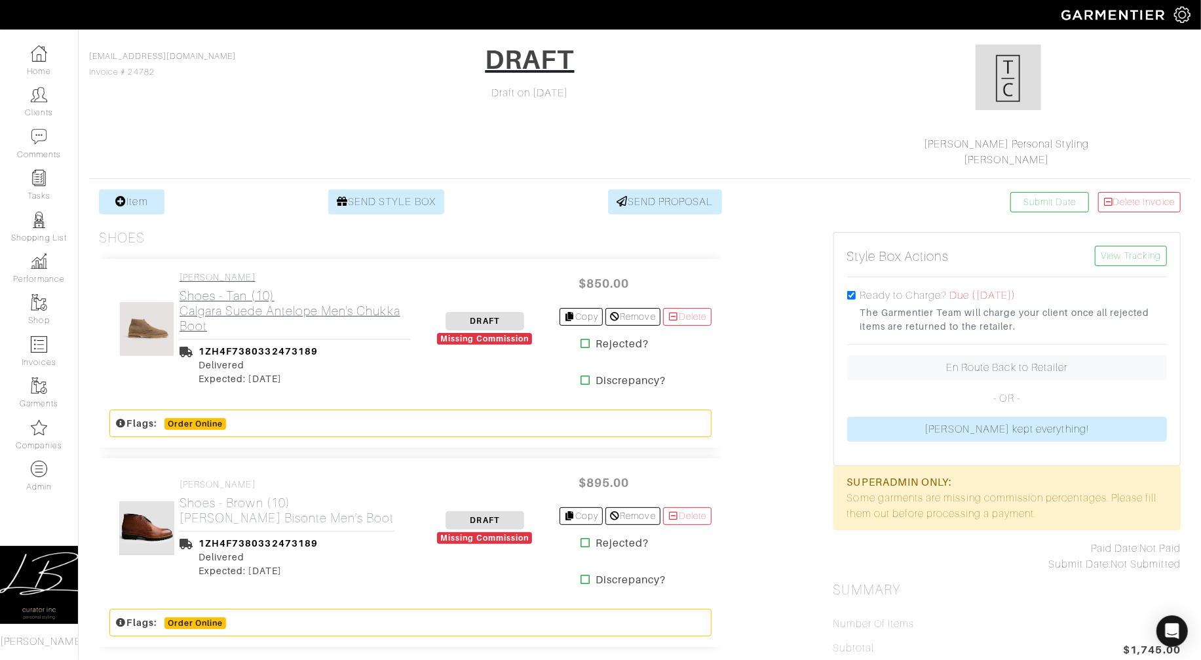
scroll to position [116, 0]
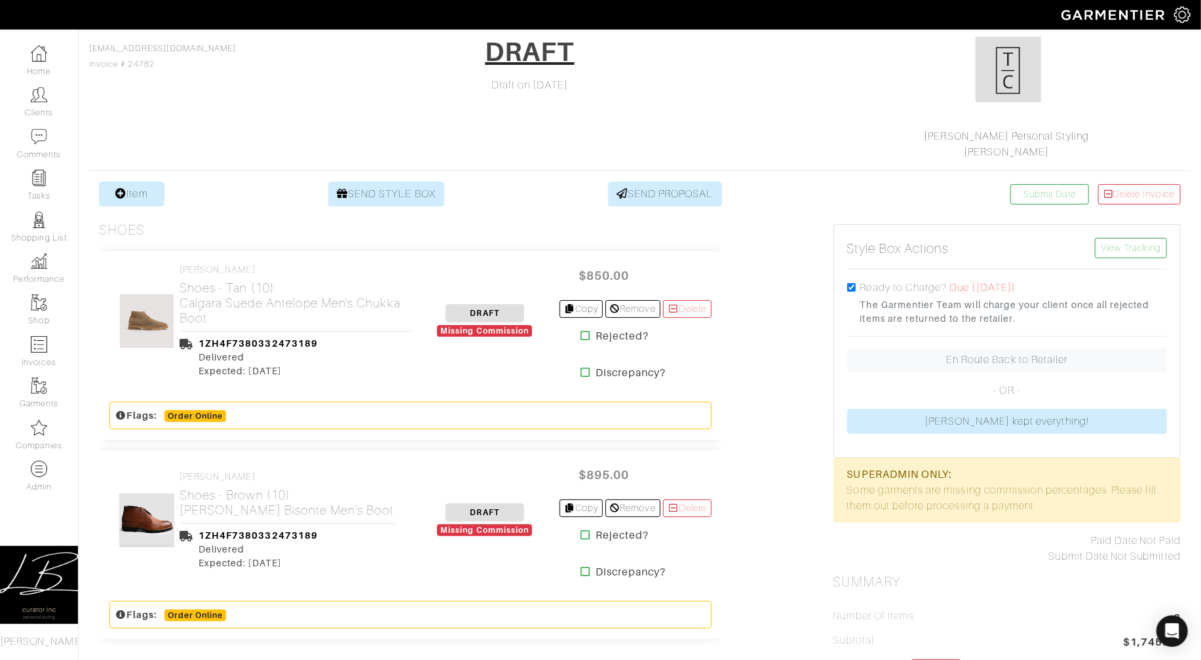
drag, startPoint x: 846, startPoint y: 490, endPoint x: 1080, endPoint y: 512, distance: 235.6
click at [1080, 512] on div "SUPERADMIN ONLY: Some garments are missing commission percentages. Please fill …" at bounding box center [1006, 490] width 347 height 64
click at [312, 309] on h2 "Shoes - Tan (10) Calgara Suede Antelope Men's Chukka Boot" at bounding box center [295, 302] width 231 height 45
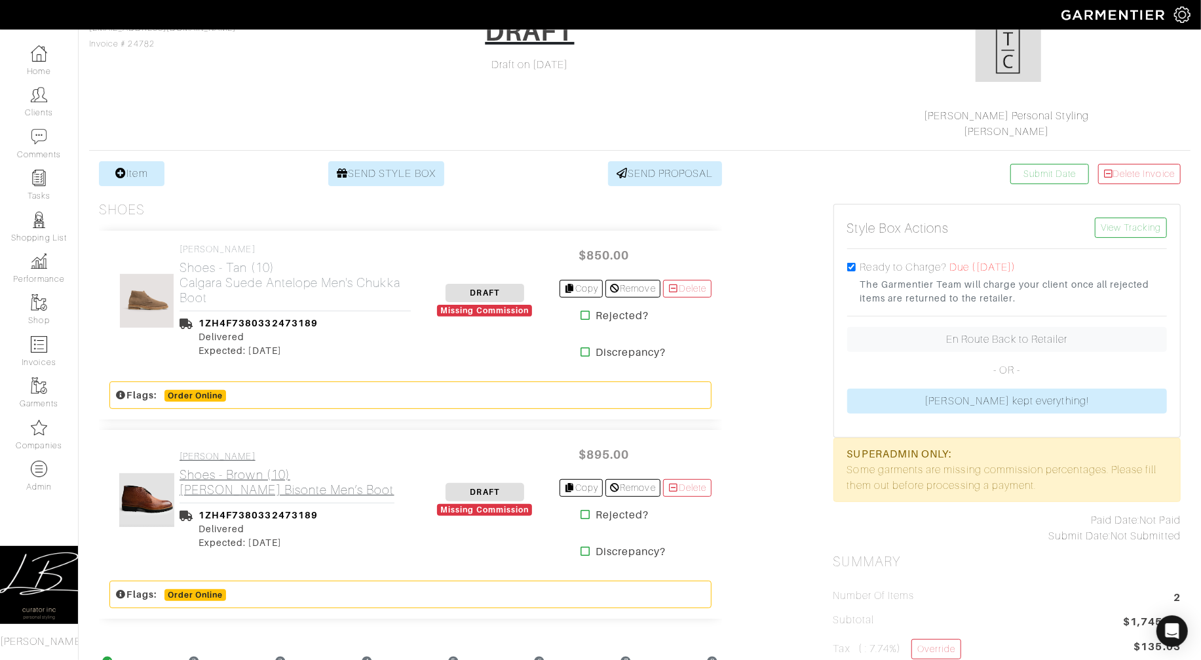
click at [224, 475] on h2 "Shoes - Brown (10) Alba Tabacco Bisonte Men’s Boot" at bounding box center [287, 482] width 215 height 30
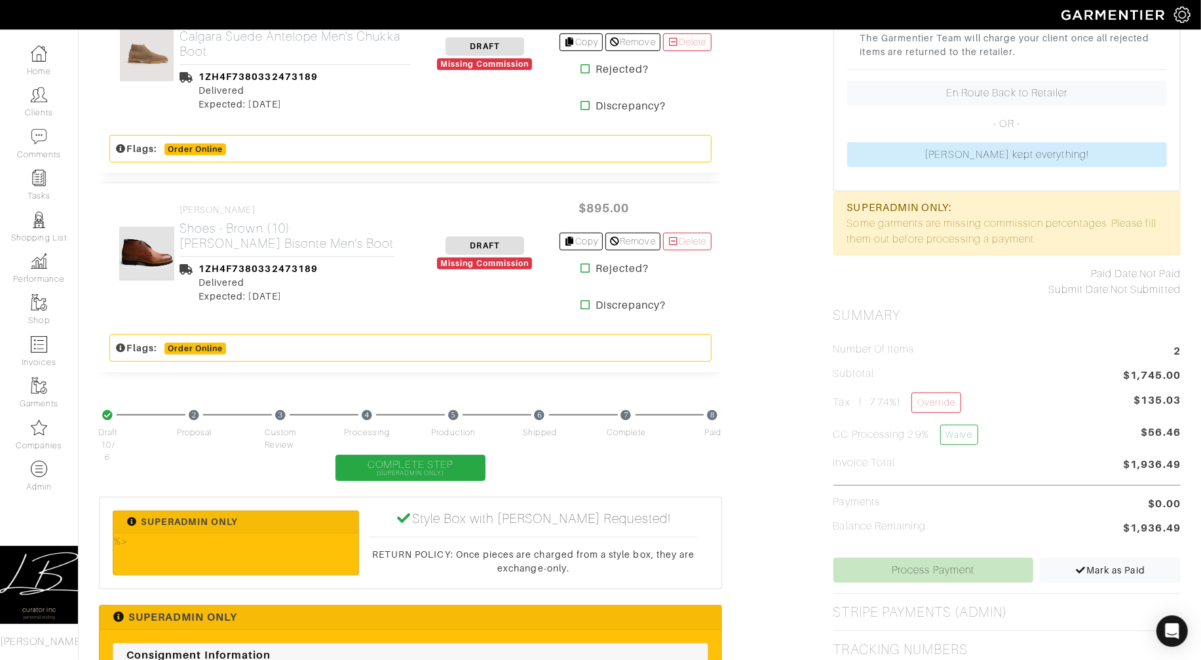
scroll to position [392, 0]
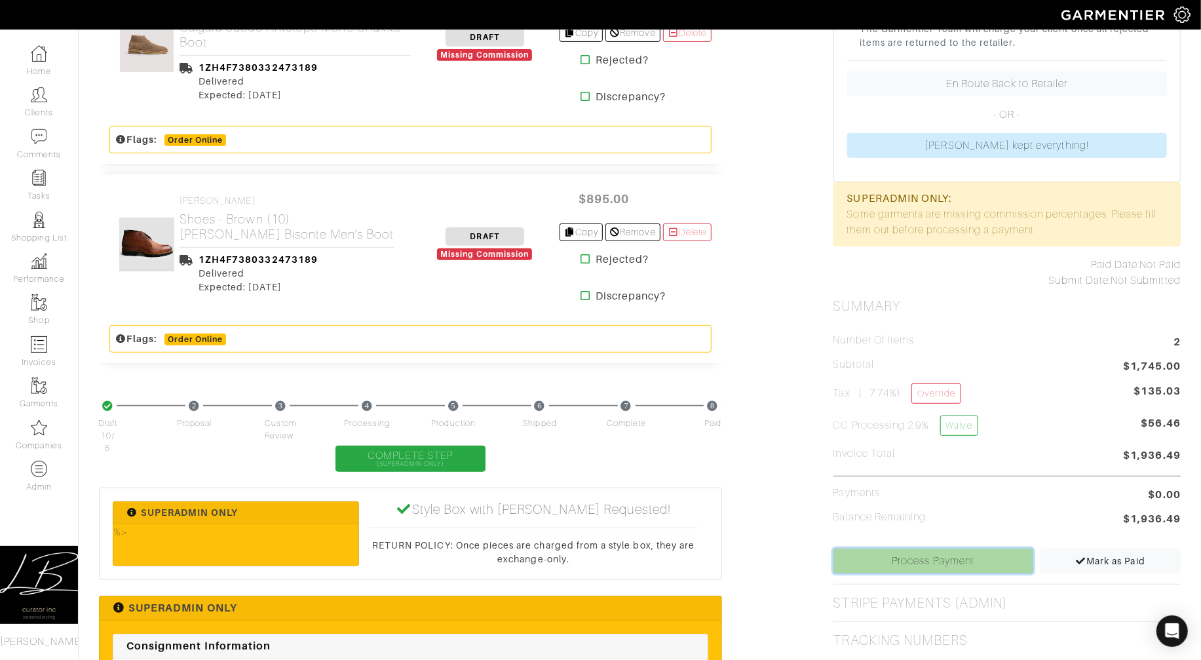
click at [883, 556] on link "Process Payment" at bounding box center [933, 560] width 200 height 25
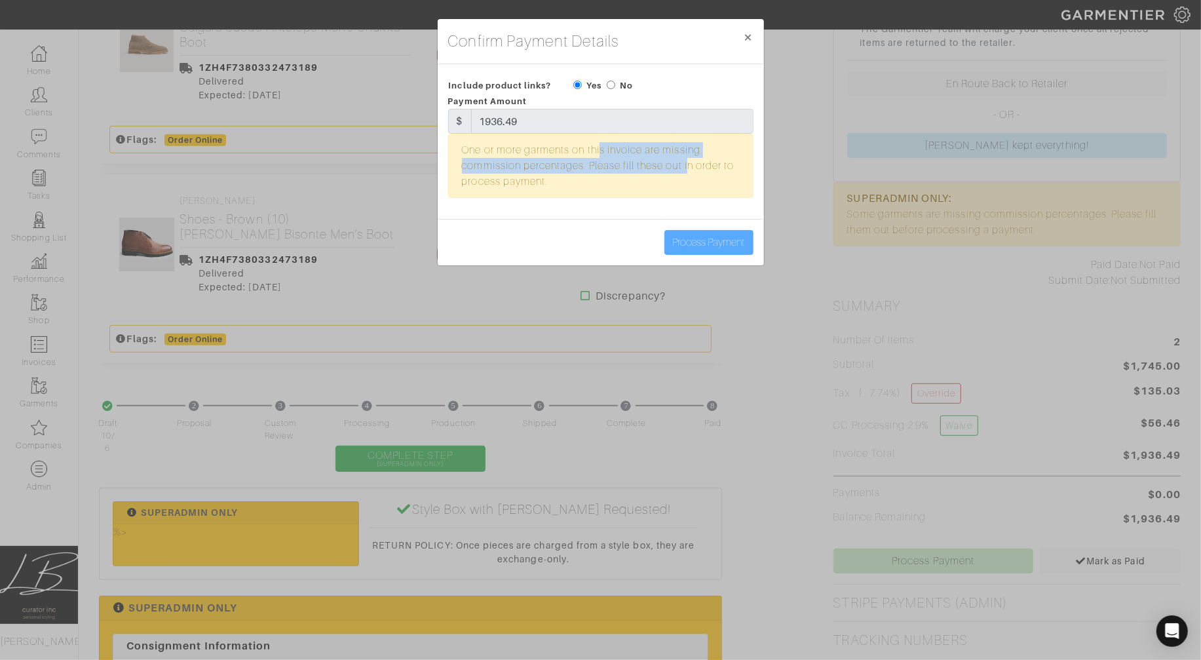
drag, startPoint x: 506, startPoint y: 149, endPoint x: 608, endPoint y: 161, distance: 103.0
click at [608, 161] on div "One or more garments on this invoice are missing commission percentages. Please…" at bounding box center [600, 166] width 305 height 64
click at [630, 167] on div "One or more garments on this invoice are missing commission percentages. Please…" at bounding box center [600, 166] width 305 height 64
click at [612, 84] on input "radio" at bounding box center [611, 85] width 9 height 9
radio input "true"
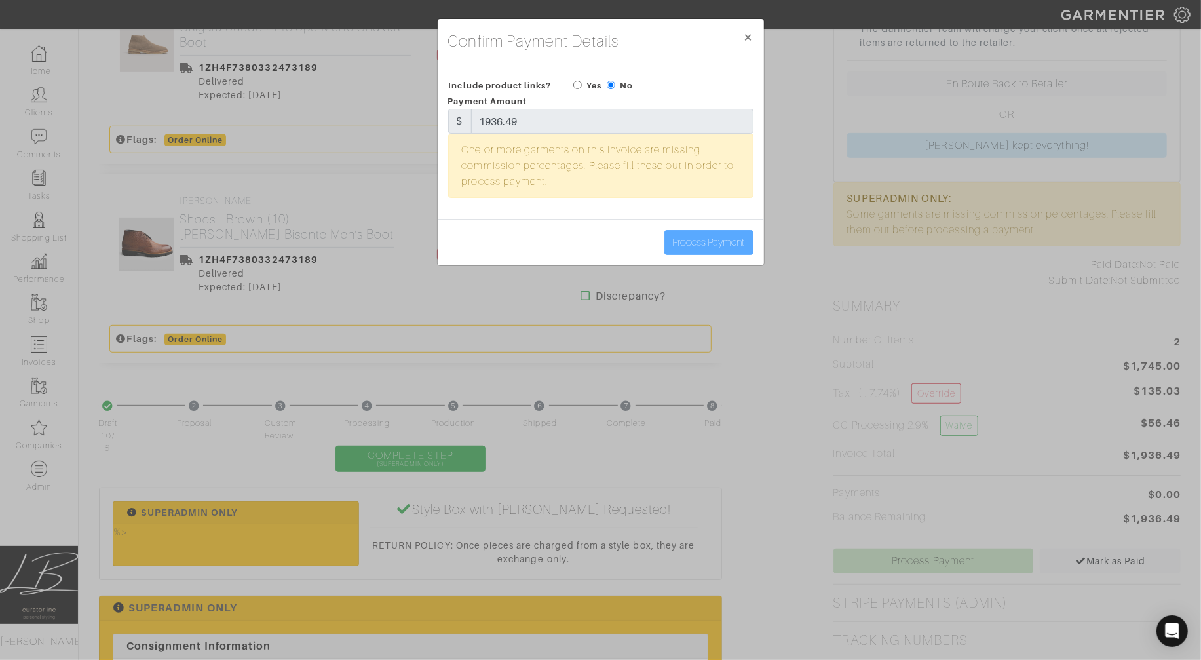
scroll to position [394, 0]
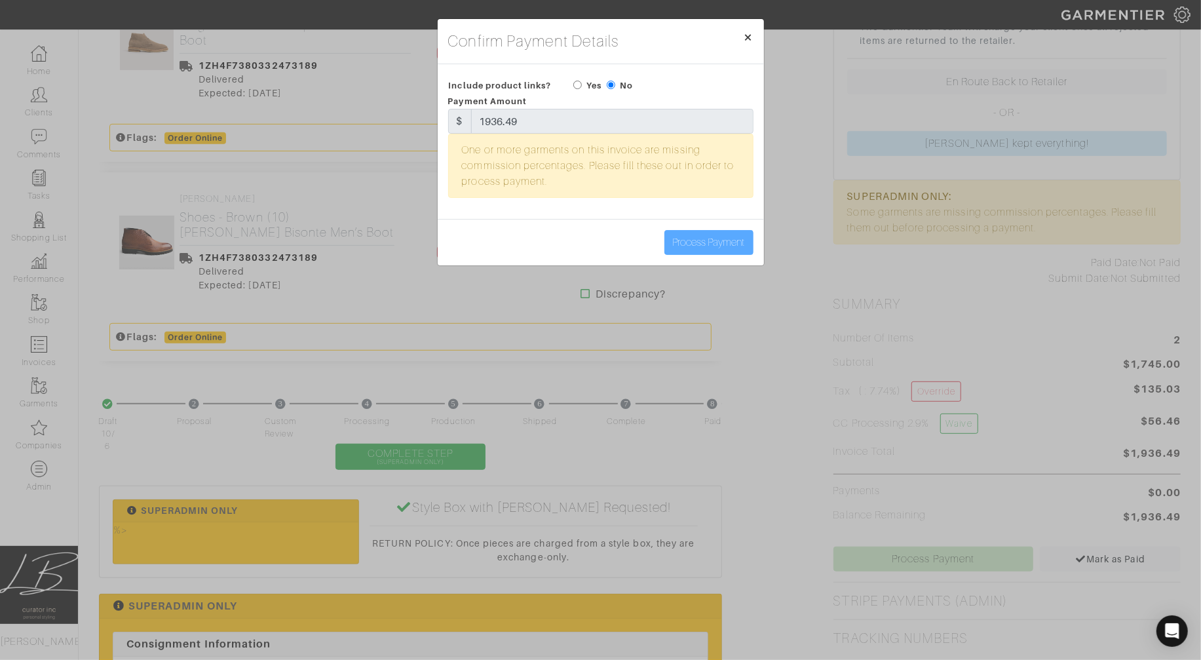
click at [744, 35] on span "×" at bounding box center [749, 37] width 10 height 18
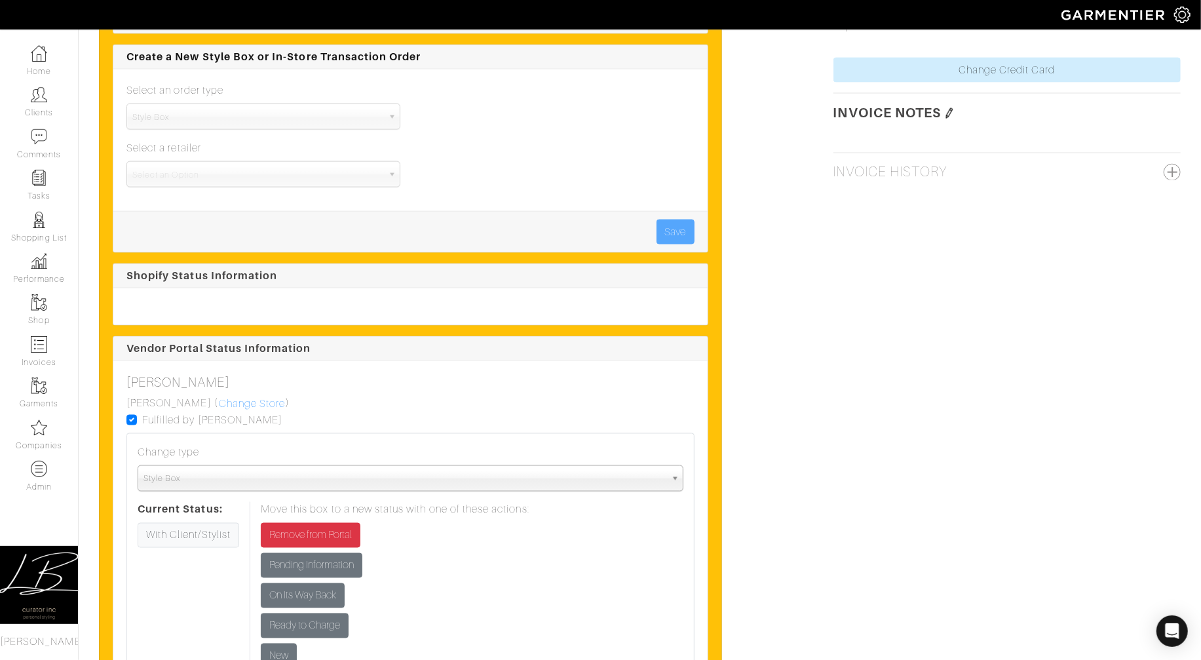
scroll to position [1345, 0]
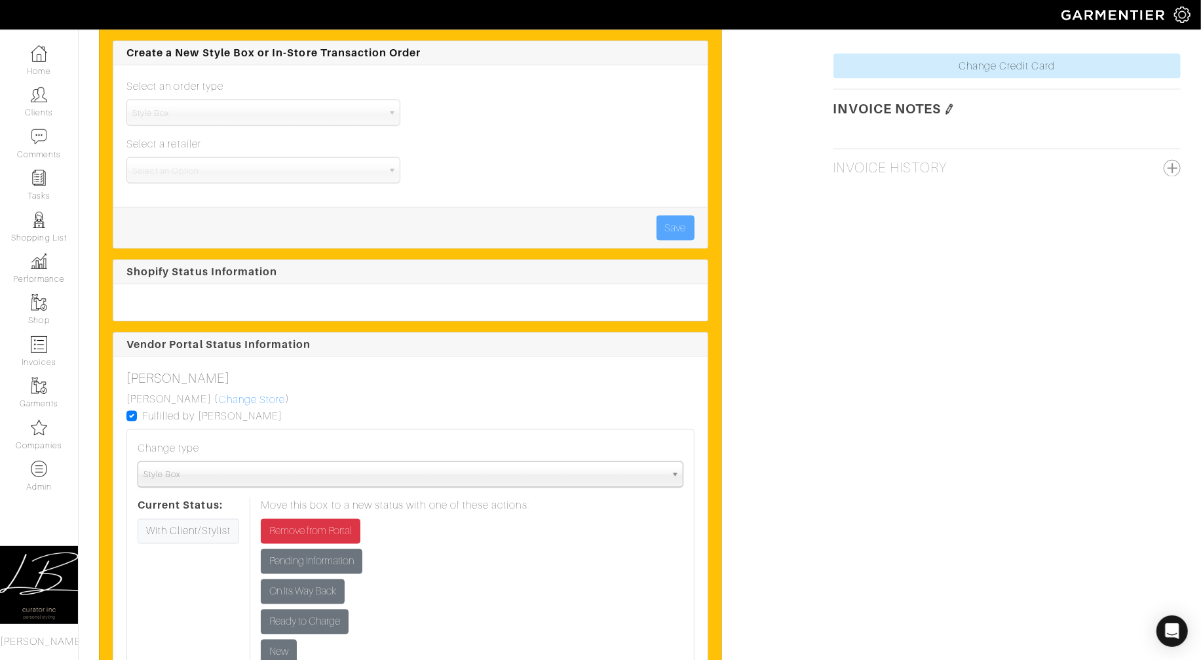
drag, startPoint x: 129, startPoint y: 419, endPoint x: 142, endPoint y: 419, distance: 13.1
click at [142, 419] on label "Fulfilled by Garmentier" at bounding box center [212, 416] width 140 height 16
click at [129, 419] on input "Fulfilled by Garmentier" at bounding box center [131, 414] width 10 height 13
checkbox input "false"
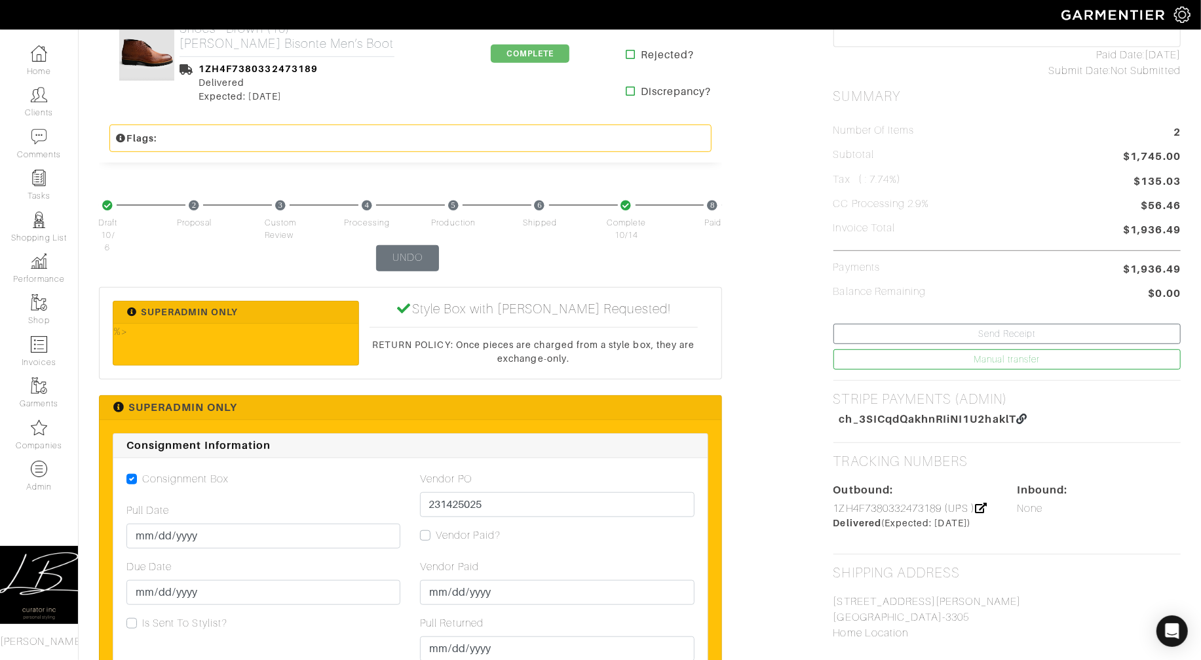
scroll to position [0, 0]
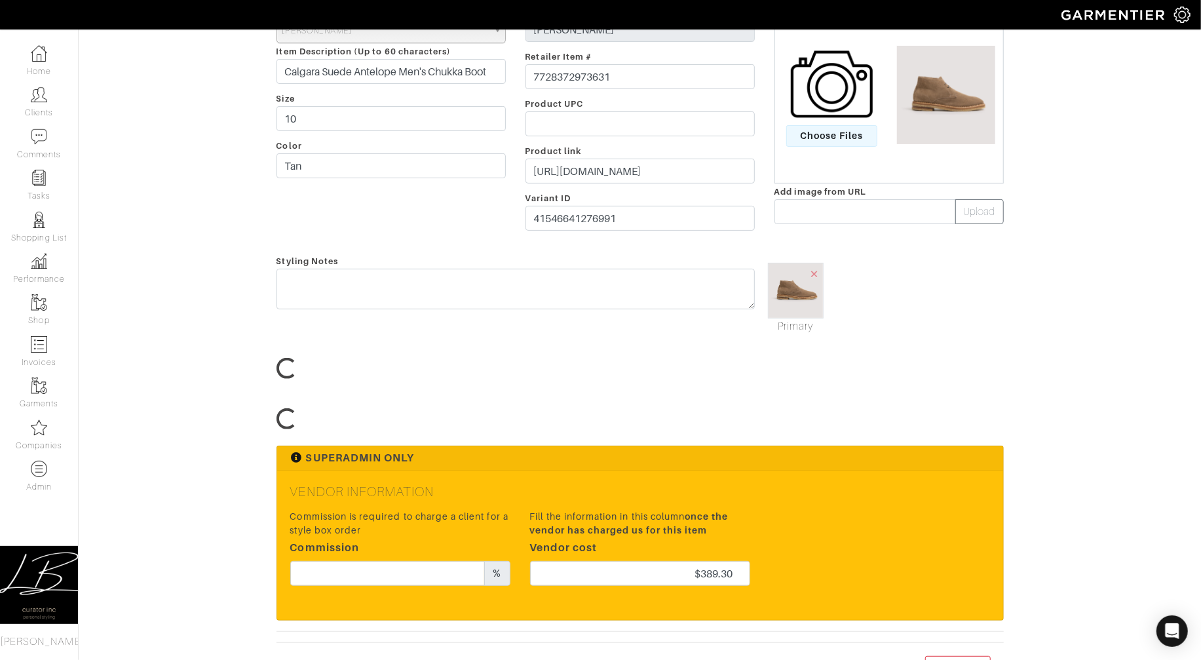
scroll to position [224, 0]
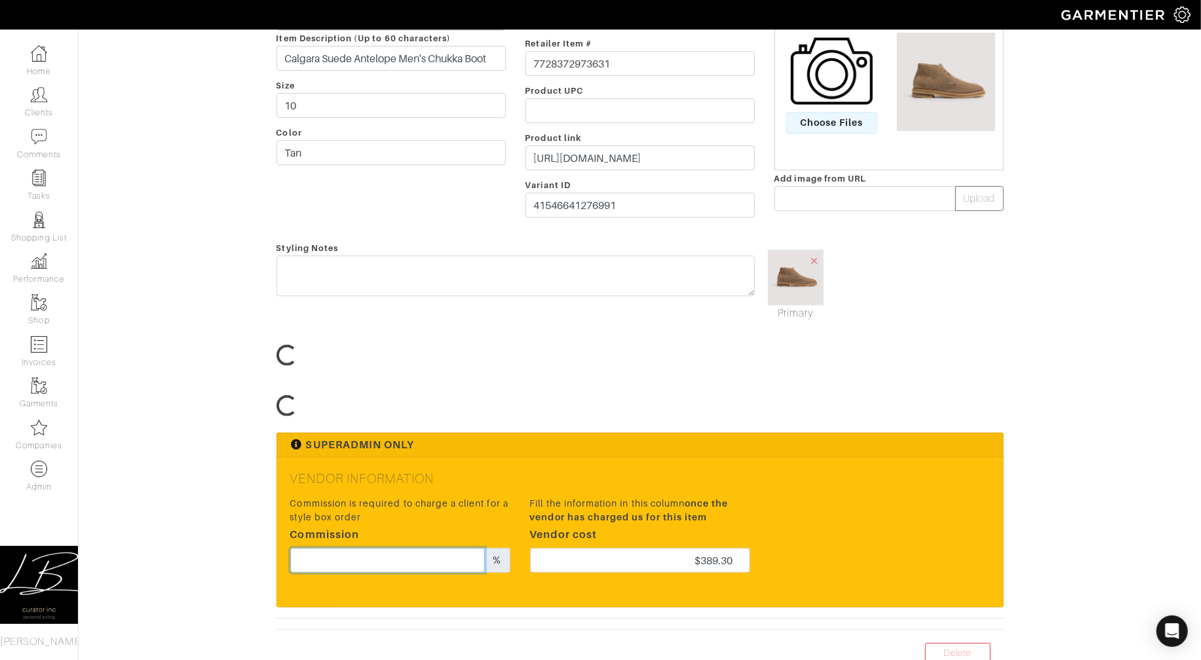
click at [377, 553] on input "text" at bounding box center [387, 560] width 195 height 25
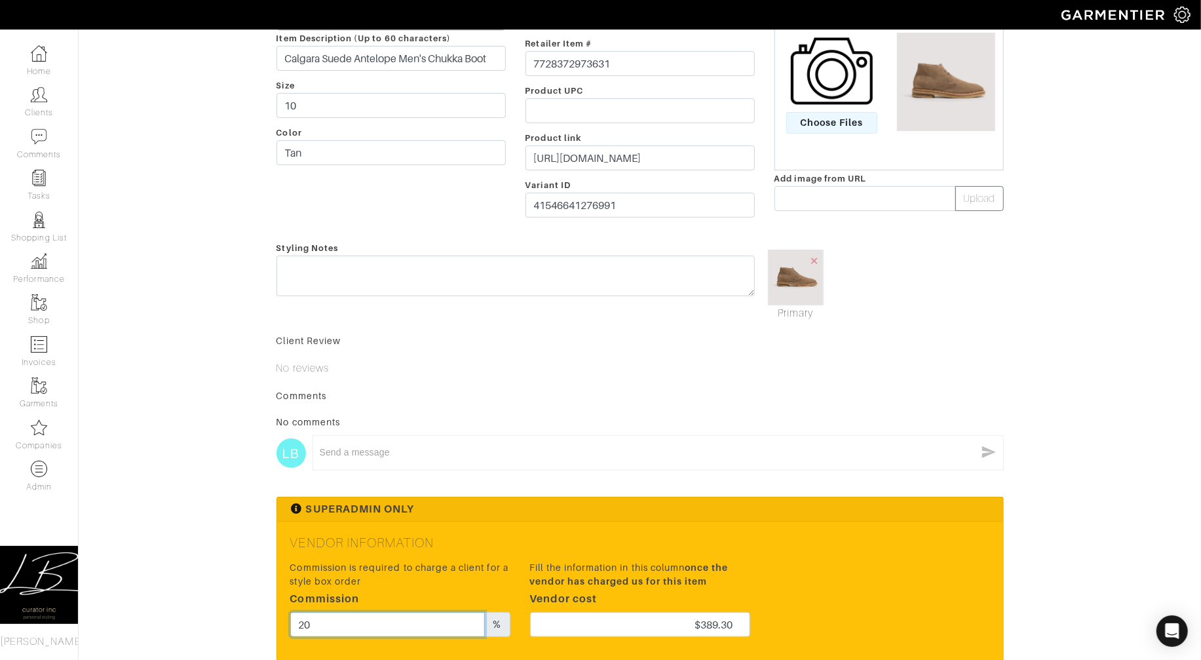
type input "20"
click at [592, 505] on div "Superadmin Only" at bounding box center [640, 509] width 726 height 24
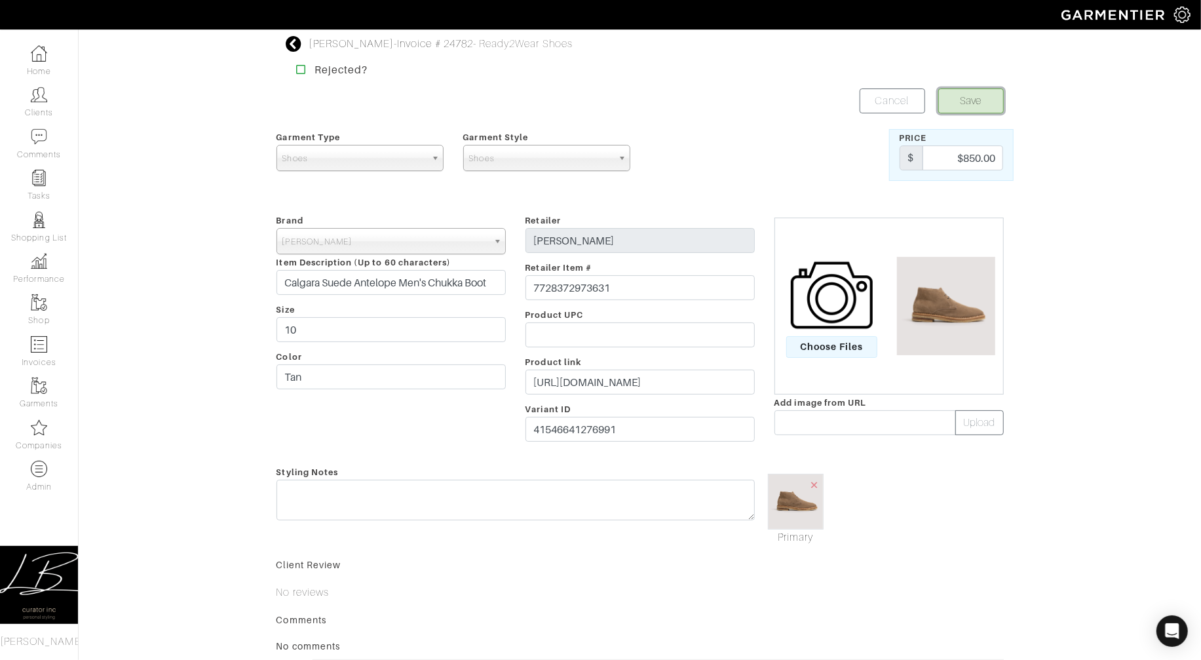
click at [990, 95] on button "Save" at bounding box center [971, 100] width 66 height 25
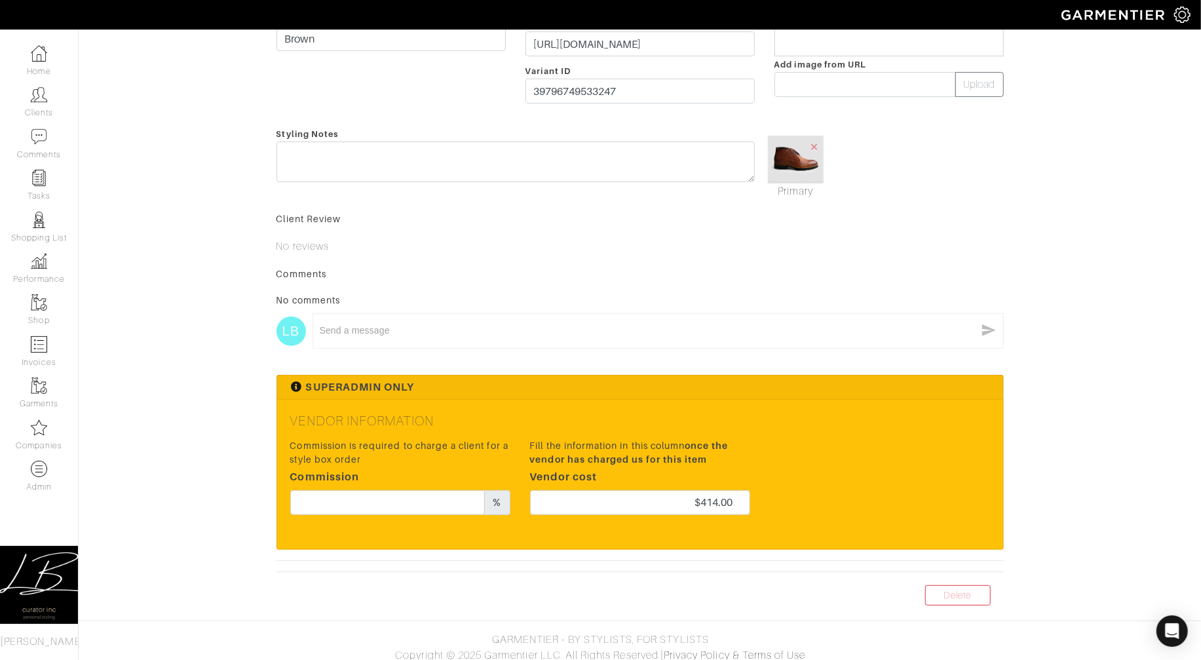
scroll to position [347, 0]
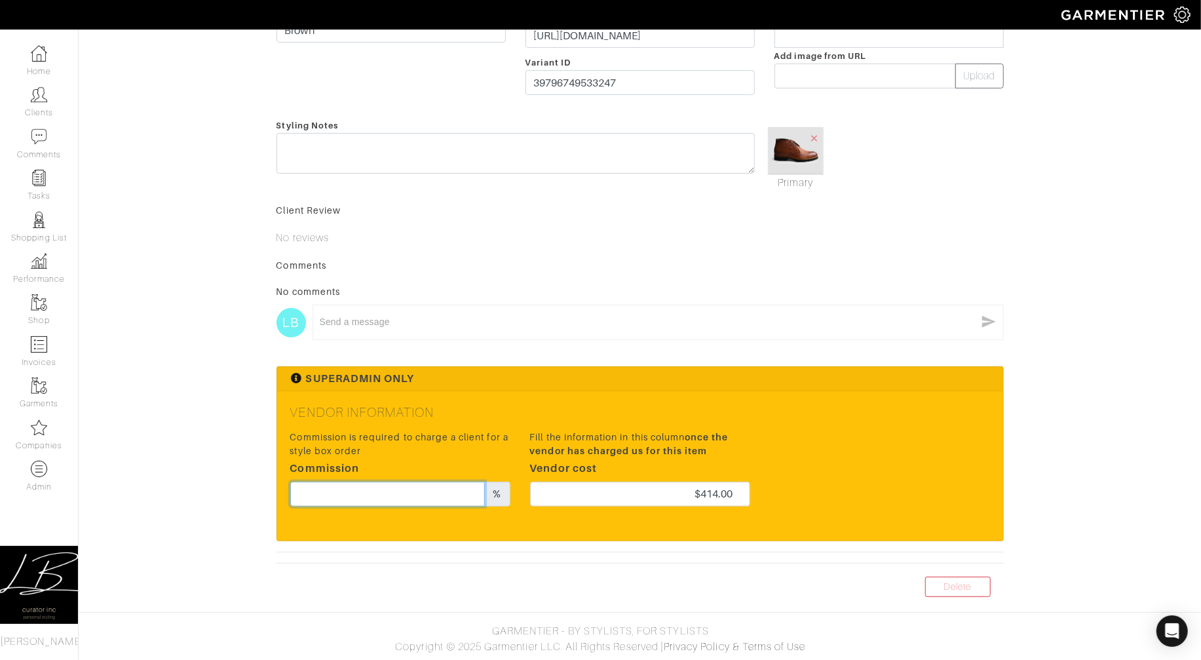
click at [391, 495] on input "text" at bounding box center [387, 494] width 195 height 25
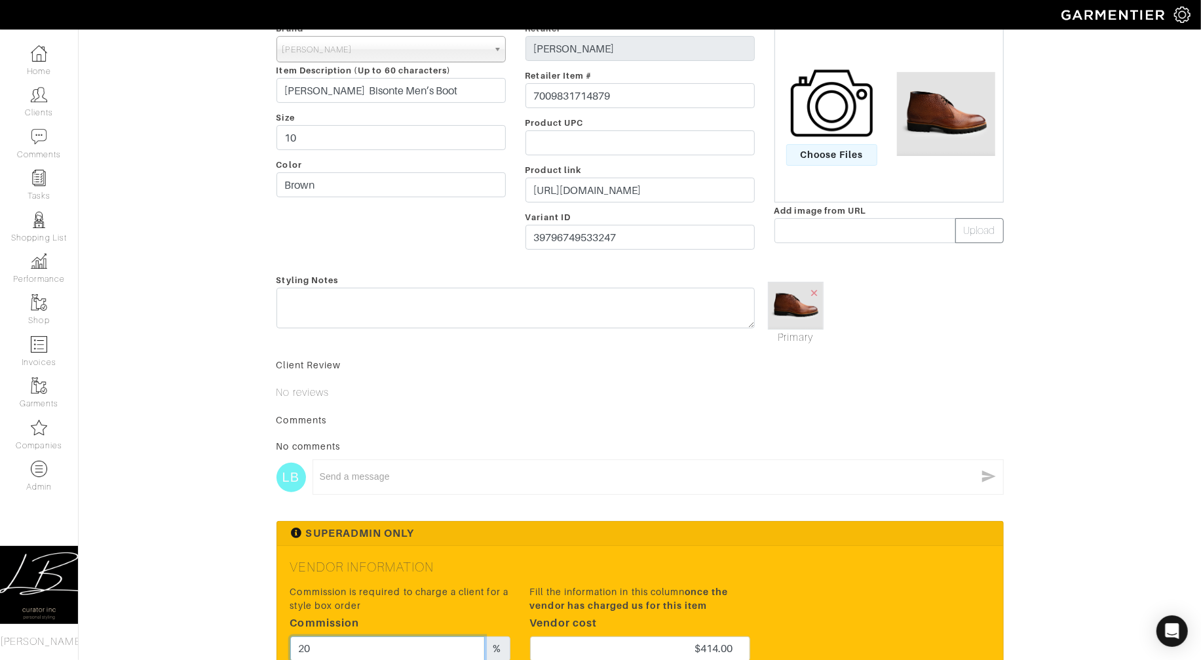
scroll to position [0, 0]
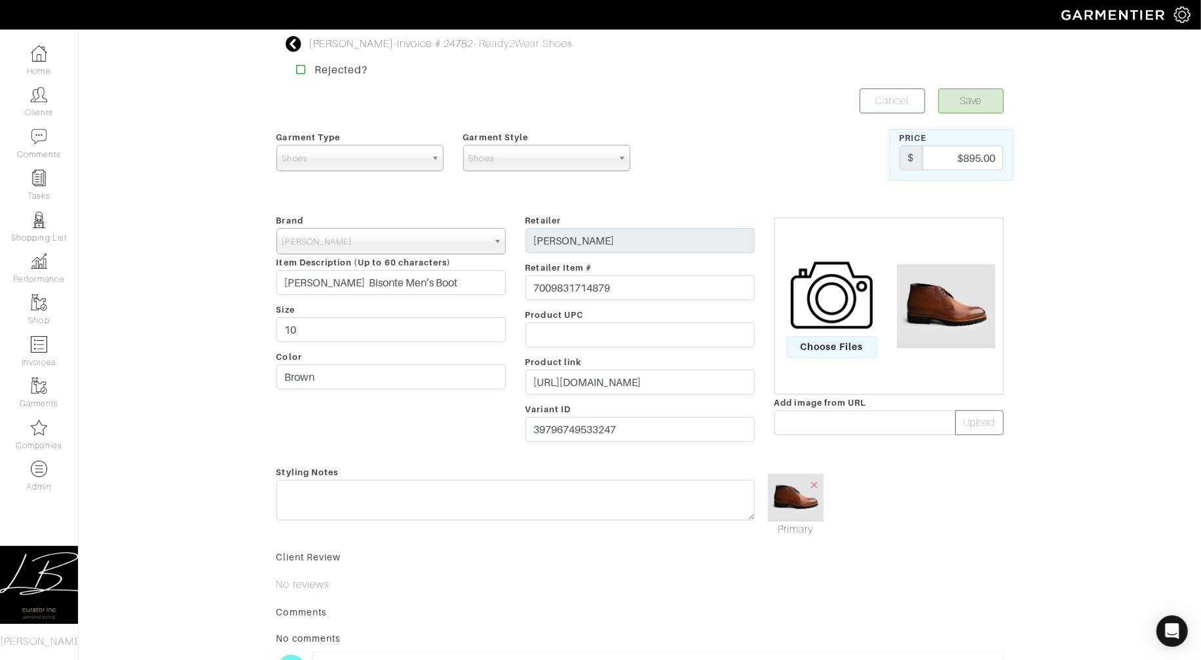
type input "20"
click at [972, 106] on button "Save" at bounding box center [971, 100] width 66 height 25
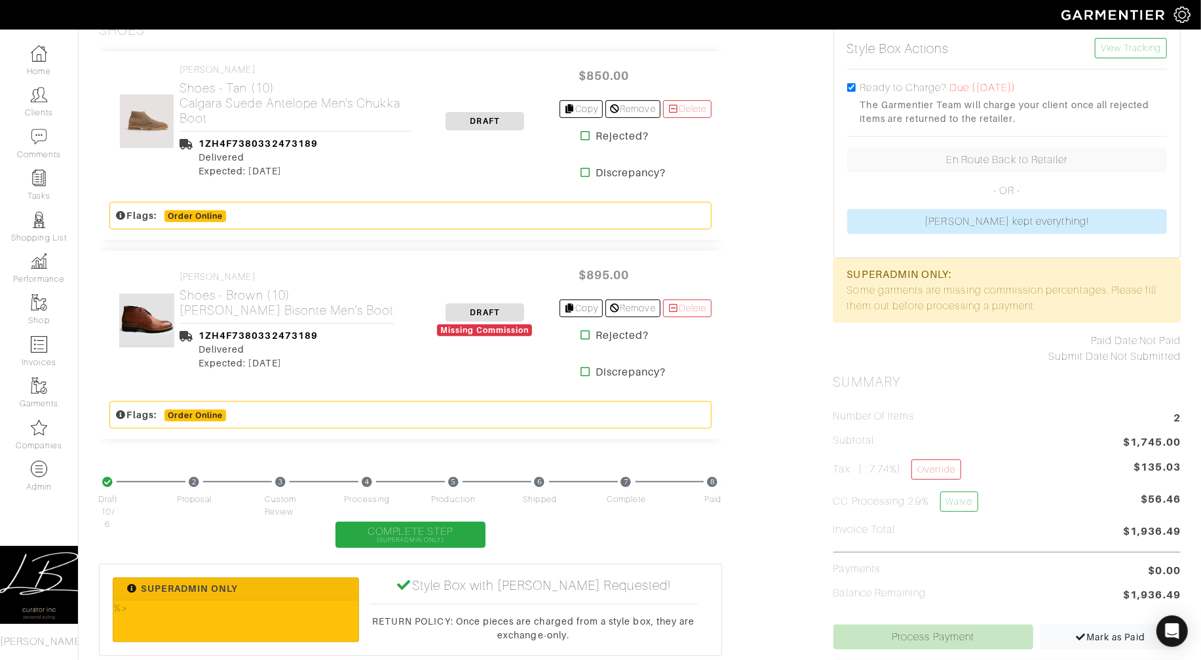
scroll to position [319, 0]
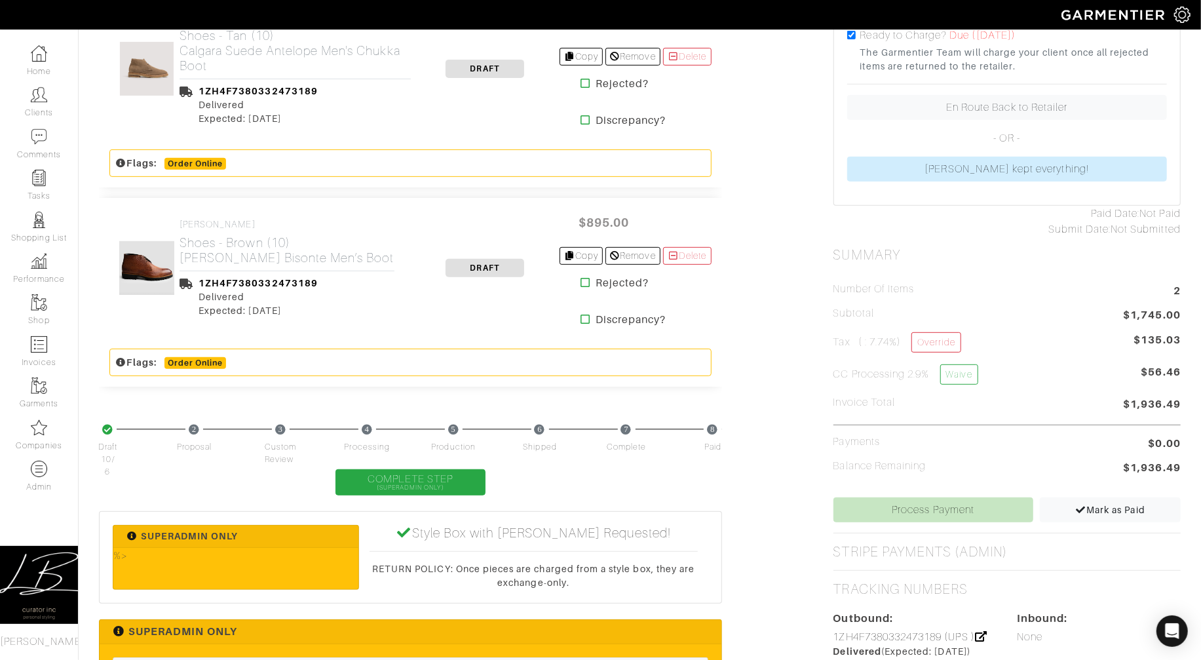
scroll to position [370, 0]
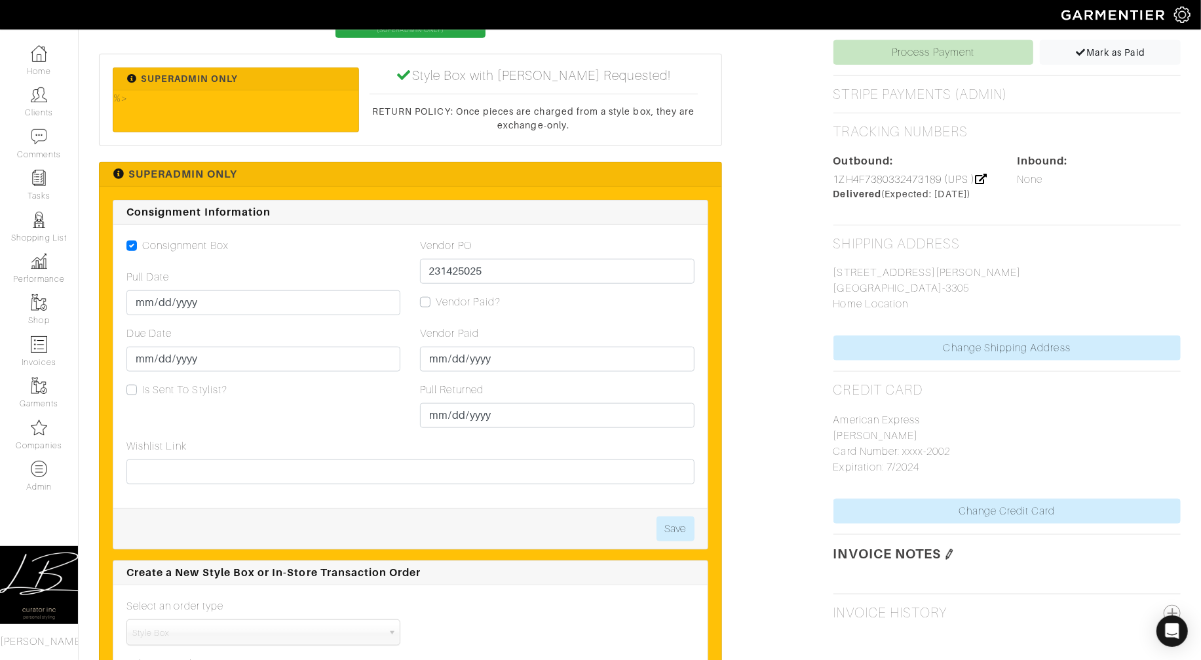
scroll to position [828, 0]
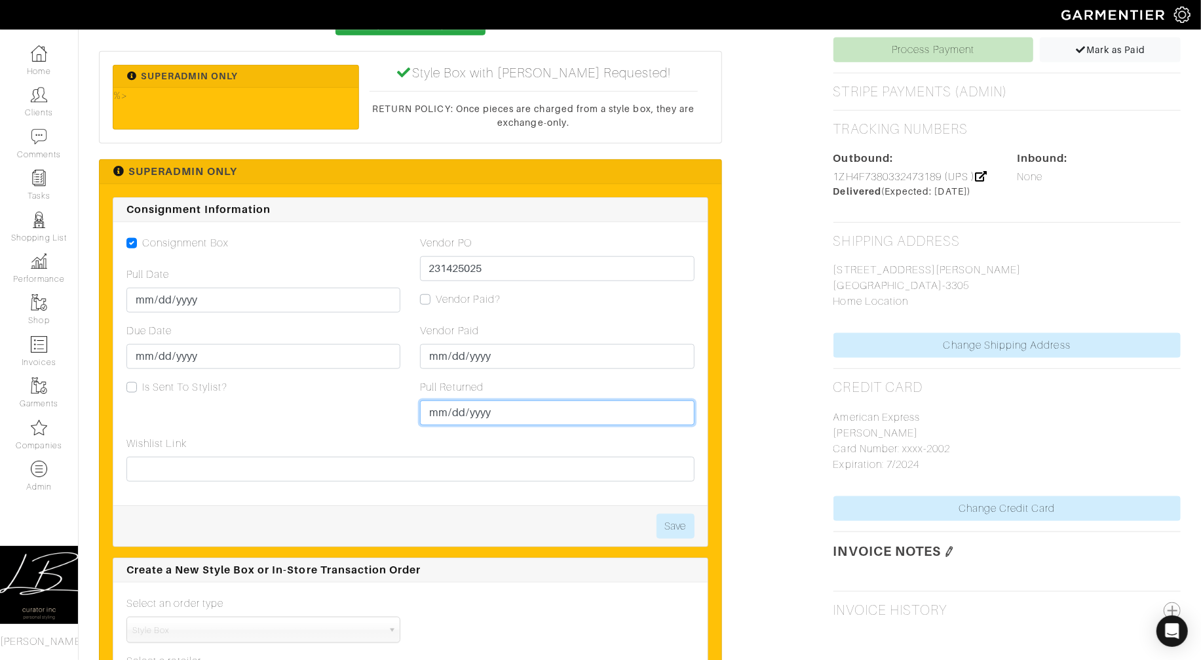
click at [442, 413] on input "Pull Returned" at bounding box center [557, 412] width 274 height 25
click at [472, 335] on td "14" at bounding box center [470, 337] width 18 height 17
type input "[DATE]"
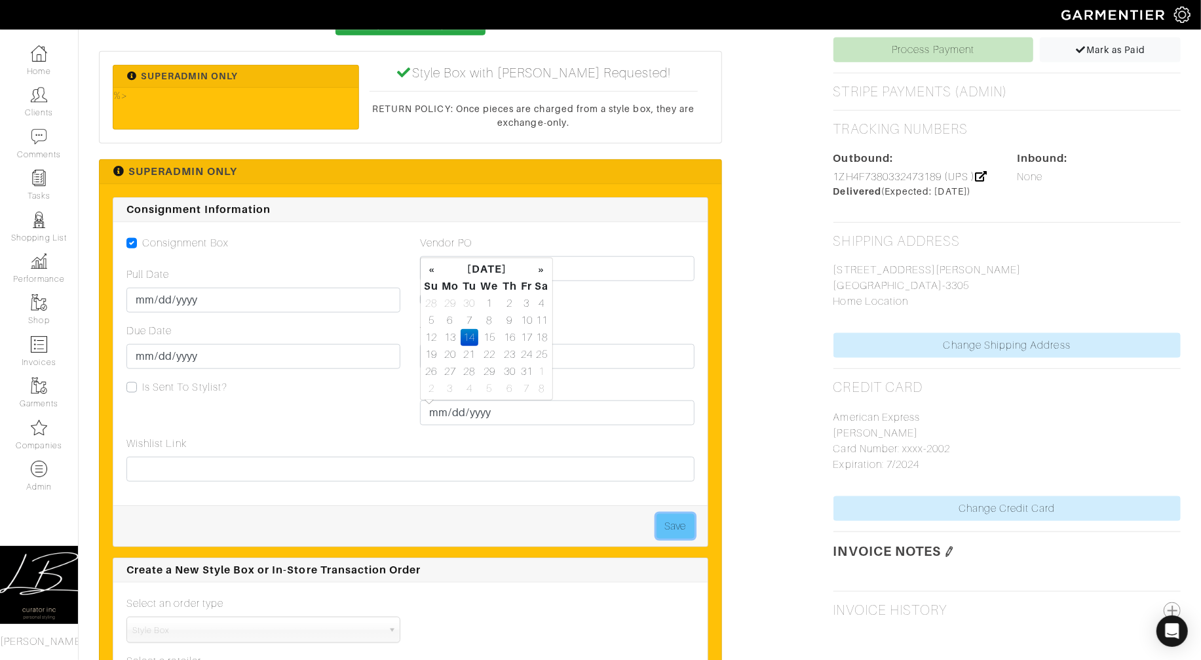
click at [681, 520] on button "Save" at bounding box center [676, 526] width 38 height 25
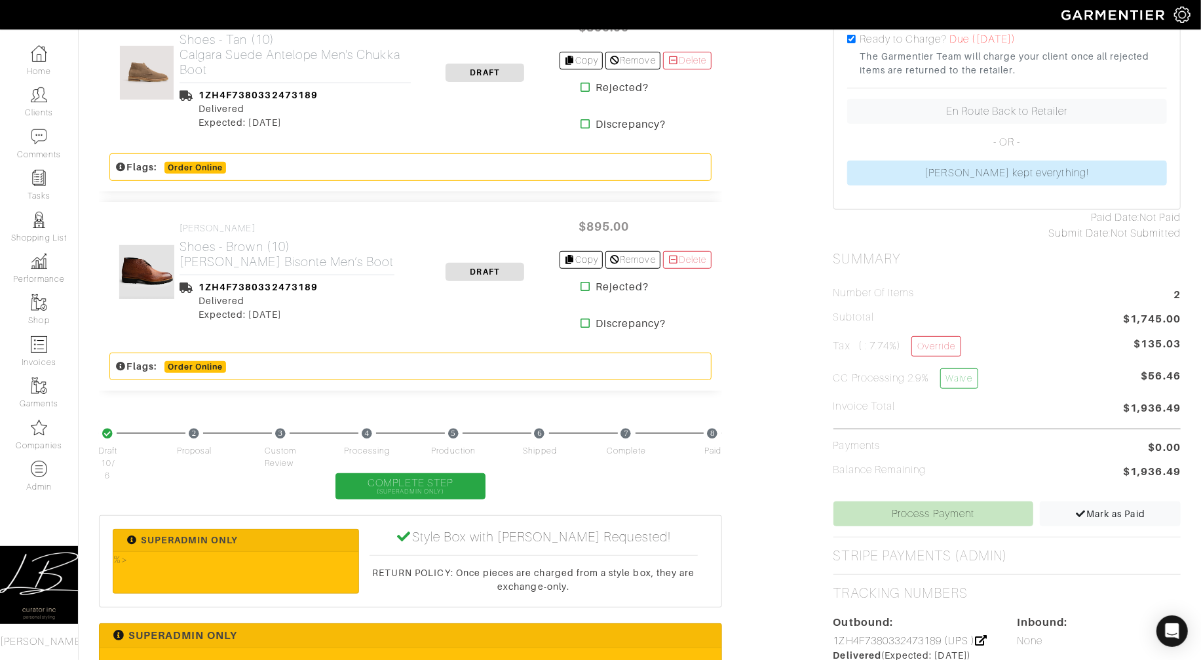
scroll to position [369, 0]
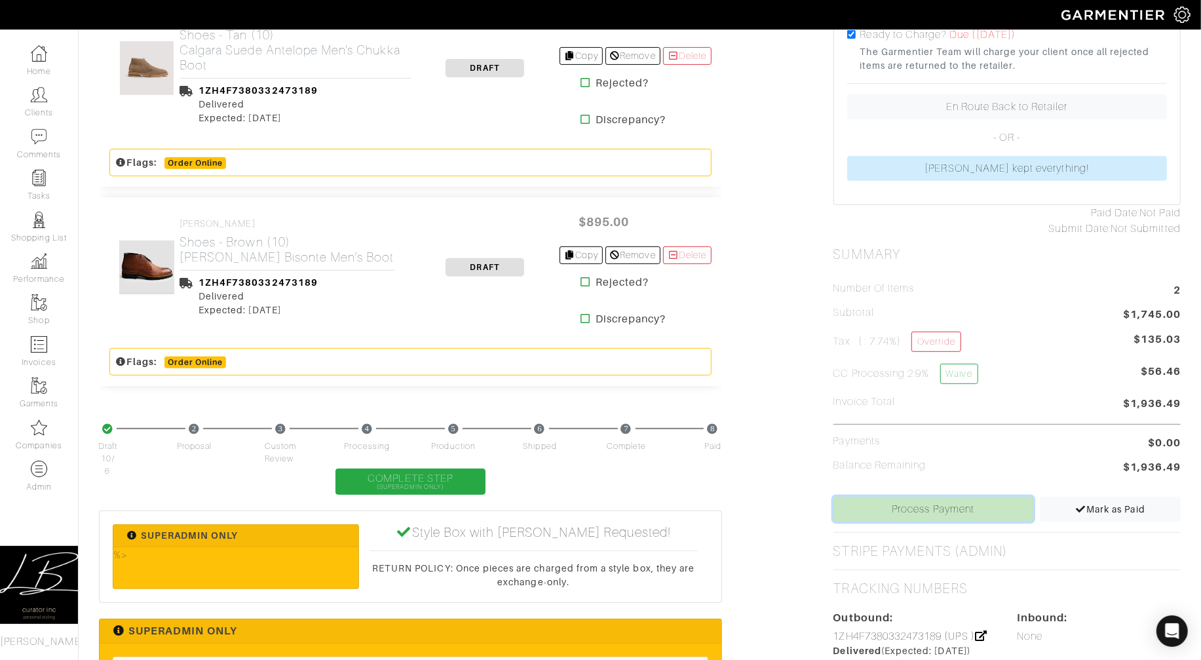
click at [907, 506] on link "Process Payment" at bounding box center [933, 509] width 200 height 25
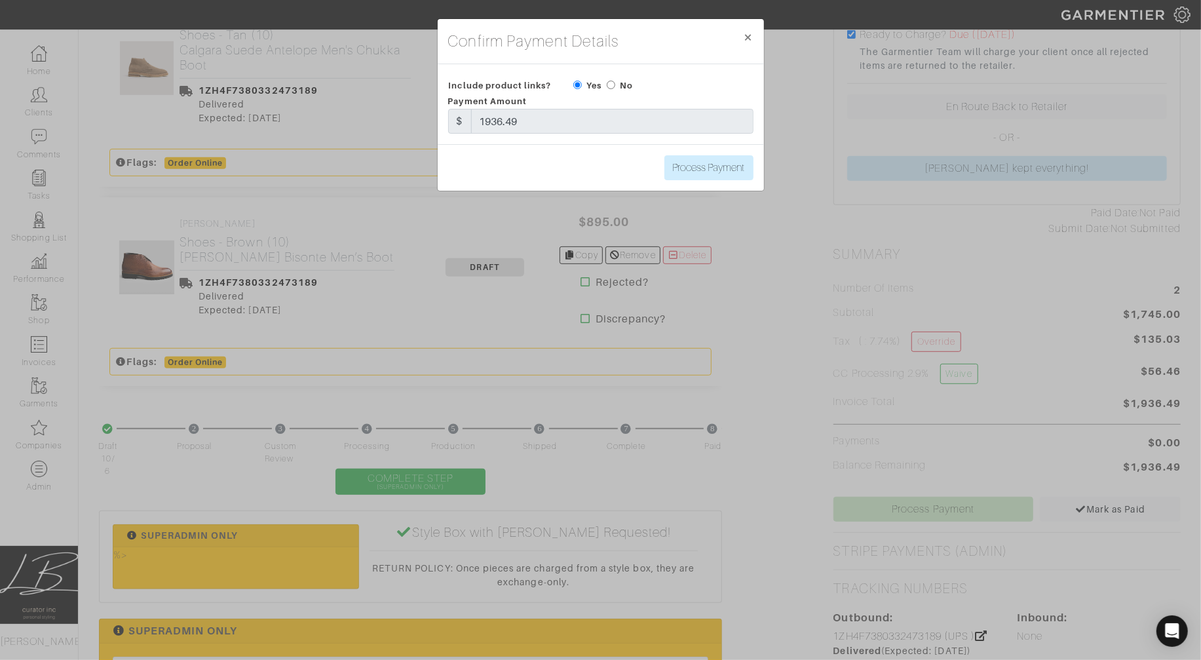
click at [608, 83] on input "radio" at bounding box center [611, 85] width 9 height 9
radio input "true"
click at [686, 167] on input "Process Payment" at bounding box center [708, 167] width 89 height 25
type input "Process Payment"
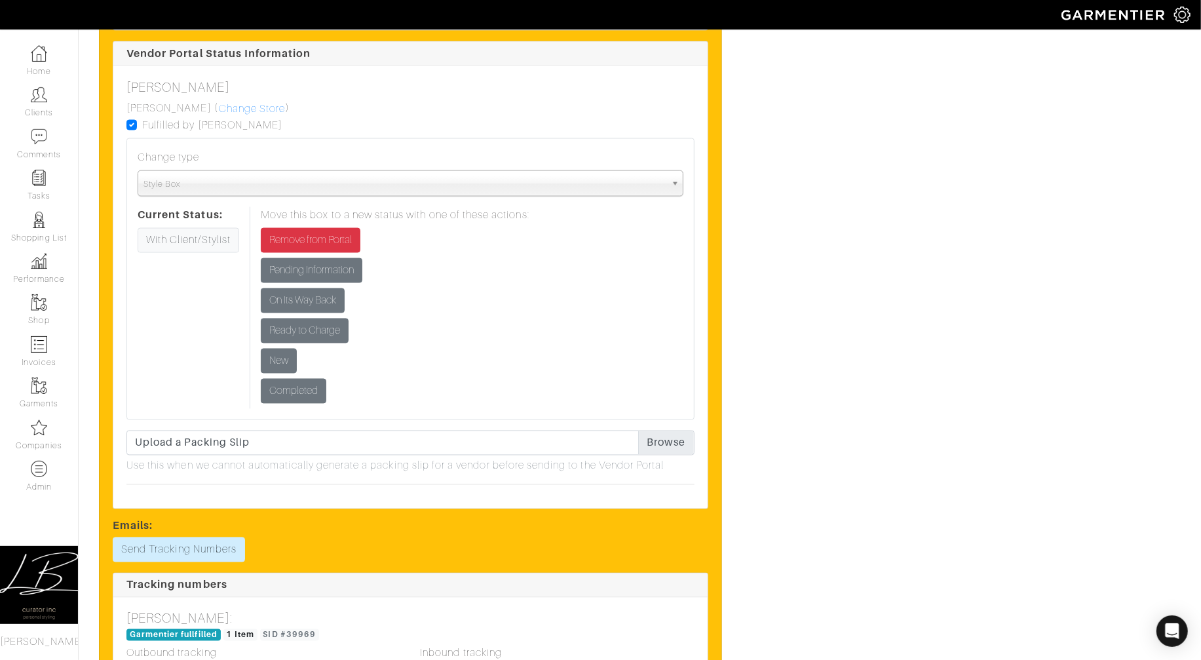
scroll to position [1782, 0]
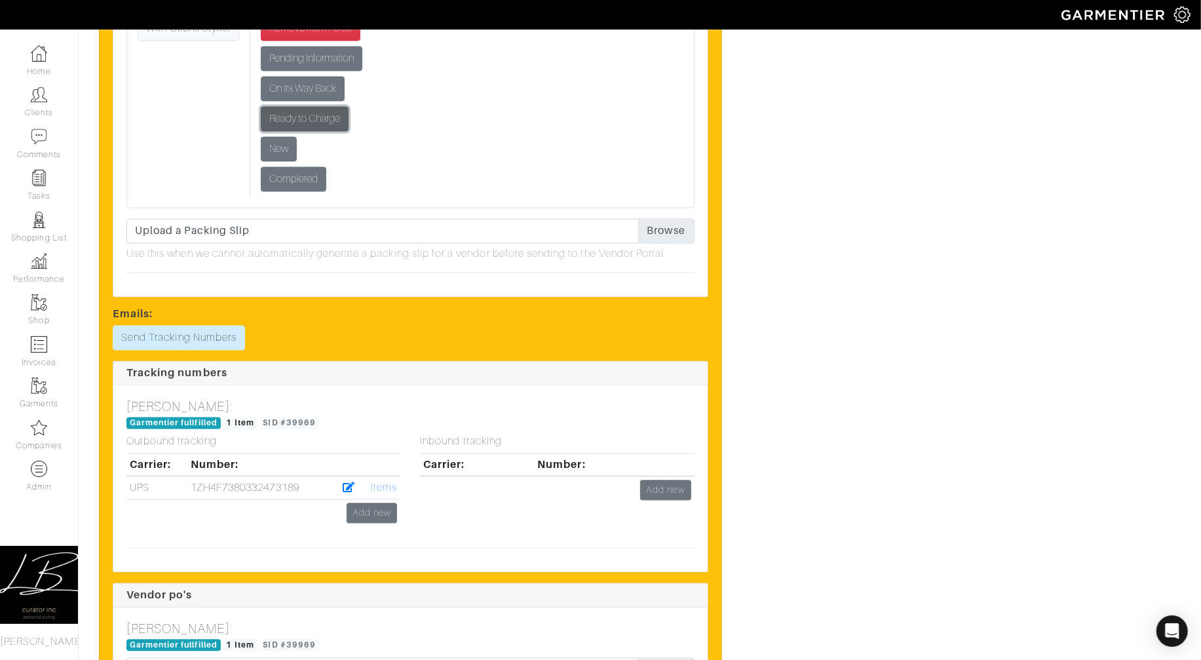
click at [305, 128] on input "Ready to Charge" at bounding box center [305, 119] width 88 height 25
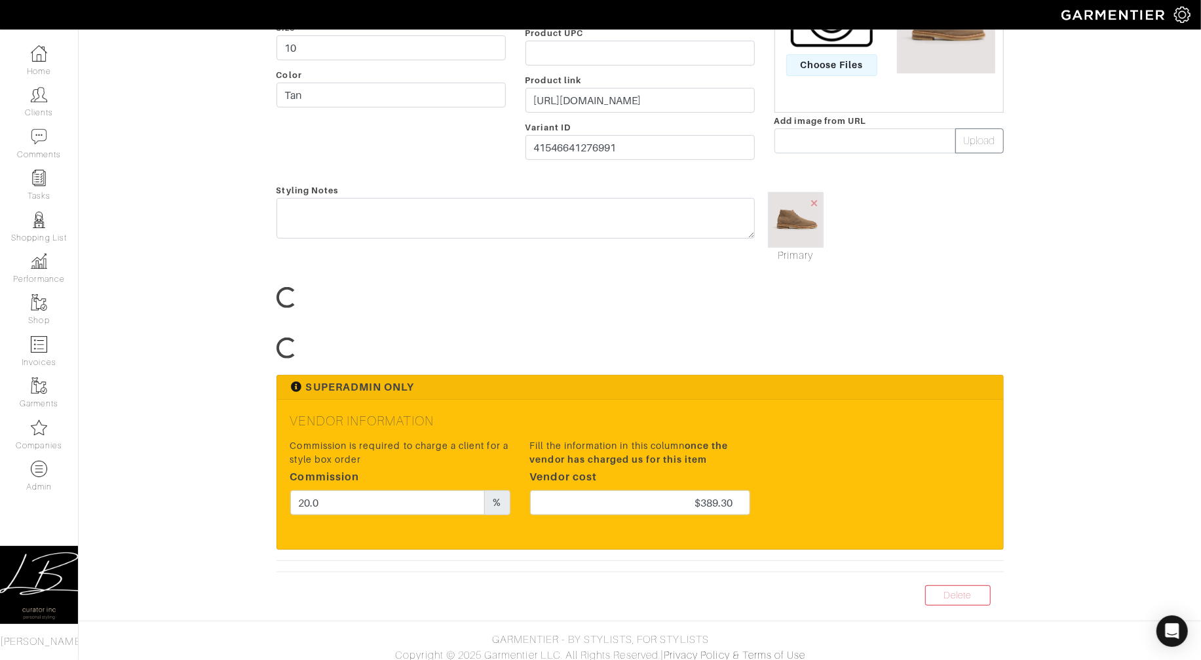
scroll to position [259, 0]
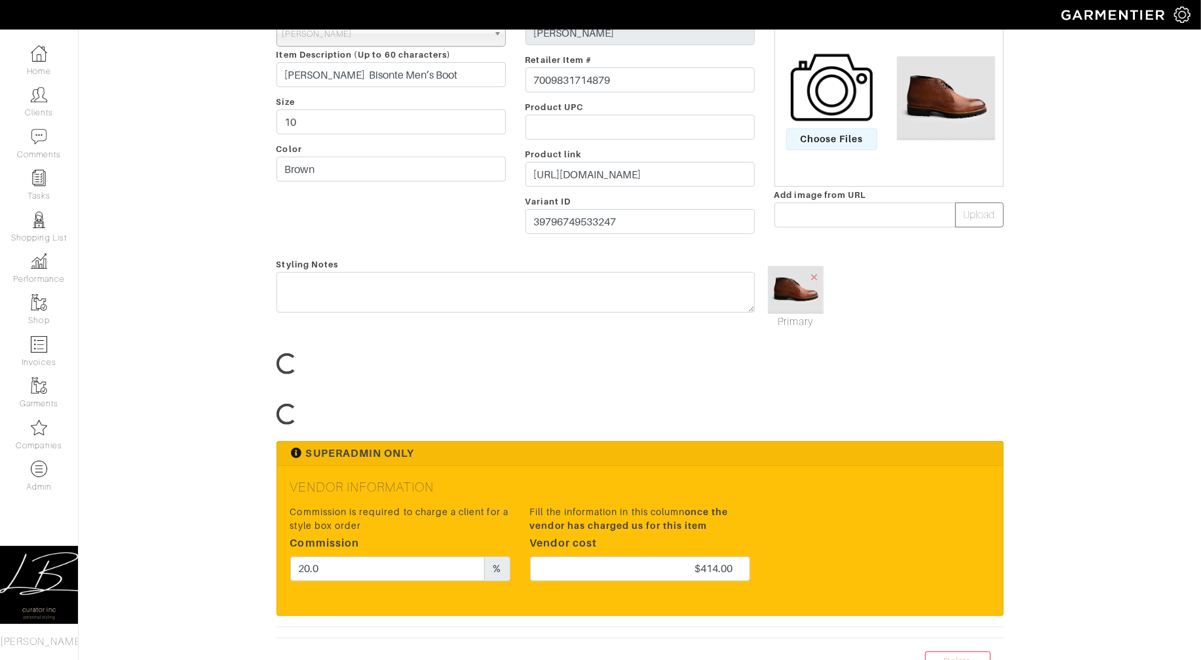
scroll to position [257, 0]
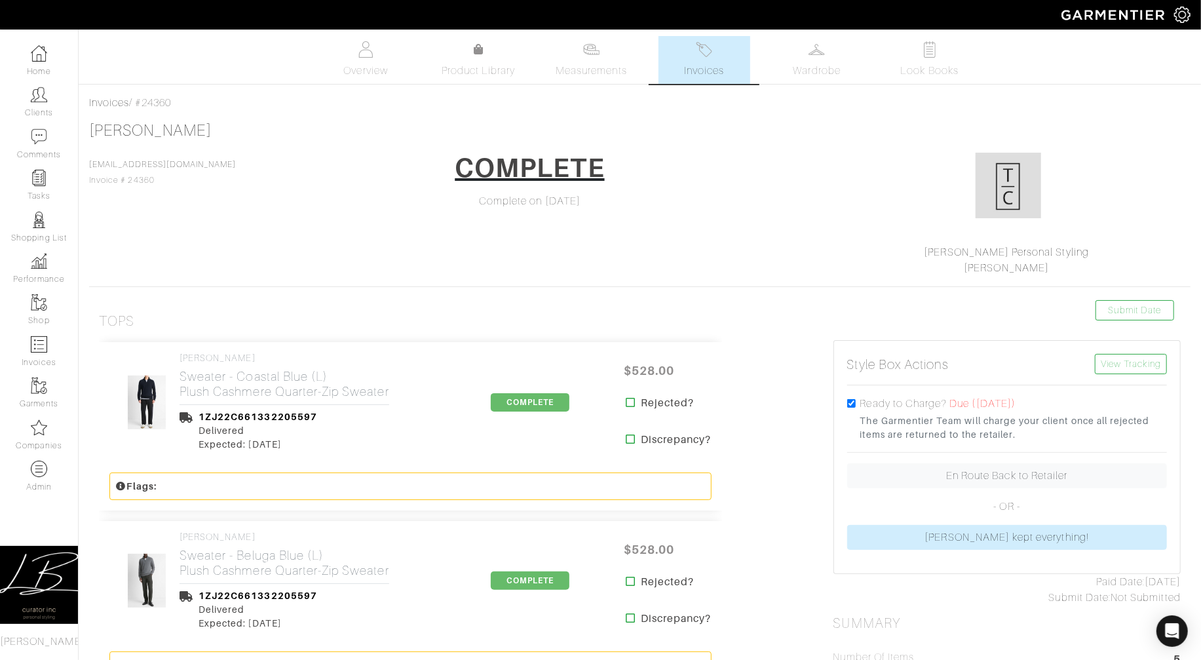
click at [703, 61] on link "Invoices" at bounding box center [705, 60] width 92 height 48
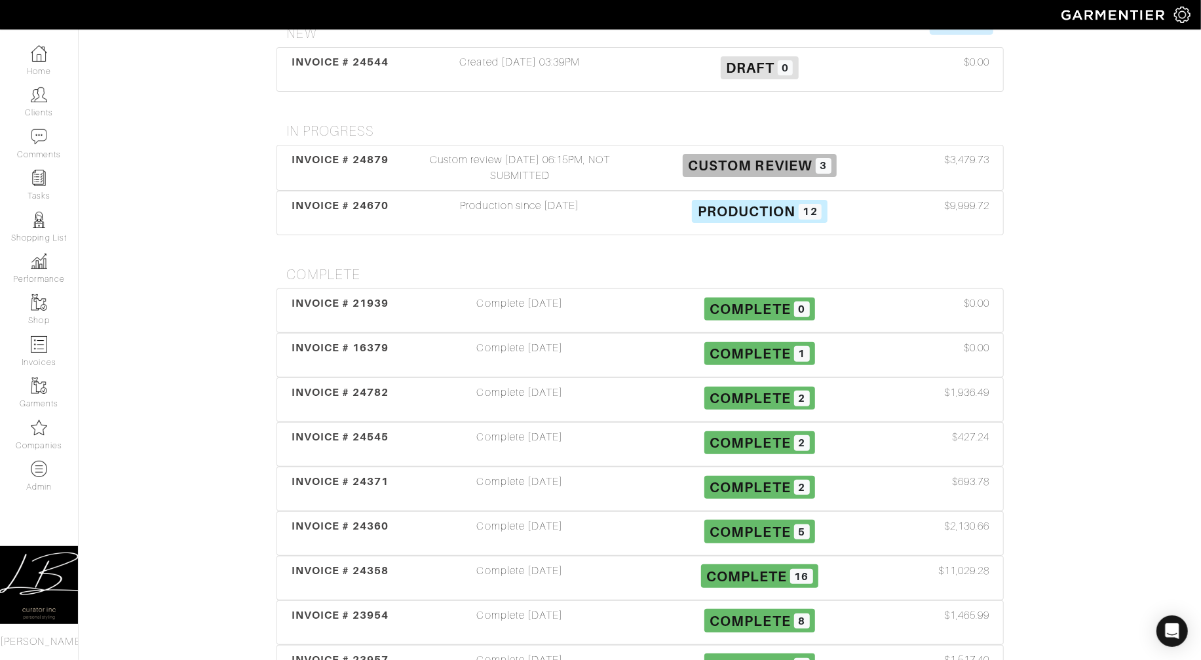
scroll to position [227, 0]
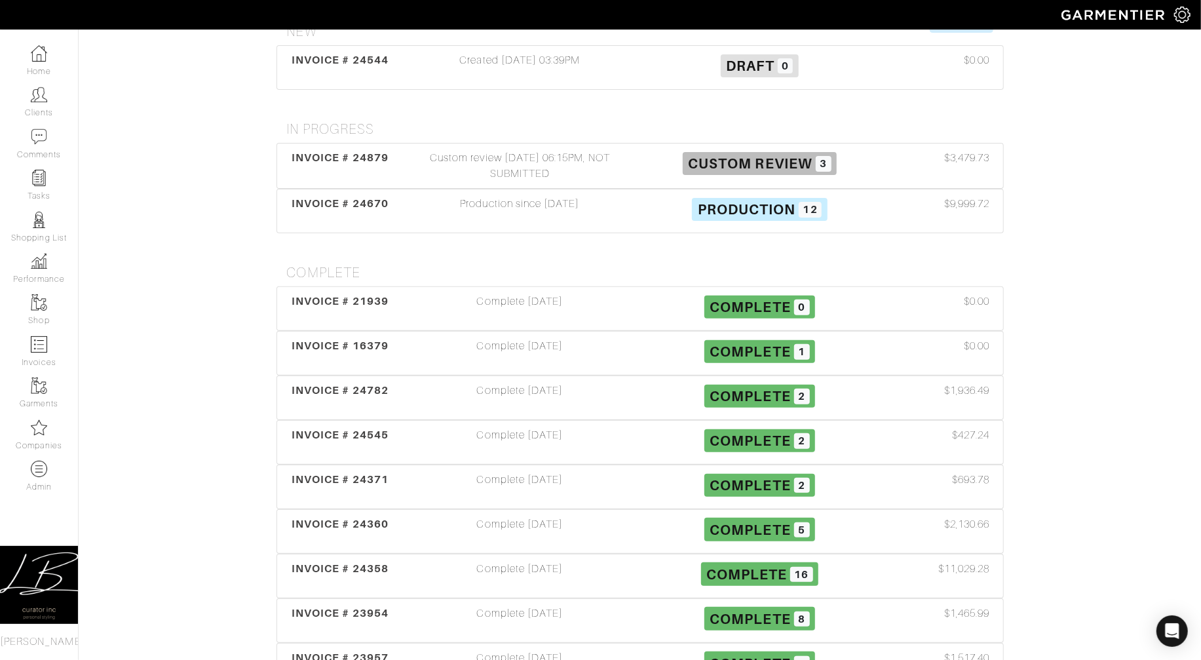
click at [565, 383] on div "Complete 10/14/25" at bounding box center [520, 398] width 240 height 30
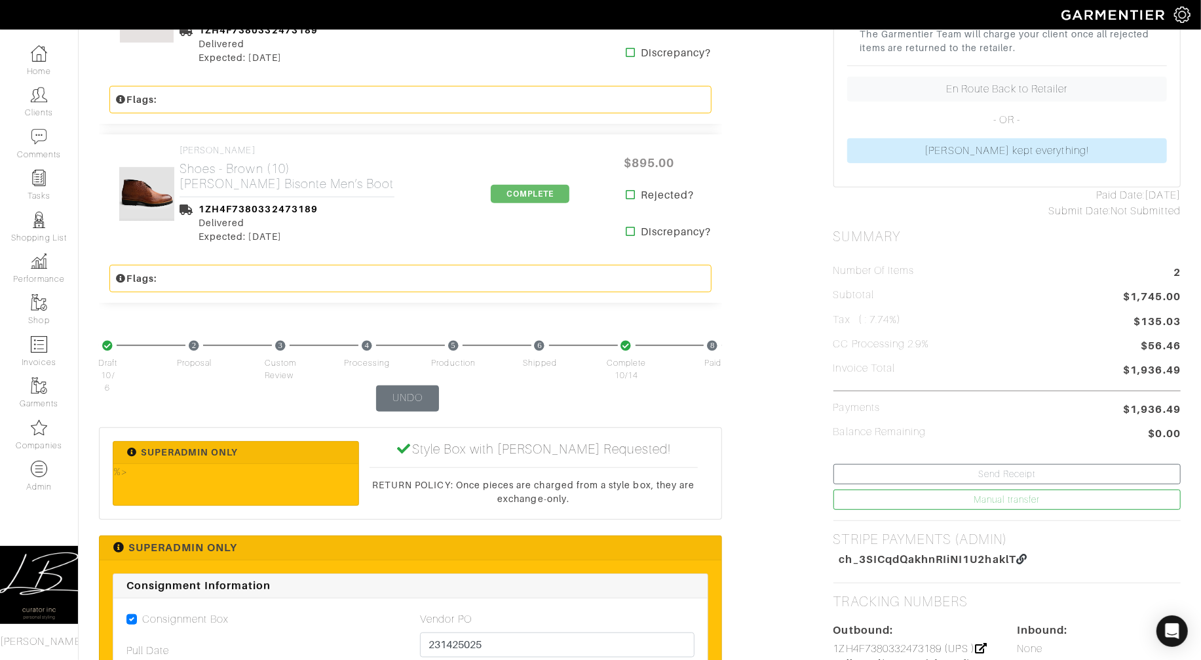
scroll to position [396, 0]
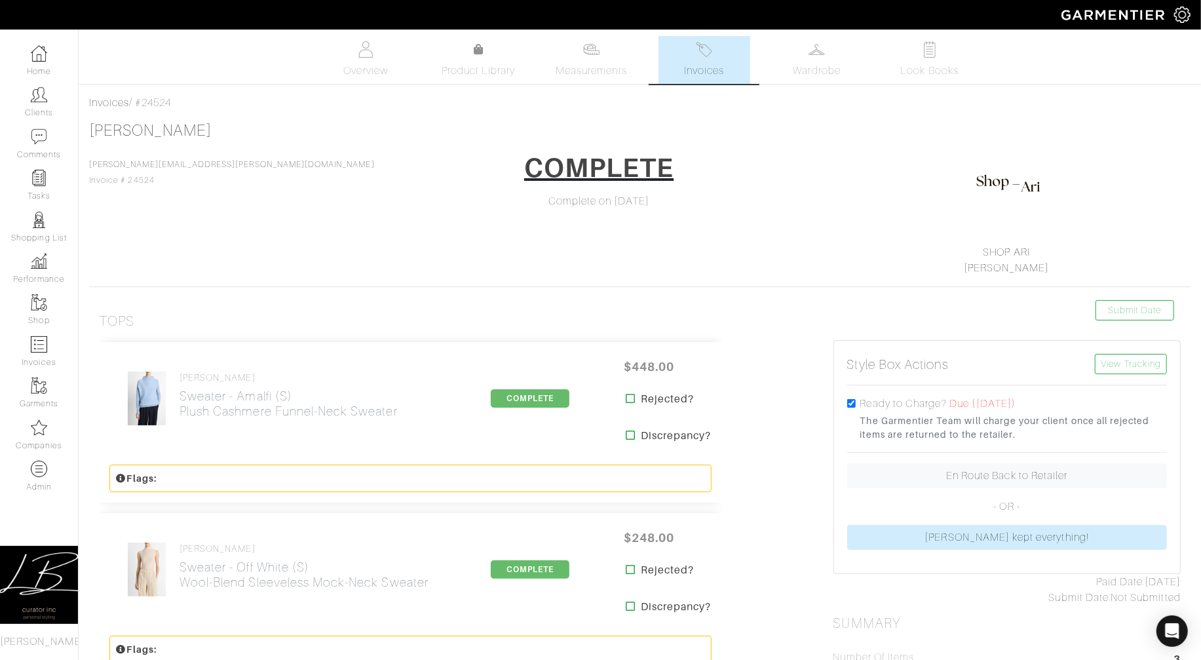
click at [674, 72] on link "Invoices" at bounding box center [705, 60] width 92 height 48
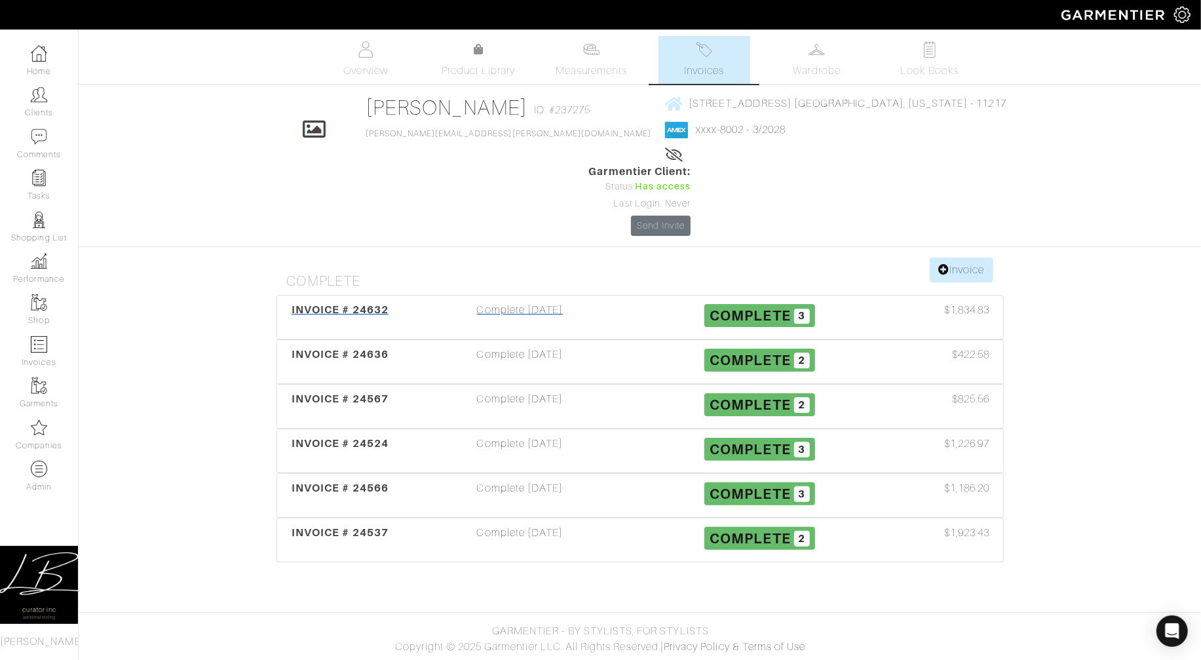
click at [379, 303] on span "INVOICE # 24632" at bounding box center [340, 309] width 97 height 12
click at [444, 347] on div "Complete 09/29/25" at bounding box center [520, 362] width 240 height 30
click at [408, 391] on div "Complete 09/29/25" at bounding box center [520, 406] width 240 height 30
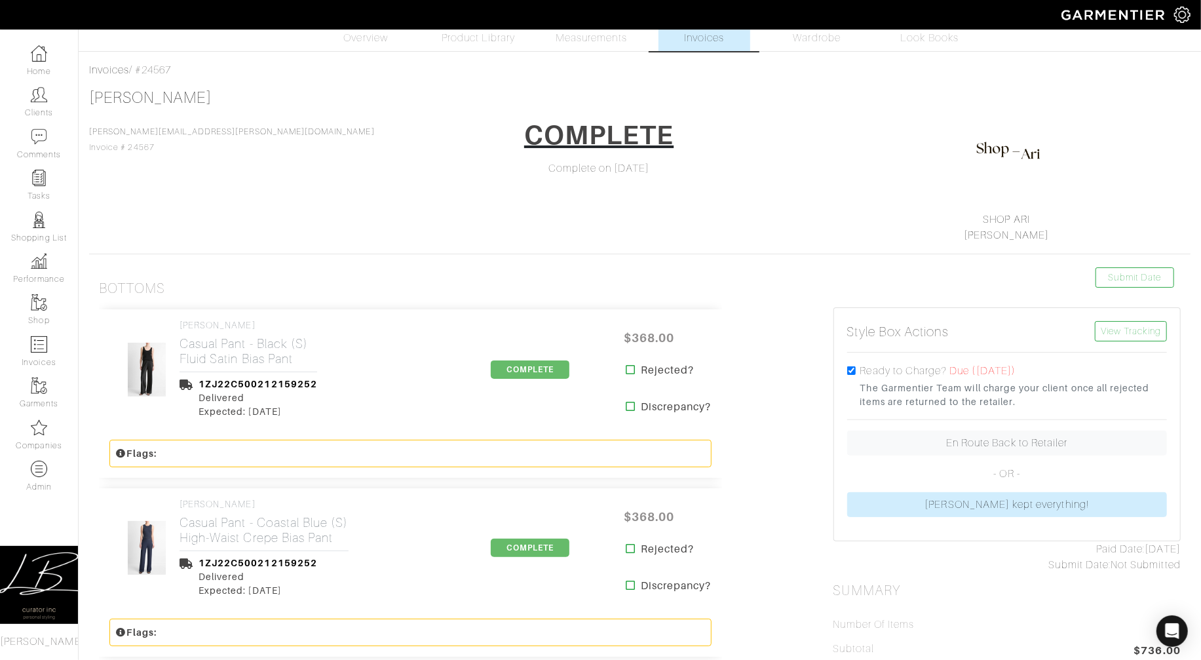
scroll to position [28, 0]
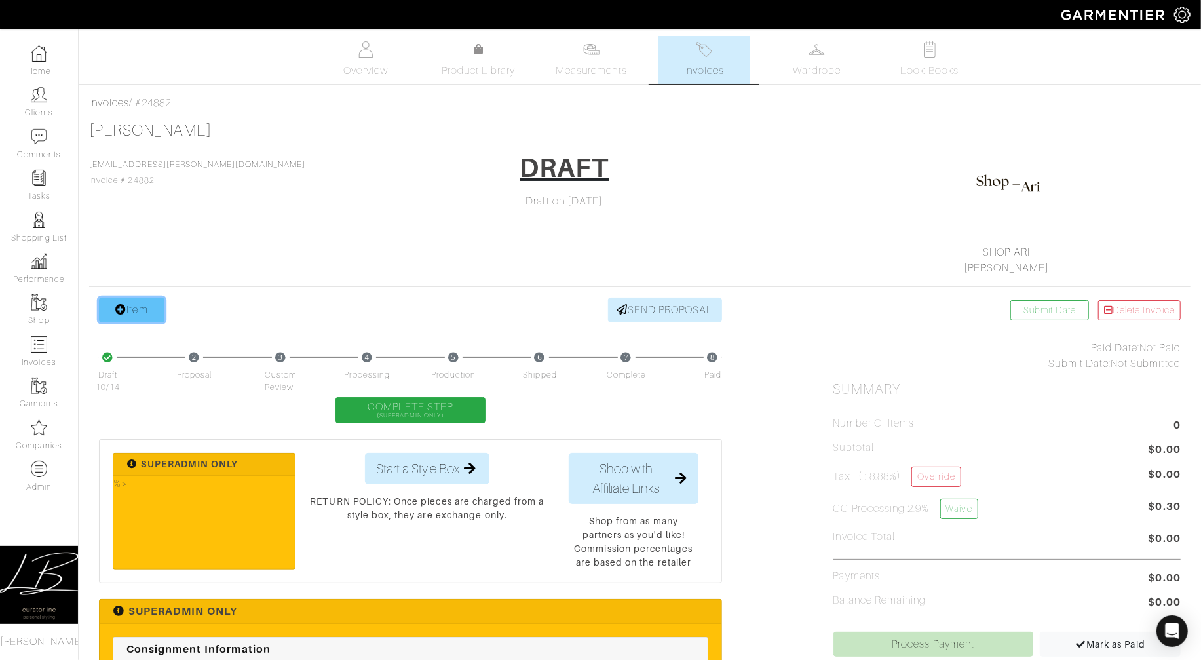
click at [145, 311] on link "Item" at bounding box center [132, 309] width 66 height 25
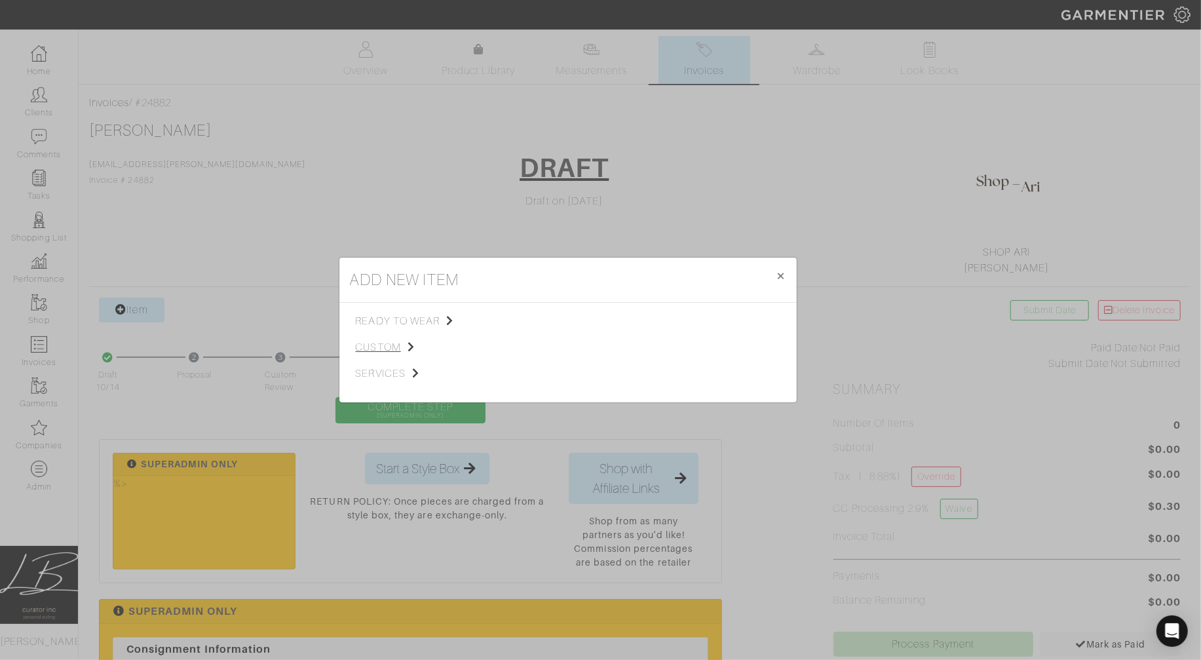
click at [377, 344] on span "custom" at bounding box center [422, 347] width 132 height 16
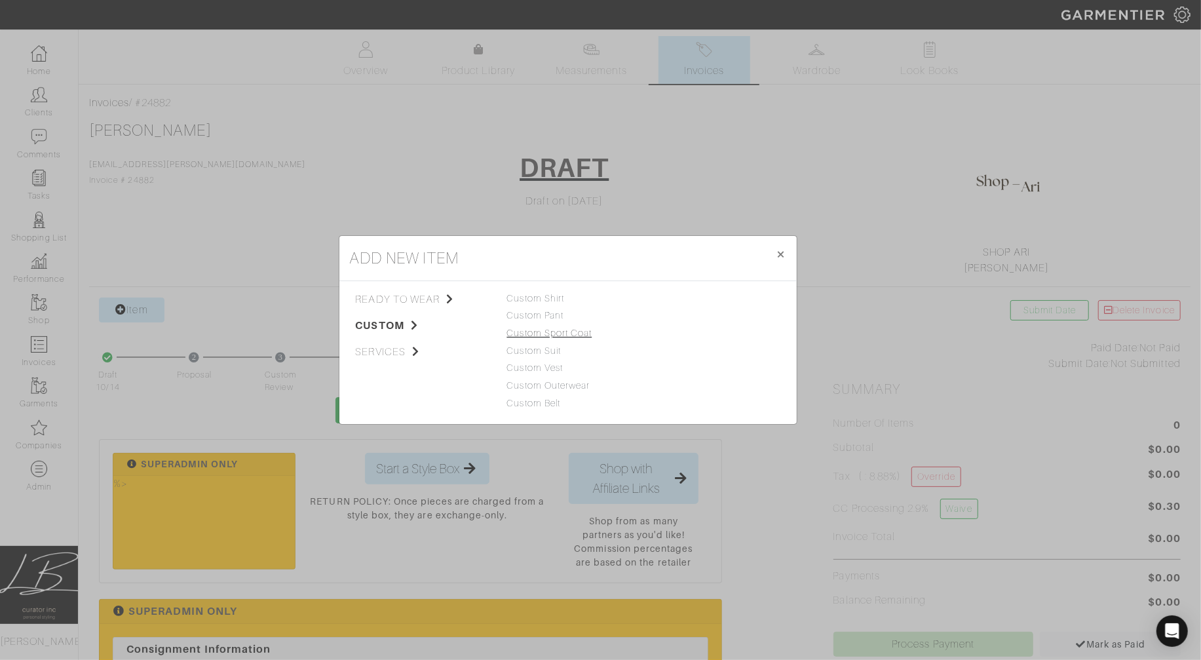
click at [535, 330] on link "Custom Sport Coat" at bounding box center [549, 333] width 85 height 10
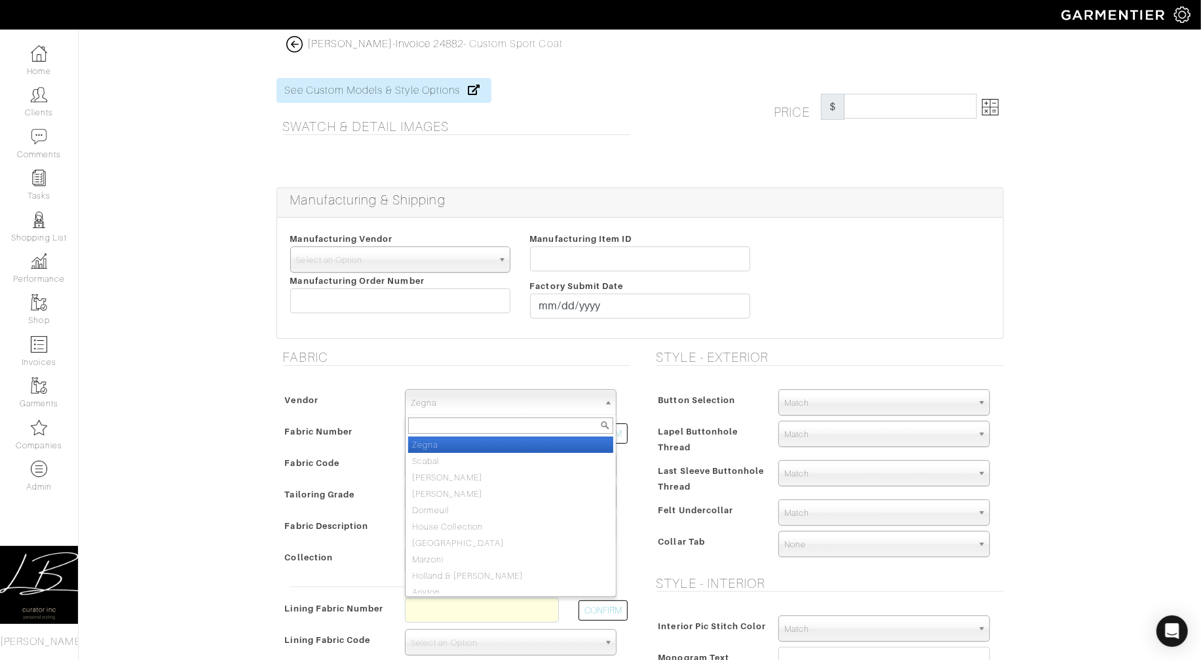
click at [471, 394] on span "Zegna" at bounding box center [505, 403] width 188 height 26
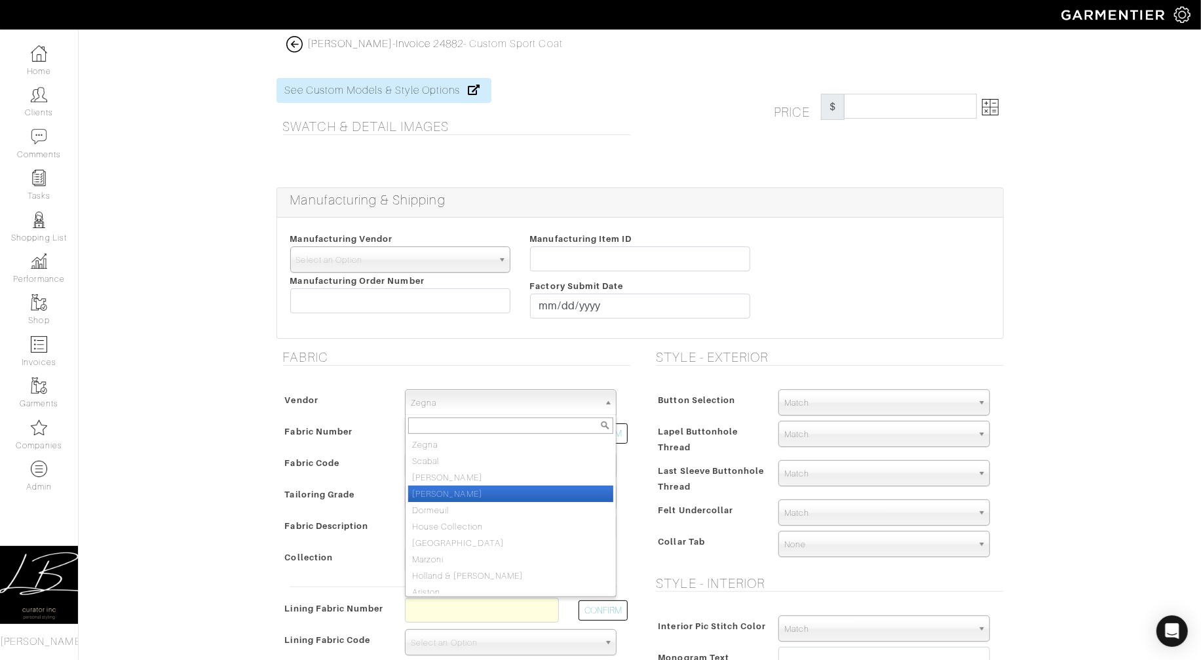
click at [466, 493] on li "[PERSON_NAME]" at bounding box center [510, 494] width 205 height 16
select select "74"
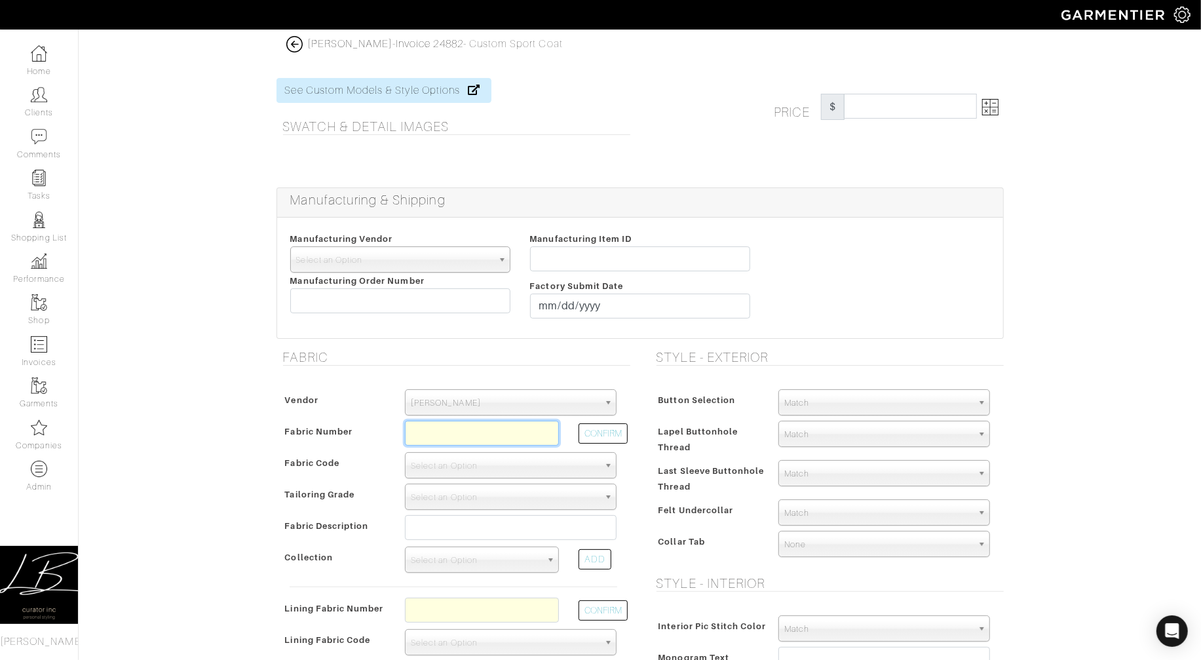
drag, startPoint x: 467, startPoint y: 436, endPoint x: 520, endPoint y: 438, distance: 53.1
click at [472, 436] on input "text" at bounding box center [482, 433] width 154 height 25
paste input "265125"
click at [605, 438] on button "CONFIRM" at bounding box center [603, 433] width 49 height 20
type input "XG6-50168515"
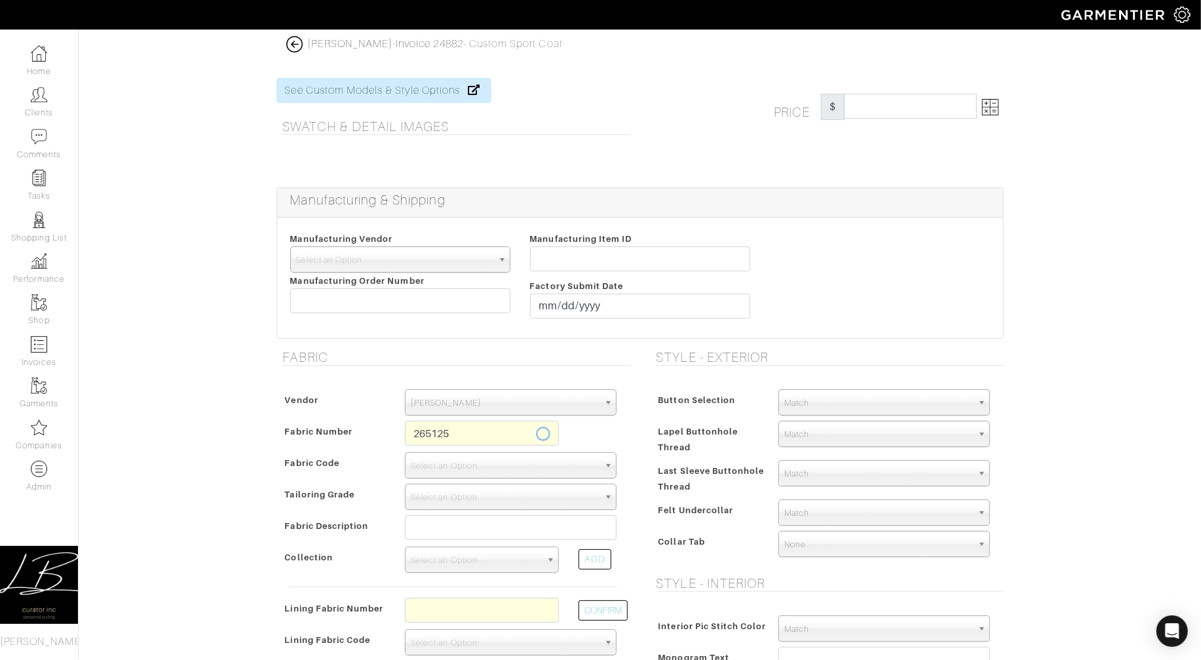
select select "1418"
type input "[PERSON_NAME] with [PERSON_NAME] - [GEOGRAPHIC_DATA] XIII"
select select
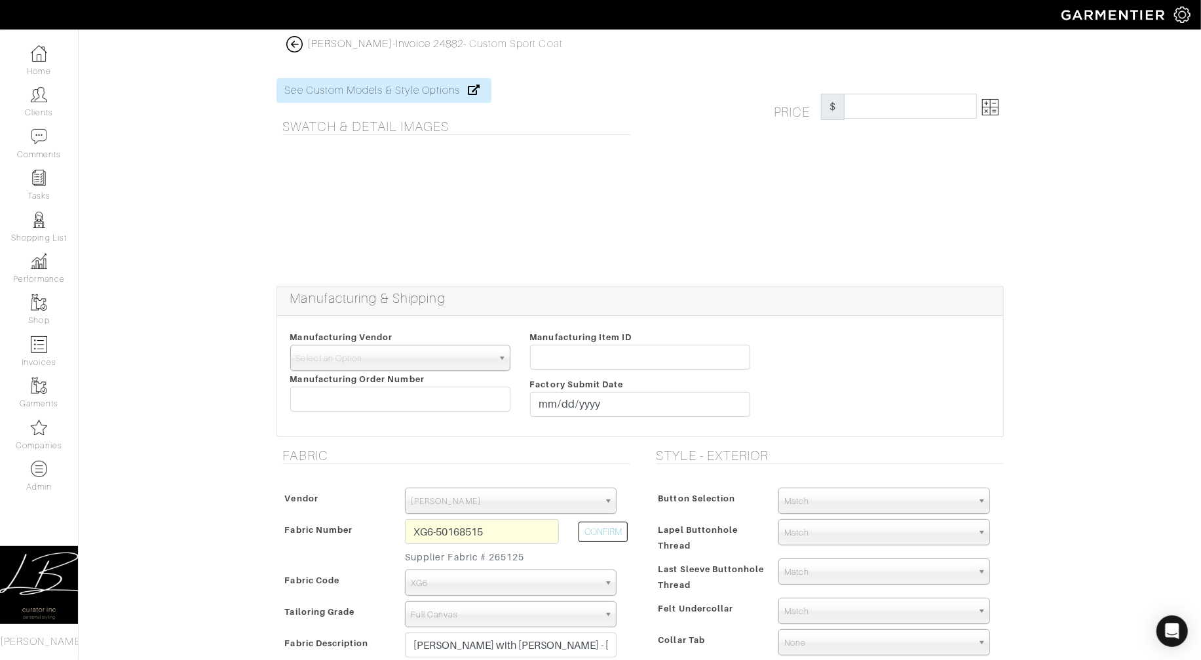
type input "2532.14"
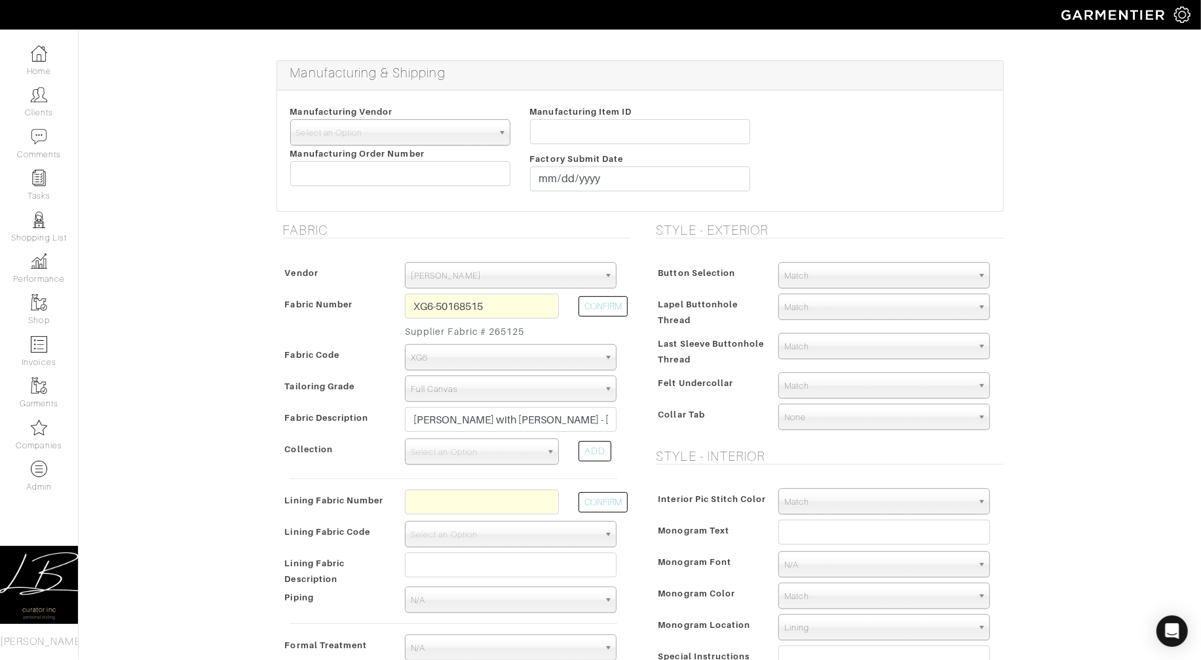
scroll to position [252, 0]
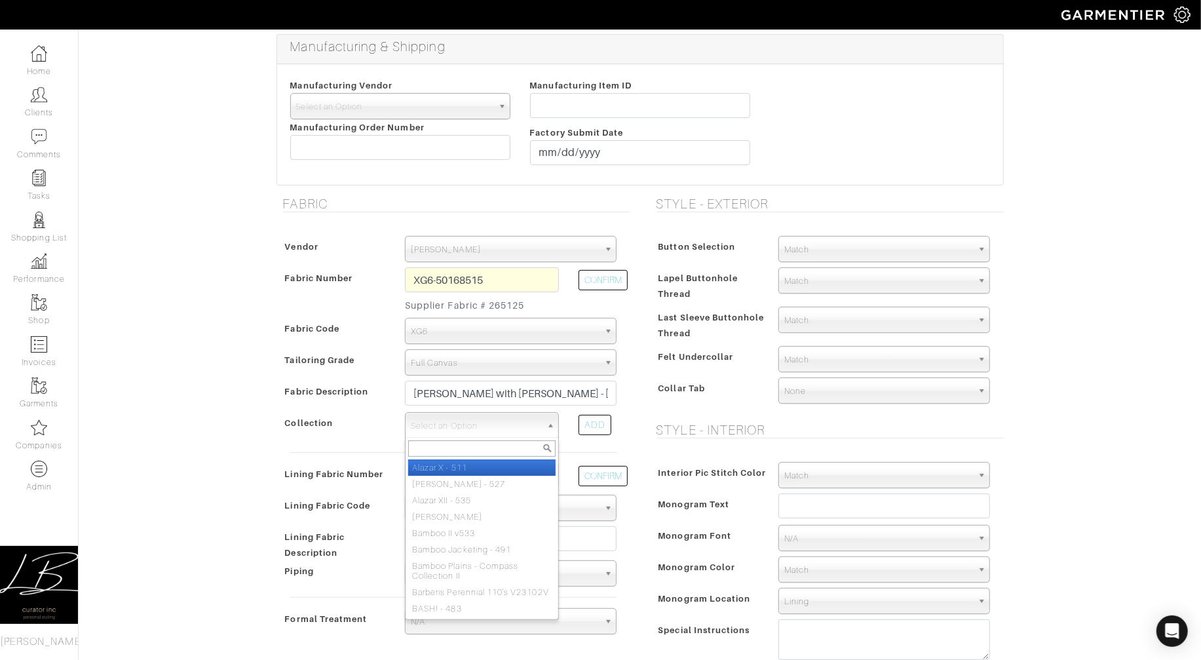
click at [473, 429] on span "Select an Option" at bounding box center [476, 426] width 130 height 26
type input "Por"
select select "461"
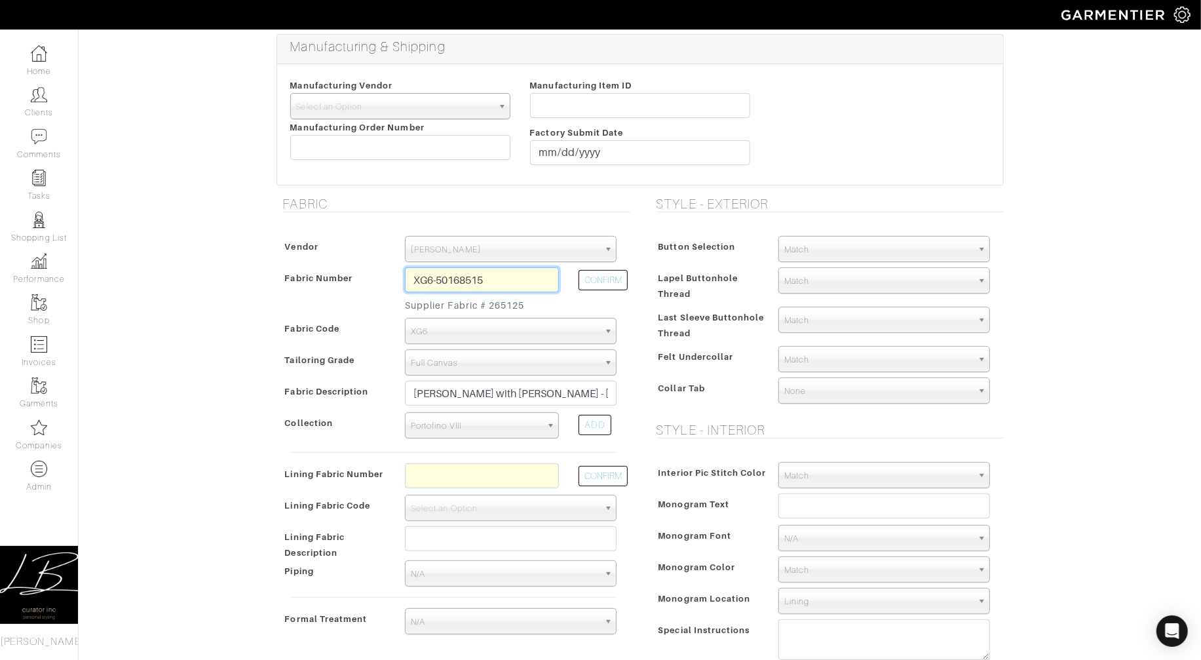
drag, startPoint x: 508, startPoint y: 277, endPoint x: 510, endPoint y: 257, distance: 19.8
click at [510, 257] on div "Vendor Zegna Scabal [PERSON_NAME] [PERSON_NAME] Dormeuil House Collection [GEOG…" at bounding box center [454, 438] width 354 height 430
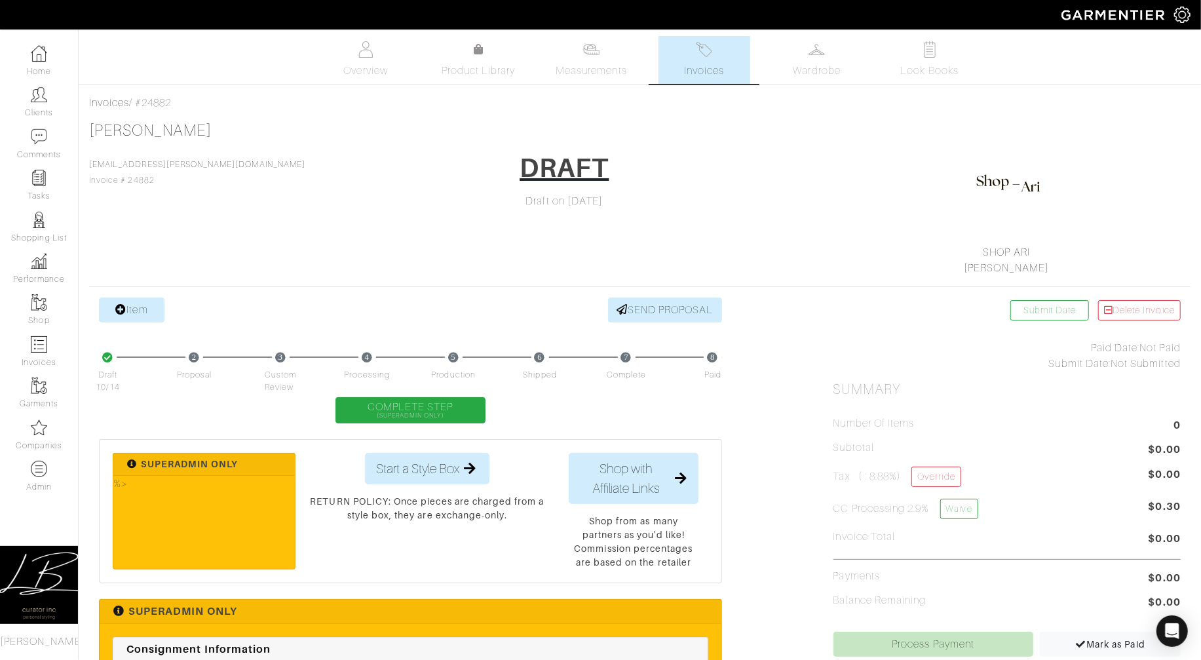
click at [214, 227] on div "[PERSON_NAME] [PERSON_NAME][EMAIL_ADDRESS][PERSON_NAME][DOMAIN_NAME] Invoice # …" at bounding box center [639, 198] width 1101 height 155
click at [144, 307] on link "Item" at bounding box center [132, 309] width 66 height 25
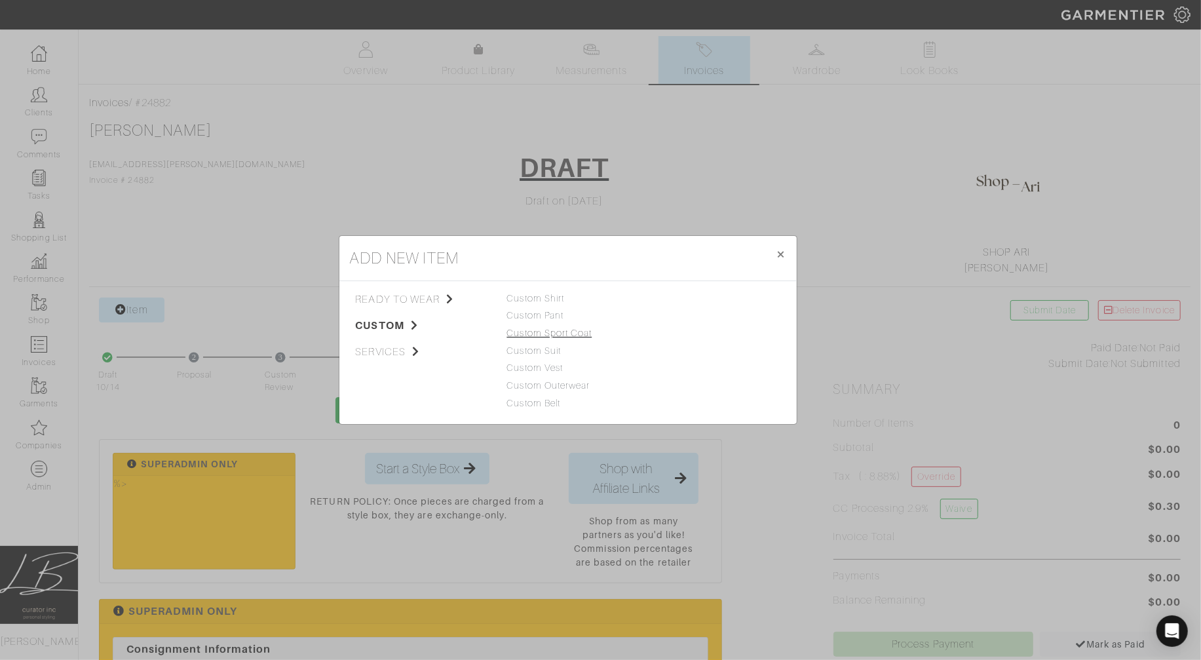
click at [520, 335] on link "Custom Sport Coat" at bounding box center [549, 333] width 85 height 10
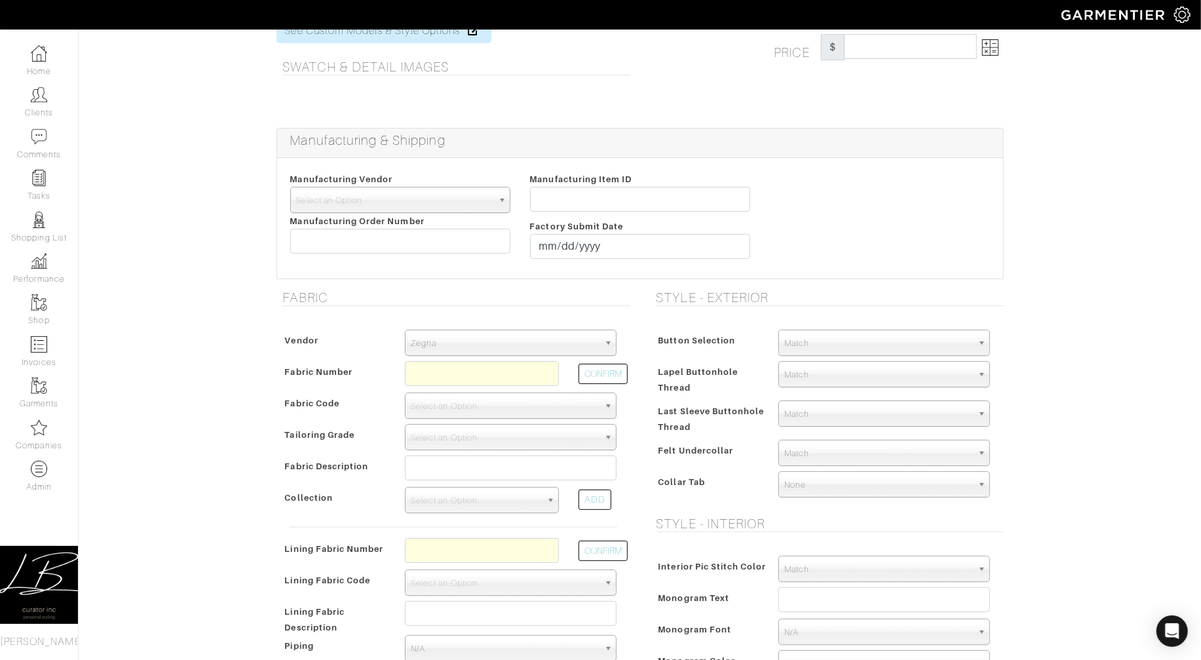
scroll to position [61, 0]
click at [461, 368] on input "text" at bounding box center [482, 372] width 154 height 25
paste input "XG6-50168515"
type input "XG6-50168515"
click at [448, 343] on span "Zegna" at bounding box center [505, 342] width 188 height 26
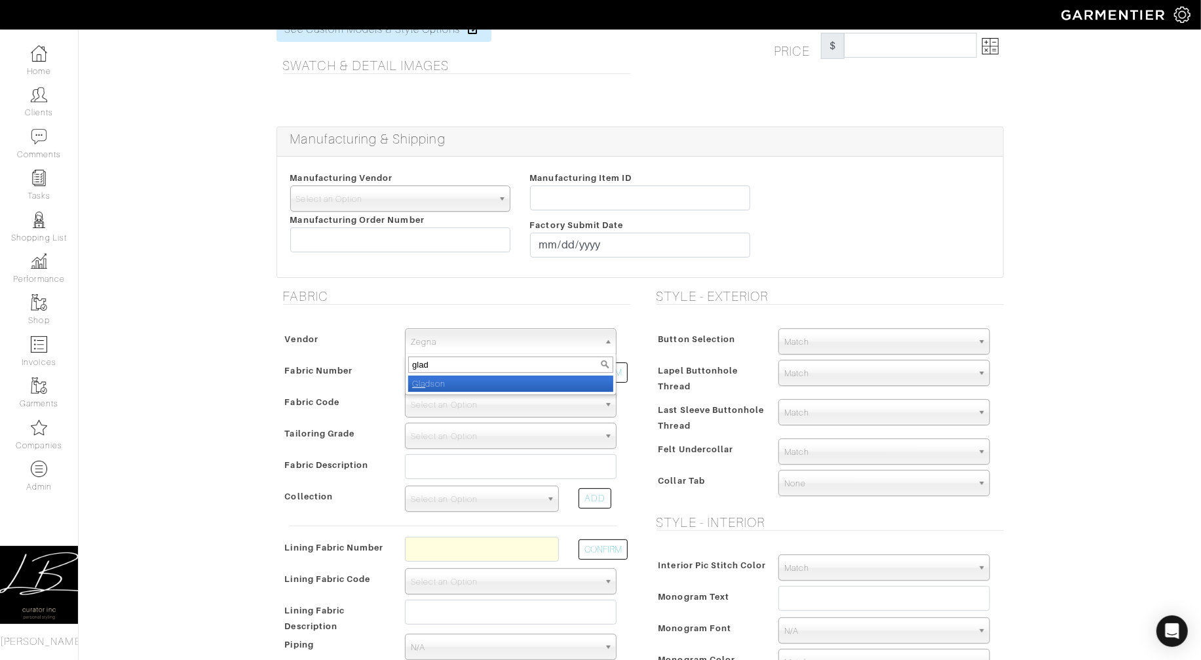
type input "glads"
select select "74"
click at [591, 373] on button "CONFIRM" at bounding box center [603, 372] width 49 height 20
select select "1418"
type input "[PERSON_NAME] with [PERSON_NAME] - [GEOGRAPHIC_DATA] XIII"
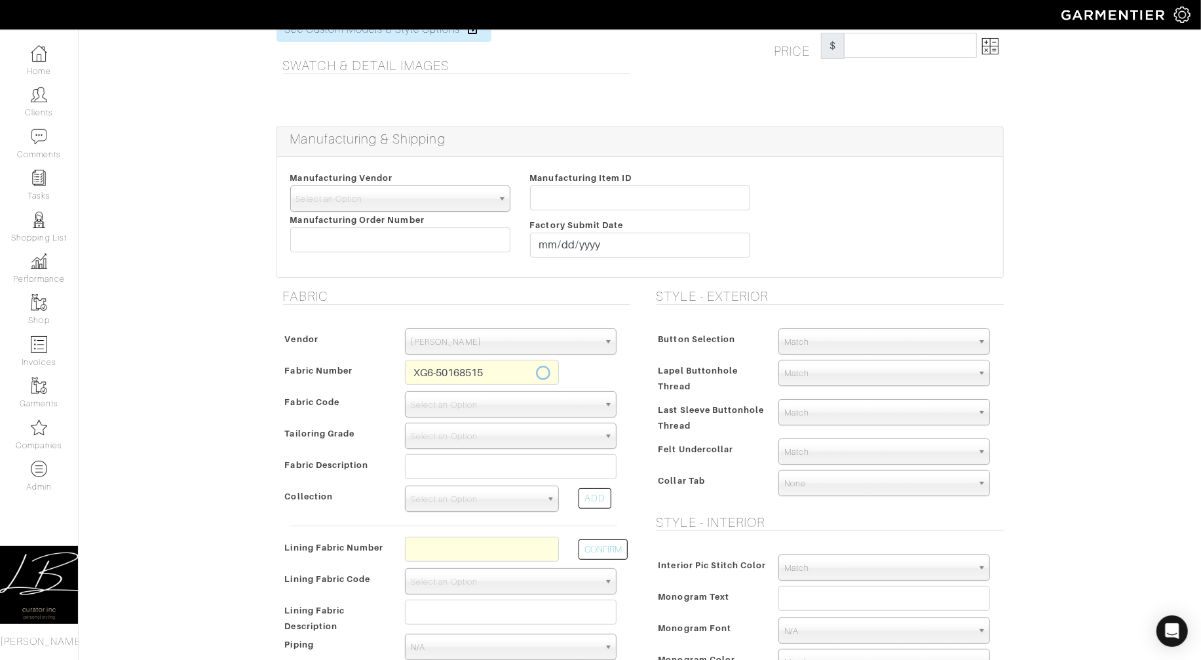
select select
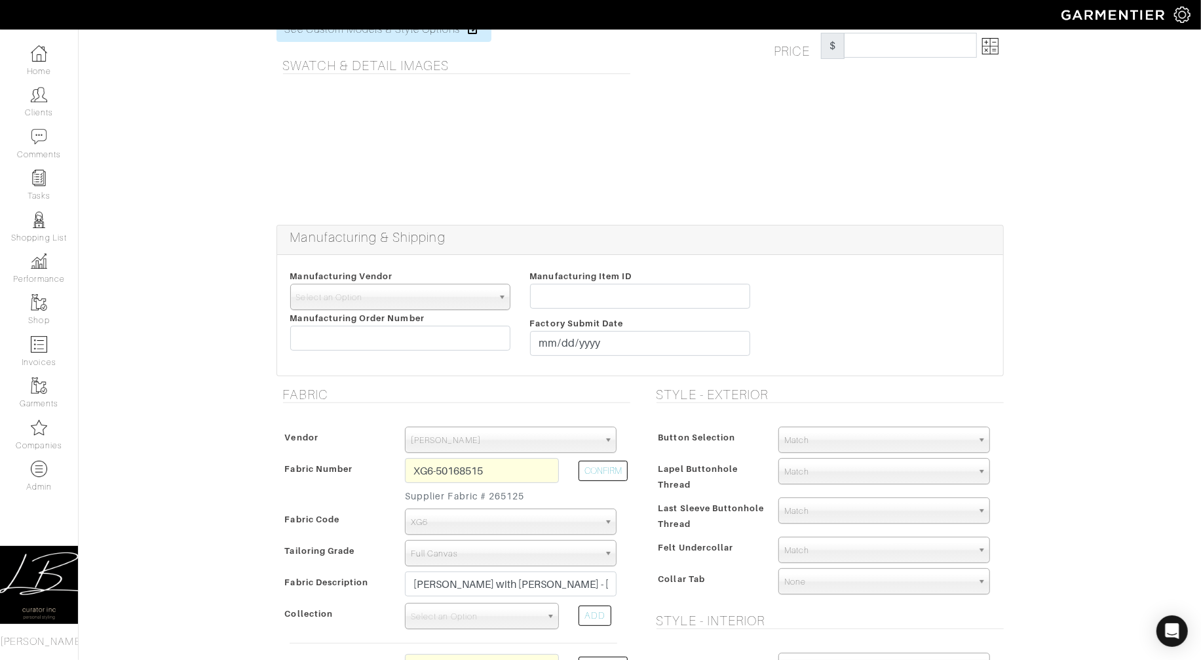
type input "2532.14"
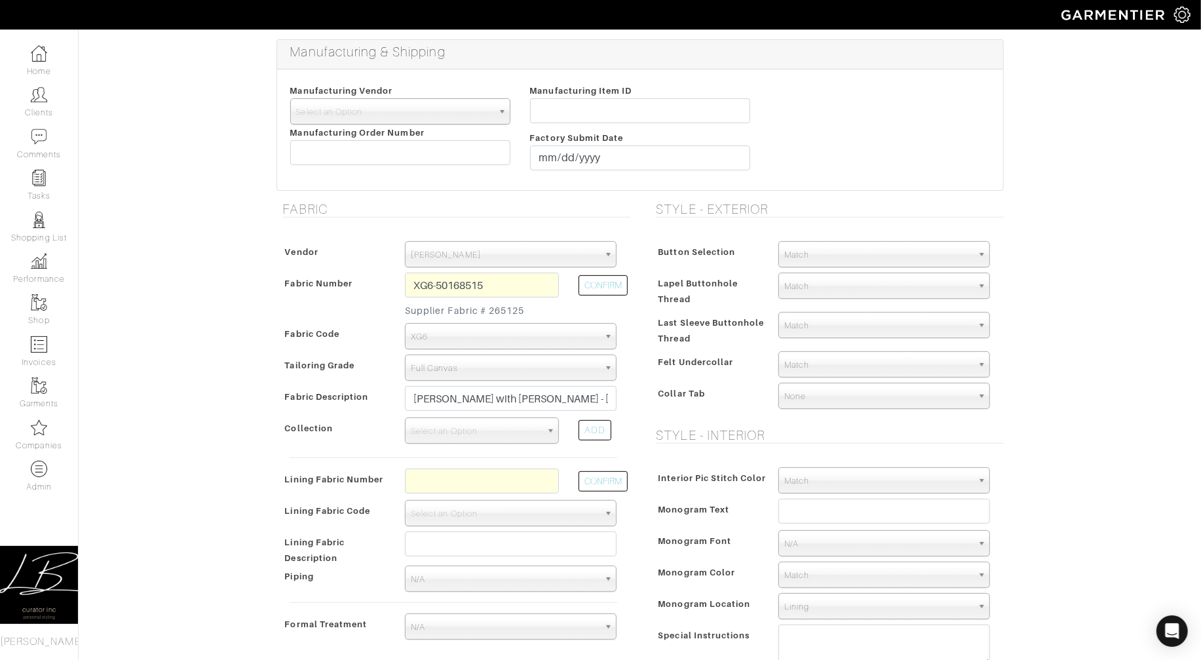
scroll to position [247, 0]
click at [468, 429] on span "Select an Option" at bounding box center [476, 430] width 130 height 26
type input "por"
select select "461"
click at [472, 476] on input "text" at bounding box center [482, 480] width 154 height 25
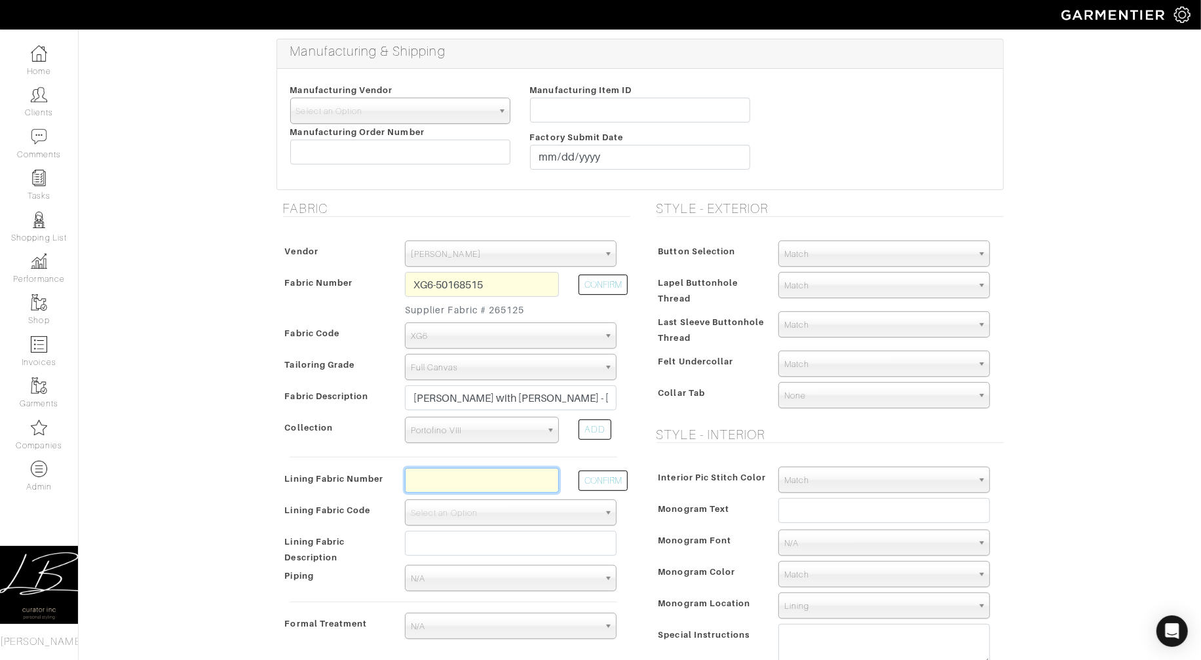
paste input "L4-4072717"
type input "L4-4072717"
click at [590, 477] on button "CONFIRM" at bounding box center [603, 480] width 49 height 20
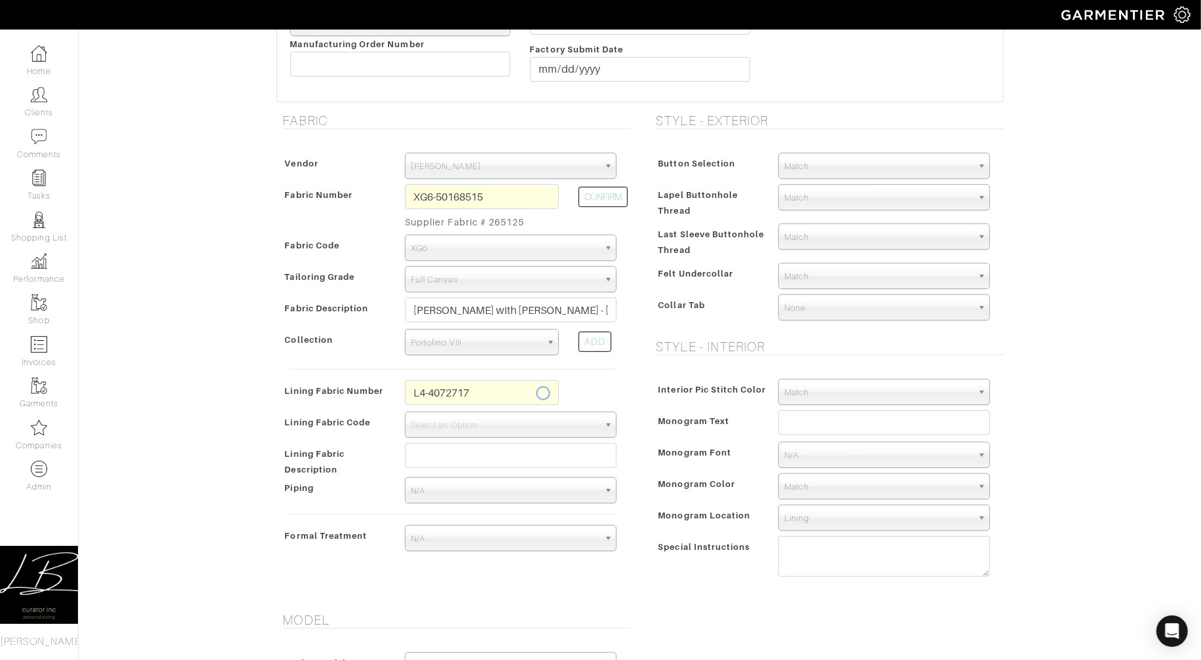
scroll to position [343, 0]
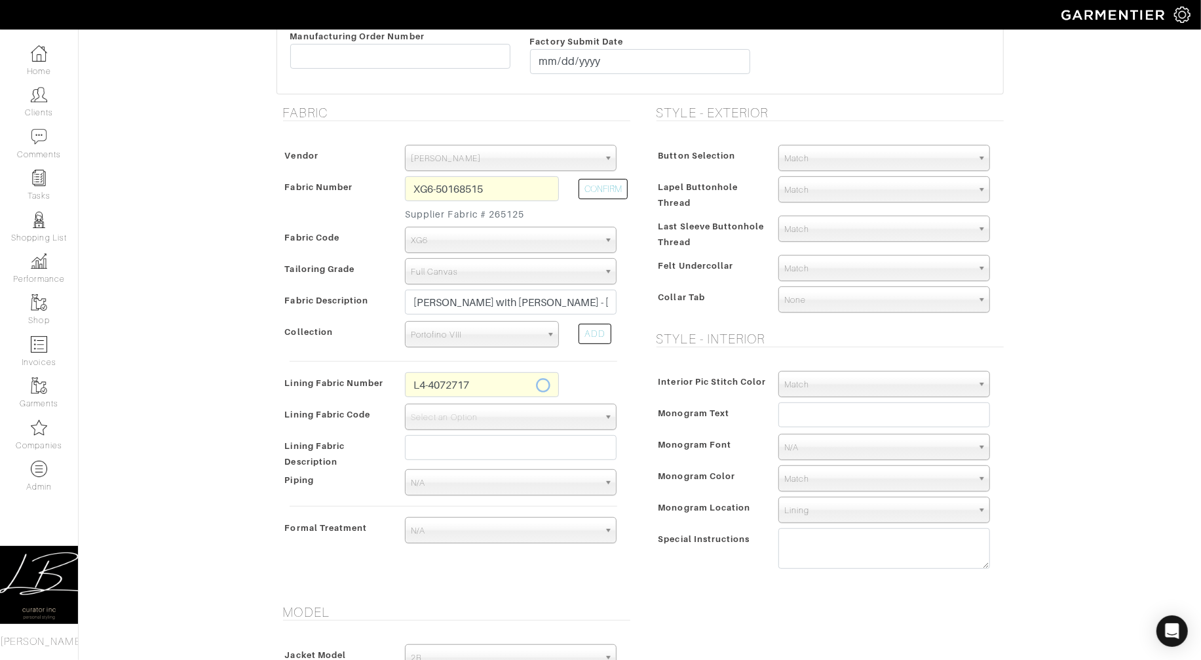
select select "6295"
type input "Grey Meadow"
type input "2582.14"
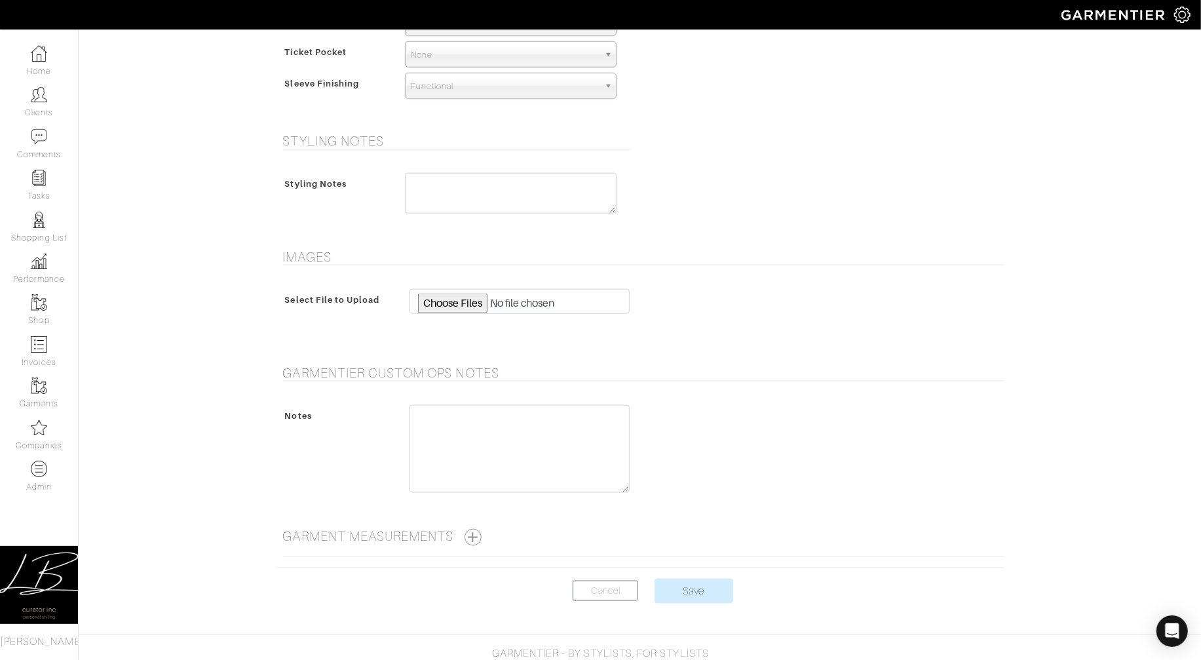
scroll to position [1125, 0]
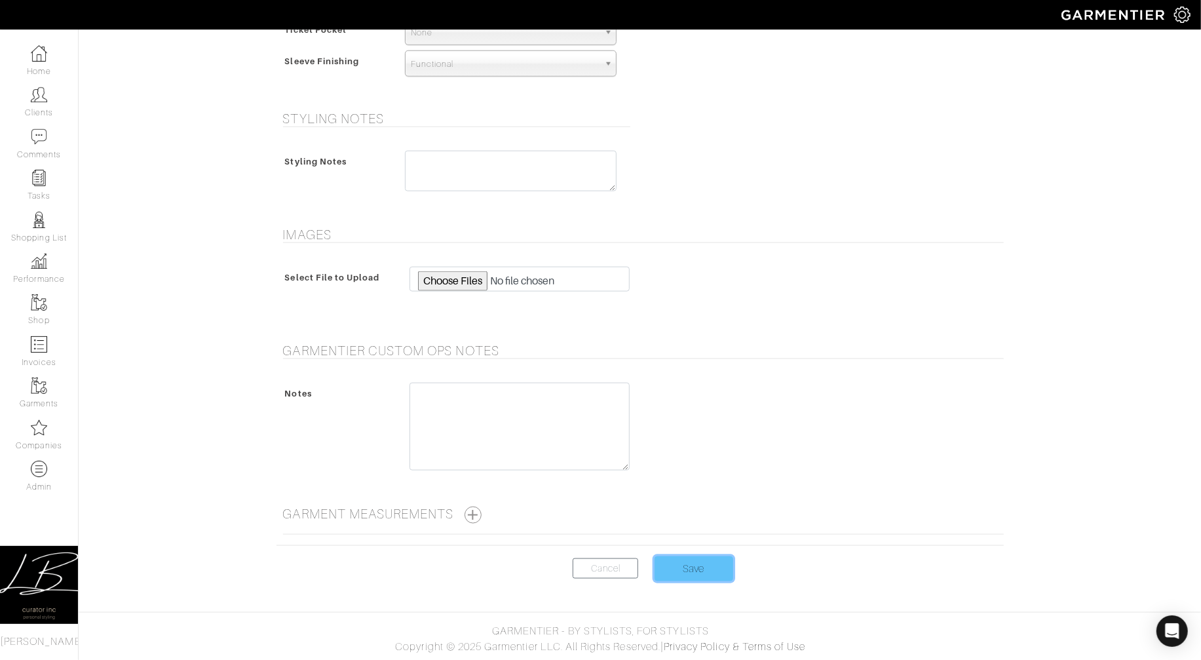
click at [690, 565] on input "Save" at bounding box center [694, 568] width 79 height 25
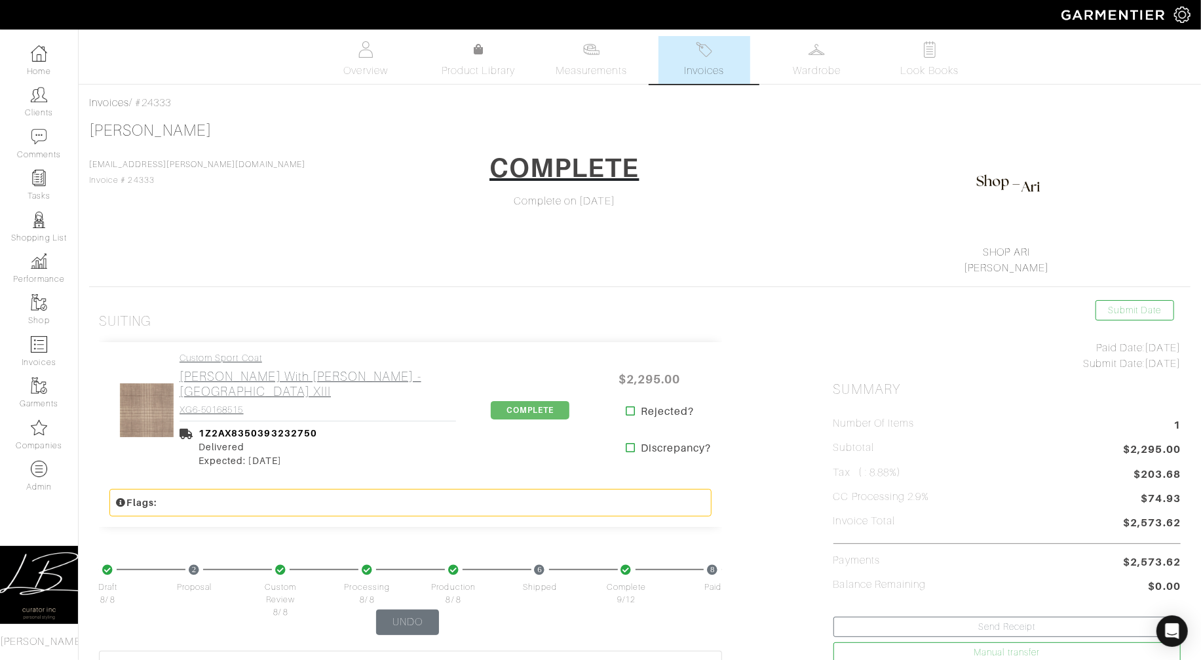
click at [191, 363] on h4 "Custom Sport Coat" at bounding box center [318, 358] width 277 height 11
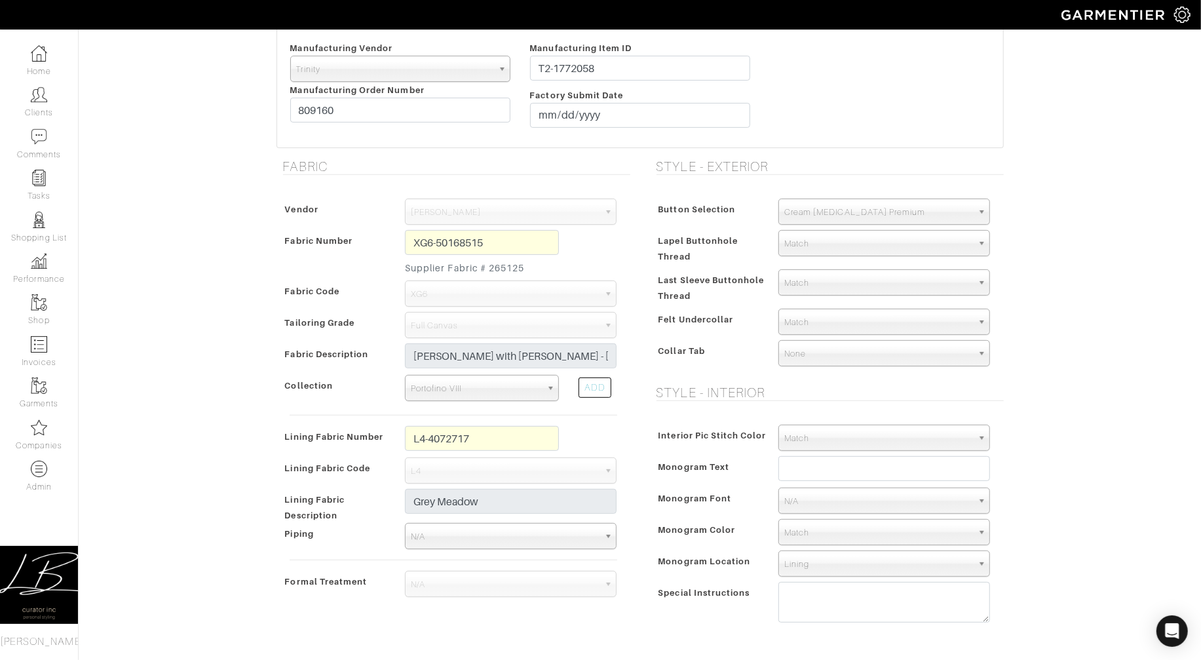
scroll to position [295, 0]
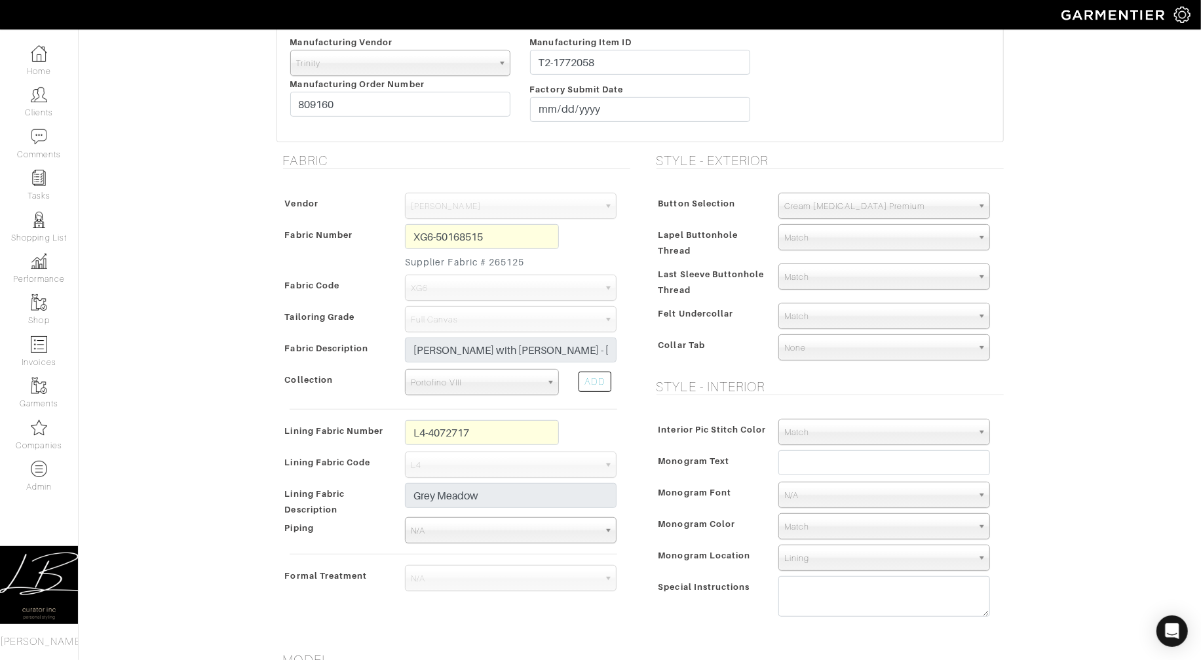
drag, startPoint x: 490, startPoint y: 265, endPoint x: 537, endPoint y: 265, distance: 47.2
click at [537, 265] on small "Supplier Fabric # 265125" at bounding box center [482, 263] width 154 height 14
copy small "265125"
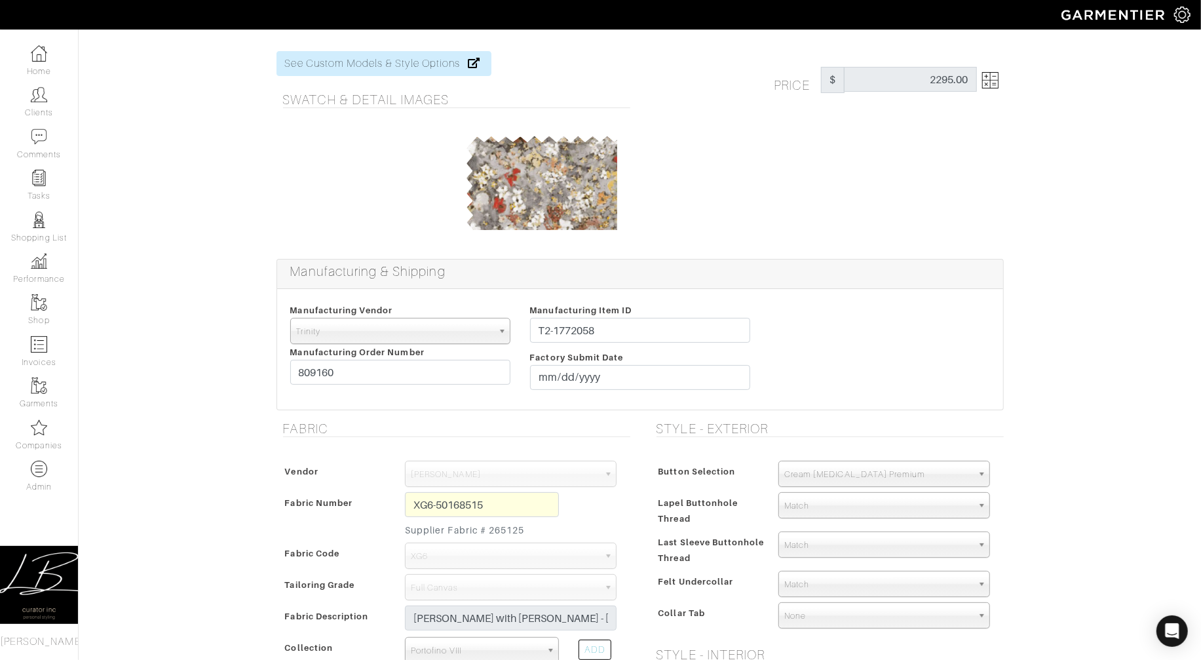
scroll to position [0, 0]
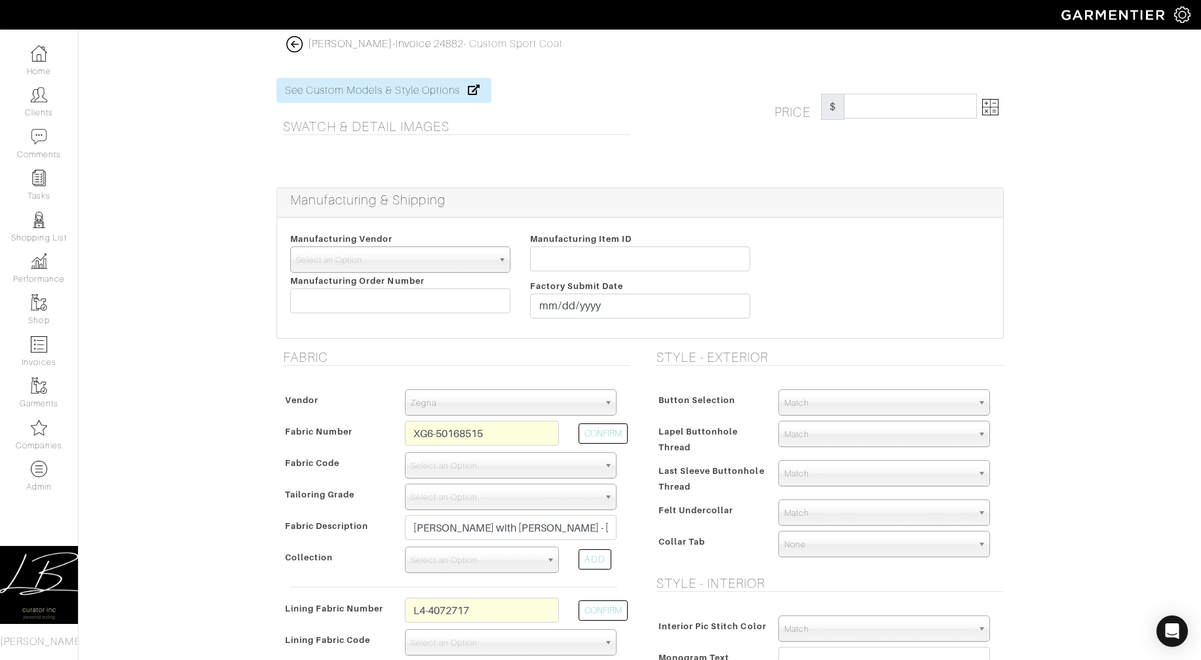
select select "74"
select select "1418"
select select "6295"
drag, startPoint x: 510, startPoint y: 427, endPoint x: 510, endPoint y: 417, distance: 9.8
click at [510, 417] on div "Vendor Zegna Scabal [PERSON_NAME] [PERSON_NAME] Dormeuil House Collection [GEOG…" at bounding box center [454, 581] width 354 height 411
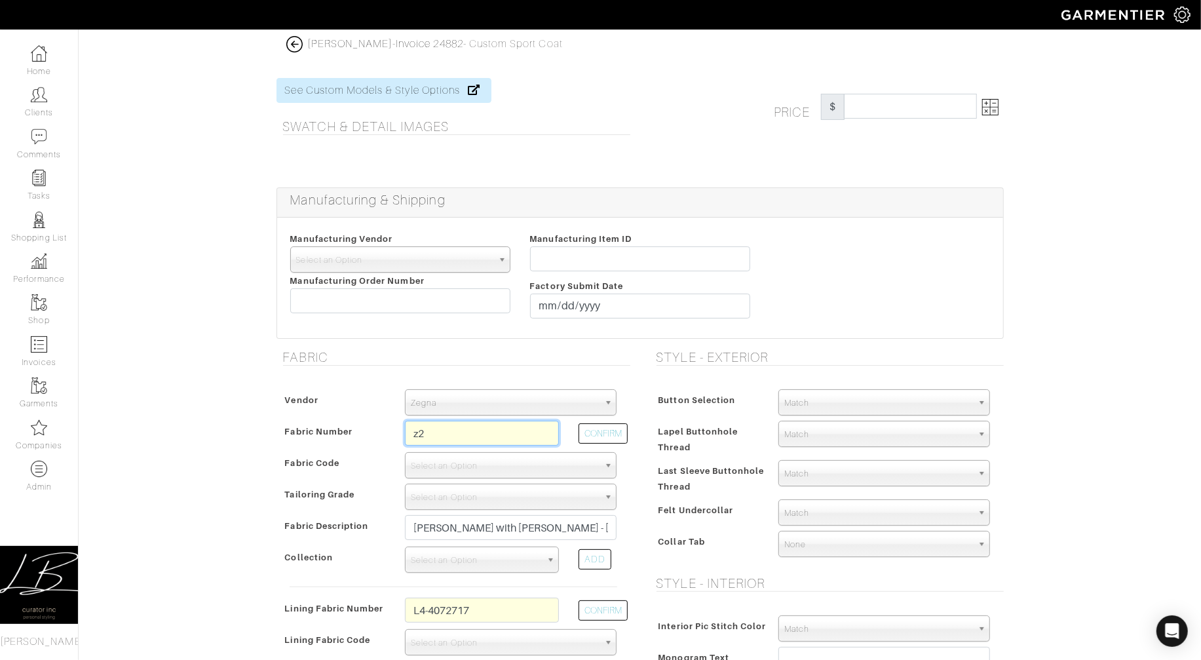
type input "Z2-46126067"
click at [592, 439] on button "CONFIRM" at bounding box center [603, 433] width 49 height 20
select select "5801"
type input "Blue Grey Solid"
select select
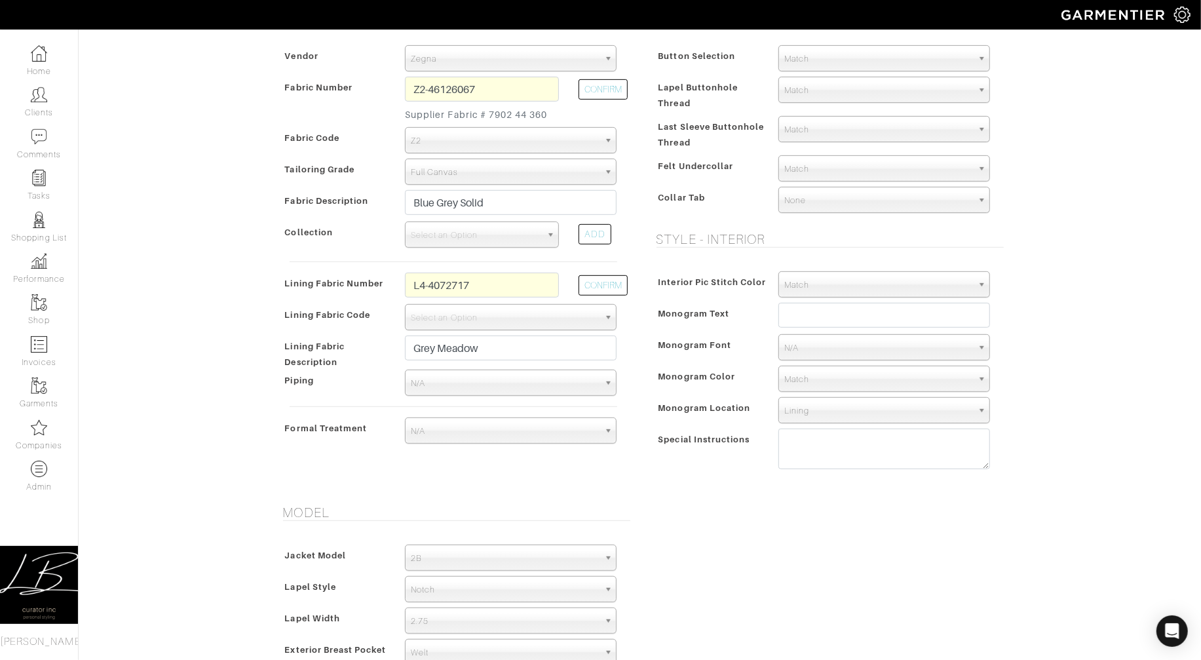
scroll to position [441, 0]
click at [593, 288] on button "CONFIRM" at bounding box center [603, 287] width 49 height 20
select select "6295"
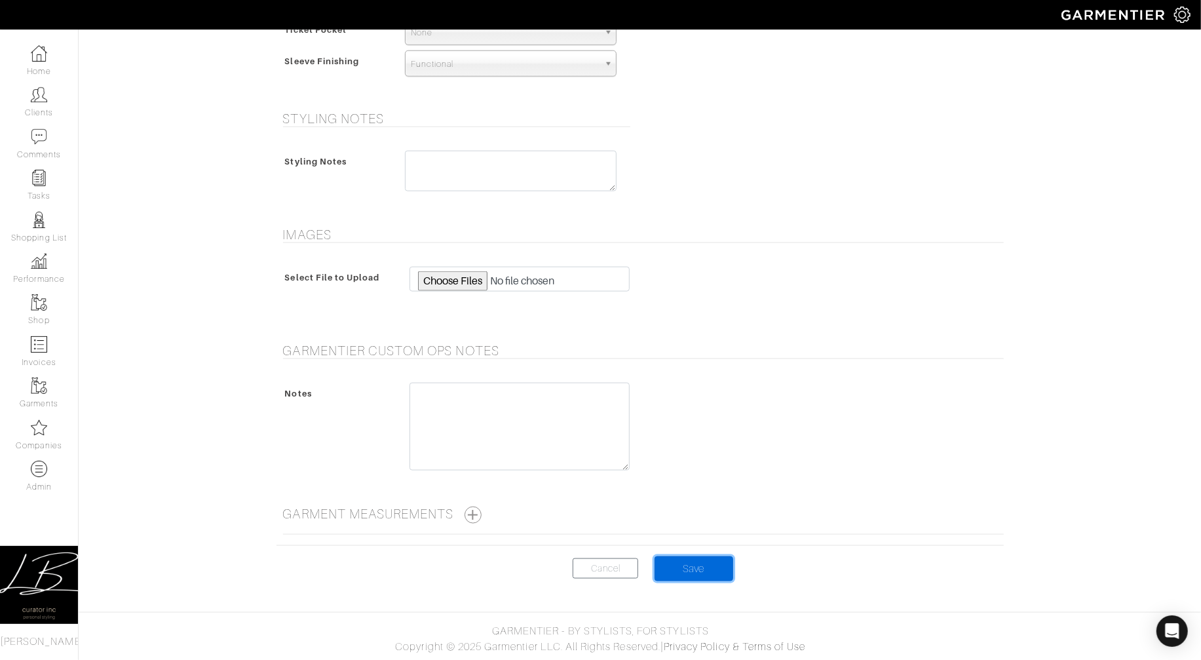
click at [671, 568] on input "Save" at bounding box center [694, 568] width 79 height 25
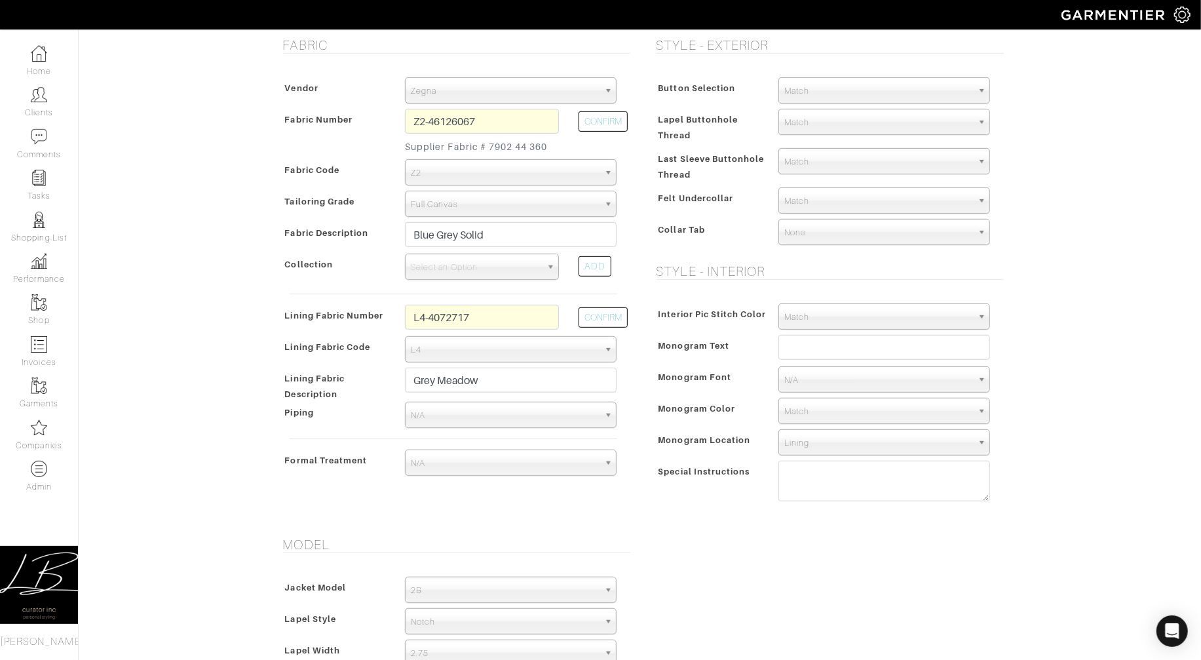
scroll to position [401, 0]
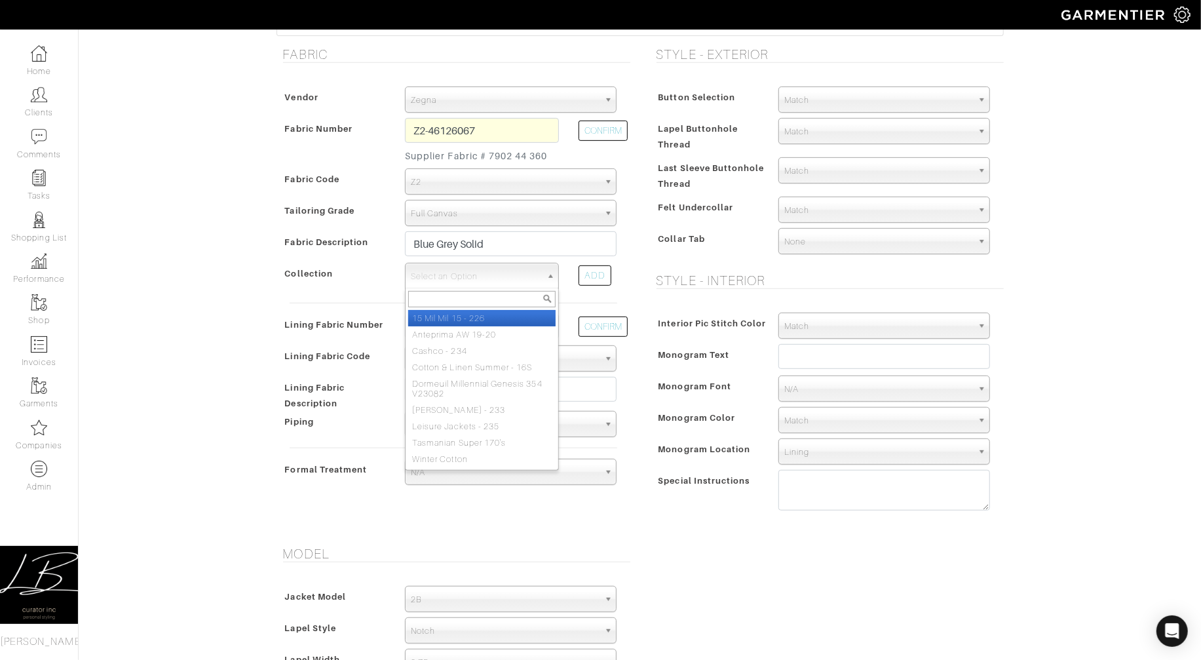
click at [461, 272] on span "Select an Option" at bounding box center [476, 276] width 130 height 26
select select "325"
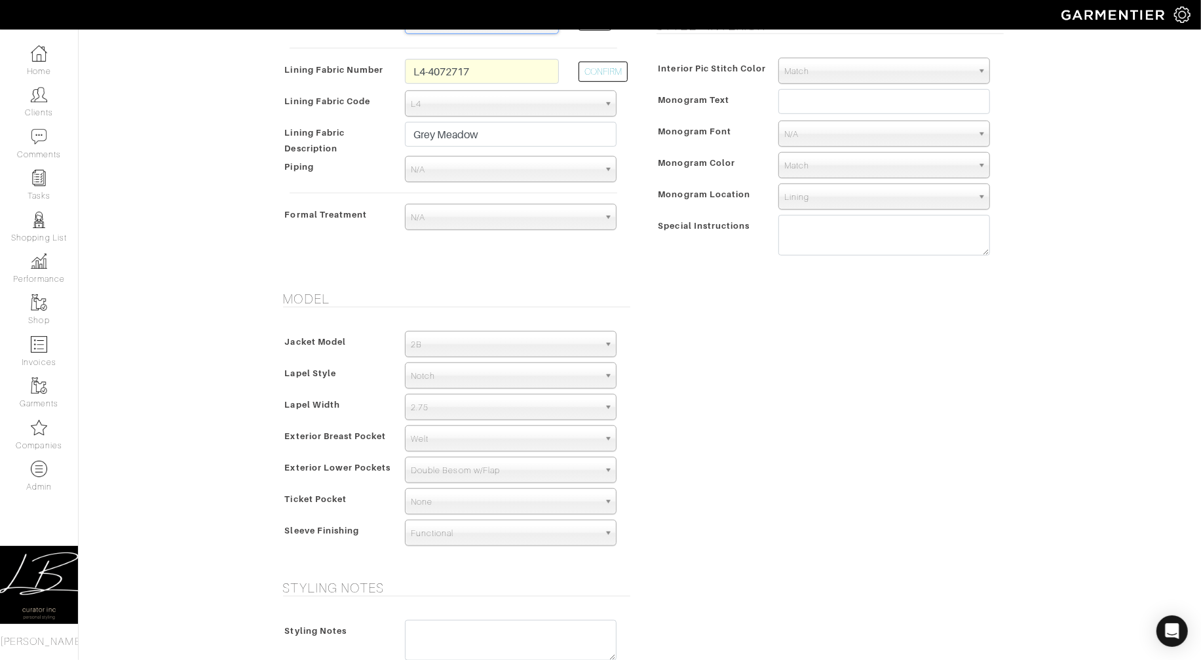
scroll to position [1125, 0]
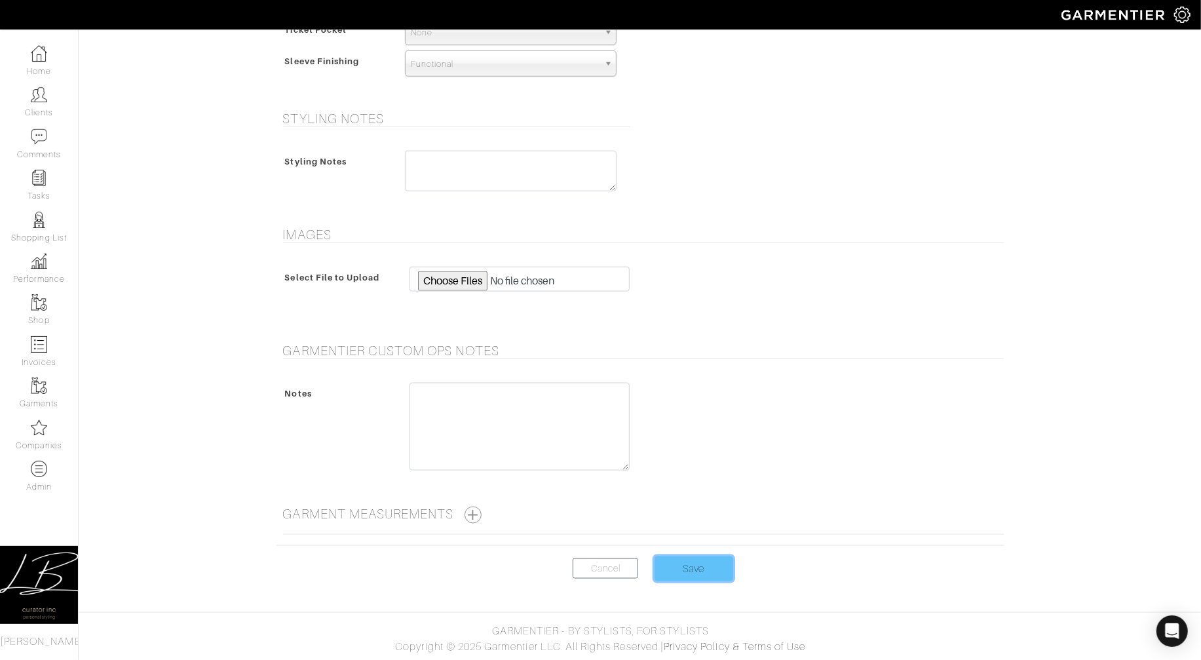
click at [695, 567] on input "Save" at bounding box center [694, 568] width 79 height 25
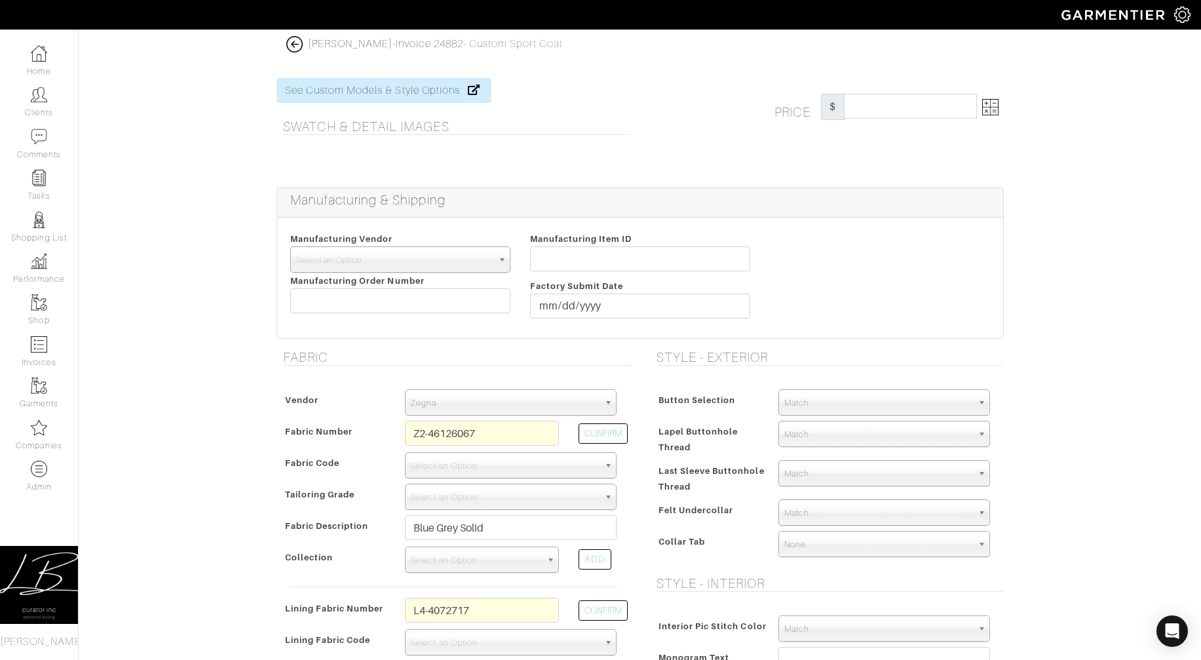
select select "74"
select select "5801"
select select "325"
select select "6295"
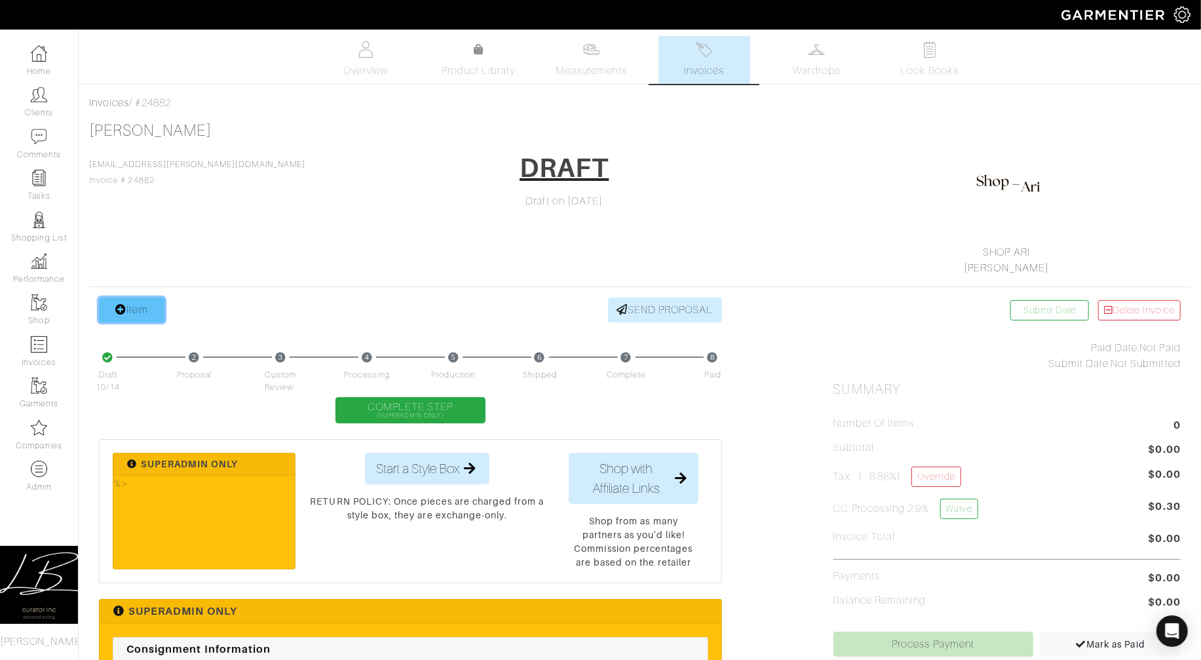
click at [122, 307] on icon at bounding box center [120, 309] width 11 height 10
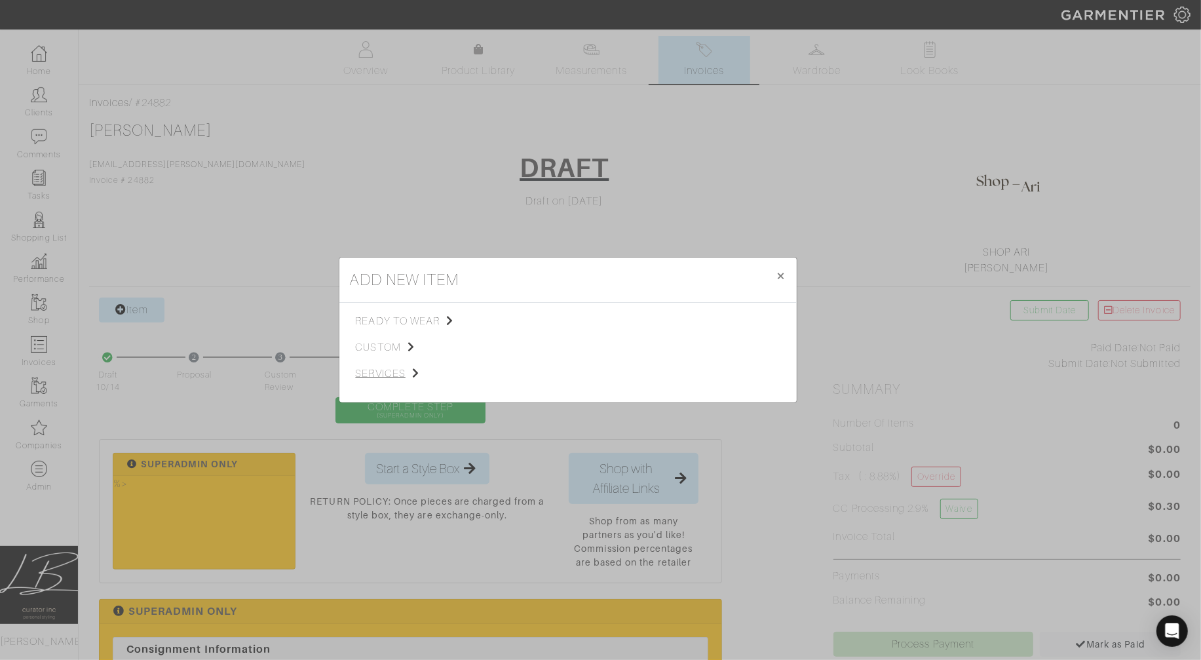
click at [378, 373] on span "services" at bounding box center [422, 374] width 132 height 16
click at [527, 316] on span "Styling Service" at bounding box center [539, 320] width 65 height 10
click at [683, 320] on link "Styling Service" at bounding box center [681, 320] width 65 height 10
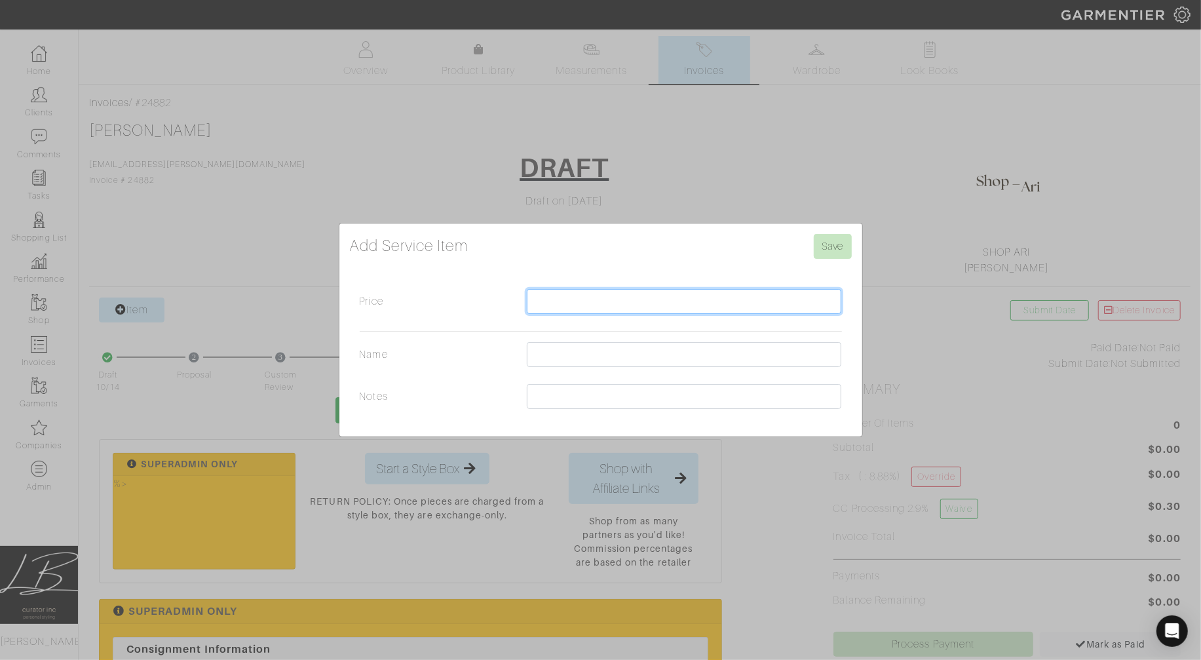
click at [610, 300] on input "Price" at bounding box center [684, 301] width 315 height 25
type input "500"
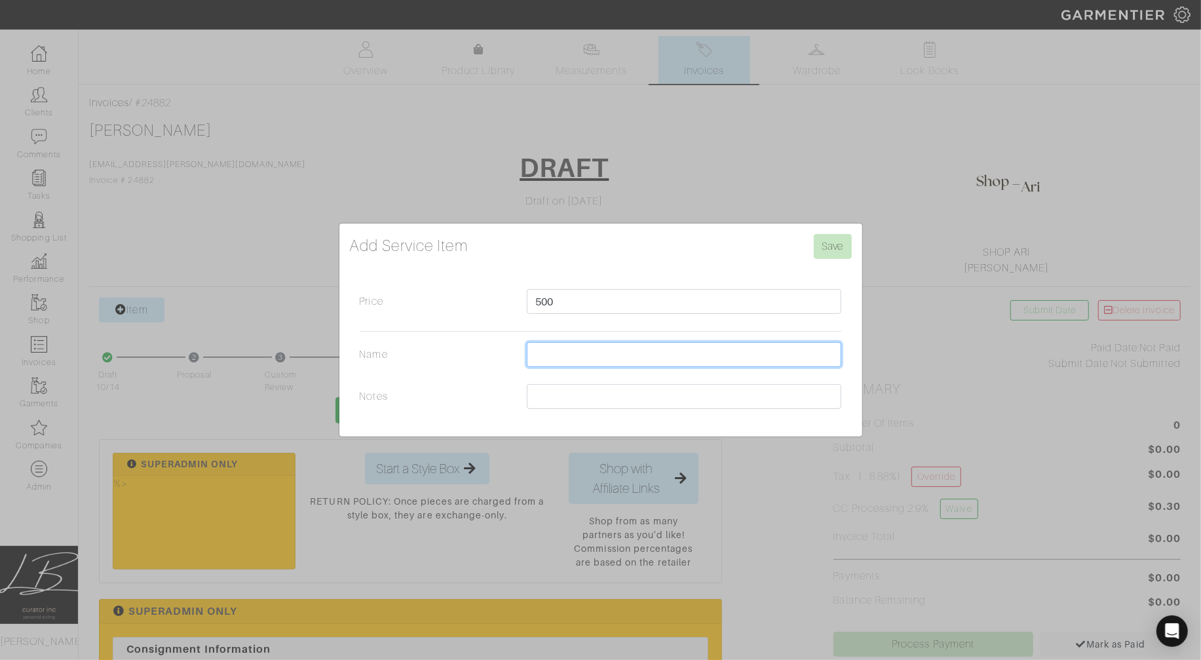
click at [618, 355] on input "Name" at bounding box center [684, 354] width 315 height 25
type input "styling test"
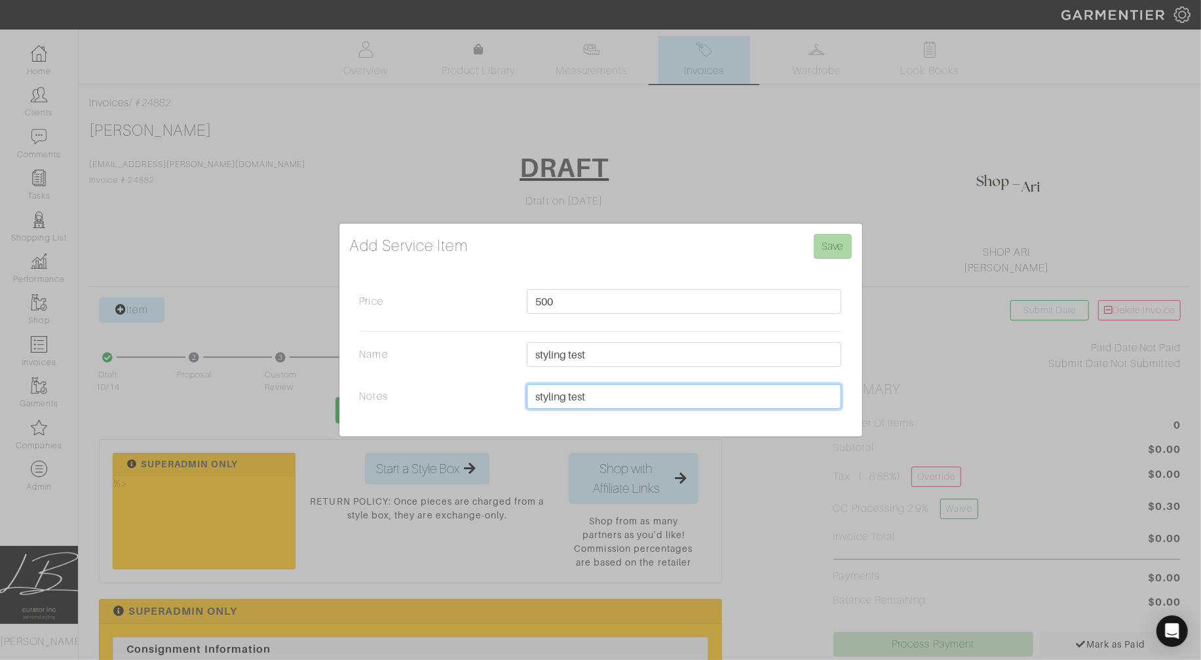
type input "styling test"
click at [839, 242] on input "Save" at bounding box center [833, 246] width 38 height 25
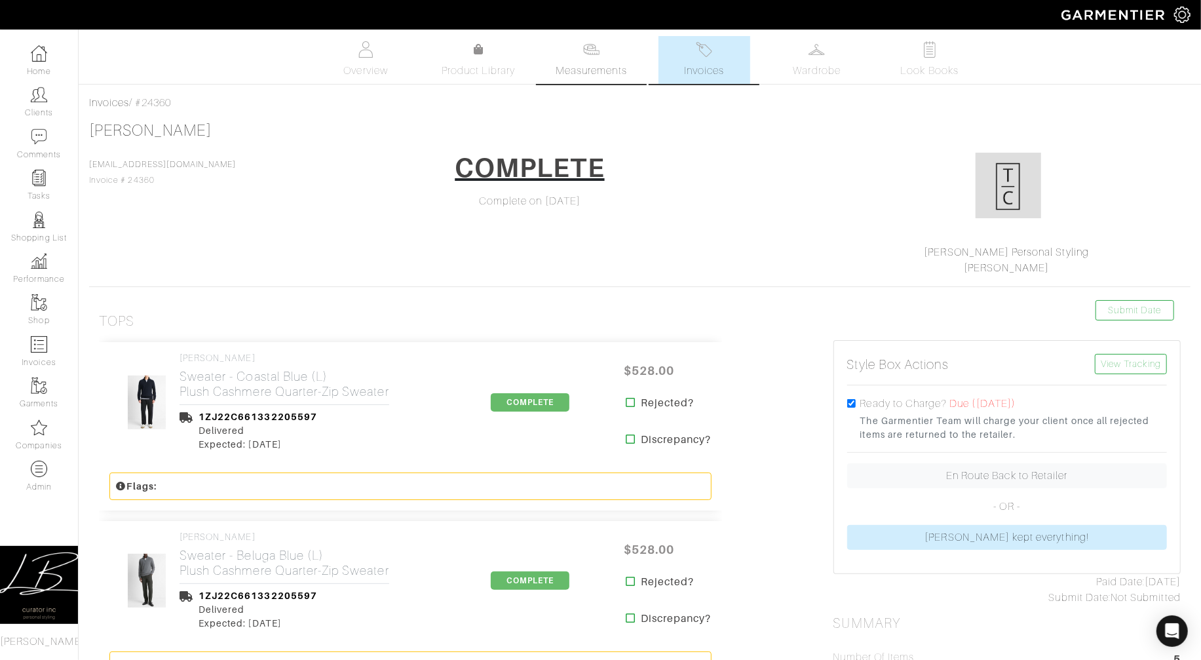
click at [617, 59] on link "Measurements" at bounding box center [591, 60] width 92 height 48
click at [706, 56] on img at bounding box center [704, 49] width 16 height 16
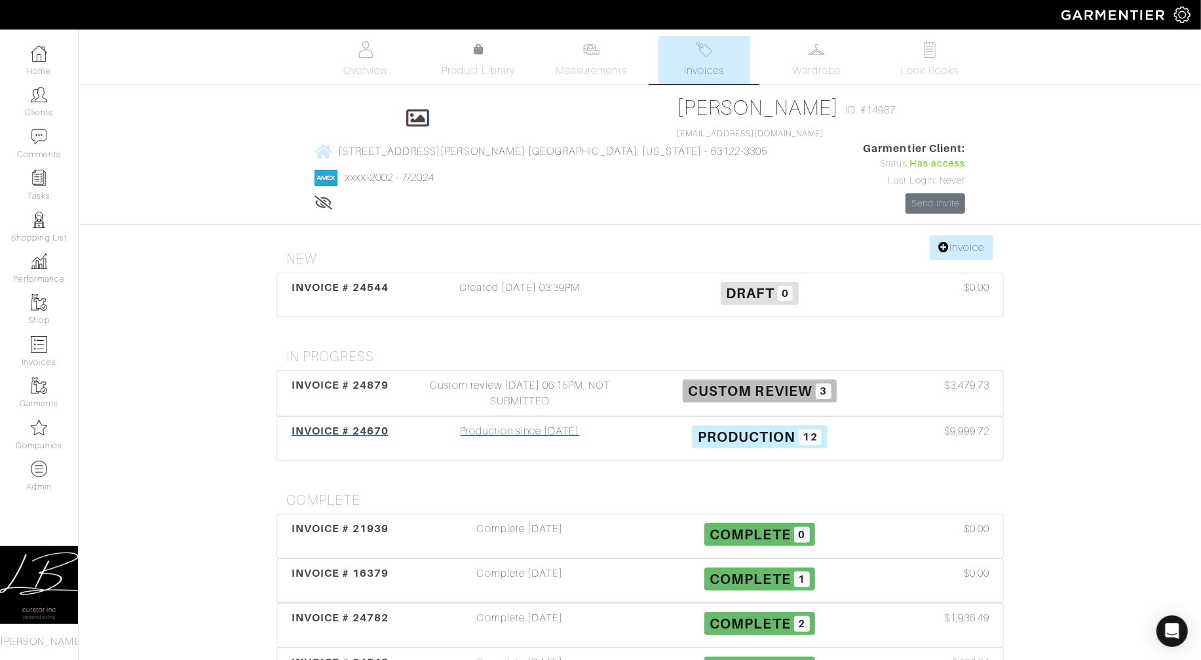
click at [632, 423] on div "Production since 10/01/25" at bounding box center [520, 438] width 240 height 30
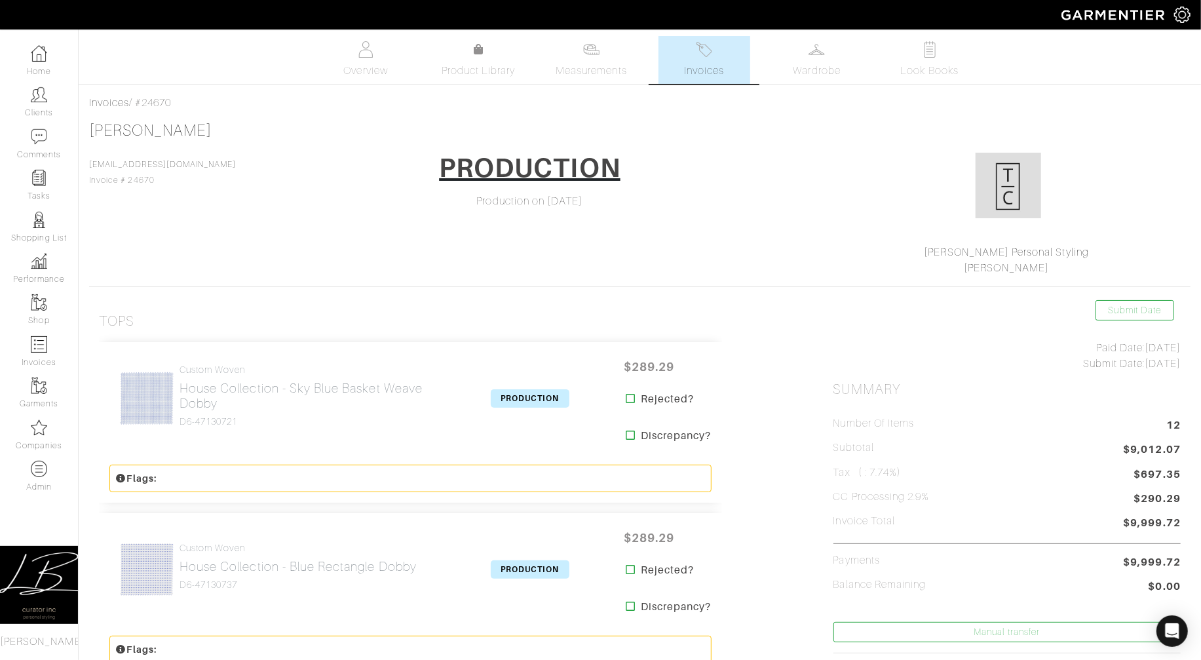
click at [712, 70] on span "Invoices" at bounding box center [704, 71] width 40 height 16
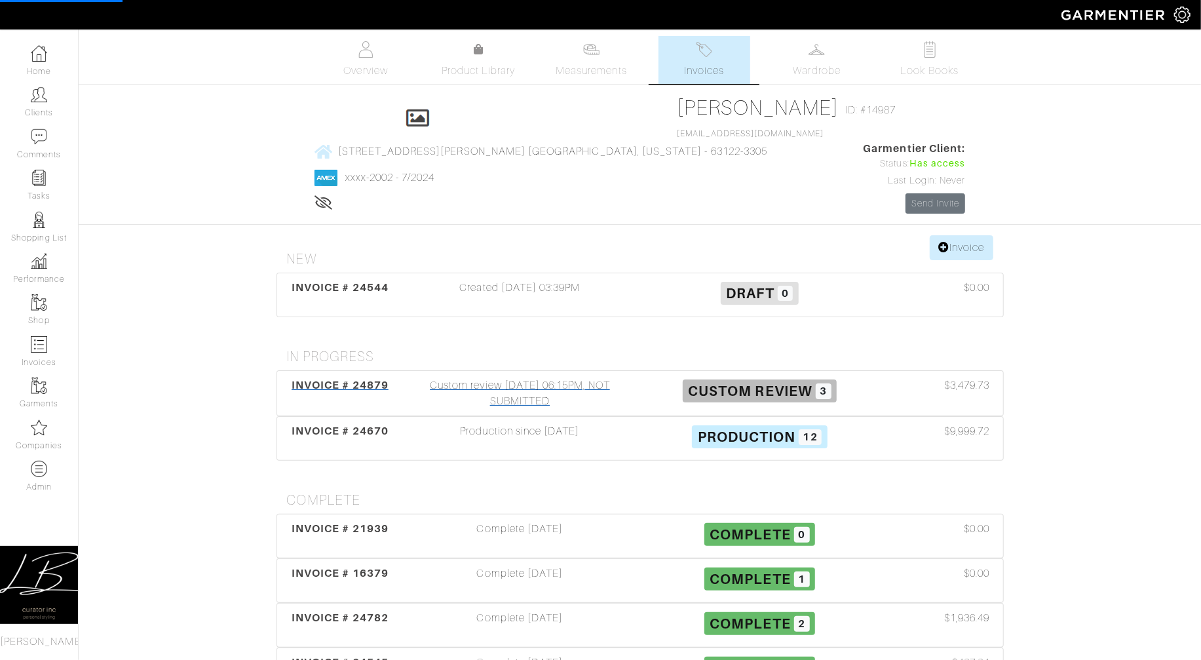
click at [616, 377] on div "Custom review 10/14/25 06:15PM, NOT SUBMITTED" at bounding box center [520, 392] width 240 height 31
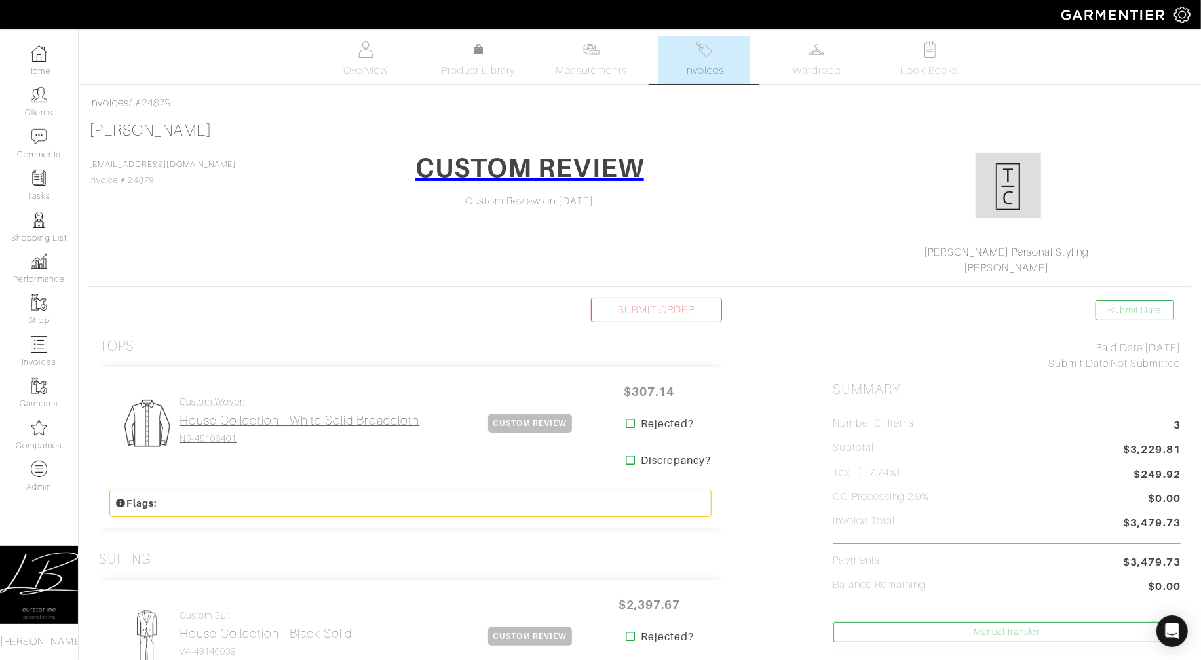
click at [288, 410] on link "Custom Woven House Collection - White Solid Broadcloth N5-45106401" at bounding box center [300, 420] width 240 height 48
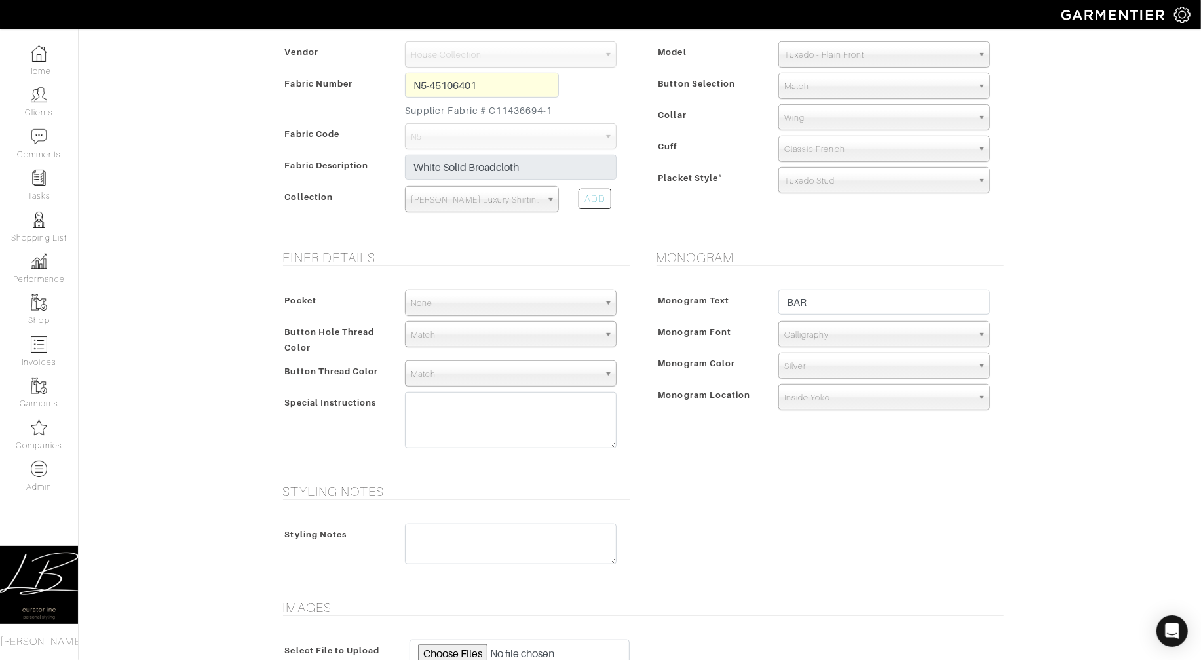
scroll to position [472, 0]
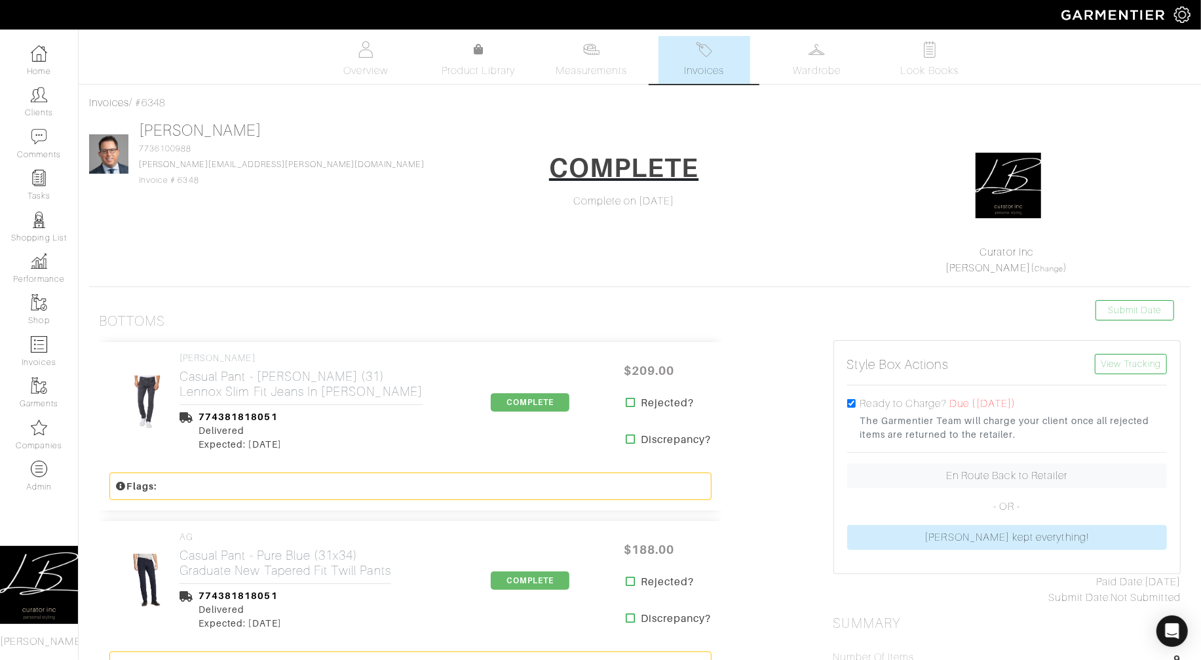
click at [691, 77] on span "Invoices" at bounding box center [704, 71] width 40 height 16
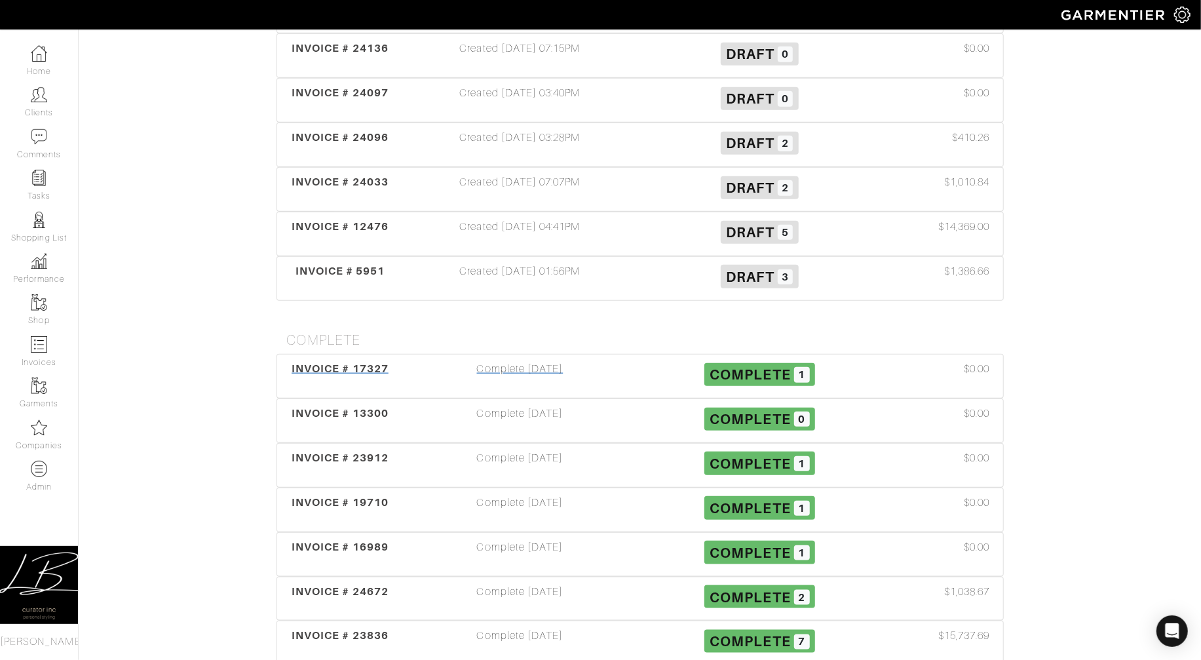
scroll to position [809, 0]
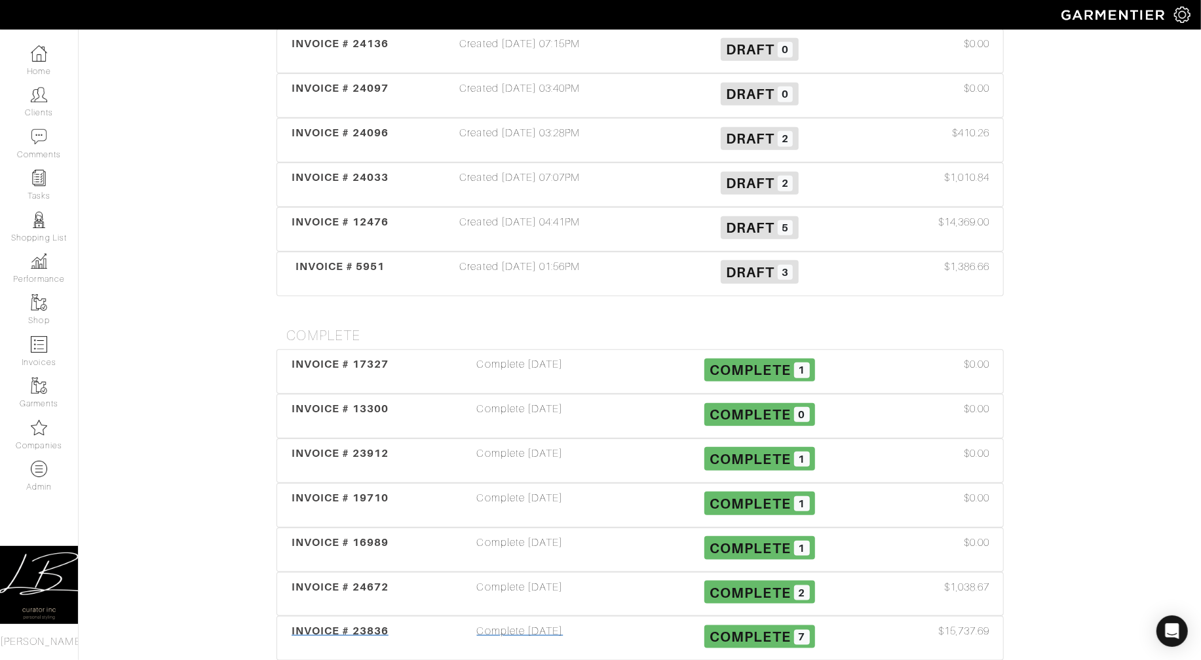
click at [605, 623] on div "Complete 10/01/25" at bounding box center [520, 638] width 240 height 30
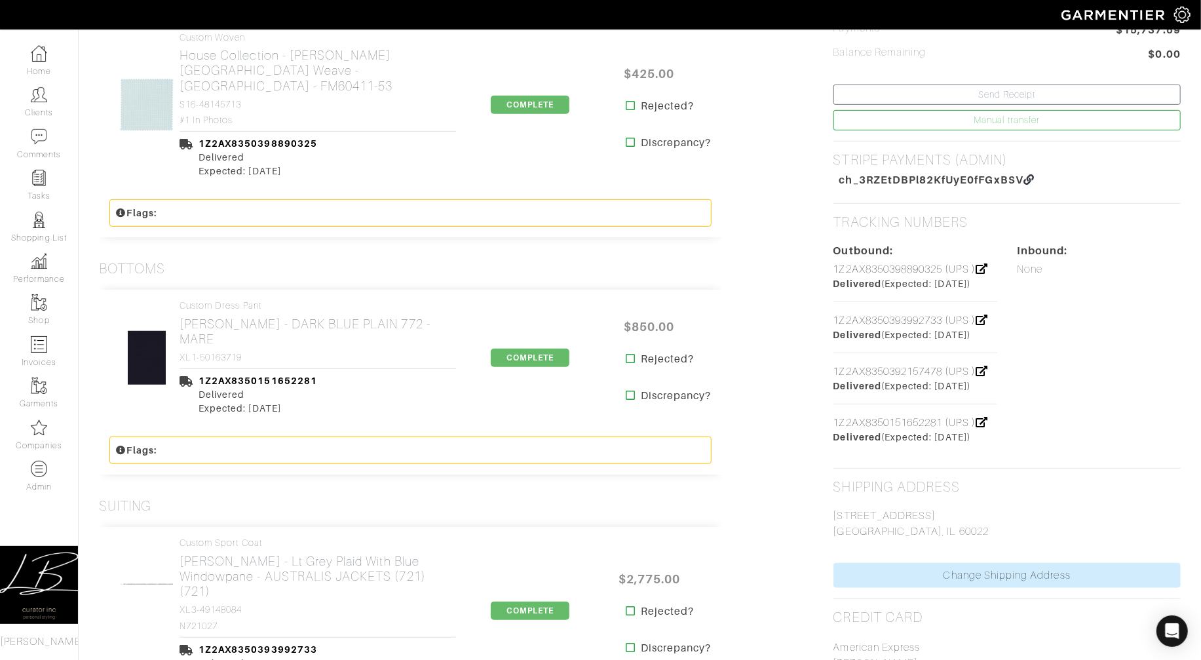
scroll to position [581, 0]
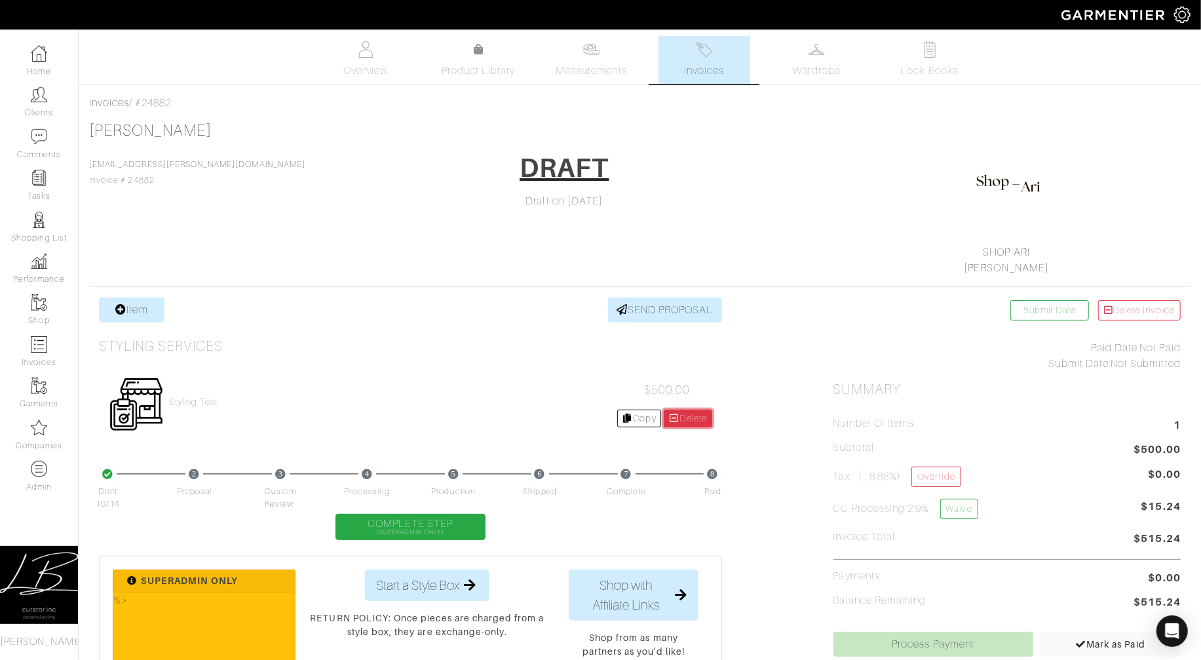
click at [678, 423] on link "Delete" at bounding box center [688, 419] width 48 height 18
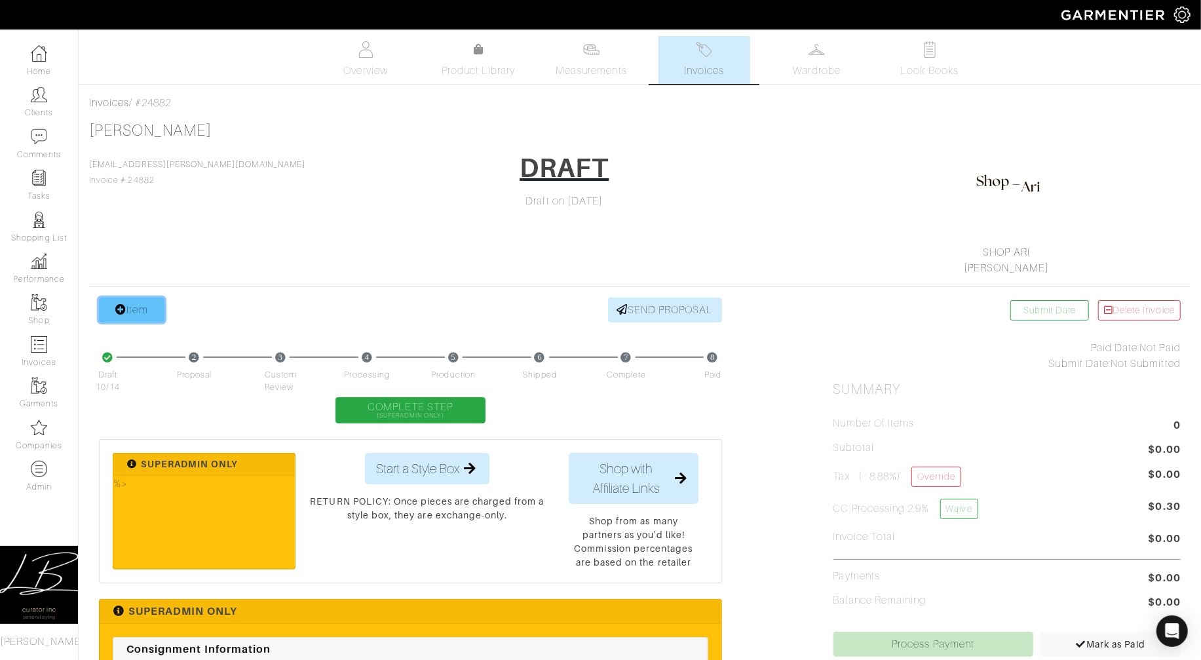
drag, startPoint x: 0, startPoint y: 0, endPoint x: 133, endPoint y: 313, distance: 339.7
click at [133, 313] on link "Item" at bounding box center [132, 309] width 66 height 25
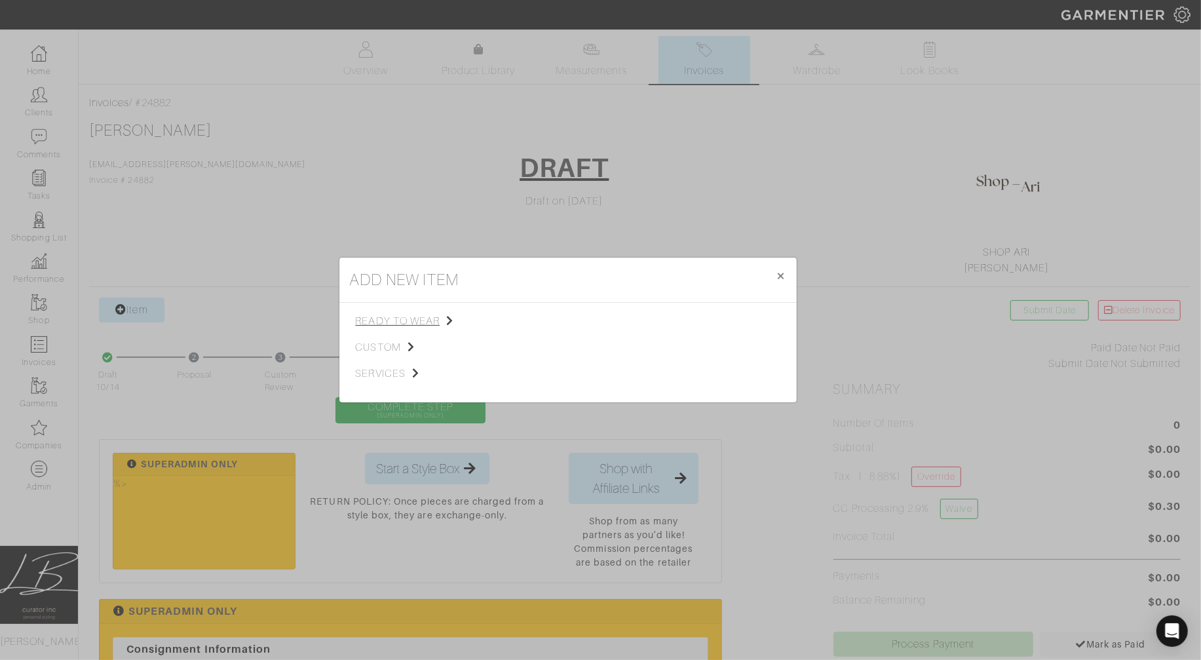
click at [381, 326] on span "ready to wear" at bounding box center [422, 321] width 132 height 16
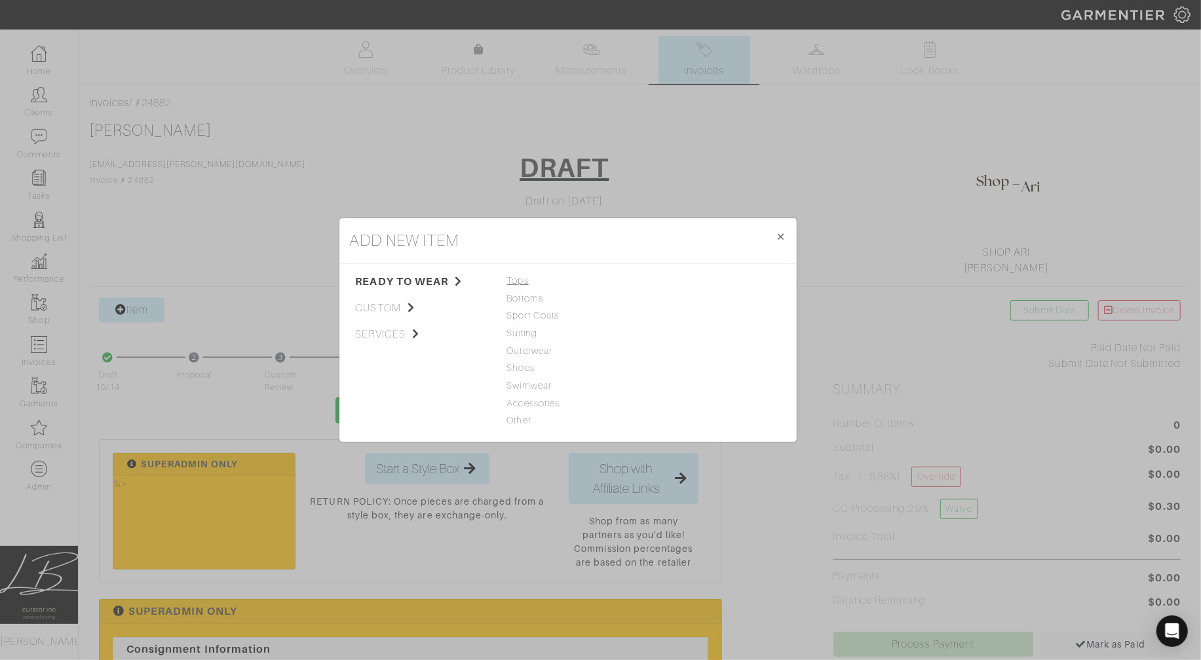
click at [523, 283] on span "Tops" at bounding box center [568, 281] width 122 height 14
click at [678, 278] on link "Tank Top" at bounding box center [669, 280] width 41 height 10
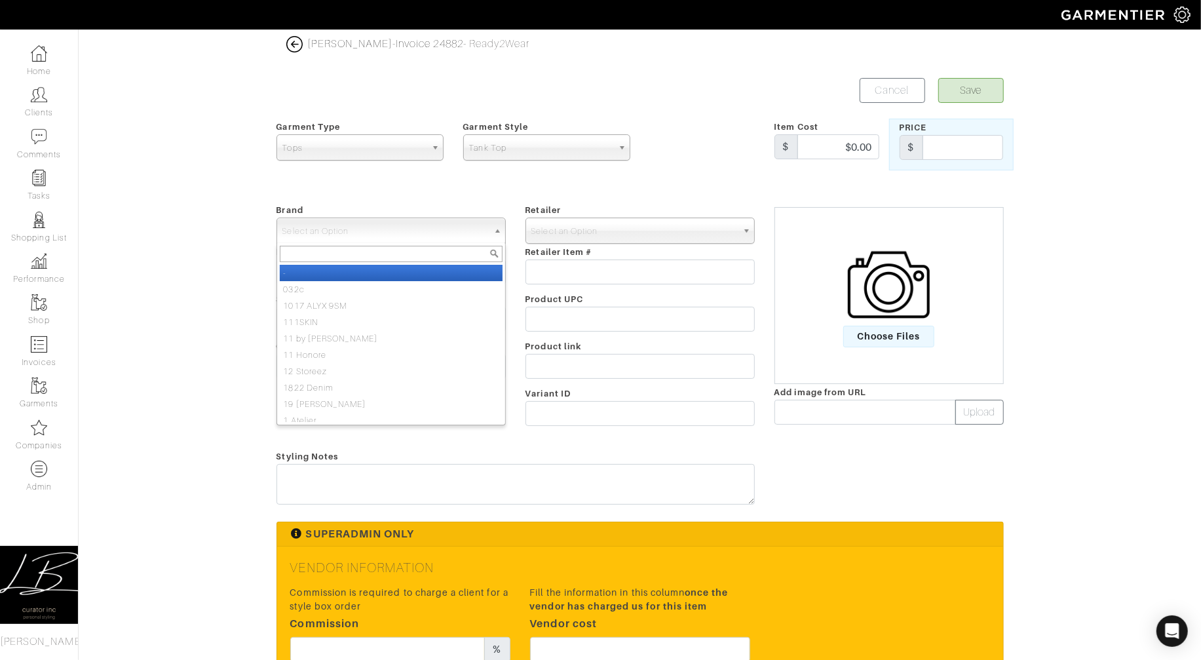
click at [395, 240] on span "Select an Option" at bounding box center [385, 231] width 206 height 26
select select "-"
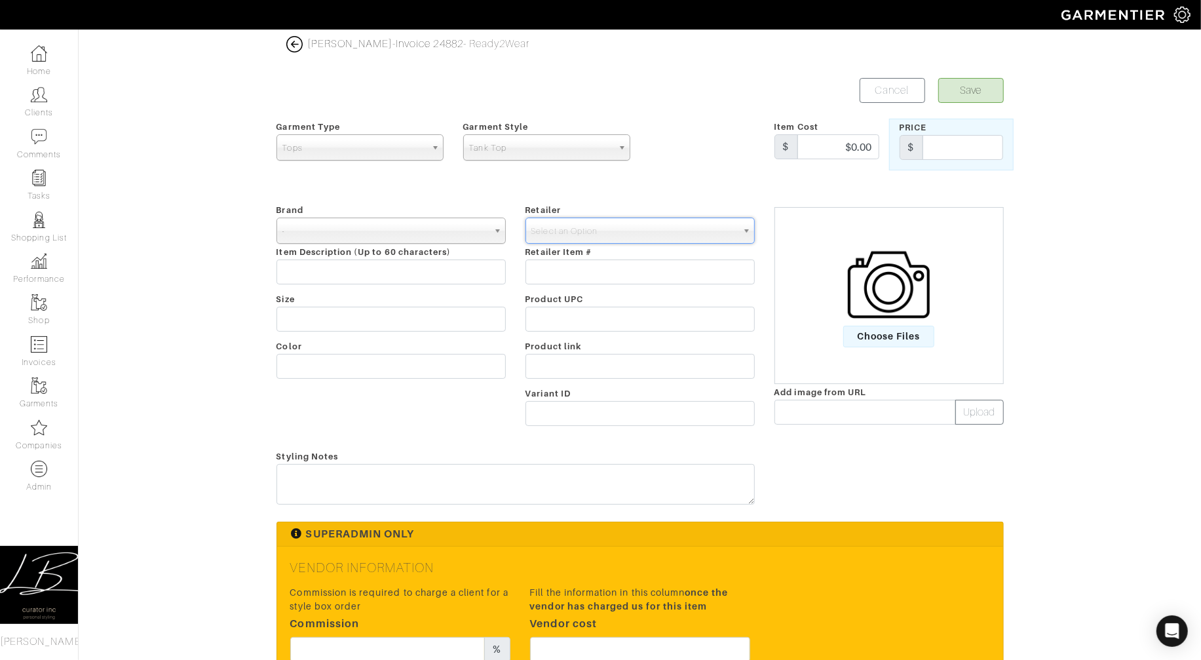
type input "-"
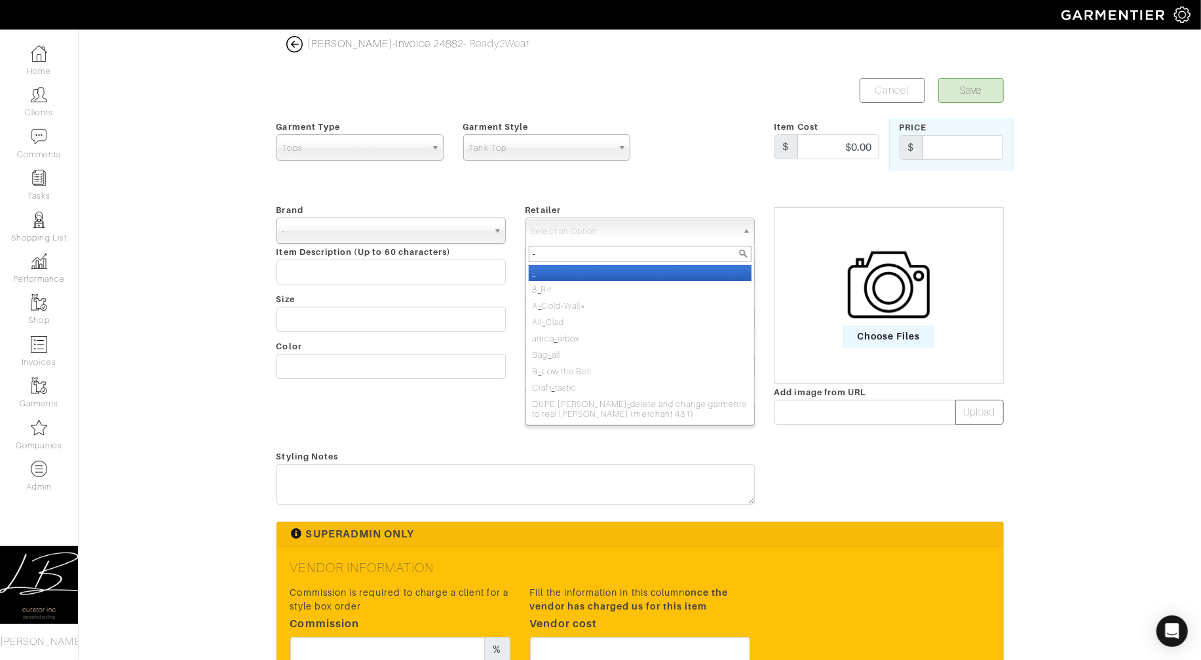
select select "6380"
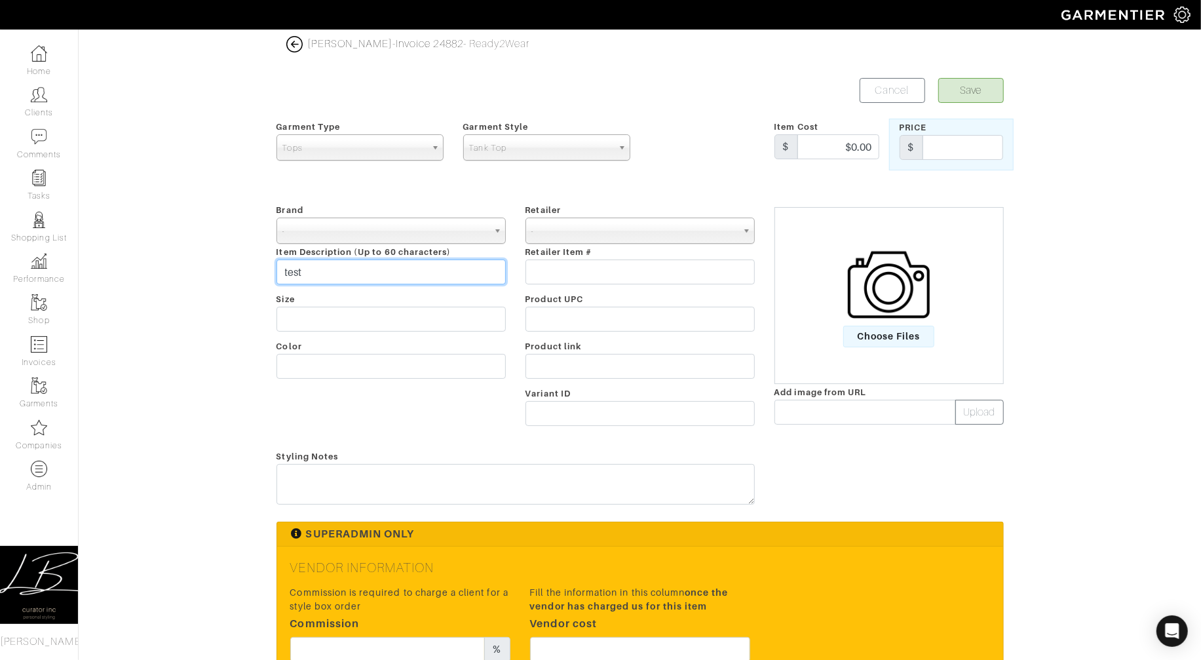
type input "test"
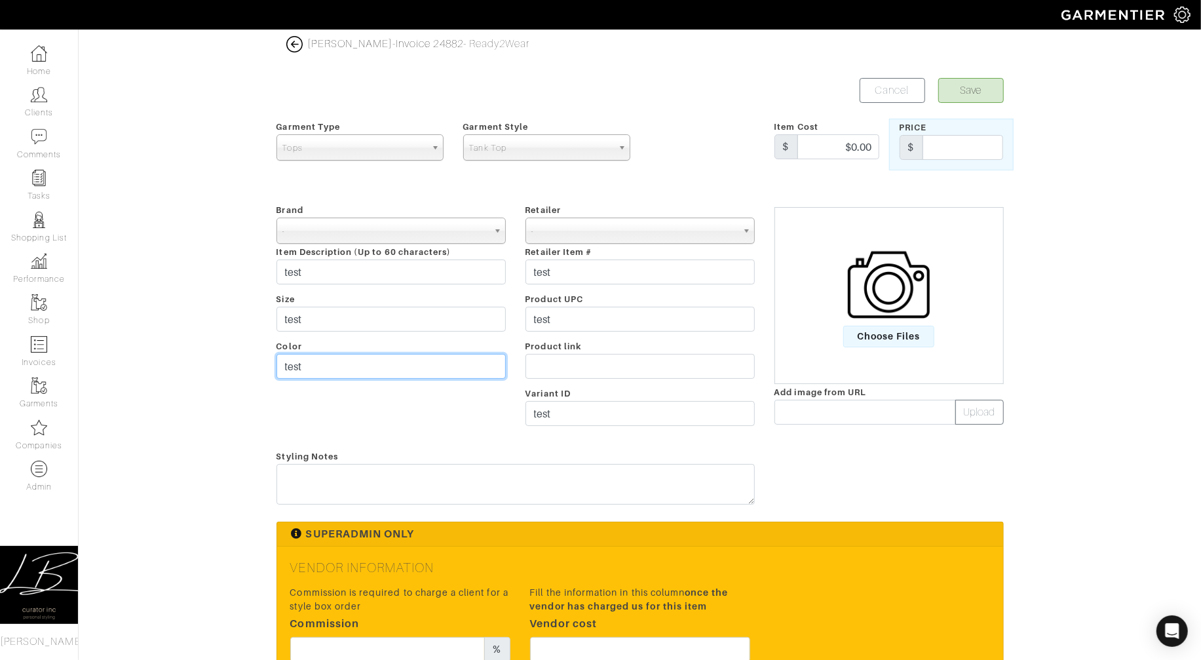
type input "test"
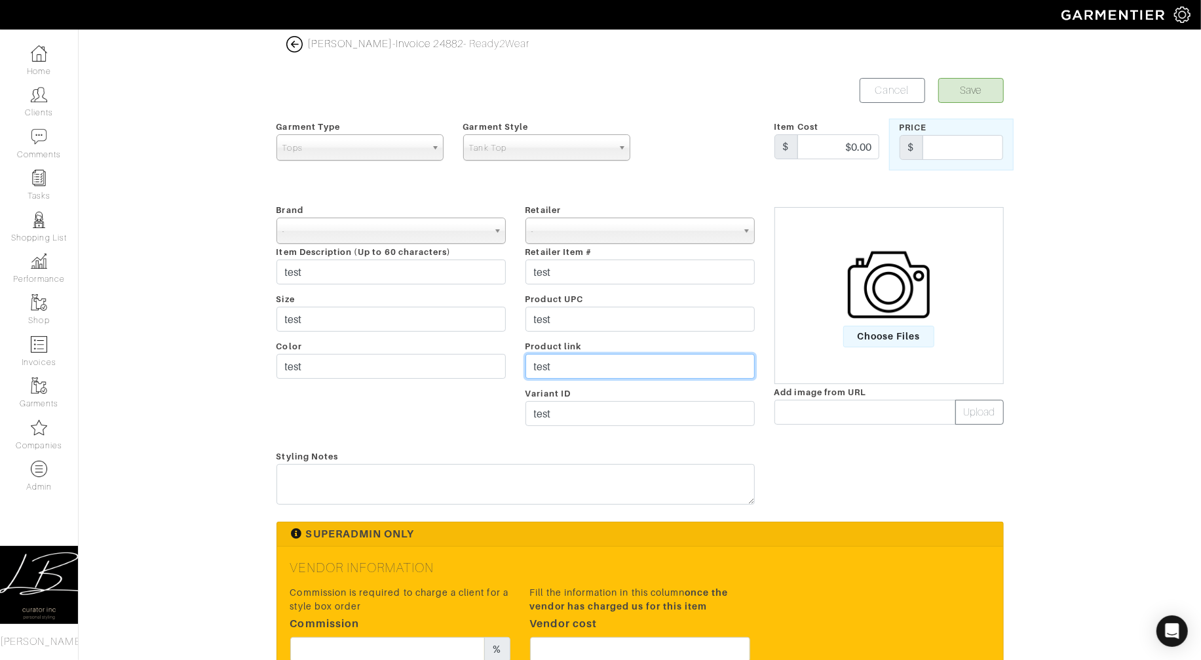
type input "test"
click at [989, 145] on input "text" at bounding box center [963, 147] width 81 height 25
type input "100"
click at [969, 91] on button "Save" at bounding box center [971, 90] width 66 height 25
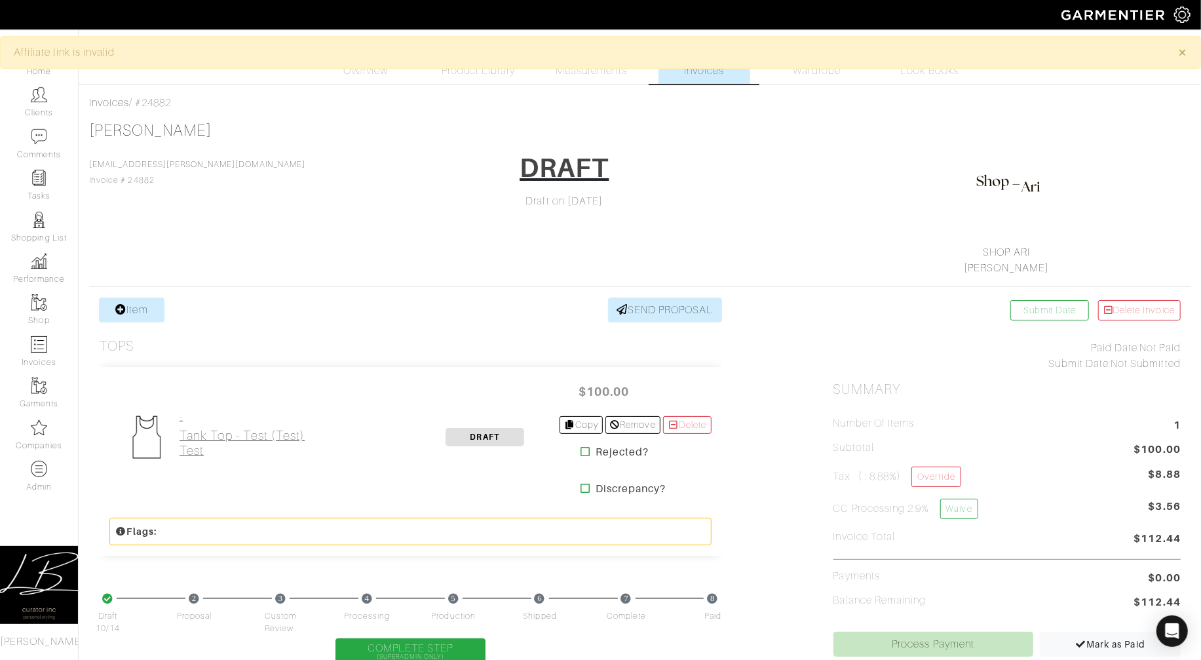
click at [202, 428] on h2 "Tank Top - test (test) test" at bounding box center [242, 443] width 125 height 30
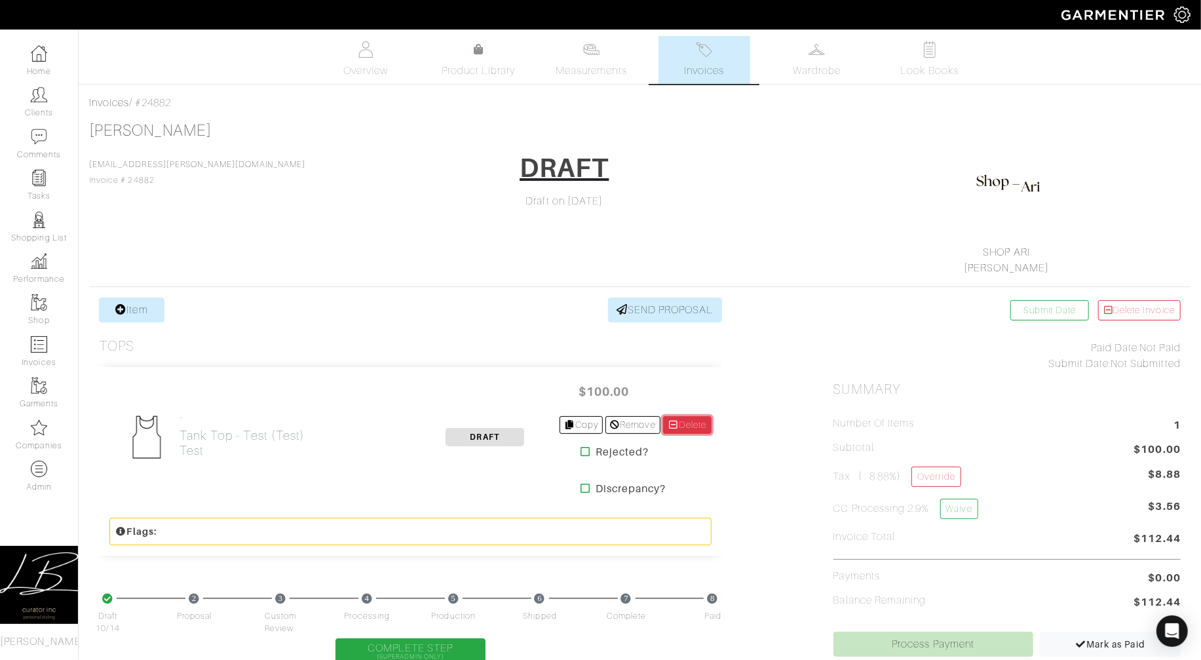
click at [687, 420] on link "Delete" at bounding box center [687, 425] width 48 height 18
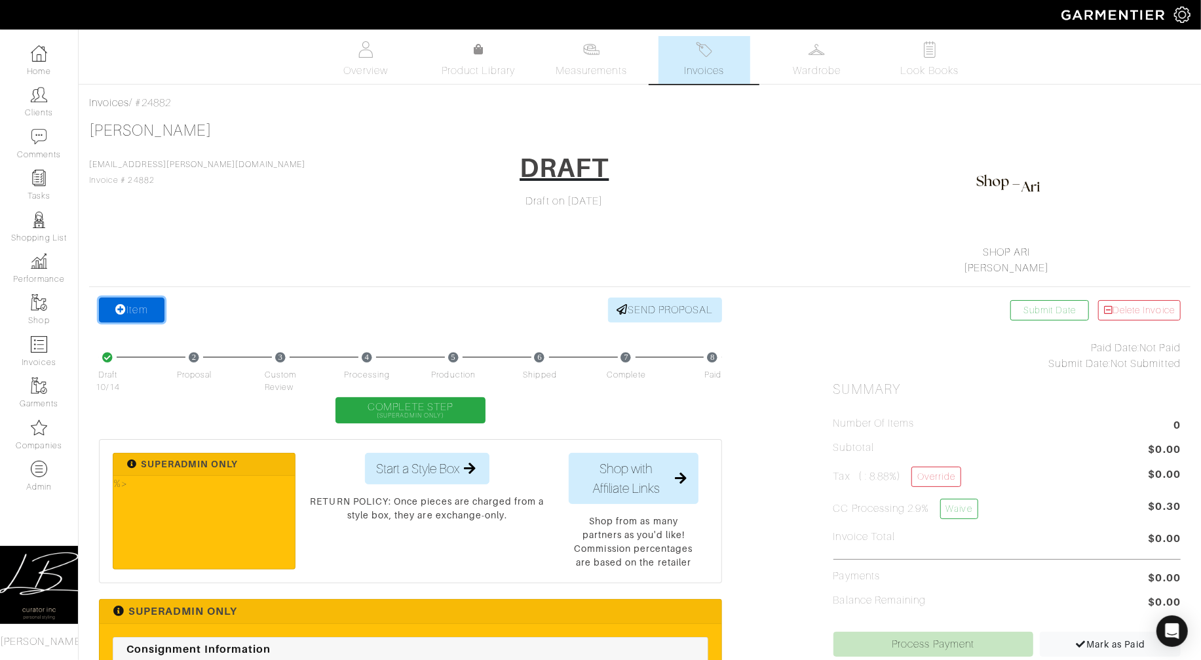
click at [124, 298] on link "Item" at bounding box center [132, 309] width 66 height 25
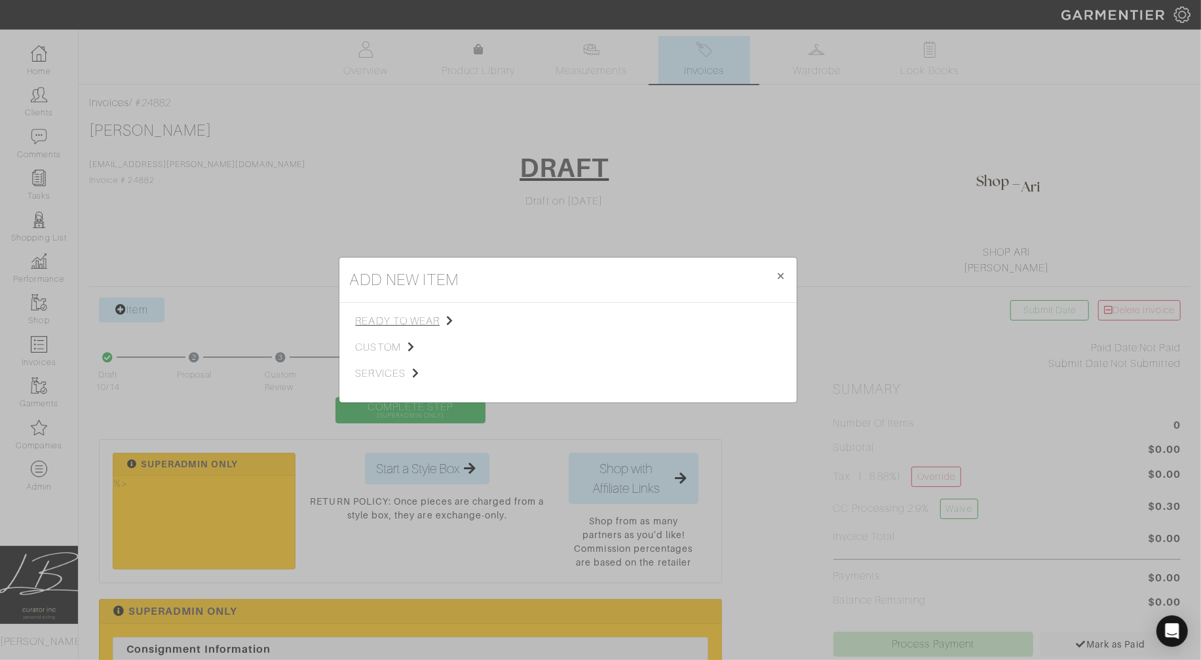
click at [373, 318] on span "ready to wear" at bounding box center [422, 321] width 132 height 16
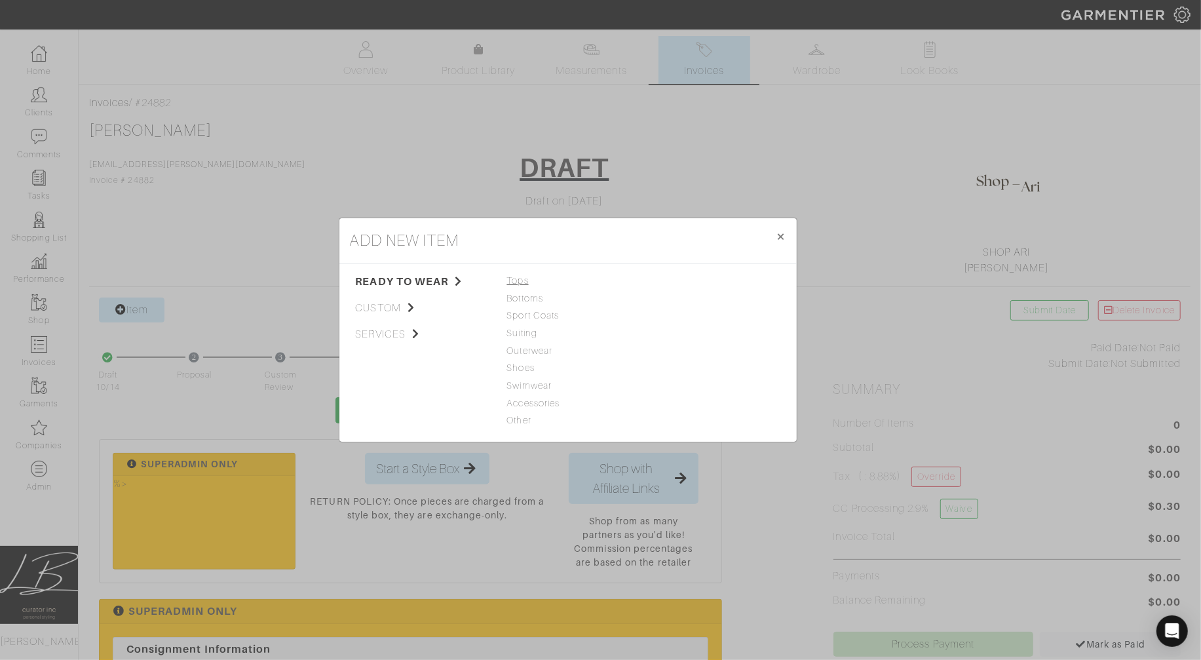
click at [520, 280] on span "Tops" at bounding box center [568, 281] width 122 height 14
click at [672, 278] on link "Tank Top" at bounding box center [669, 280] width 41 height 10
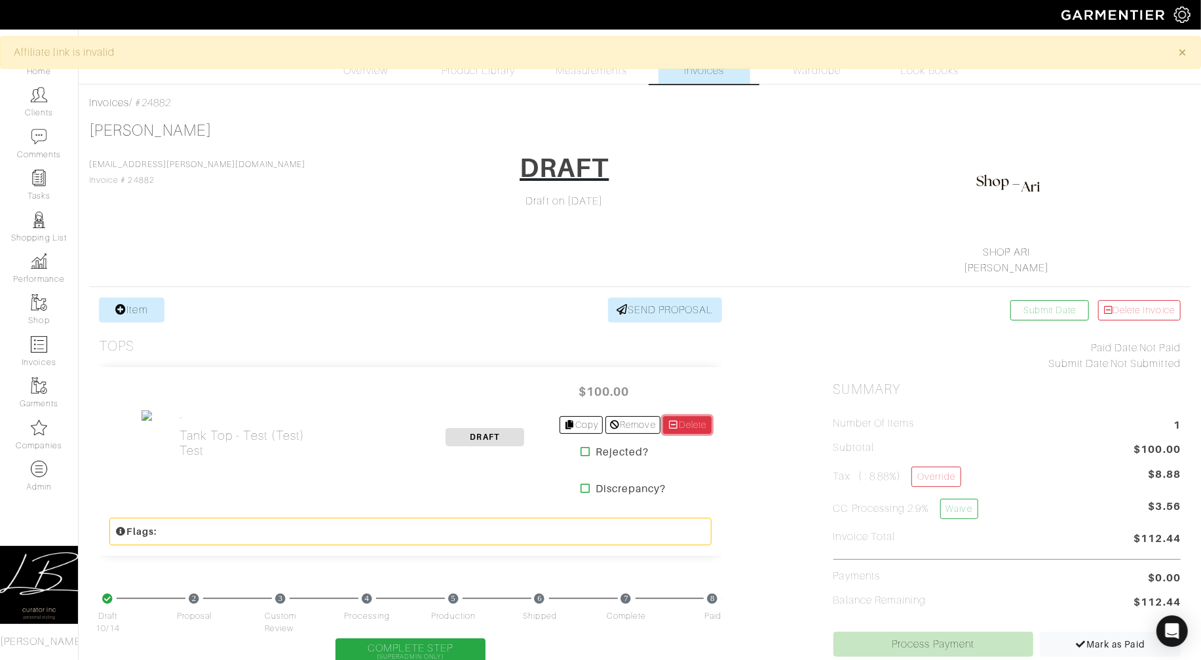
click at [684, 425] on link "Delete" at bounding box center [687, 425] width 48 height 18
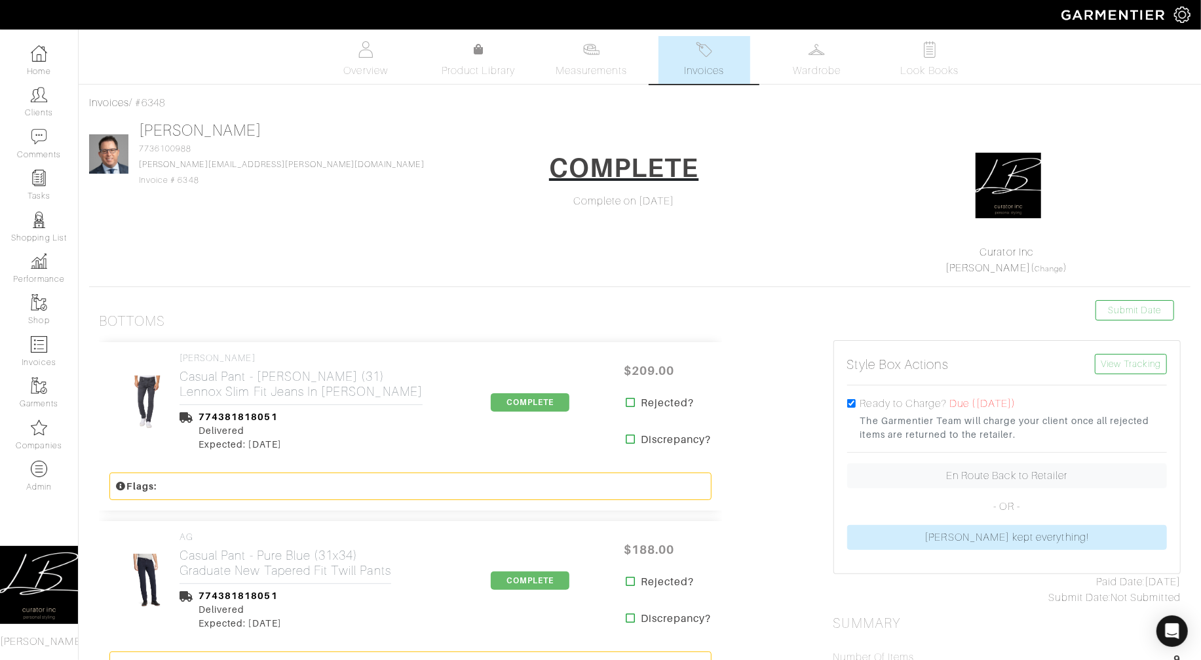
click at [721, 51] on link "Invoices" at bounding box center [705, 60] width 92 height 48
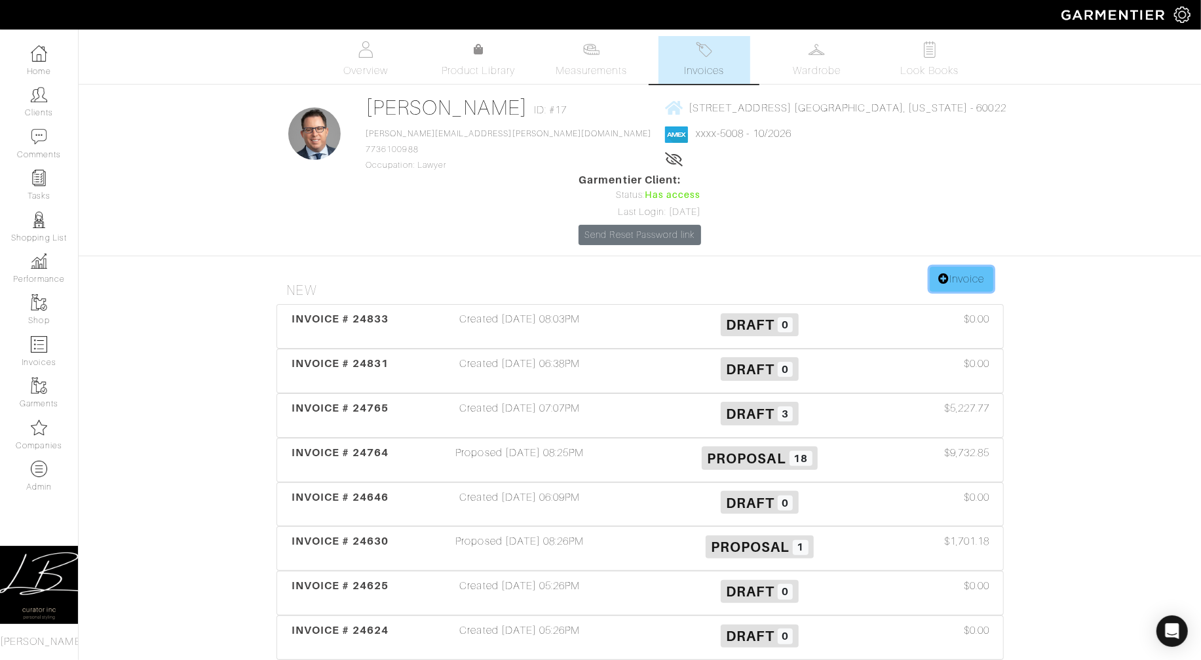
click at [945, 267] on link "Invoice" at bounding box center [961, 279] width 63 height 25
click at [953, 267] on link "Invoice" at bounding box center [961, 279] width 63 height 25
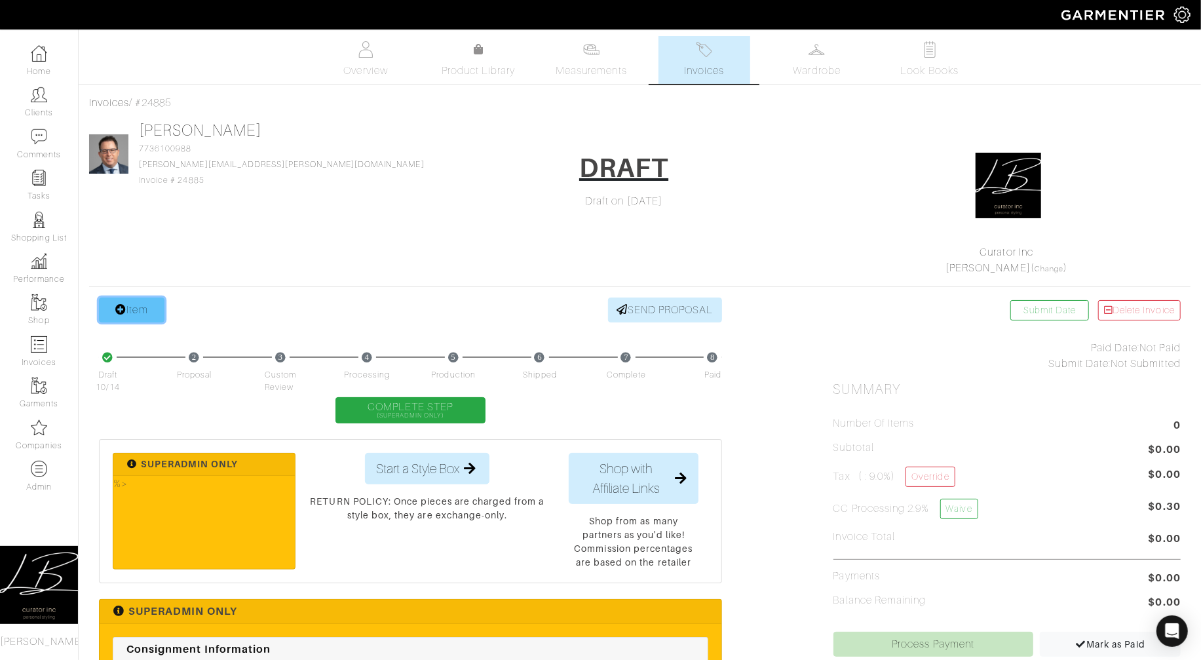
click at [145, 315] on link "Item" at bounding box center [132, 309] width 66 height 25
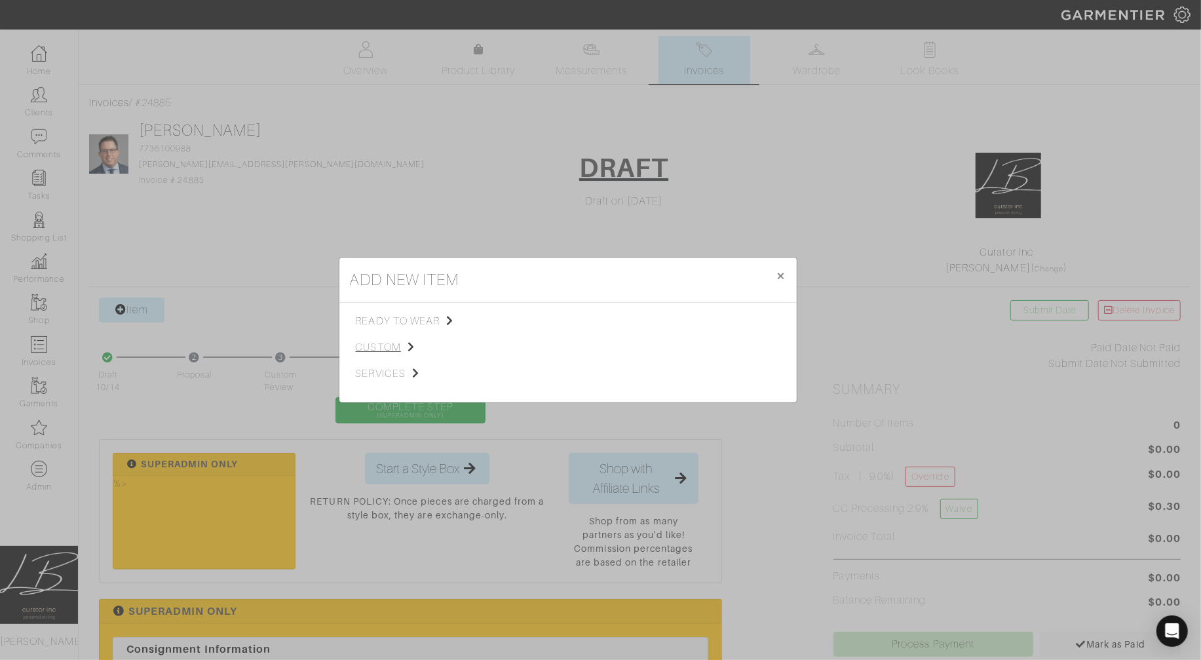
click at [379, 350] on span "custom" at bounding box center [422, 347] width 132 height 16
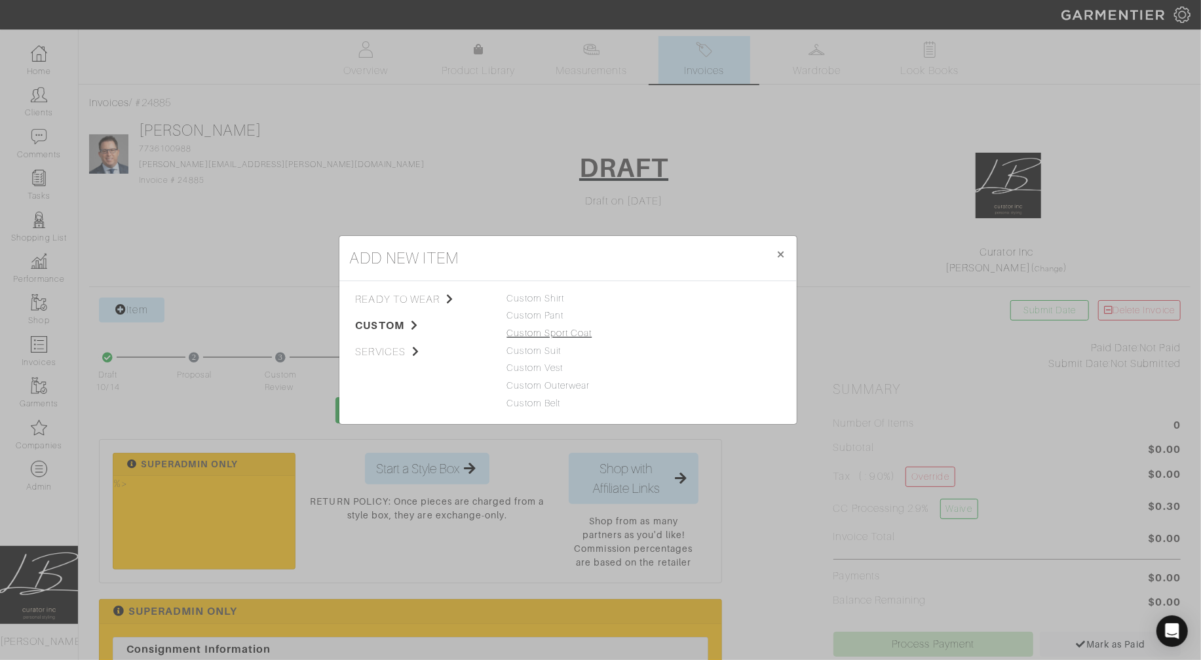
click at [530, 334] on link "Custom Sport Coat" at bounding box center [549, 333] width 85 height 10
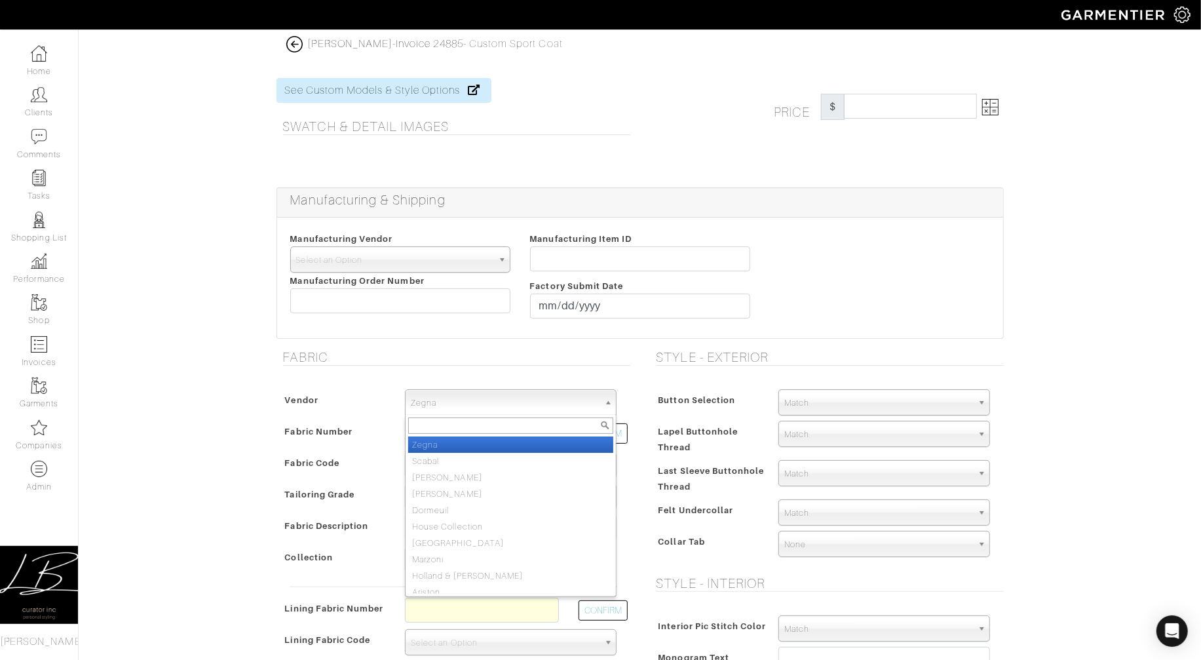
click at [491, 406] on span "Zegna" at bounding box center [505, 403] width 188 height 26
type input "hou"
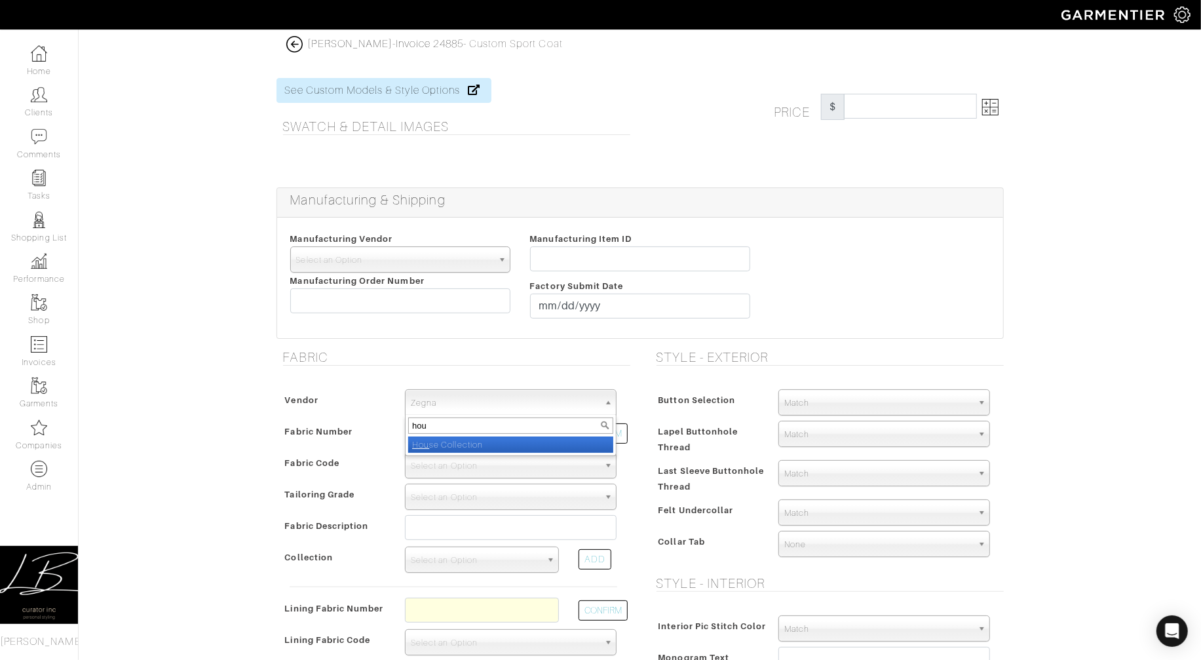
select select "75"
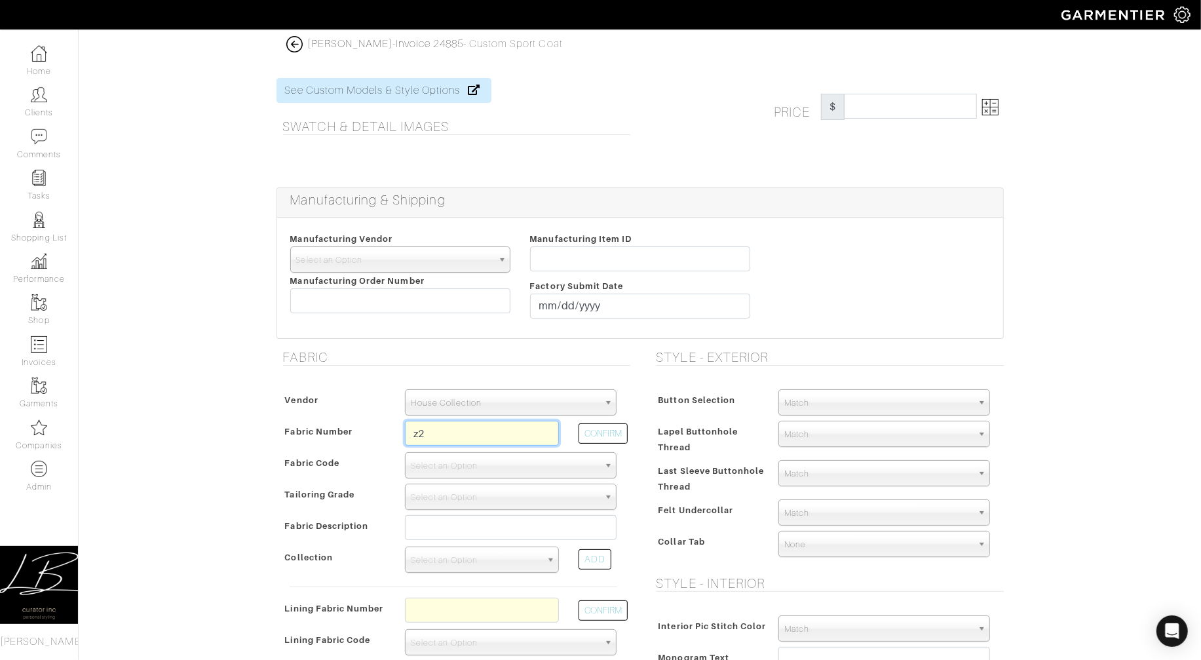
type input "Z2-46126067"
click at [602, 430] on button "CONFIRM" at bounding box center [603, 433] width 49 height 20
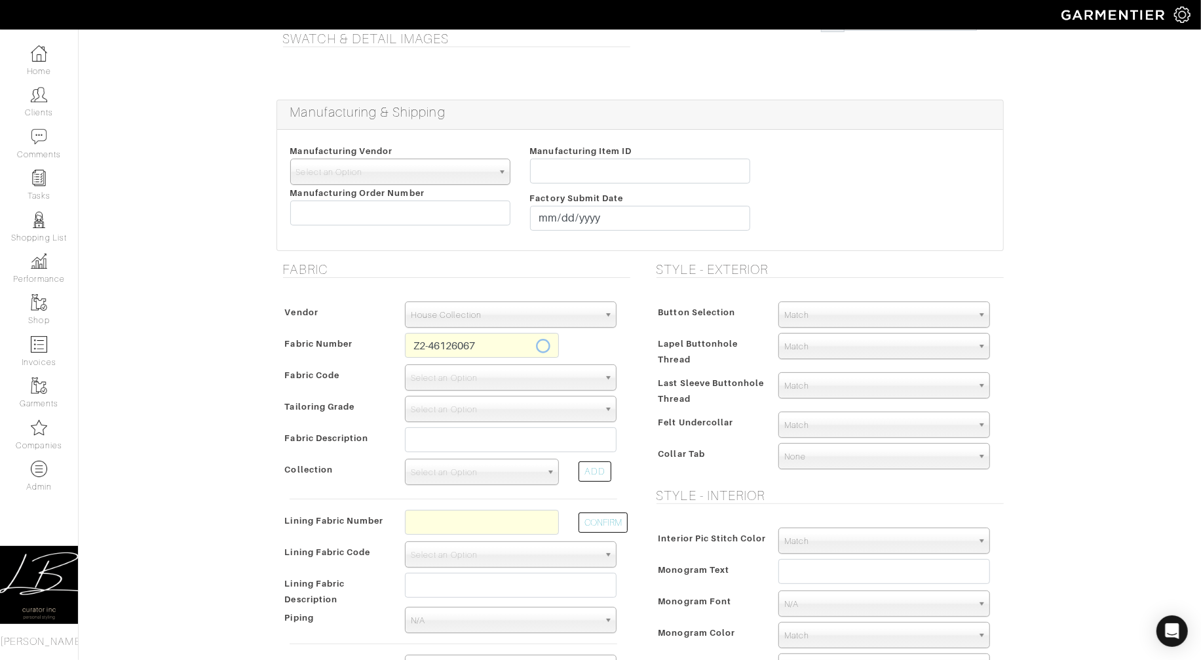
select select "5801"
type input "Blue Grey Solid"
select select
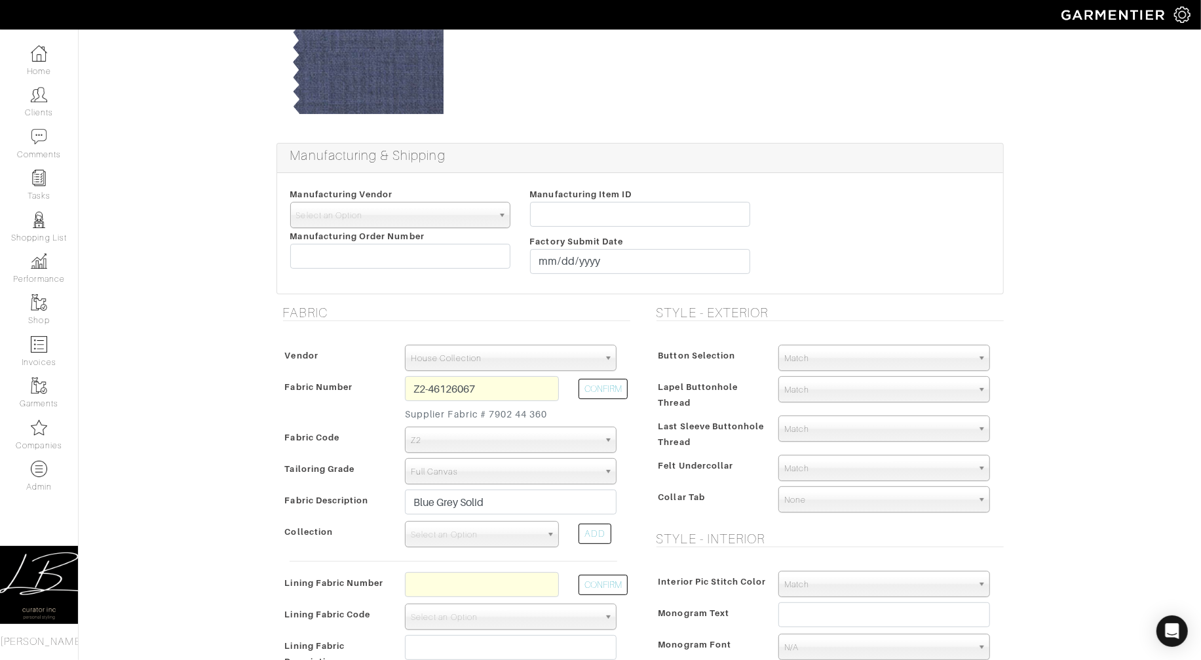
scroll to position [145, 0]
type input "1674.83"
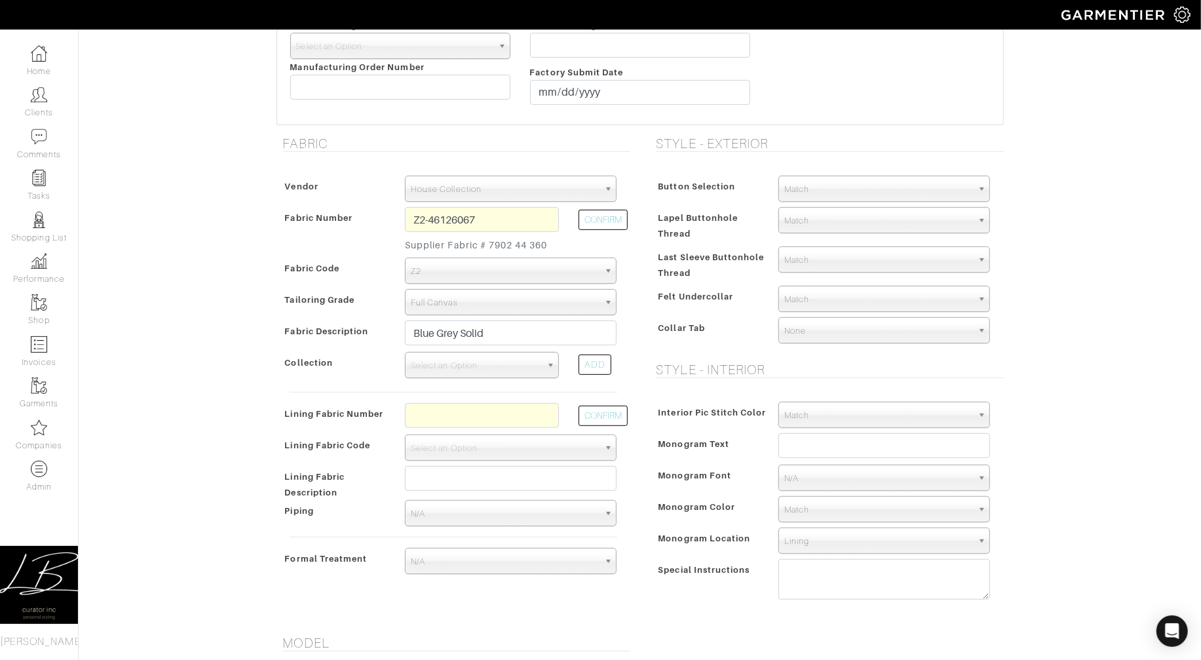
scroll to position [322, 0]
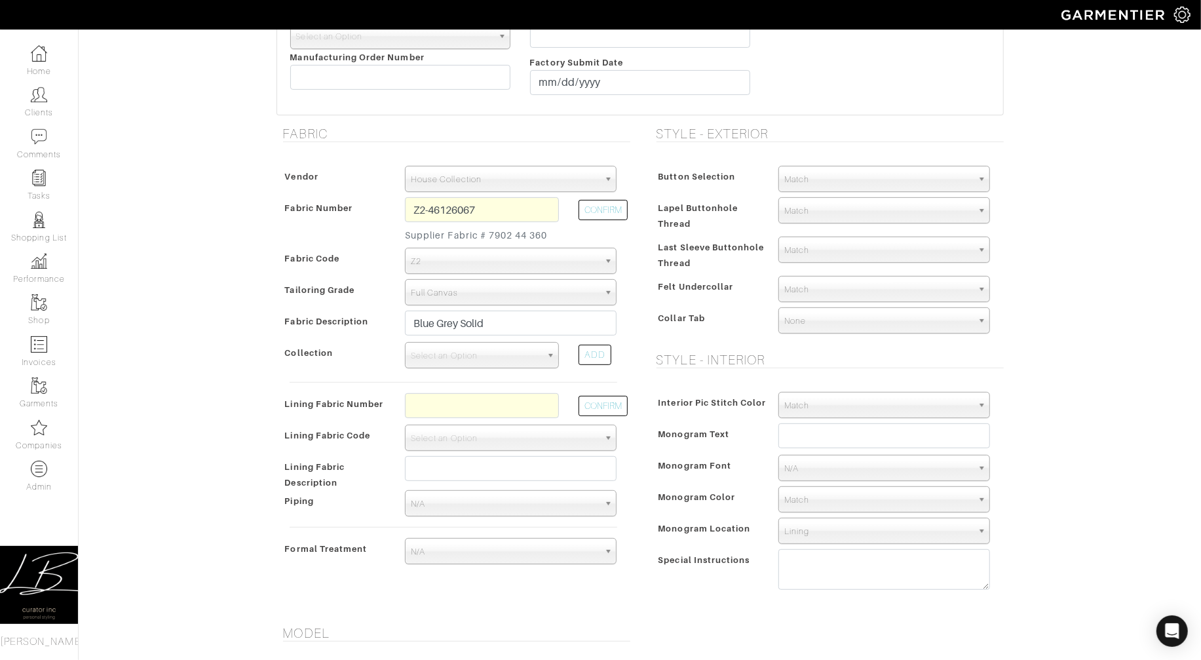
click at [445, 357] on span "Select an Option" at bounding box center [476, 356] width 130 height 26
click at [454, 395] on li "Bamboo Sport Coats V20011" at bounding box center [481, 397] width 147 height 16
select select "459"
click at [449, 402] on input "text" at bounding box center [482, 405] width 154 height 25
type input "l2-47134348"
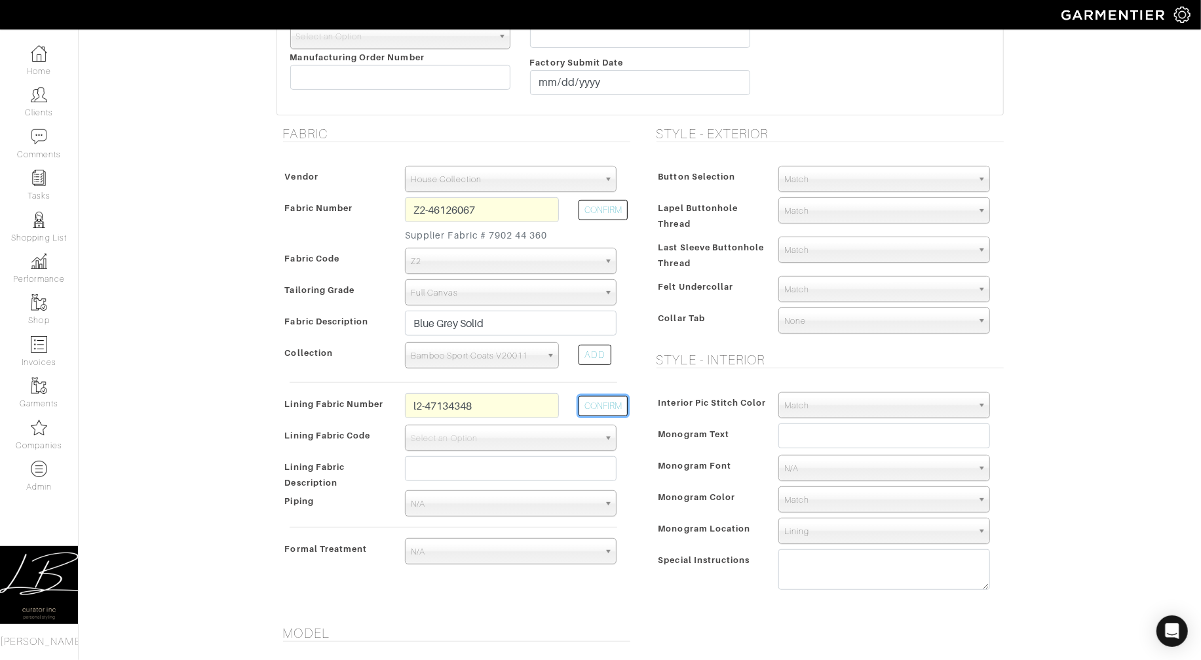
click at [598, 408] on button "CONFIRM" at bounding box center [603, 406] width 49 height 20
select select "6294"
type input "[PERSON_NAME]"
type input "1689.83"
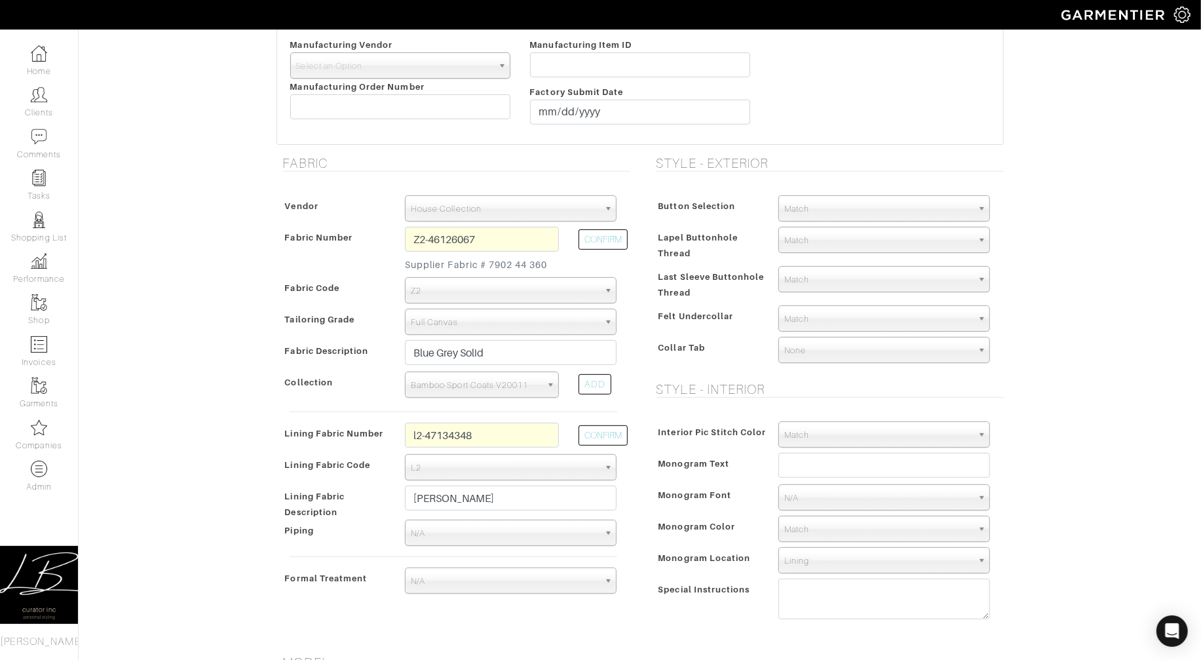
scroll to position [1125, 0]
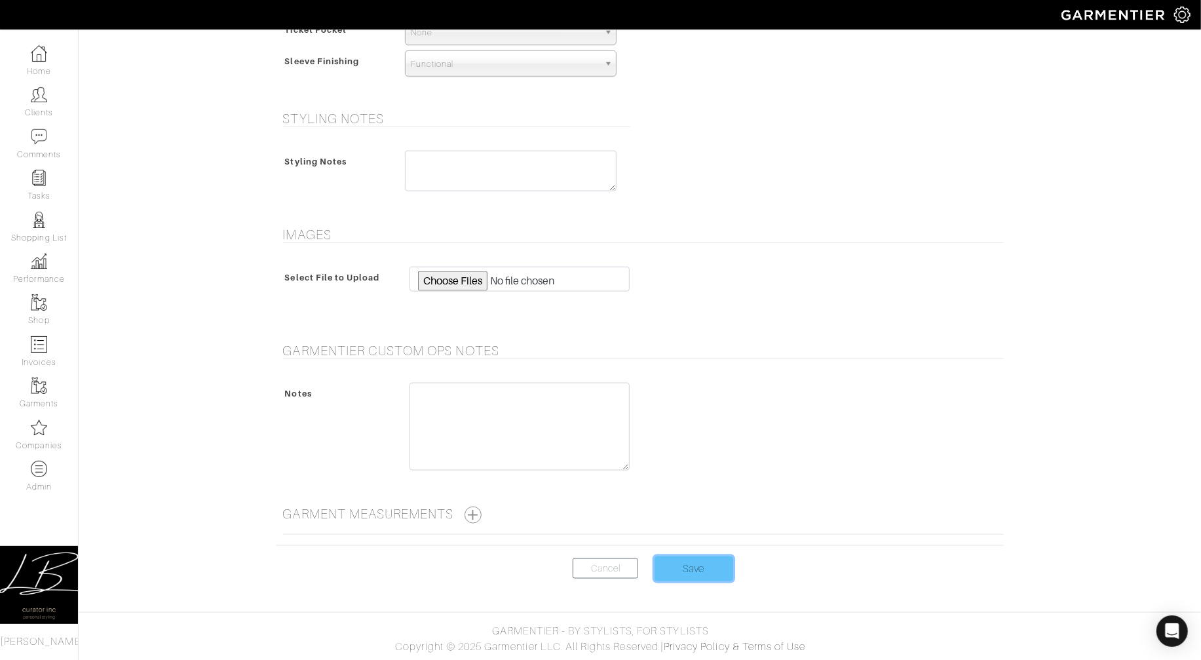
click at [712, 562] on input "Save" at bounding box center [694, 568] width 79 height 25
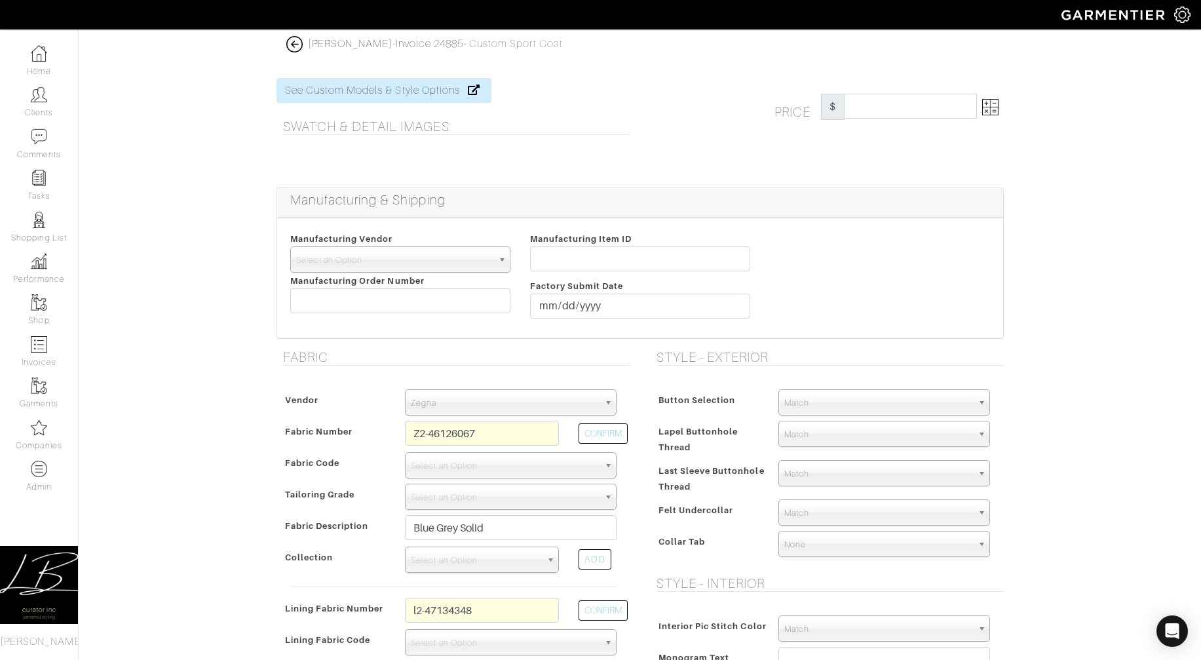
select select "75"
select select "5801"
select select "6294"
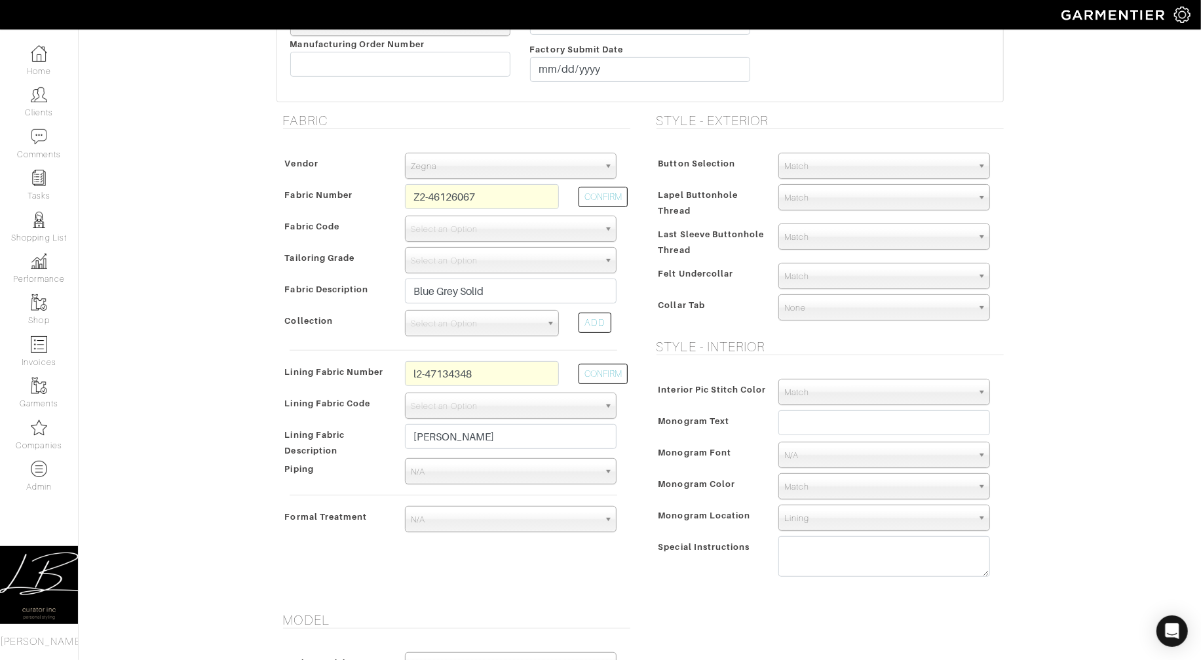
scroll to position [223, 0]
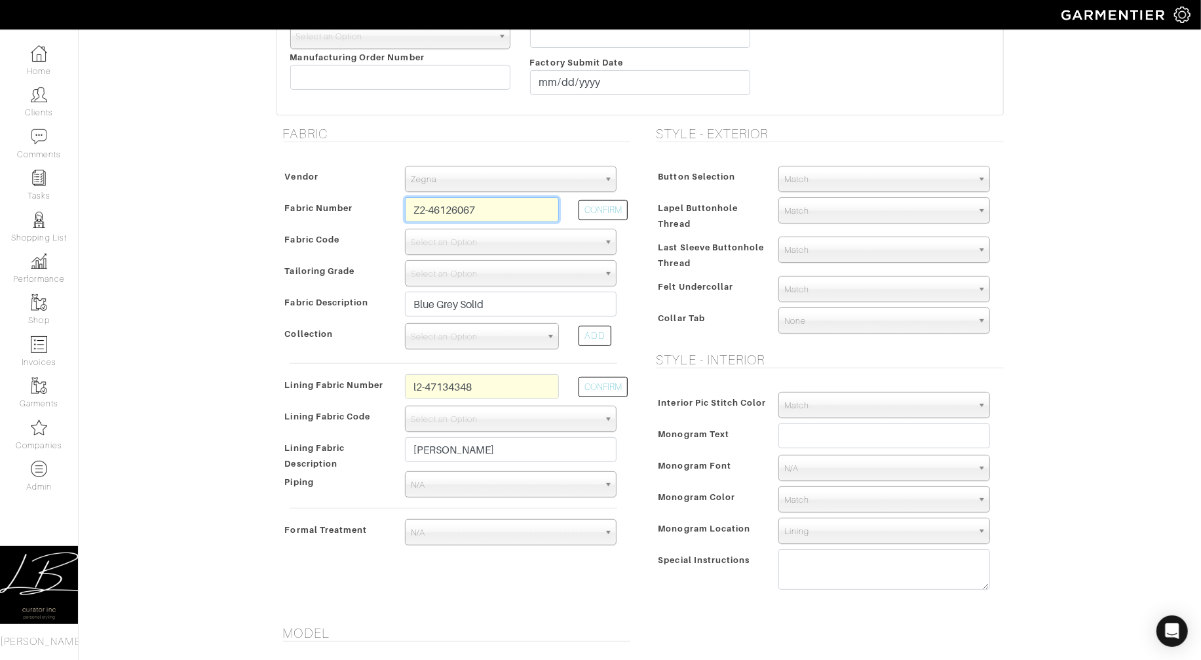
drag, startPoint x: 517, startPoint y: 206, endPoint x: 517, endPoint y: 192, distance: 13.8
click at [516, 192] on div "Vendor Zegna Scabal [PERSON_NAME] [PERSON_NAME] Dormeuil House Collection [GEOG…" at bounding box center [454, 358] width 354 height 411
drag, startPoint x: 527, startPoint y: 374, endPoint x: 548, endPoint y: 356, distance: 27.4
click at [535, 359] on div "Vendor Zegna Scabal [PERSON_NAME] [PERSON_NAME] Dormeuil House Collection [GEOG…" at bounding box center [454, 358] width 354 height 411
